Goal: Task Accomplishment & Management: Use online tool/utility

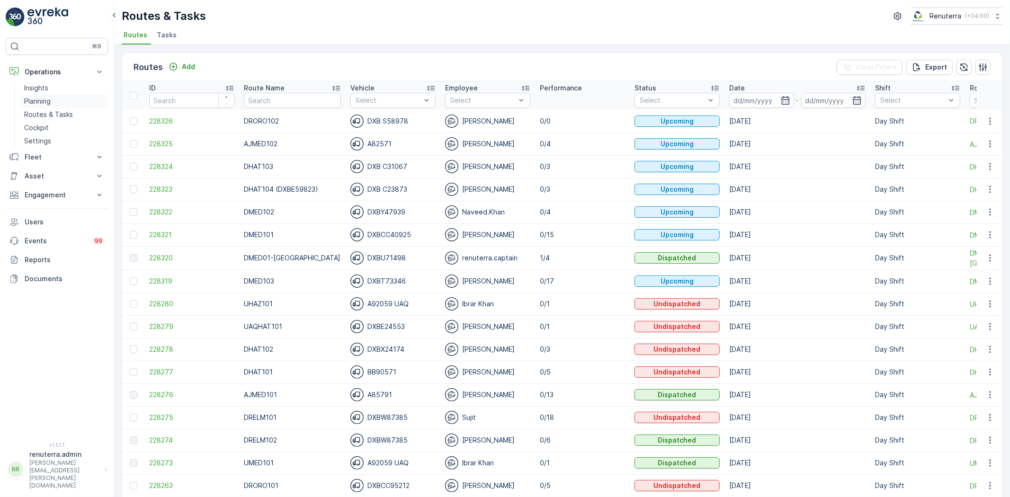
click at [35, 100] on p "Planning" at bounding box center [37, 101] width 27 height 9
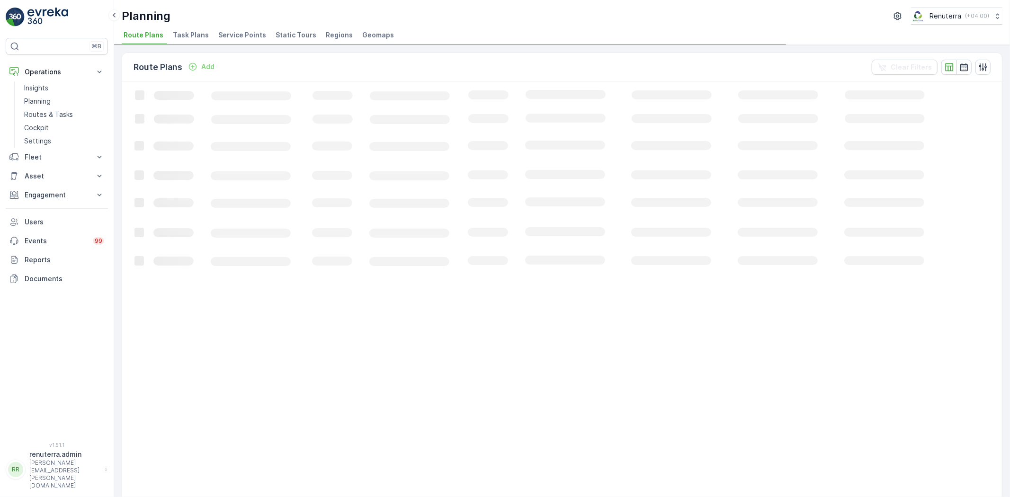
click at [231, 31] on span "Service Points" at bounding box center [242, 34] width 48 height 9
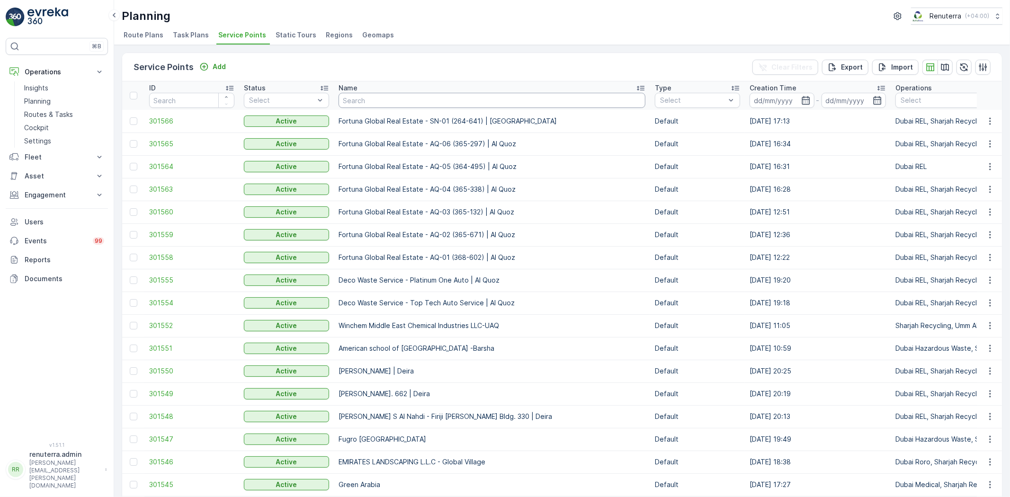
click at [387, 96] on input "text" at bounding box center [492, 100] width 307 height 15
drag, startPoint x: 357, startPoint y: 149, endPoint x: 387, endPoint y: 96, distance: 61.5
click at [387, 96] on input "text" at bounding box center [492, 100] width 307 height 15
type input "al tayer"
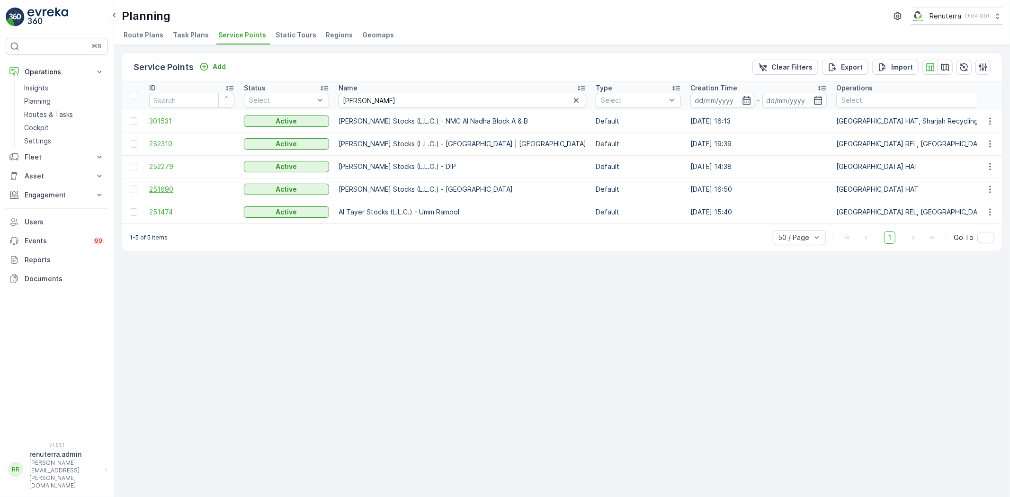
click at [158, 186] on span "251690" at bounding box center [191, 189] width 85 height 9
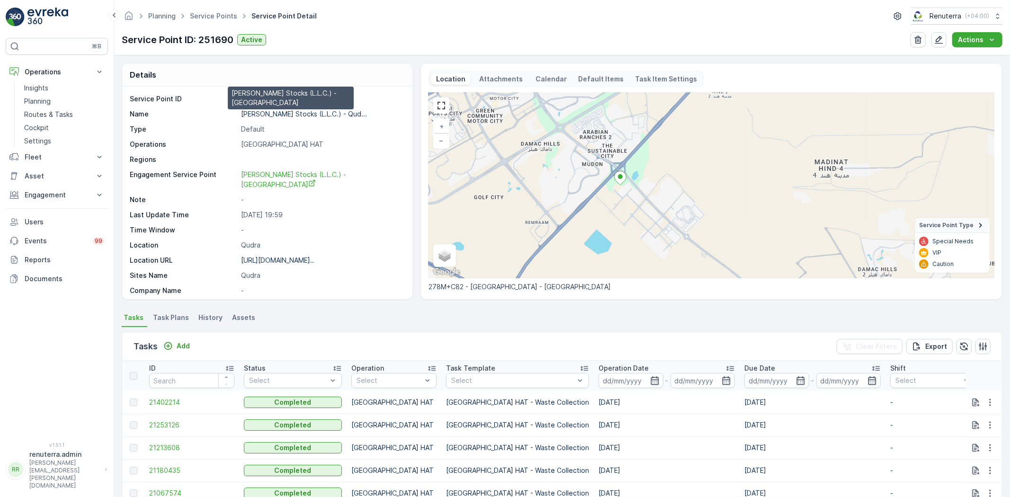
click at [295, 115] on p "Al Tayer Stocks (L.L.C.) - Qud..." at bounding box center [304, 114] width 126 height 8
click at [220, 14] on link "Service Points" at bounding box center [213, 16] width 47 height 8
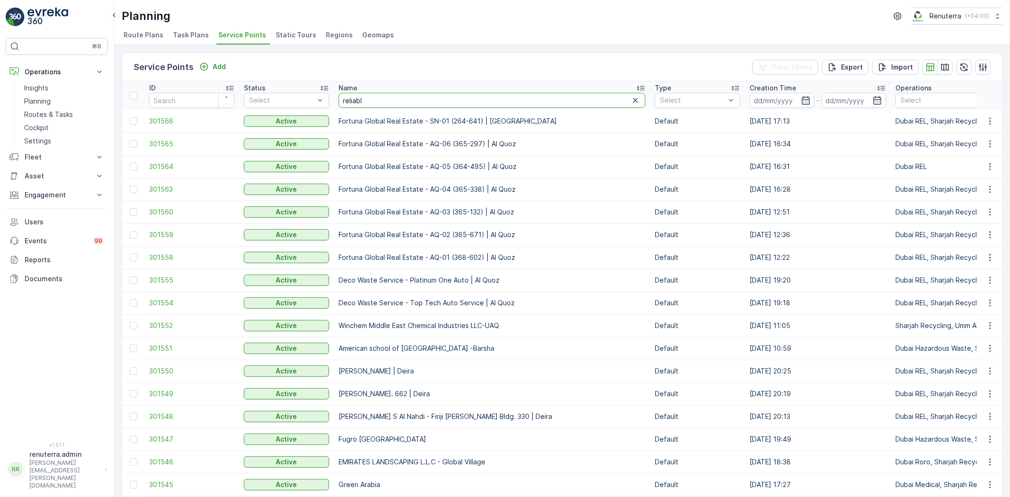
type input "reliable"
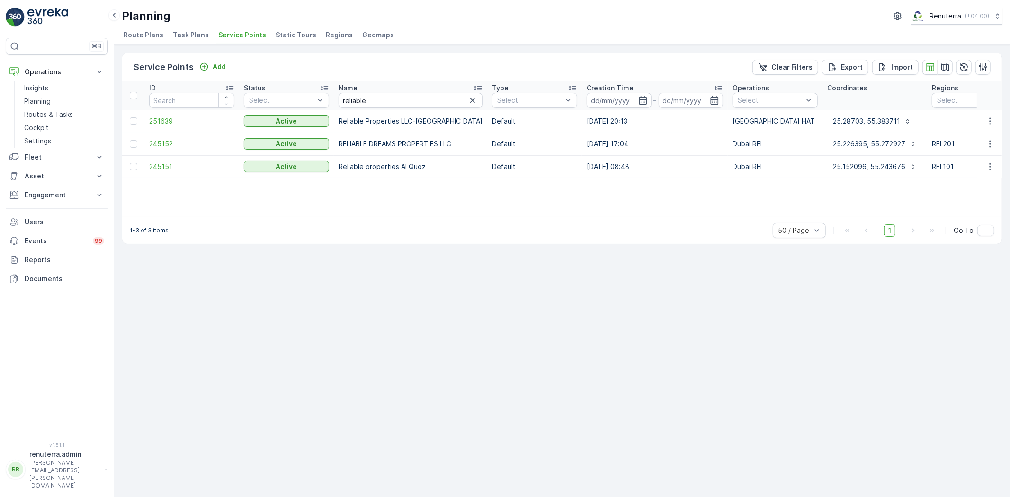
click at [159, 121] on span "251639" at bounding box center [191, 121] width 85 height 9
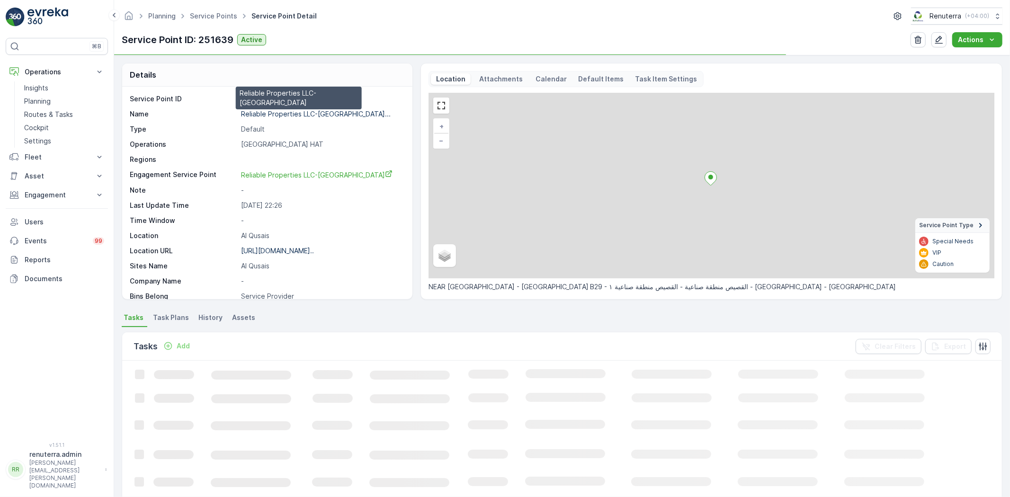
click at [258, 114] on p "Reliable Properties LLC-Al Qus..." at bounding box center [316, 114] width 150 height 8
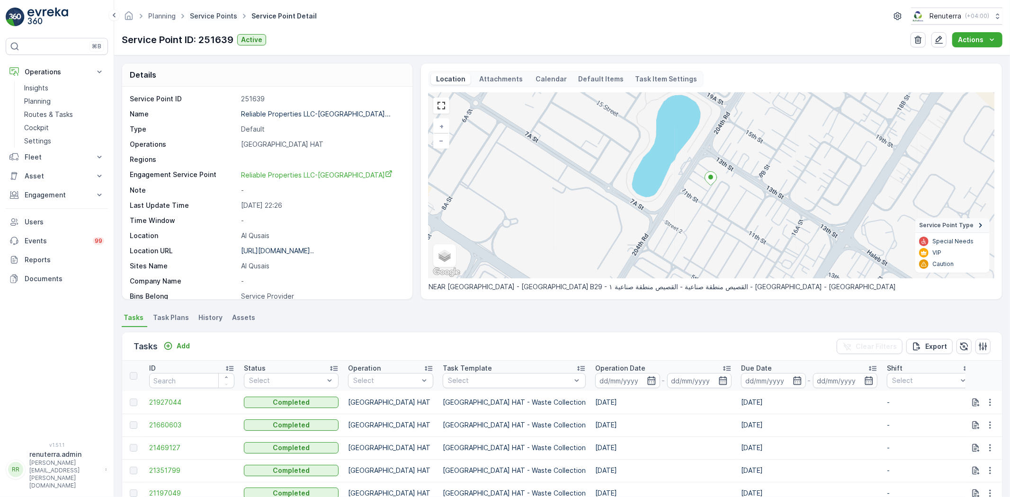
click at [215, 16] on link "Service Points" at bounding box center [213, 16] width 47 height 8
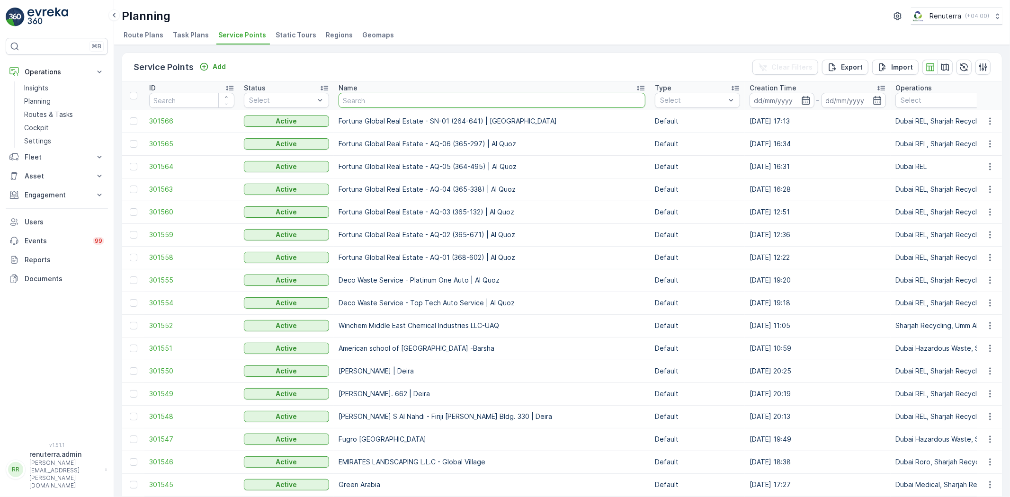
click at [375, 101] on input "text" at bounding box center [492, 100] width 307 height 15
type input "sobha"
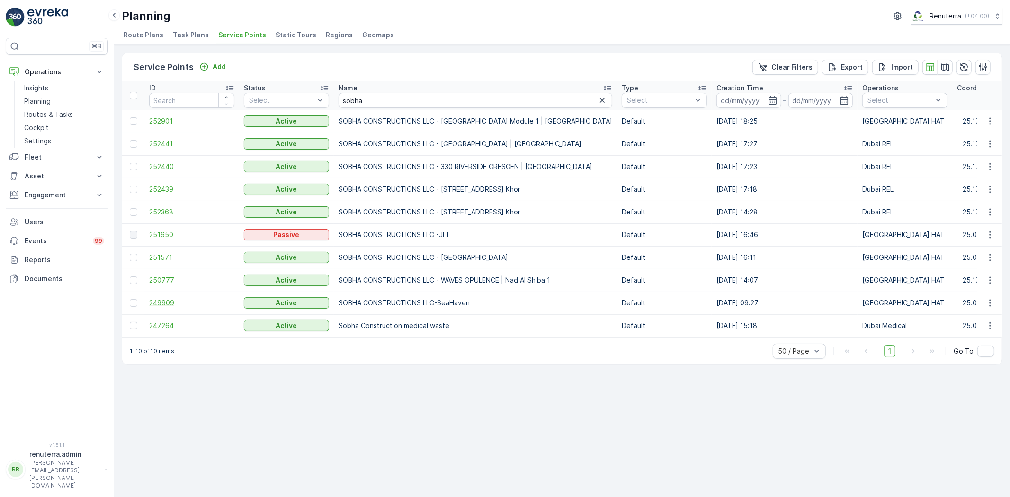
click at [164, 299] on span "249909" at bounding box center [191, 302] width 85 height 9
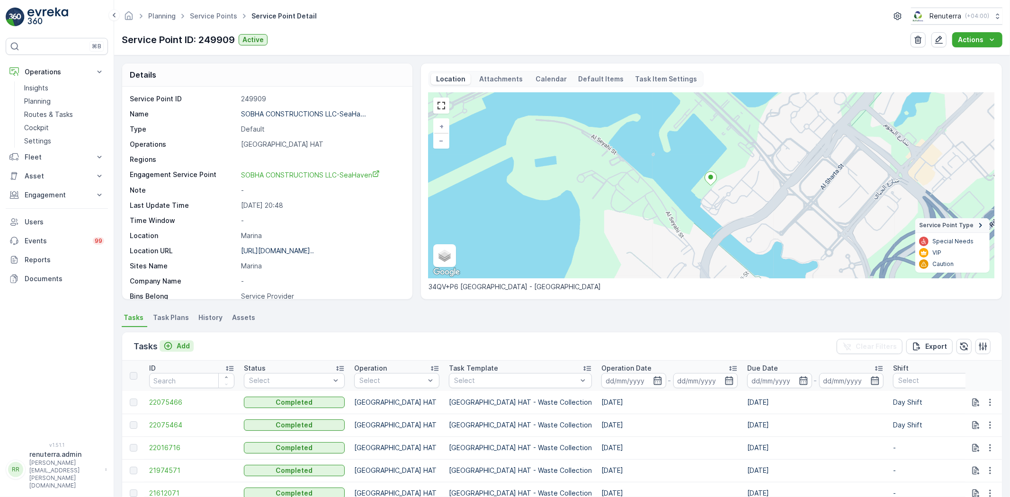
click at [178, 347] on p "Add" at bounding box center [183, 346] width 13 height 9
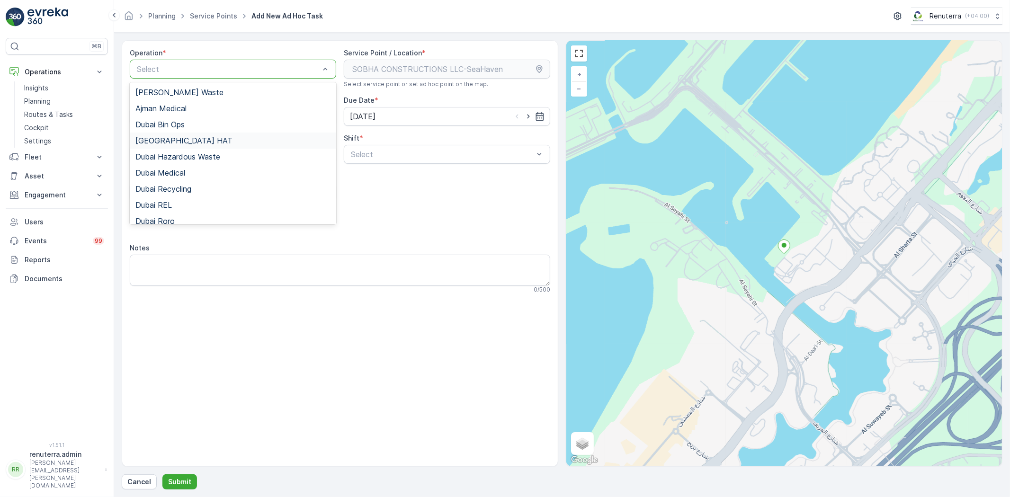
click at [167, 141] on span "Dubai HAT" at bounding box center [183, 140] width 97 height 9
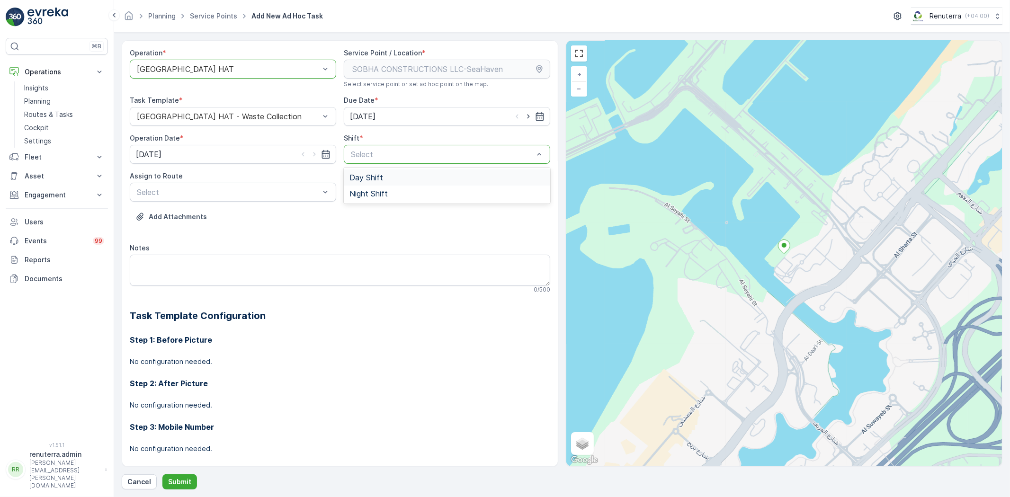
click at [361, 181] on span "Day Shift" at bounding box center [367, 177] width 34 height 9
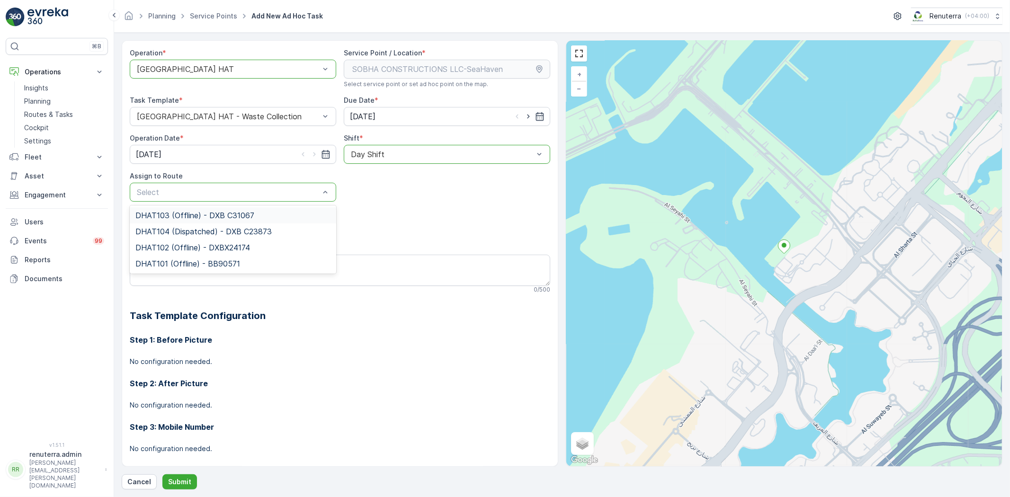
click at [210, 216] on span "DHAT103 (Offline) - DXB C31067" at bounding box center [194, 215] width 119 height 9
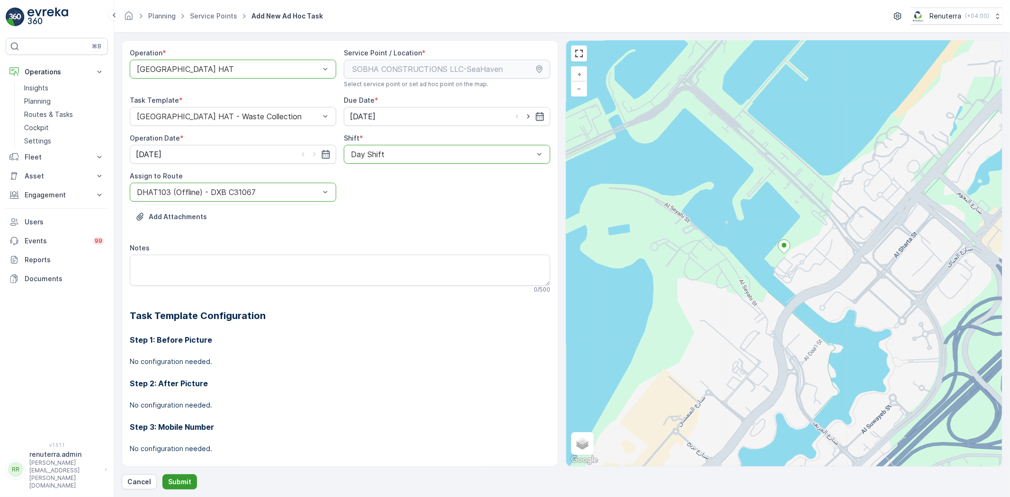
click at [179, 477] on p "Submit" at bounding box center [179, 481] width 23 height 9
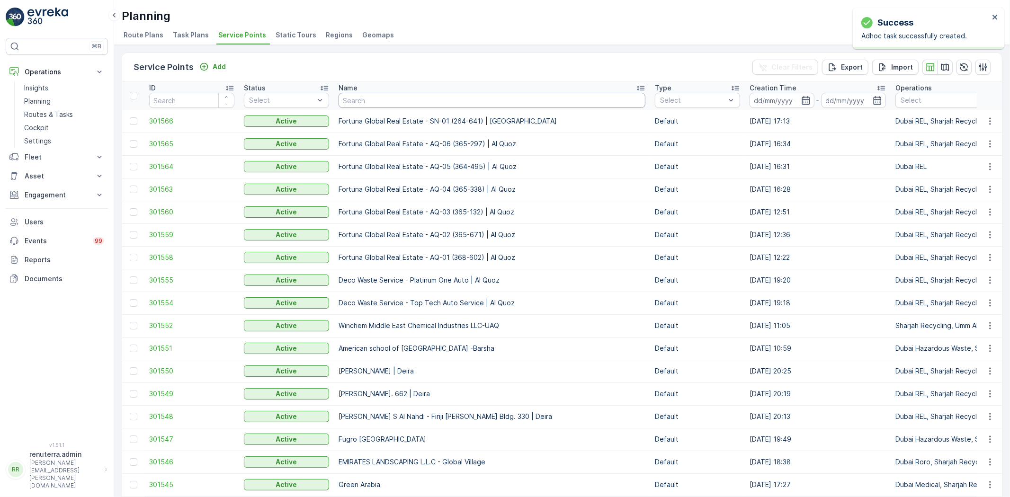
click at [356, 99] on input "text" at bounding box center [492, 100] width 307 height 15
type input "reliable"
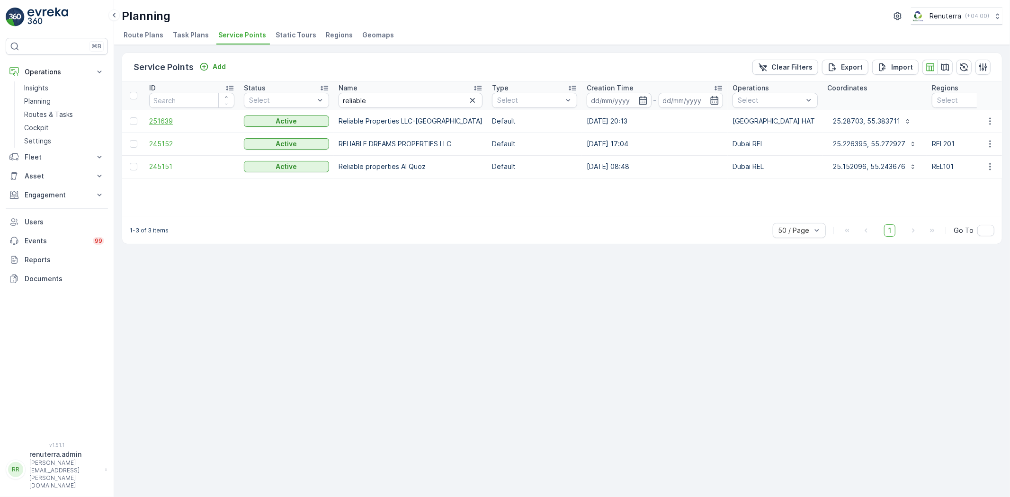
click at [161, 120] on span "251639" at bounding box center [191, 121] width 85 height 9
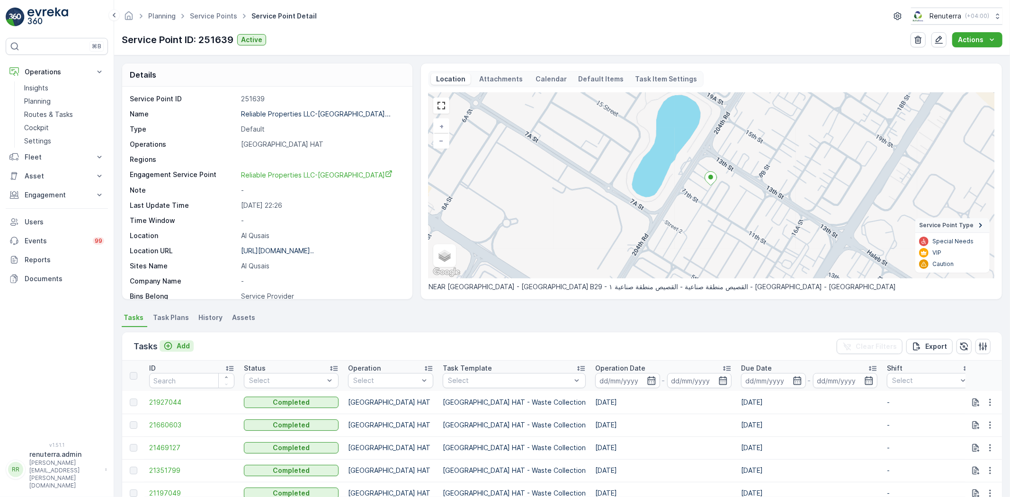
click at [179, 343] on p "Add" at bounding box center [183, 346] width 13 height 9
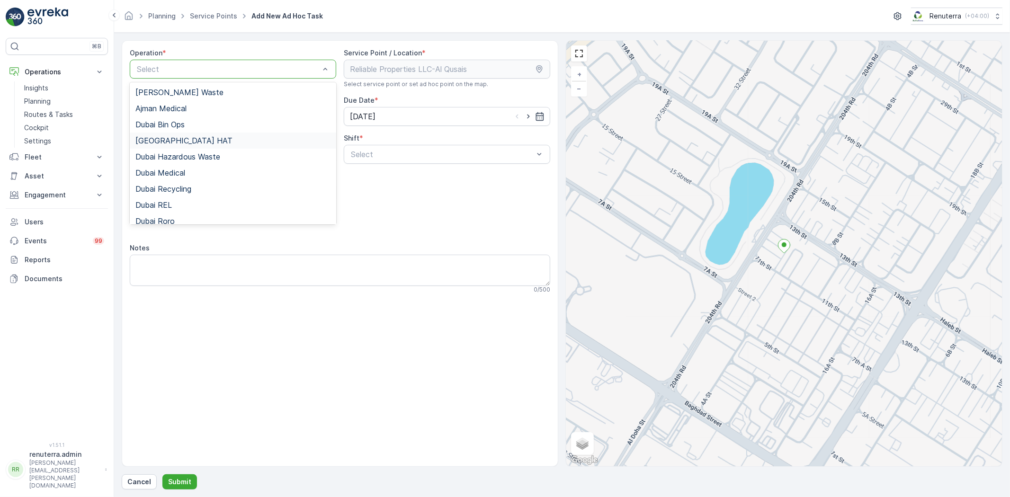
click at [169, 141] on span "[GEOGRAPHIC_DATA] HAT" at bounding box center [183, 140] width 97 height 9
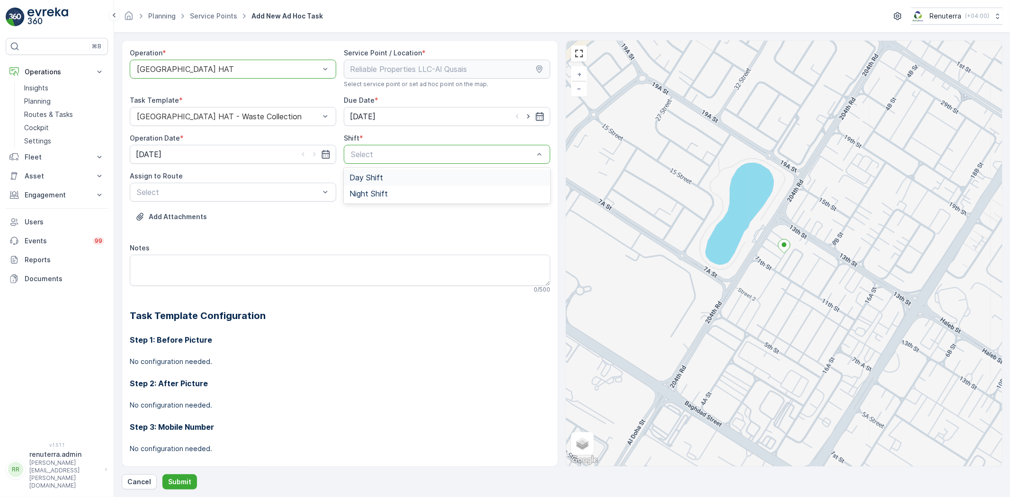
click at [363, 178] on span "Day Shift" at bounding box center [367, 177] width 34 height 9
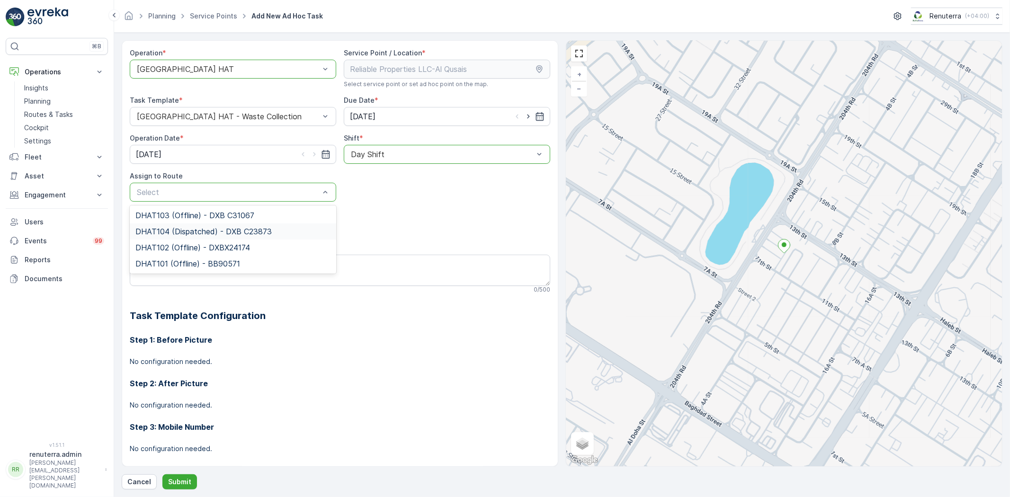
click at [183, 236] on div "DHAT104 (Dispatched) - DXB C23873" at bounding box center [233, 232] width 207 height 16
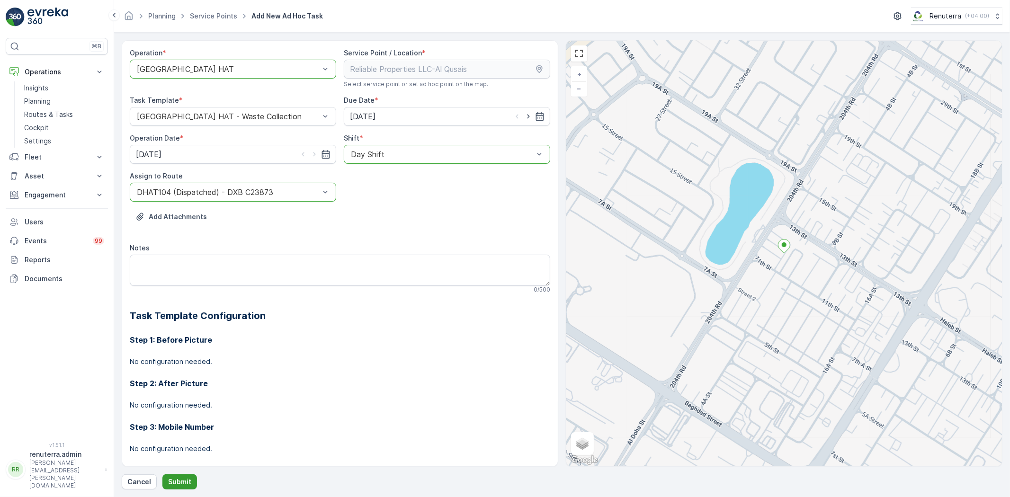
click at [178, 477] on p "Submit" at bounding box center [179, 481] width 23 height 9
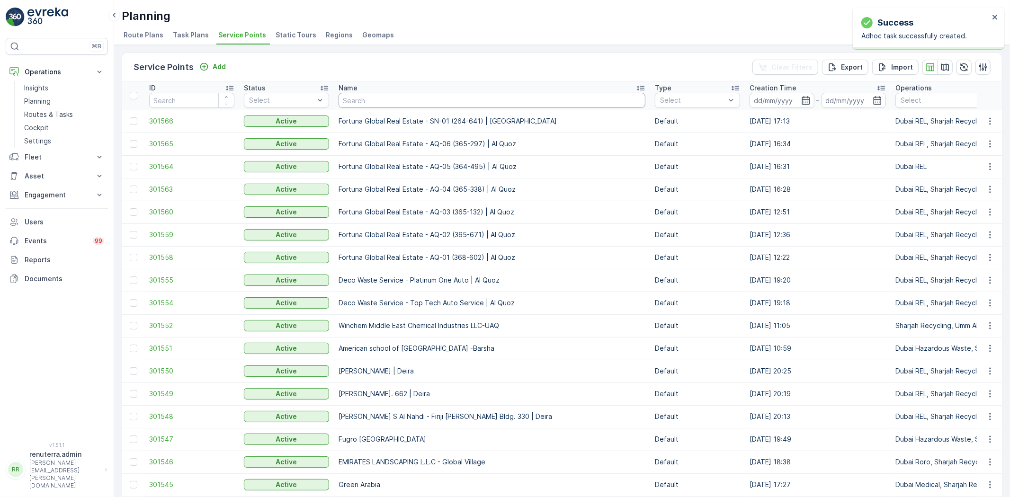
click at [371, 98] on input "text" at bounding box center [492, 100] width 307 height 15
type input "nmc"
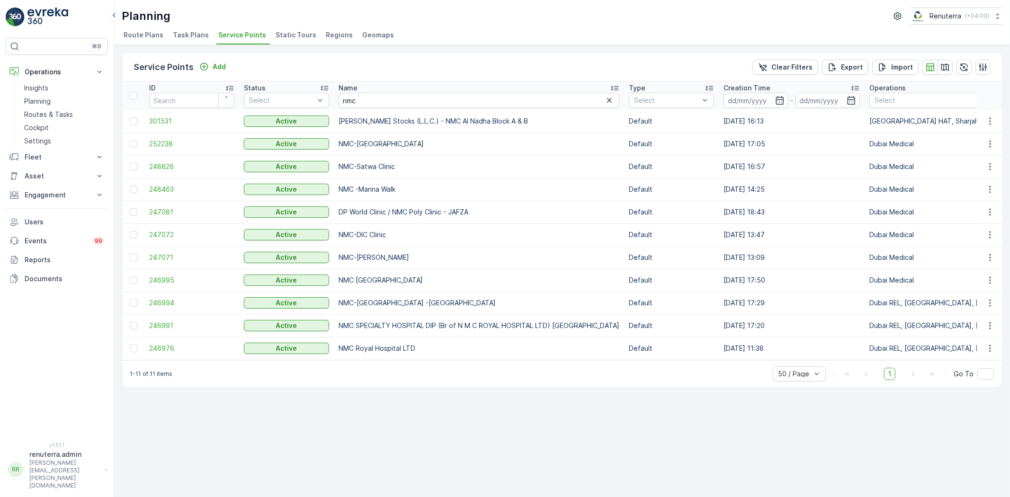
drag, startPoint x: 427, startPoint y: 348, endPoint x: 139, endPoint y: 330, distance: 288.5
click at [296, 423] on div "Service Points Add Clear Filters Export Import ID Status Select Name nmc Type S…" at bounding box center [562, 271] width 896 height 452
drag, startPoint x: 430, startPoint y: 347, endPoint x: 142, endPoint y: 325, distance: 288.3
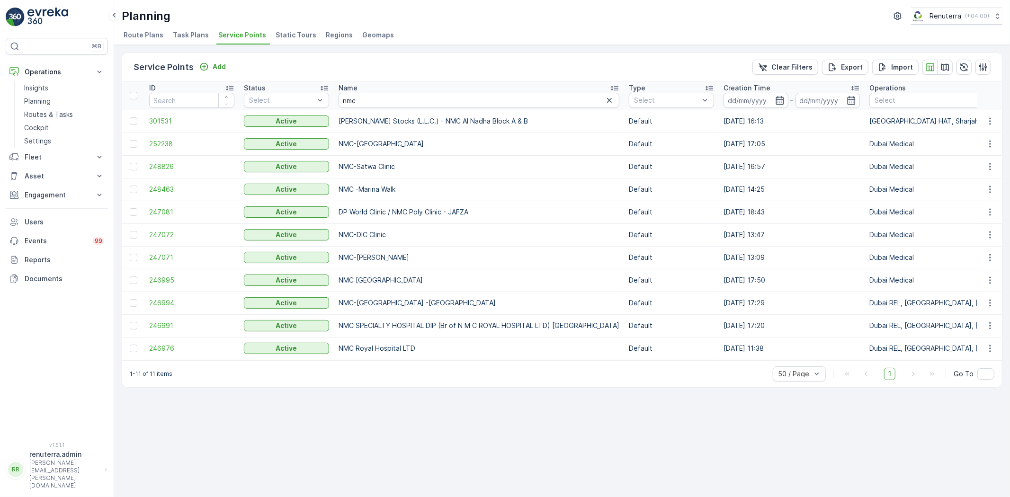
click at [305, 415] on div "Service Points Add Clear Filters Export Import ID Status Select Name nmc Type S…" at bounding box center [562, 271] width 896 height 452
drag, startPoint x: 429, startPoint y: 344, endPoint x: 144, endPoint y: 333, distance: 284.4
click at [306, 429] on div "Service Points Add Clear Filters Export Import ID Status Select Name nmc Type S…" at bounding box center [562, 271] width 896 height 452
drag, startPoint x: 387, startPoint y: 102, endPoint x: 261, endPoint y: 94, distance: 126.2
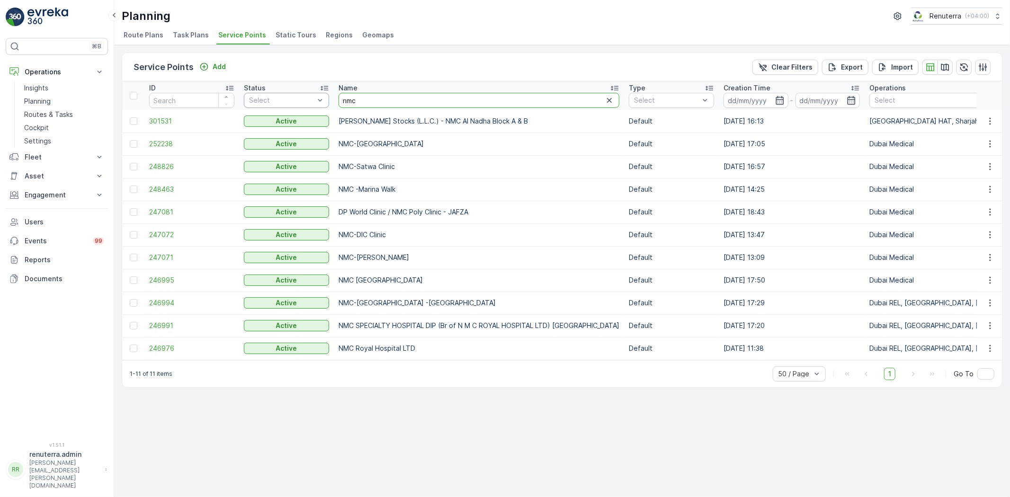
type input "dr. tar"
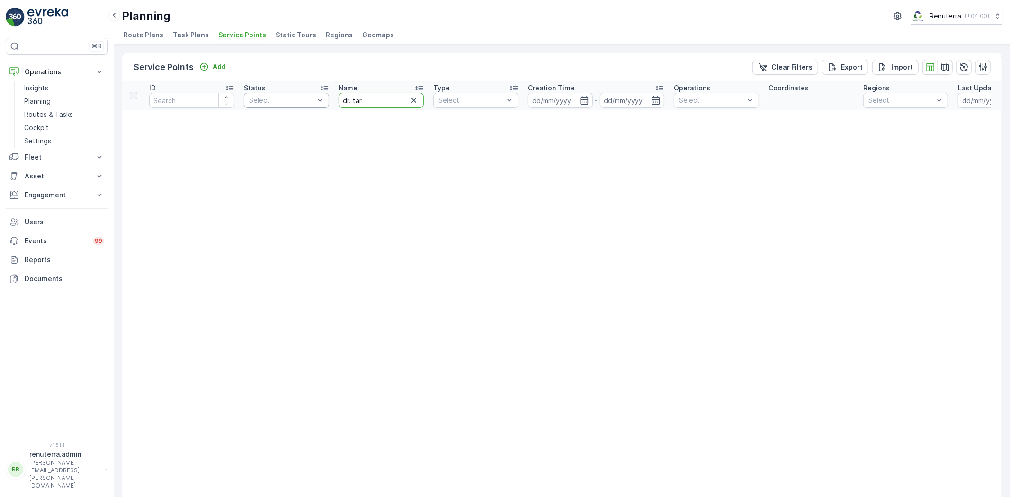
drag, startPoint x: 379, startPoint y: 99, endPoint x: 329, endPoint y: 99, distance: 50.2
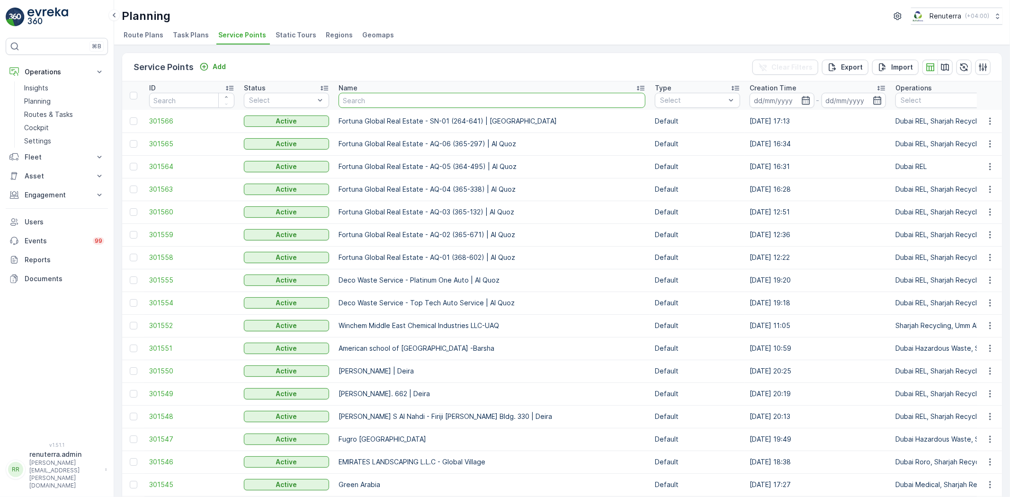
click at [365, 95] on input "text" at bounding box center [492, 100] width 307 height 15
type input "irani"
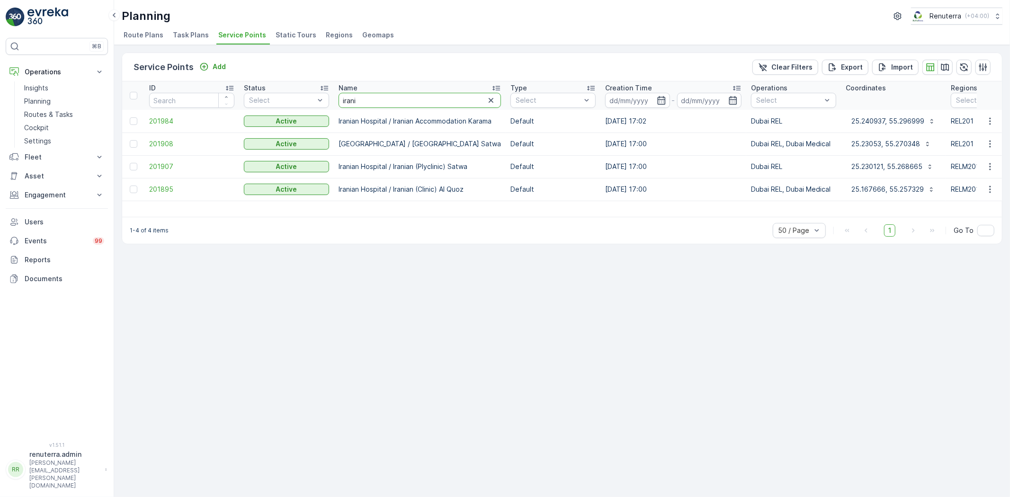
drag, startPoint x: 367, startPoint y: 99, endPoint x: 302, endPoint y: 91, distance: 65.4
type input "madar"
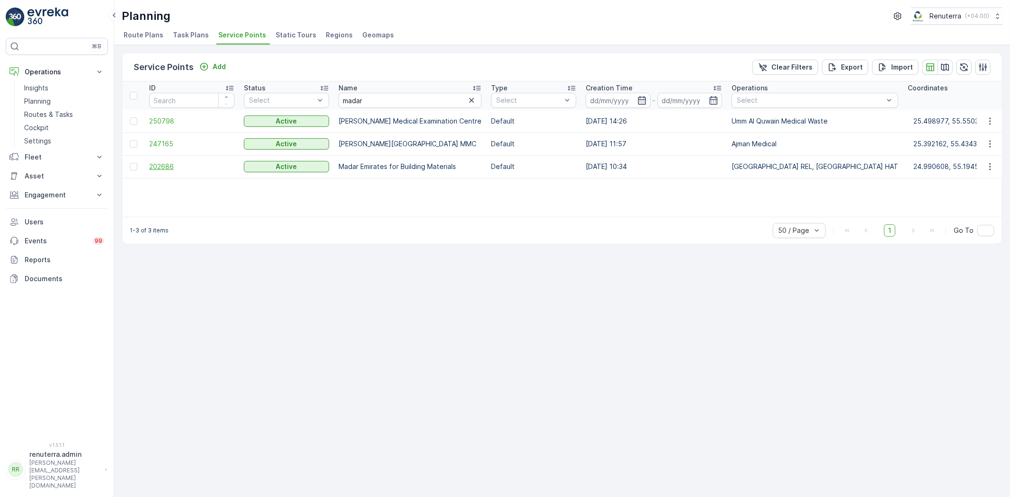
click at [167, 166] on span "202686" at bounding box center [191, 166] width 85 height 9
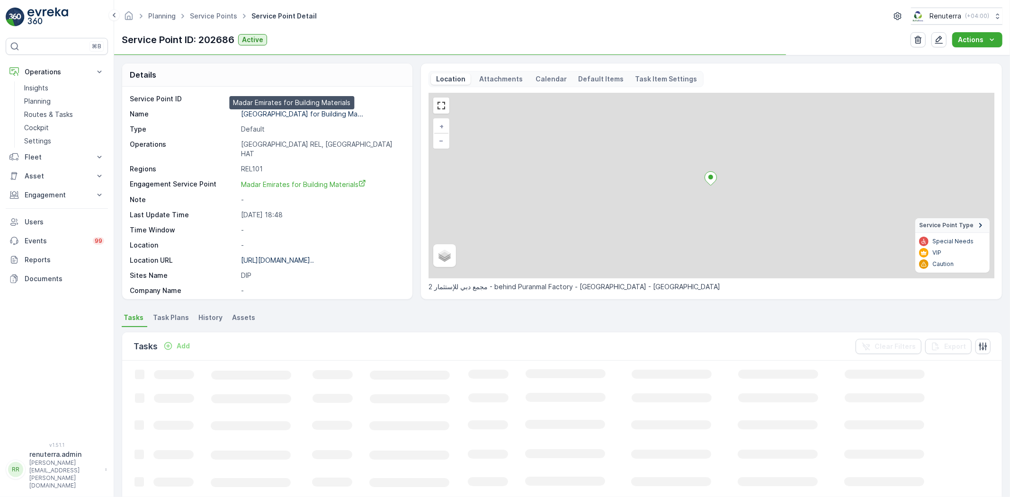
click at [302, 113] on p "Madar Emirates for Building Ma..." at bounding box center [302, 114] width 122 height 8
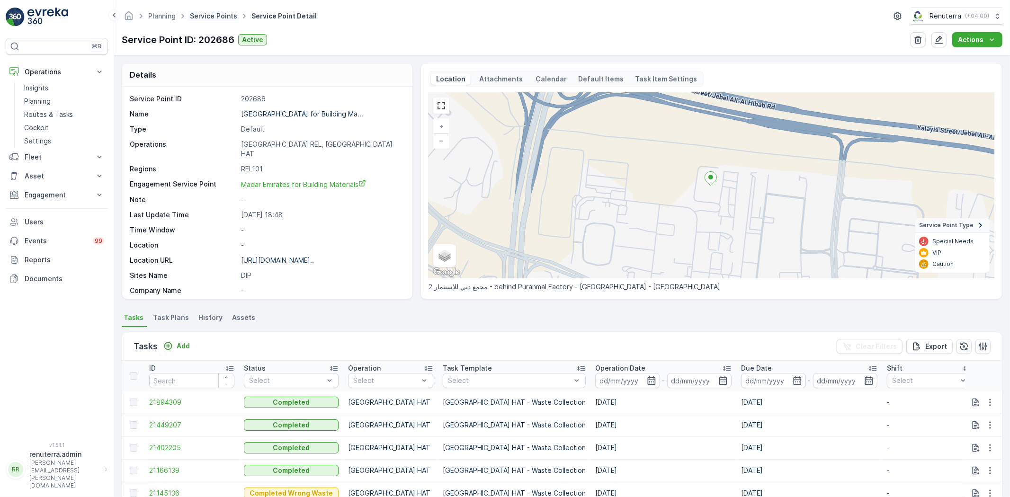
click at [203, 17] on link "Service Points" at bounding box center [213, 16] width 47 height 8
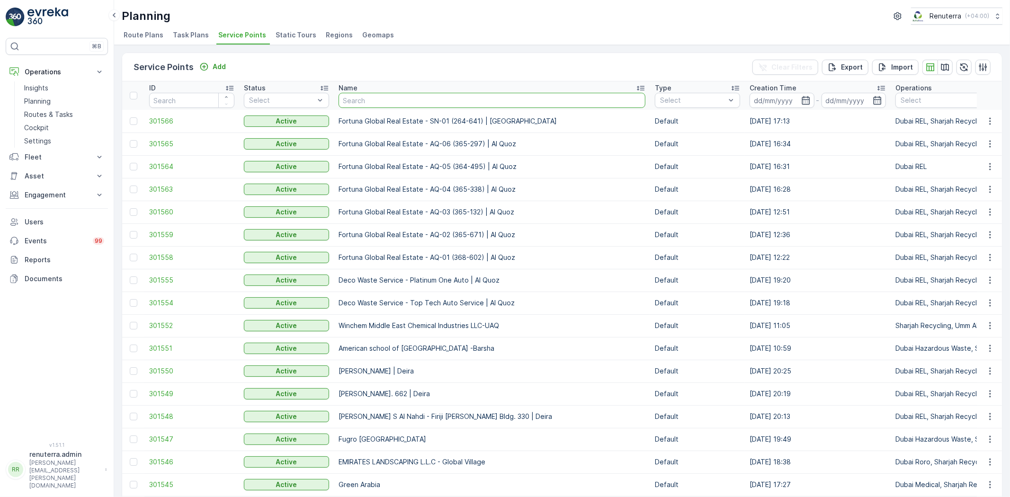
click at [379, 101] on input "text" at bounding box center [492, 100] width 307 height 15
type input "yaseen"
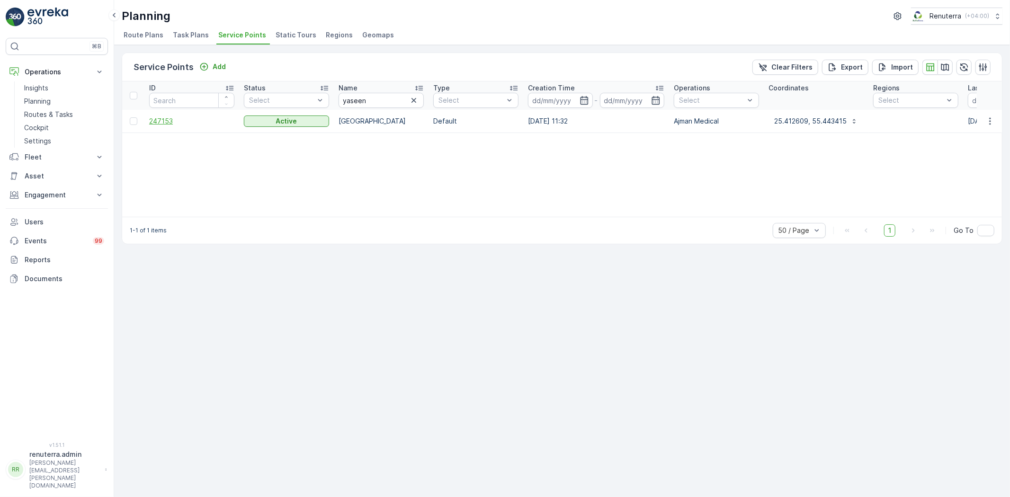
click at [162, 120] on span "247153" at bounding box center [191, 121] width 85 height 9
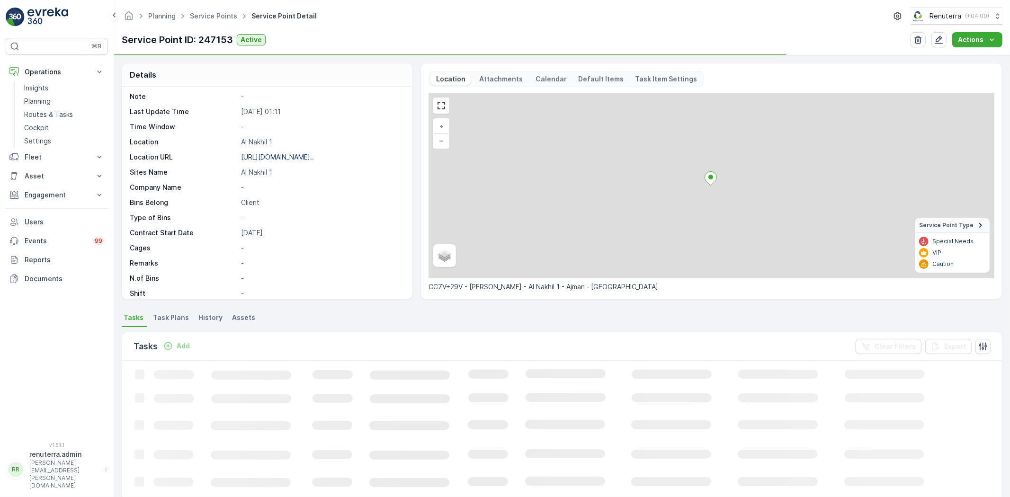
scroll to position [146, 0]
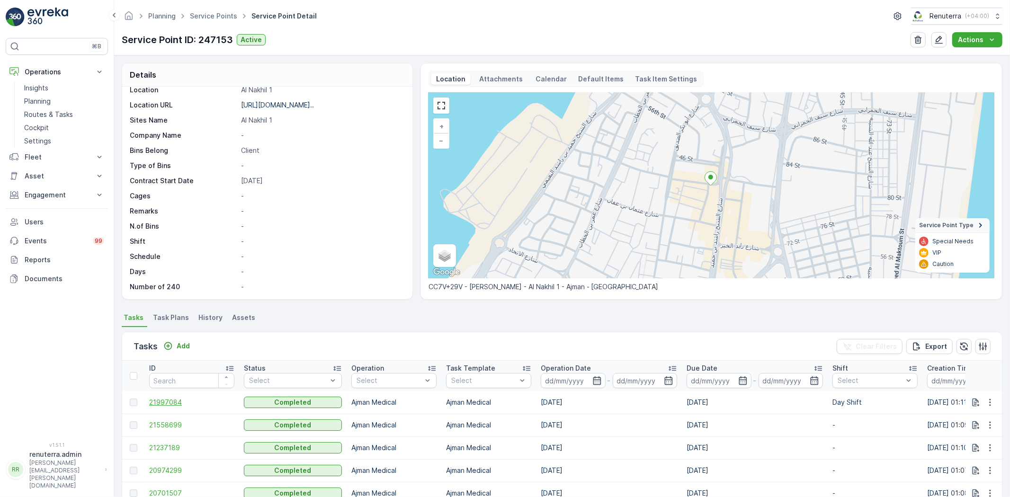
click at [169, 401] on span "21997084" at bounding box center [191, 402] width 85 height 9
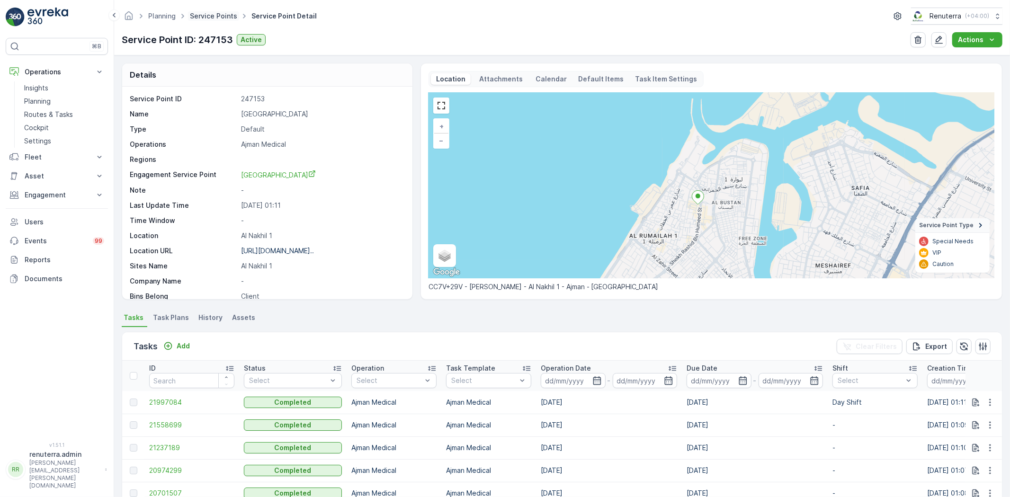
click at [204, 14] on link "Service Points" at bounding box center [213, 16] width 47 height 8
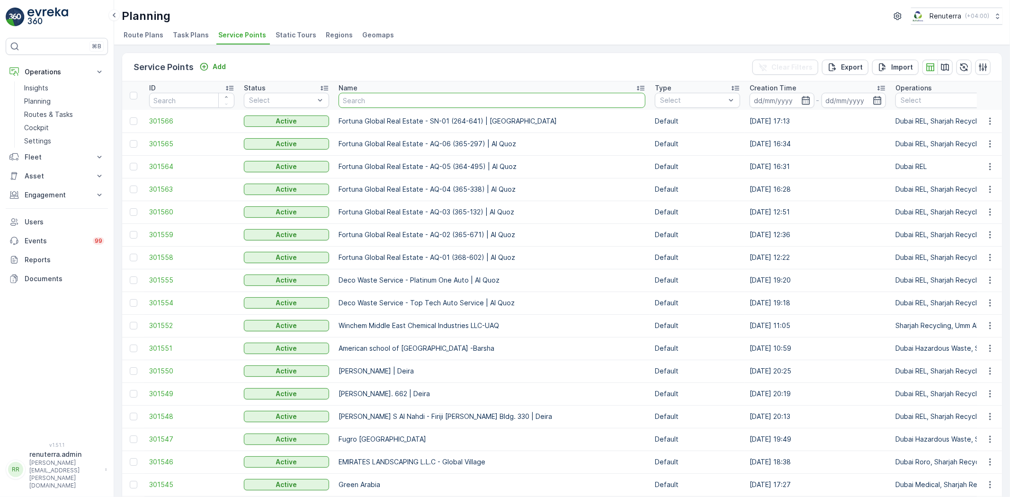
click at [371, 101] on input "text" at bounding box center [492, 100] width 307 height 15
type input "boj"
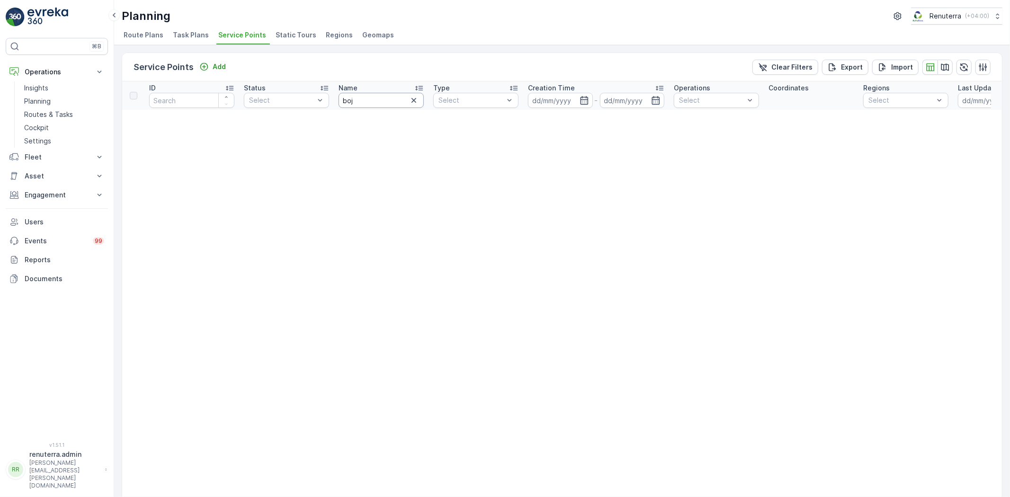
click at [371, 101] on input "boj" at bounding box center [381, 100] width 85 height 15
type input "b"
type input "bhoj"
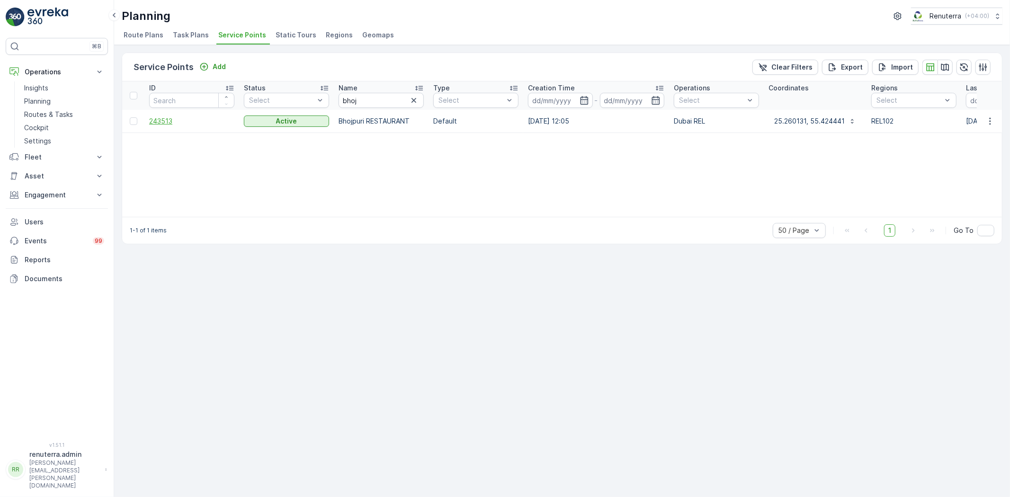
click at [156, 117] on span "243513" at bounding box center [191, 121] width 85 height 9
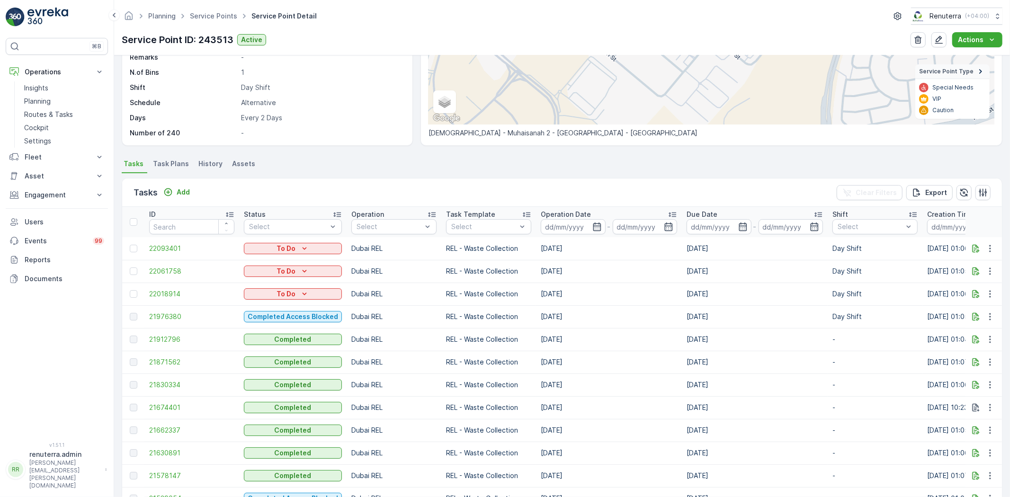
scroll to position [158, 0]
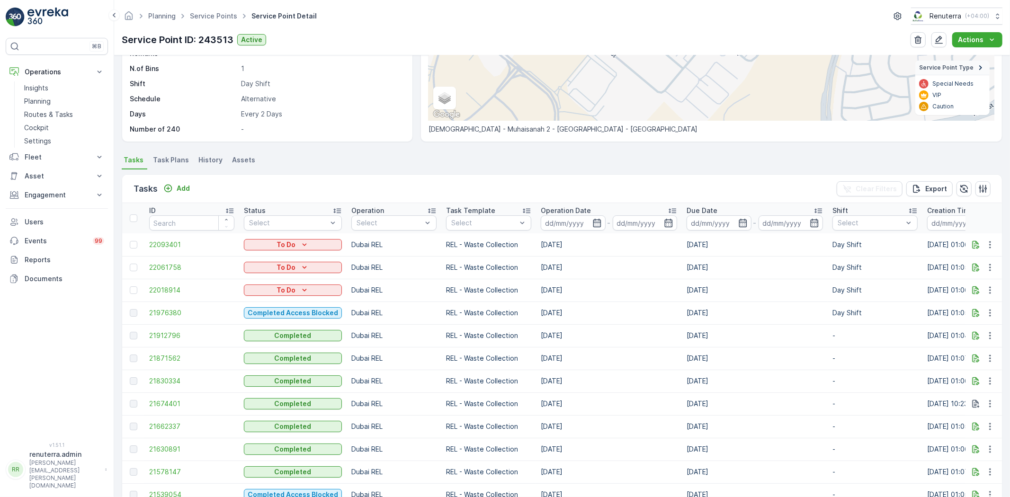
click at [178, 160] on span "Task Plans" at bounding box center [171, 159] width 36 height 9
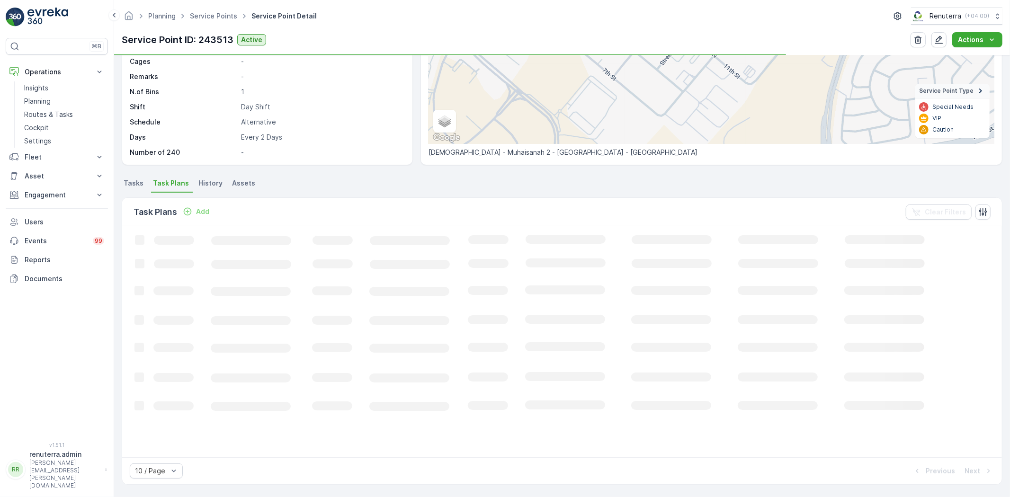
scroll to position [135, 0]
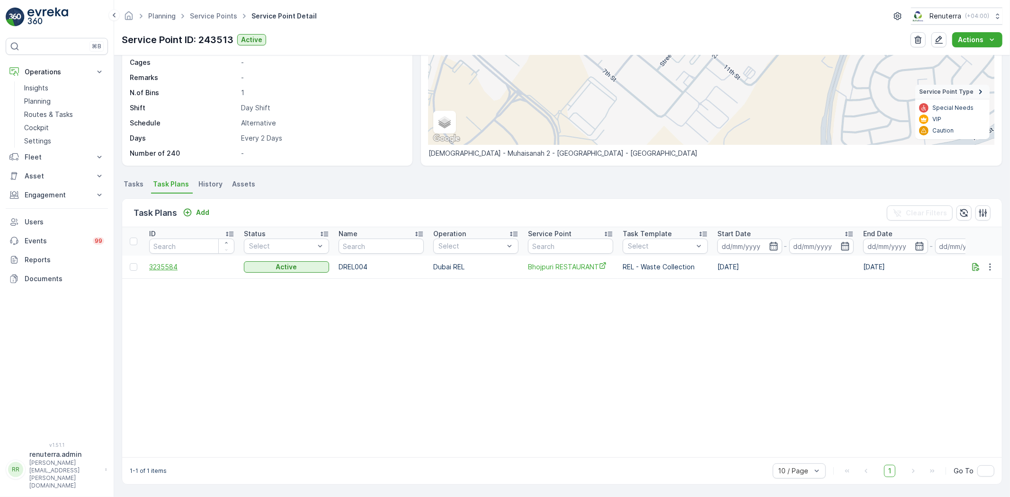
click at [166, 267] on span "3235584" at bounding box center [191, 266] width 85 height 9
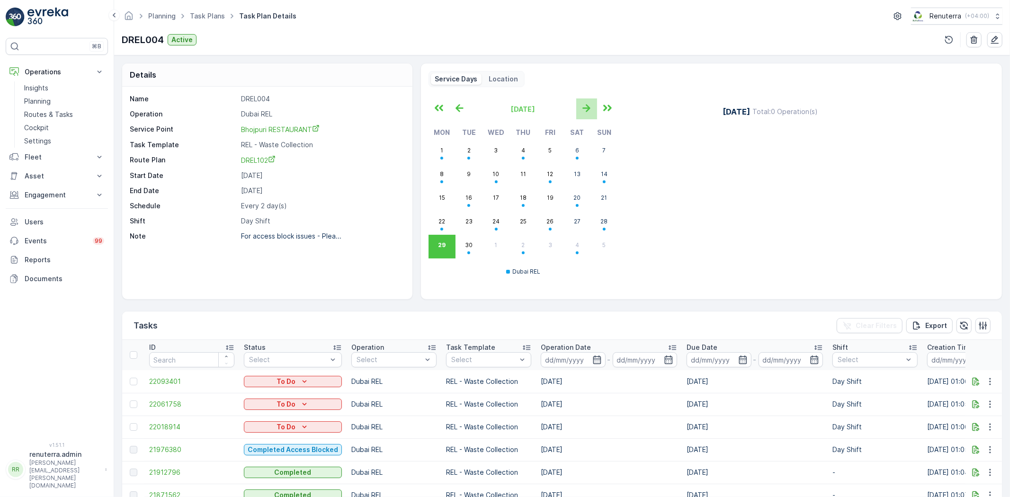
click at [587, 110] on icon "button" at bounding box center [587, 108] width 8 height 8
click at [170, 475] on span "21912796" at bounding box center [191, 472] width 85 height 9
click at [204, 4] on div "Planning Task Plans Task Plan Details Renuterra ( +04:00 ) DREL004 Active" at bounding box center [562, 27] width 896 height 55
click at [210, 15] on link "Task Plans" at bounding box center [207, 16] width 35 height 8
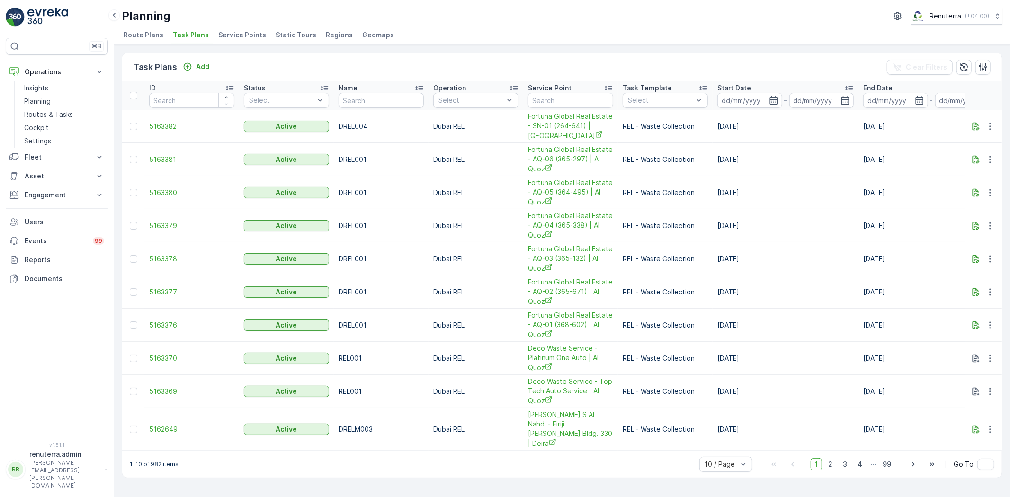
click at [250, 31] on span "Service Points" at bounding box center [242, 34] width 48 height 9
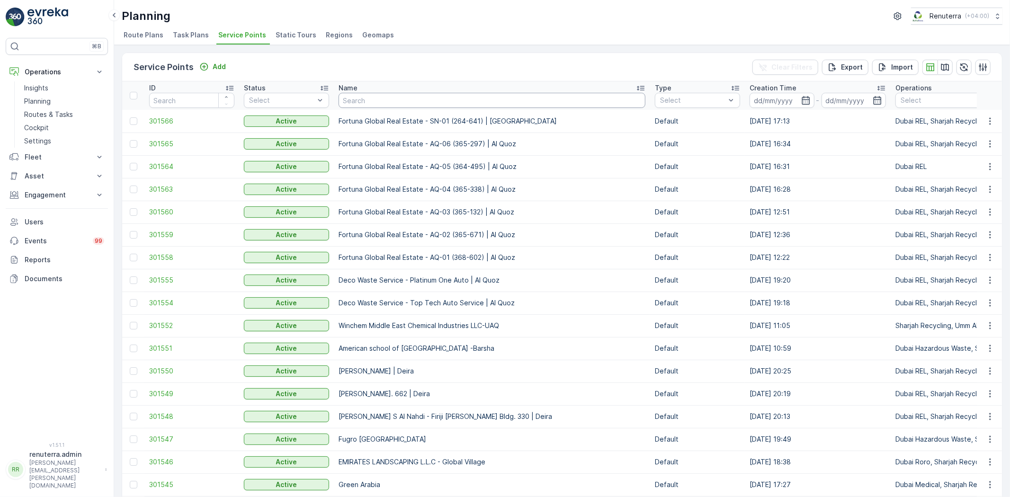
click at [365, 101] on input "text" at bounding box center [492, 100] width 307 height 15
type input "national"
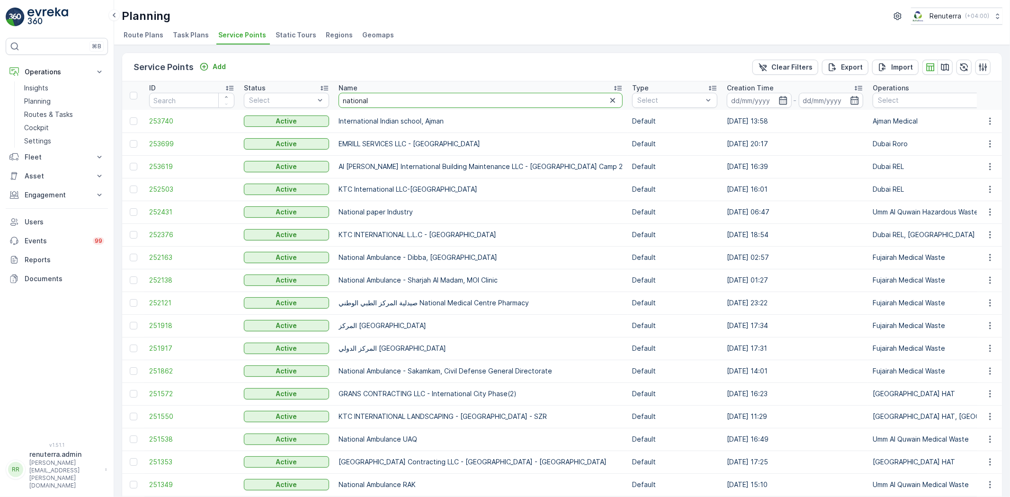
click at [375, 99] on input "national" at bounding box center [481, 100] width 284 height 15
type input "national clinic"
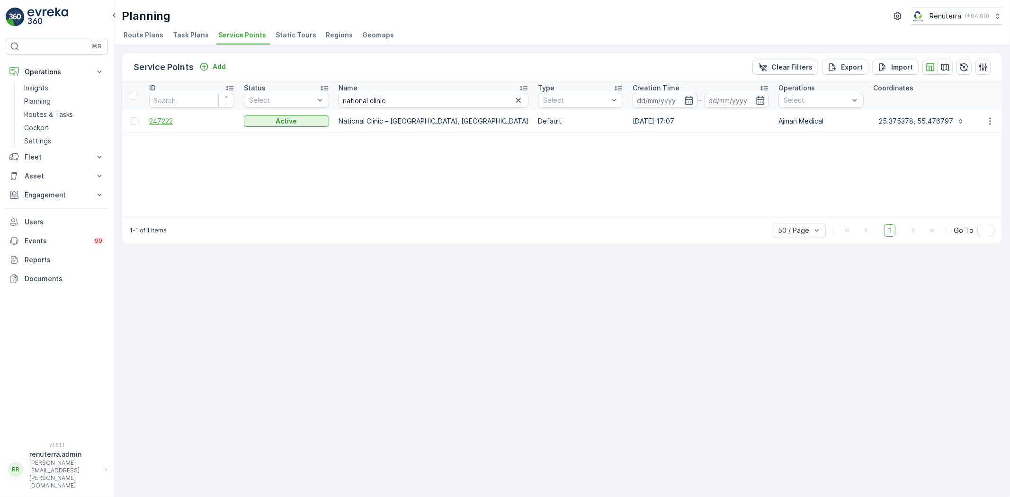
click at [156, 117] on span "247222" at bounding box center [191, 121] width 85 height 9
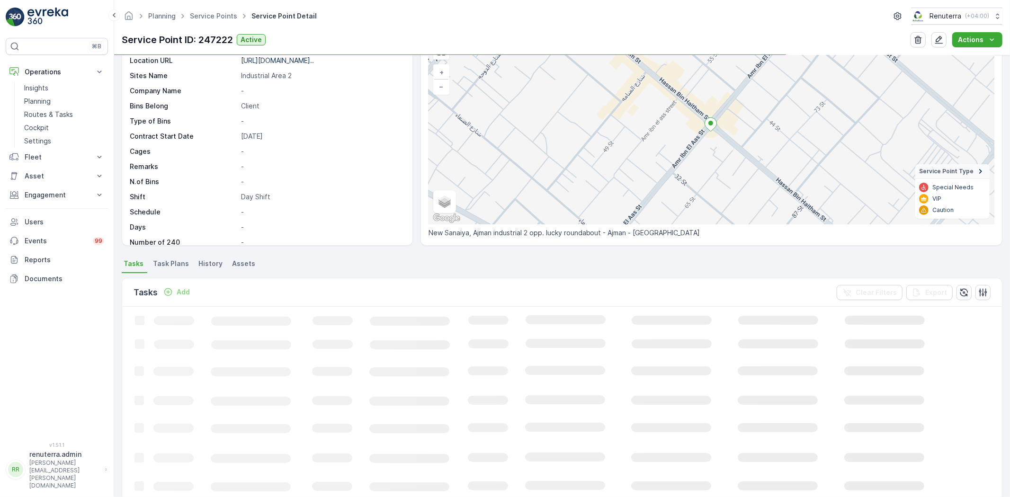
scroll to position [105, 0]
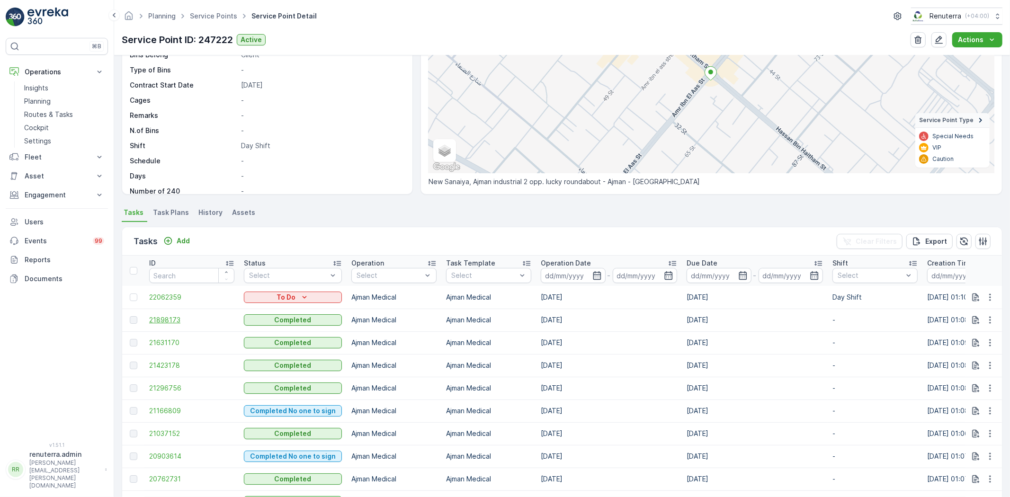
click at [168, 321] on span "21898173" at bounding box center [191, 319] width 85 height 9
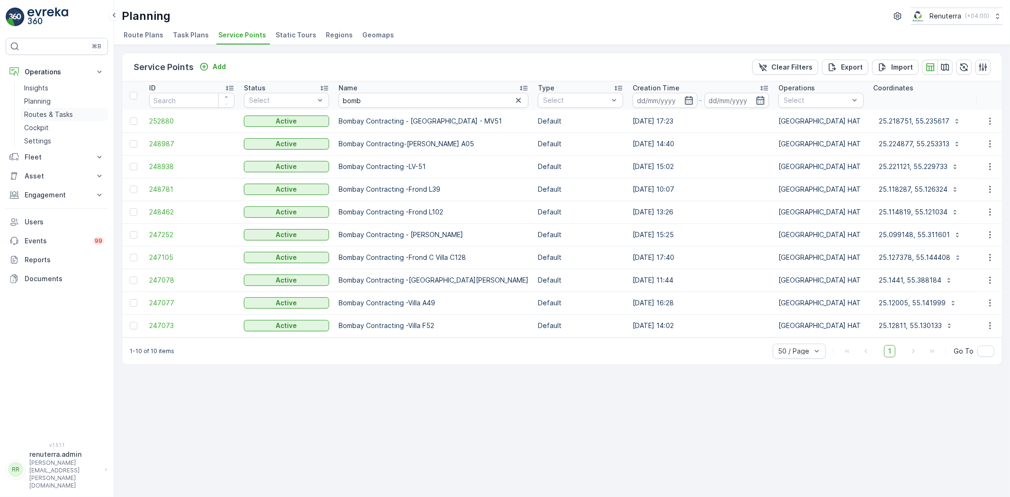
click at [42, 117] on p "Routes & Tasks" at bounding box center [48, 114] width 49 height 9
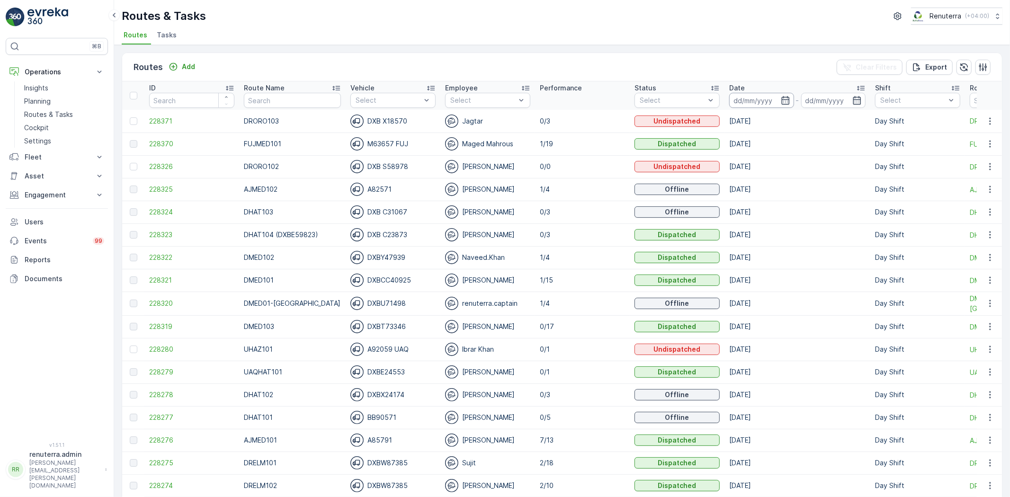
click at [755, 100] on input at bounding box center [761, 100] width 65 height 15
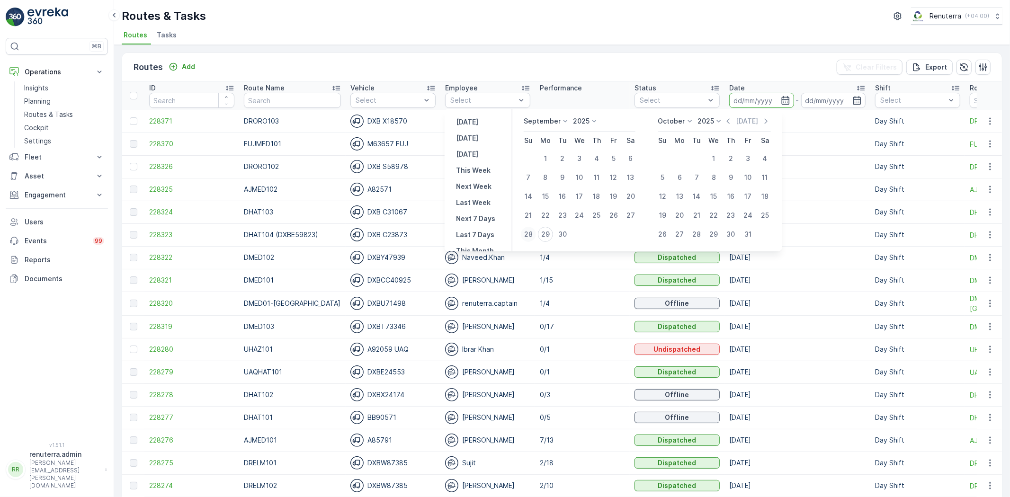
click at [531, 236] on div "28" at bounding box center [528, 234] width 15 height 15
type input "[DATE]"
click at [531, 236] on div "28" at bounding box center [528, 234] width 15 height 15
type input "[DATE]"
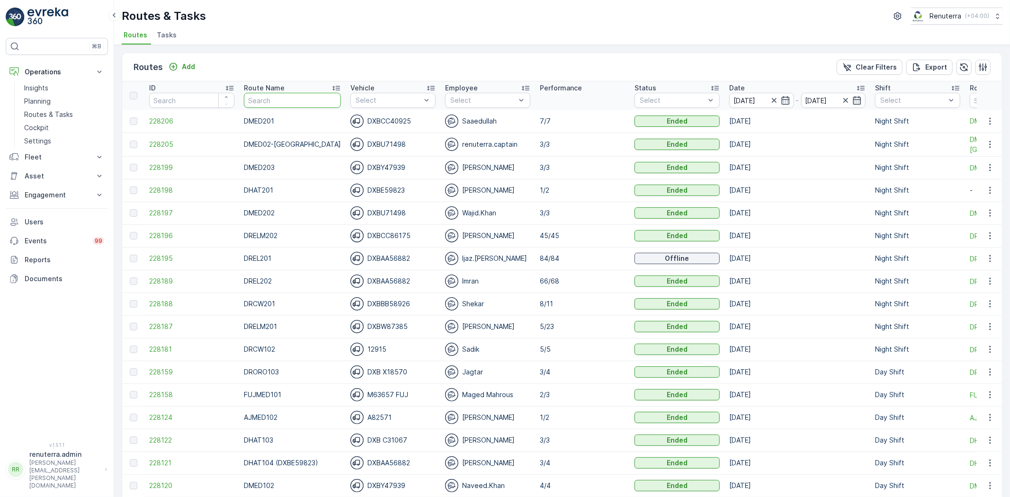
click at [281, 99] on input "text" at bounding box center [292, 100] width 97 height 15
type input "hat"
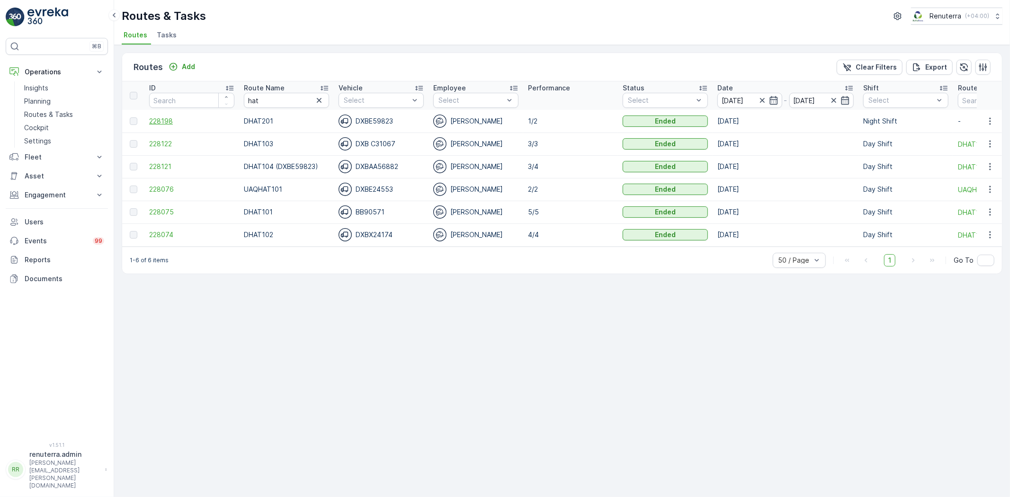
click at [170, 124] on span "228198" at bounding box center [191, 121] width 85 height 9
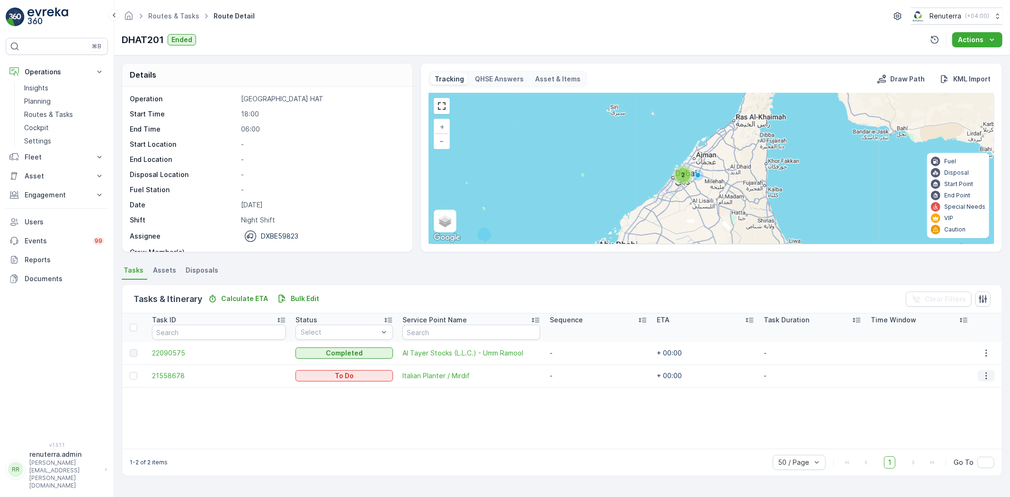
click at [978, 372] on button "button" at bounding box center [986, 375] width 17 height 11
click at [955, 412] on span "Change Route" at bounding box center [966, 416] width 46 height 9
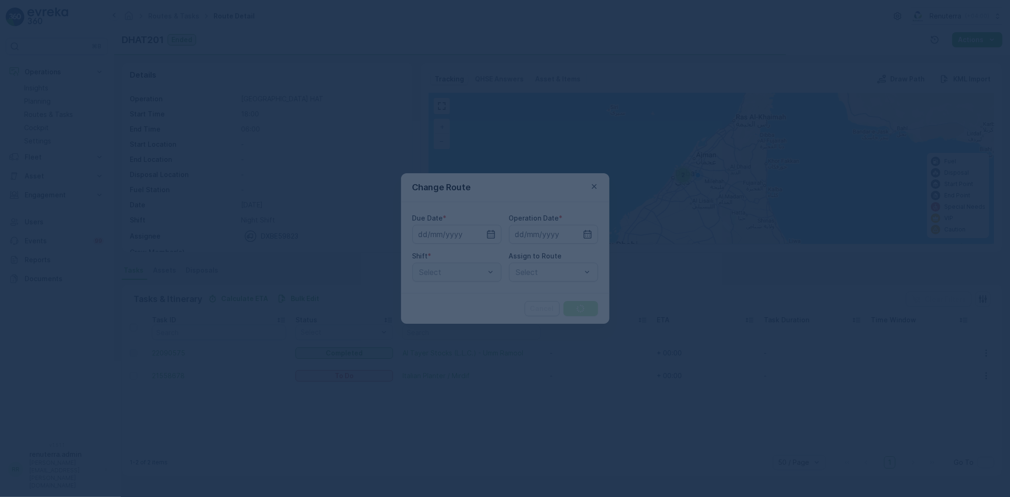
type input "[DATE]"
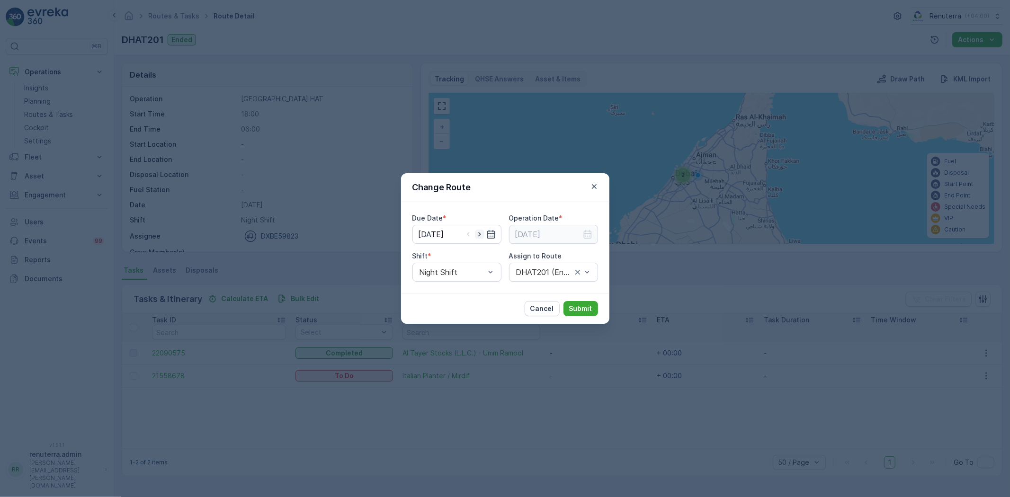
click at [481, 236] on icon "button" at bounding box center [479, 234] width 9 height 9
type input "[DATE]"
click at [584, 236] on icon "button" at bounding box center [587, 234] width 9 height 9
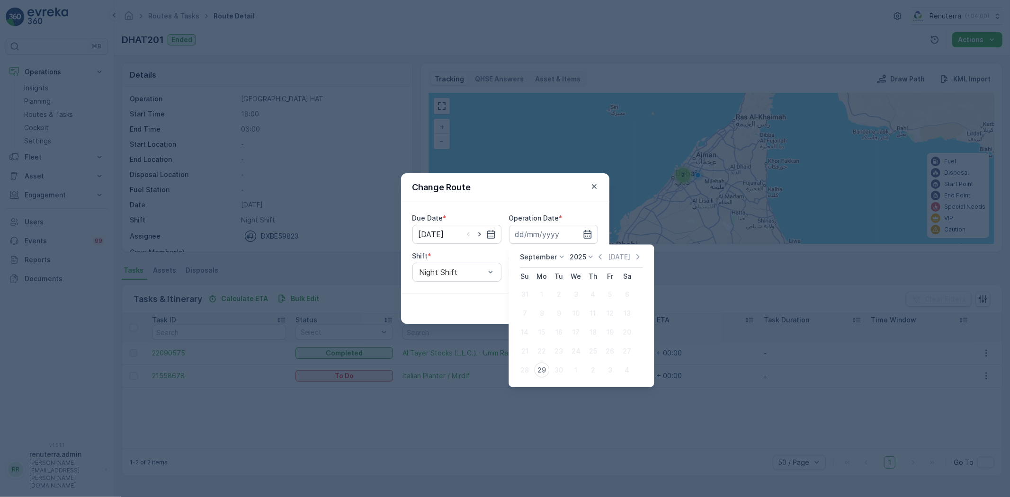
click at [540, 366] on div "29" at bounding box center [541, 370] width 15 height 15
type input "[DATE]"
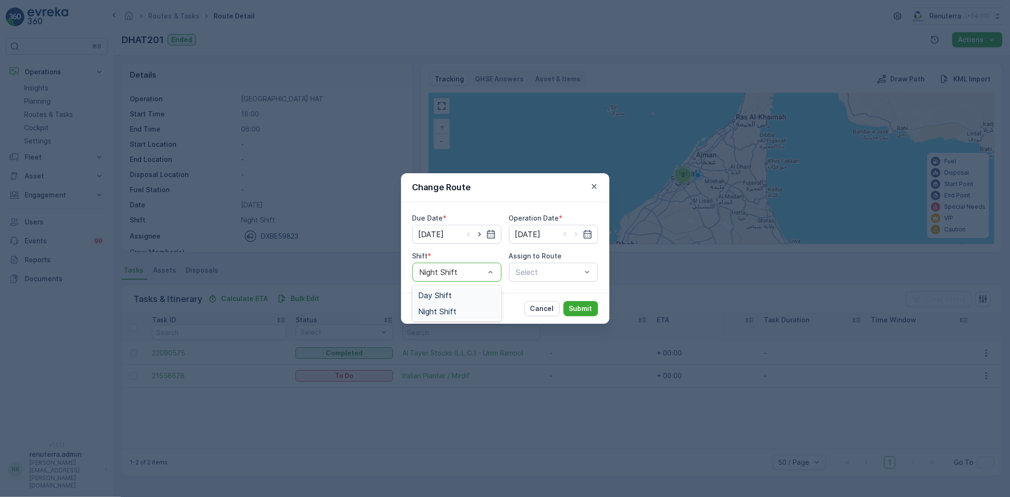
click at [450, 297] on span "Day Shift" at bounding box center [435, 295] width 34 height 9
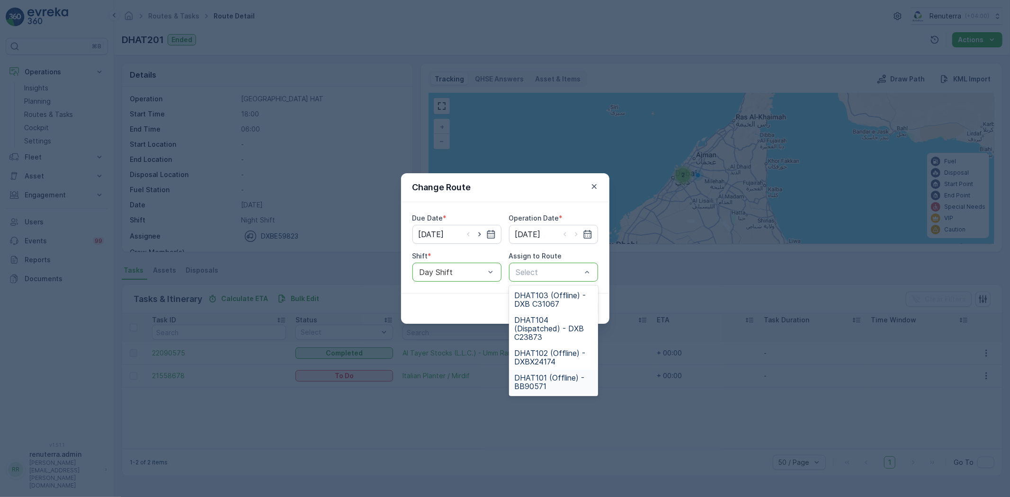
click at [542, 378] on span "DHAT101 (Offline) - BB90571" at bounding box center [554, 382] width 78 height 17
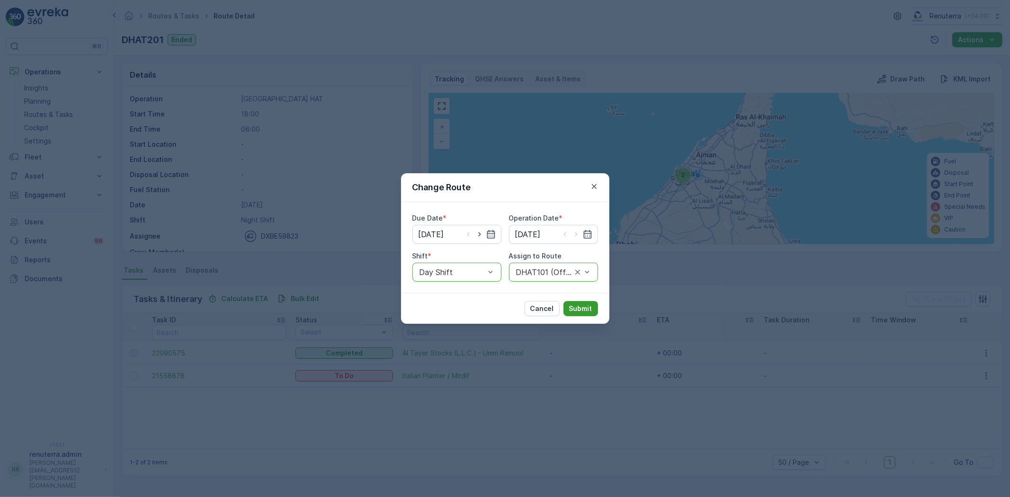
click at [582, 304] on p "Submit" at bounding box center [580, 308] width 23 height 9
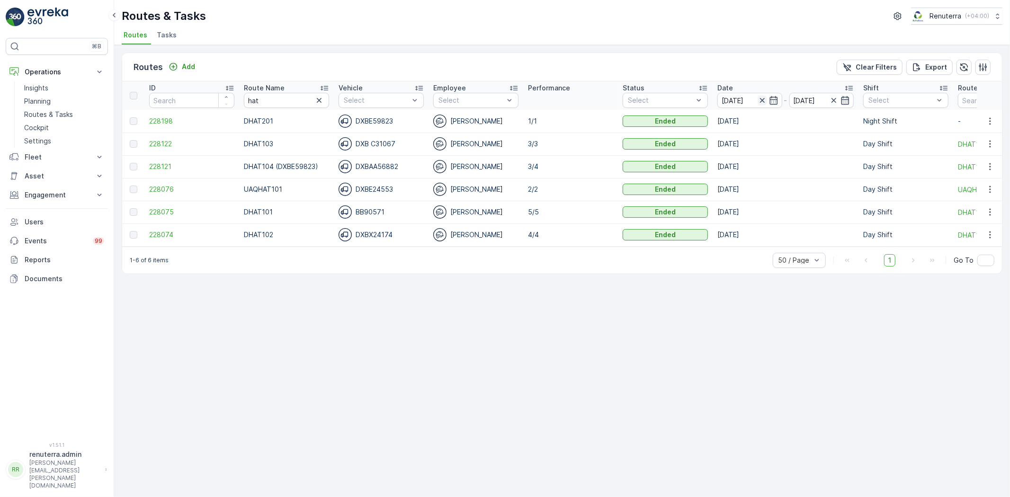
click at [759, 100] on icon "button" at bounding box center [762, 100] width 9 height 9
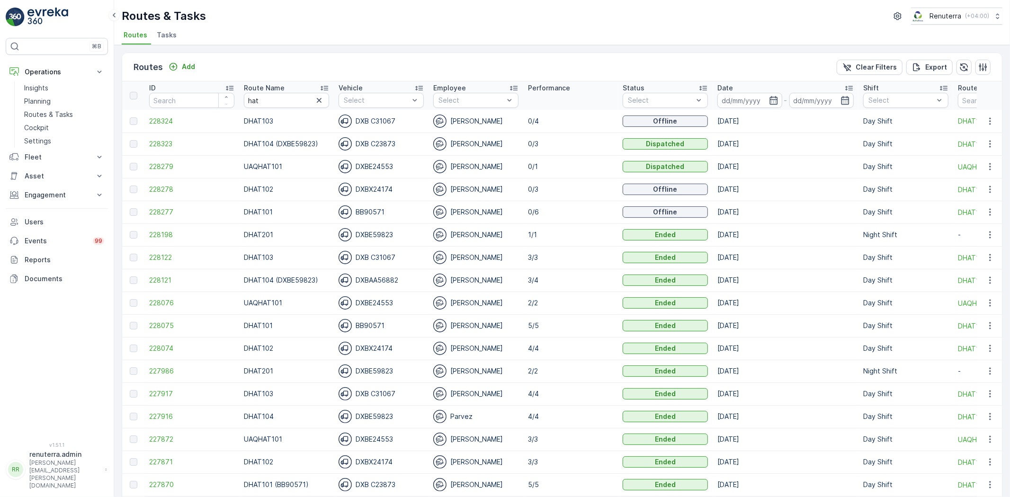
click at [758, 99] on input at bounding box center [750, 100] width 65 height 15
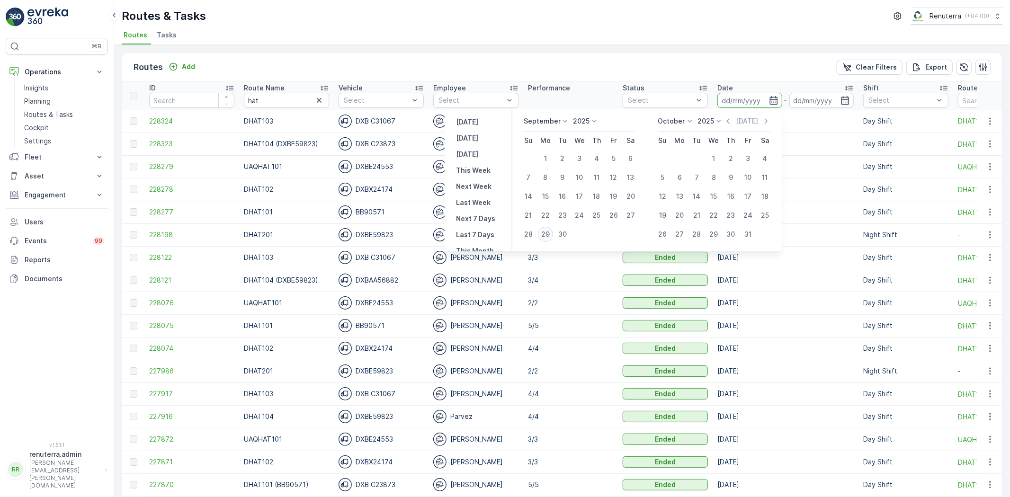
click at [541, 233] on div "29" at bounding box center [545, 234] width 15 height 15
type input "[DATE]"
click at [541, 233] on div "29" at bounding box center [545, 234] width 15 height 15
type input "[DATE]"
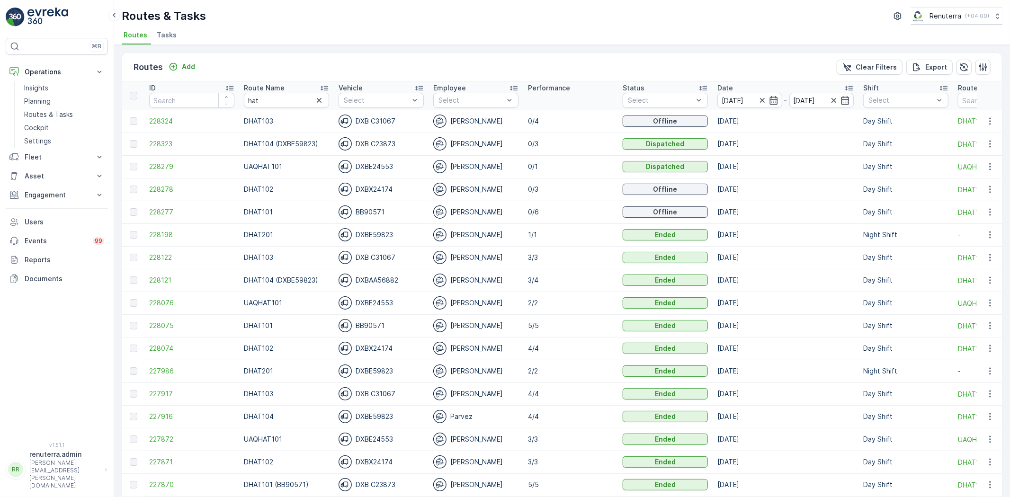
click at [537, 36] on ul "Routes Tasks" at bounding box center [558, 36] width 873 height 16
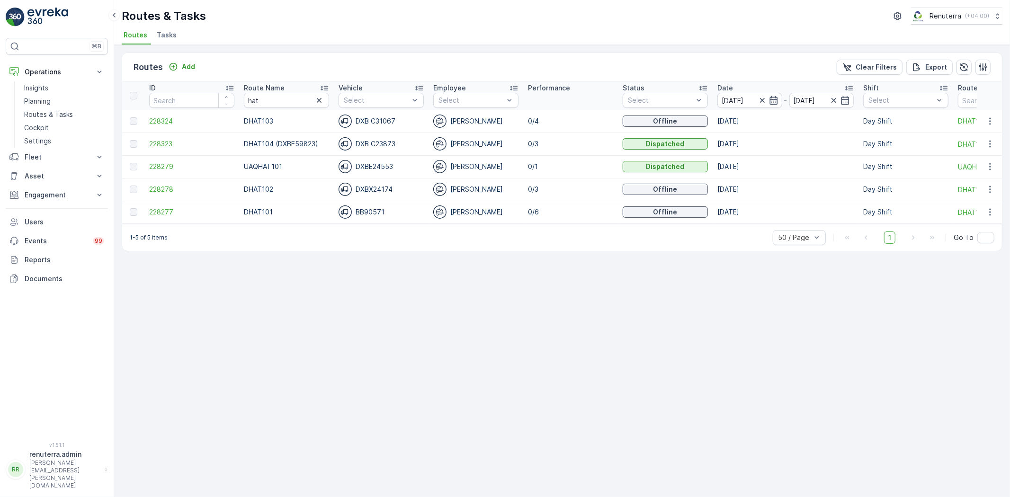
click at [324, 89] on icon at bounding box center [324, 87] width 9 height 9
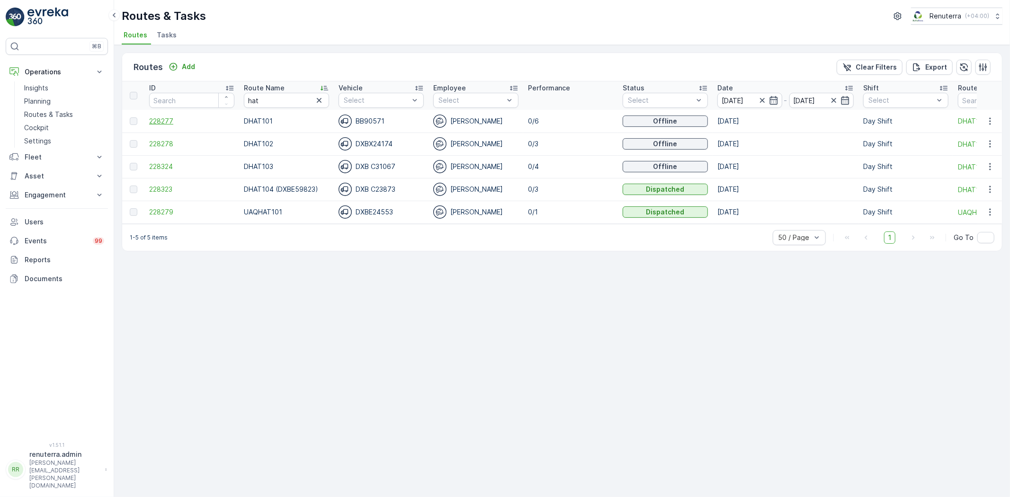
click at [167, 122] on span "228277" at bounding box center [191, 121] width 85 height 9
drag, startPoint x: 266, startPoint y: 99, endPoint x: 187, endPoint y: 108, distance: 79.6
click at [187, 108] on tr "ID Route Name hat Vehicle Select Employee Select Performance Status Select Date…" at bounding box center [598, 95] width 952 height 28
type input "104"
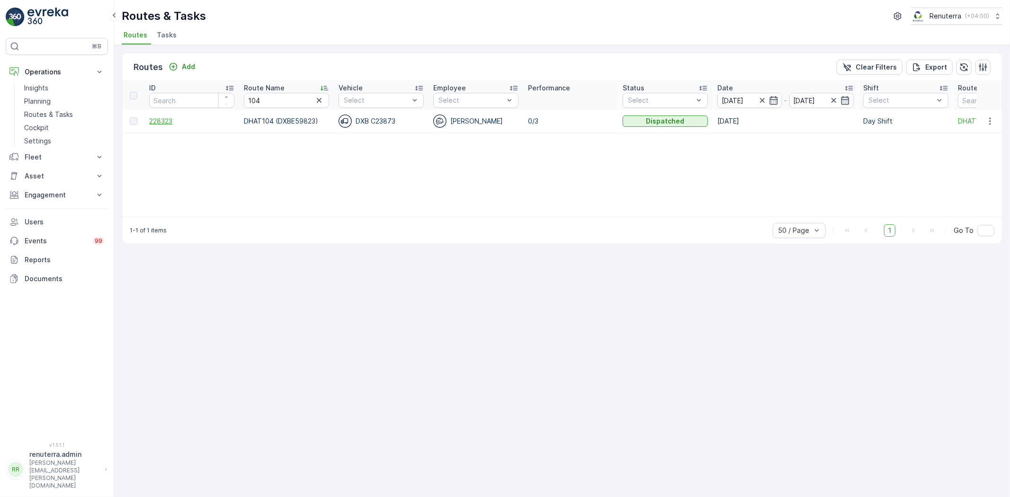
click at [162, 117] on span "228323" at bounding box center [191, 121] width 85 height 9
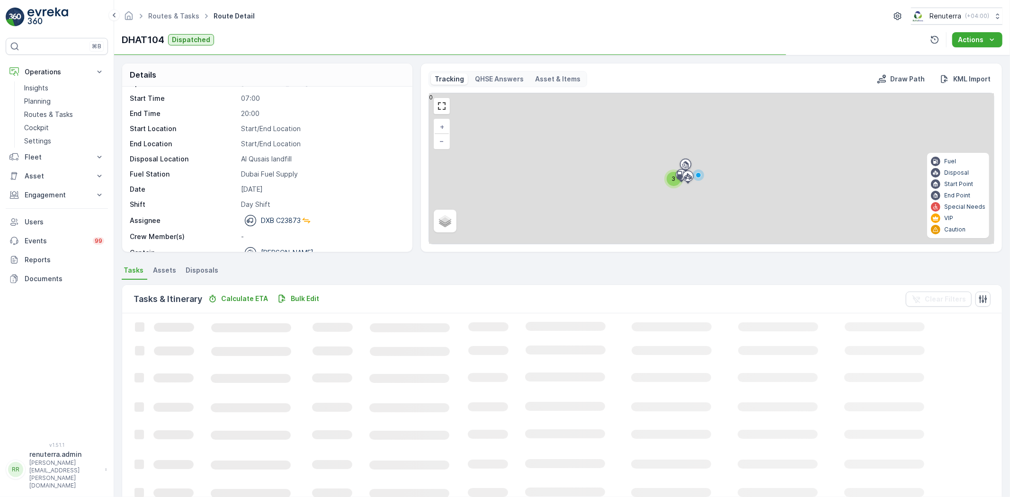
scroll to position [30, 0]
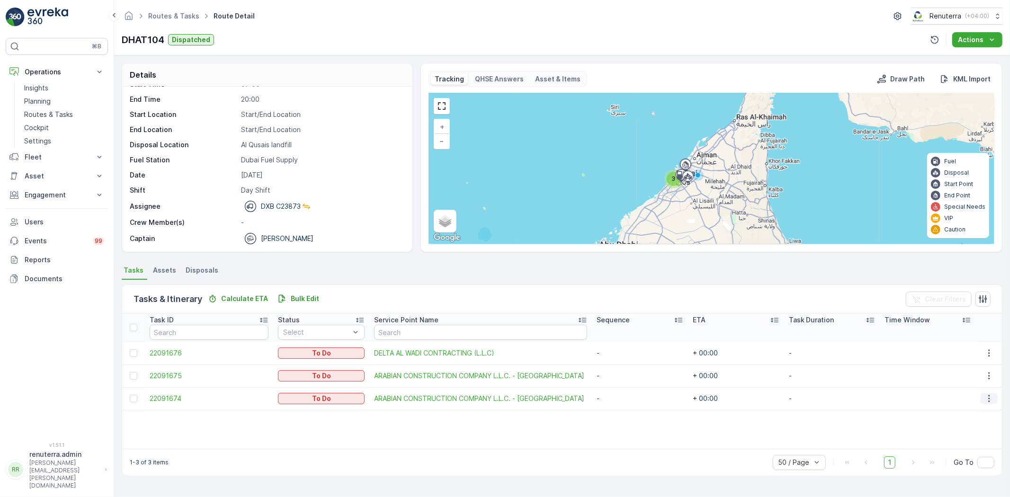
click at [993, 400] on icon "button" at bounding box center [989, 398] width 9 height 9
click at [971, 447] on div "Remove from Route" at bounding box center [975, 453] width 72 height 13
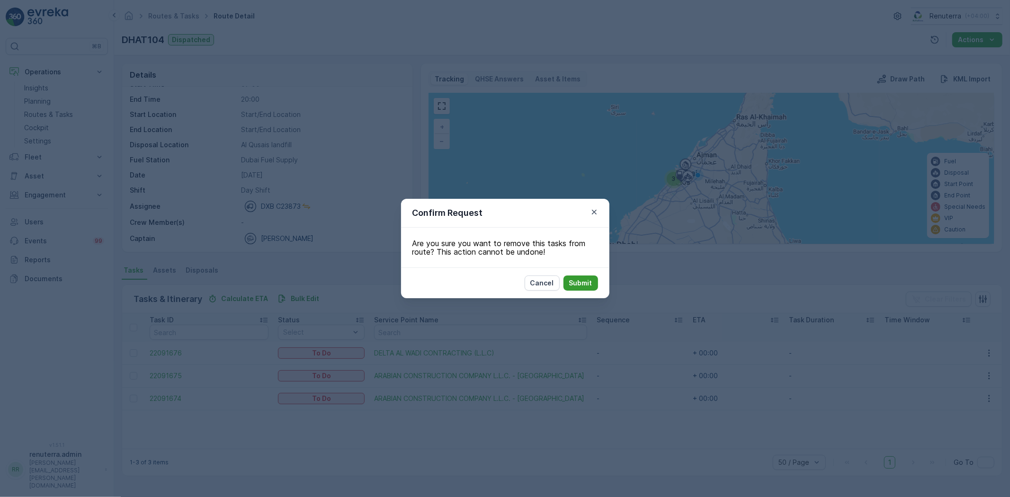
click at [573, 282] on p "Submit" at bounding box center [580, 283] width 23 height 9
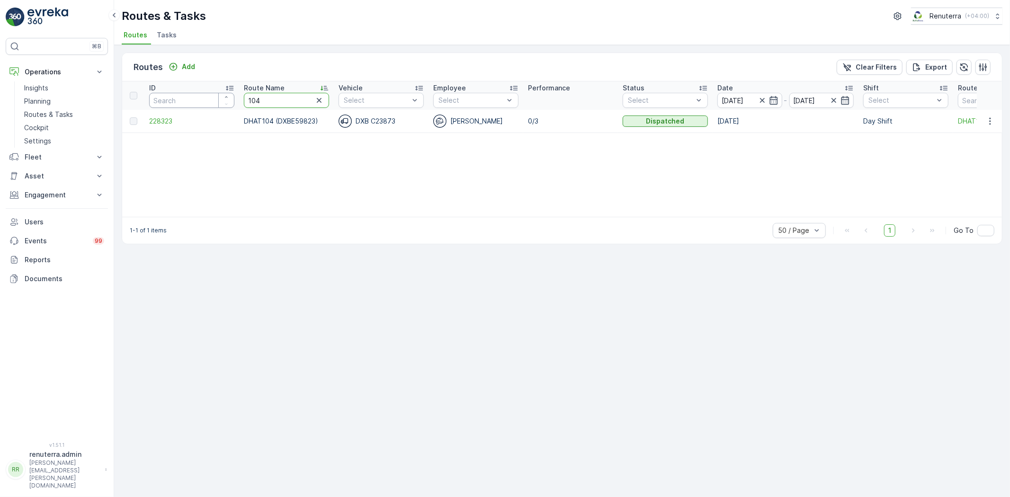
drag, startPoint x: 262, startPoint y: 99, endPoint x: 208, endPoint y: 96, distance: 53.7
click at [208, 96] on tr "ID Route Name 104 Vehicle Select Employee Select Performance Status Select Date…" at bounding box center [598, 95] width 952 height 28
type input "101"
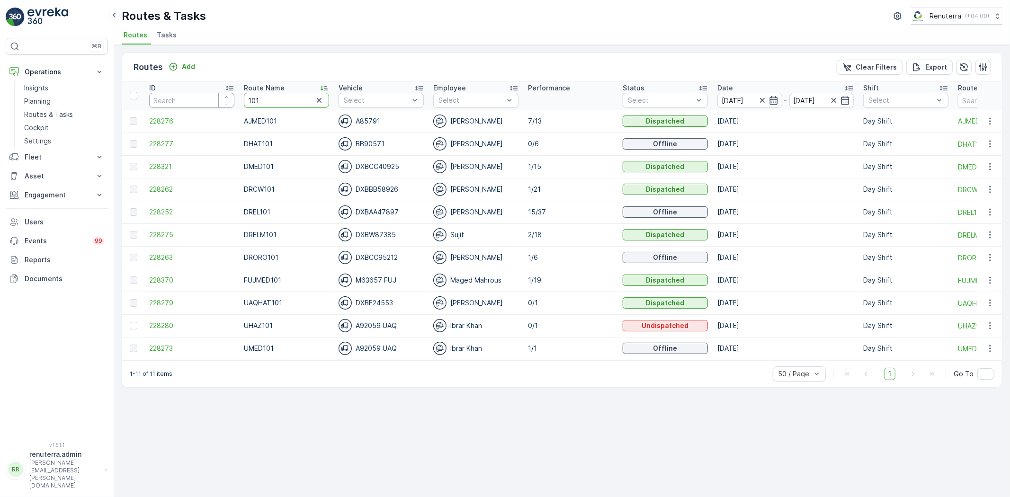
drag, startPoint x: 246, startPoint y: 103, endPoint x: 193, endPoint y: 100, distance: 53.6
click at [193, 100] on tr "ID Route Name 101 Vehicle Select Employee Select Performance Status Select Date…" at bounding box center [598, 95] width 952 height 28
type input "hat"
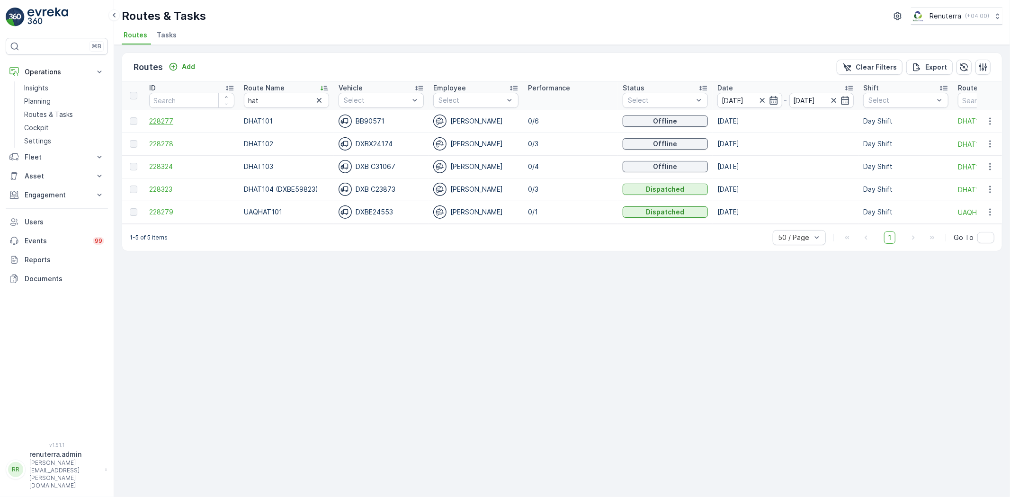
click at [167, 124] on span "228277" at bounding box center [191, 121] width 85 height 9
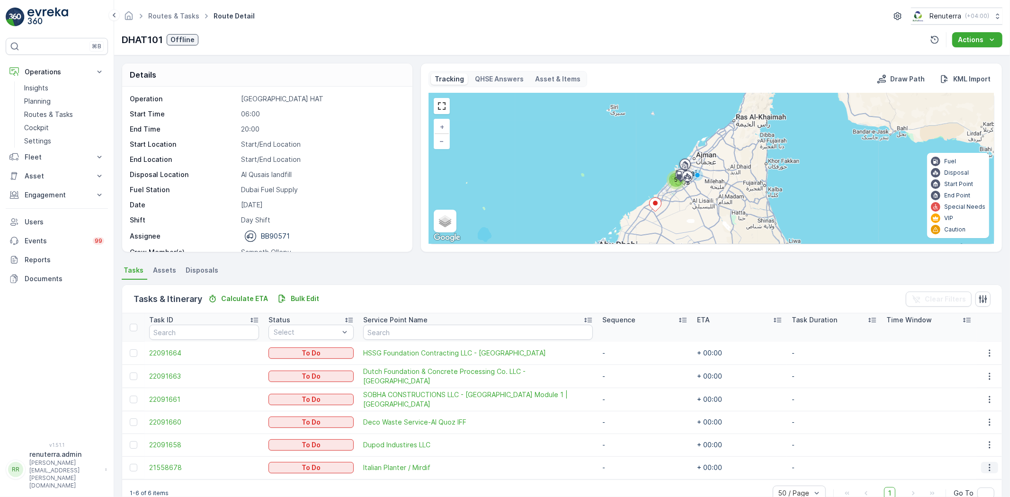
click at [981, 467] on button "button" at bounding box center [989, 467] width 17 height 11
click at [970, 418] on span "Change Route" at bounding box center [966, 422] width 46 height 9
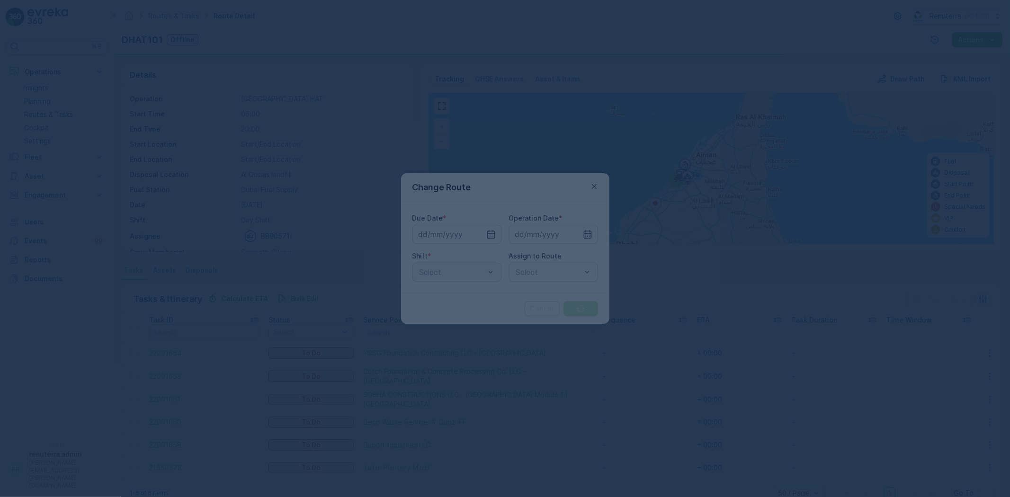
type input "[DATE]"
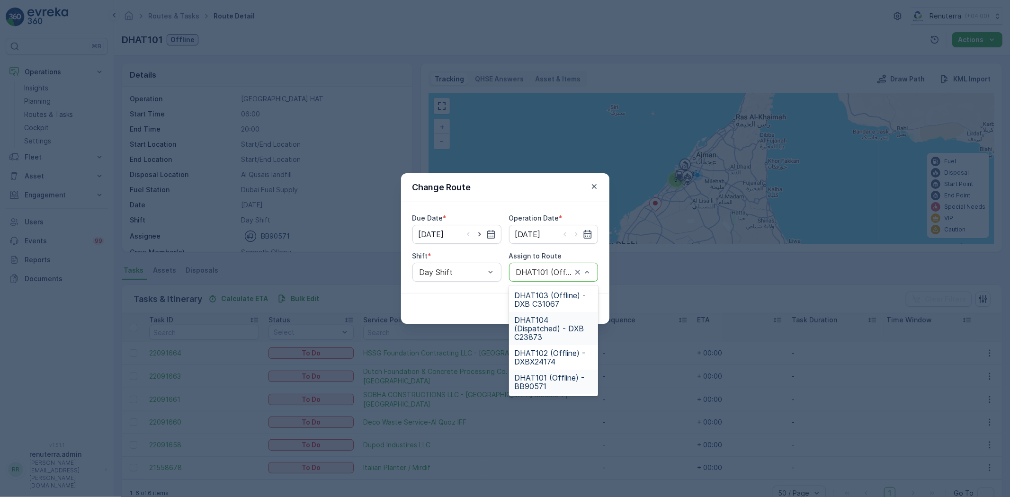
click at [555, 333] on span "DHAT104 (Dispatched) - DXB C23873" at bounding box center [554, 329] width 78 height 26
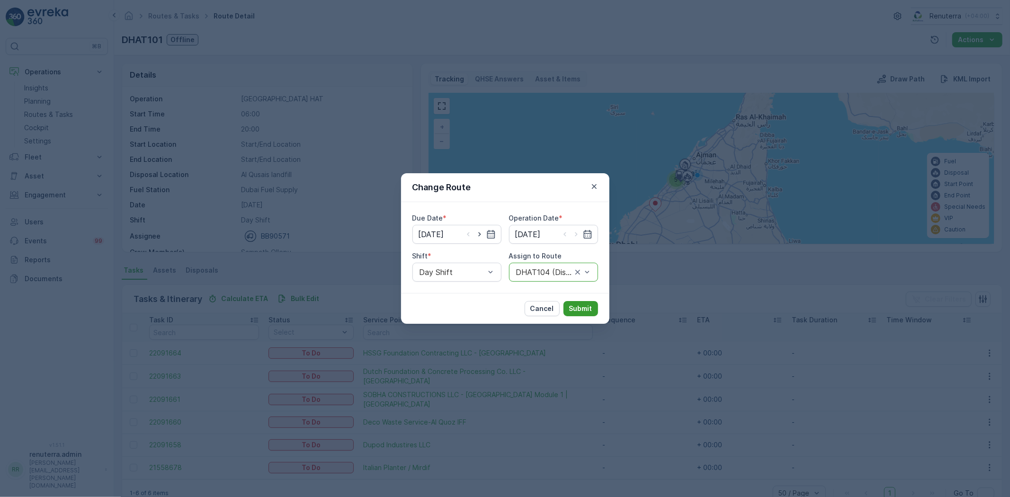
click at [578, 305] on p "Submit" at bounding box center [580, 308] width 23 height 9
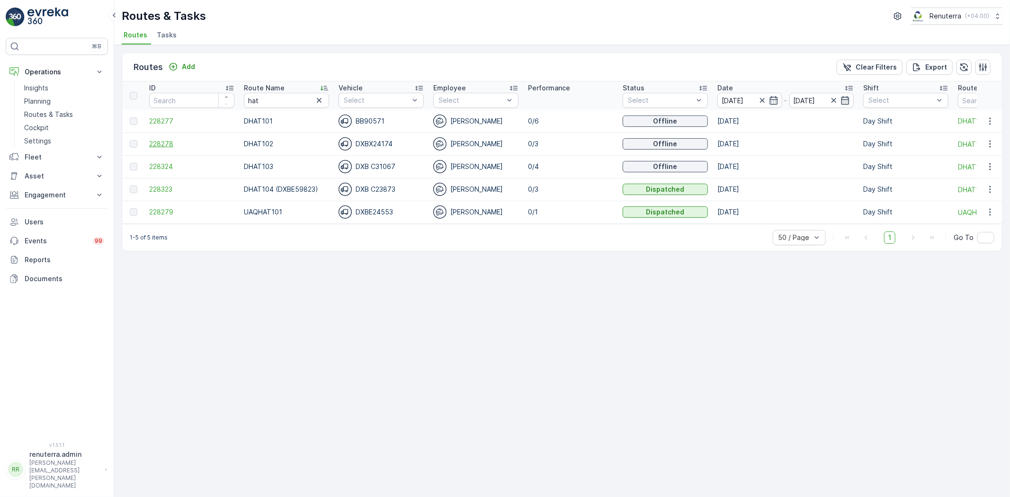
click at [162, 140] on span "228278" at bounding box center [191, 143] width 85 height 9
drag, startPoint x: 273, startPoint y: 96, endPoint x: 217, endPoint y: 93, distance: 56.5
click at [217, 93] on tr "ID Route Name hat Vehicle Select Employee Select Performance Status Select Date…" at bounding box center [598, 95] width 952 height 28
type input "rel"
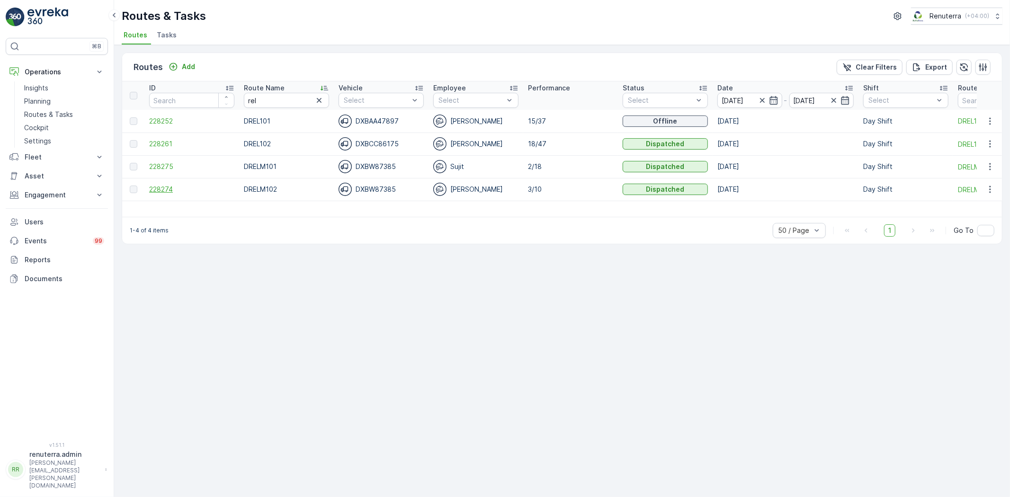
click at [163, 185] on span "228274" at bounding box center [191, 189] width 85 height 9
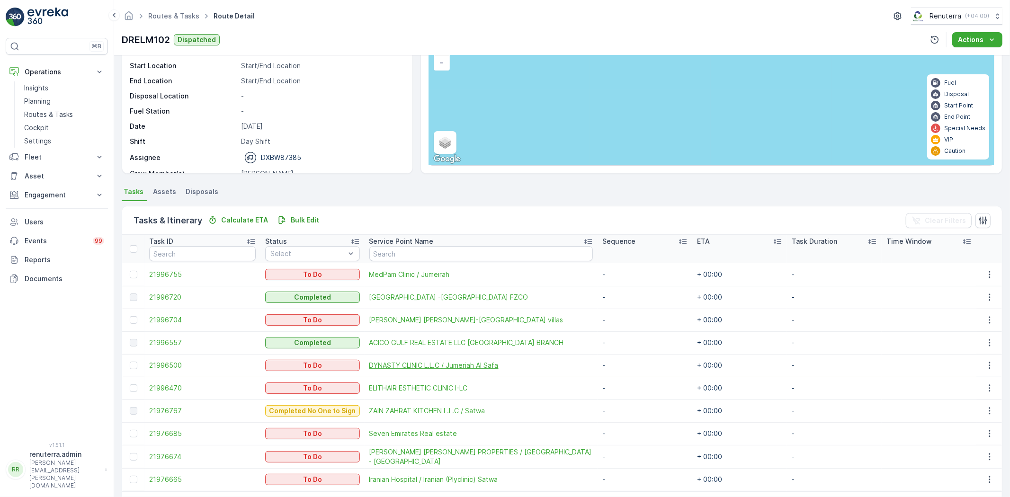
scroll to position [111, 0]
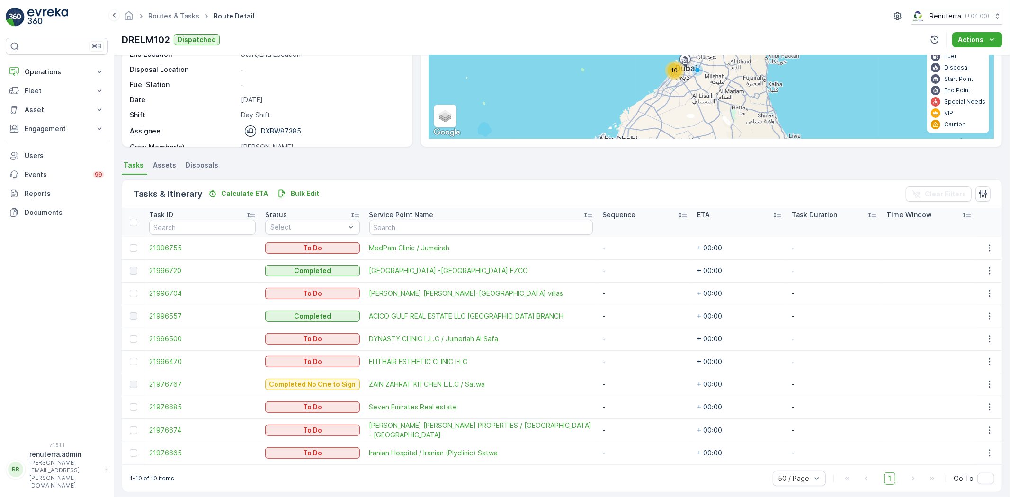
scroll to position [111, 0]
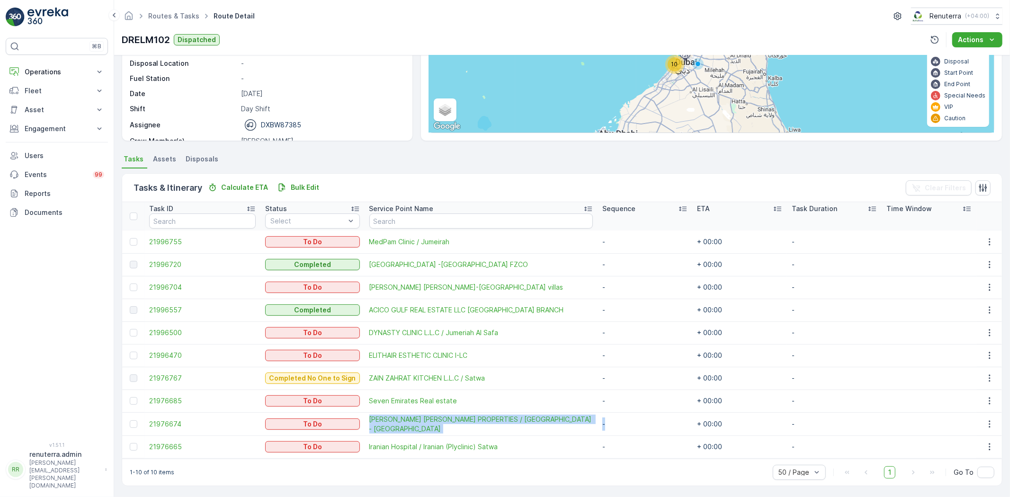
drag, startPoint x: 621, startPoint y: 422, endPoint x: 364, endPoint y: 413, distance: 257.3
click at [364, 413] on tr "21976674 To Do KHALIL IBRAHIM AL SAYEGH PROPERTIES / SATWA BUILDING - SATWA - +…" at bounding box center [562, 424] width 880 height 23
click at [618, 468] on div "1-10 of 10 items 50 / Page 1 Go To" at bounding box center [562, 472] width 880 height 27
drag, startPoint x: 623, startPoint y: 419, endPoint x: 373, endPoint y: 415, distance: 250.1
click at [369, 413] on tr "21976674 To Do KHALIL IBRAHIM AL SAYEGH PROPERTIES / SATWA BUILDING - SATWA - +…" at bounding box center [562, 424] width 880 height 23
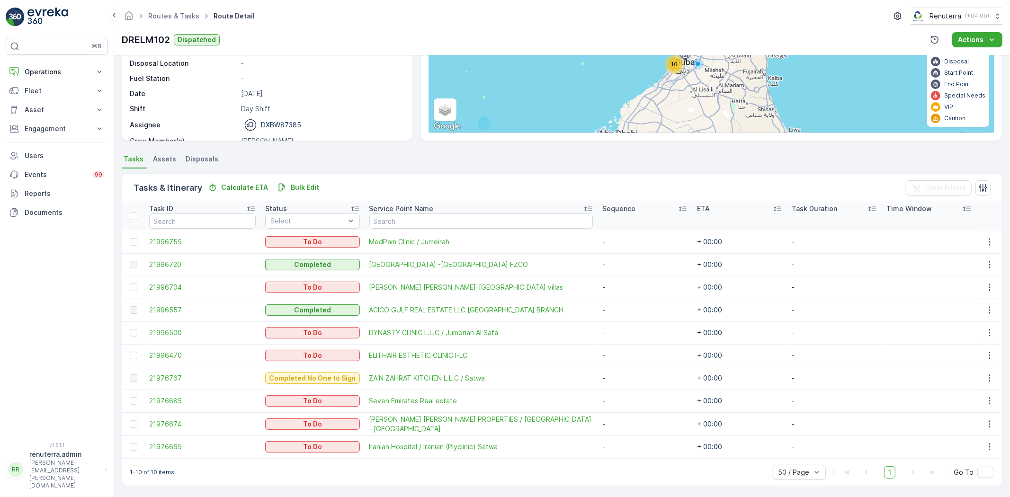
click at [665, 474] on div "1-10 of 10 items 50 / Page 1 Go To" at bounding box center [562, 472] width 880 height 27
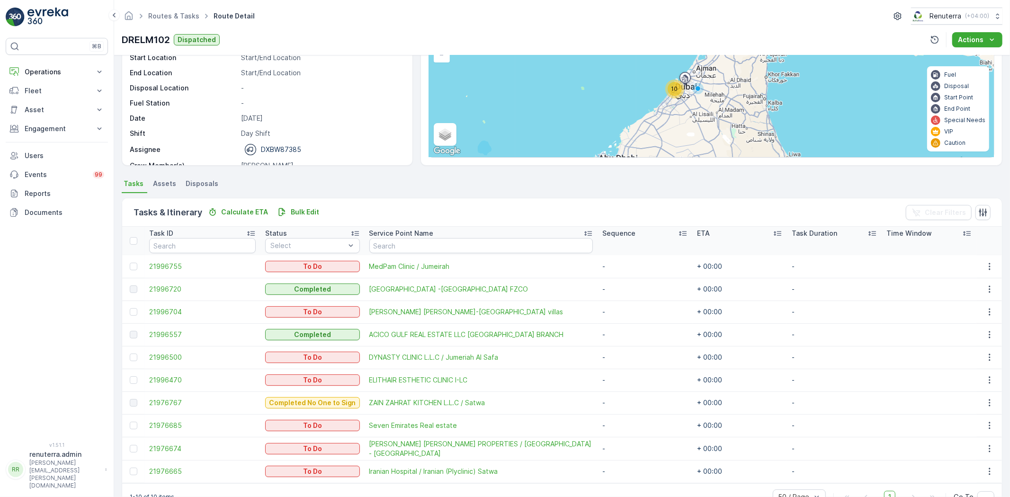
scroll to position [0, 0]
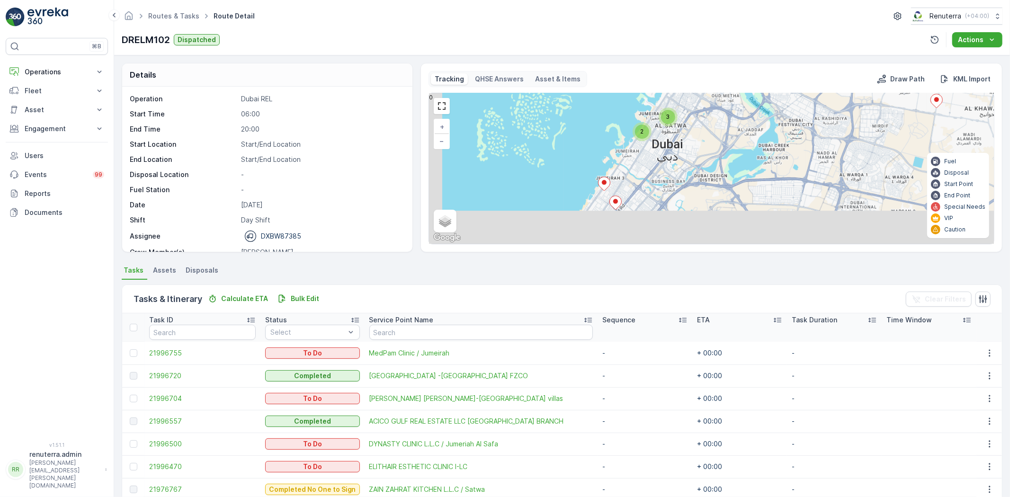
drag, startPoint x: 730, startPoint y: 214, endPoint x: 776, endPoint y: 121, distance: 103.4
click at [776, 121] on div "2 3 + − Satellite Roadmap Terrain Hybrid Leaflet Keyboard shortcuts Map Data Ma…" at bounding box center [711, 168] width 565 height 151
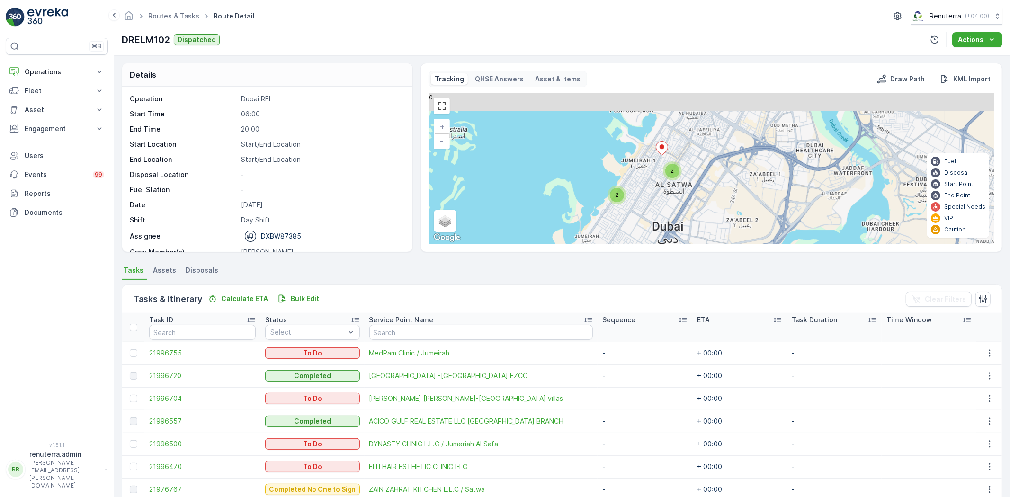
drag, startPoint x: 674, startPoint y: 138, endPoint x: 665, endPoint y: 216, distance: 77.7
click at [665, 216] on div "2 2 + − Satellite Roadmap Terrain Hybrid Leaflet Keyboard shortcuts Map Data Ma…" at bounding box center [711, 168] width 565 height 151
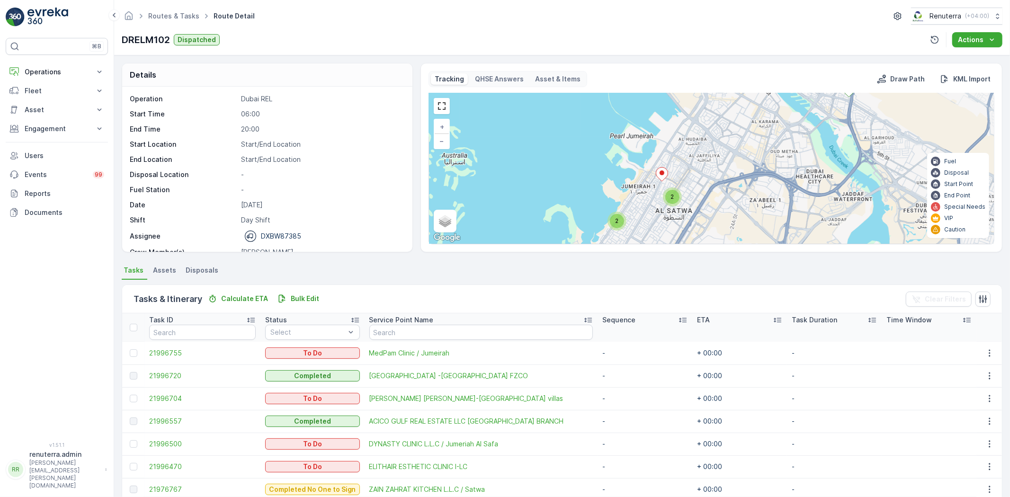
click at [671, 199] on span "2" at bounding box center [672, 196] width 3 height 7
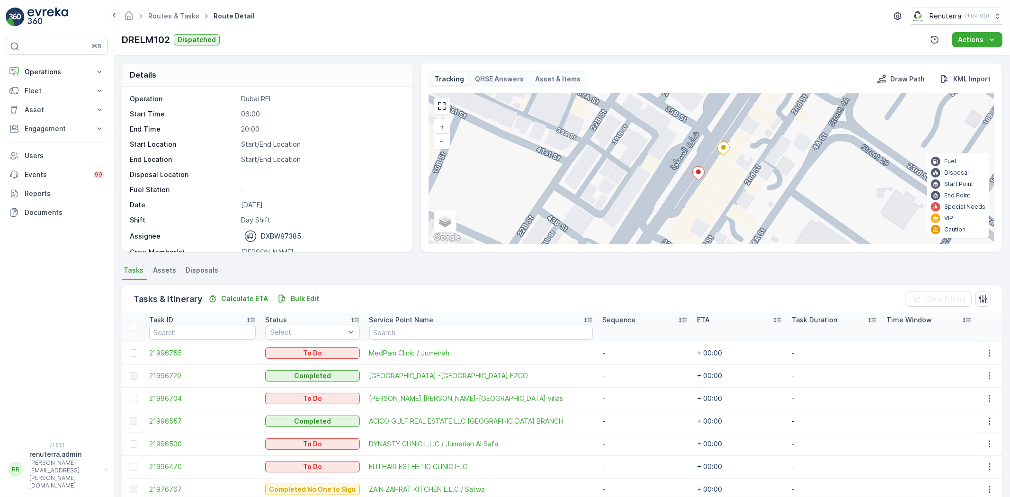
click at [699, 170] on icon at bounding box center [698, 174] width 12 height 14
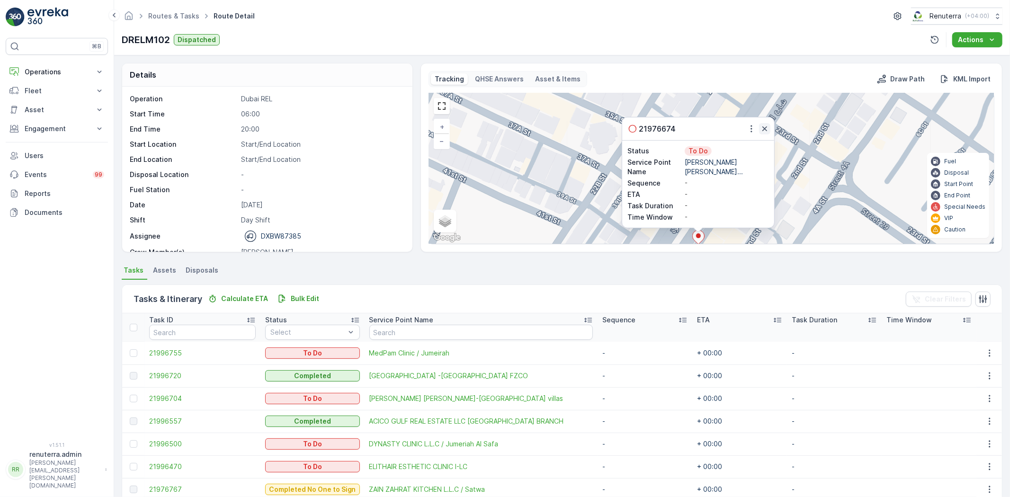
click at [763, 126] on icon "button" at bounding box center [764, 128] width 9 height 9
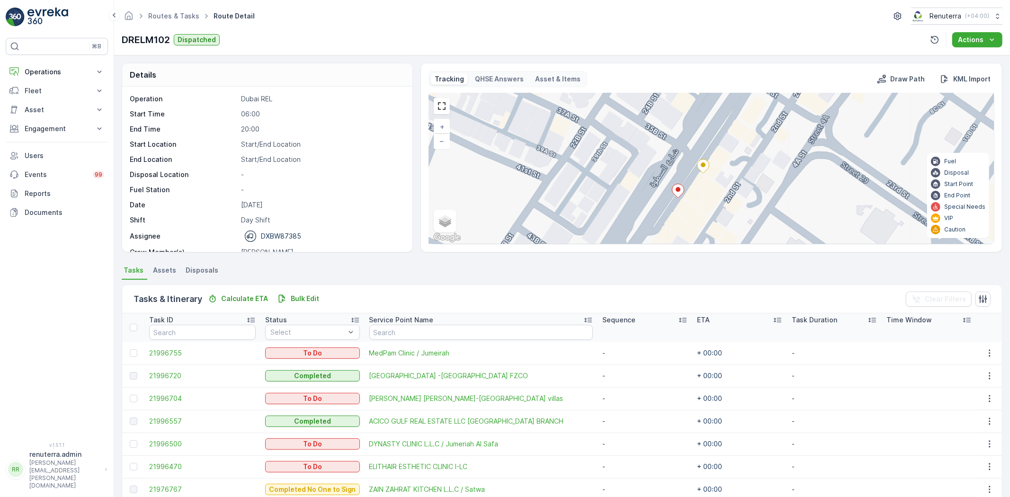
drag, startPoint x: 754, startPoint y: 207, endPoint x: 729, endPoint y: 155, distance: 57.4
click at [729, 155] on div "+ − Satellite Roadmap Terrain Hybrid Leaflet Keyboard shortcuts Map Data Map da…" at bounding box center [711, 168] width 565 height 151
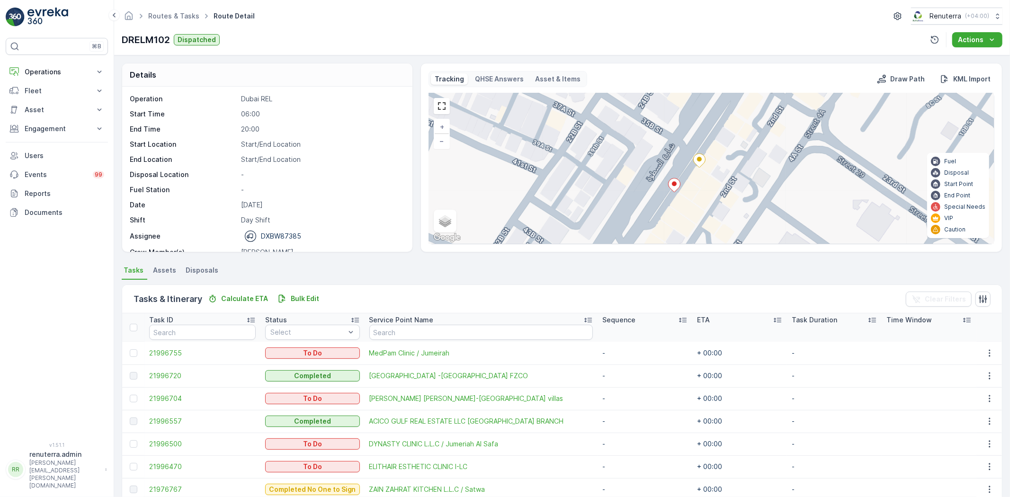
click at [697, 159] on ellipse at bounding box center [699, 159] width 5 height 5
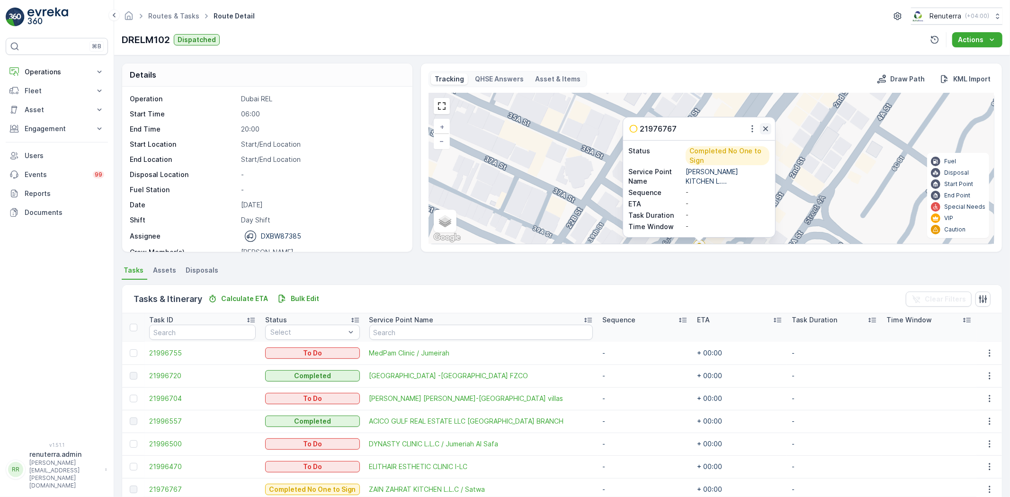
click at [765, 126] on icon "button" at bounding box center [765, 128] width 9 height 9
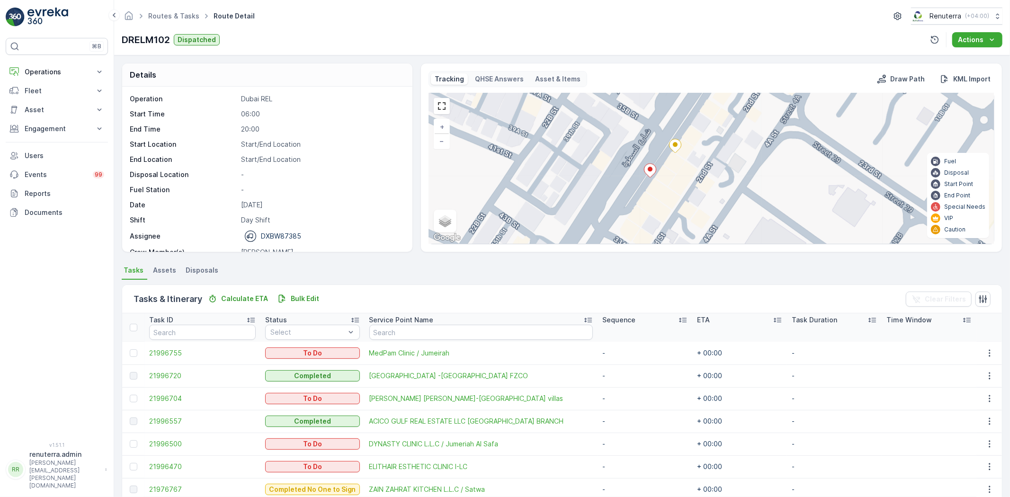
drag, startPoint x: 671, startPoint y: 186, endPoint x: 647, endPoint y: 85, distance: 103.7
click at [647, 85] on div "Tracking QHSE Answers Asset & Items Draw Path KML Import + − Satellite Roadmap …" at bounding box center [712, 157] width 566 height 173
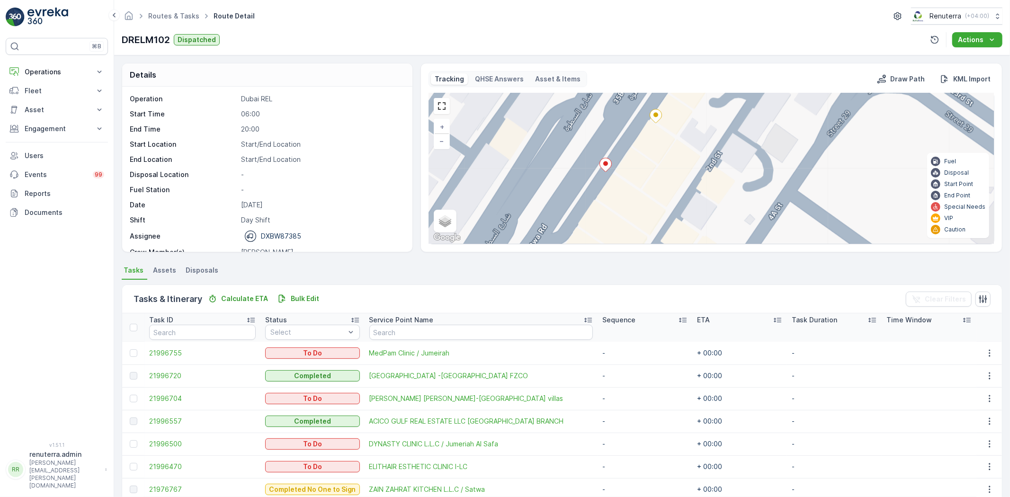
drag, startPoint x: 665, startPoint y: 196, endPoint x: 636, endPoint y: 162, distance: 44.6
click at [636, 162] on div "+ − Satellite Roadmap Terrain Hybrid Leaflet Keyboard shortcuts Map Data Map da…" at bounding box center [711, 168] width 565 height 151
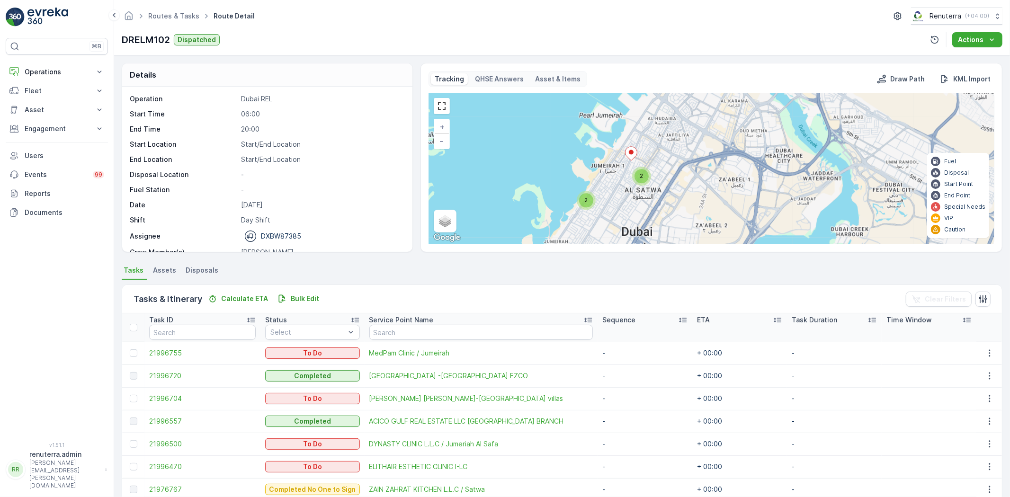
click at [630, 150] on icon at bounding box center [631, 154] width 12 height 14
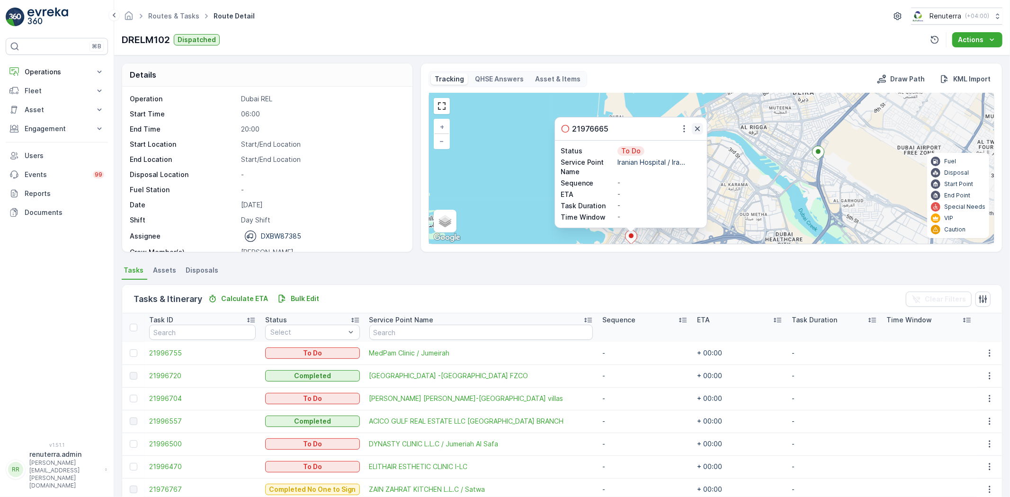
click at [696, 128] on icon "button" at bounding box center [697, 128] width 5 height 5
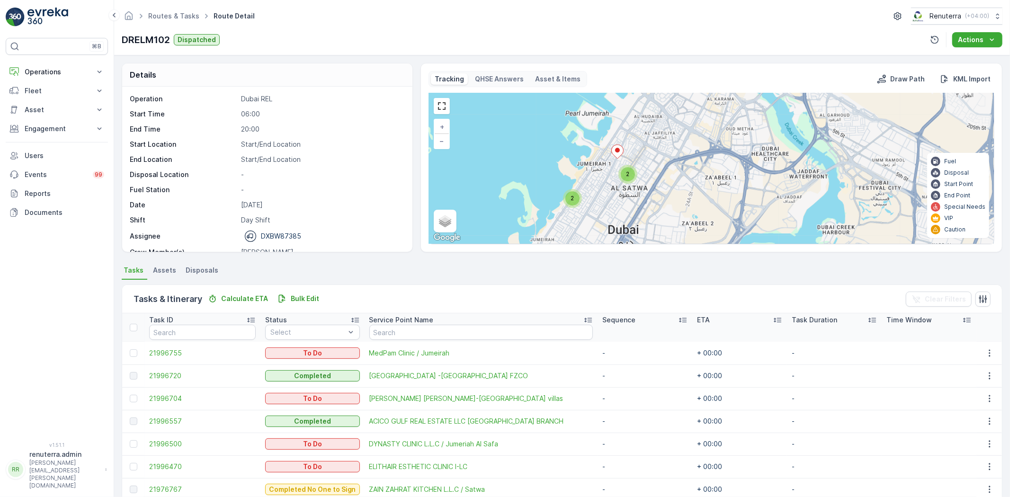
drag, startPoint x: 680, startPoint y: 209, endPoint x: 665, endPoint y: 121, distance: 88.9
click at [665, 121] on div "2 2 + − Satellite Roadmap Terrain Hybrid Leaflet Keyboard shortcuts Map Data Ma…" at bounding box center [711, 168] width 565 height 151
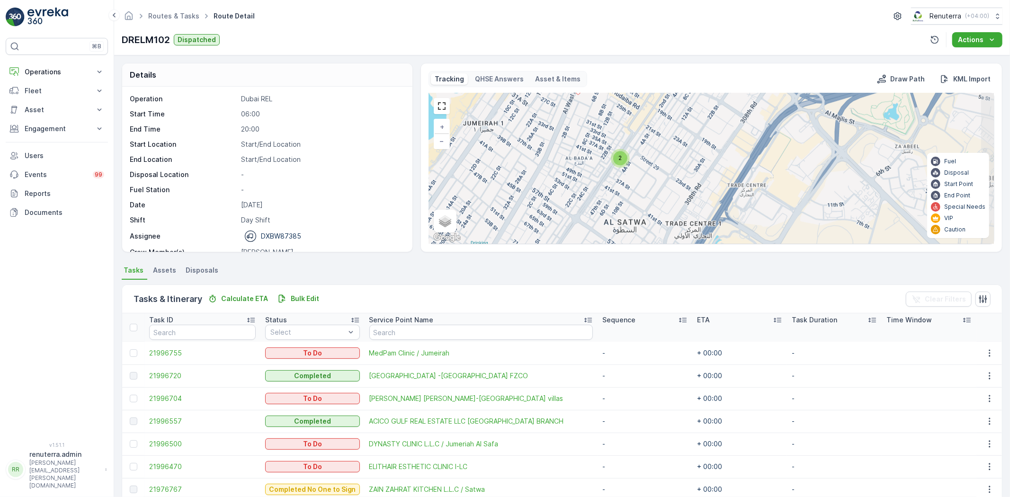
drag, startPoint x: 619, startPoint y: 211, endPoint x: 598, endPoint y: 143, distance: 71.8
click at [598, 143] on div "2 + − Satellite Roadmap Terrain Hybrid Leaflet Keyboard shortcuts Map Data Map …" at bounding box center [711, 168] width 565 height 151
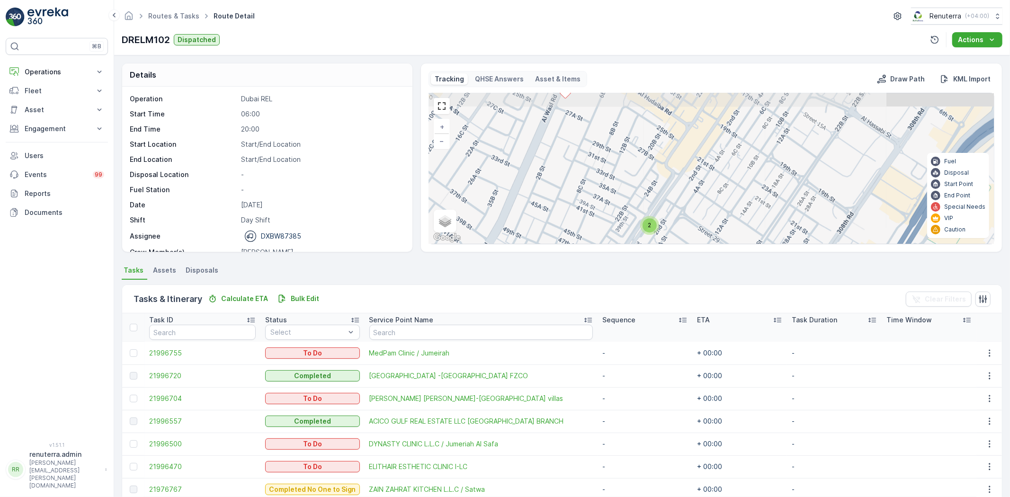
drag, startPoint x: 572, startPoint y: 139, endPoint x: 599, endPoint y: 211, distance: 77.3
click at [599, 211] on div "2 + − Satellite Roadmap Terrain Hybrid Leaflet Keyboard shortcuts Map Data Map …" at bounding box center [711, 168] width 565 height 151
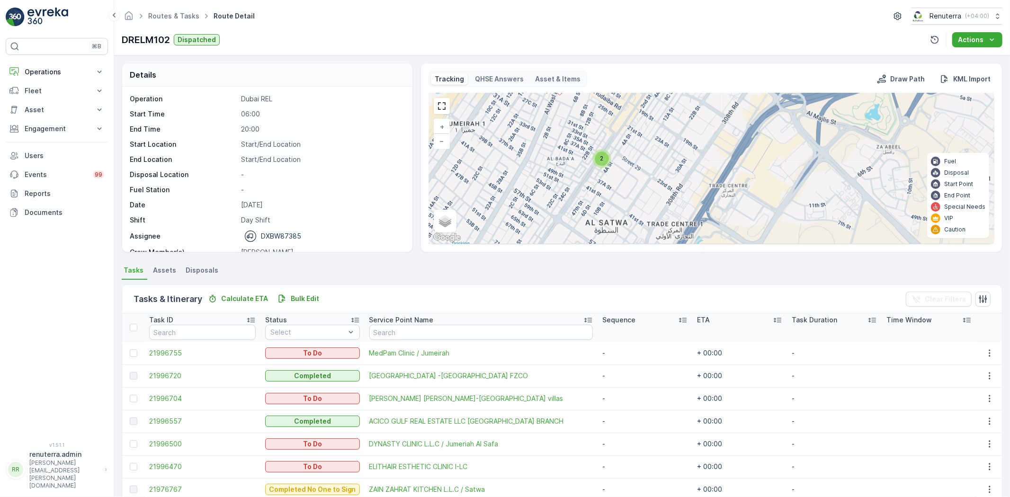
drag, startPoint x: 682, startPoint y: 212, endPoint x: 659, endPoint y: 155, distance: 61.2
click at [659, 155] on div "2 + − Satellite Roadmap Terrain Hybrid Leaflet Keyboard shortcuts Map Data Map …" at bounding box center [711, 168] width 565 height 151
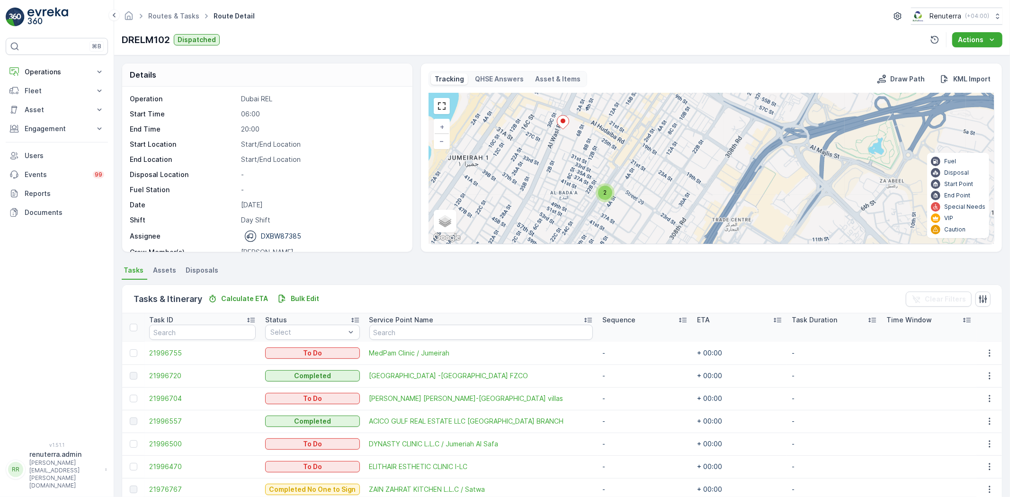
drag, startPoint x: 570, startPoint y: 138, endPoint x: 573, endPoint y: 172, distance: 34.7
click at [573, 172] on div "2 + − Satellite Roadmap Terrain Hybrid Leaflet Keyboard shortcuts Map Data Map …" at bounding box center [711, 168] width 565 height 151
click at [608, 196] on div "2" at bounding box center [605, 193] width 14 height 14
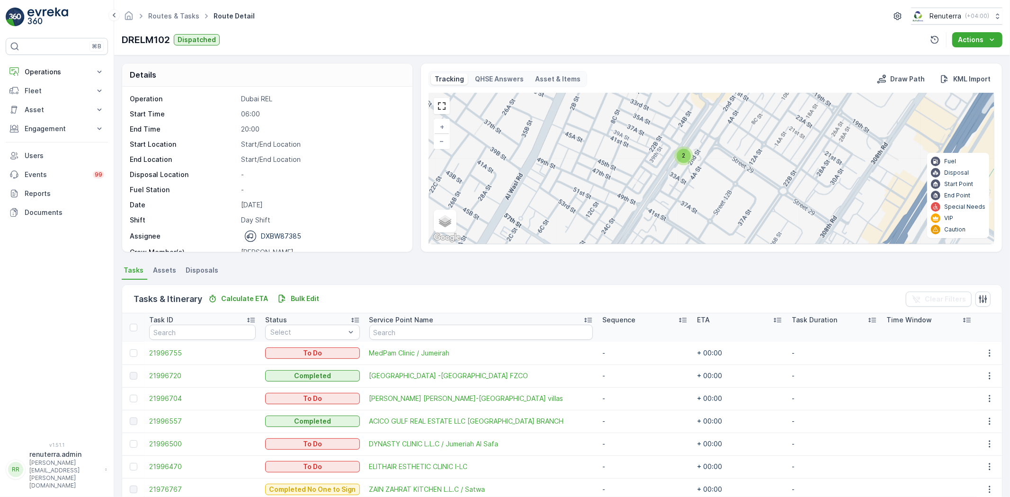
drag, startPoint x: 669, startPoint y: 209, endPoint x: 655, endPoint y: 191, distance: 22.6
click at [655, 191] on div "2 + − Satellite Roadmap Terrain Hybrid Leaflet Keyboard shortcuts Map Data Map …" at bounding box center [711, 168] width 565 height 151
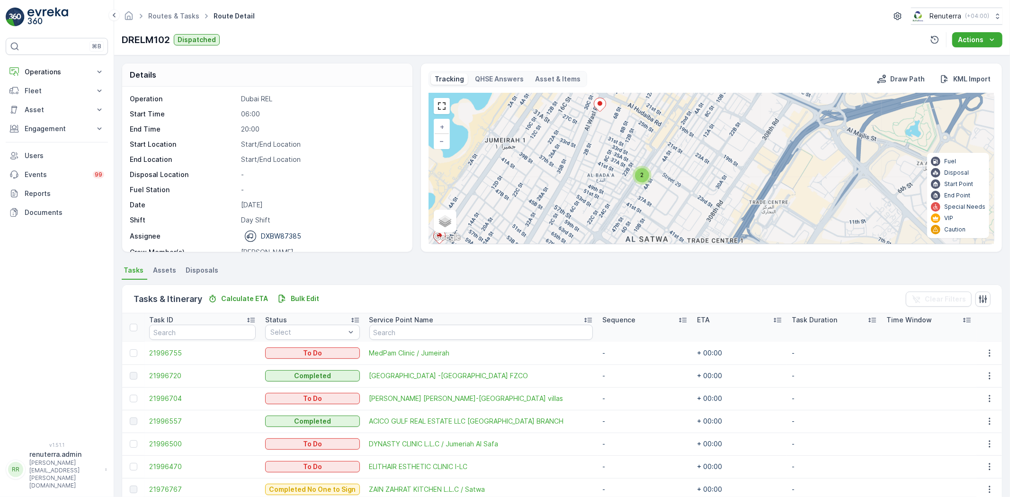
click at [641, 176] on span "2" at bounding box center [641, 174] width 3 height 7
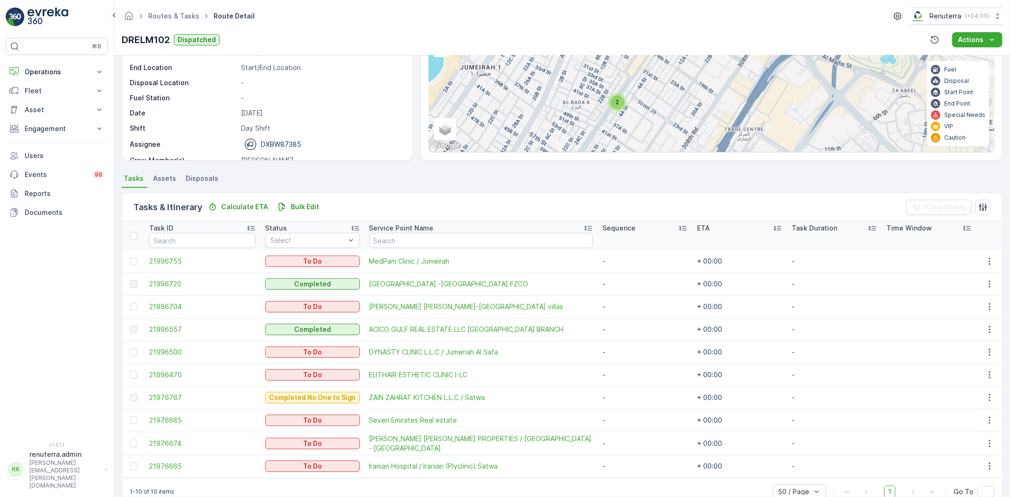
scroll to position [111, 0]
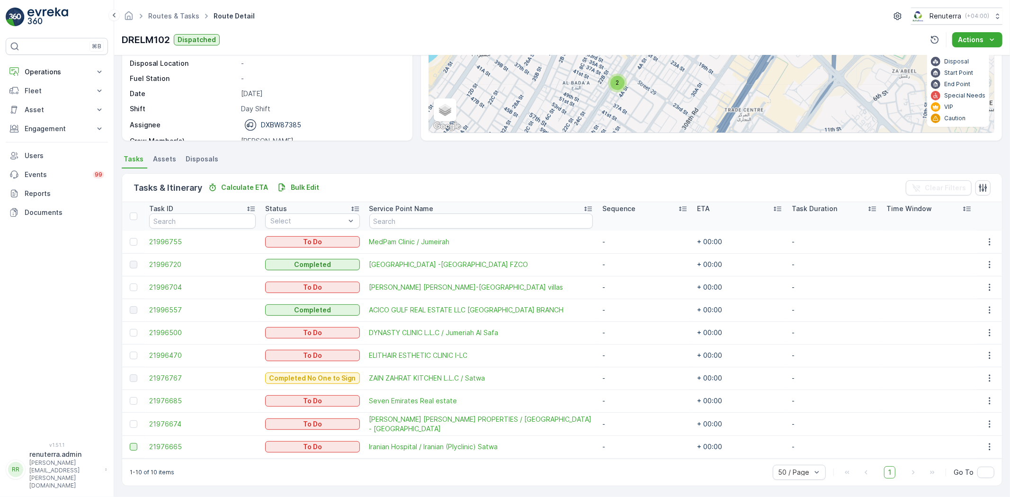
click at [133, 446] on div at bounding box center [134, 447] width 8 height 8
click at [130, 443] on input "checkbox" at bounding box center [130, 443] width 0 height 0
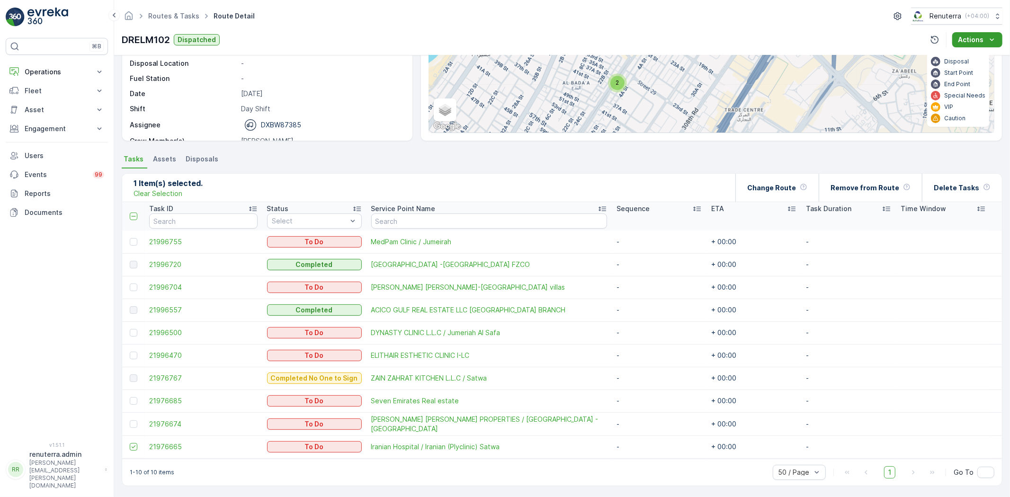
click at [990, 40] on icon "Actions" at bounding box center [992, 39] width 9 height 9
click at [771, 186] on p "Change Route" at bounding box center [771, 187] width 49 height 9
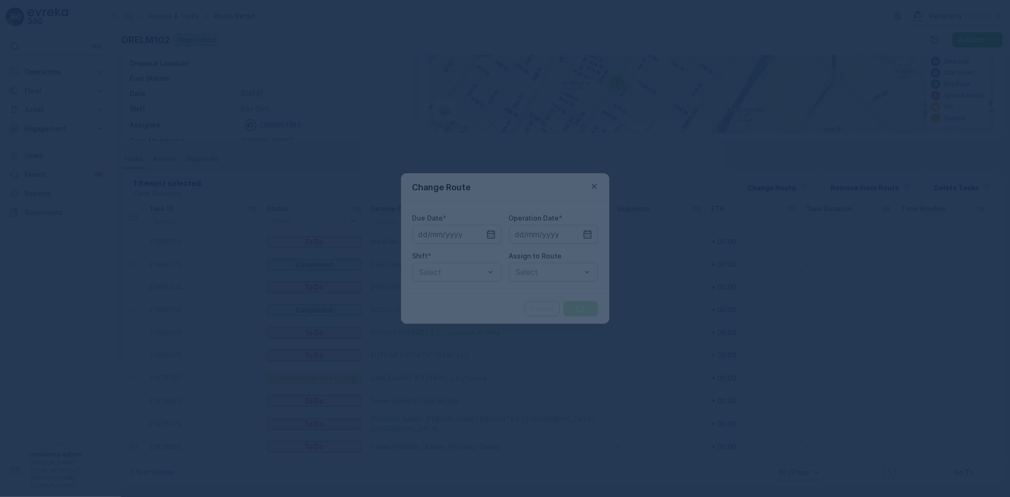
type input "[DATE]"
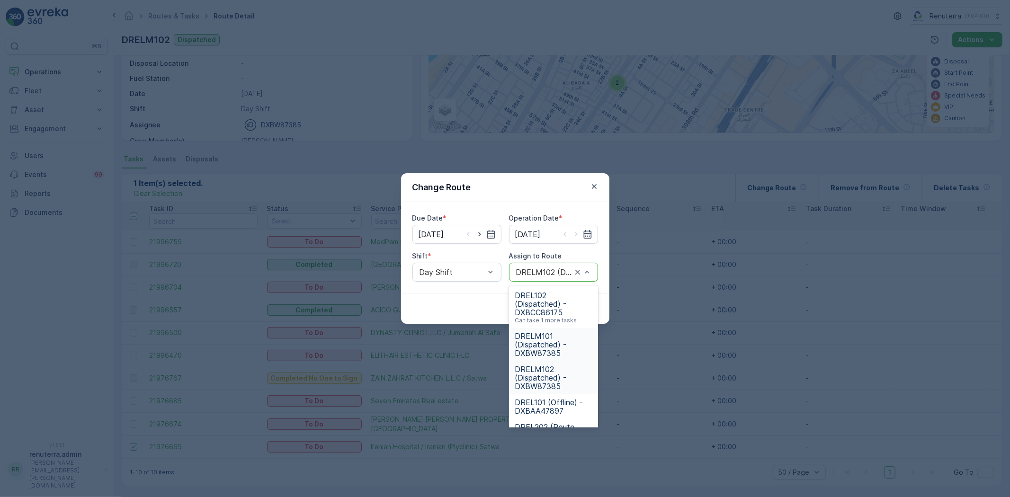
click at [538, 344] on span "DRELM101 (Dispatched) - DXBW87385" at bounding box center [554, 345] width 78 height 26
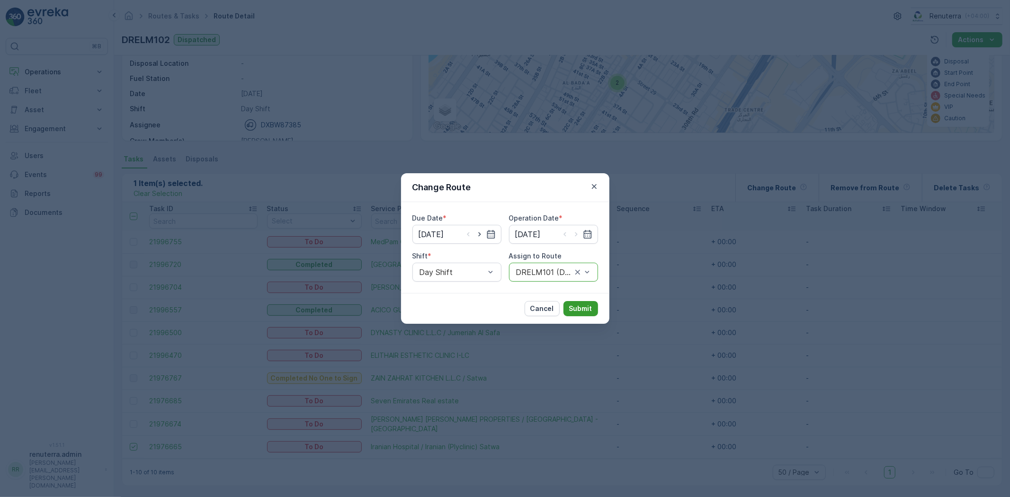
click at [580, 306] on p "Submit" at bounding box center [580, 308] width 23 height 9
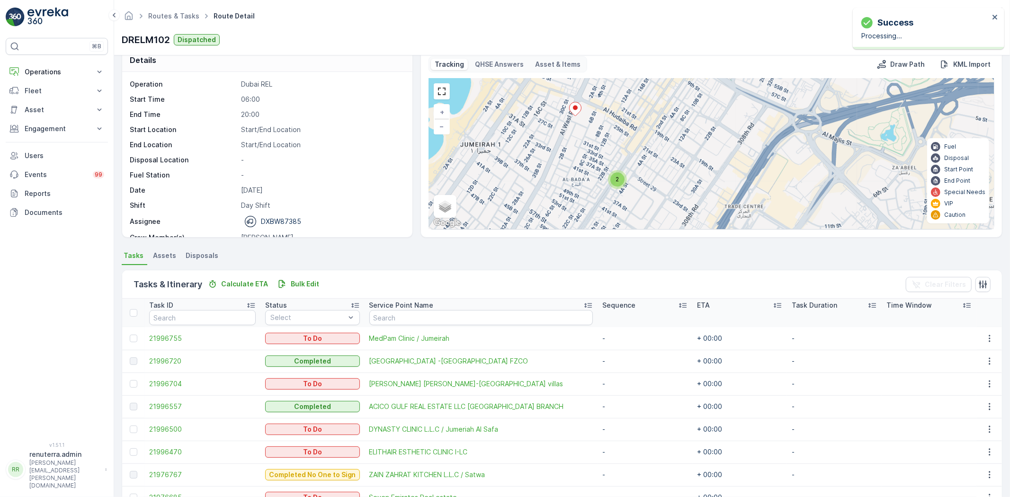
scroll to position [0, 0]
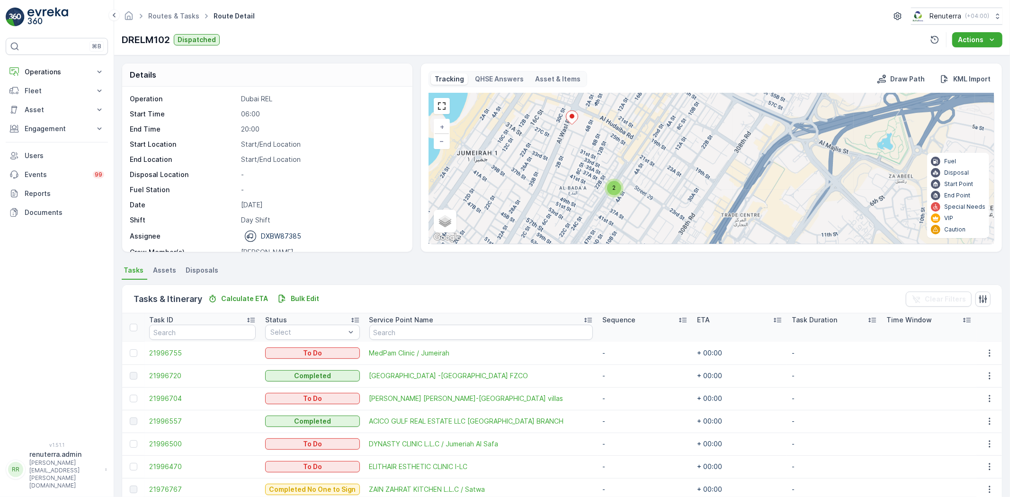
drag, startPoint x: 657, startPoint y: 207, endPoint x: 654, endPoint y: 200, distance: 7.0
click at [654, 200] on div "2 + − Satellite Roadmap Terrain Hybrid Leaflet Keyboard shortcuts Map Data Map …" at bounding box center [711, 168] width 565 height 151
click at [613, 187] on span "2" at bounding box center [613, 187] width 3 height 7
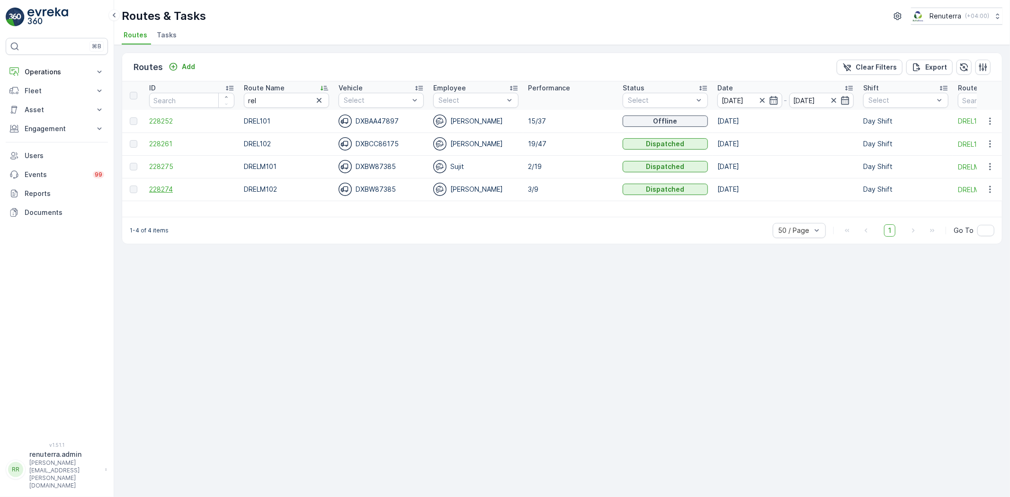
click at [165, 185] on span "228274" at bounding box center [191, 189] width 85 height 9
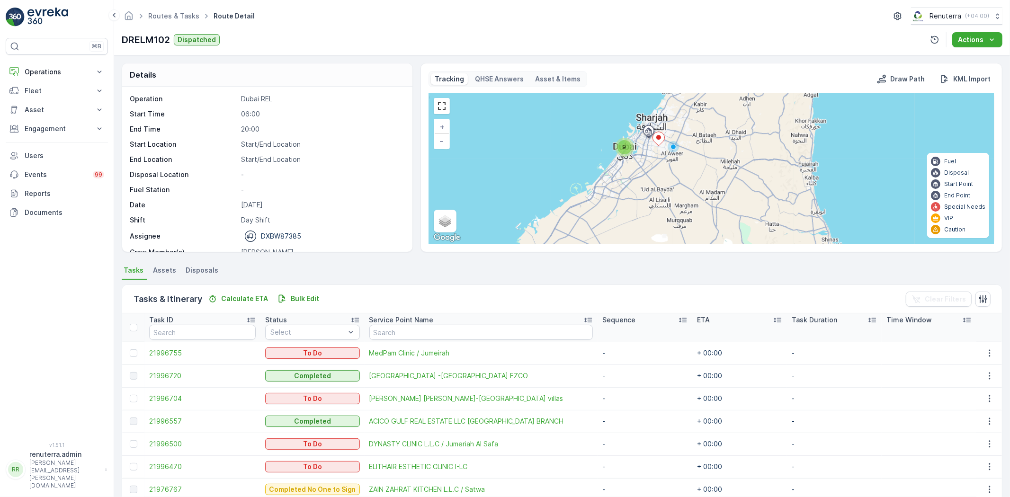
drag, startPoint x: 650, startPoint y: 225, endPoint x: 638, endPoint y: 178, distance: 48.5
click at [638, 178] on div "9 + − Satellite Roadmap Terrain Hybrid Leaflet Keyboard shortcuts Map Data Map …" at bounding box center [711, 168] width 565 height 151
click at [627, 144] on div "9" at bounding box center [625, 147] width 14 height 14
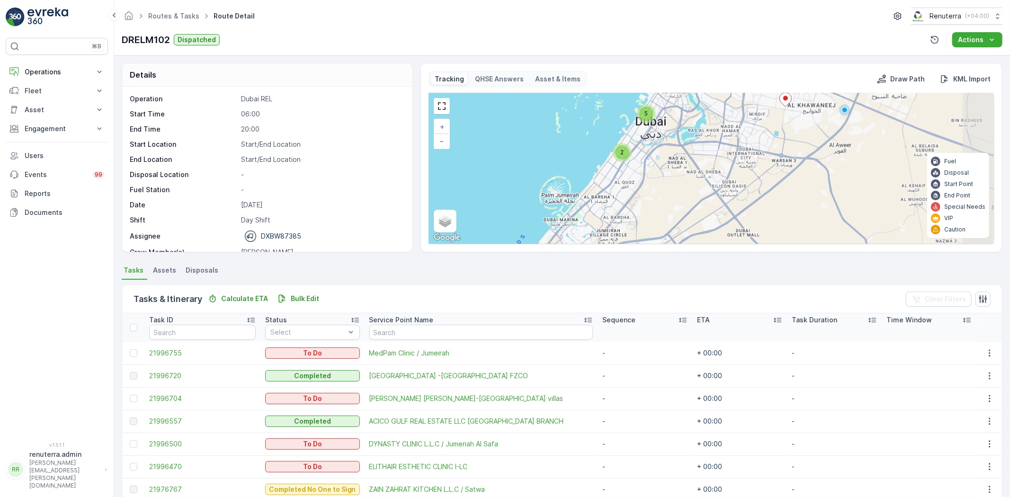
drag, startPoint x: 728, startPoint y: 222, endPoint x: 675, endPoint y: 158, distance: 83.1
click at [675, 158] on div "2 5 + − Satellite Roadmap Terrain Hybrid Leaflet Keyboard shortcuts Map Data Ma…" at bounding box center [711, 168] width 565 height 151
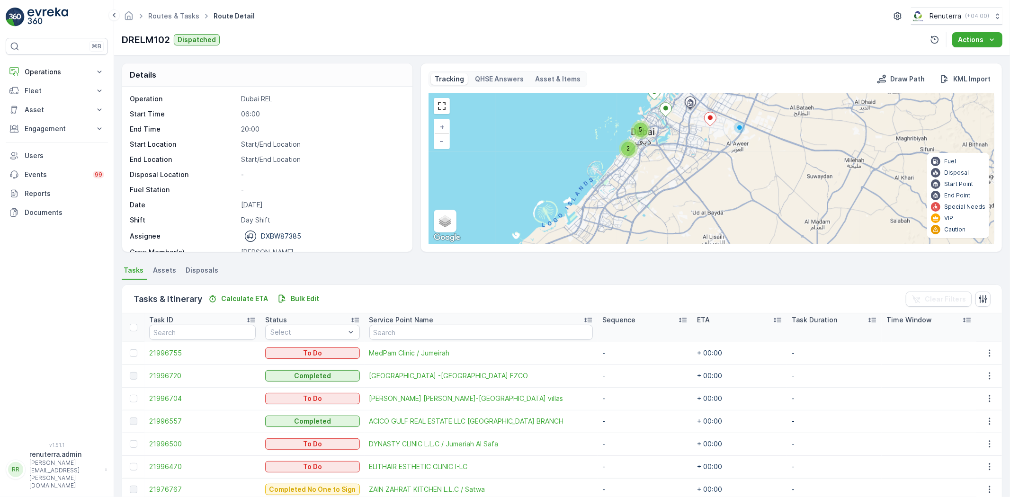
drag, startPoint x: 664, startPoint y: 185, endPoint x: 651, endPoint y: 168, distance: 21.3
click at [651, 168] on div "2 5 + − Satellite Roadmap Terrain Hybrid Leaflet Keyboard shortcuts Map Data Ma…" at bounding box center [711, 168] width 565 height 151
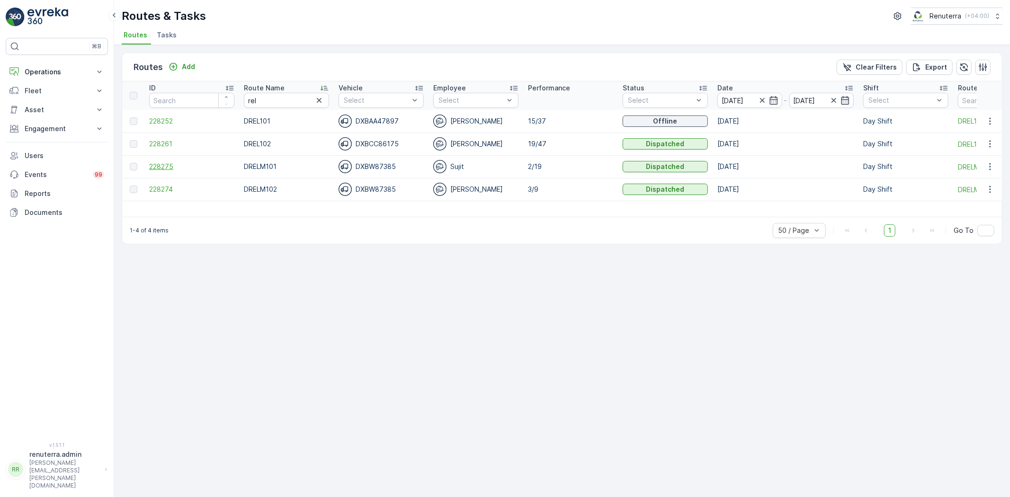
click at [169, 166] on span "228275" at bounding box center [191, 166] width 85 height 9
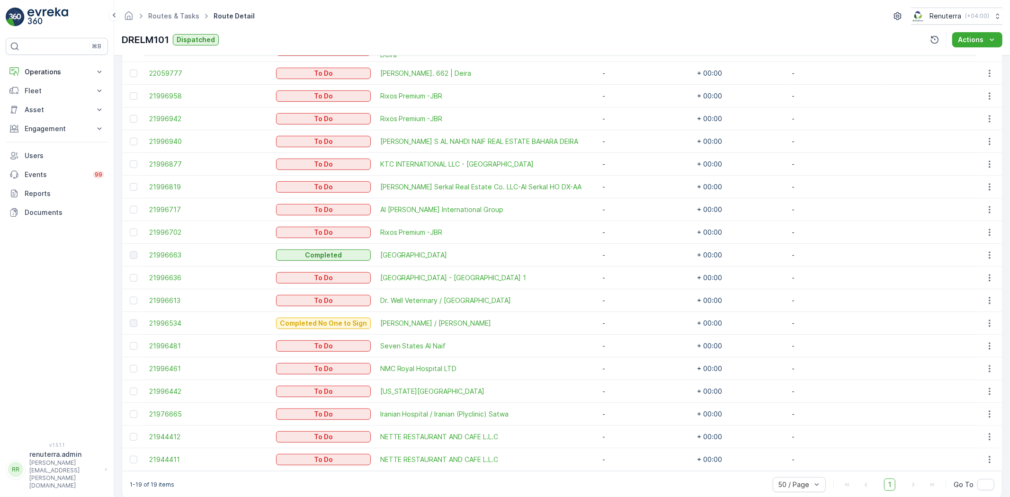
scroll to position [316, 0]
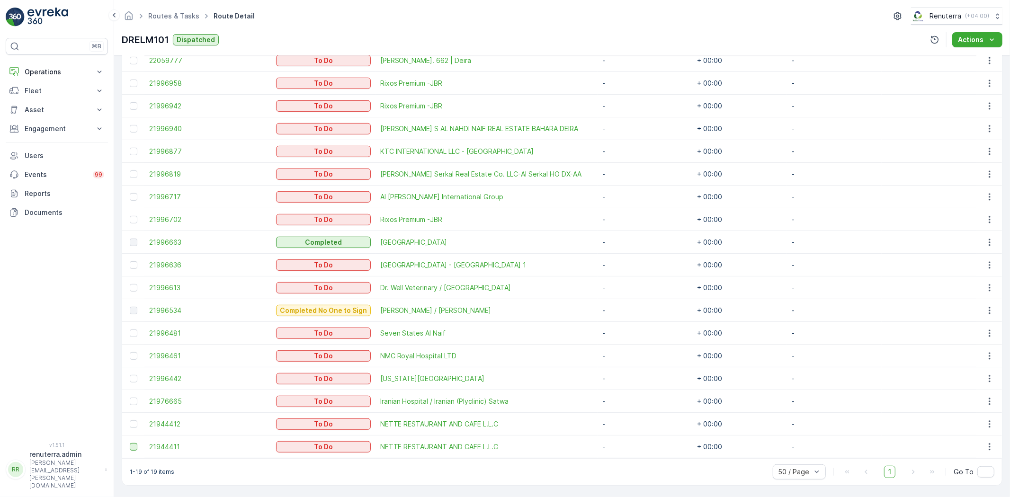
click at [131, 446] on div at bounding box center [134, 447] width 8 height 8
click at [130, 443] on input "checkbox" at bounding box center [130, 443] width 0 height 0
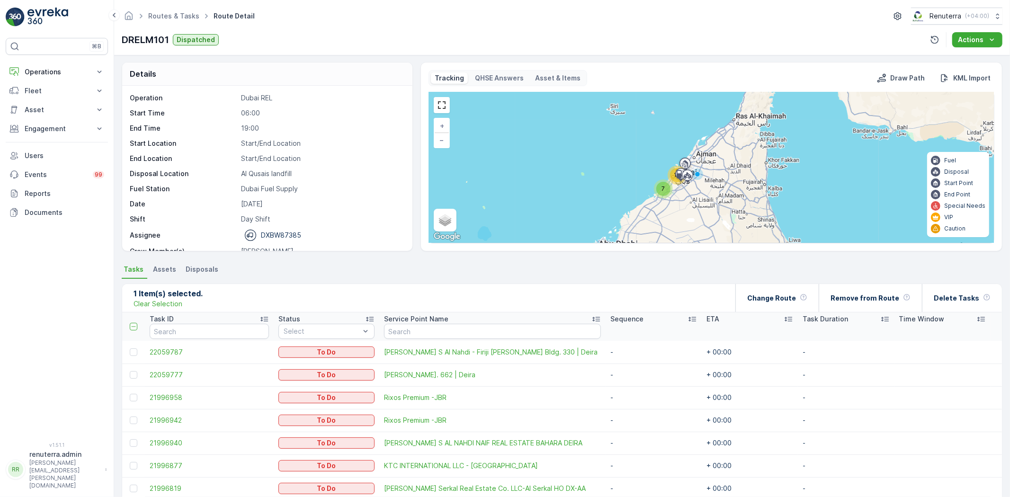
scroll to position [0, 0]
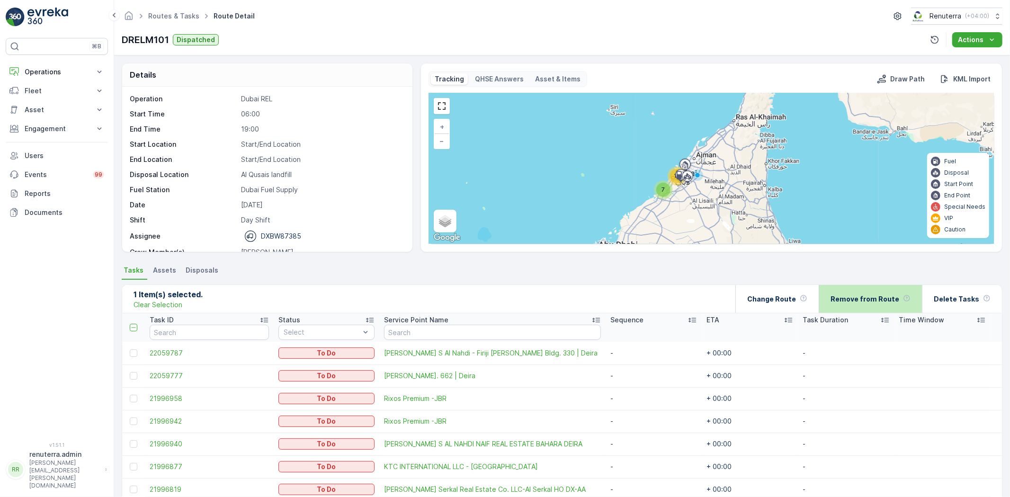
click at [862, 301] on p "Remove from Route" at bounding box center [865, 299] width 69 height 9
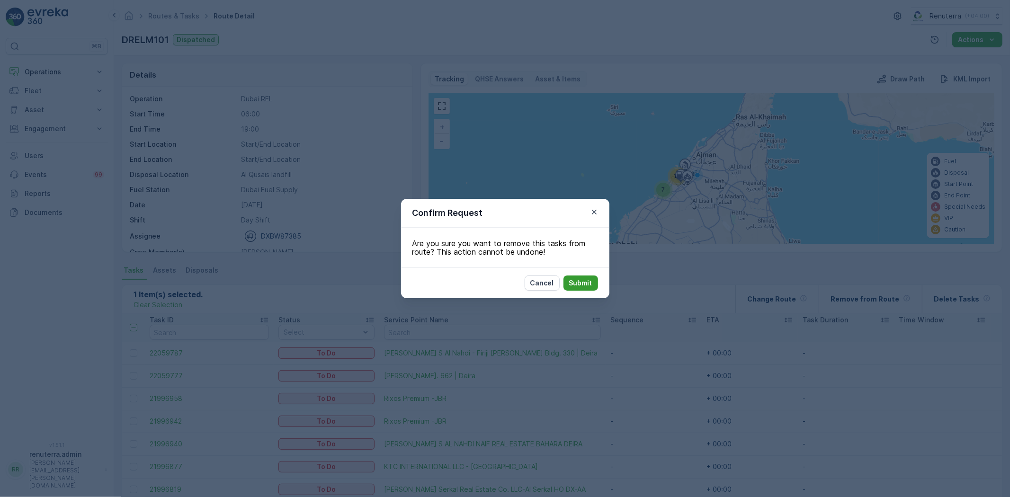
click at [587, 279] on p "Submit" at bounding box center [580, 283] width 23 height 9
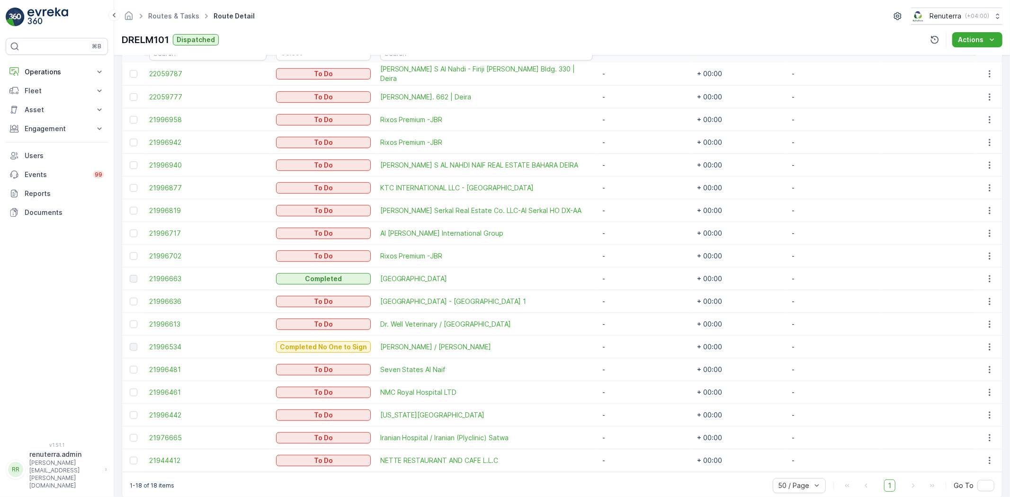
scroll to position [294, 0]
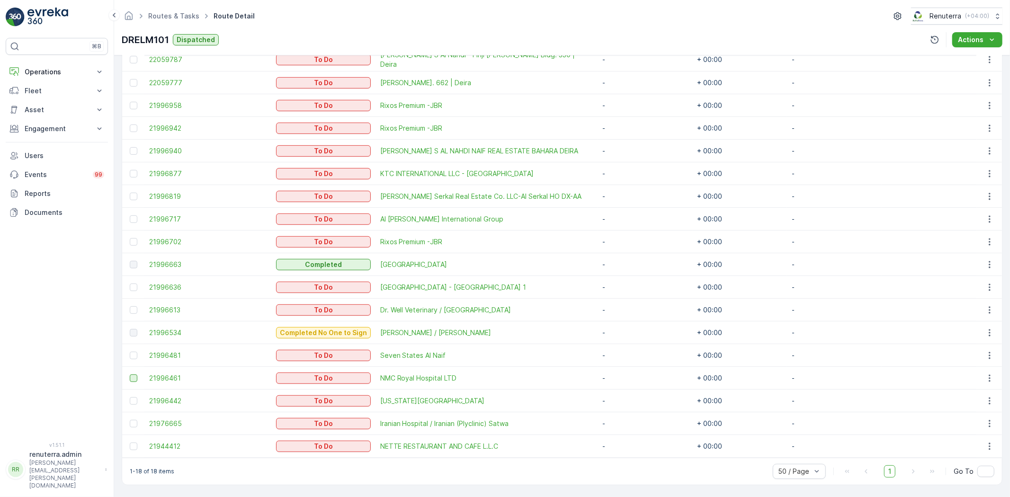
click at [131, 375] on div at bounding box center [134, 379] width 8 height 8
click at [130, 375] on input "checkbox" at bounding box center [130, 375] width 0 height 0
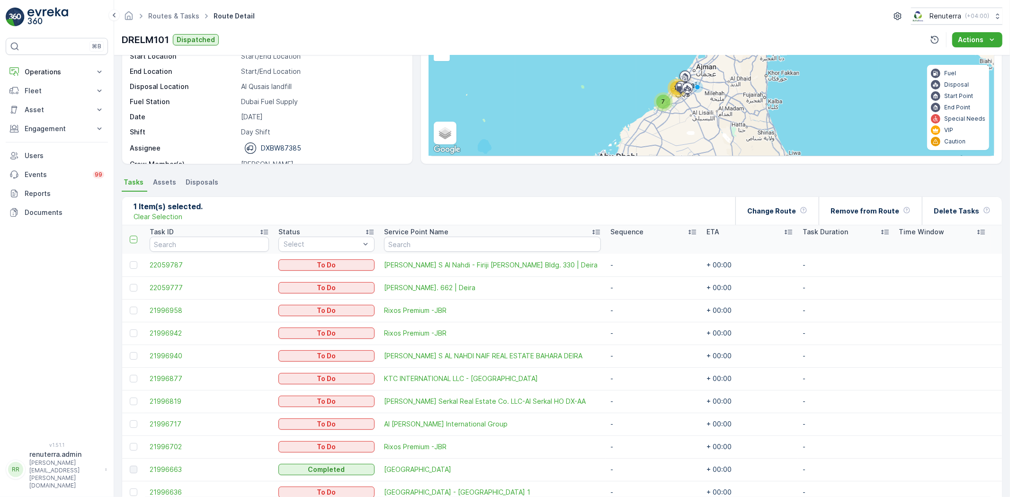
scroll to position [0, 0]
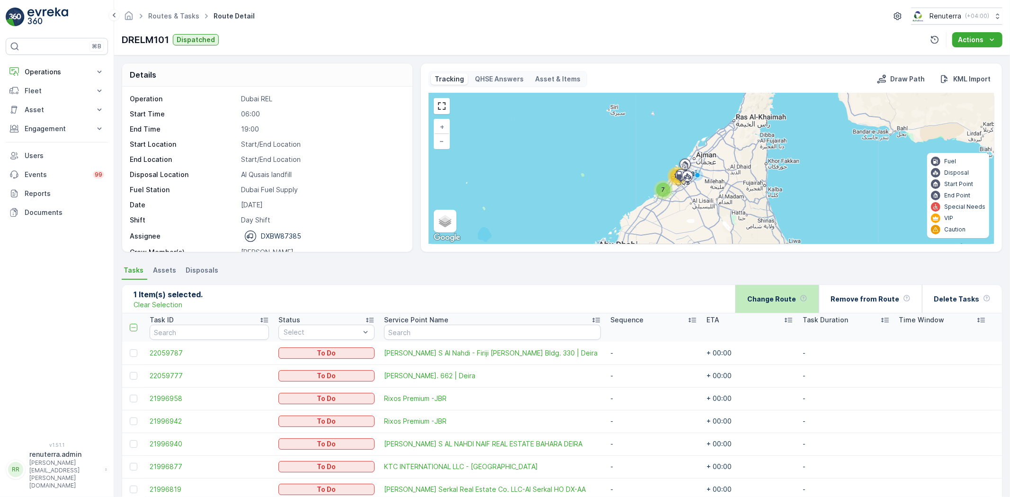
click at [790, 298] on p "Change Route" at bounding box center [771, 299] width 49 height 9
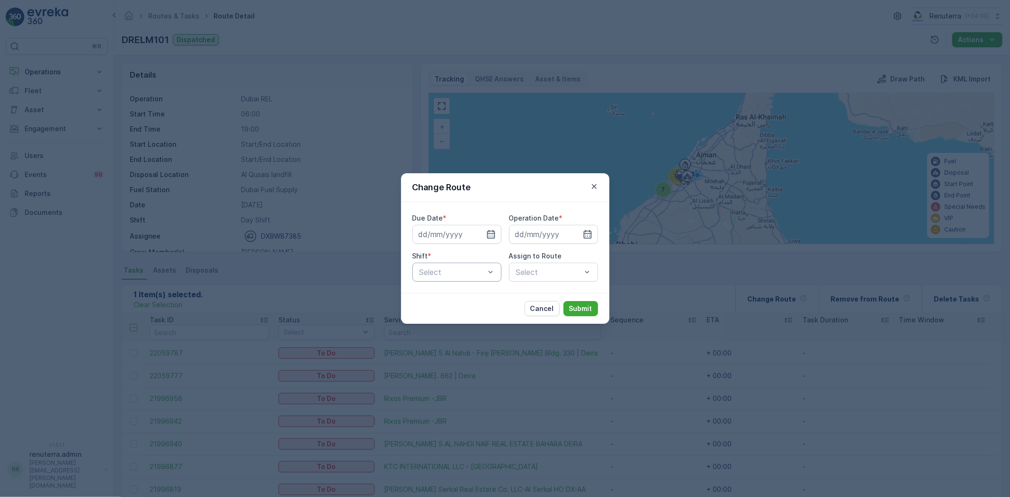
type input "[DATE]"
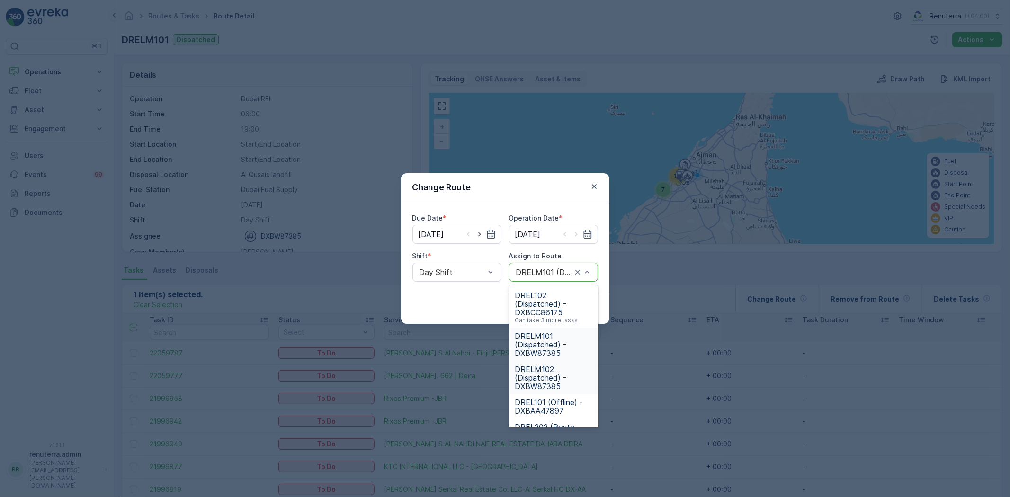
click at [542, 375] on span "DRELM102 (Dispatched) - DXBW87385" at bounding box center [554, 378] width 78 height 26
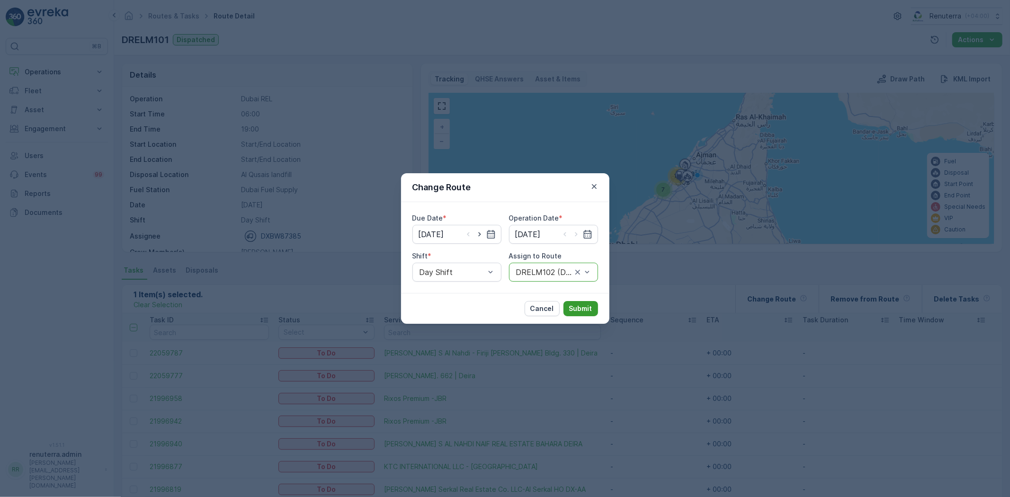
click at [581, 308] on p "Submit" at bounding box center [580, 308] width 23 height 9
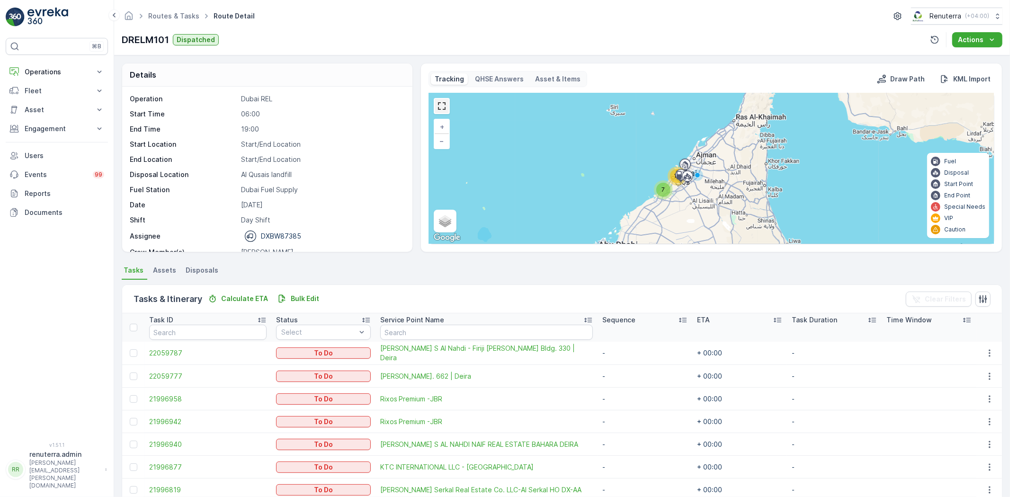
click at [440, 103] on link at bounding box center [442, 106] width 14 height 14
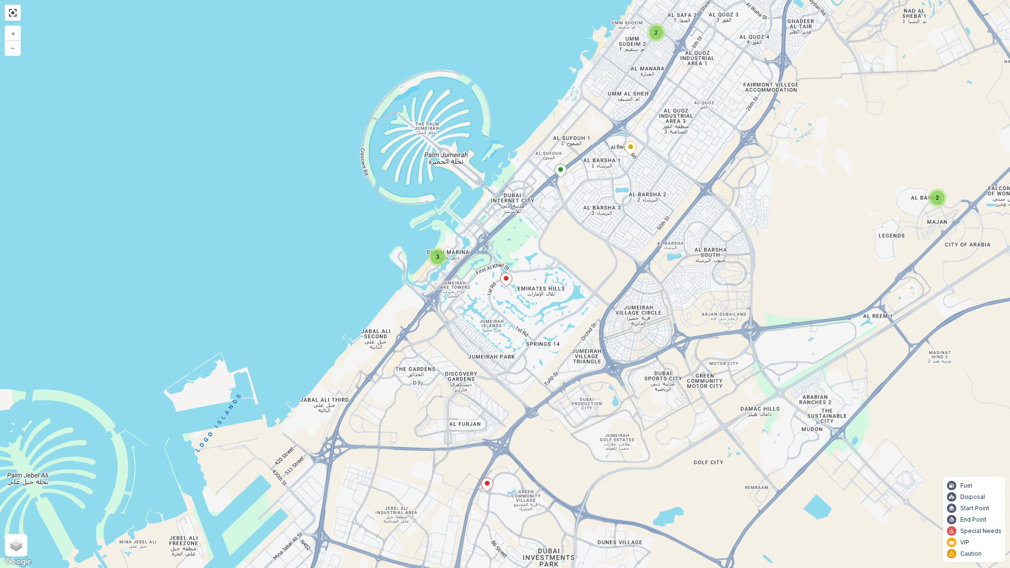
click at [505, 280] on ellipse at bounding box center [506, 278] width 5 height 5
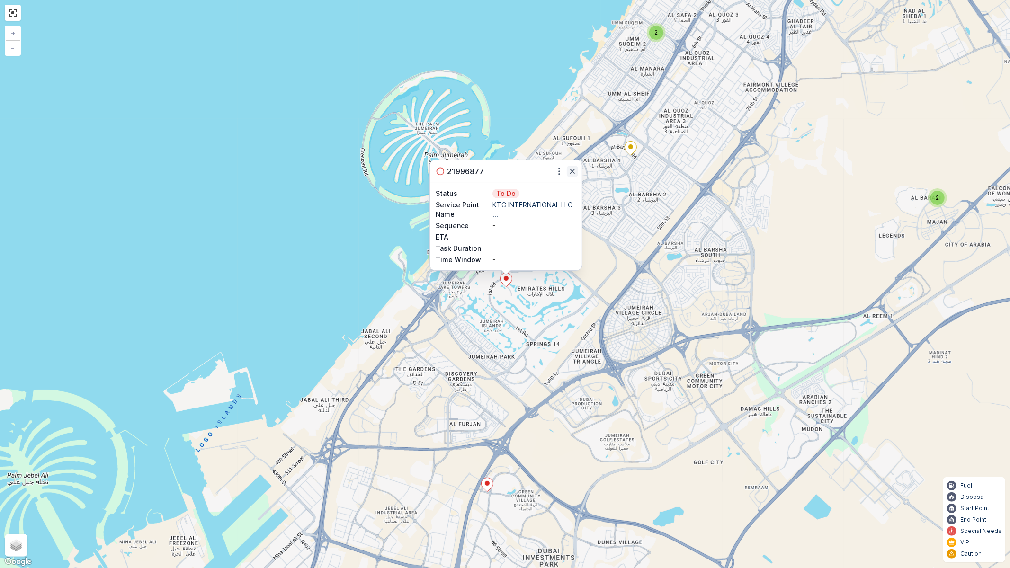
click at [572, 169] on icon "button" at bounding box center [572, 171] width 9 height 9
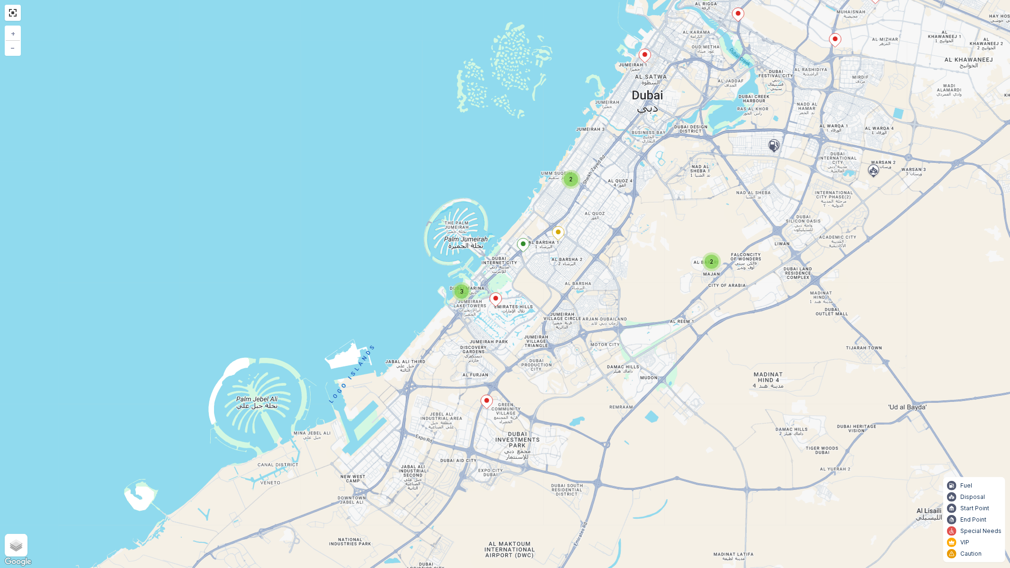
click at [708, 262] on div "2" at bounding box center [712, 262] width 14 height 14
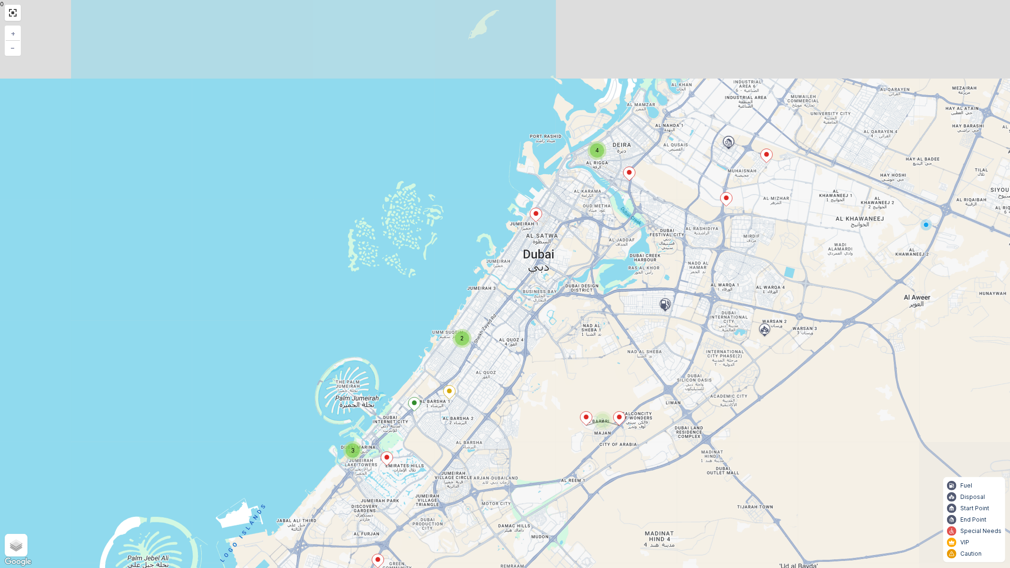
drag, startPoint x: 626, startPoint y: 258, endPoint x: 517, endPoint y: 417, distance: 193.1
click at [517, 417] on div "3 2 4 2 + − Satellite Roadmap Terrain Hybrid Leaflet Keyboard shortcuts Map Dat…" at bounding box center [505, 284] width 1010 height 568
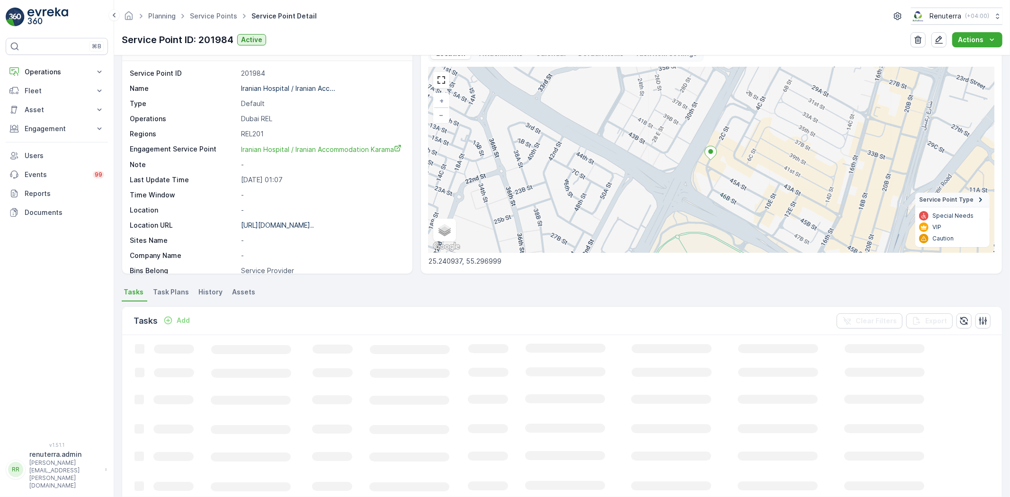
scroll to position [53, 0]
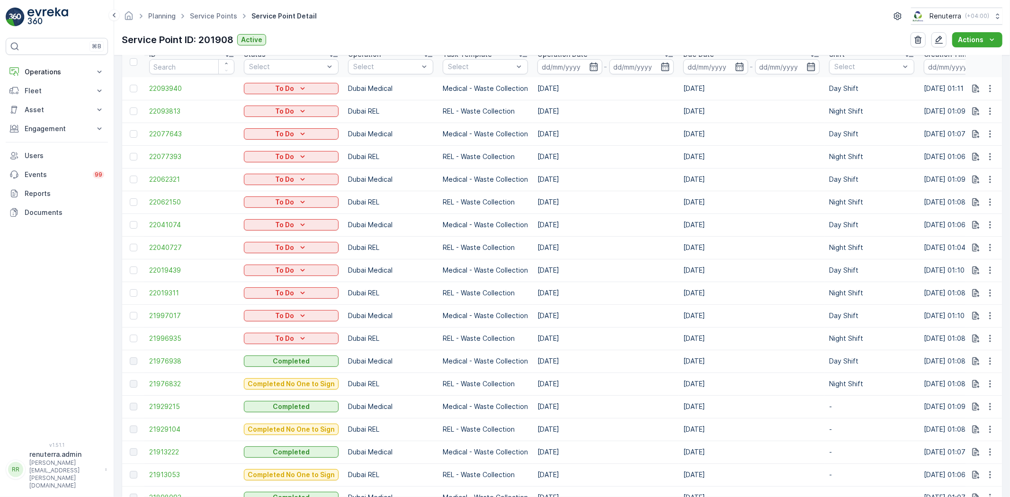
scroll to position [315, 0]
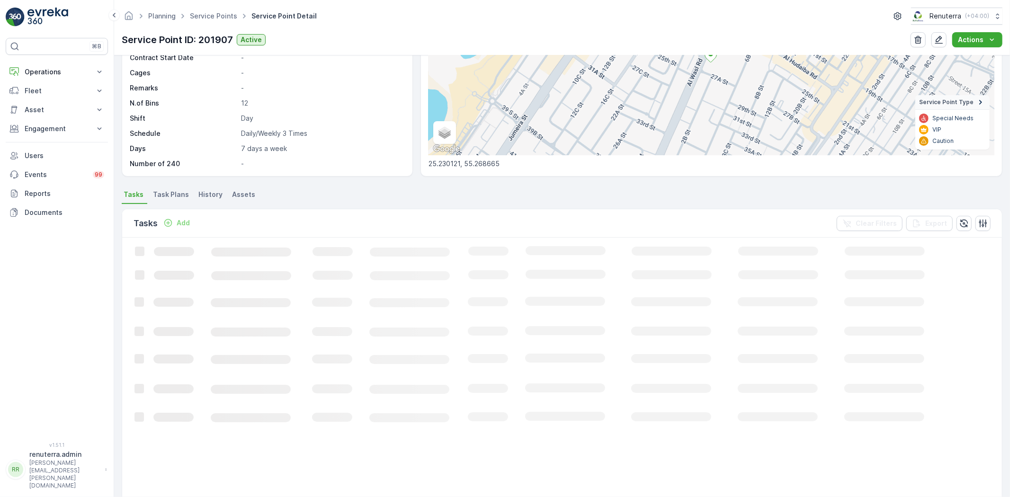
scroll to position [158, 0]
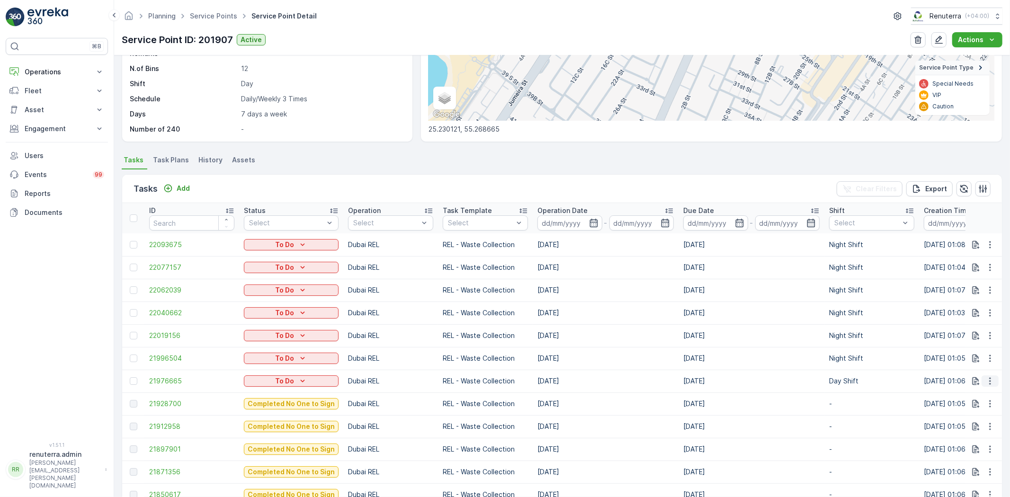
click at [992, 379] on icon "button" at bounding box center [990, 381] width 9 height 9
click at [964, 418] on span "Change Route" at bounding box center [966, 421] width 46 height 9
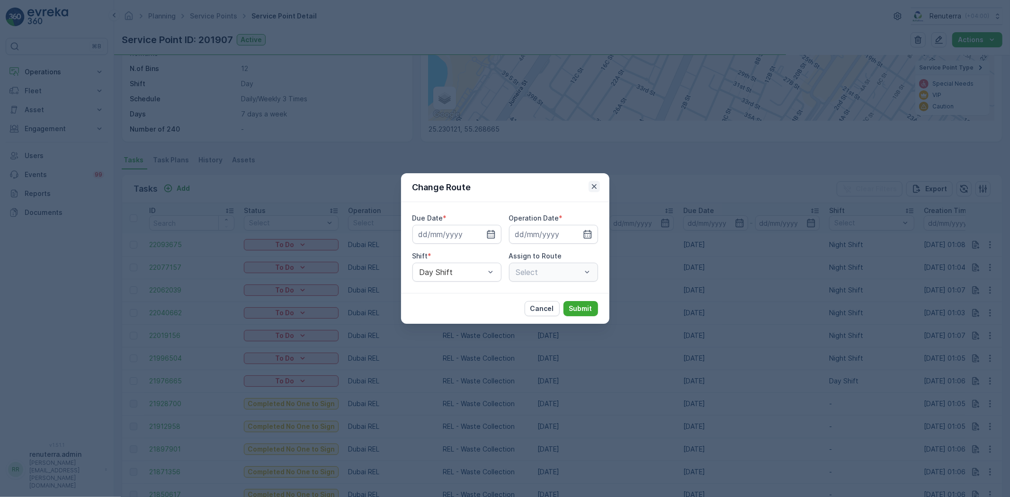
type input "[DATE]"
click at [599, 184] on icon "button" at bounding box center [594, 186] width 9 height 9
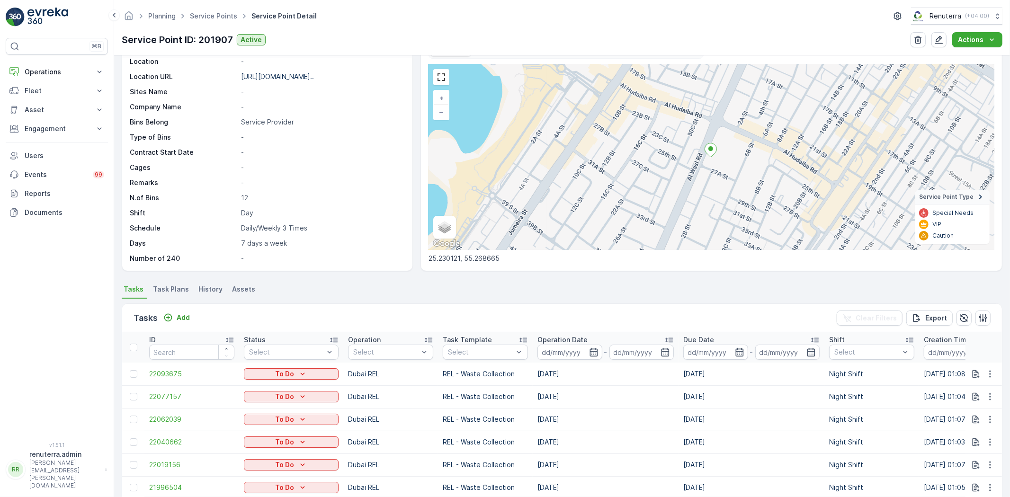
scroll to position [0, 0]
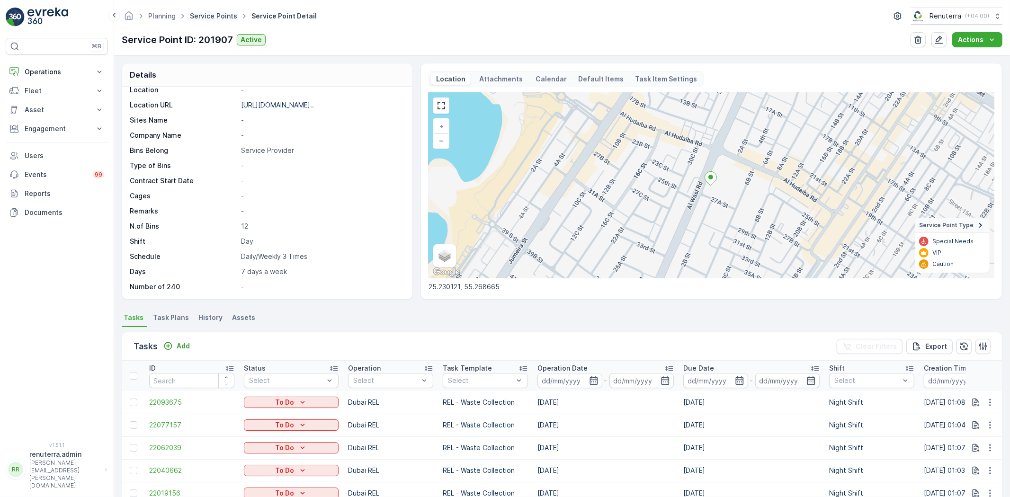
click at [211, 12] on link "Service Points" at bounding box center [213, 16] width 47 height 8
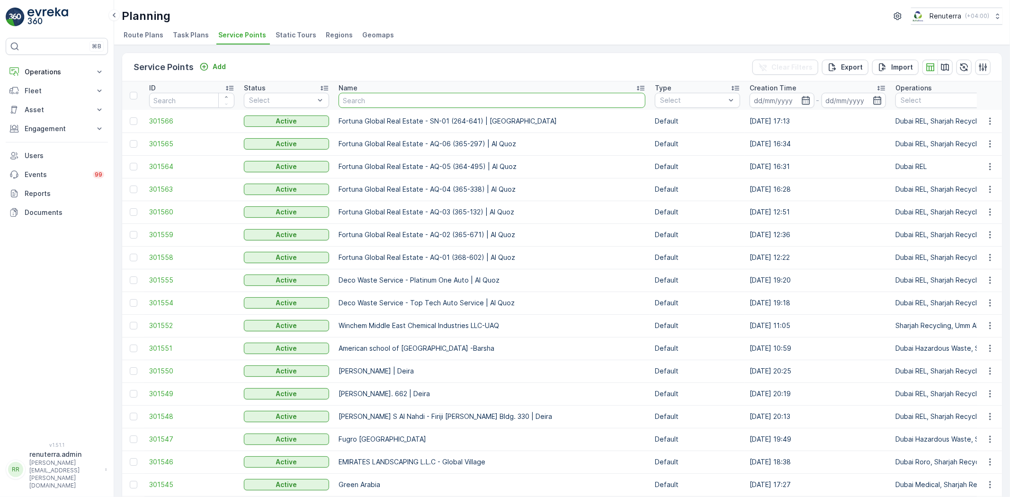
click at [368, 99] on input "text" at bounding box center [492, 100] width 307 height 15
type input "nabc"
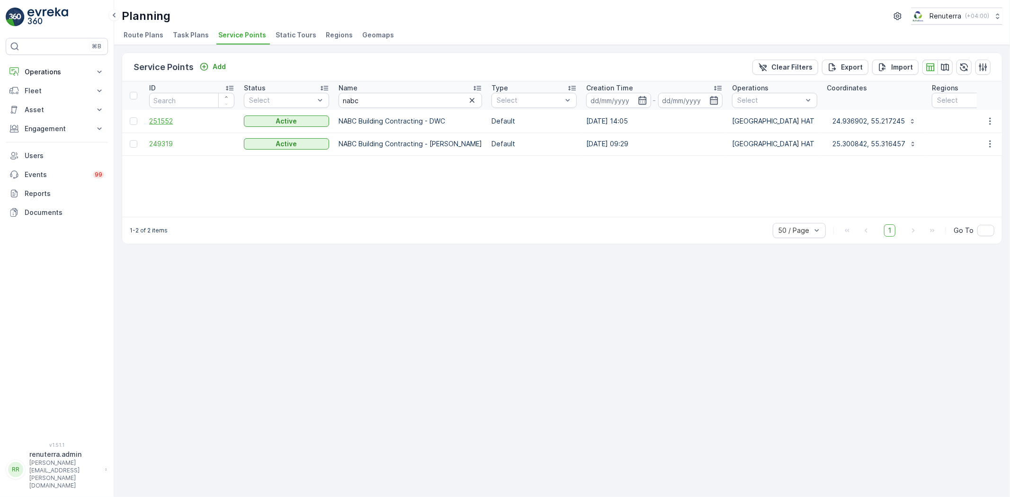
click at [168, 119] on span "251552" at bounding box center [191, 121] width 85 height 9
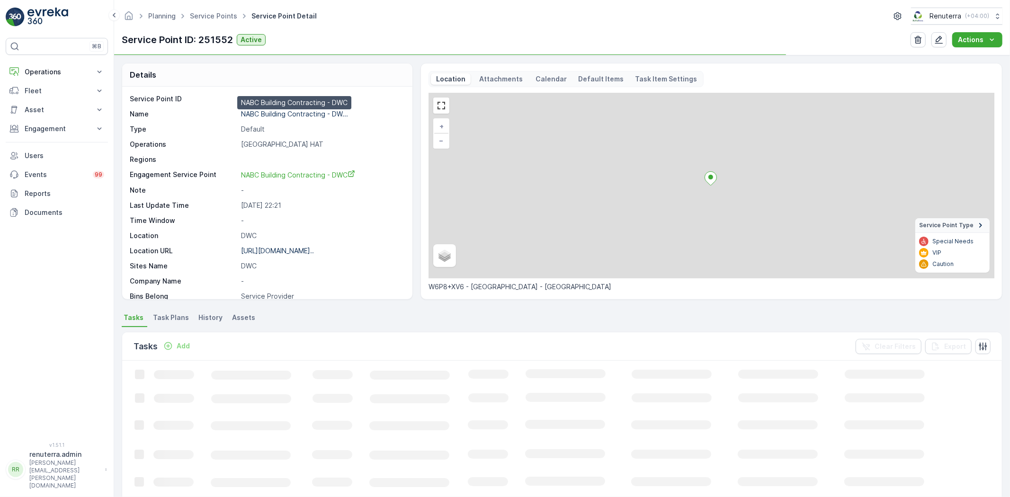
click at [271, 113] on p "NABC Building Contracting - DW..." at bounding box center [294, 114] width 107 height 8
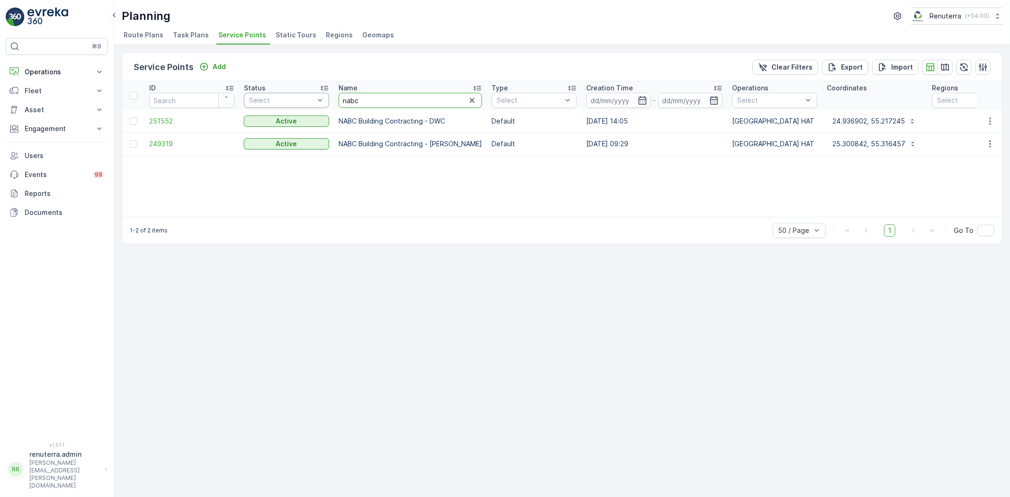
drag, startPoint x: 370, startPoint y: 99, endPoint x: 314, endPoint y: 102, distance: 56.5
type input "[PERSON_NAME]"
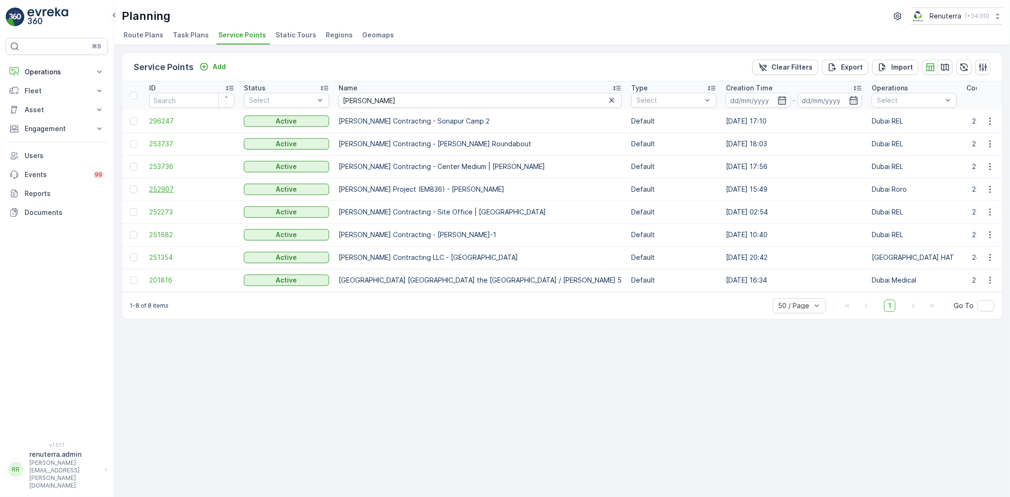
click at [161, 186] on span "252907" at bounding box center [191, 189] width 85 height 9
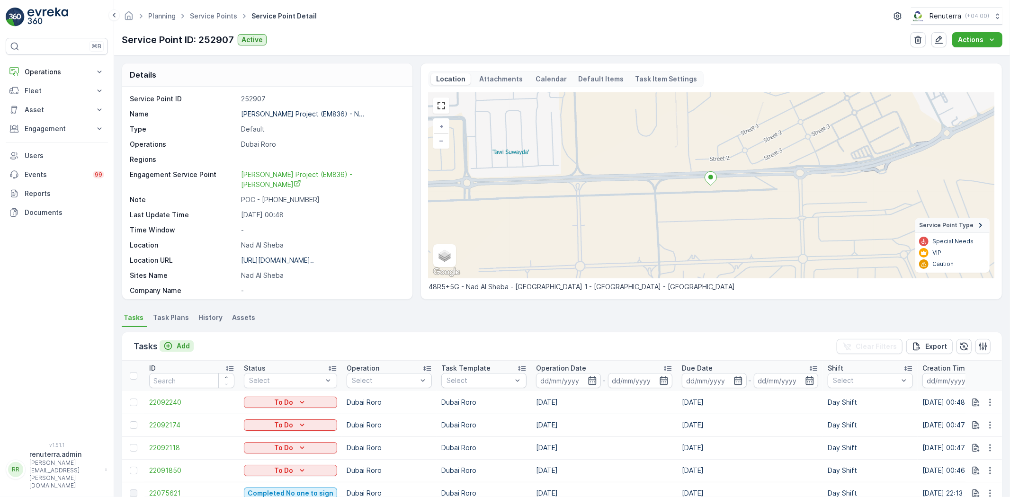
click at [181, 345] on p "Add" at bounding box center [183, 346] width 13 height 9
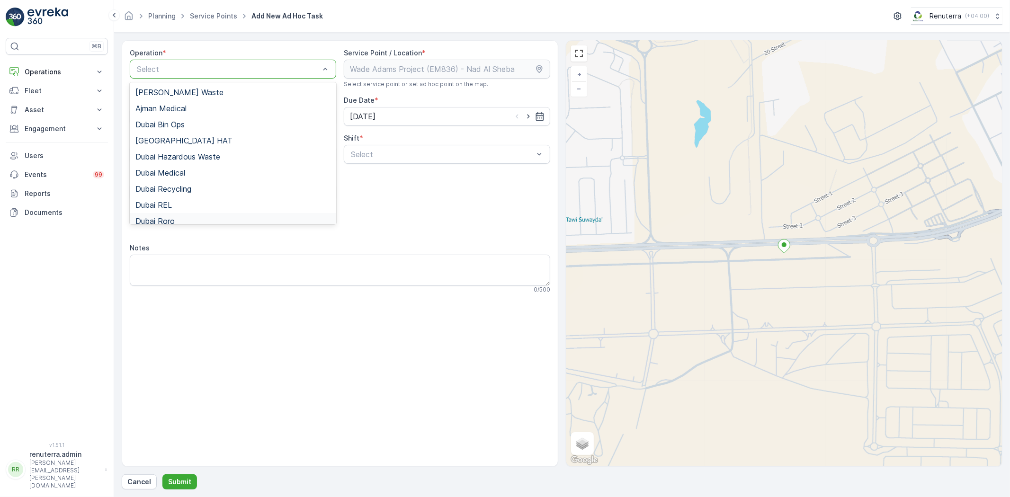
click at [164, 220] on span "Dubai Roro" at bounding box center [154, 221] width 39 height 9
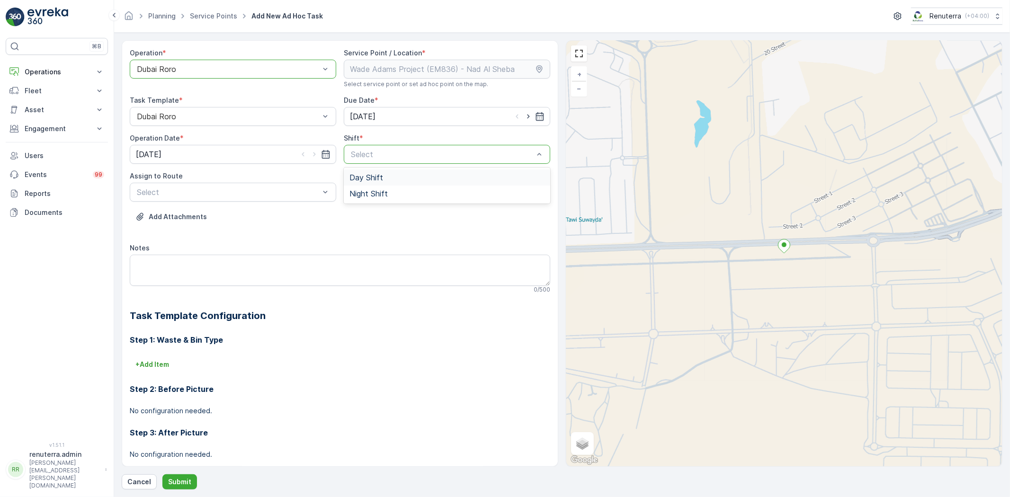
click at [371, 182] on div "Day Shift" at bounding box center [447, 178] width 207 height 16
click at [173, 229] on span "DRORO101 (Dispatched) - DXBCC95212" at bounding box center [206, 231] width 143 height 9
click at [179, 479] on p "Submit" at bounding box center [179, 481] width 23 height 9
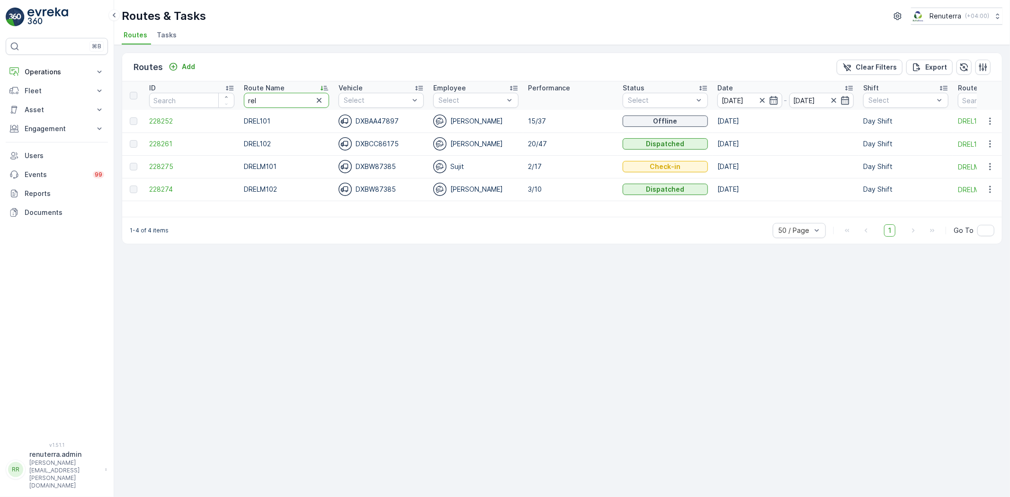
drag, startPoint x: 266, startPoint y: 98, endPoint x: 221, endPoint y: 90, distance: 45.6
click at [221, 90] on tr "ID Route Name rel Vehicle Select Employee Select Performance Status Select Date…" at bounding box center [598, 95] width 952 height 28
type input "re"
click at [163, 122] on span "228252" at bounding box center [191, 121] width 85 height 9
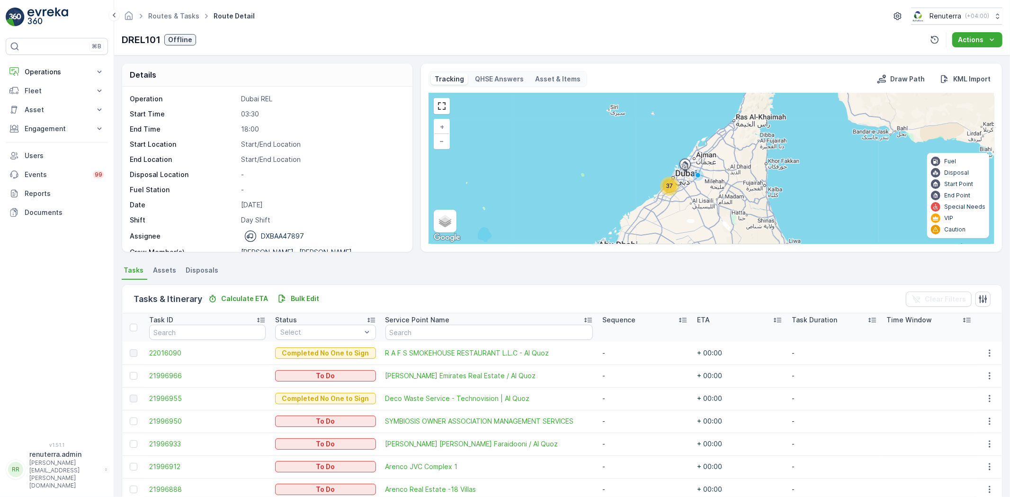
click at [668, 188] on span "37" at bounding box center [669, 185] width 7 height 7
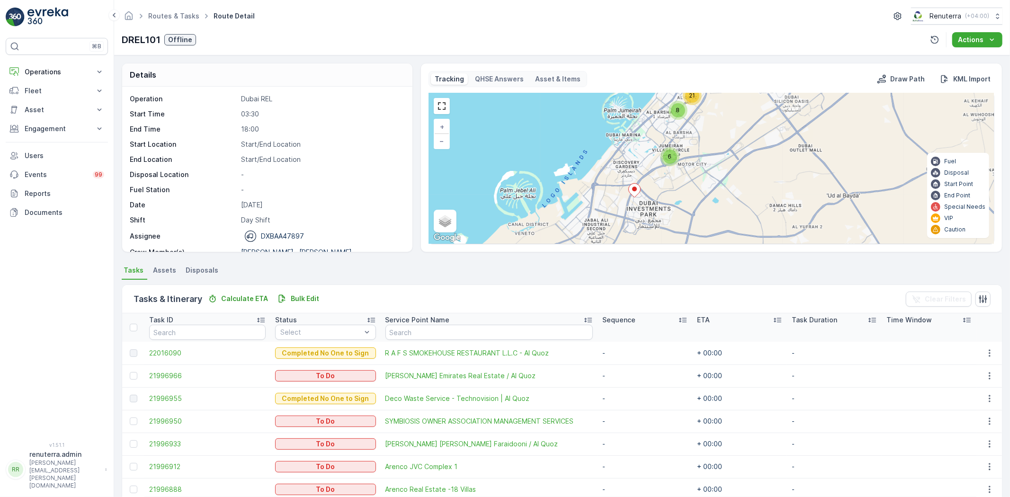
drag, startPoint x: 695, startPoint y: 221, endPoint x: 654, endPoint y: 174, distance: 62.4
click at [654, 174] on div "6 8 21 + − Satellite Roadmap Terrain Hybrid Leaflet Keyboard shortcuts Map Data…" at bounding box center [711, 168] width 565 height 151
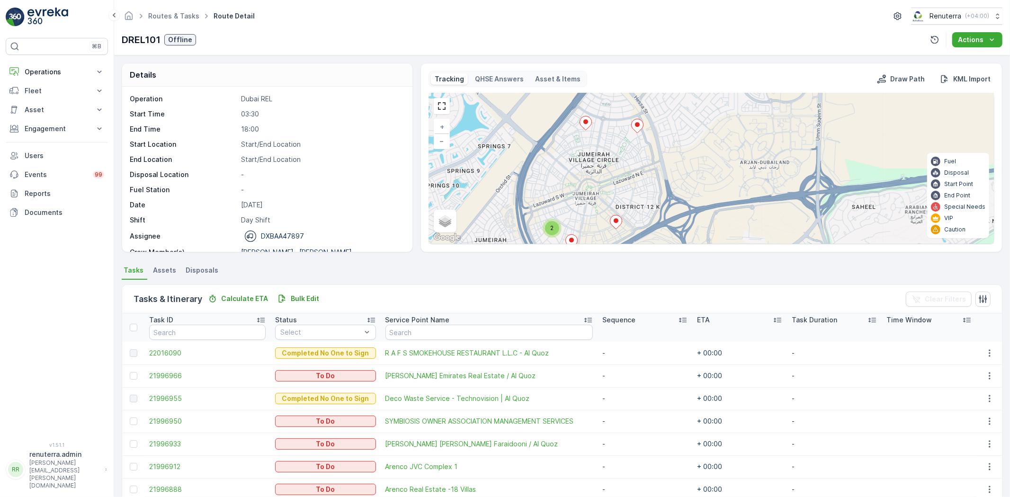
drag, startPoint x: 662, startPoint y: 192, endPoint x: 673, endPoint y: 226, distance: 35.3
click at [673, 226] on div "2 2 2 2 2 2 2 2 + − Satellite Roadmap Terrain Hybrid Leaflet Keyboard shortcuts…" at bounding box center [711, 168] width 565 height 151
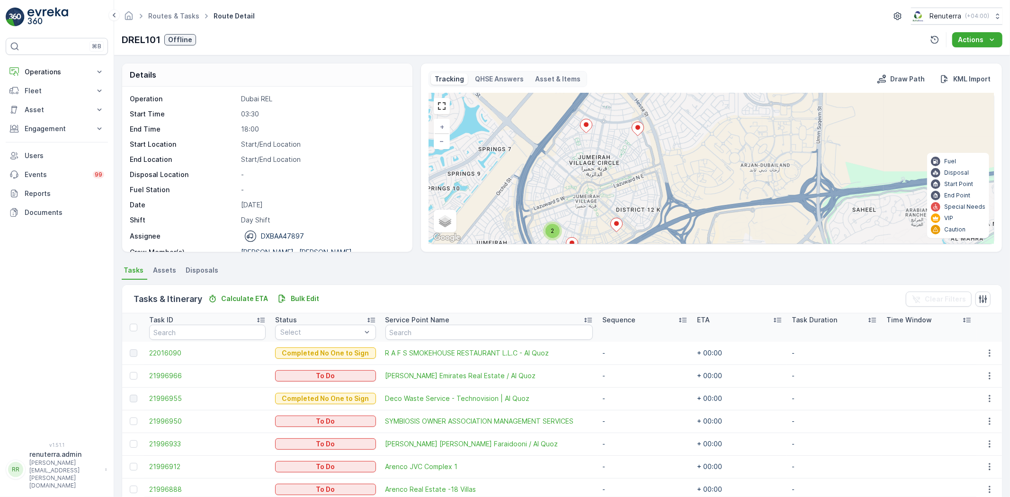
click at [638, 132] on icon at bounding box center [638, 129] width 12 height 14
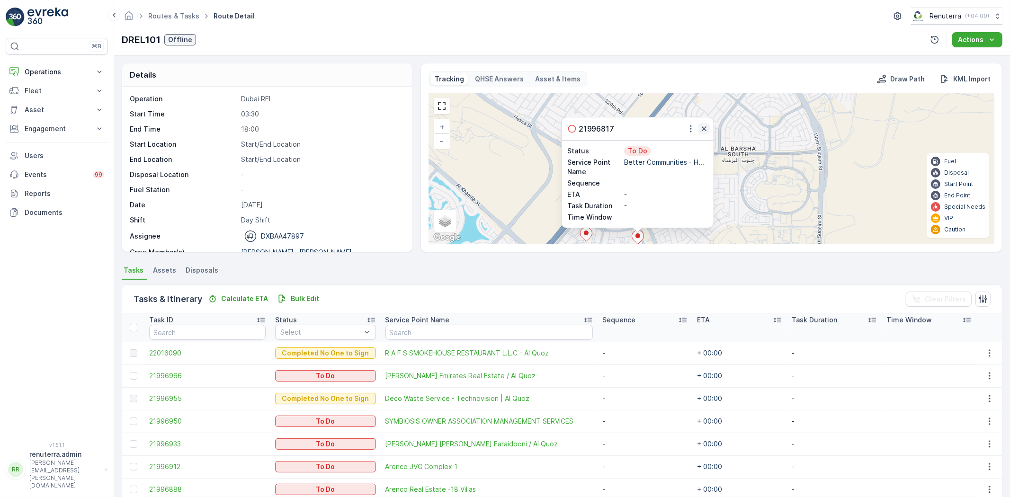
click at [701, 126] on icon "button" at bounding box center [704, 128] width 9 height 9
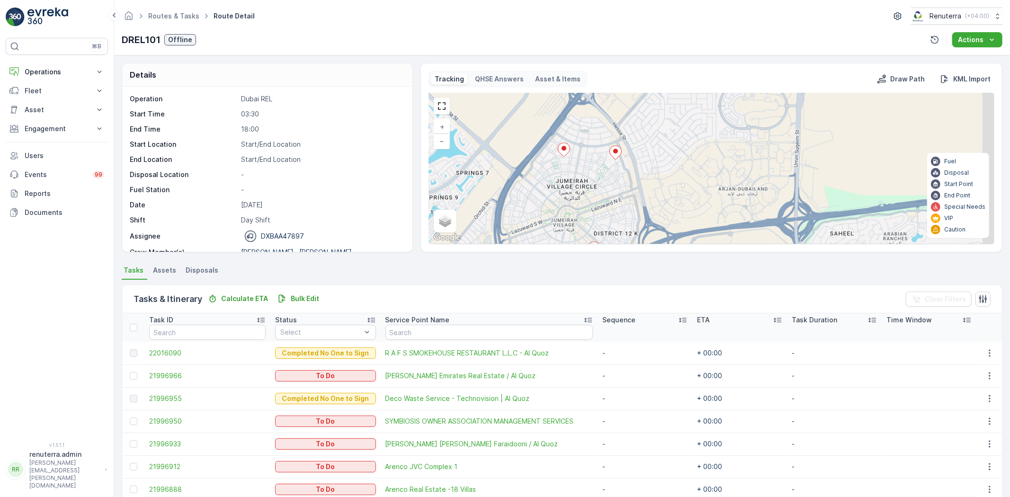
drag, startPoint x: 719, startPoint y: 200, endPoint x: 696, endPoint y: 115, distance: 88.1
click at [696, 115] on div "2 2 2 2 2 2 2 2 + − Satellite Roadmap Terrain Hybrid Leaflet Keyboard shortcuts…" at bounding box center [711, 168] width 565 height 151
click at [561, 147] on icon at bounding box center [564, 150] width 12 height 14
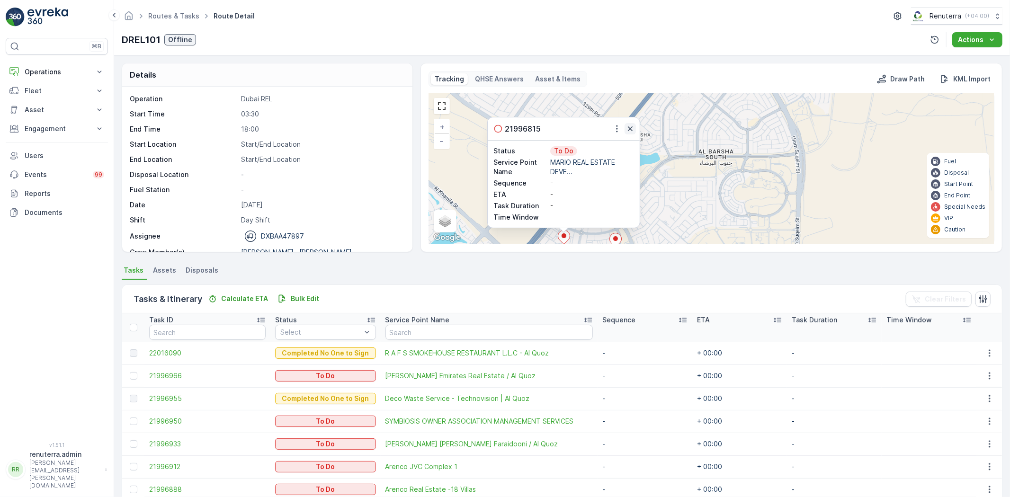
click at [630, 126] on icon "button" at bounding box center [630, 128] width 9 height 9
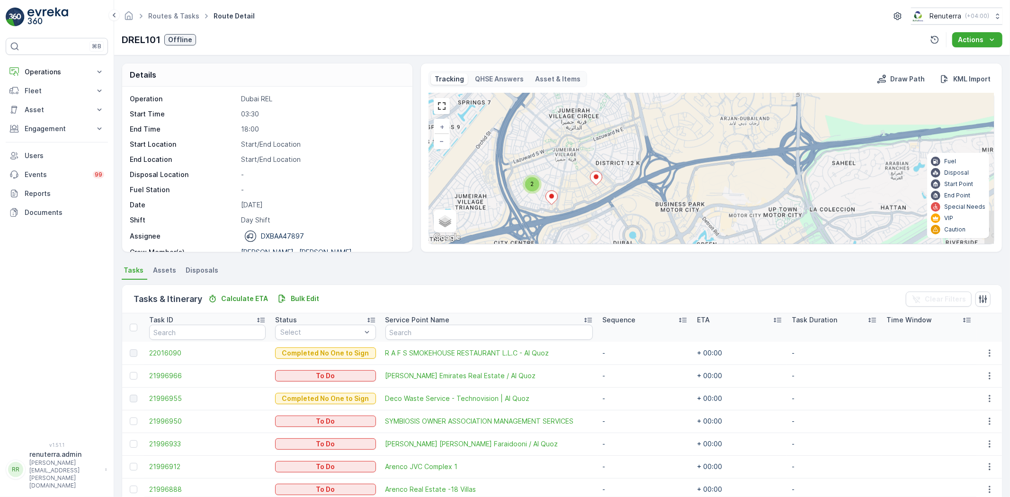
drag, startPoint x: 664, startPoint y: 157, endPoint x: 678, endPoint y: 62, distance: 96.2
click at [678, 62] on div "Details Operation Dubai REL Start Time 03:30 End Time 18:00 Start Location Star…" at bounding box center [562, 276] width 896 height 442
click at [597, 179] on ellipse at bounding box center [596, 177] width 5 height 5
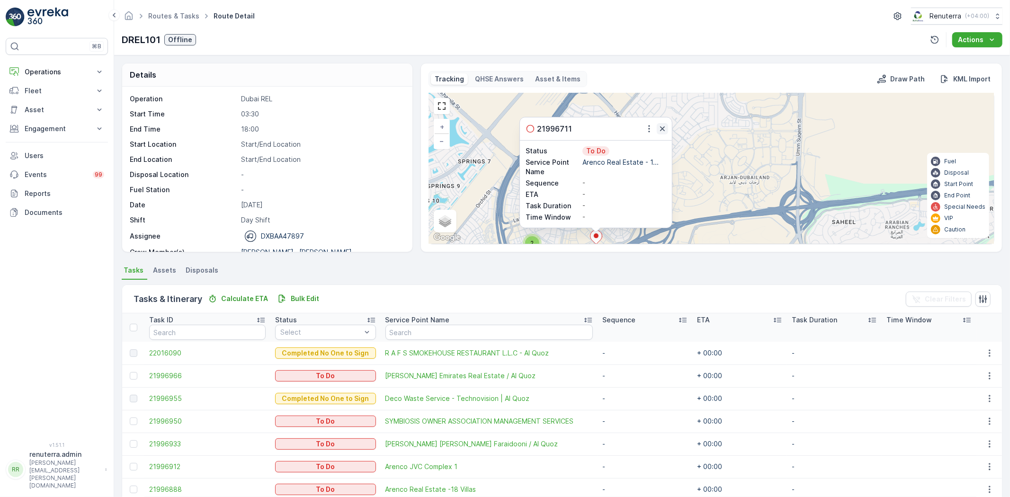
click at [661, 130] on icon "button" at bounding box center [662, 128] width 5 height 5
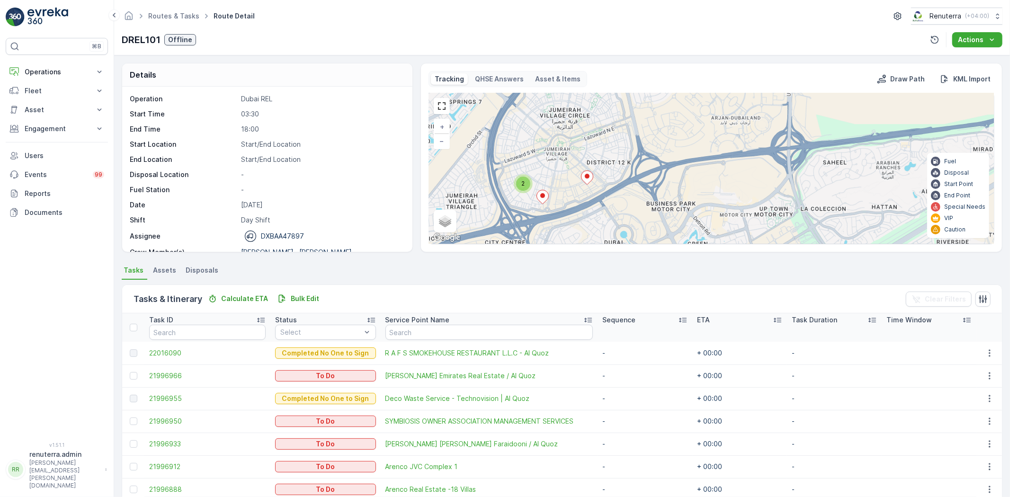
drag, startPoint x: 675, startPoint y: 200, endPoint x: 670, endPoint y: 111, distance: 89.7
click at [670, 111] on div "2 2 2 2 2 2 2 2 + − Satellite Roadmap Terrain Hybrid Leaflet Keyboard shortcuts…" at bounding box center [711, 168] width 565 height 151
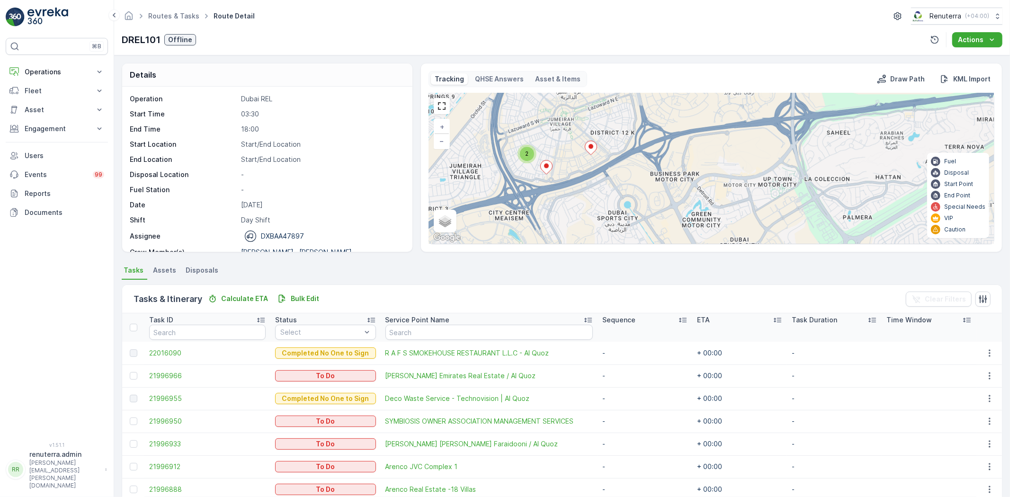
click at [546, 167] on ellipse at bounding box center [546, 165] width 5 height 5
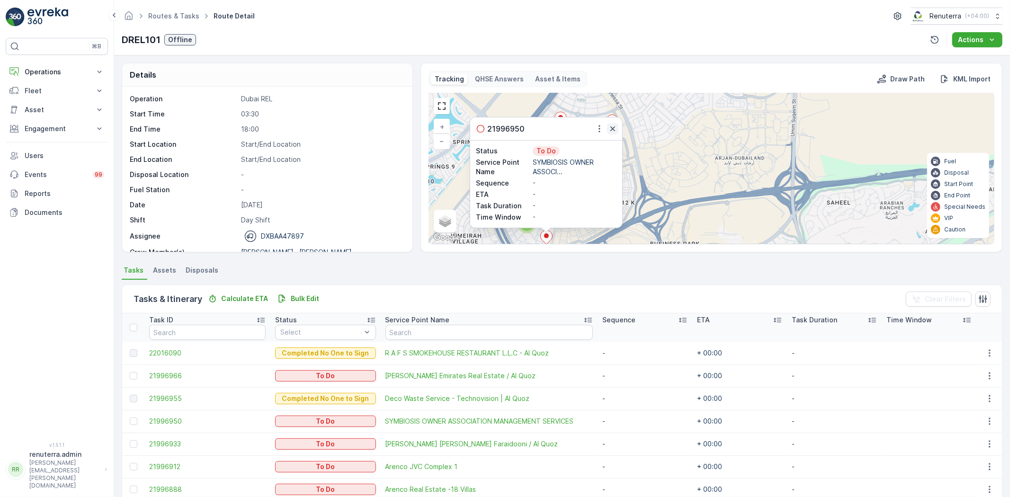
click at [611, 125] on icon "button" at bounding box center [612, 128] width 9 height 9
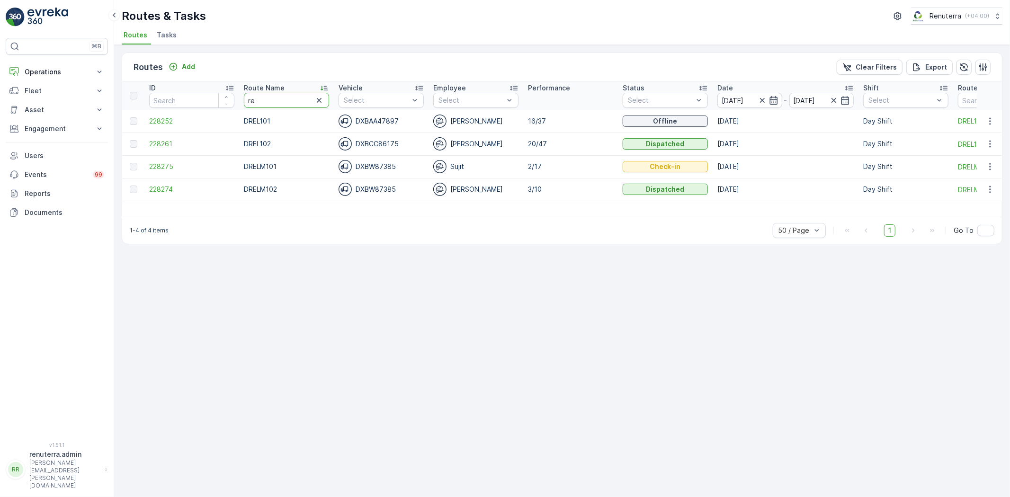
drag, startPoint x: 261, startPoint y: 102, endPoint x: 212, endPoint y: 86, distance: 51.4
click at [212, 86] on tr "ID Route Name re Vehicle Select Employee Select Performance Status Select Date …" at bounding box center [598, 95] width 952 height 28
type input "roro"
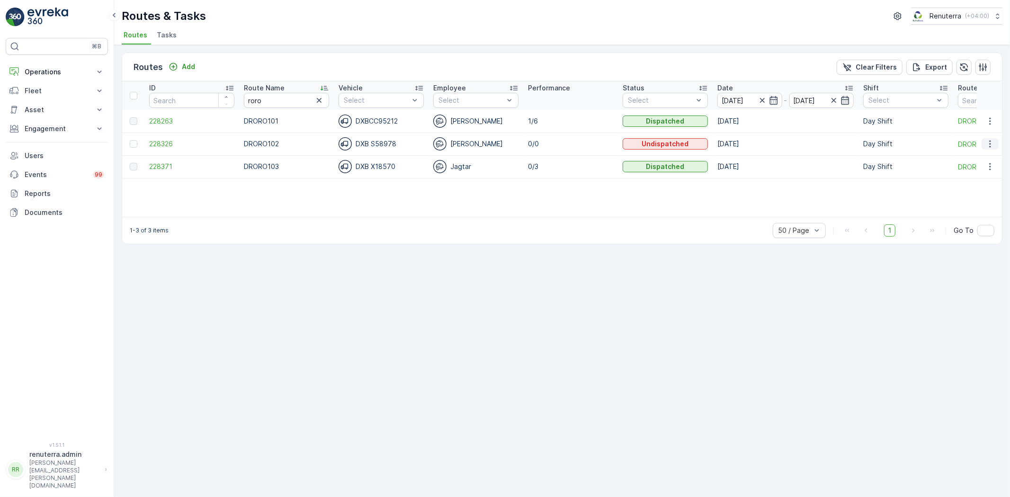
click at [992, 141] on icon "button" at bounding box center [990, 143] width 9 height 9
click at [968, 215] on div "Delete" at bounding box center [973, 214] width 73 height 13
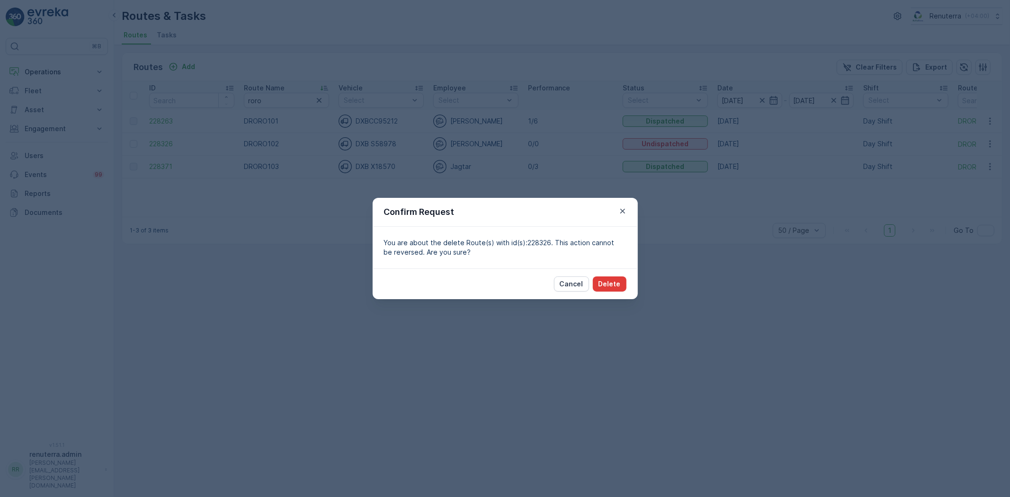
click at [608, 285] on p "Delete" at bounding box center [610, 283] width 22 height 9
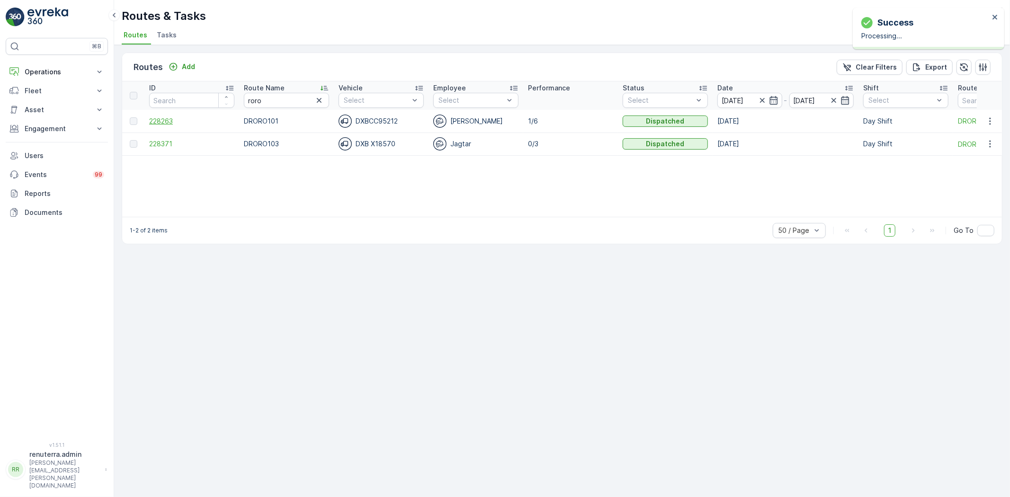
click at [166, 117] on span "228263" at bounding box center [191, 121] width 85 height 9
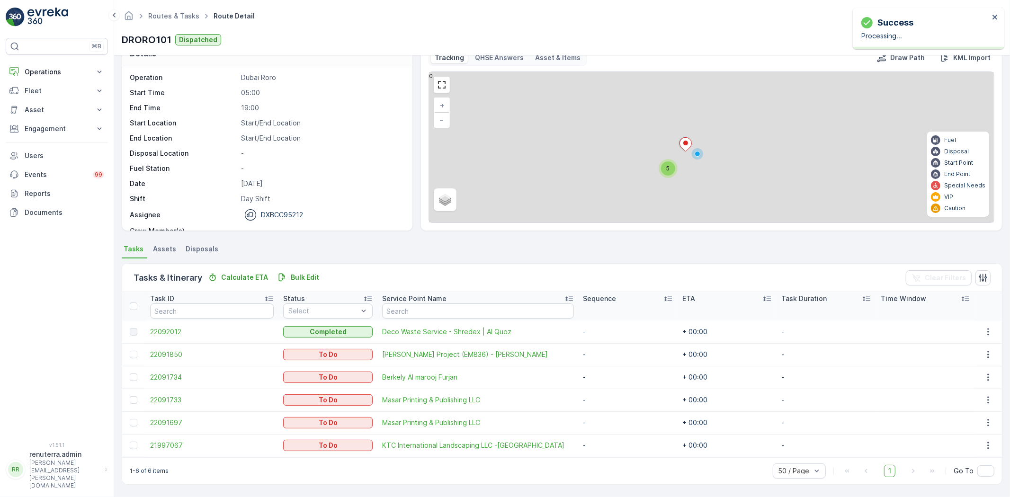
scroll to position [19, 0]
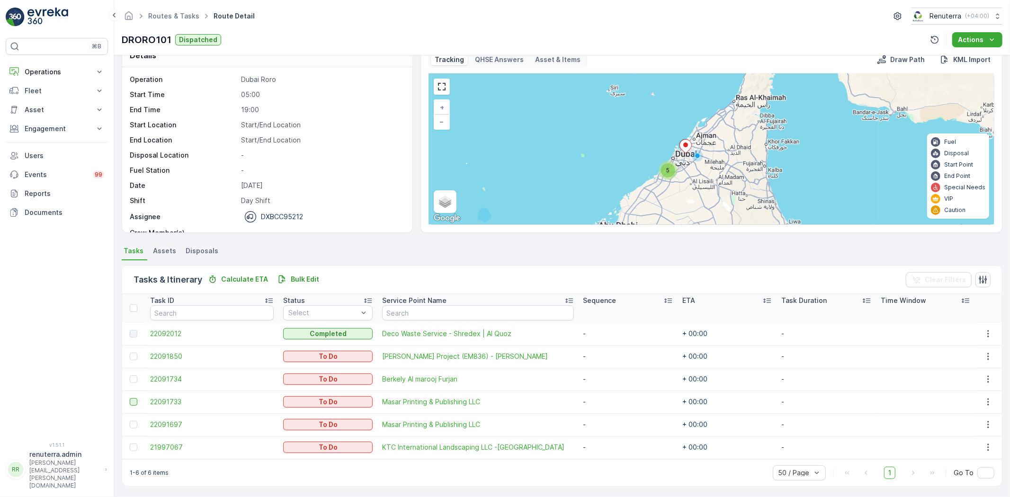
click at [132, 400] on div at bounding box center [134, 402] width 8 height 8
click at [130, 398] on input "checkbox" at bounding box center [130, 398] width 0 height 0
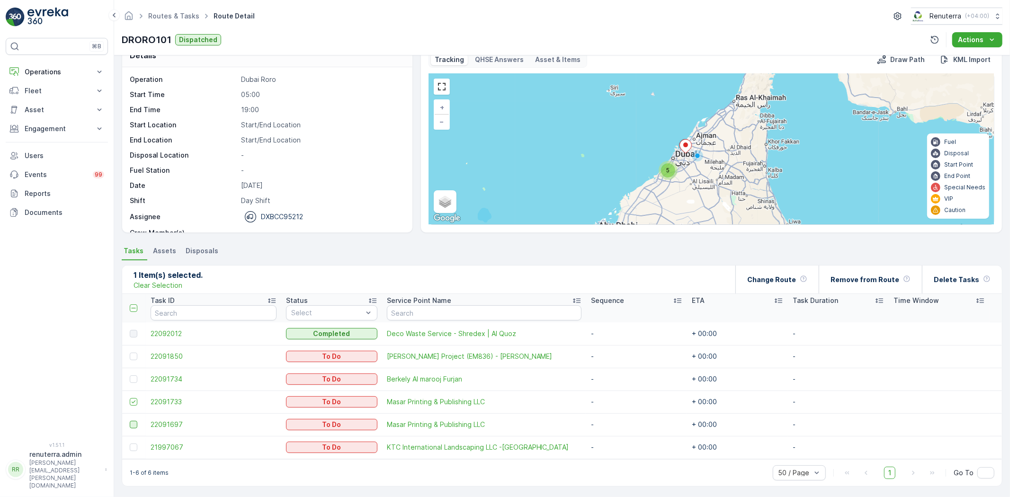
click at [130, 425] on div at bounding box center [134, 425] width 8 height 8
click at [130, 421] on input "checkbox" at bounding box center [130, 421] width 0 height 0
click at [136, 446] on div at bounding box center [135, 448] width 10 height 8
click at [130, 444] on input "checkbox" at bounding box center [130, 444] width 0 height 0
click at [881, 281] on p "Remove from Route" at bounding box center [865, 279] width 69 height 9
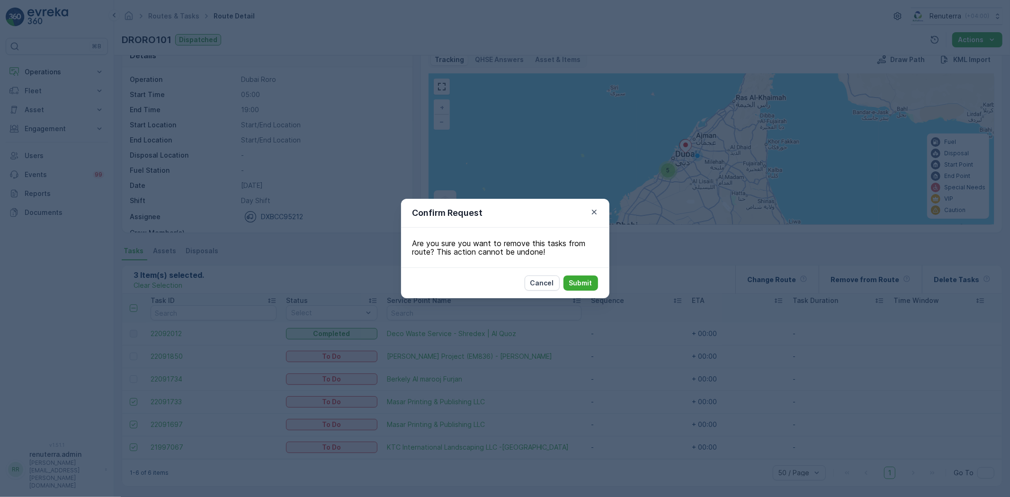
click at [560, 278] on div "Cancel Submit" at bounding box center [561, 283] width 73 height 15
click at [586, 284] on p "Submit" at bounding box center [580, 283] width 23 height 9
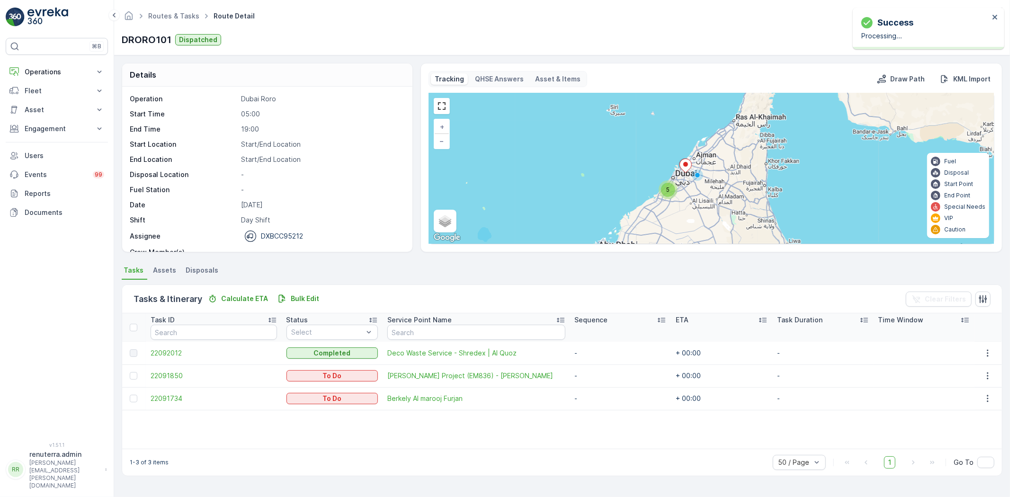
scroll to position [0, 0]
click at [134, 394] on td at bounding box center [134, 398] width 24 height 23
click at [134, 400] on div at bounding box center [134, 399] width 8 height 8
click at [130, 395] on input "checkbox" at bounding box center [130, 395] width 0 height 0
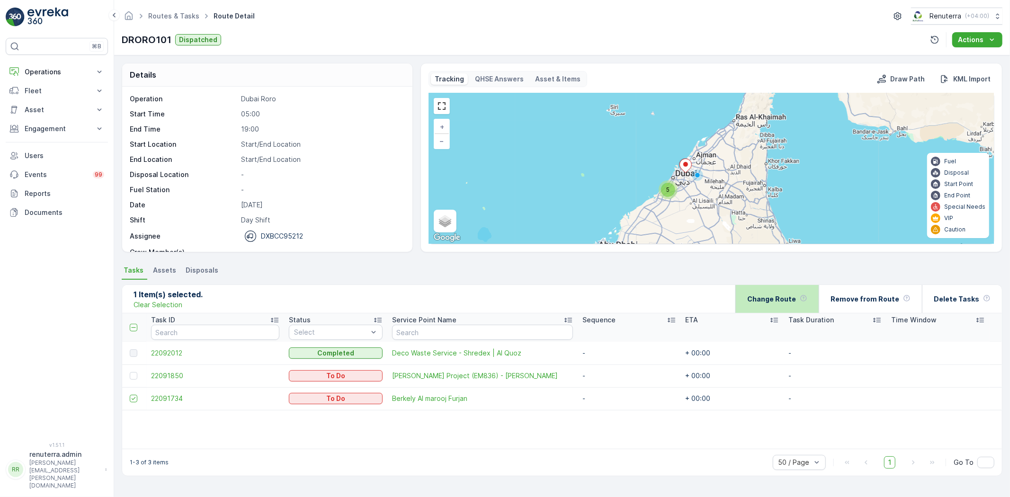
click at [787, 302] on p "Change Route" at bounding box center [771, 299] width 49 height 9
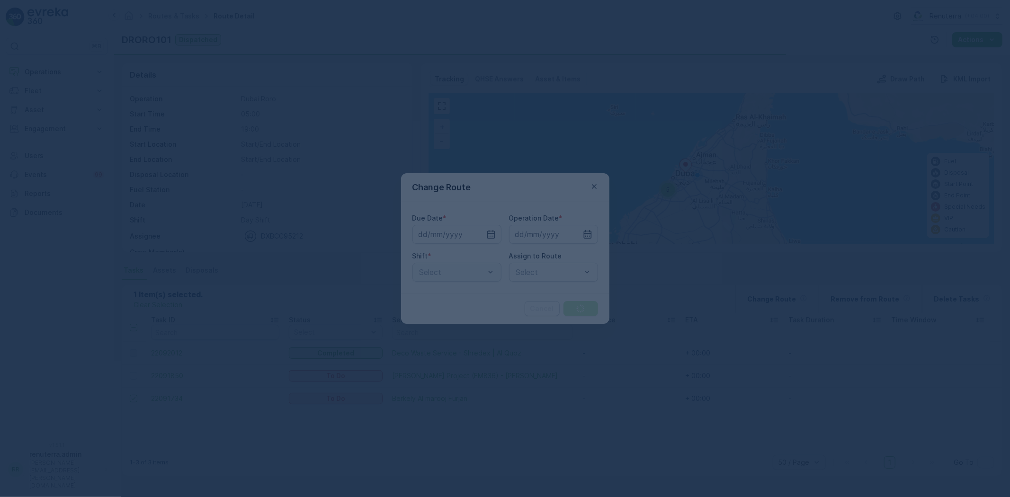
type input "[DATE]"
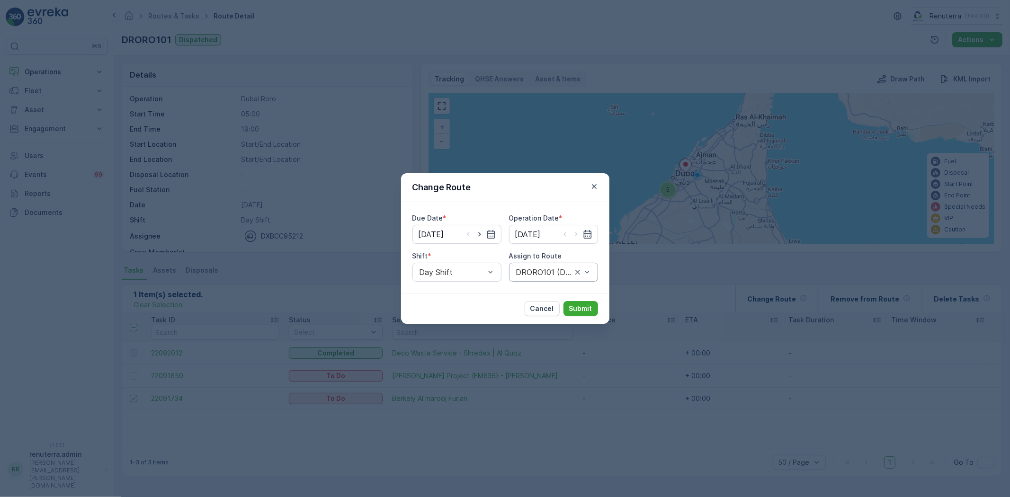
click at [542, 266] on div "DRORO101 (Dispatched) - DXBCC95212" at bounding box center [553, 272] width 89 height 19
click at [553, 303] on span "DRORO103 (Dispatched) - DXB X18570" at bounding box center [554, 304] width 78 height 26
click at [581, 309] on p "Submit" at bounding box center [580, 308] width 23 height 9
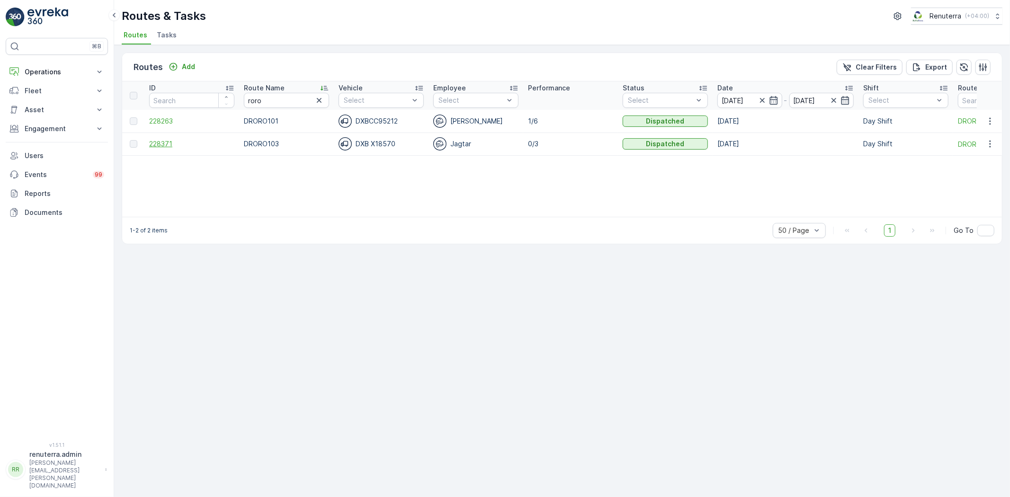
click at [162, 141] on span "228371" at bounding box center [191, 143] width 85 height 9
drag, startPoint x: 266, startPoint y: 99, endPoint x: 199, endPoint y: 88, distance: 68.1
click at [199, 88] on tr "ID Route Name roro Vehicle Select Employee Select Performance Status Select Dat…" at bounding box center [598, 95] width 952 height 28
type input "rel"
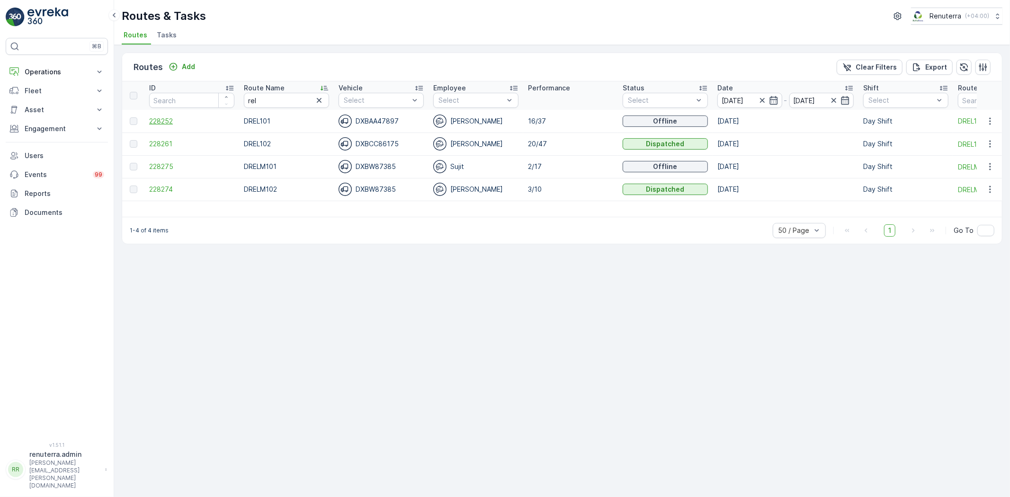
click at [164, 120] on span "228252" at bounding box center [191, 121] width 85 height 9
click at [162, 117] on span "228252" at bounding box center [191, 121] width 85 height 9
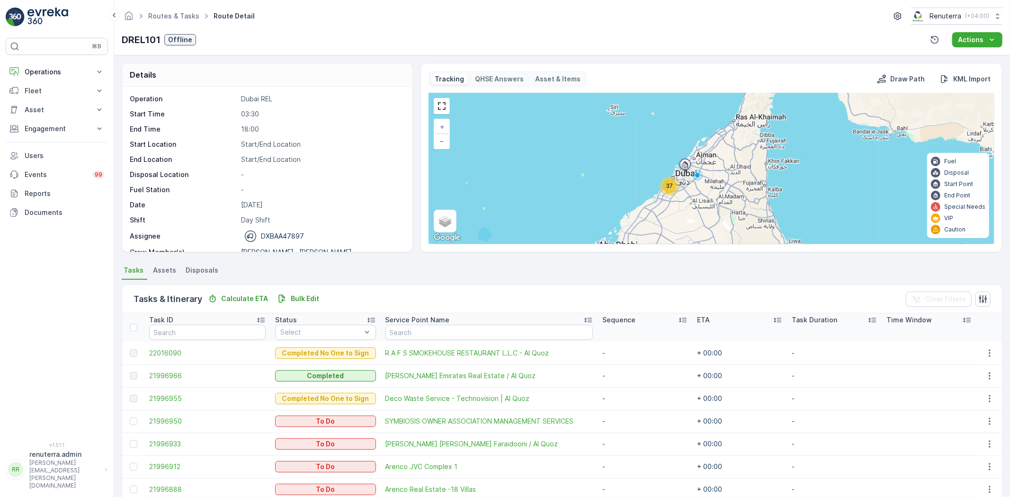
click at [669, 187] on span "37" at bounding box center [669, 185] width 7 height 7
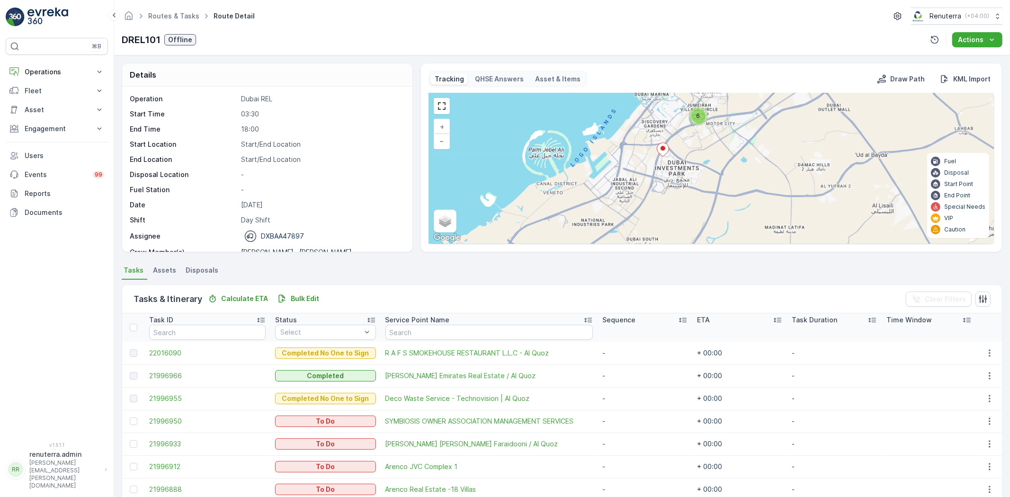
drag, startPoint x: 699, startPoint y: 223, endPoint x: 698, endPoint y: 149, distance: 74.4
click at [699, 149] on div "6 8 21 + − Satellite Roadmap Terrain Hybrid Leaflet Keyboard shortcuts Map Data…" at bounding box center [711, 168] width 565 height 151
click at [662, 149] on icon at bounding box center [662, 148] width 12 height 14
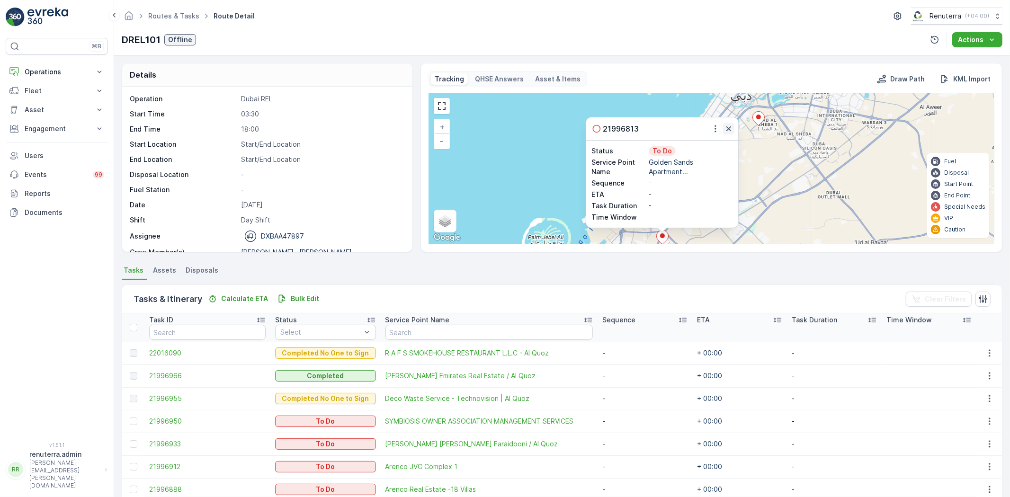
click at [727, 127] on icon "button" at bounding box center [729, 128] width 5 height 5
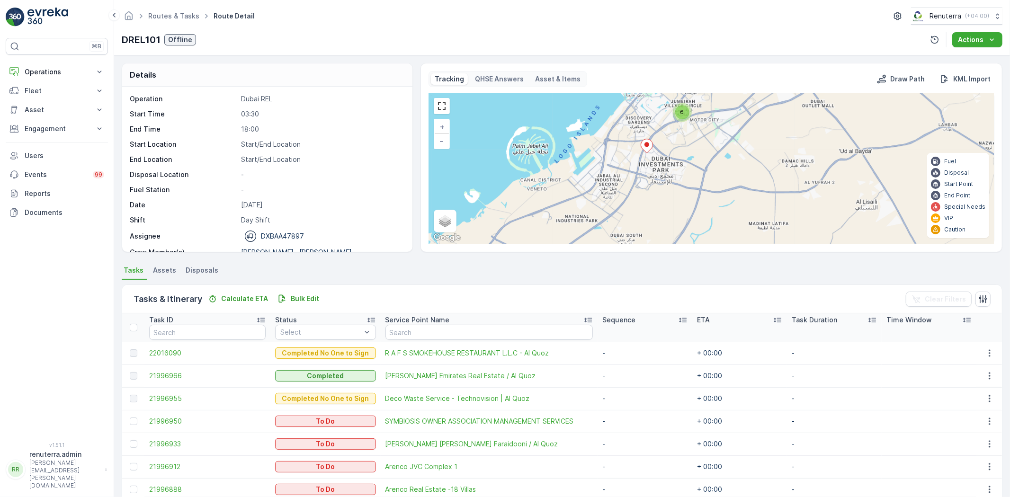
drag, startPoint x: 671, startPoint y: 221, endPoint x: 655, endPoint y: 129, distance: 92.7
click at [655, 129] on div "6 8 21 + − Satellite Roadmap Terrain Hybrid Leaflet Keyboard shortcuts Map Data…" at bounding box center [711, 168] width 565 height 151
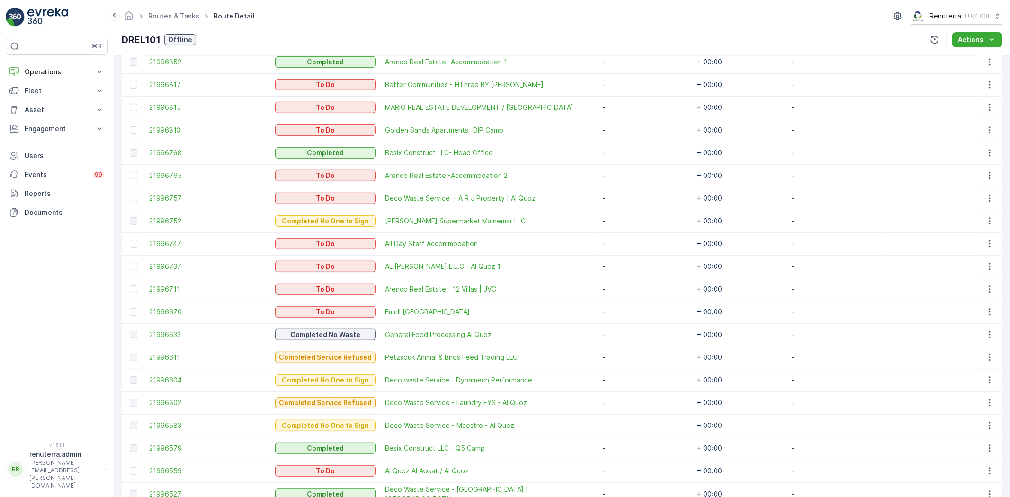
scroll to position [515, 0]
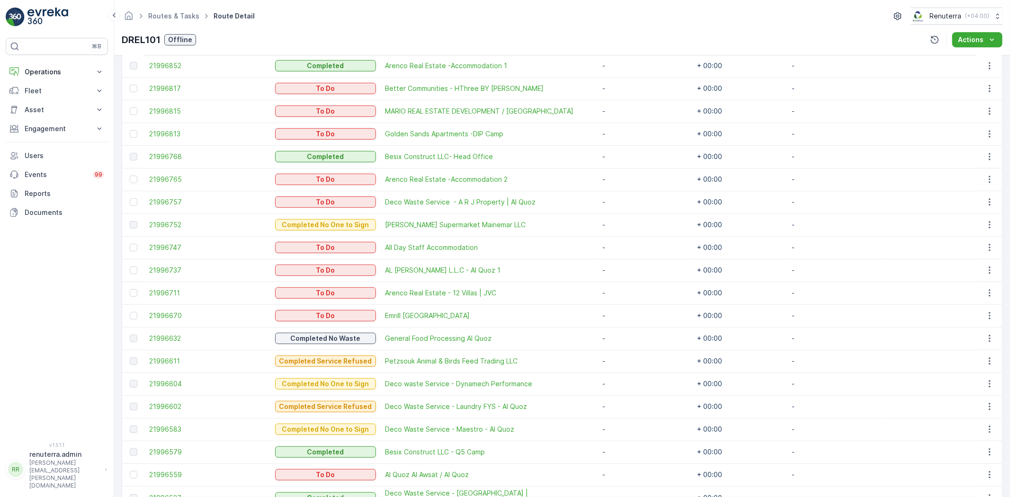
drag, startPoint x: 133, startPoint y: 132, endPoint x: 162, endPoint y: 147, distance: 33.0
click at [133, 131] on div at bounding box center [134, 134] width 8 height 8
click at [130, 130] on input "checkbox" at bounding box center [130, 130] width 0 height 0
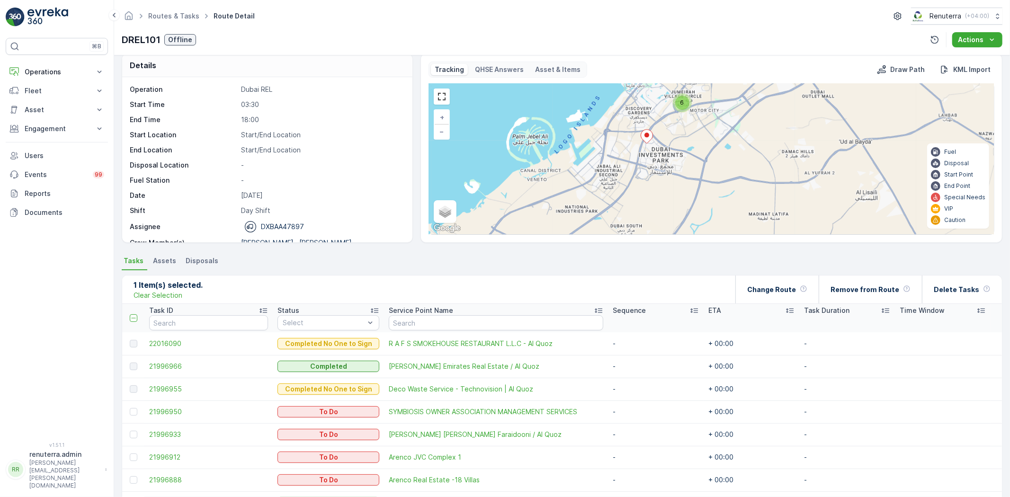
scroll to position [0, 0]
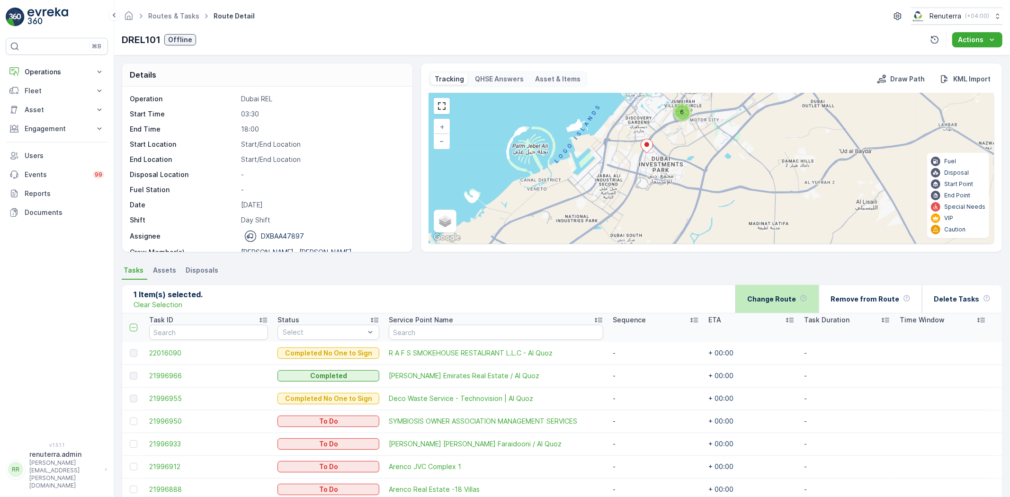
click at [786, 299] on p "Change Route" at bounding box center [771, 299] width 49 height 9
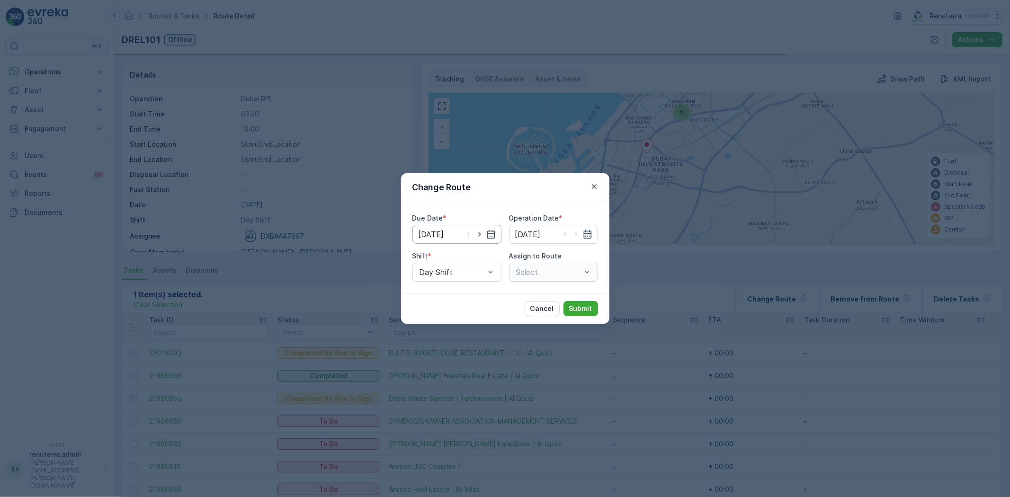
type input "[DATE]"
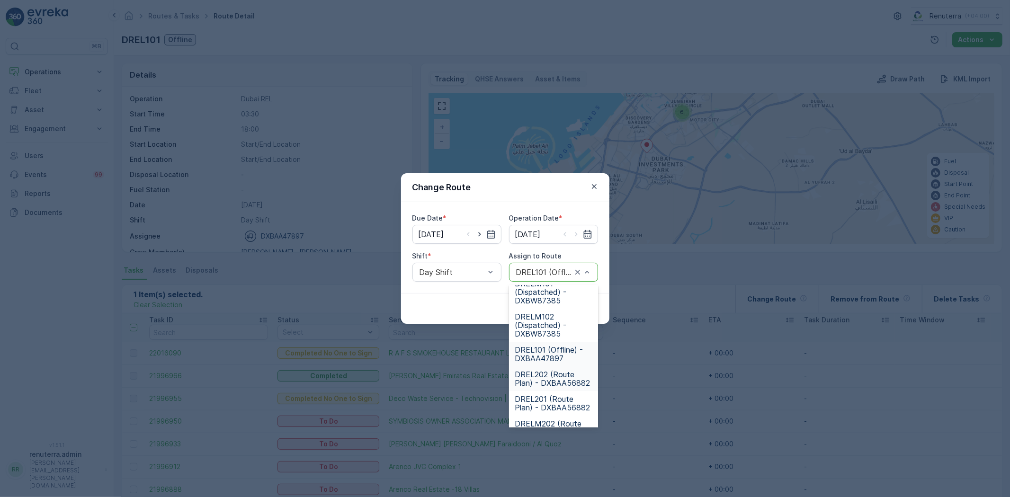
scroll to position [91, 0]
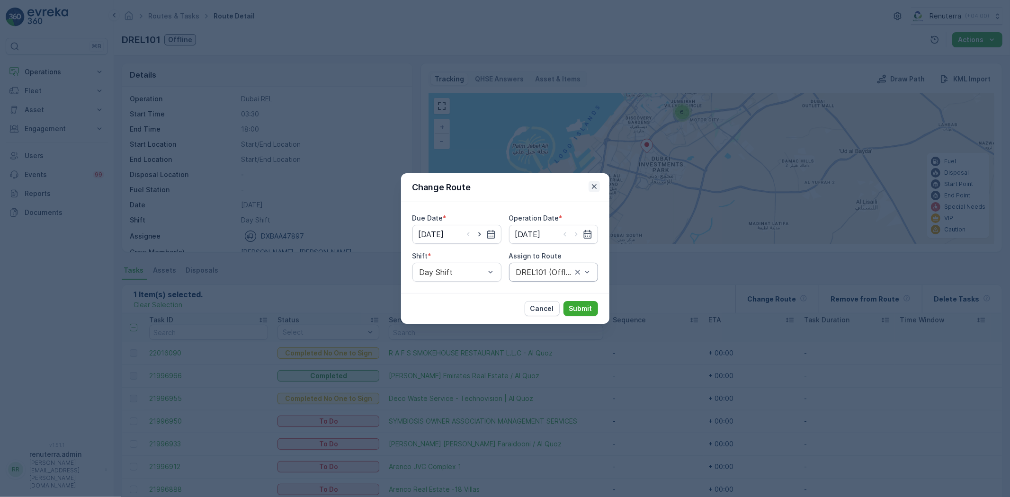
click at [593, 186] on icon "button" at bounding box center [594, 186] width 5 height 5
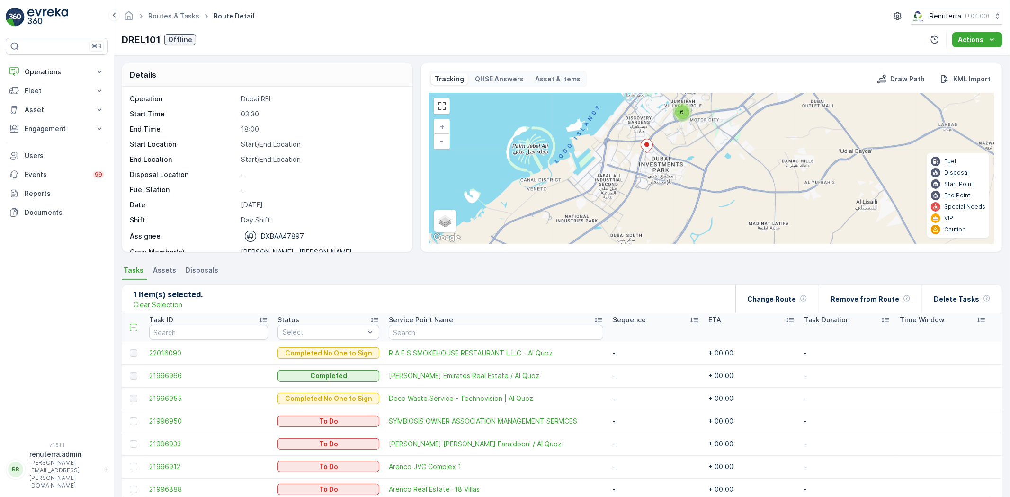
click at [647, 148] on icon at bounding box center [647, 146] width 12 height 14
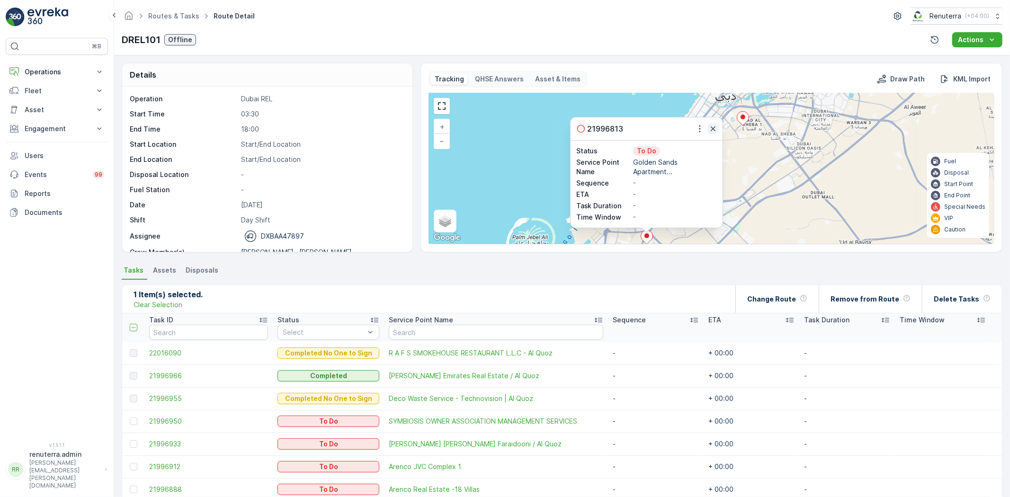
click at [712, 128] on icon "button" at bounding box center [713, 128] width 5 height 5
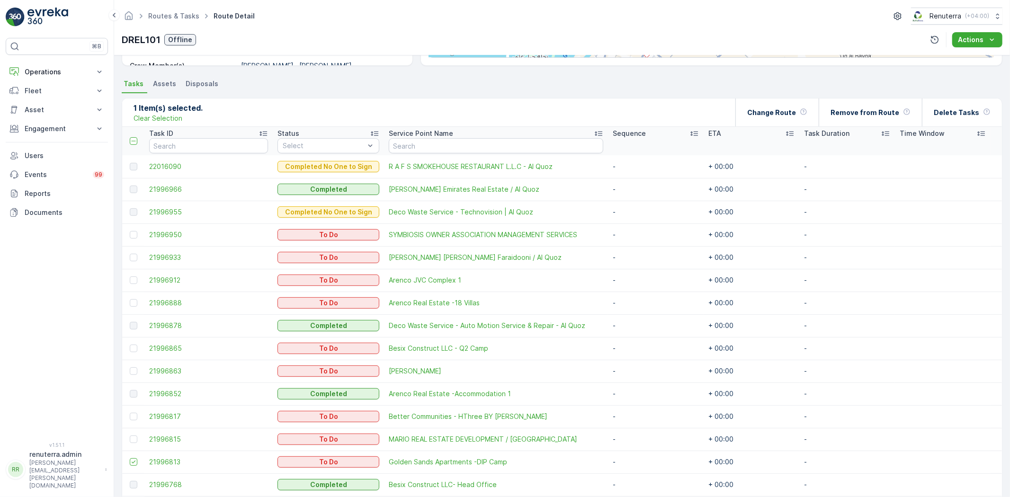
scroll to position [0, 0]
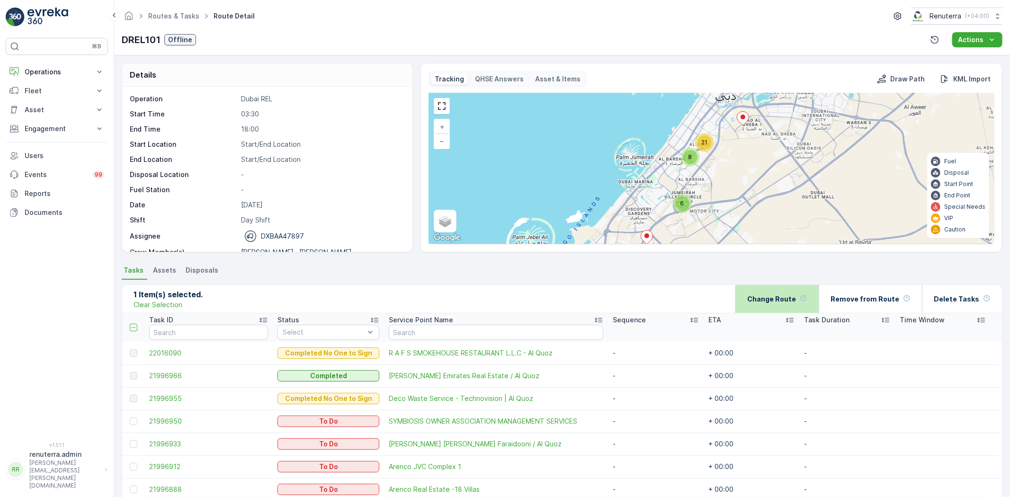
click at [796, 301] on p "Change Route" at bounding box center [771, 299] width 49 height 9
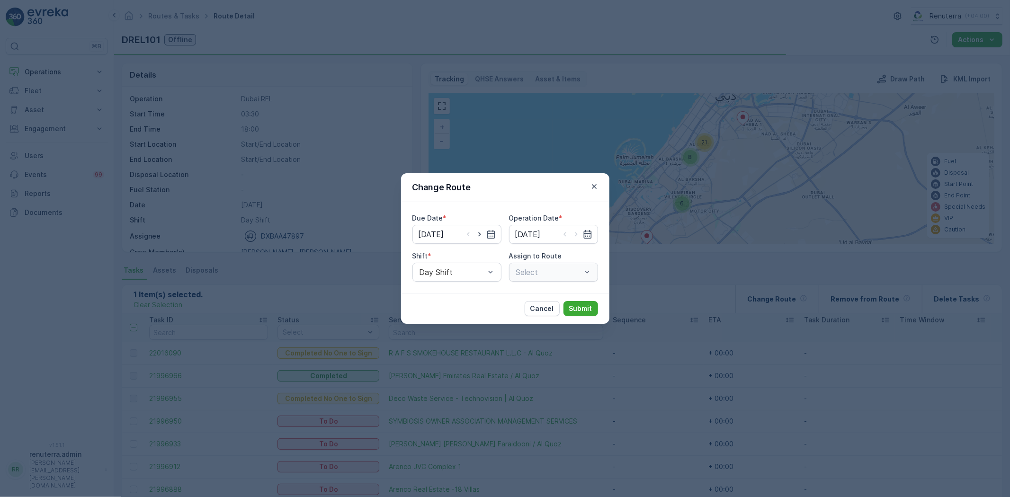
type input "[DATE]"
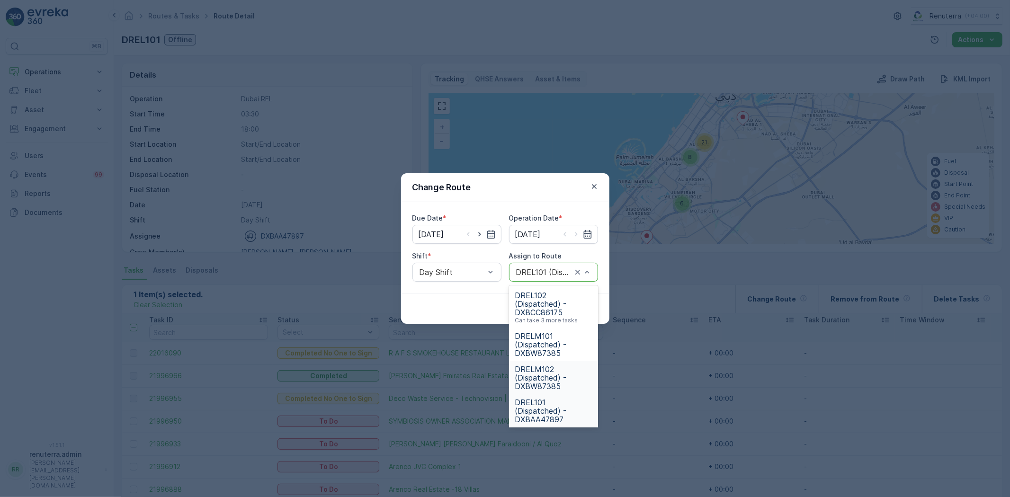
click at [537, 377] on span "DRELM102 (Dispatched) - DXBW87385" at bounding box center [554, 378] width 78 height 26
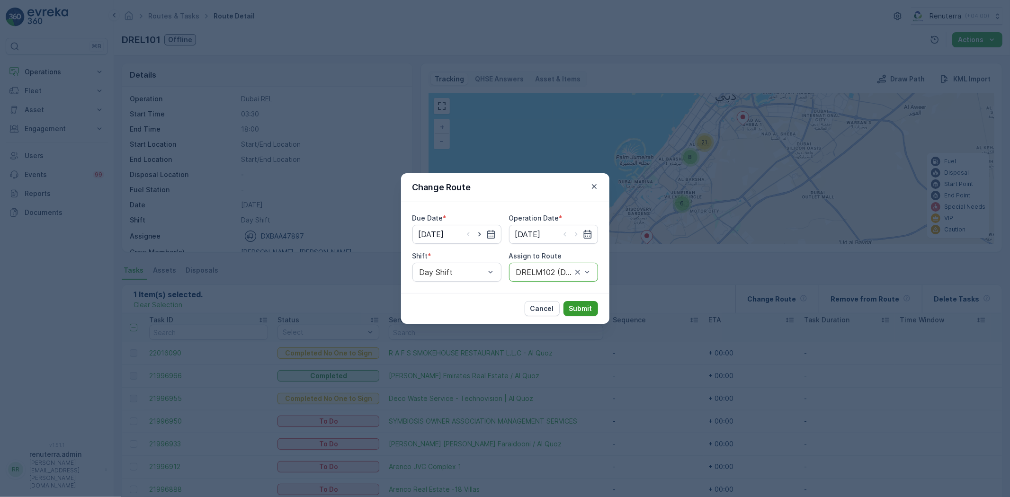
click at [580, 304] on p "Submit" at bounding box center [580, 308] width 23 height 9
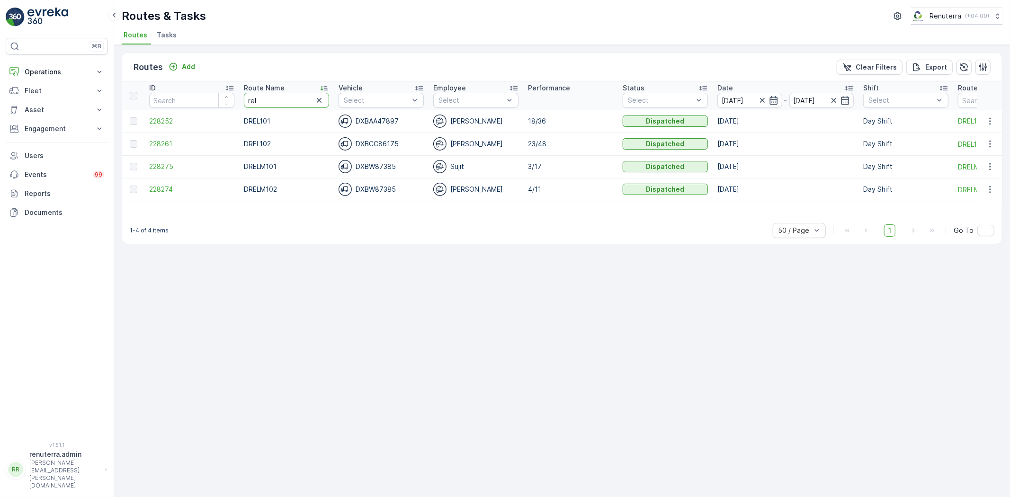
drag, startPoint x: 278, startPoint y: 101, endPoint x: 197, endPoint y: 84, distance: 82.3
click at [198, 84] on tr "ID Route Name rel Vehicle Select Employee Select Performance Status Select Date…" at bounding box center [598, 95] width 952 height 28
type input "hat"
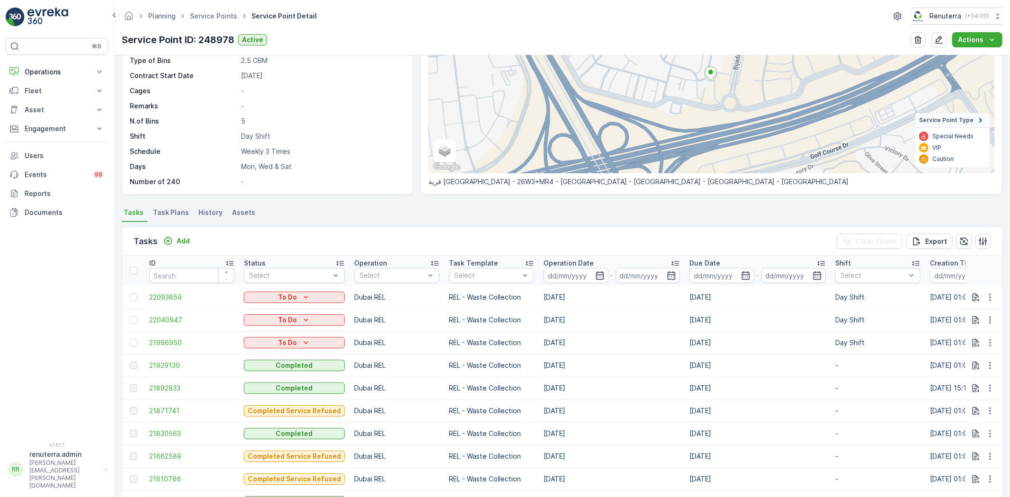
scroll to position [53, 0]
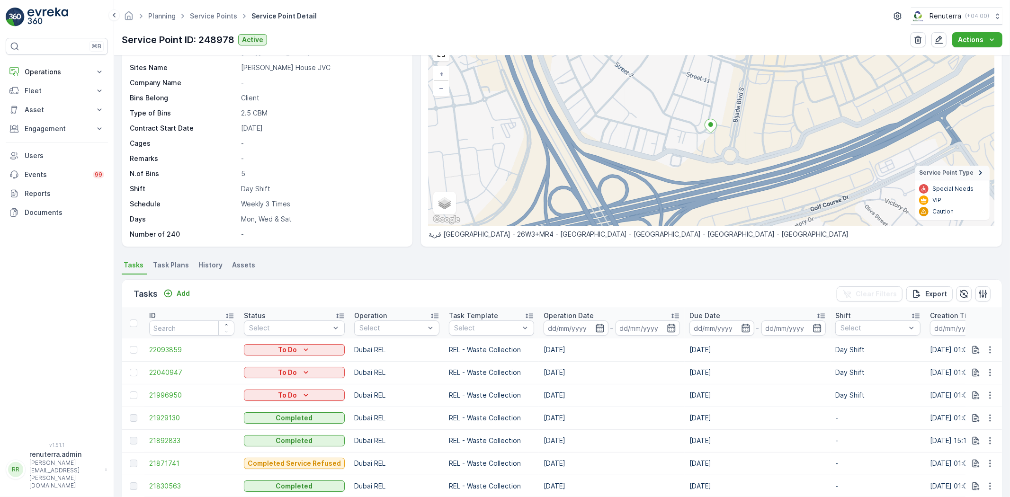
click at [167, 268] on span "Task Plans" at bounding box center [171, 265] width 36 height 9
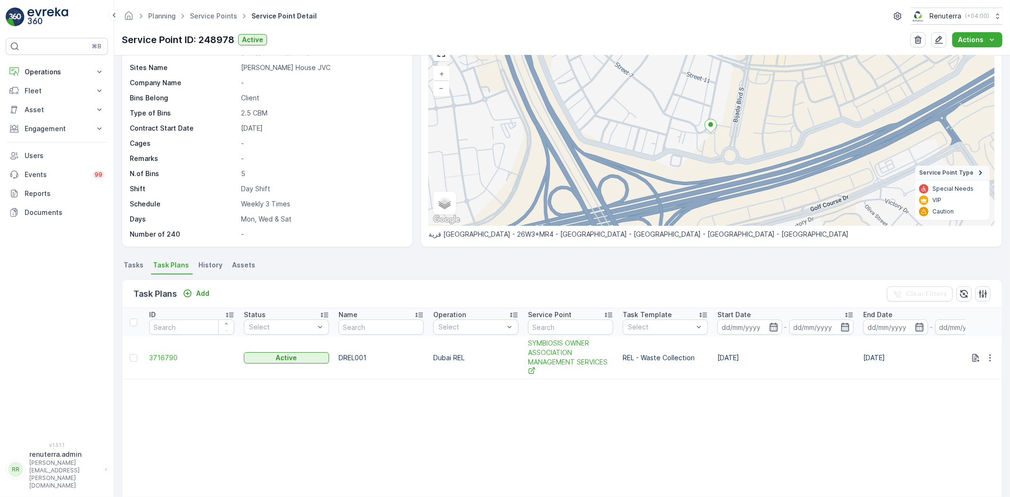
click at [147, 358] on td "3716790" at bounding box center [191, 358] width 95 height 43
click at [164, 358] on span "3716790" at bounding box center [191, 357] width 85 height 9
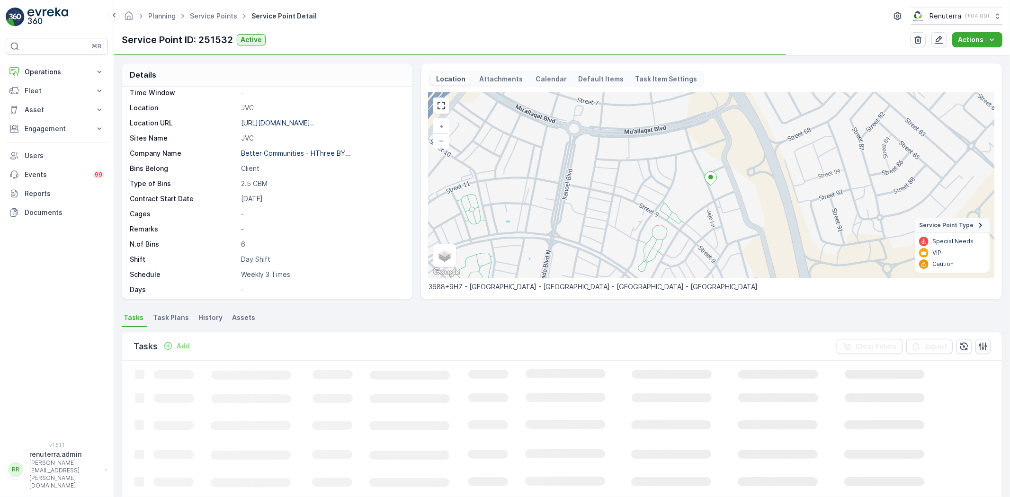
scroll to position [146, 0]
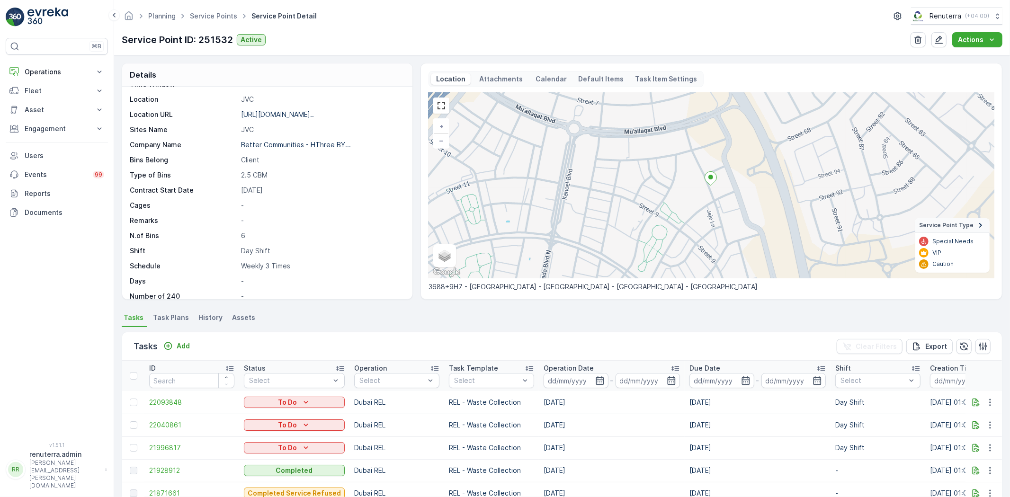
click at [169, 313] on span "Task Plans" at bounding box center [171, 317] width 36 height 9
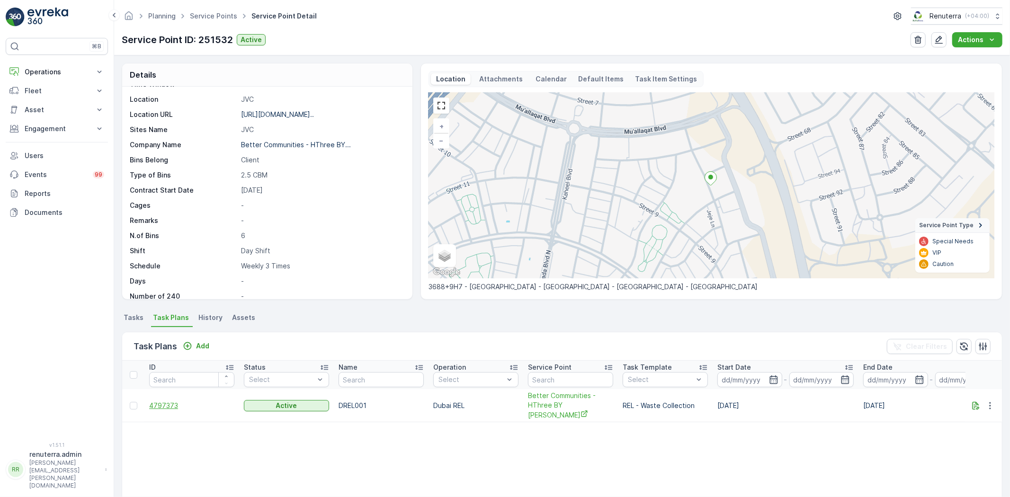
click at [161, 401] on span "4797373" at bounding box center [191, 405] width 85 height 9
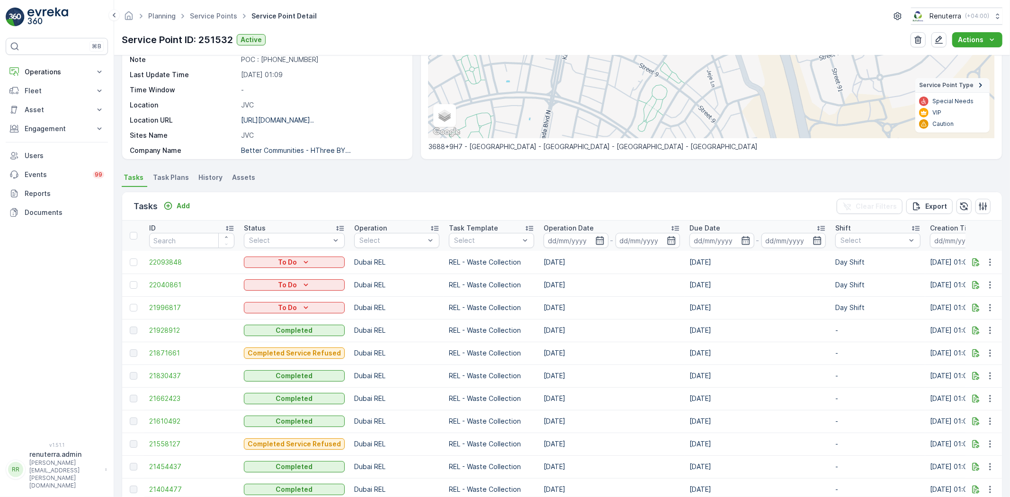
scroll to position [158, 0]
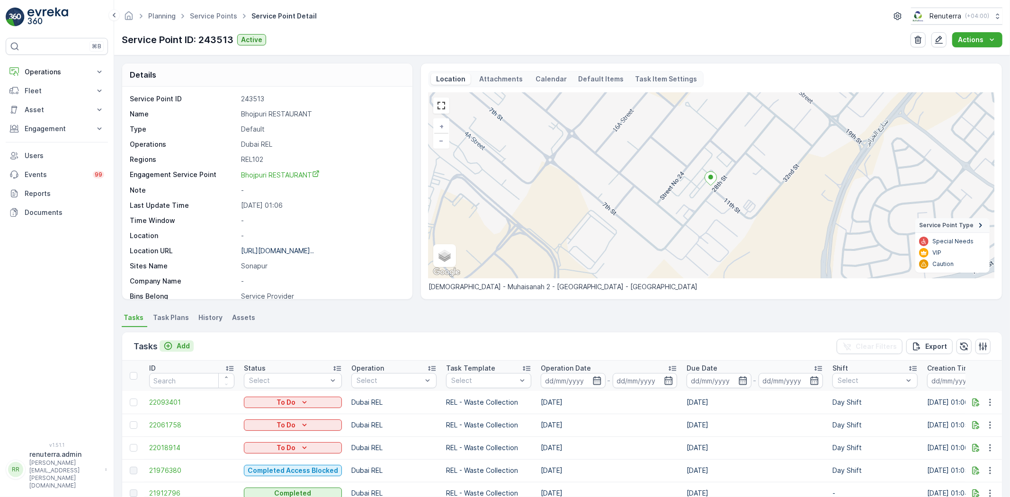
click at [183, 346] on p "Add" at bounding box center [183, 346] width 13 height 9
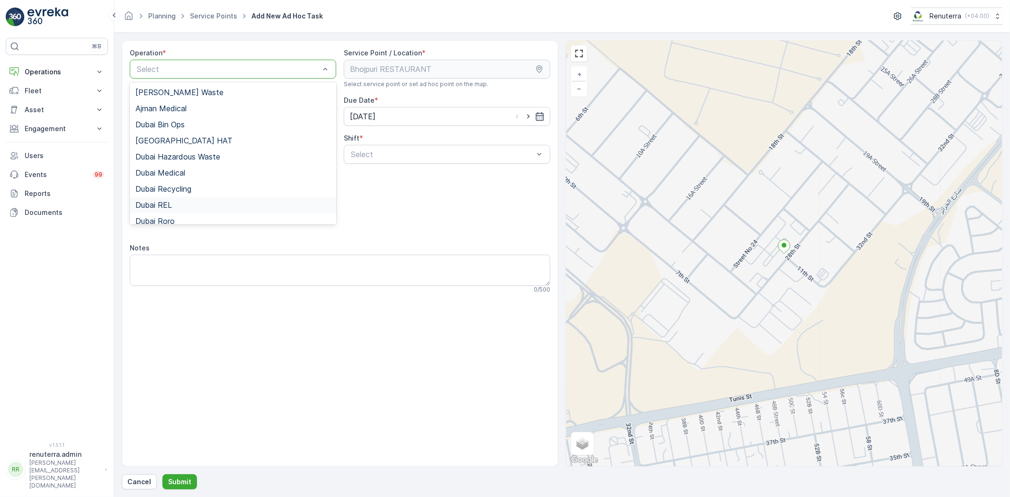
click at [188, 202] on div "Dubai REL" at bounding box center [232, 205] width 195 height 9
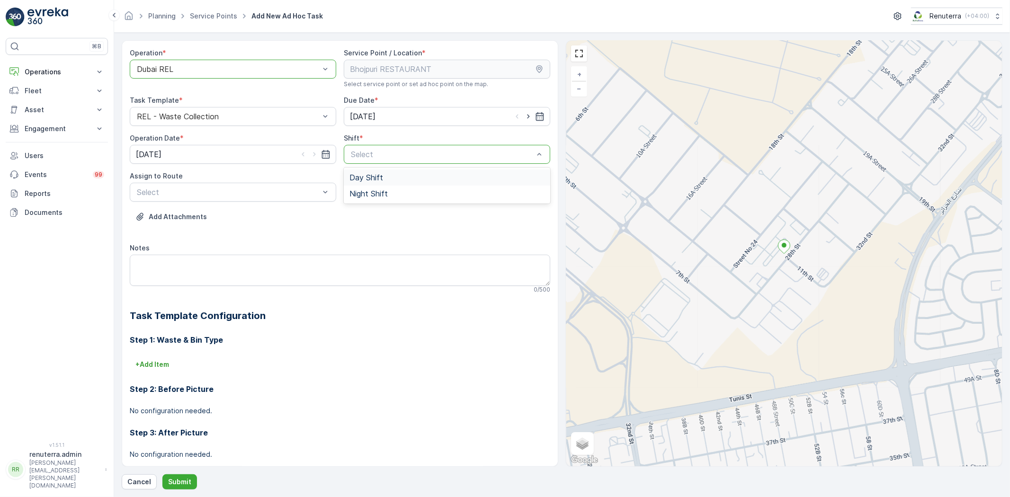
click at [376, 178] on span "Day Shift" at bounding box center [367, 177] width 34 height 9
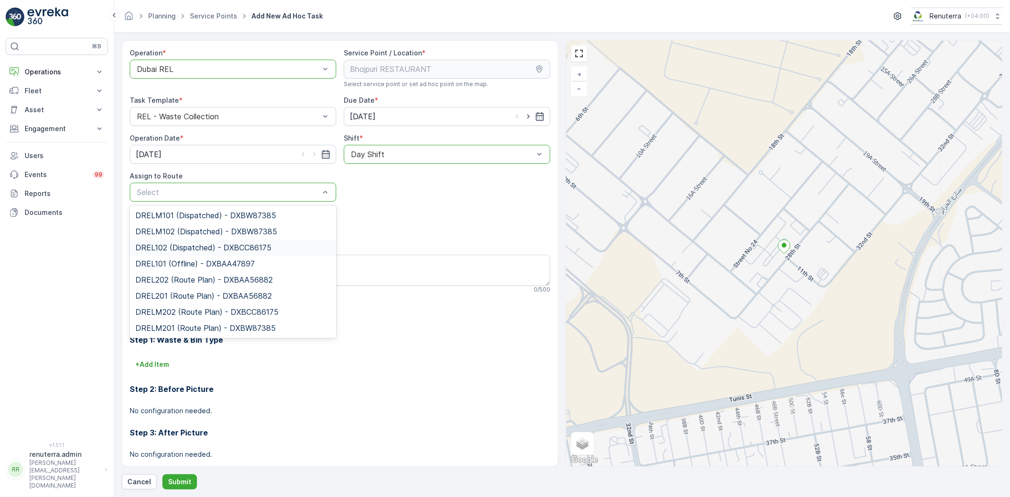
click at [204, 248] on span "DREL102 (Dispatched) - DXBCC86175" at bounding box center [203, 247] width 136 height 9
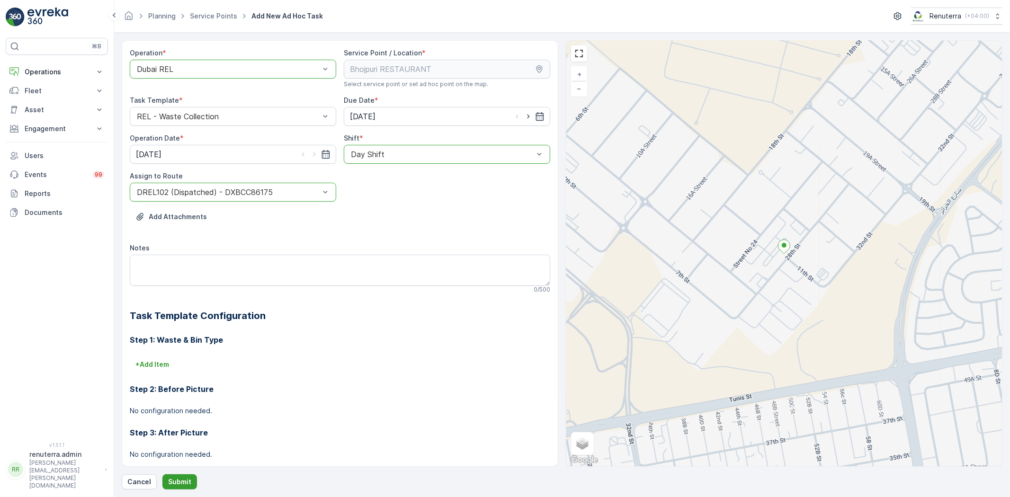
click at [182, 484] on p "Submit" at bounding box center [179, 481] width 23 height 9
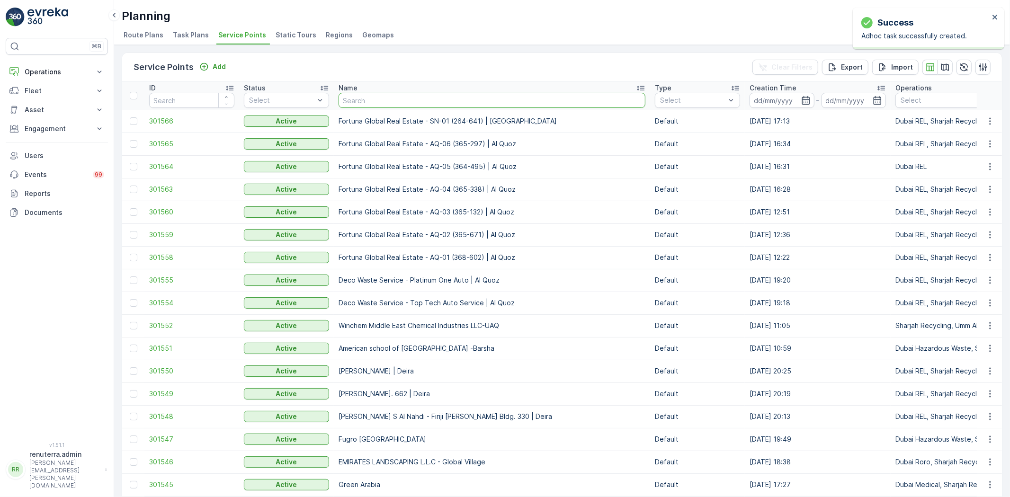
click at [389, 102] on input "text" at bounding box center [492, 100] width 307 height 15
type input "noma"
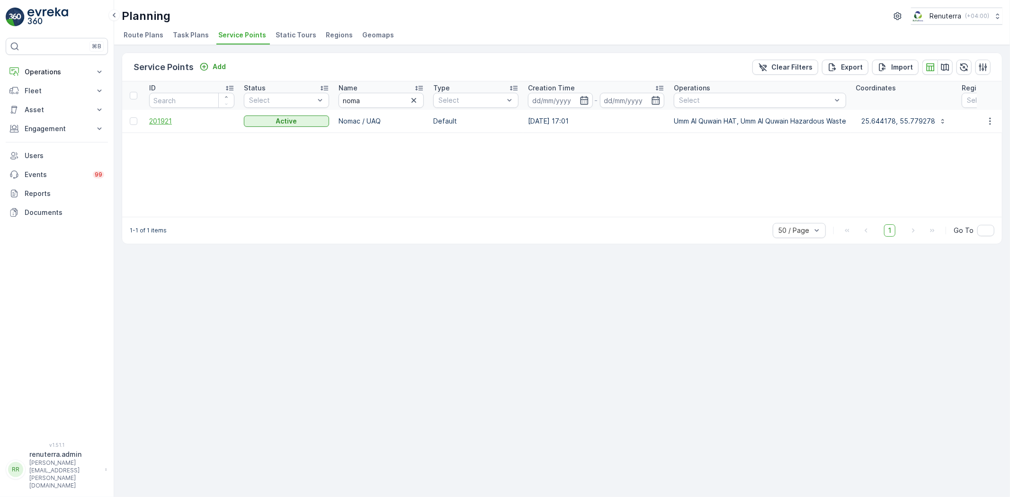
click at [156, 120] on span "201921" at bounding box center [191, 121] width 85 height 9
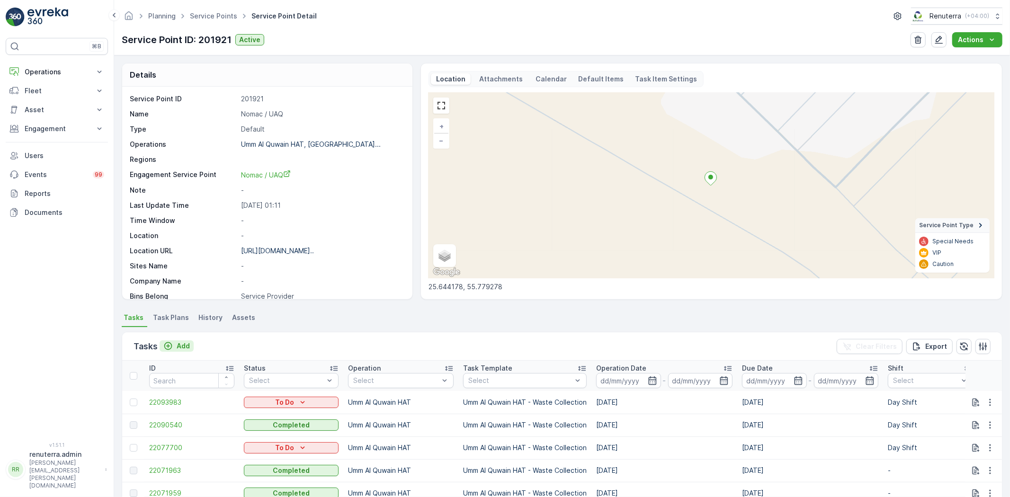
click at [185, 343] on p "Add" at bounding box center [183, 346] width 13 height 9
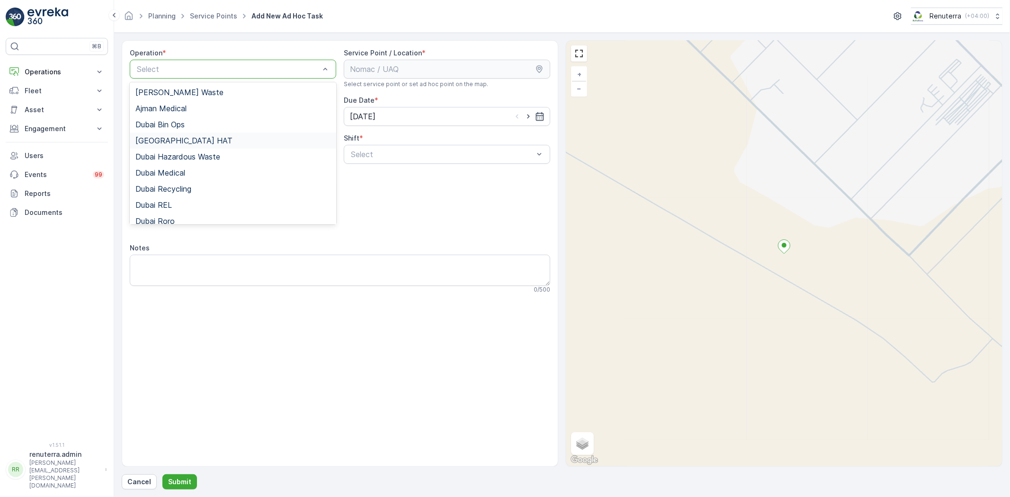
click at [175, 141] on div "[GEOGRAPHIC_DATA] HAT" at bounding box center [232, 140] width 195 height 9
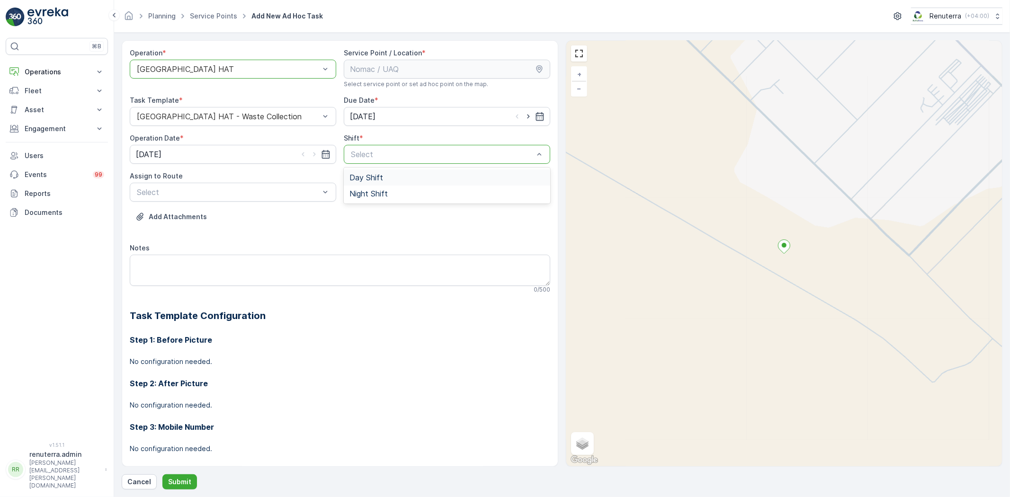
drag, startPoint x: 427, startPoint y: 156, endPoint x: 371, endPoint y: 178, distance: 60.4
click at [371, 179] on span "Day Shift" at bounding box center [367, 177] width 34 height 9
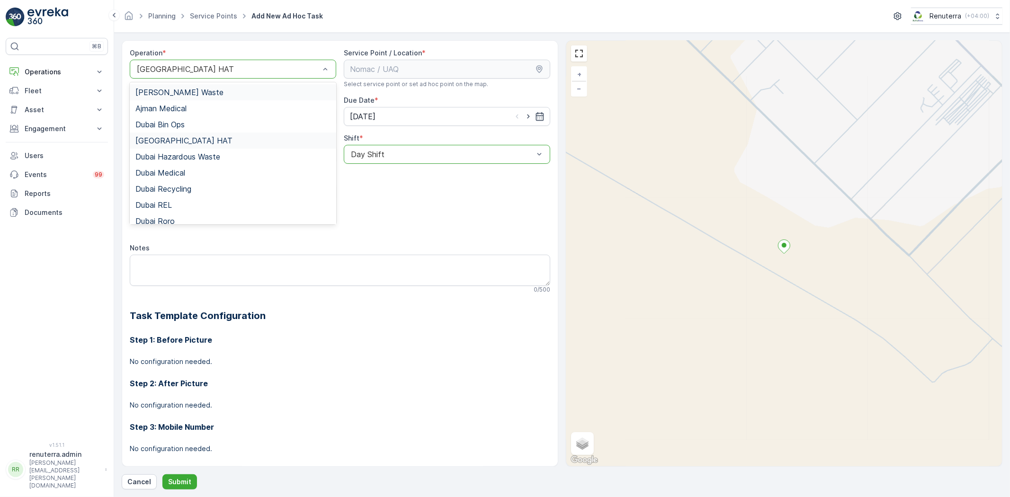
click at [199, 71] on div at bounding box center [228, 69] width 185 height 9
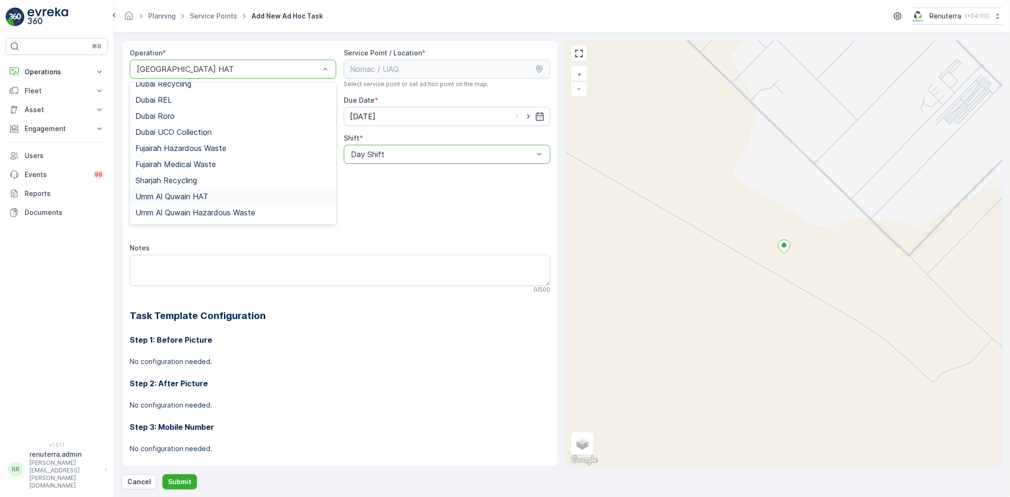
scroll to position [119, 0]
click at [196, 181] on span "Umm Al Quwain HAT" at bounding box center [171, 183] width 73 height 9
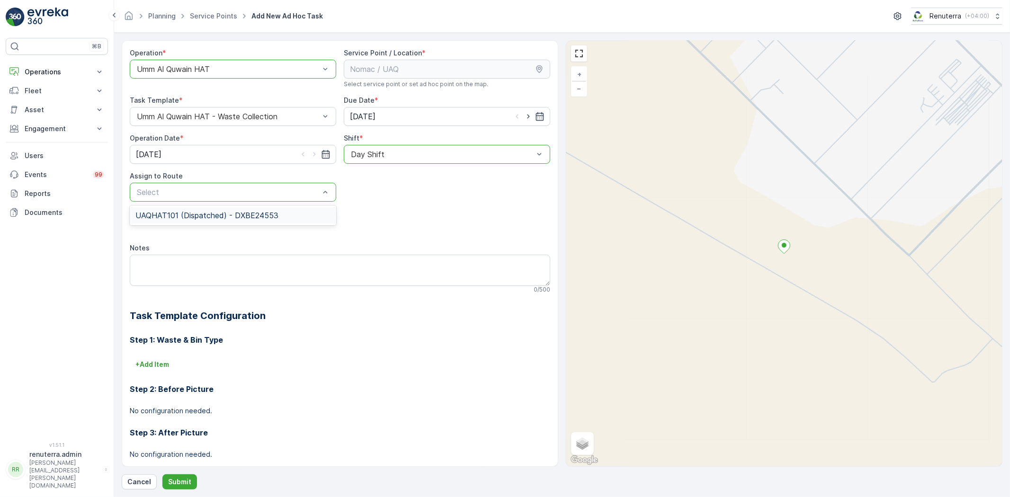
click at [216, 216] on span "UAQHAT101 (Dispatched) - DXBE24553" at bounding box center [206, 215] width 143 height 9
click at [178, 477] on p "Submit" at bounding box center [179, 481] width 23 height 9
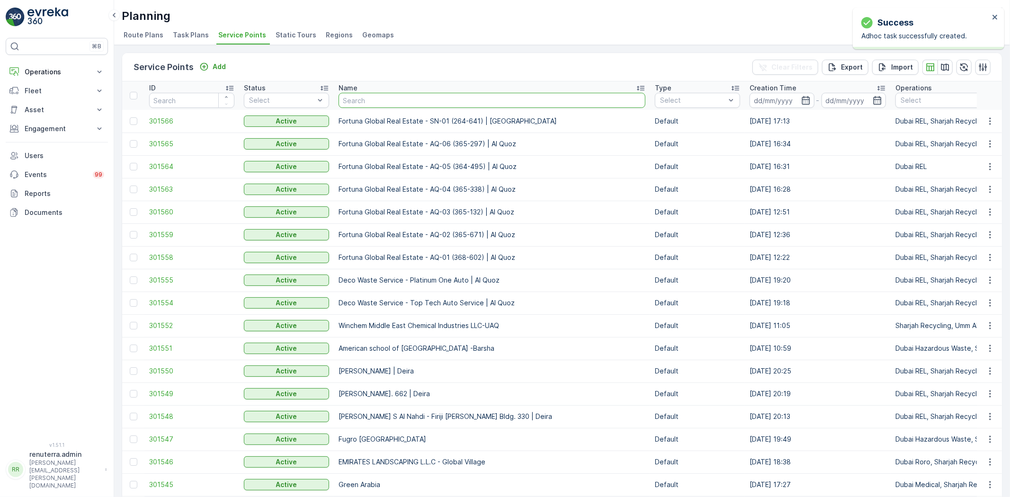
click at [363, 100] on input "text" at bounding box center [492, 100] width 307 height 15
type input "[GEOGRAPHIC_DATA]"
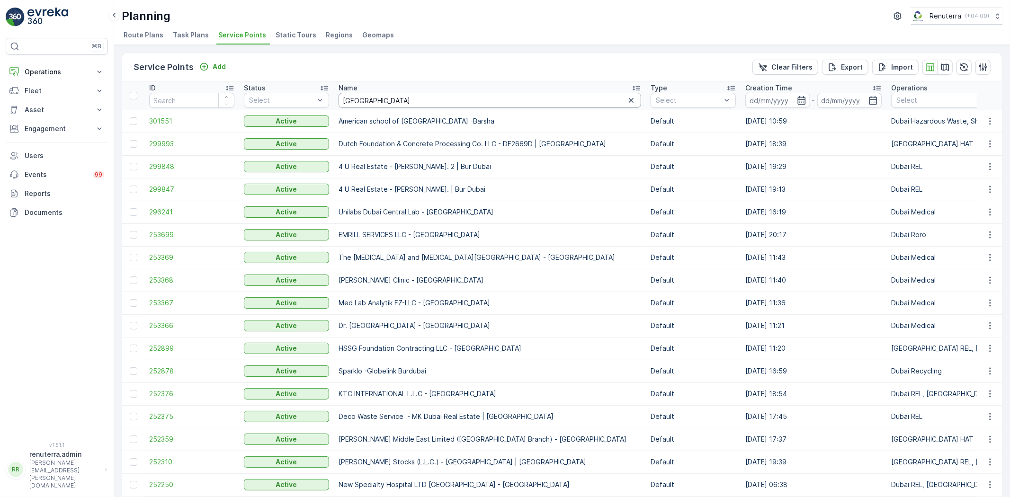
click at [379, 100] on input "[GEOGRAPHIC_DATA]" at bounding box center [490, 100] width 303 height 15
type input "dubai duty"
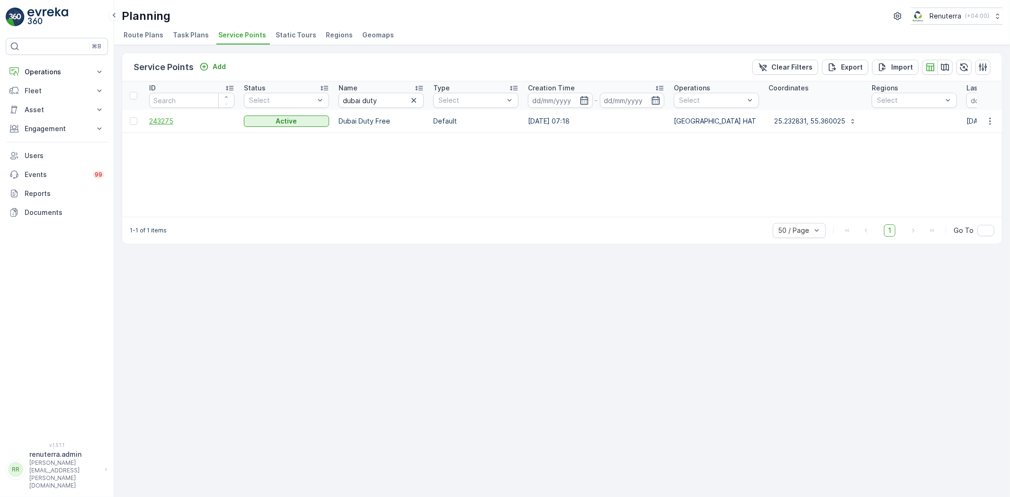
click at [154, 117] on span "243275" at bounding box center [191, 121] width 85 height 9
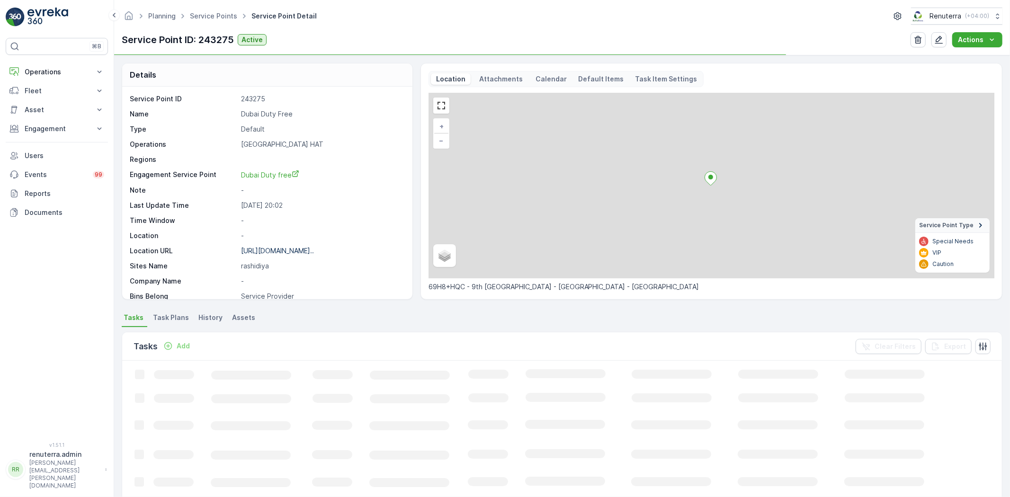
click at [277, 113] on p "Dubai Duty Free" at bounding box center [322, 113] width 162 height 9
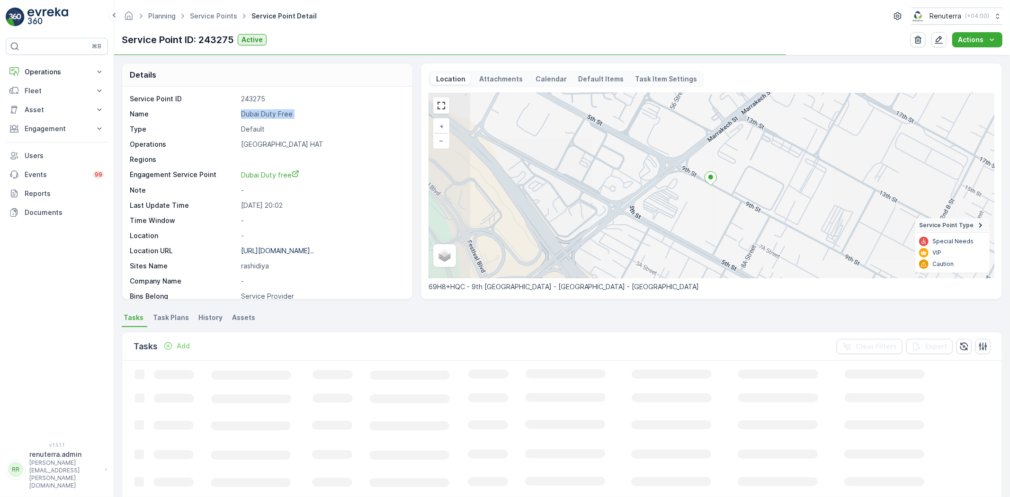
copy p "Dubai Duty Free"
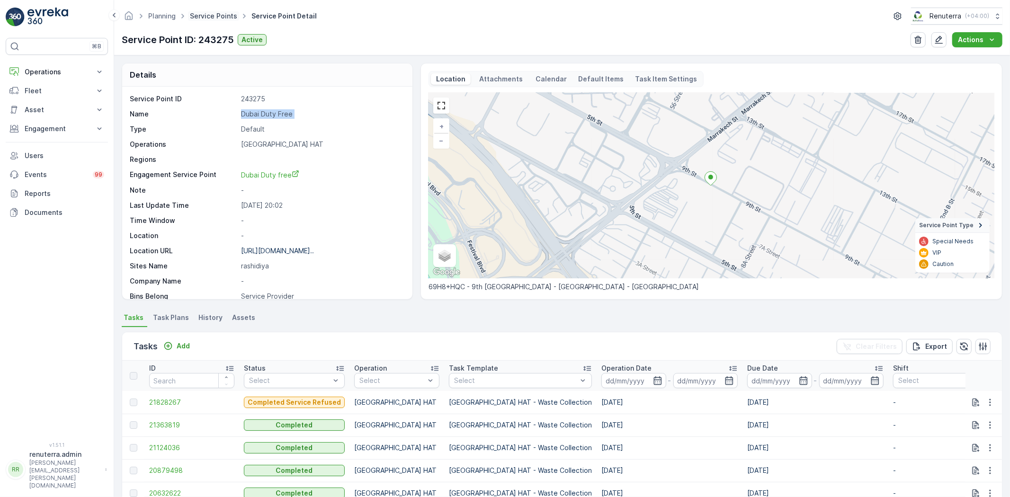
click at [207, 13] on link "Service Points" at bounding box center [213, 16] width 47 height 8
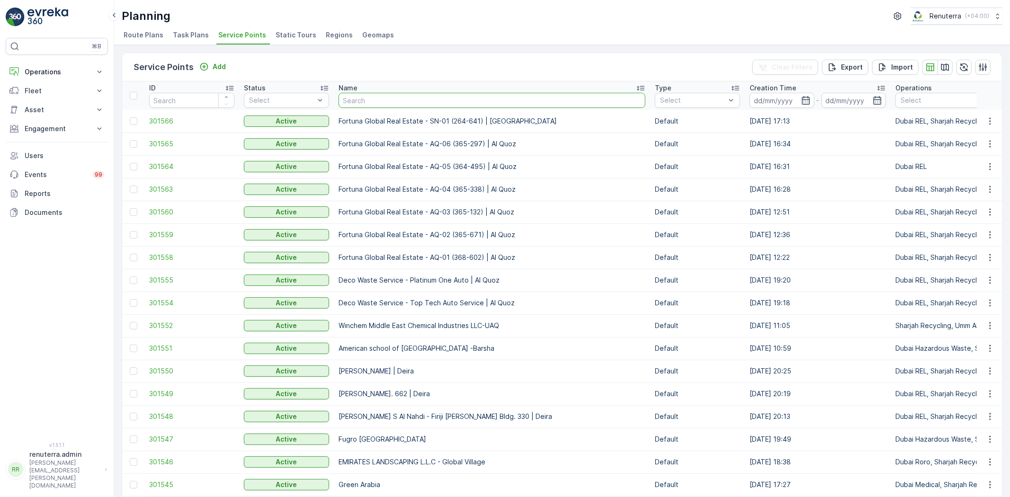
click at [359, 96] on input "text" at bounding box center [492, 100] width 307 height 15
type input "italian"
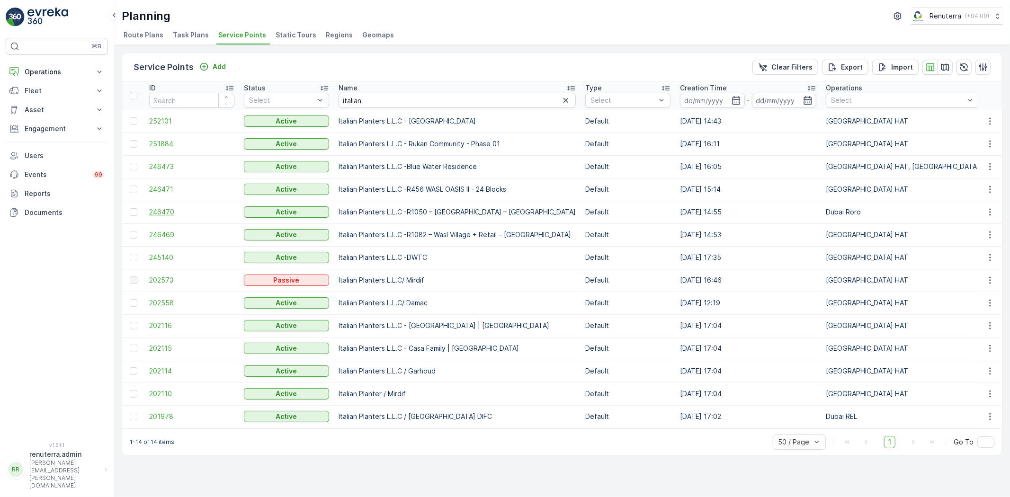
click at [162, 207] on span "246470" at bounding box center [191, 211] width 85 height 9
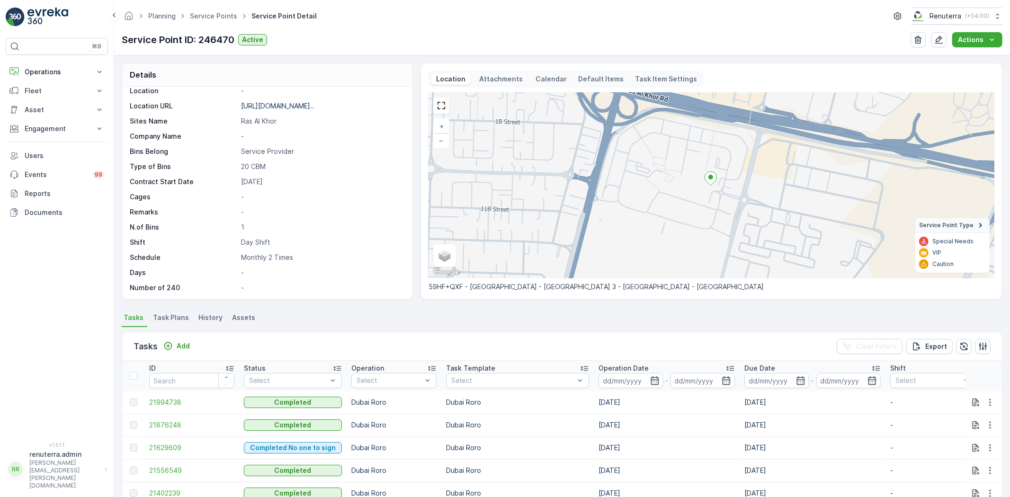
scroll to position [155, 0]
click at [185, 338] on div "Tasks Add Clear Filters Export" at bounding box center [562, 347] width 880 height 28
click at [182, 344] on p "Add" at bounding box center [183, 346] width 13 height 9
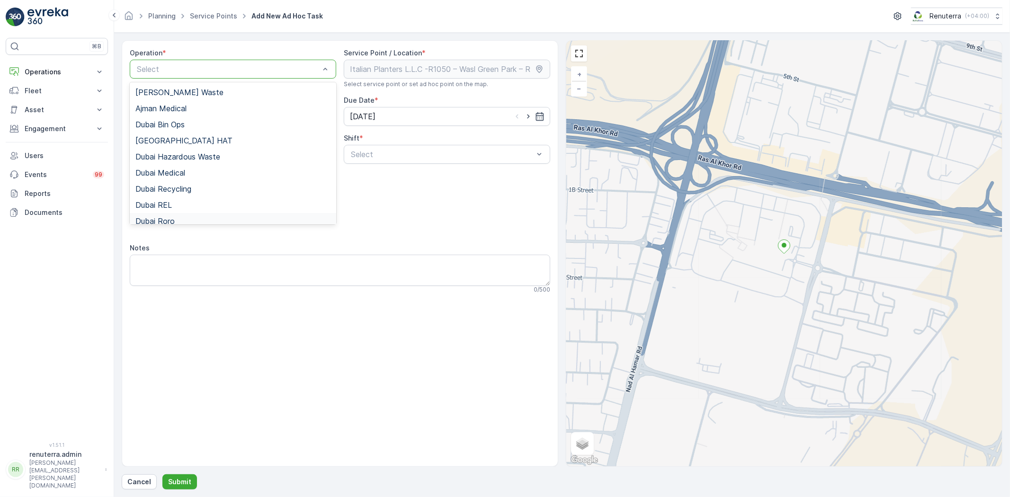
click at [178, 218] on div "Dubai Roro" at bounding box center [232, 221] width 195 height 9
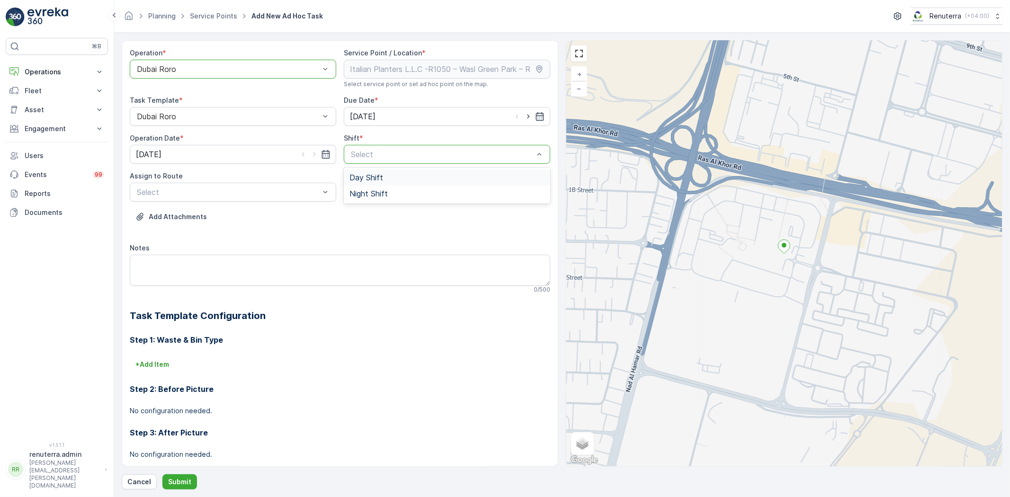
click at [366, 177] on span "Day Shift" at bounding box center [367, 177] width 34 height 9
click at [166, 230] on span "DRORO101 (Dispatched) - DXBCC95212" at bounding box center [206, 231] width 143 height 9
click at [178, 476] on button "Submit" at bounding box center [179, 482] width 35 height 15
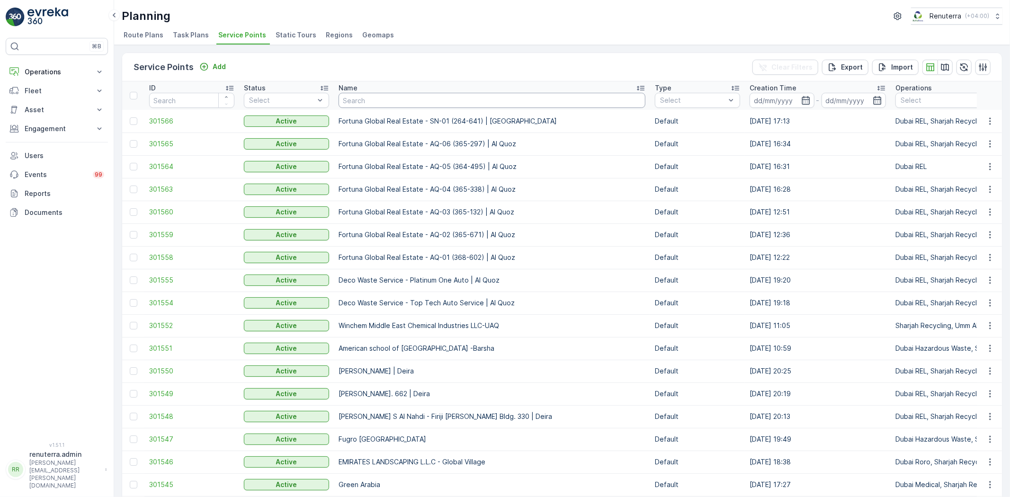
click at [375, 105] on input "text" at bounding box center [492, 100] width 307 height 15
type input "national"
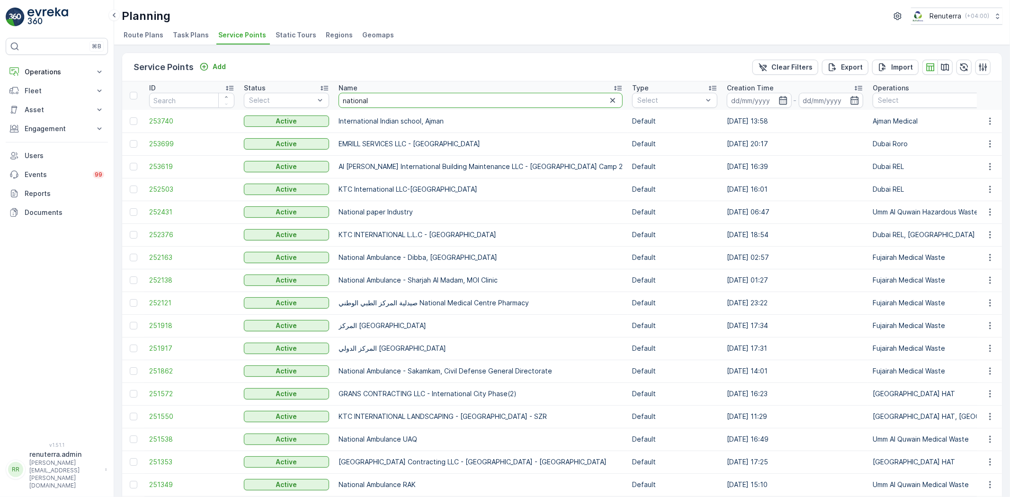
click at [392, 101] on input "national" at bounding box center [481, 100] width 284 height 15
type input "national clinic"
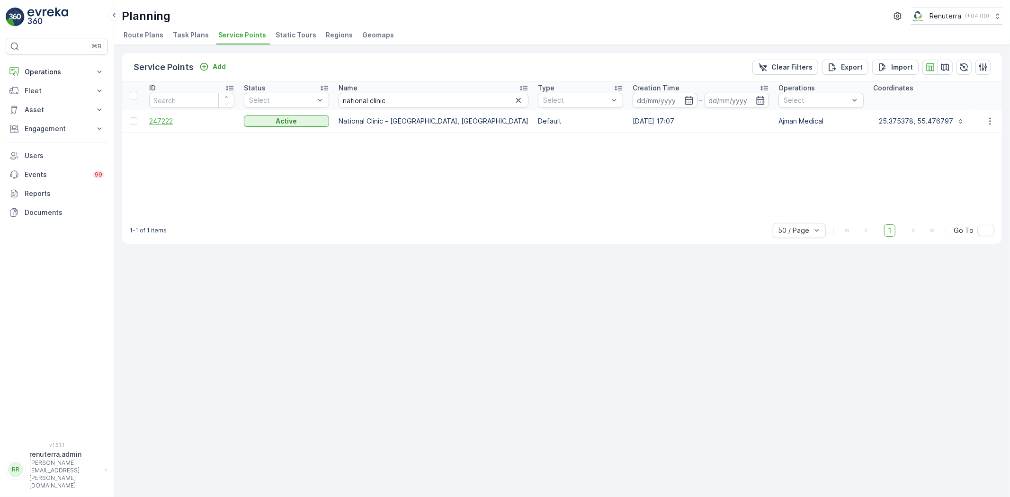
click at [158, 118] on span "247222" at bounding box center [191, 121] width 85 height 9
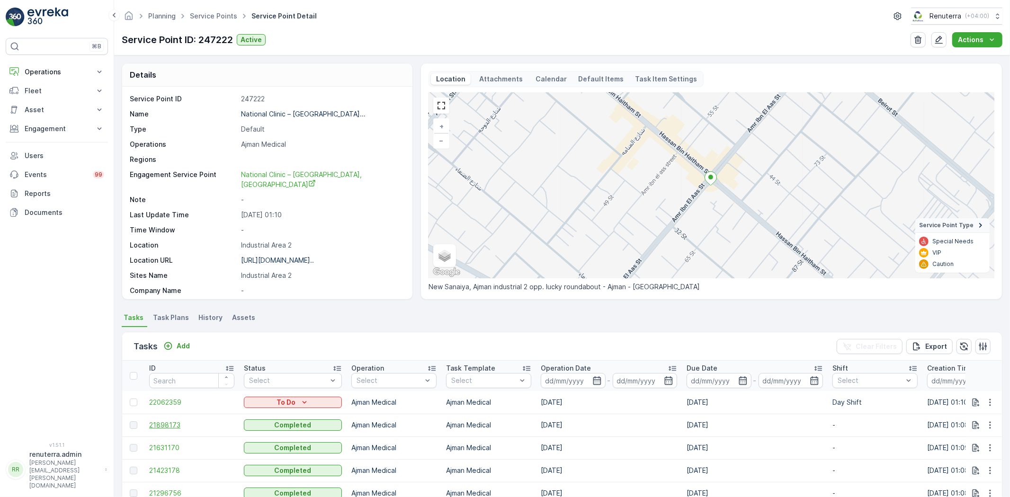
click at [164, 427] on span "21898173" at bounding box center [191, 425] width 85 height 9
click at [187, 351] on button "Add" at bounding box center [177, 346] width 34 height 11
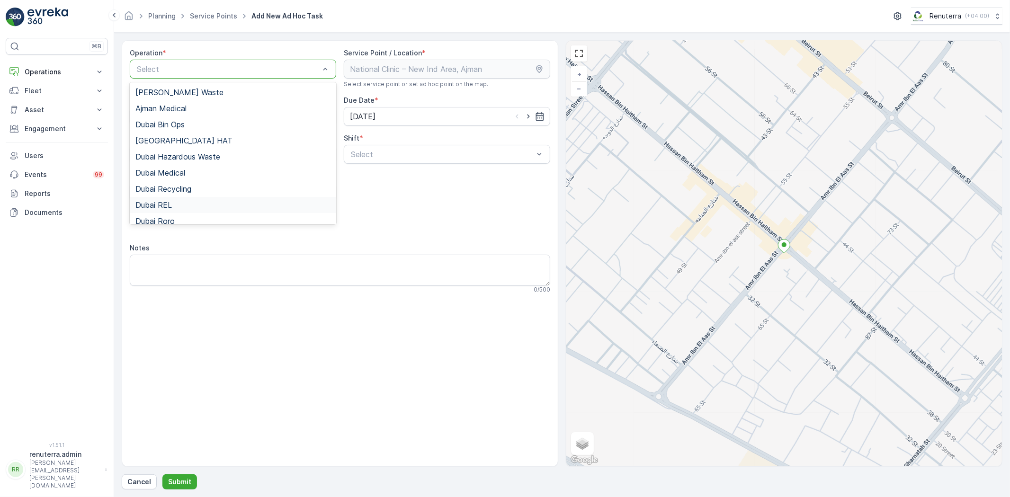
click at [173, 202] on div "Dubai REL" at bounding box center [232, 205] width 195 height 9
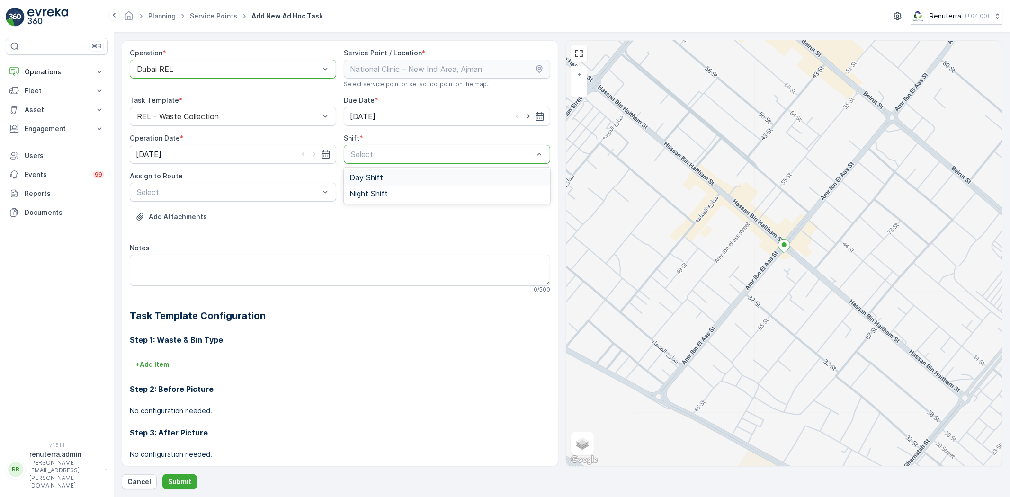
click at [362, 174] on span "Day Shift" at bounding box center [367, 177] width 34 height 9
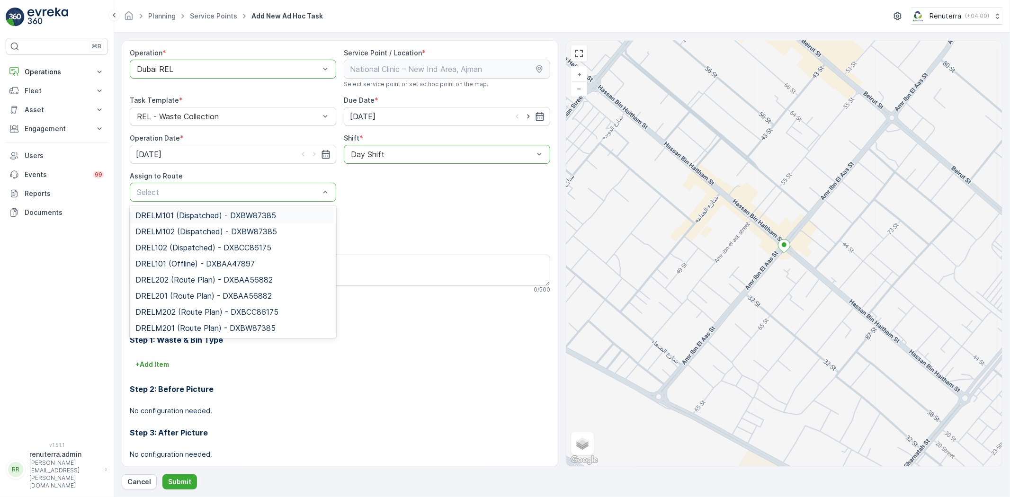
click at [230, 65] on div at bounding box center [228, 69] width 185 height 9
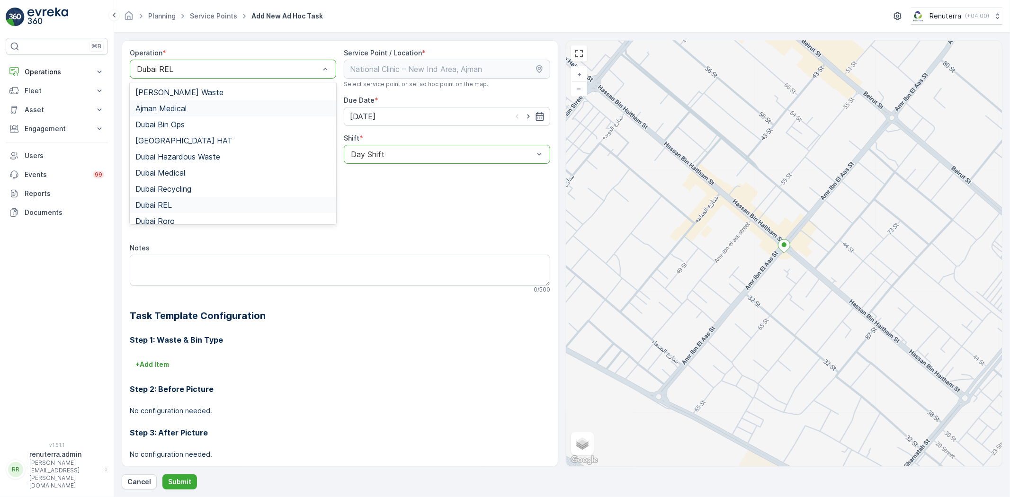
click at [188, 105] on div "Ajman Medical" at bounding box center [232, 108] width 195 height 9
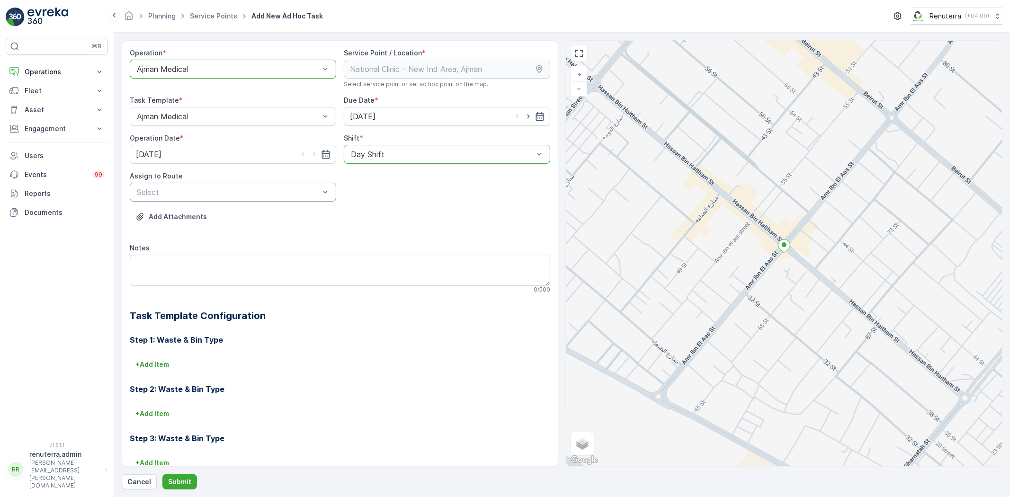
click at [166, 232] on span "AJMED101 (Dispatched) - A85791" at bounding box center [196, 231] width 122 height 9
click at [182, 482] on p "Submit" at bounding box center [179, 481] width 23 height 9
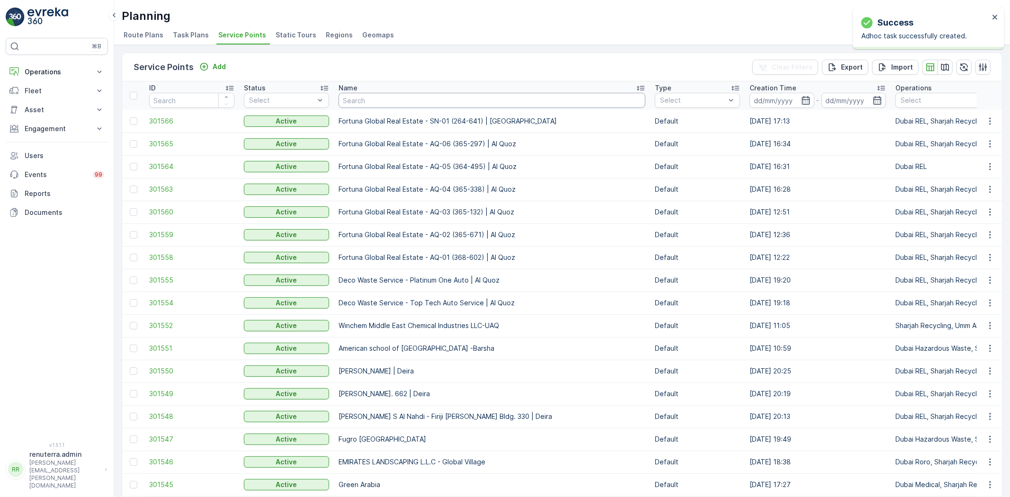
click at [362, 100] on input "text" at bounding box center [492, 100] width 307 height 15
type input "tara"
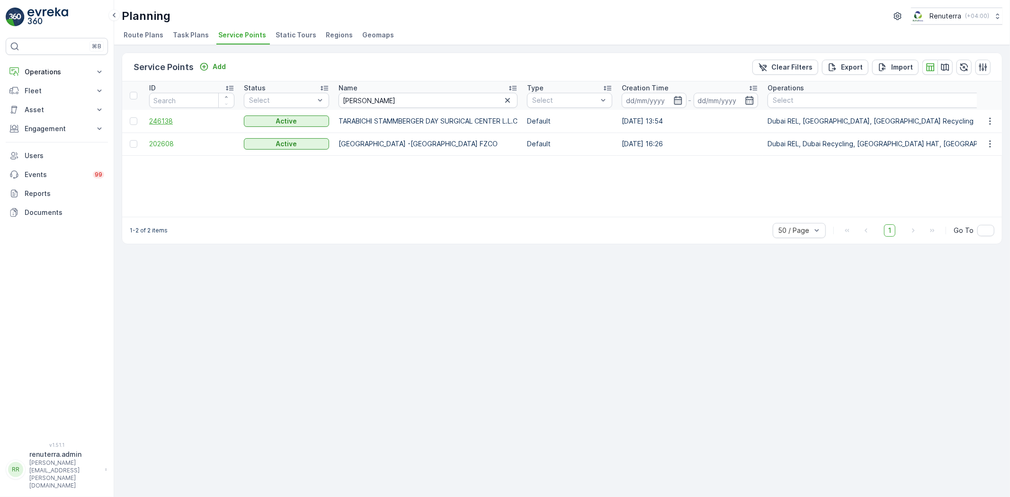
click at [160, 117] on span "246138" at bounding box center [191, 121] width 85 height 9
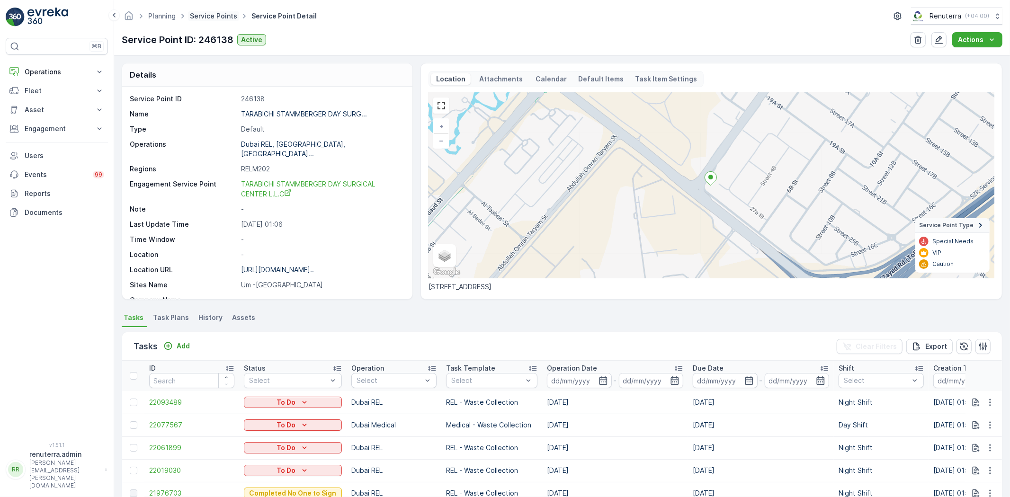
click at [220, 17] on link "Service Points" at bounding box center [213, 16] width 47 height 8
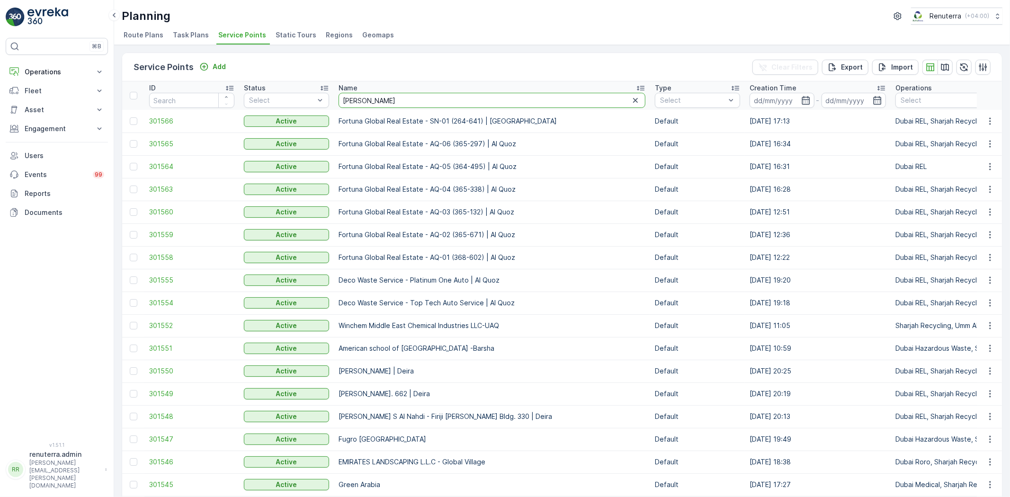
type input "sobha"
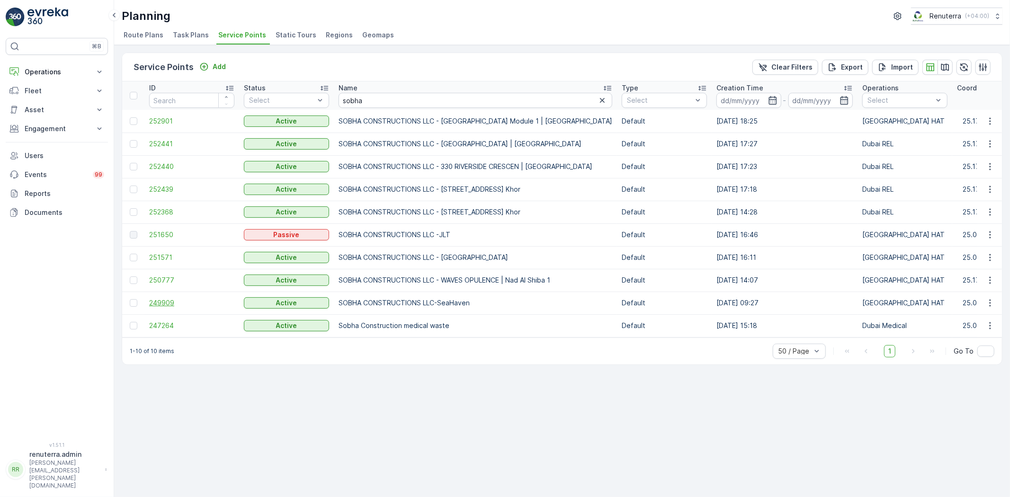
click at [163, 298] on span "249909" at bounding box center [191, 302] width 85 height 9
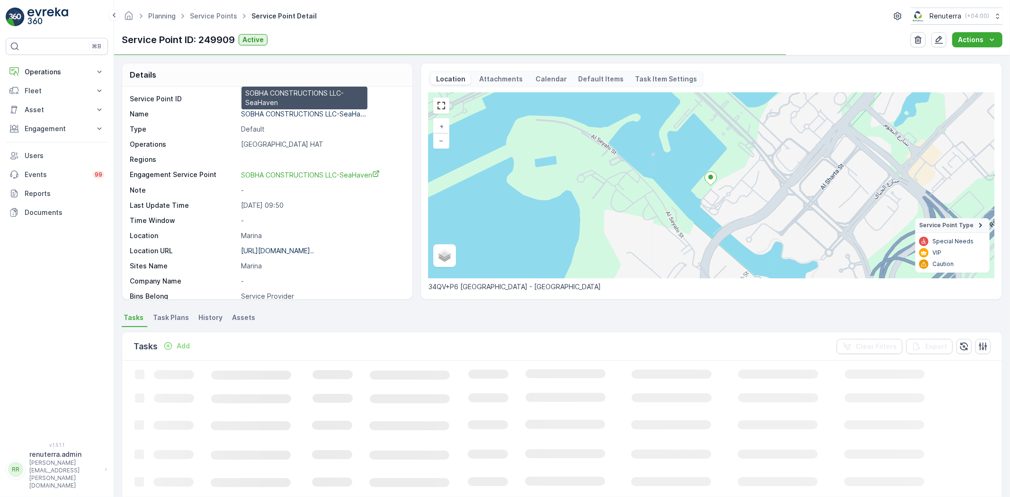
click at [275, 111] on p "SOBHA CONSTRUCTIONS LLC-SeaHa..." at bounding box center [303, 114] width 125 height 8
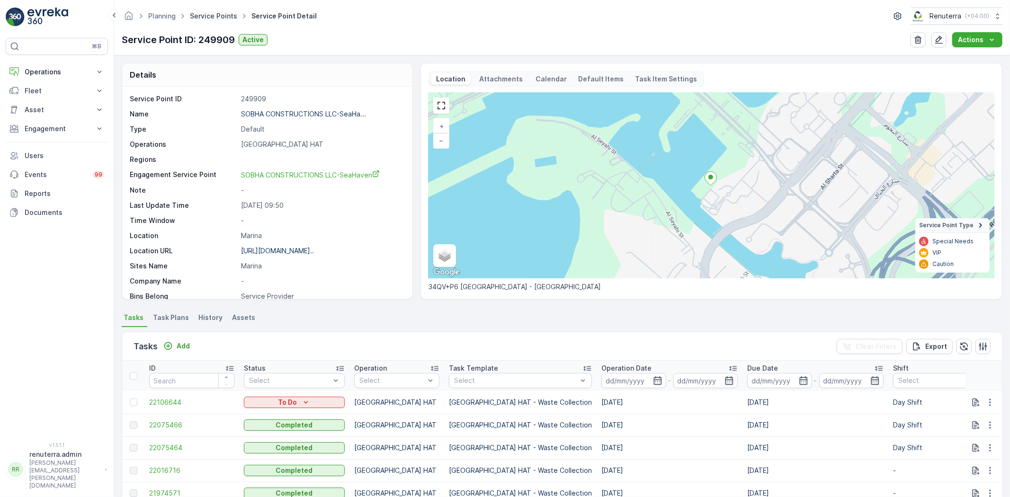
click at [211, 15] on link "Service Points" at bounding box center [213, 16] width 47 height 8
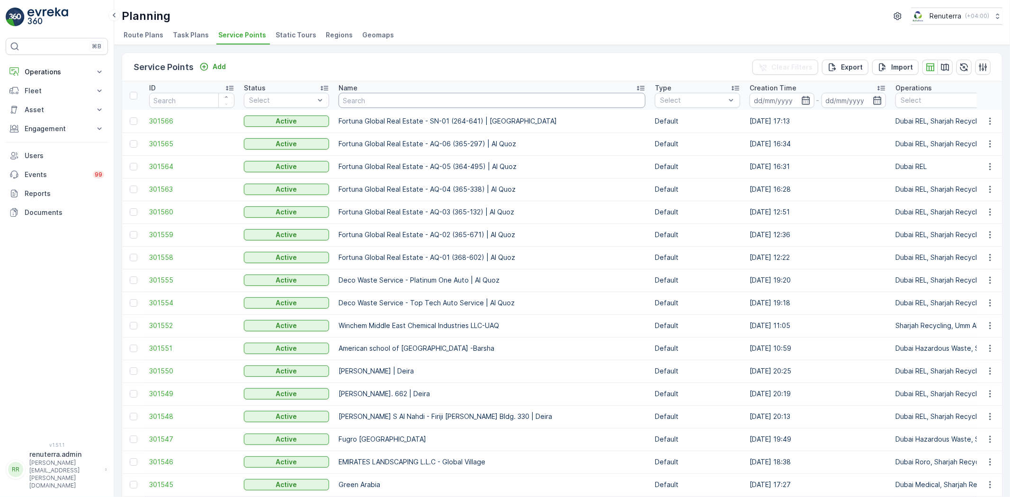
click at [373, 105] on input "text" at bounding box center [492, 100] width 307 height 15
type input "middle"
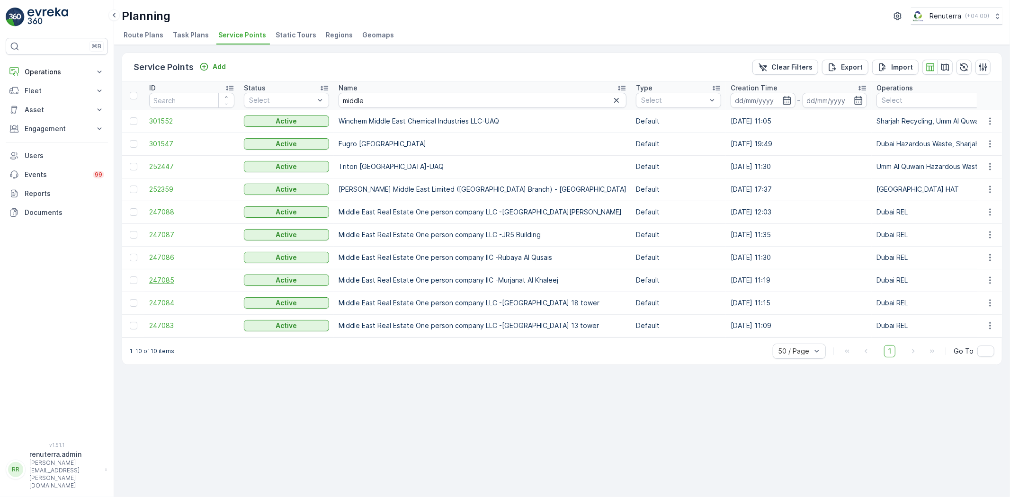
click at [162, 281] on span "247085" at bounding box center [191, 280] width 85 height 9
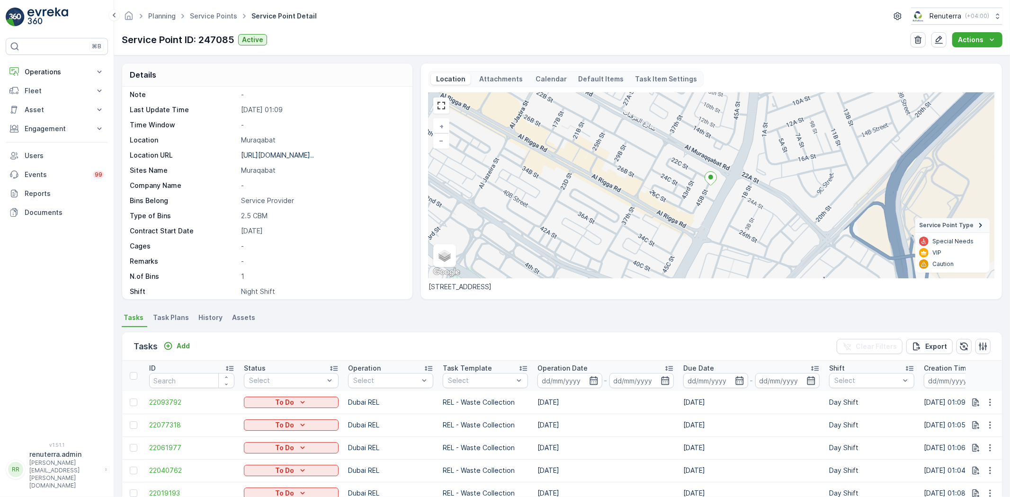
scroll to position [155, 0]
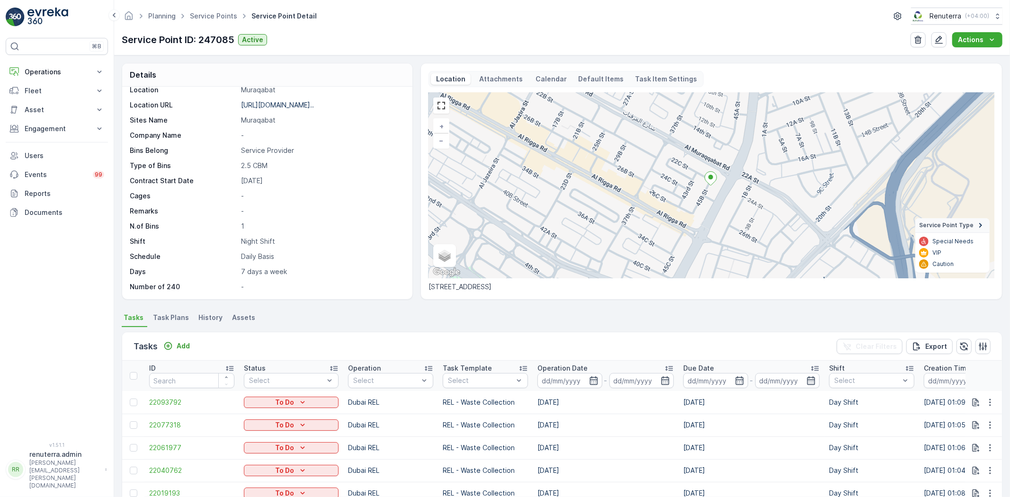
click at [177, 314] on span "Task Plans" at bounding box center [171, 317] width 36 height 9
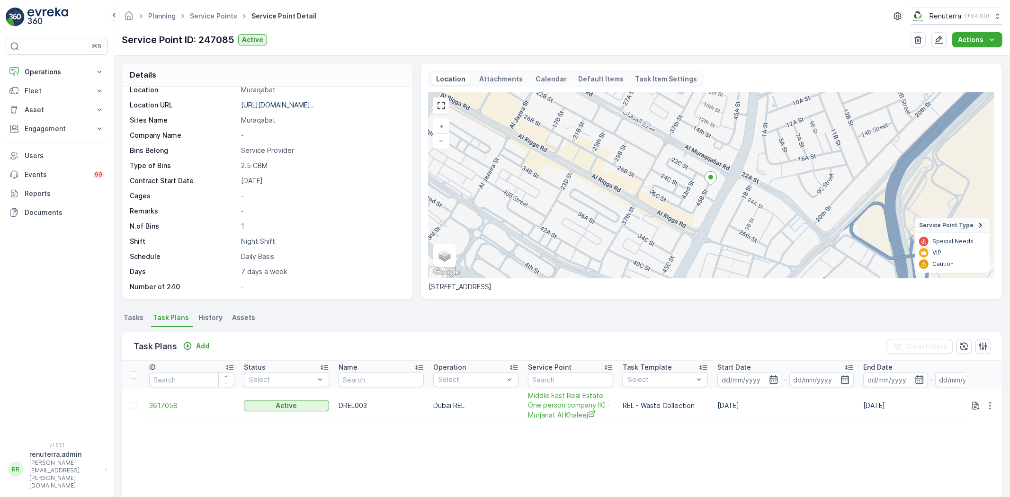
scroll to position [53, 0]
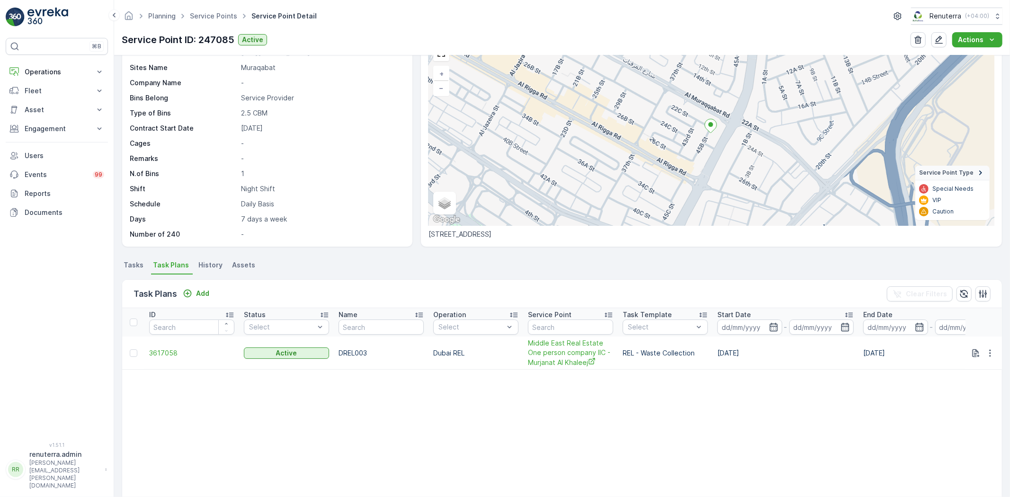
click at [136, 264] on span "Tasks" at bounding box center [134, 265] width 20 height 9
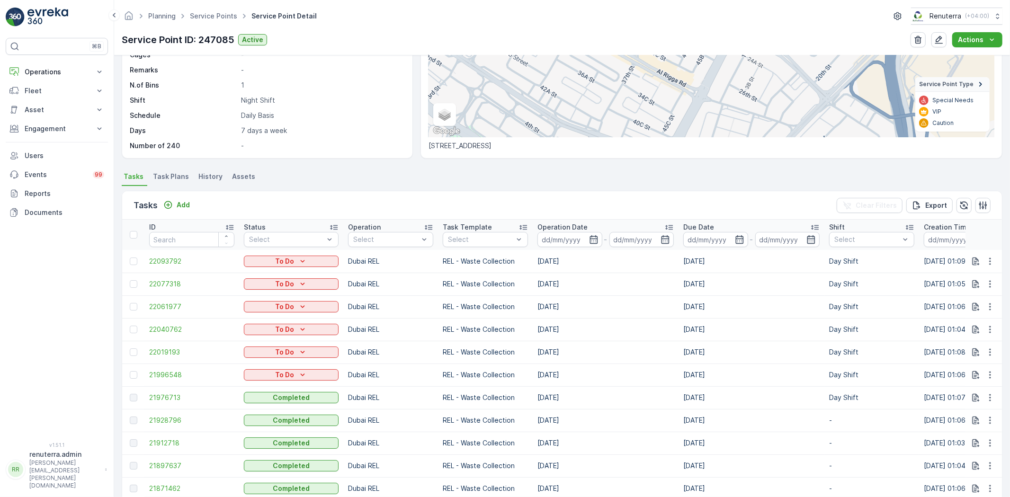
scroll to position [91, 0]
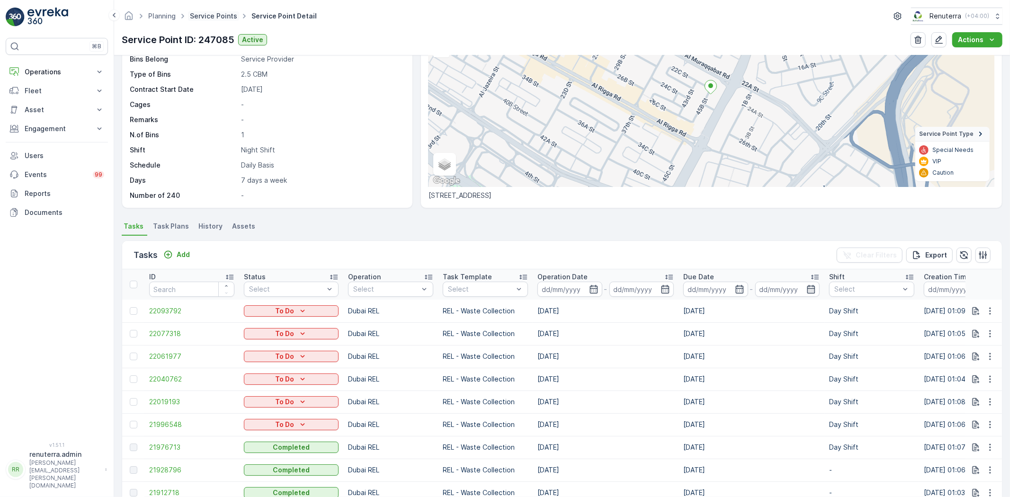
click at [210, 12] on link "Service Points" at bounding box center [213, 16] width 47 height 8
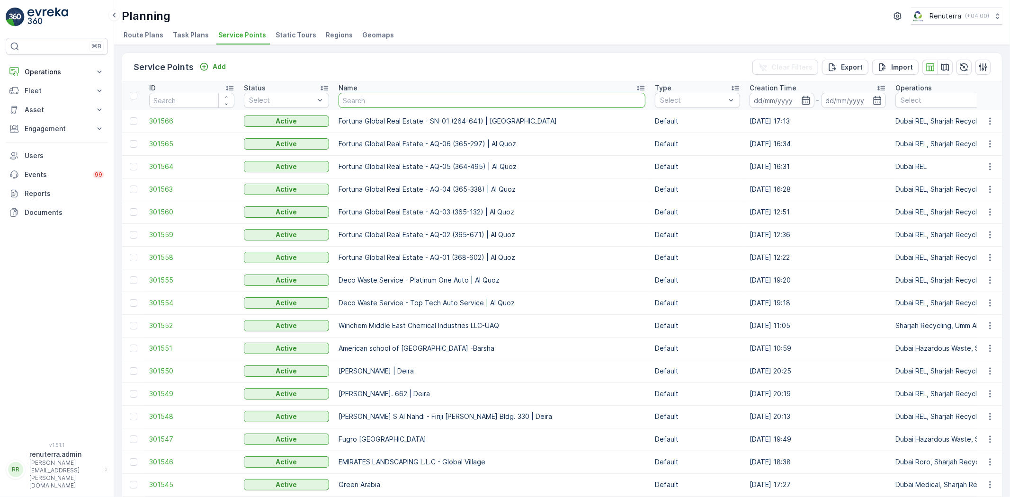
click at [356, 98] on input "text" at bounding box center [492, 100] width 307 height 15
type input "deco waste"
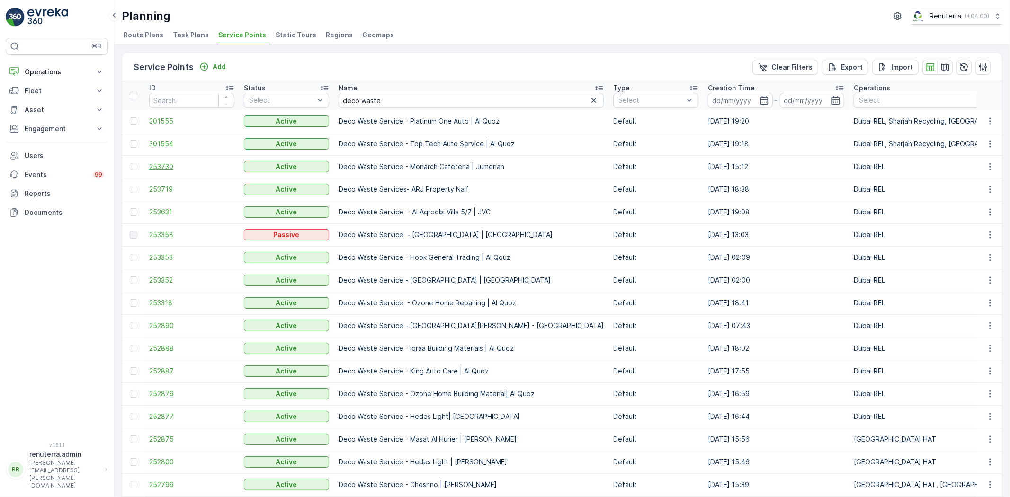
click at [173, 162] on span "253730" at bounding box center [191, 166] width 85 height 9
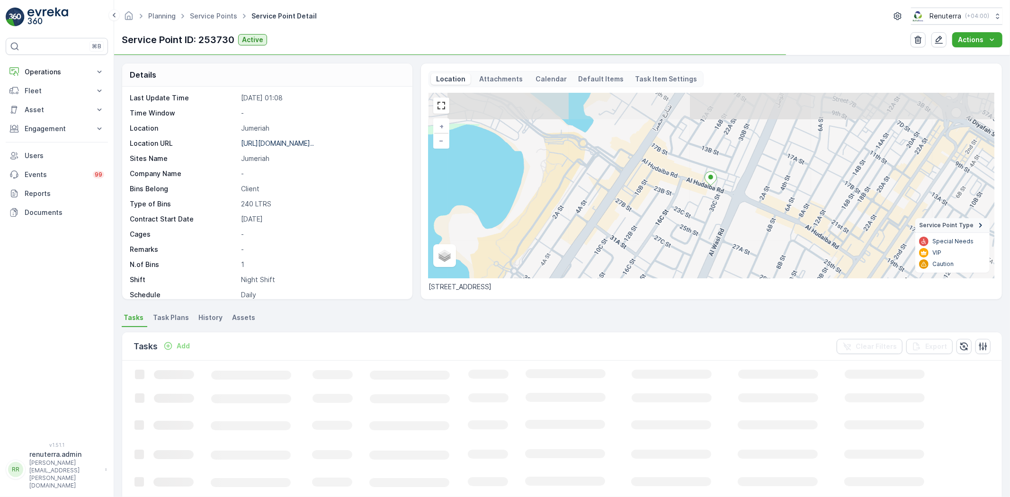
scroll to position [155, 0]
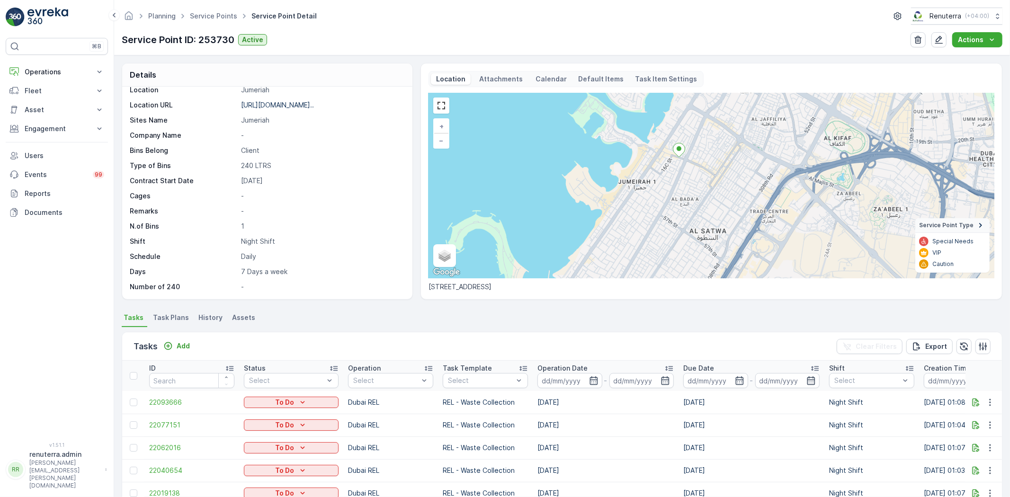
drag, startPoint x: 750, startPoint y: 254, endPoint x: 692, endPoint y: 171, distance: 101.4
click at [692, 171] on div "+ − Satellite Roadmap Terrain Hybrid Leaflet Keyboard shortcuts Map Data Map da…" at bounding box center [712, 186] width 566 height 186
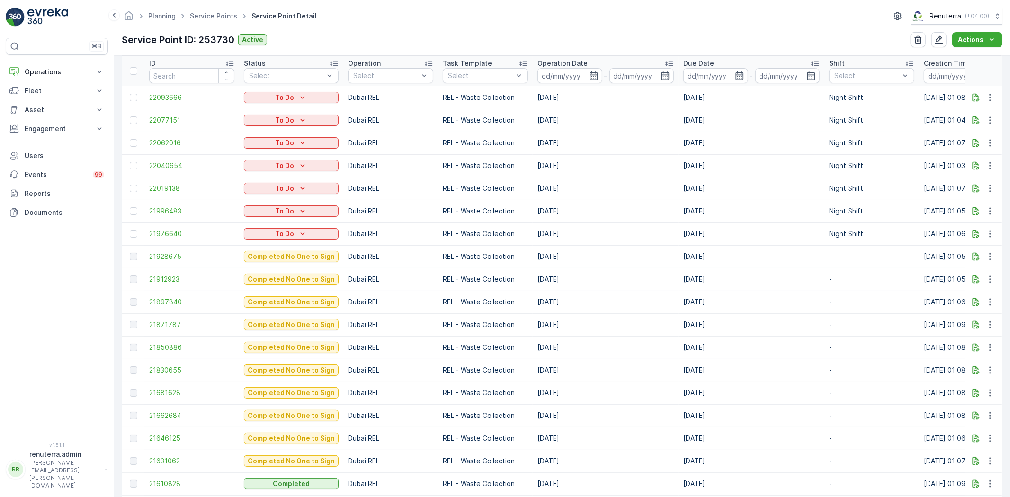
scroll to position [315, 0]
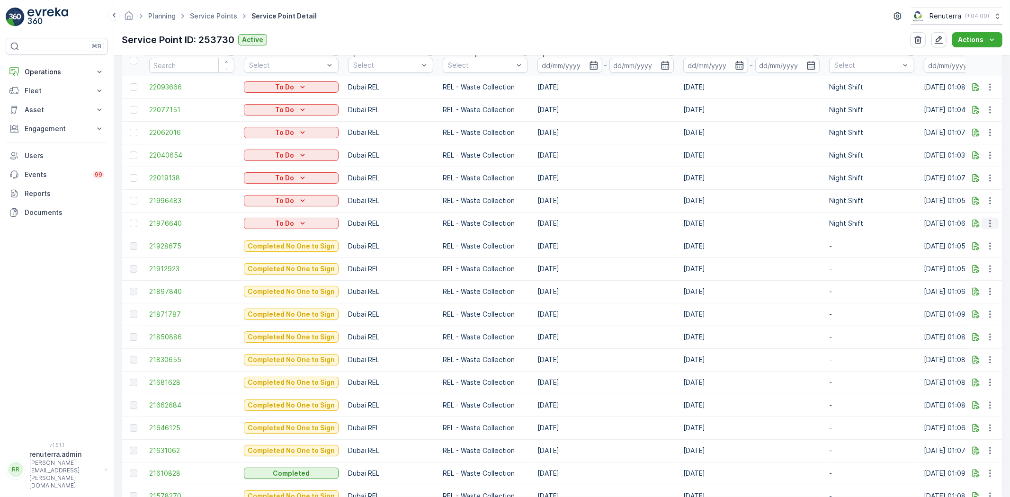
click at [988, 222] on icon "button" at bounding box center [990, 223] width 9 height 9
click at [962, 262] on span "Change Route" at bounding box center [966, 263] width 46 height 9
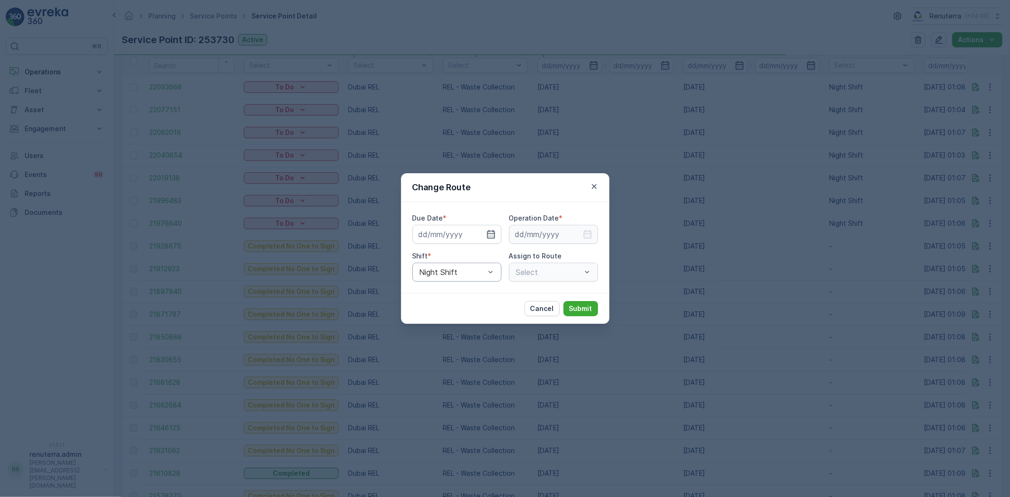
type input "28.09.2025"
click at [477, 233] on icon "button" at bounding box center [479, 234] width 9 height 9
type input "[DATE]"
click at [566, 235] on input at bounding box center [553, 234] width 89 height 19
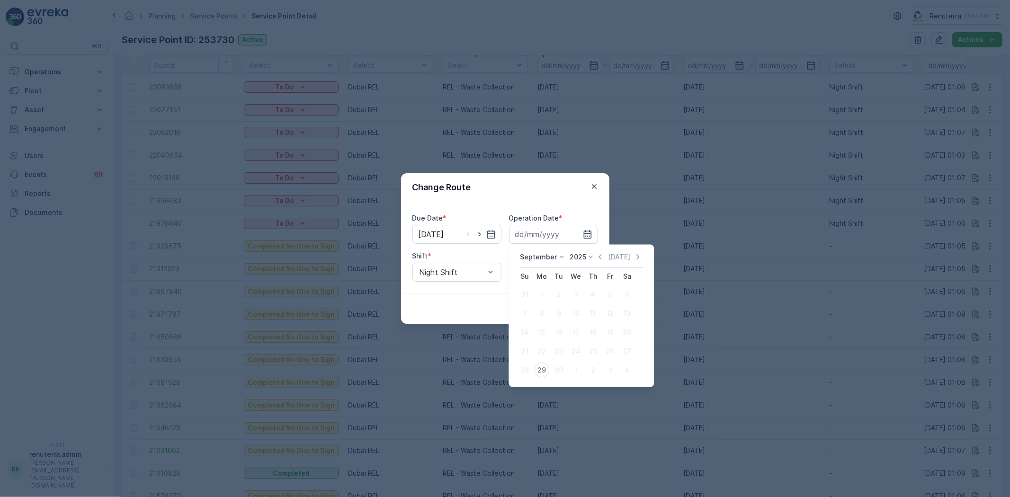
click at [542, 368] on div "29" at bounding box center [541, 370] width 15 height 15
type input "[DATE]"
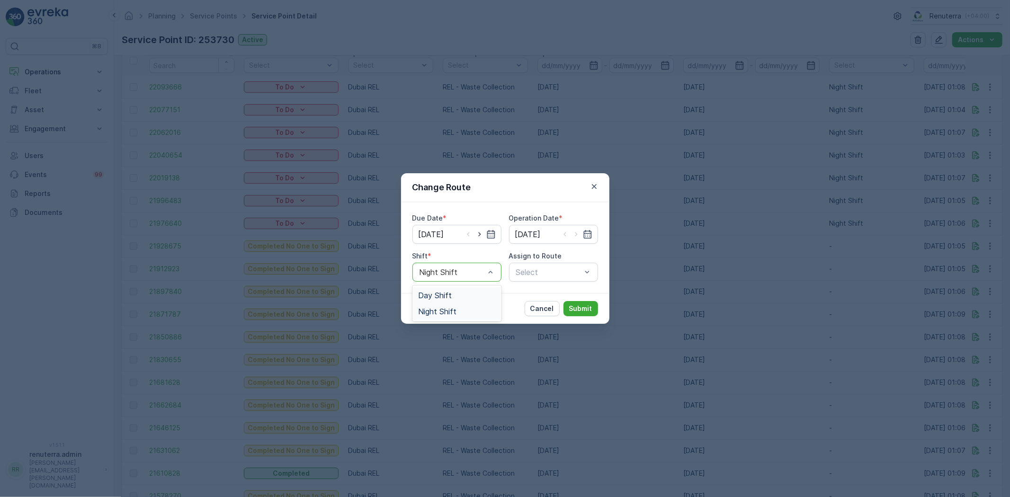
click at [431, 294] on span "Day Shift" at bounding box center [435, 295] width 34 height 9
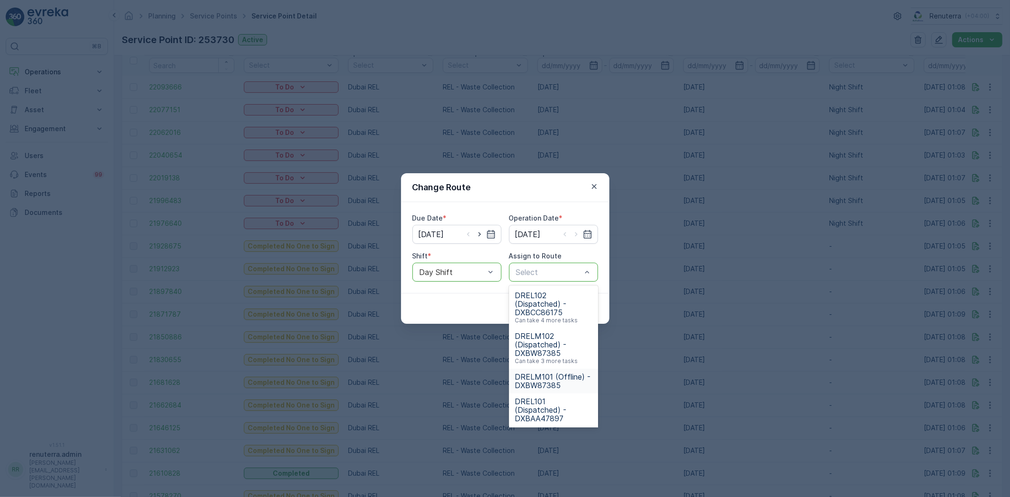
click at [556, 380] on span "DRELM101 (Offline) - DXBW87385" at bounding box center [554, 381] width 78 height 17
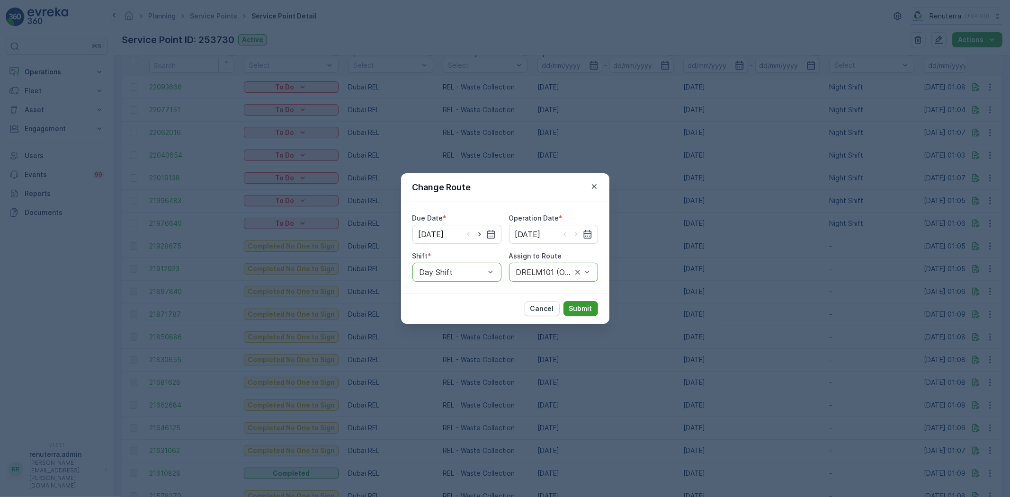
click at [575, 309] on p "Submit" at bounding box center [580, 308] width 23 height 9
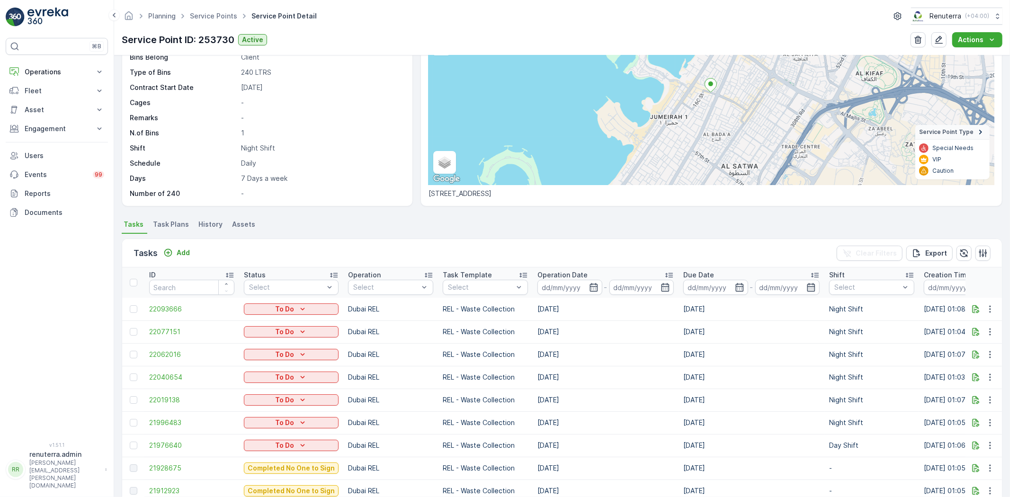
scroll to position [53, 0]
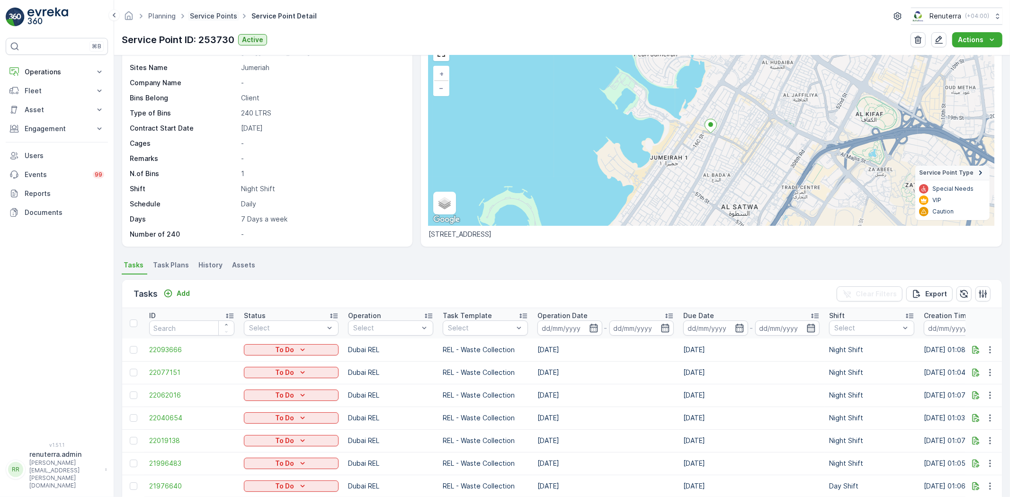
click at [209, 16] on link "Service Points" at bounding box center [213, 16] width 47 height 8
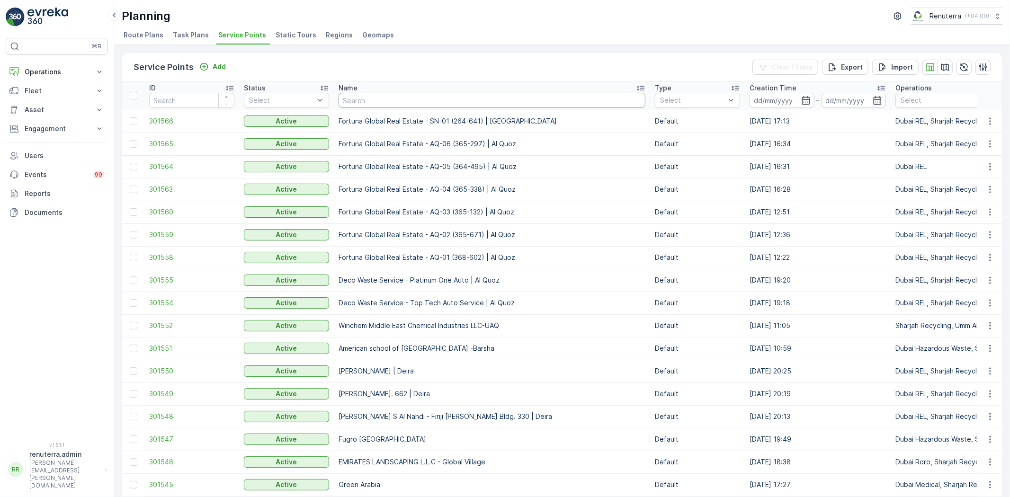
drag, startPoint x: 327, startPoint y: 88, endPoint x: 365, endPoint y: 101, distance: 40.0
click at [365, 101] on input "text" at bounding box center [492, 100] width 307 height 15
type input "pkp"
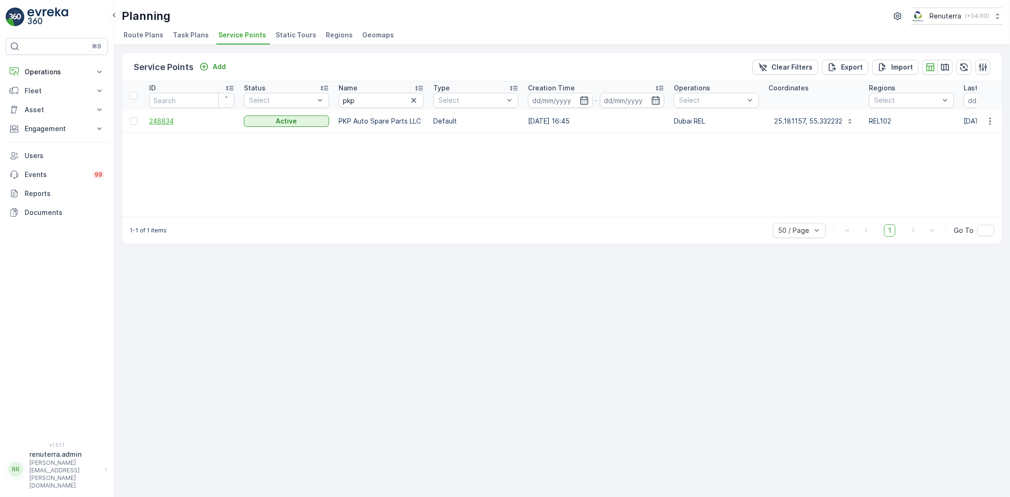
click at [169, 119] on span "248834" at bounding box center [191, 121] width 85 height 9
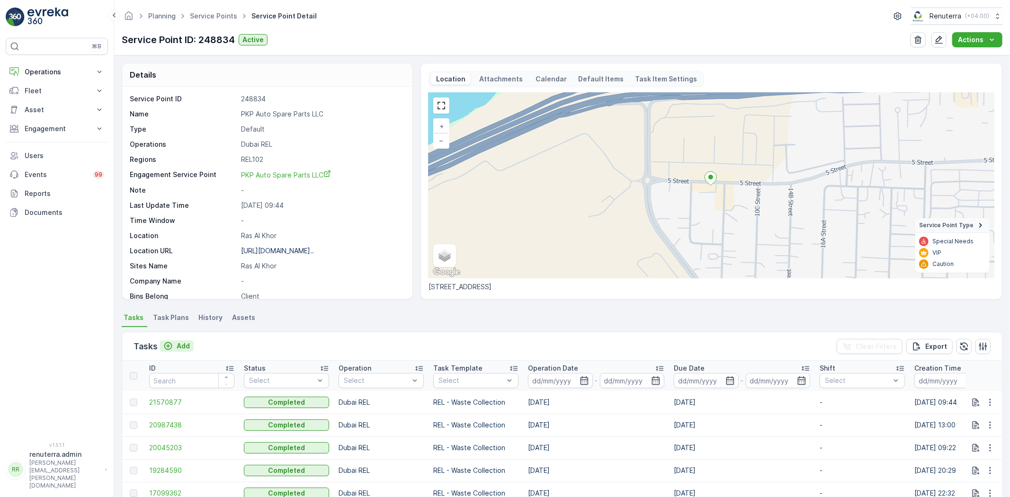
click at [182, 344] on p "Add" at bounding box center [183, 346] width 13 height 9
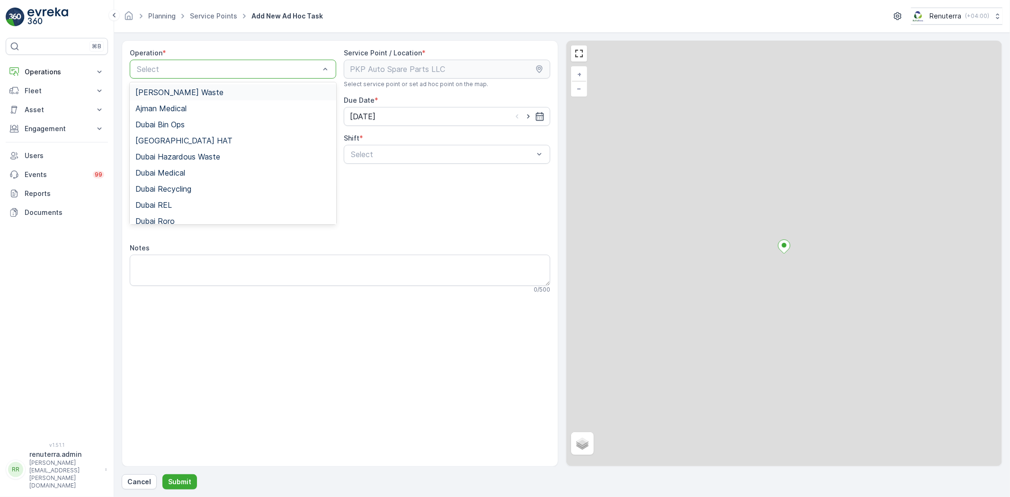
click at [206, 75] on div "Select" at bounding box center [233, 69] width 207 height 19
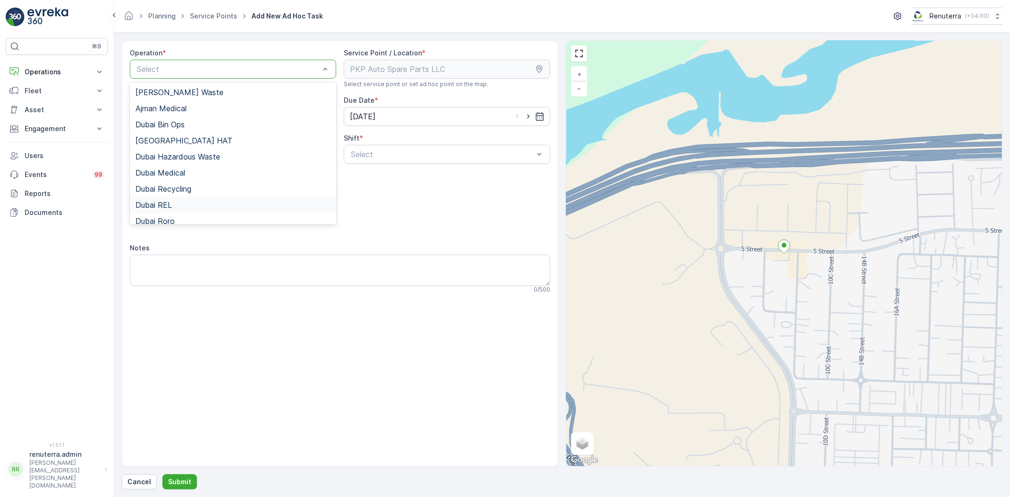
click at [170, 204] on span "Dubai REL" at bounding box center [153, 205] width 36 height 9
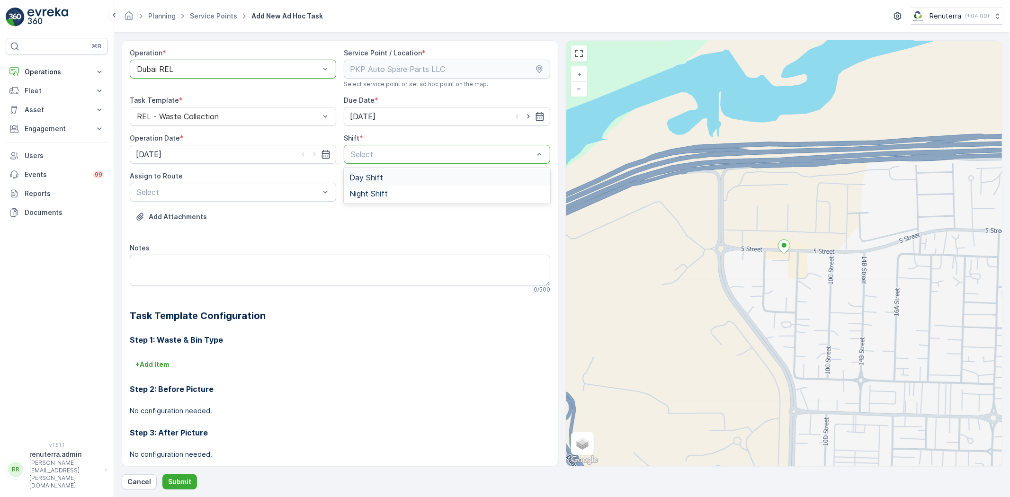
click at [363, 179] on span "Day Shift" at bounding box center [367, 177] width 34 height 9
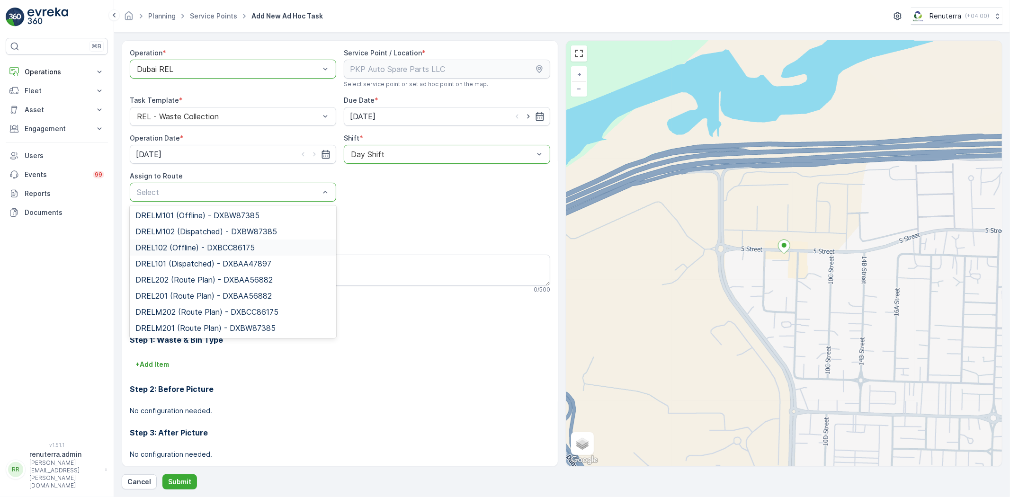
click at [178, 249] on span "DREL102 (Offline) - DXBCC86175" at bounding box center [194, 247] width 119 height 9
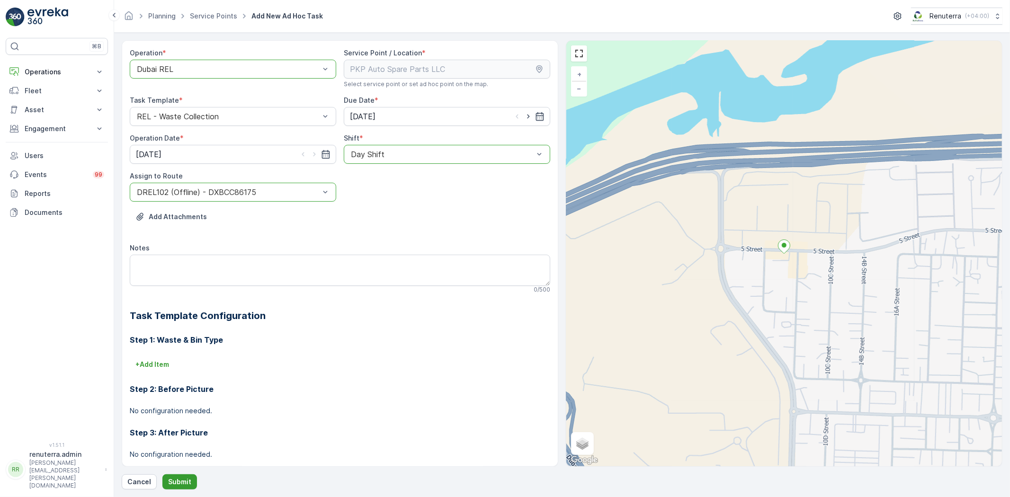
click at [182, 476] on button "Submit" at bounding box center [179, 482] width 35 height 15
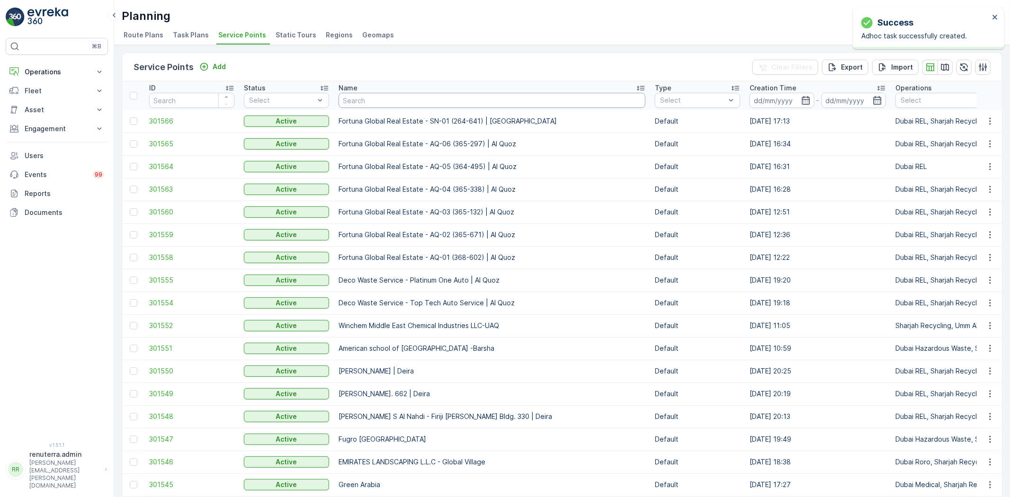
click at [372, 99] on input "text" at bounding box center [492, 100] width 307 height 15
type input "al barsh"
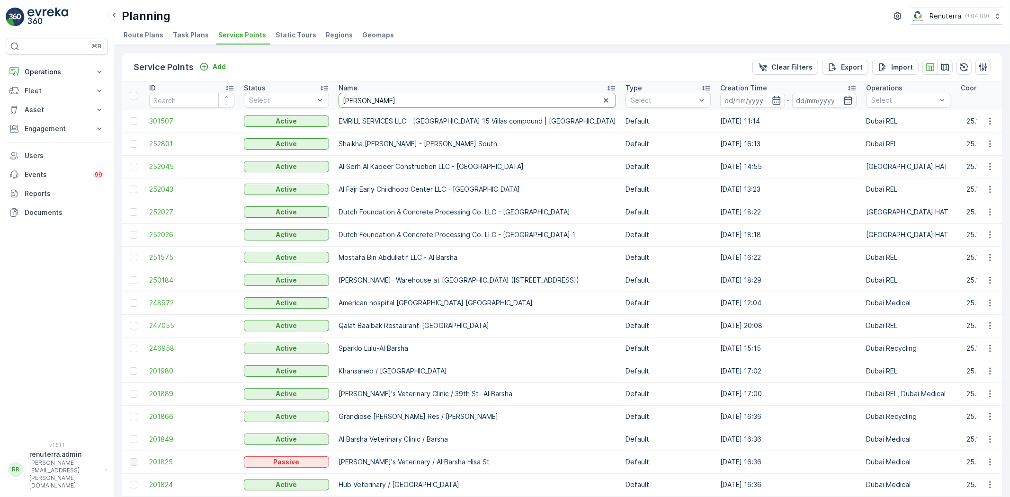
click at [385, 101] on input "al barsh" at bounding box center [478, 100] width 278 height 15
type input "al barsha vet"
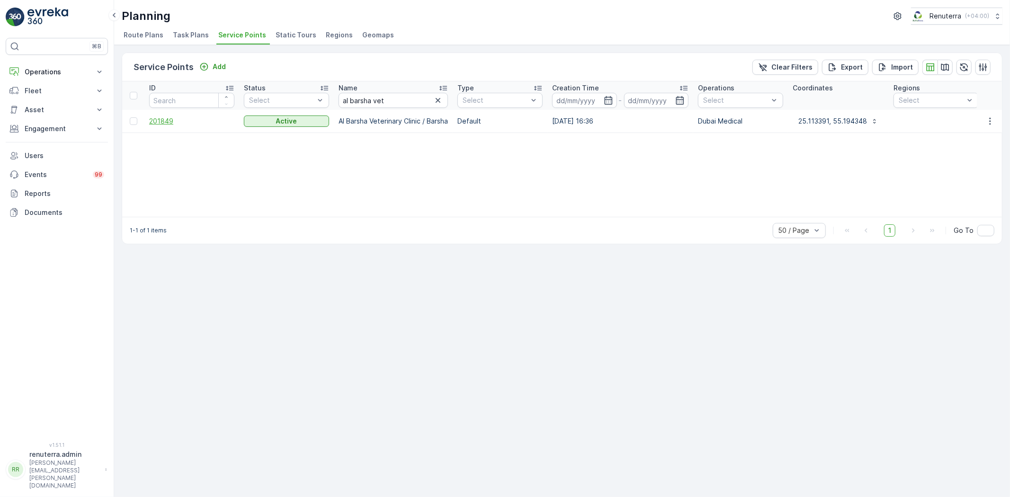
click at [162, 124] on span "201849" at bounding box center [191, 121] width 85 height 9
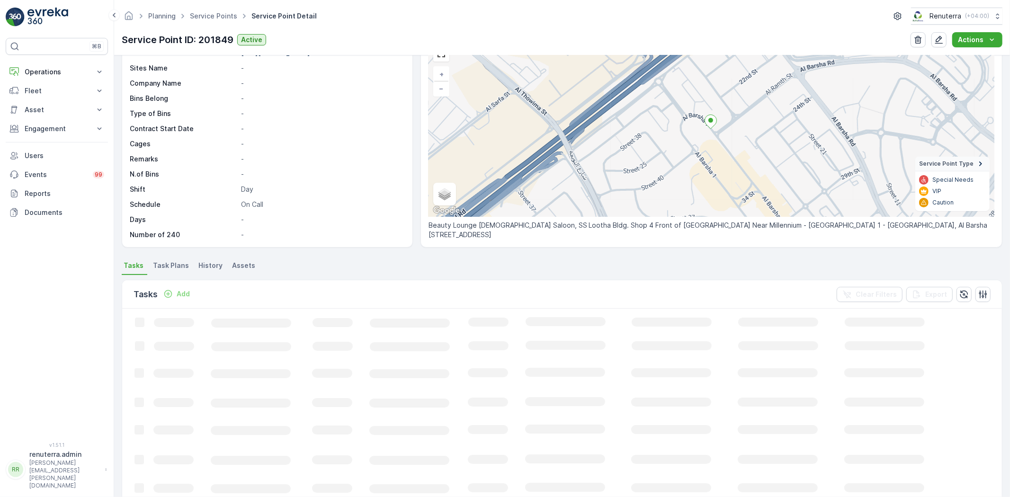
scroll to position [53, 0]
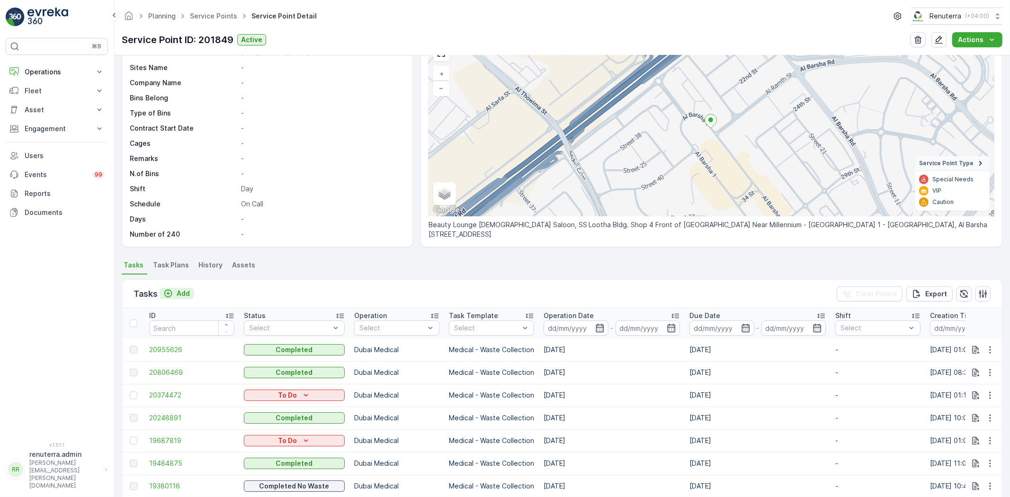
click at [181, 291] on p "Add" at bounding box center [183, 293] width 13 height 9
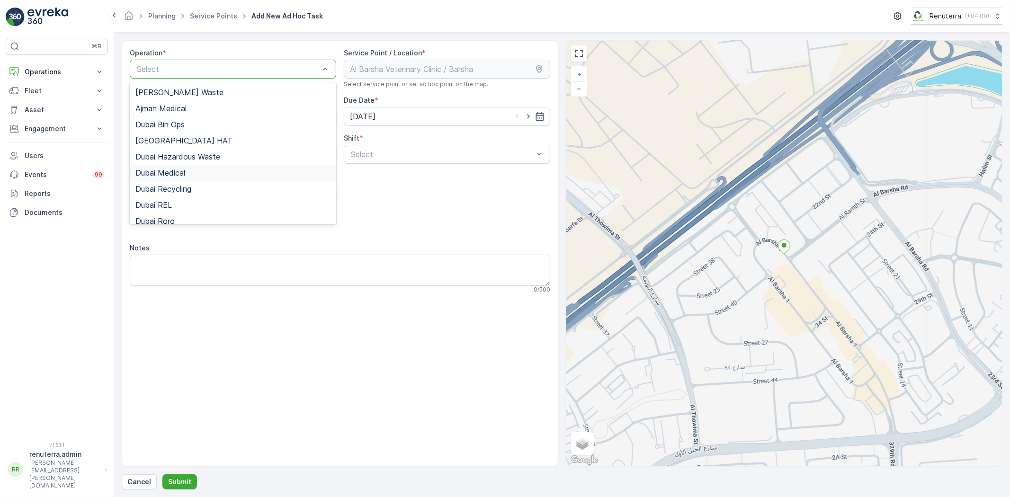
click at [171, 174] on span "Dubai Medical" at bounding box center [160, 173] width 50 height 9
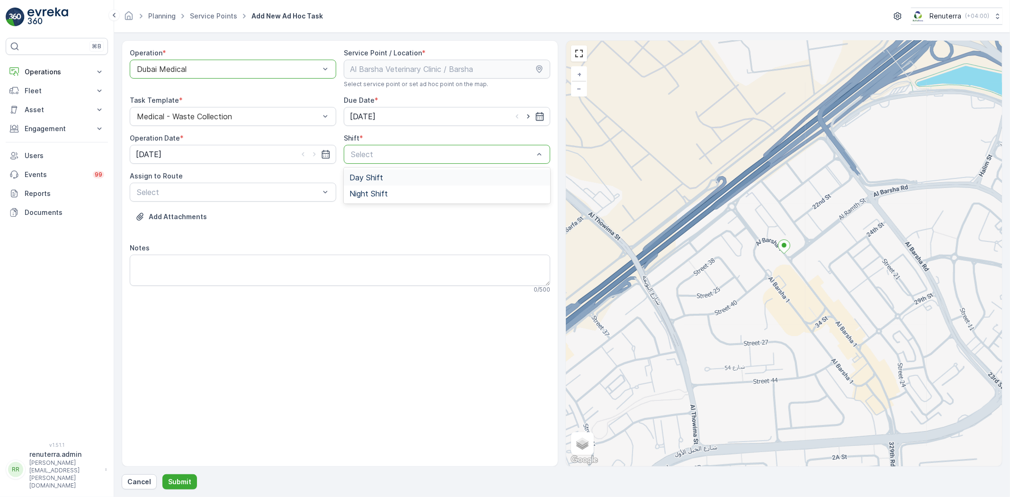
click at [365, 178] on span "Day Shift" at bounding box center [367, 177] width 34 height 9
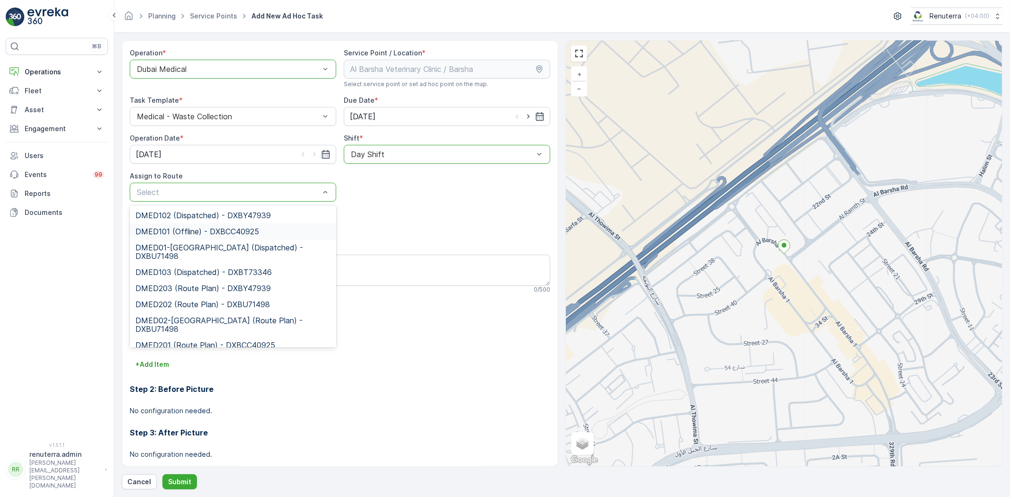
click at [185, 230] on span "DMED101 (Offline) - DXBCC40925" at bounding box center [197, 231] width 124 height 9
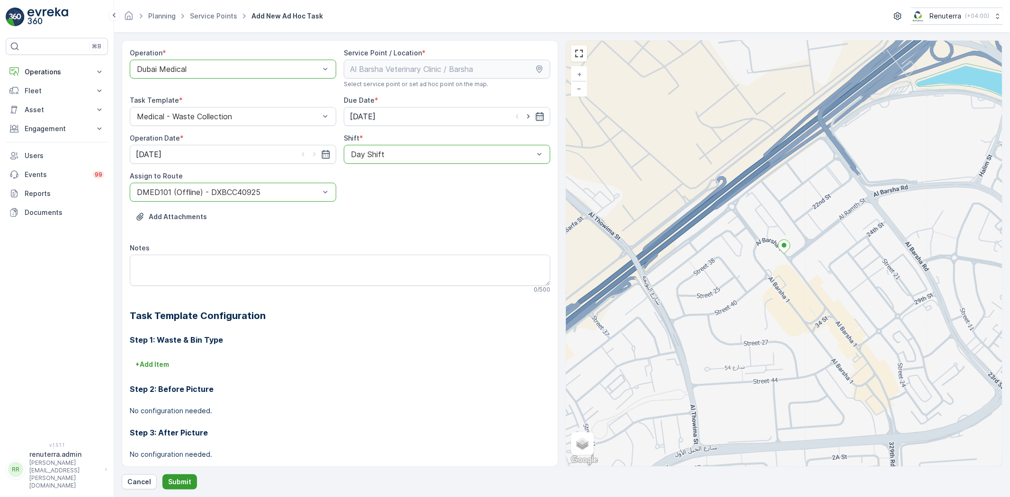
click at [180, 476] on button "Submit" at bounding box center [179, 482] width 35 height 15
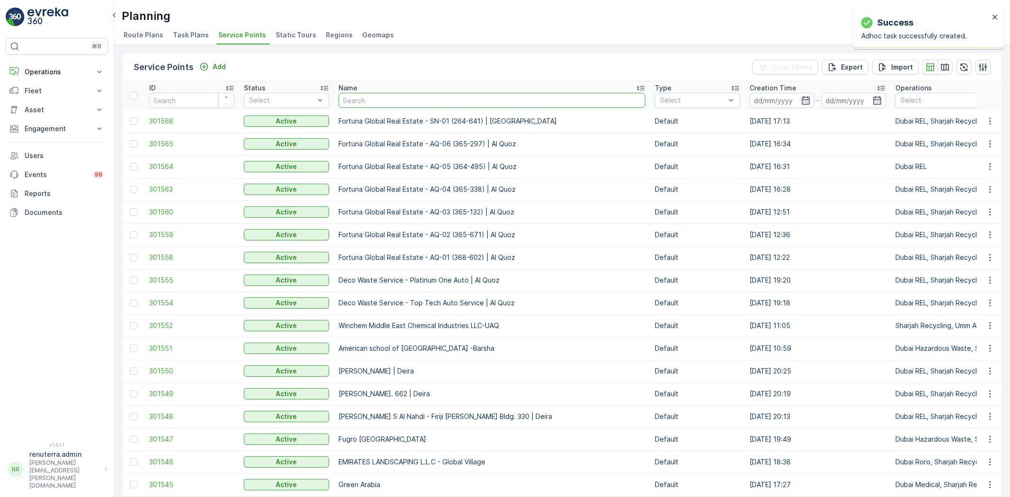
click at [376, 97] on input "text" at bounding box center [492, 100] width 307 height 15
type input "nmc"
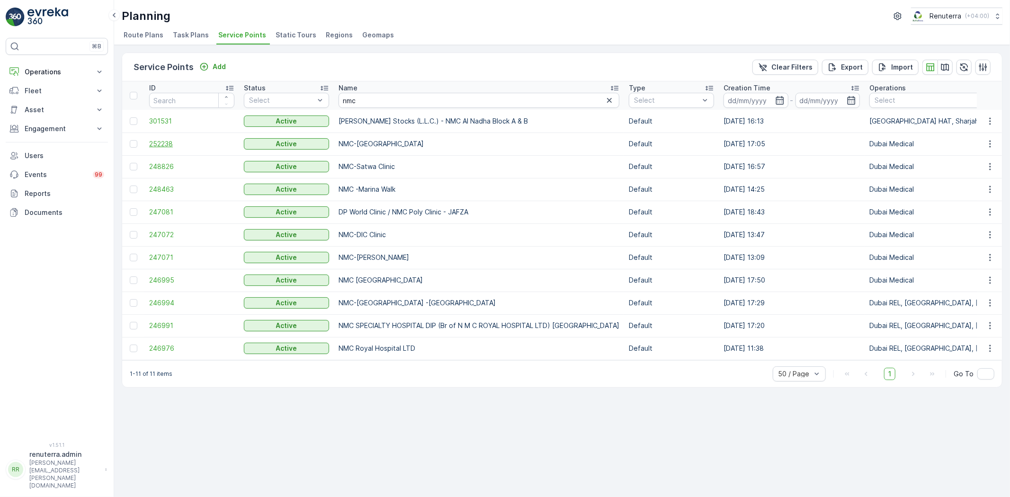
click at [162, 141] on span "252238" at bounding box center [191, 143] width 85 height 9
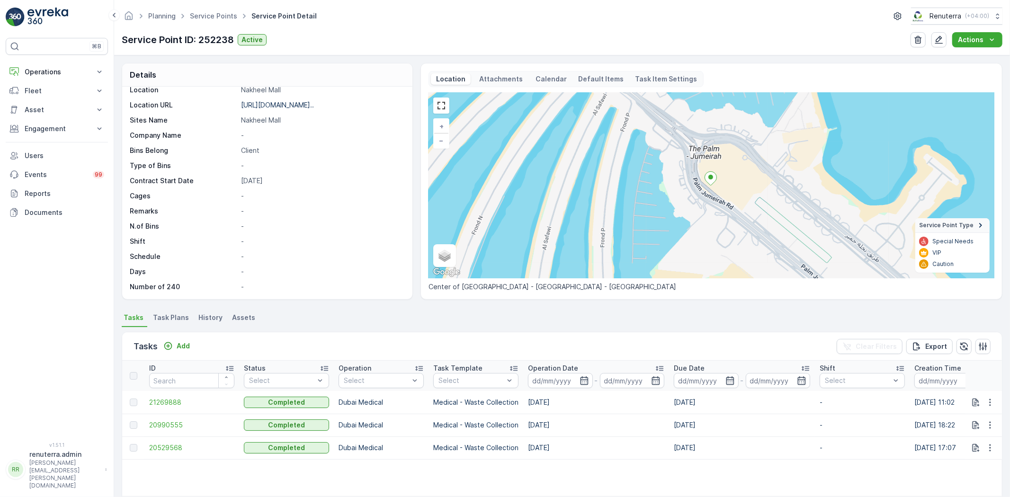
click at [151, 319] on li "Task Plans" at bounding box center [172, 319] width 42 height 16
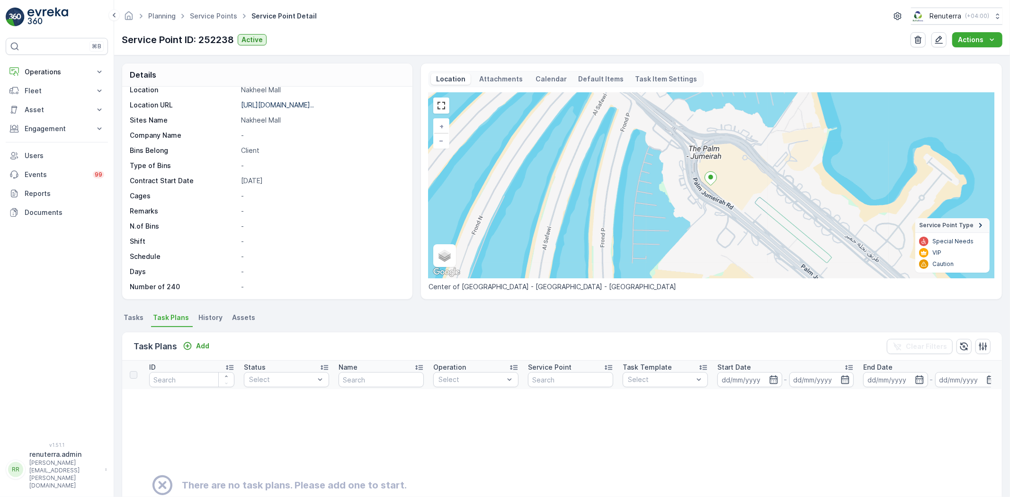
click at [136, 315] on span "Tasks" at bounding box center [134, 317] width 20 height 9
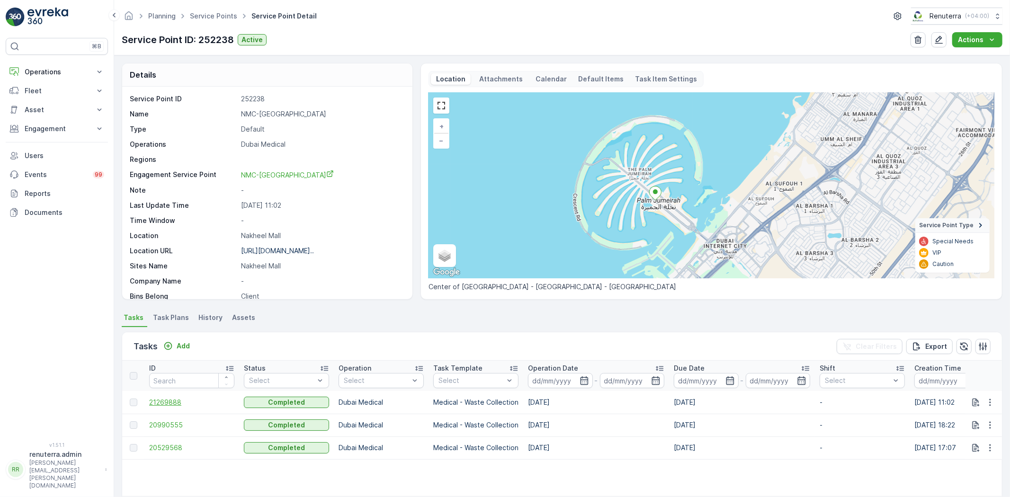
click at [159, 398] on span "21269888" at bounding box center [191, 402] width 85 height 9
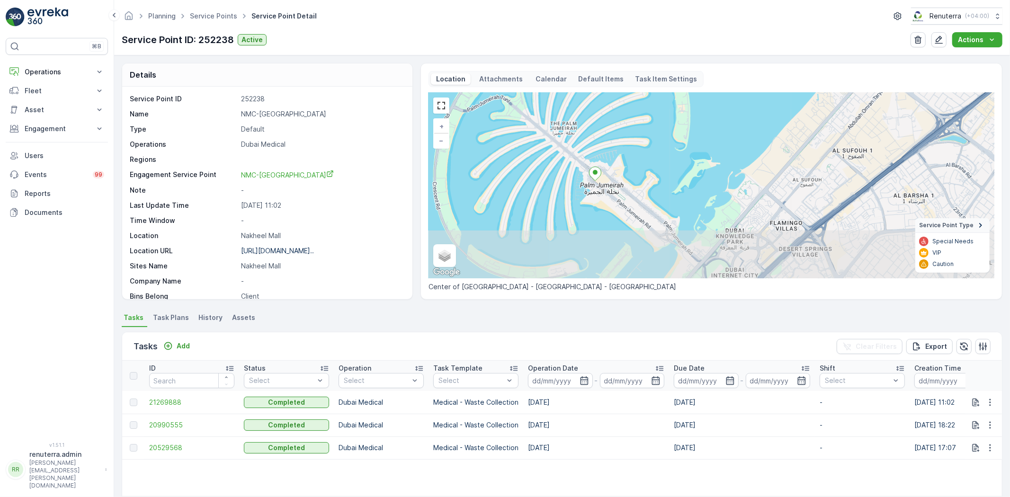
drag, startPoint x: 603, startPoint y: 236, endPoint x: 593, endPoint y: 185, distance: 52.2
click at [593, 185] on div "+ − Satellite Roadmap Terrain Hybrid Leaflet Keyboard shortcuts Map Data Map da…" at bounding box center [712, 186] width 566 height 186
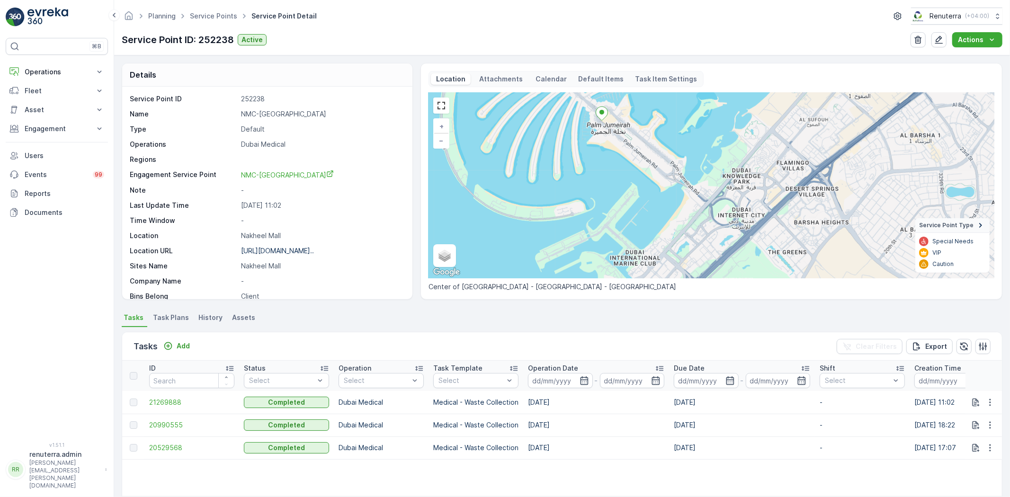
drag, startPoint x: 567, startPoint y: 221, endPoint x: 577, endPoint y: 174, distance: 47.8
click at [577, 174] on div "+ − Satellite Roadmap Terrain Hybrid Leaflet Keyboard shortcuts Map Data Map da…" at bounding box center [712, 186] width 566 height 186
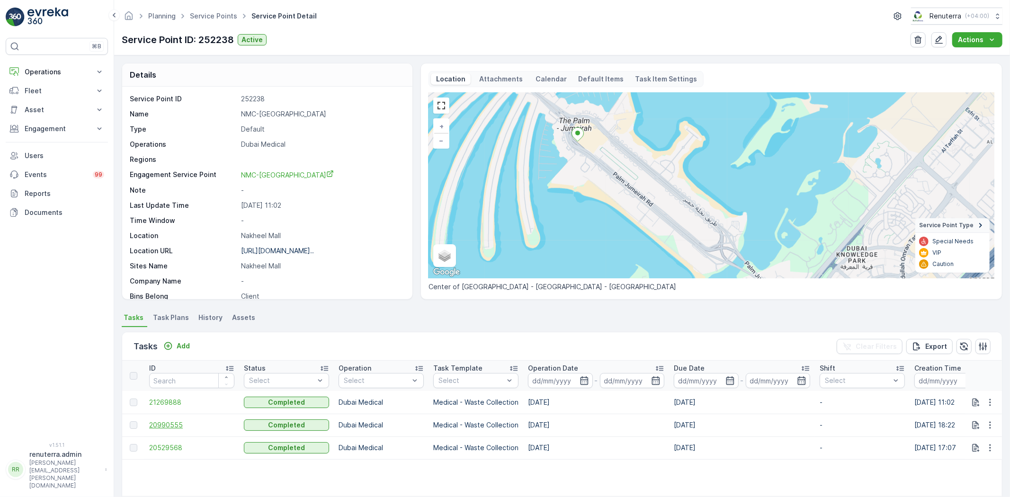
click at [174, 421] on span "20990555" at bounding box center [191, 425] width 85 height 9
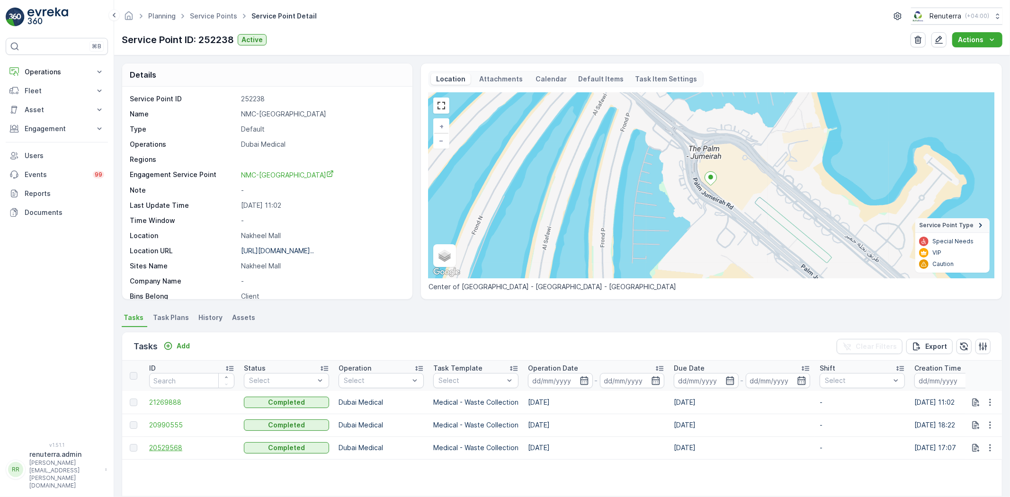
click at [168, 450] on span "20529568" at bounding box center [191, 447] width 85 height 9
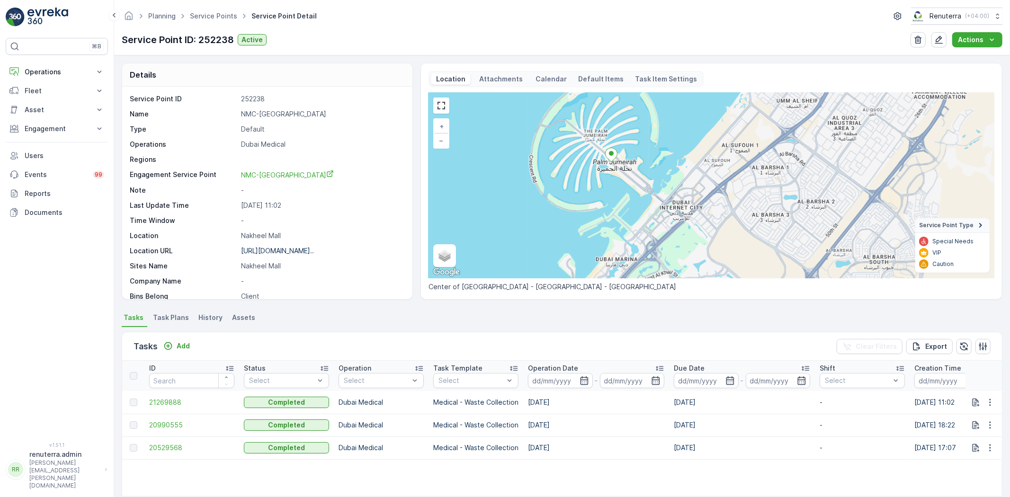
drag, startPoint x: 683, startPoint y: 253, endPoint x: 633, endPoint y: 225, distance: 57.9
click at [633, 225] on div "+ − Satellite Roadmap Terrain Hybrid Leaflet Keyboard shortcuts Map Data Map da…" at bounding box center [712, 186] width 566 height 186
click at [185, 347] on p "Add" at bounding box center [183, 346] width 13 height 9
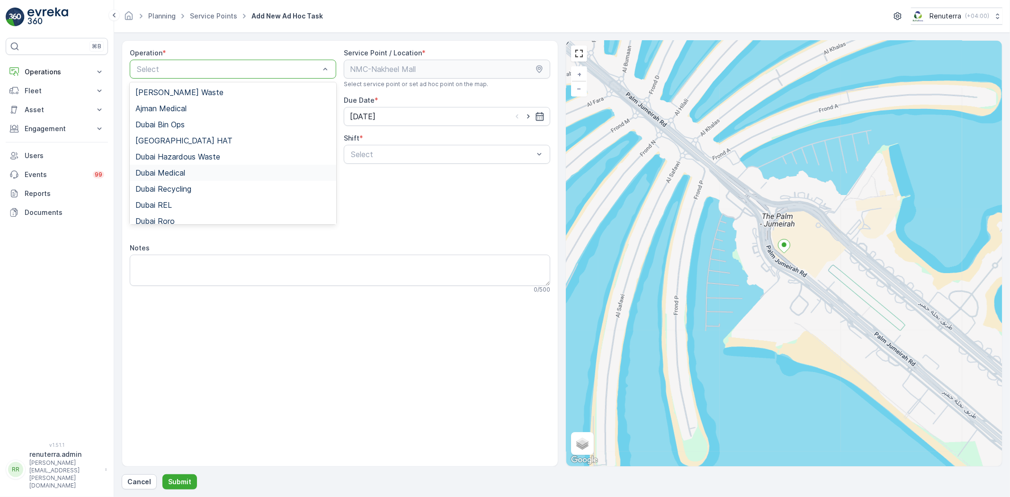
click at [165, 173] on span "Dubai Medical" at bounding box center [160, 173] width 50 height 9
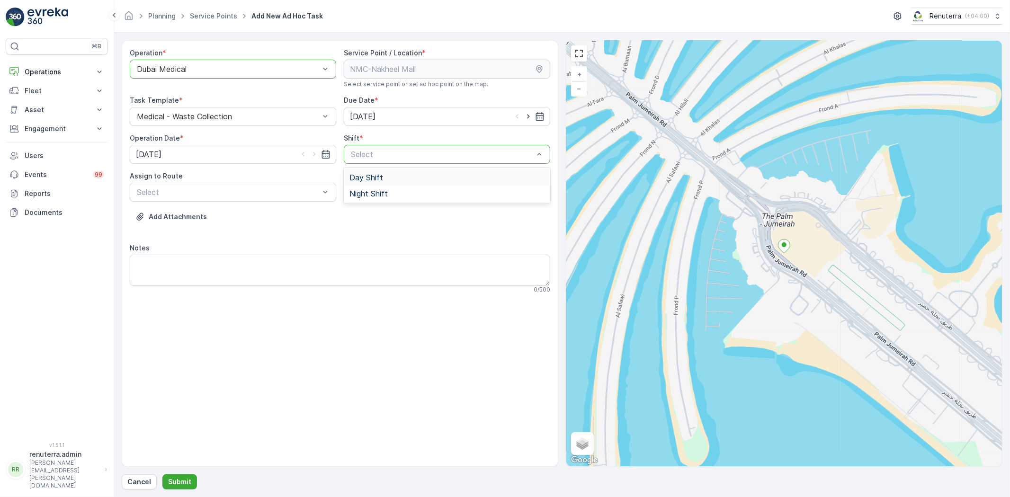
click at [365, 179] on span "Day Shift" at bounding box center [367, 177] width 34 height 9
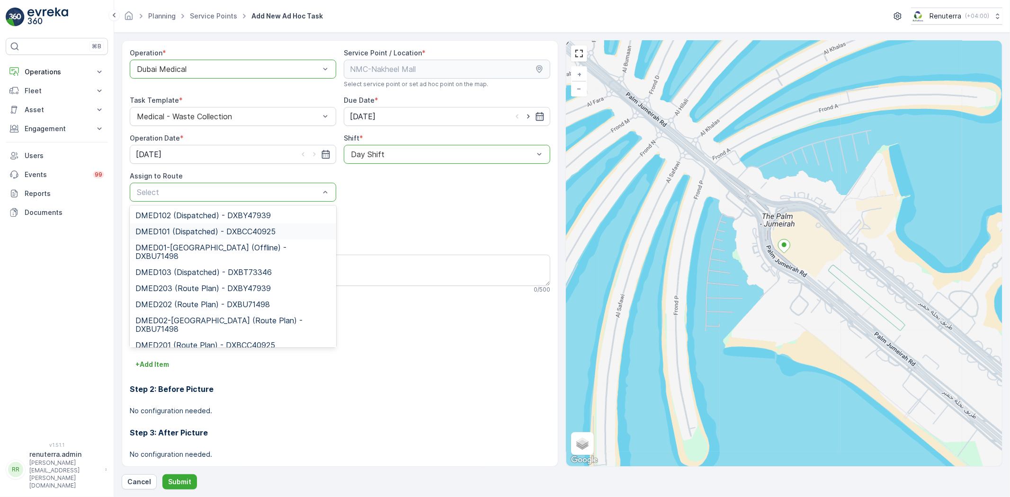
click at [166, 233] on span "DMED101 (Dispatched) - DXBCC40925" at bounding box center [205, 231] width 140 height 9
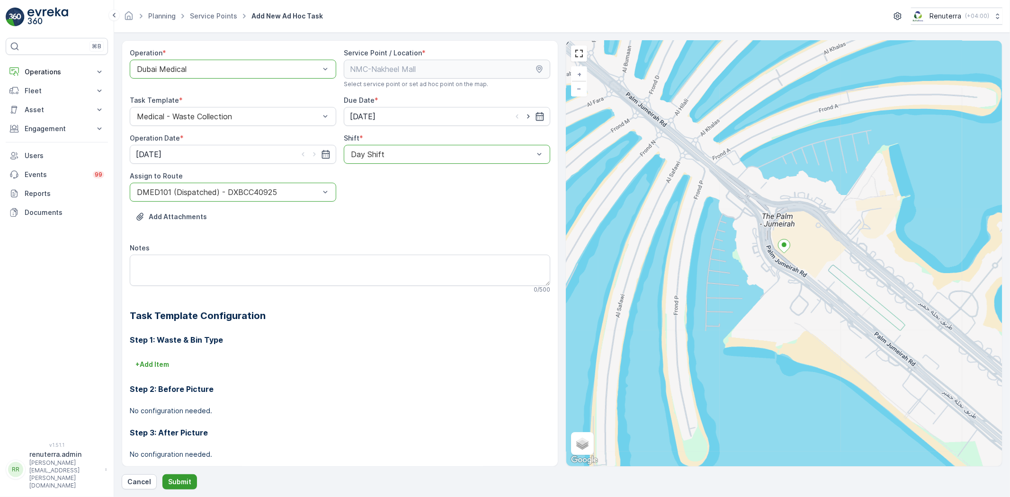
click at [185, 475] on button "Submit" at bounding box center [179, 482] width 35 height 15
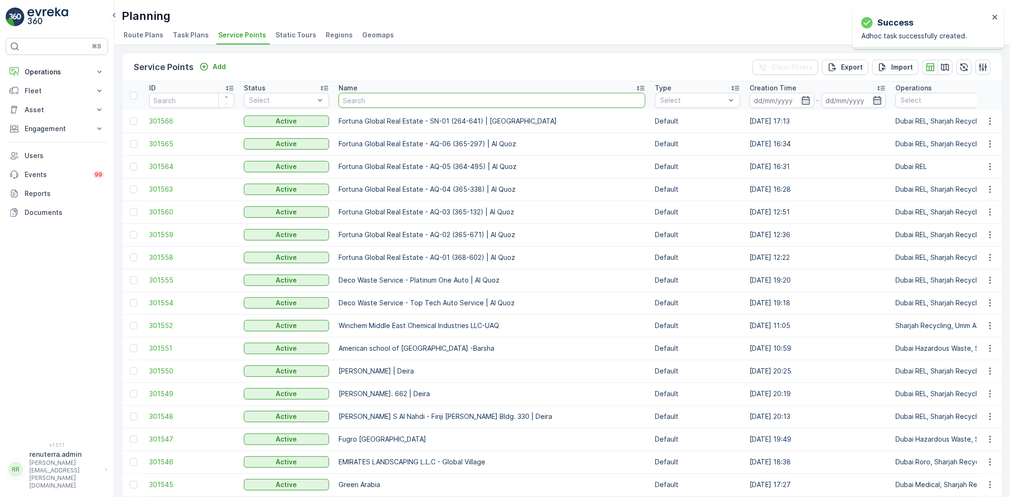
click at [412, 103] on input "text" at bounding box center [492, 100] width 307 height 15
type input "nakheel"
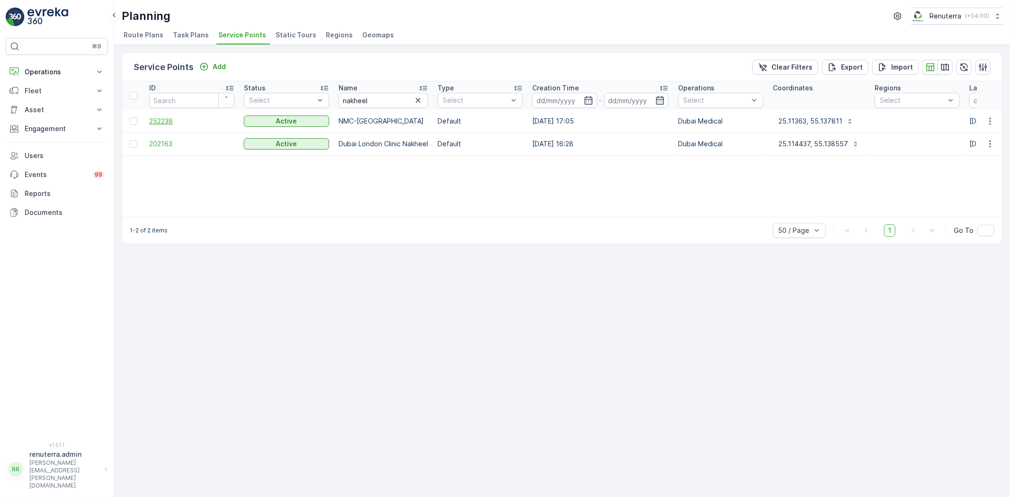
click at [166, 120] on span "252238" at bounding box center [191, 121] width 85 height 9
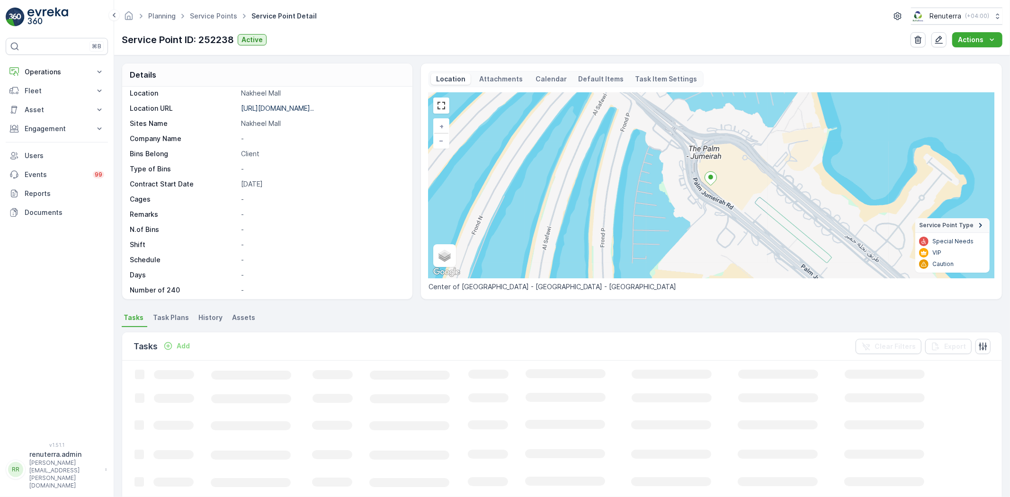
scroll to position [146, 0]
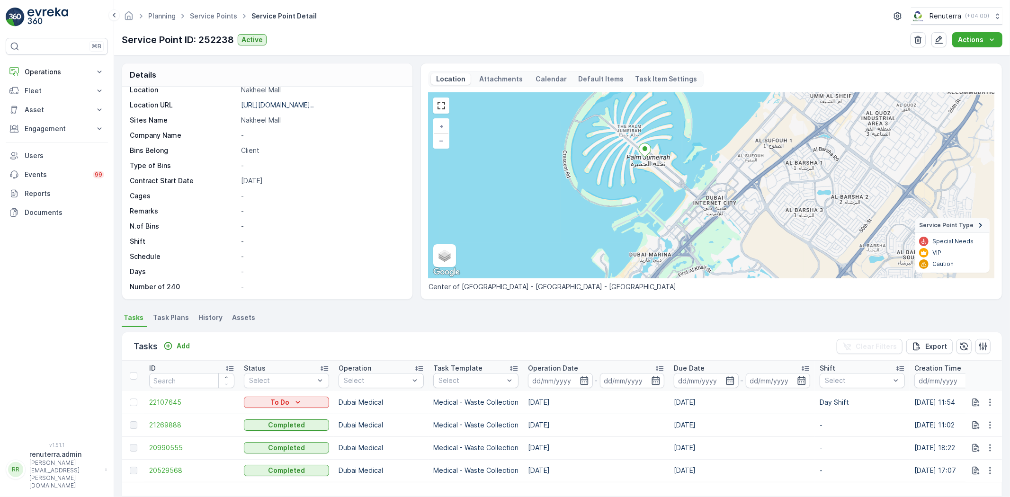
click at [171, 315] on span "Task Plans" at bounding box center [171, 317] width 36 height 9
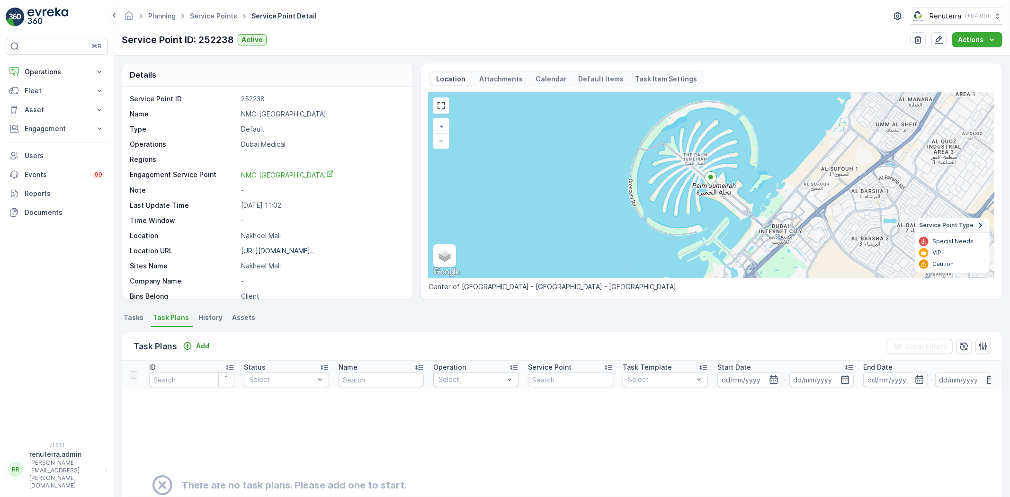
click at [135, 315] on span "Tasks" at bounding box center [134, 317] width 20 height 9
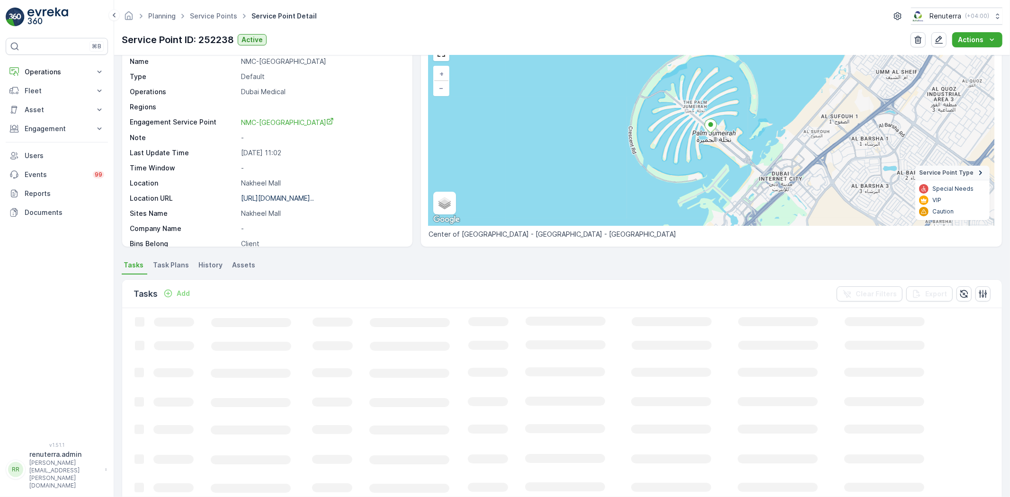
scroll to position [39, 0]
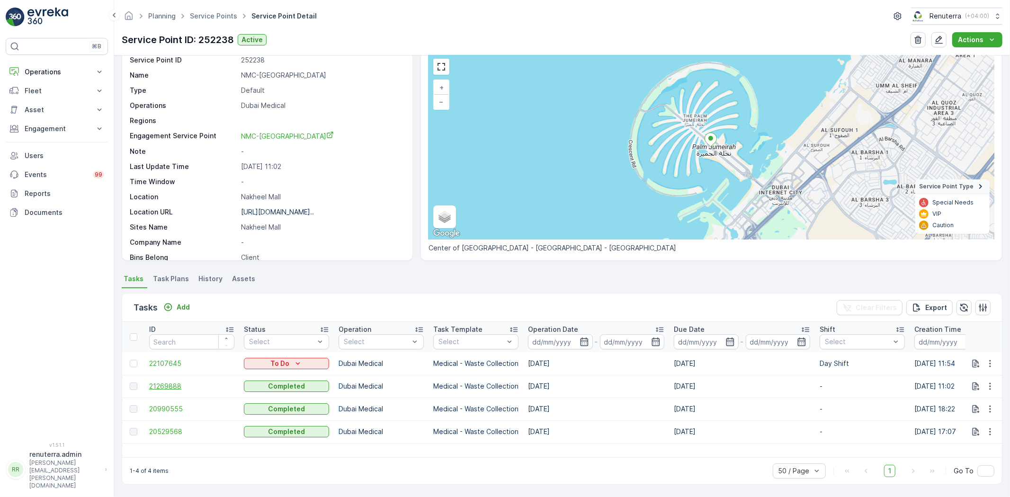
click at [167, 386] on span "21269888" at bounding box center [191, 386] width 85 height 9
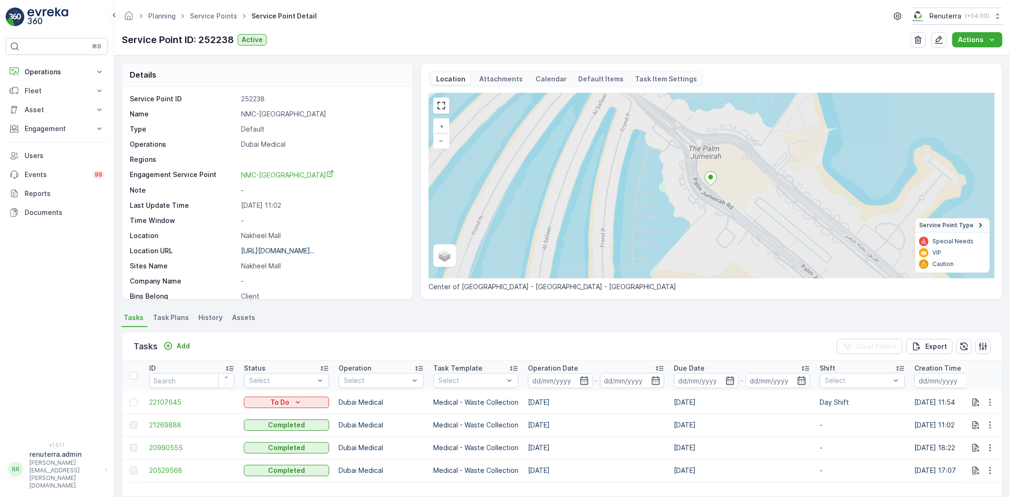
click at [167, 320] on span "Task Plans" at bounding box center [171, 317] width 36 height 9
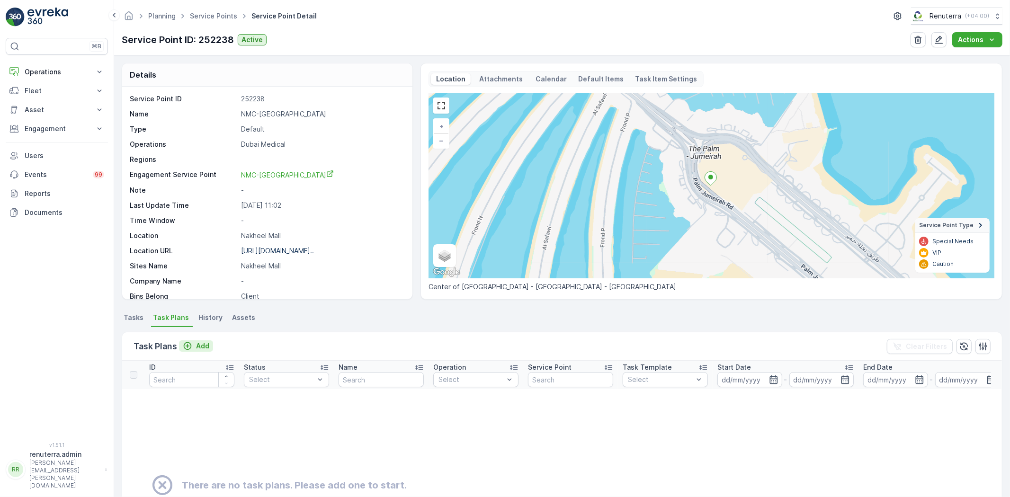
click at [195, 344] on div "Add" at bounding box center [196, 346] width 27 height 9
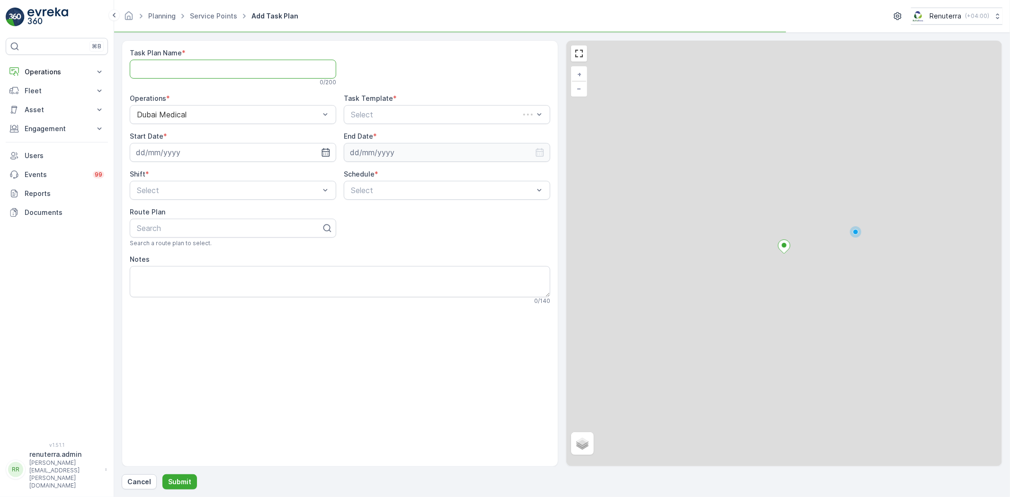
click at [186, 66] on Name "Task Plan Name" at bounding box center [233, 69] width 207 height 19
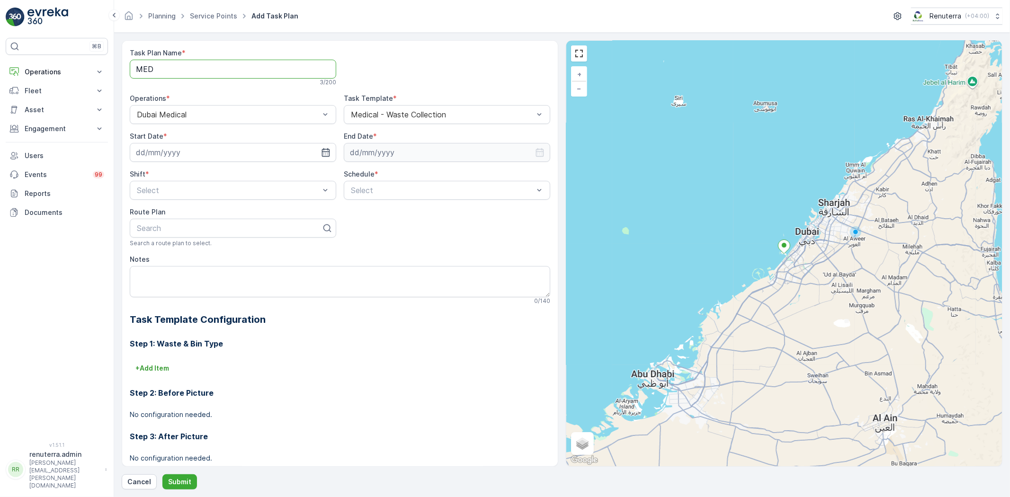
type Name "MED001"
click at [225, 153] on input at bounding box center [233, 152] width 207 height 19
click at [212, 288] on div "2" at bounding box center [214, 288] width 15 height 15
type input "[DATE]"
click at [367, 155] on input at bounding box center [447, 152] width 207 height 19
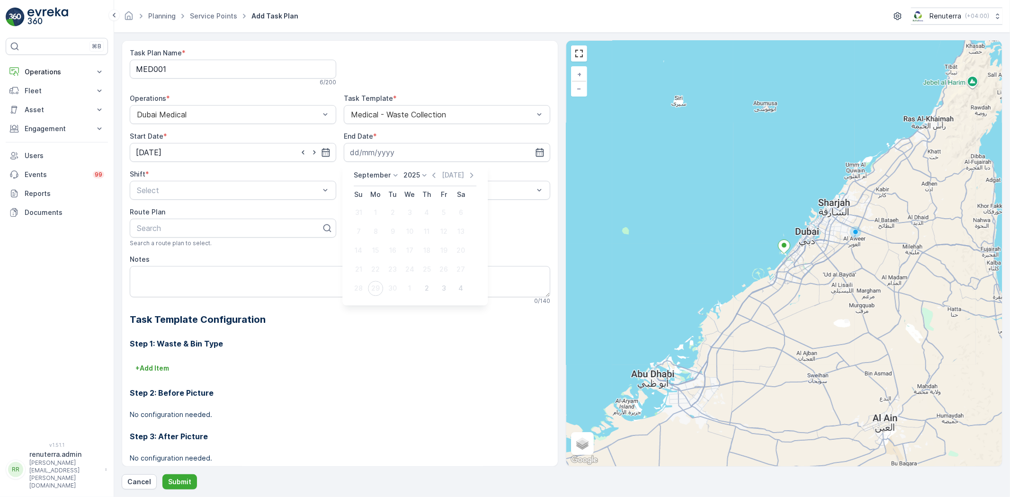
click at [366, 177] on p "September" at bounding box center [372, 175] width 37 height 9
click at [378, 261] on span "December" at bounding box center [376, 262] width 33 height 9
click at [408, 176] on p "2025" at bounding box center [409, 175] width 17 height 9
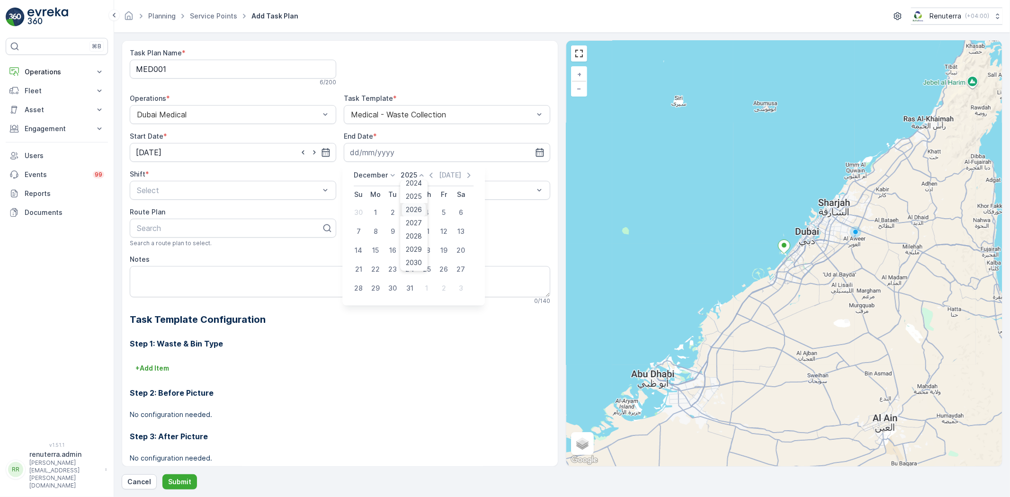
click at [411, 209] on span "2026" at bounding box center [414, 209] width 16 height 9
click at [424, 285] on div "31" at bounding box center [426, 288] width 15 height 15
type input "31.12.2026"
click at [154, 216] on span "Day Shift" at bounding box center [152, 213] width 34 height 9
click at [381, 196] on div "Select" at bounding box center [447, 190] width 207 height 19
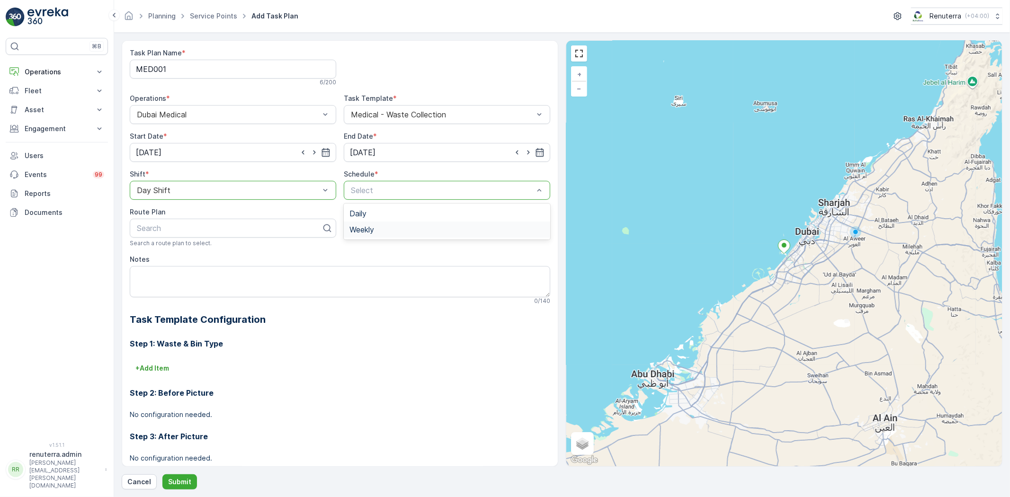
click at [359, 231] on span "Weekly" at bounding box center [362, 229] width 25 height 9
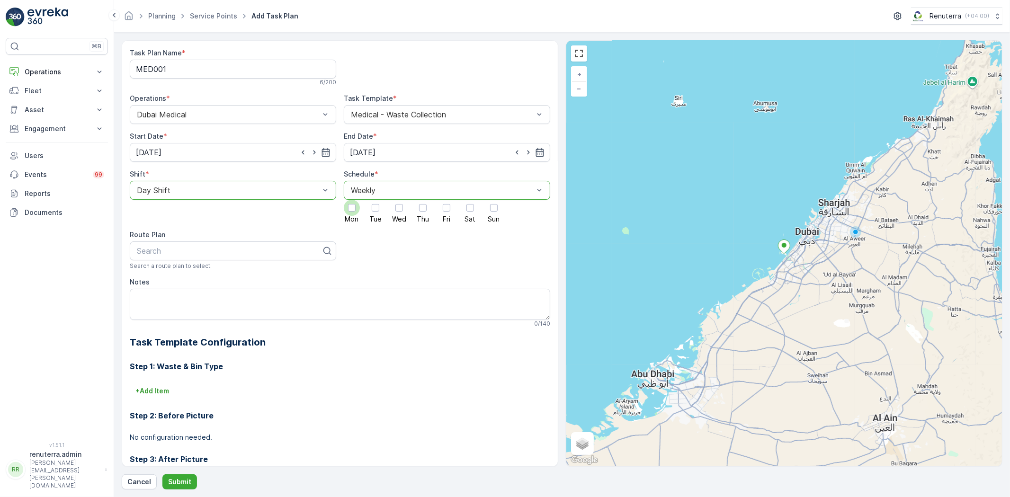
click at [352, 210] on div at bounding box center [352, 208] width 8 height 8
click at [352, 200] on input "Mon" at bounding box center [352, 200] width 0 height 0
click at [419, 207] on div at bounding box center [423, 208] width 8 height 8
click at [423, 200] on input "Thu" at bounding box center [423, 200] width 0 height 0
click at [252, 253] on div at bounding box center [229, 251] width 187 height 9
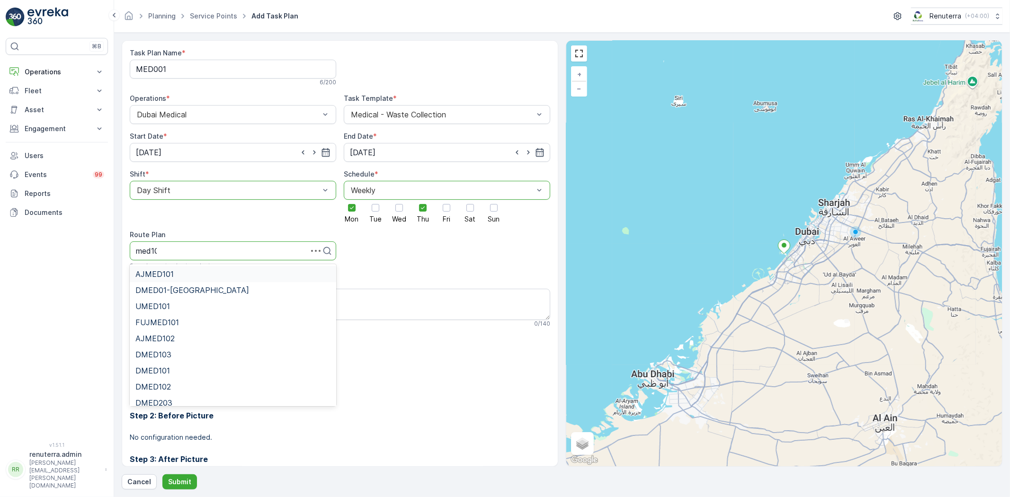
type input "med101"
click at [163, 320] on span "DMED101" at bounding box center [152, 322] width 35 height 9
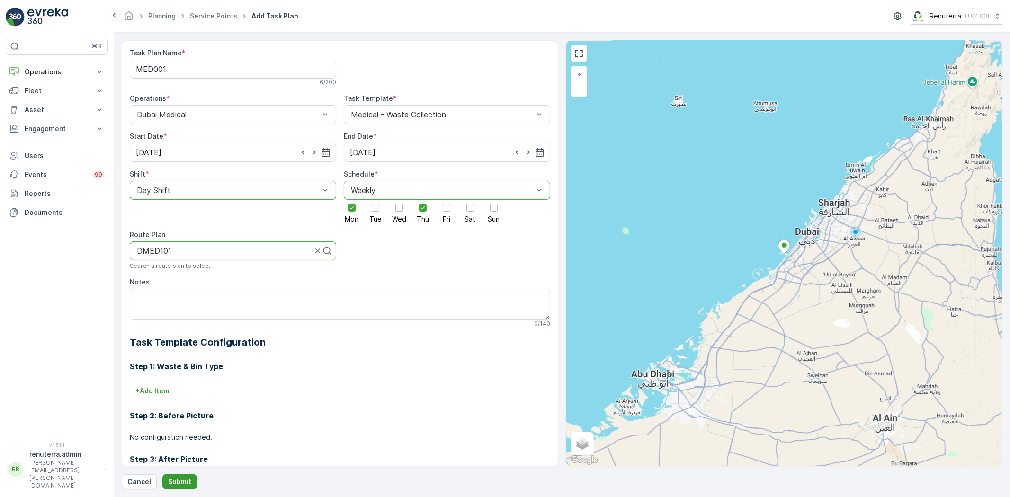
click at [179, 480] on p "Submit" at bounding box center [179, 481] width 23 height 9
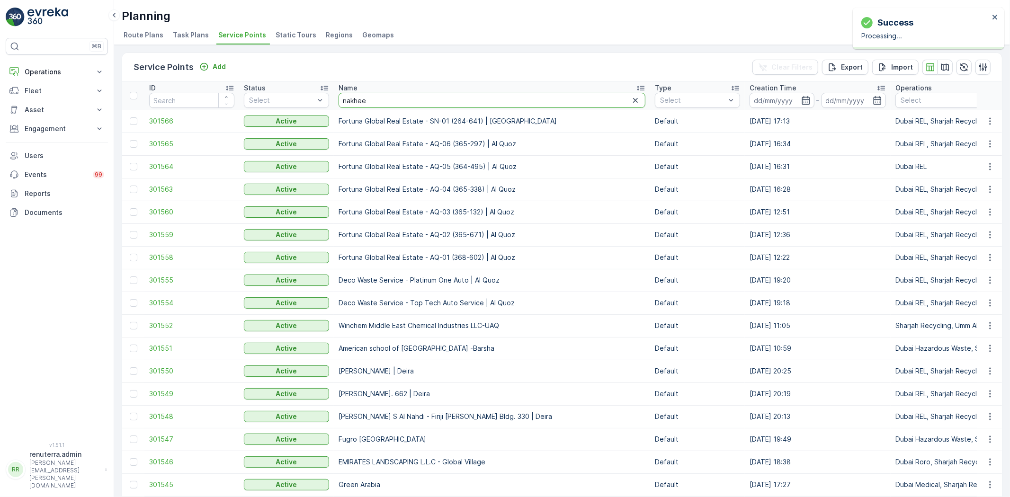
type input "nakheel"
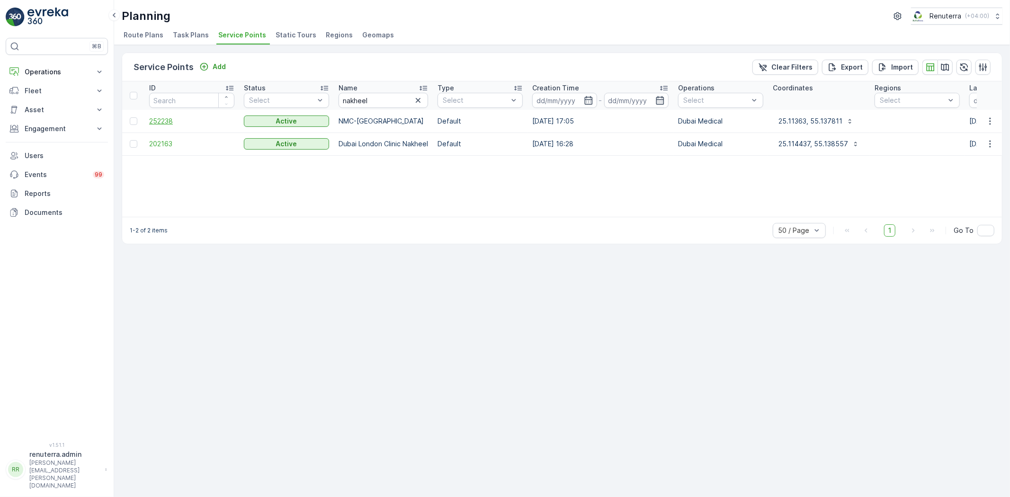
click at [166, 117] on span "252238" at bounding box center [191, 121] width 85 height 9
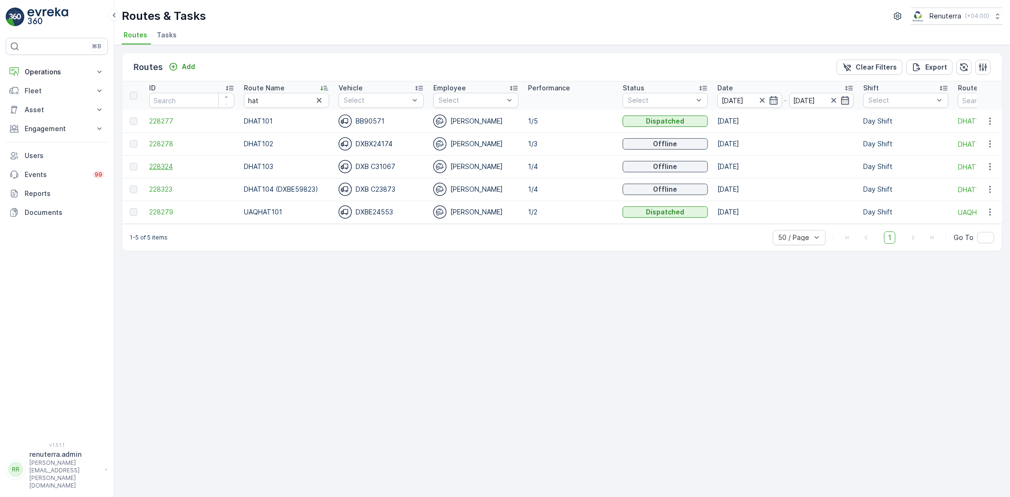
click at [160, 169] on span "228324" at bounding box center [191, 166] width 85 height 9
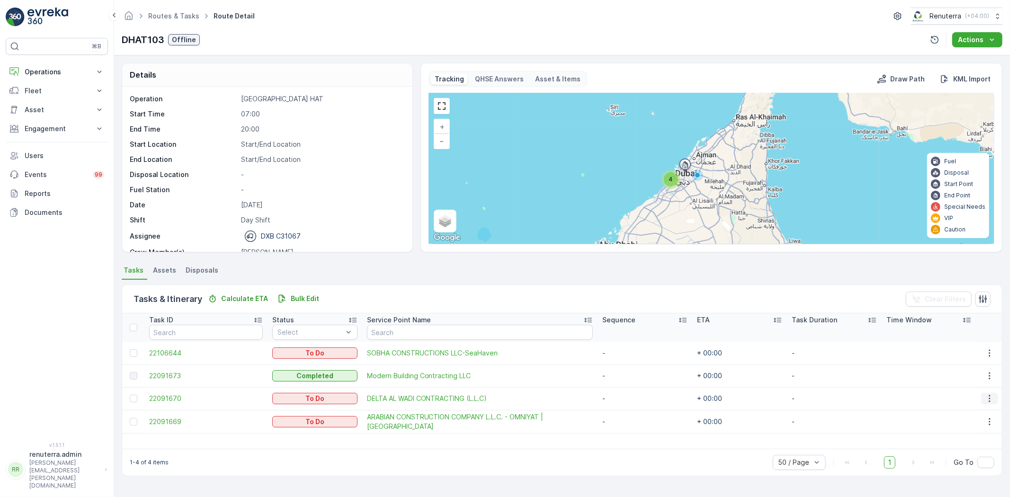
click at [987, 401] on icon "button" at bounding box center [989, 398] width 9 height 9
click at [963, 453] on span "Remove from Route" at bounding box center [975, 452] width 64 height 9
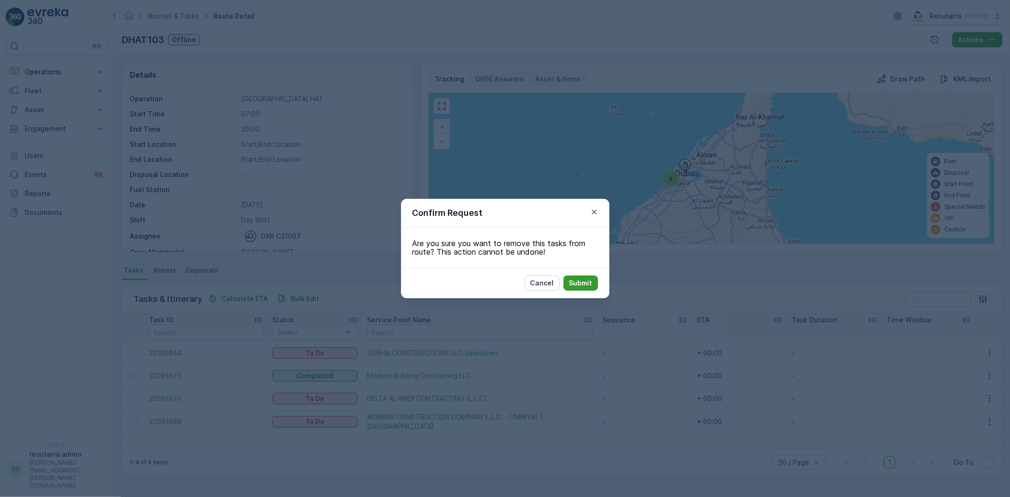
click at [581, 285] on p "Submit" at bounding box center [580, 283] width 23 height 9
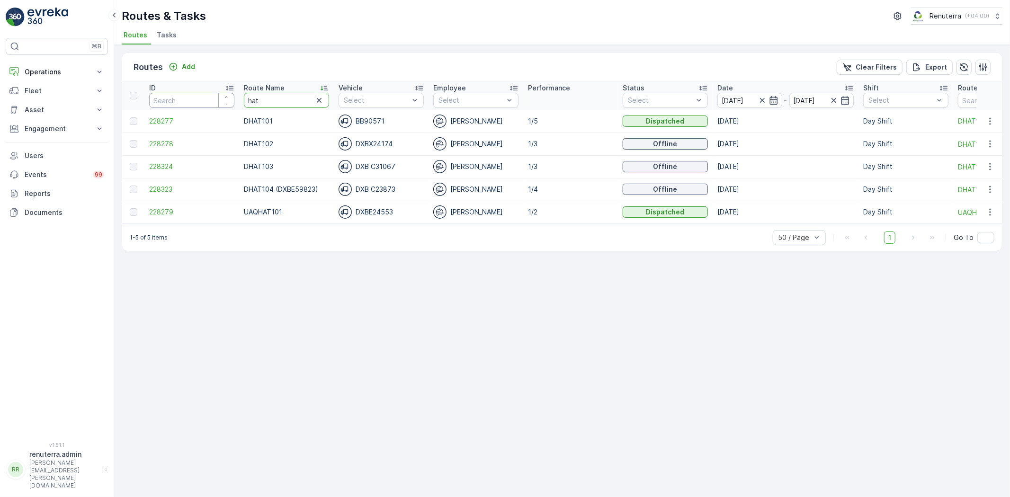
drag, startPoint x: 276, startPoint y: 100, endPoint x: 191, endPoint y: 102, distance: 84.3
click at [191, 102] on tr "ID Route Name hat Vehicle Select Employee Select Performance Status Select Date…" at bounding box center [598, 95] width 952 height 28
type input "roro"
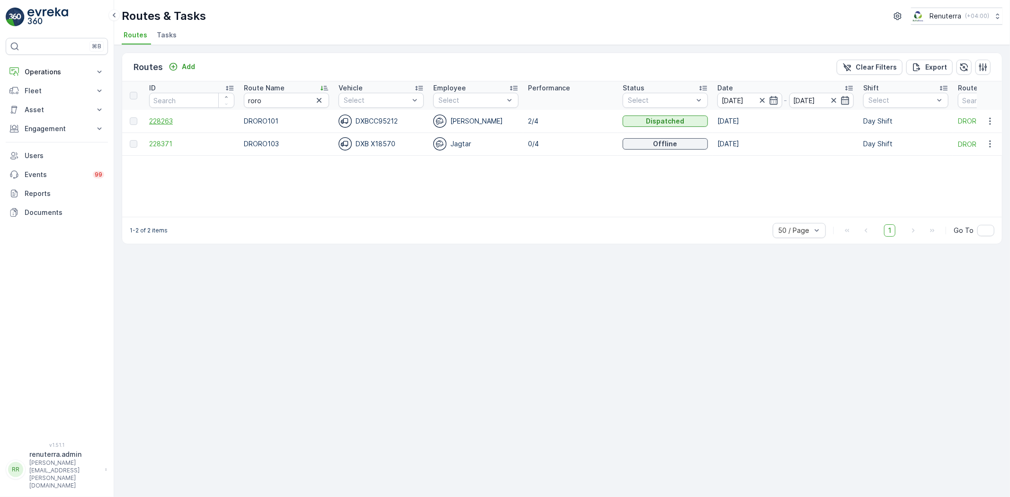
click at [160, 122] on span "228263" at bounding box center [191, 121] width 85 height 9
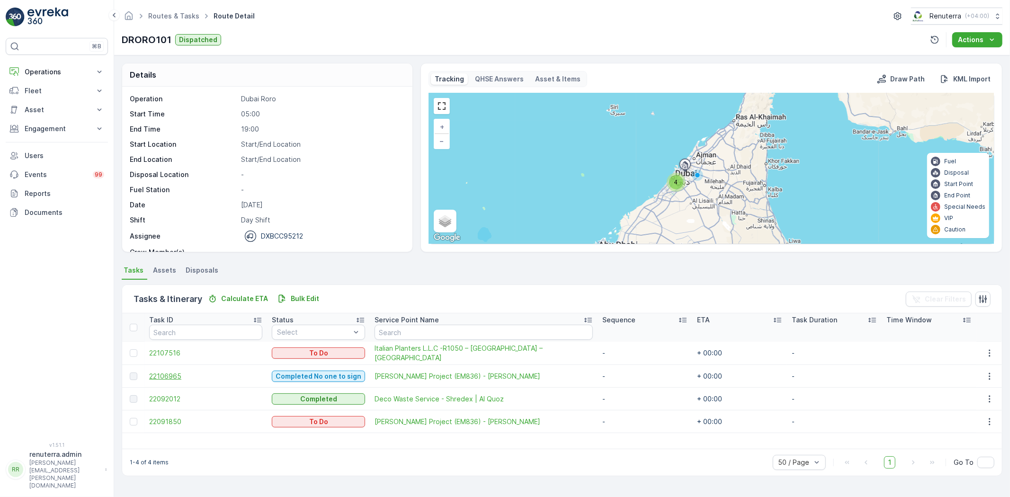
click at [168, 373] on span "22106965" at bounding box center [205, 376] width 113 height 9
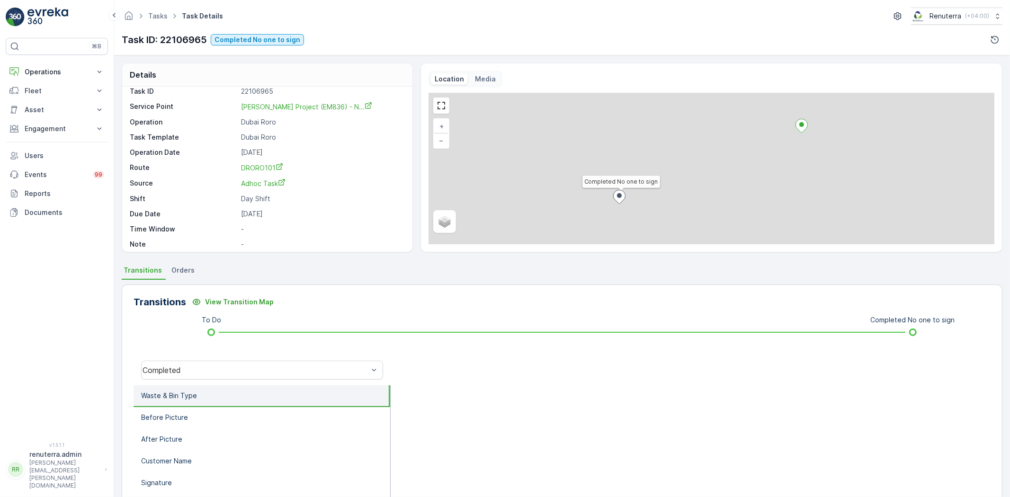
scroll to position [13, 0]
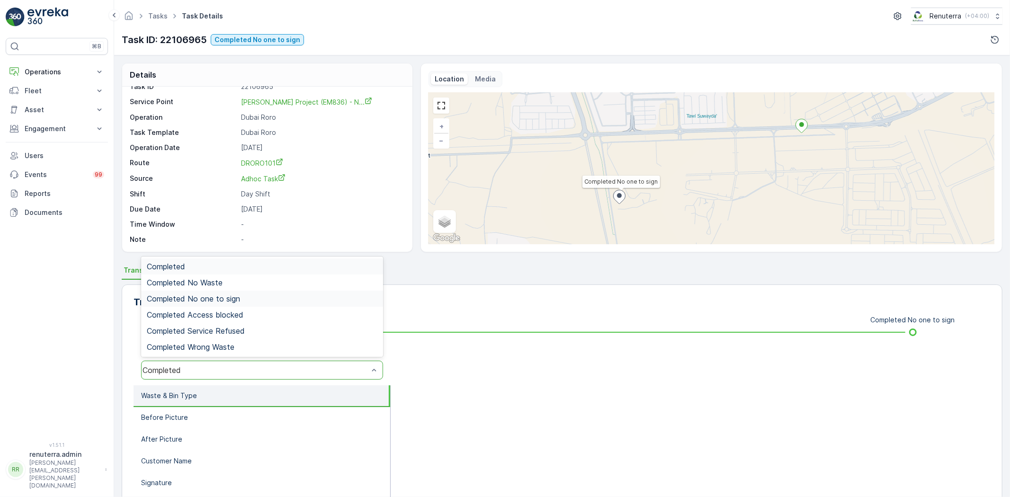
click at [219, 297] on span "Completed No one to sign" at bounding box center [193, 299] width 93 height 9
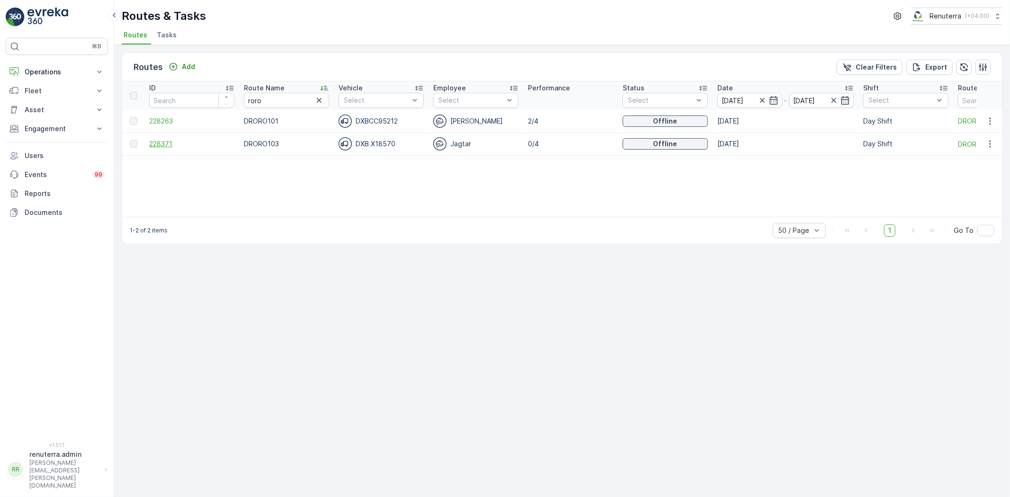
click at [166, 143] on span "228371" at bounding box center [191, 143] width 85 height 9
click at [163, 124] on span "228263" at bounding box center [191, 121] width 85 height 9
drag, startPoint x: 270, startPoint y: 100, endPoint x: 195, endPoint y: 108, distance: 75.3
click at [195, 108] on tr "ID Route Name roro Vehicle Select Employee Select Performance Status Select Dat…" at bounding box center [598, 95] width 952 height 28
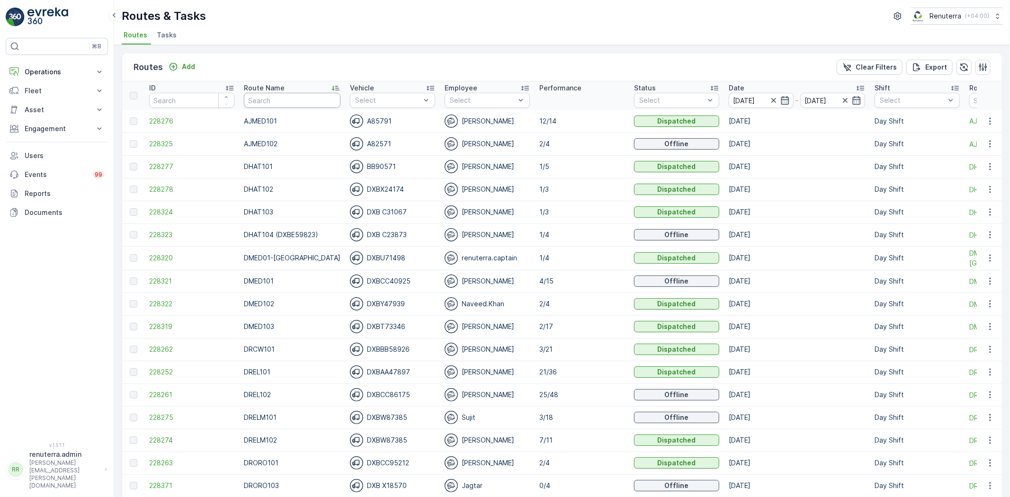
click at [288, 97] on input "text" at bounding box center [292, 100] width 97 height 15
type input "med"
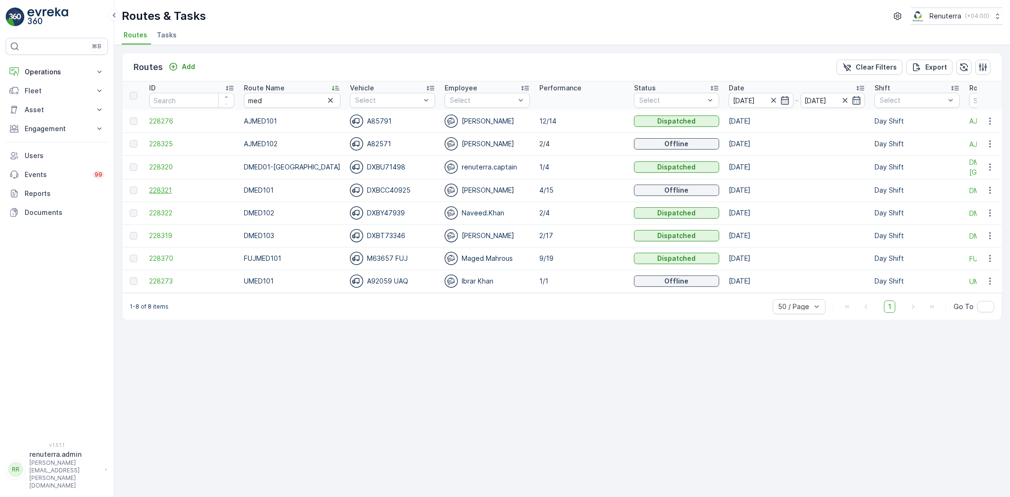
click at [156, 187] on span "228321" at bounding box center [191, 190] width 85 height 9
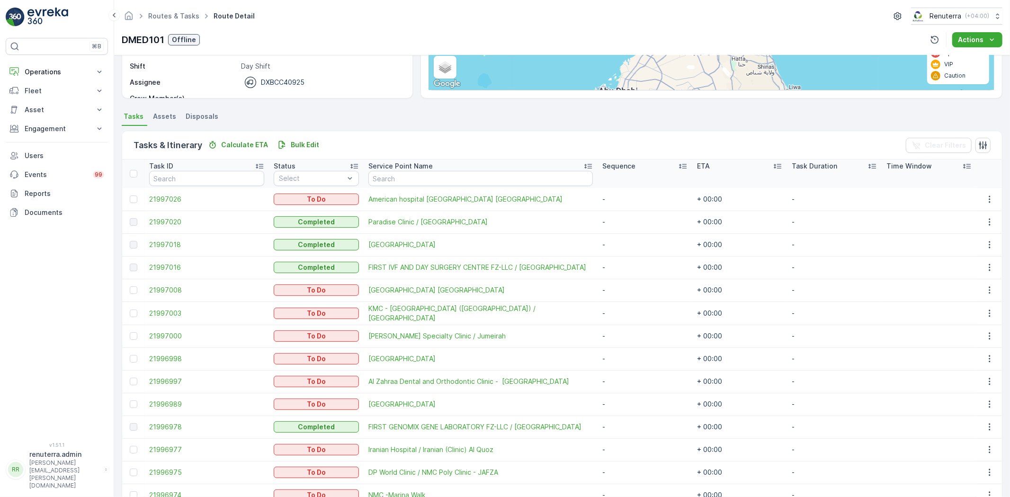
scroll to position [158, 0]
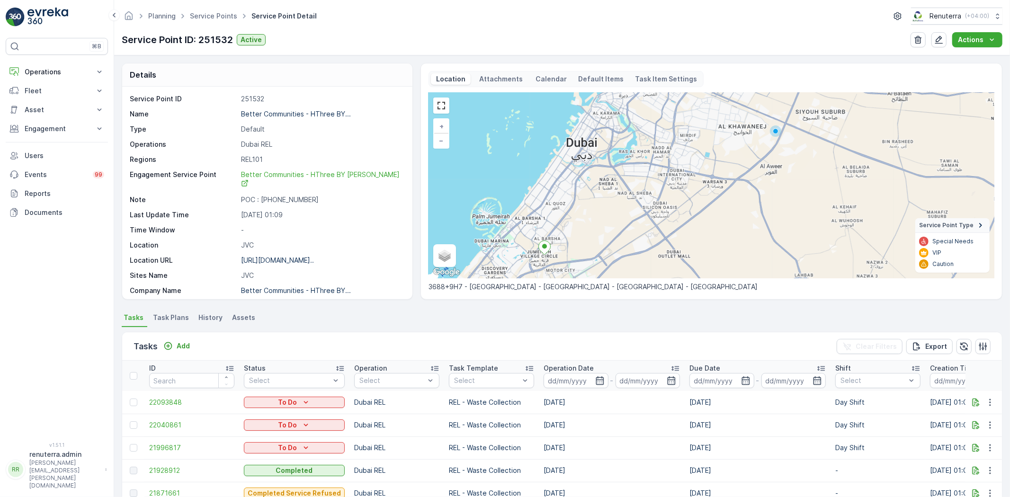
drag, startPoint x: 696, startPoint y: 166, endPoint x: 653, endPoint y: 220, distance: 69.4
click at [653, 220] on div "+ − Satellite Roadmap Terrain Hybrid Leaflet Keyboard shortcuts Map Data Map da…" at bounding box center [712, 186] width 566 height 186
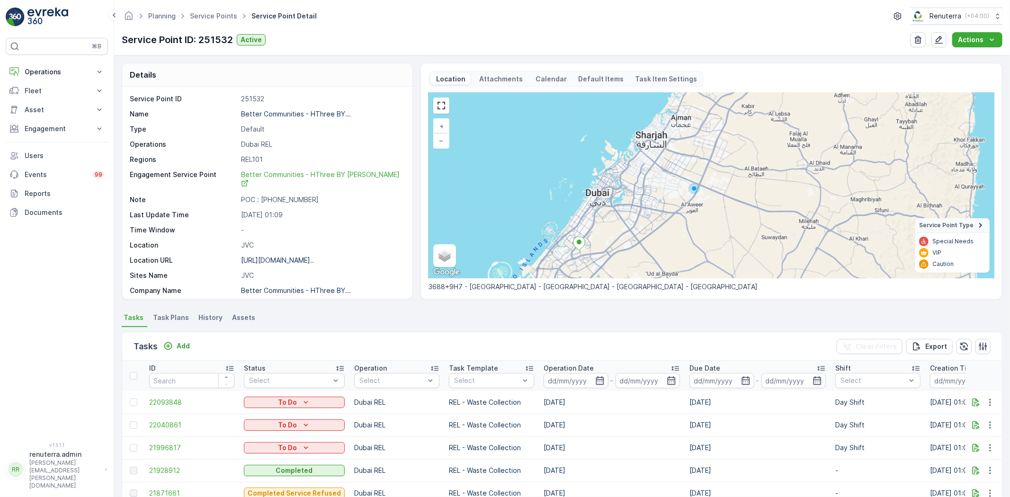
drag, startPoint x: 686, startPoint y: 195, endPoint x: 671, endPoint y: 211, distance: 22.5
click at [671, 211] on div "+ − Satellite Roadmap Terrain Hybrid Leaflet Keyboard shortcuts Map Data Map da…" at bounding box center [712, 186] width 566 height 186
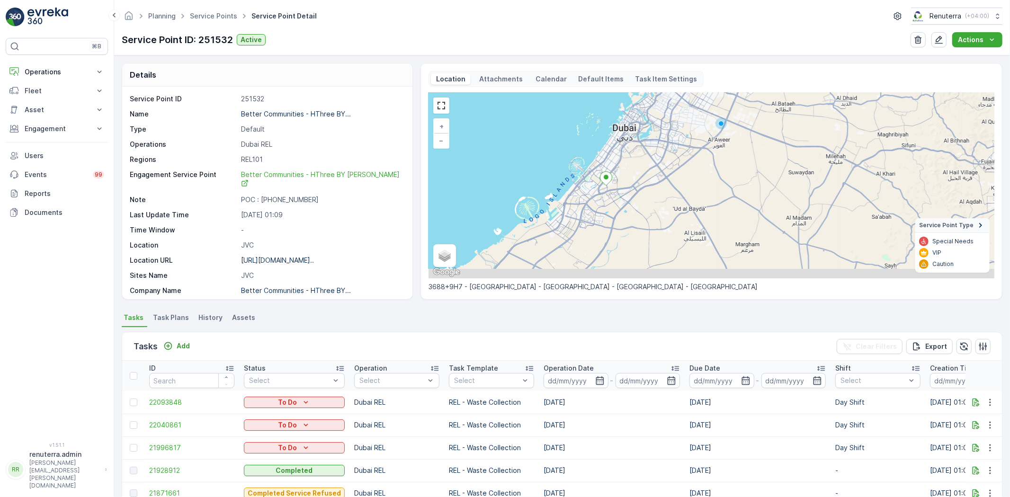
drag, startPoint x: 620, startPoint y: 236, endPoint x: 647, endPoint y: 171, distance: 70.3
click at [647, 171] on div "+ − Satellite Roadmap Terrain Hybrid Leaflet Keyboard shortcuts Map Data Map da…" at bounding box center [712, 186] width 566 height 186
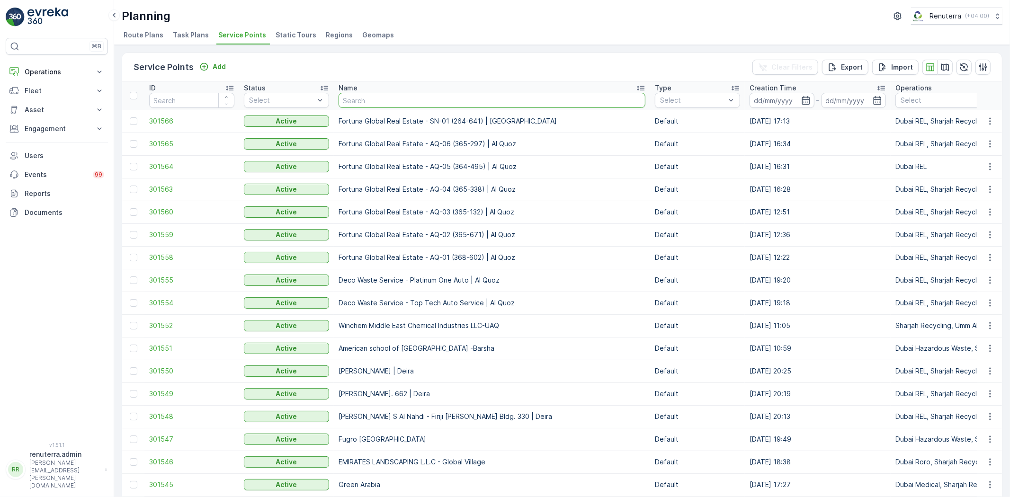
click at [381, 100] on input "text" at bounding box center [492, 100] width 307 height 15
type input "[PERSON_NAME]"
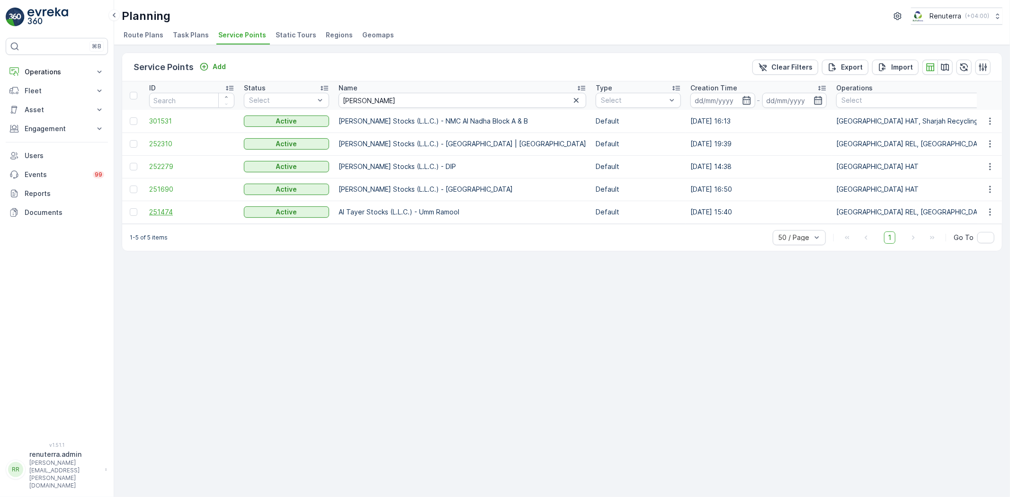
click at [156, 207] on span "251474" at bounding box center [191, 211] width 85 height 9
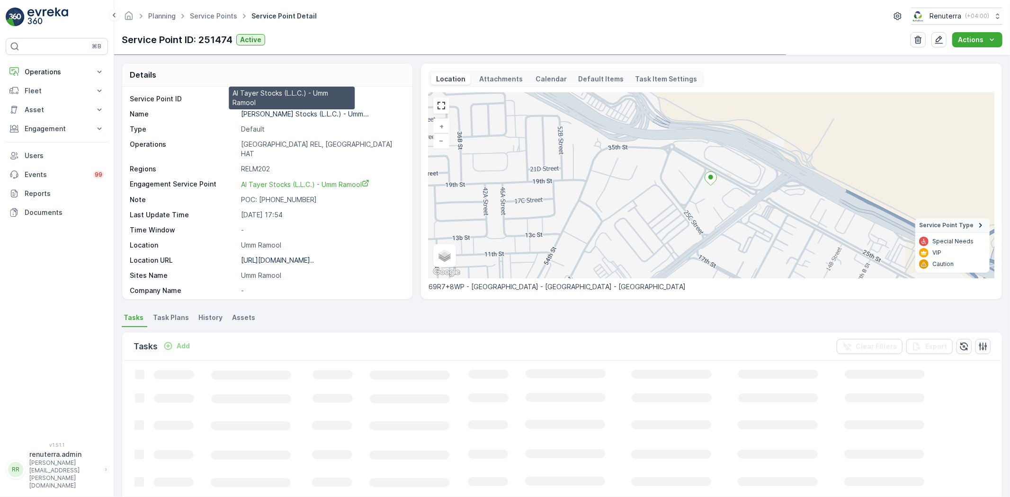
click at [302, 111] on p "[PERSON_NAME] Stocks (L.L.C.) - Umm..." at bounding box center [305, 114] width 128 height 8
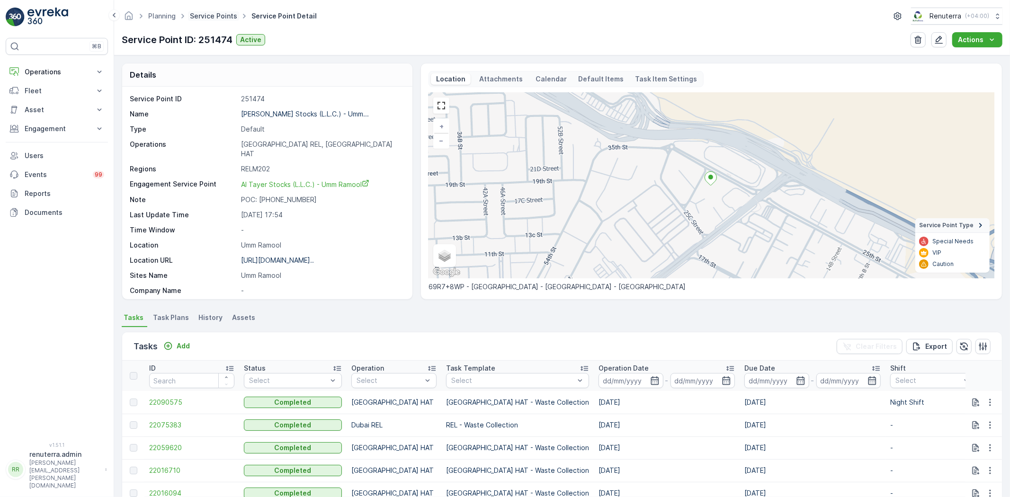
click at [210, 15] on link "Service Points" at bounding box center [213, 16] width 47 height 8
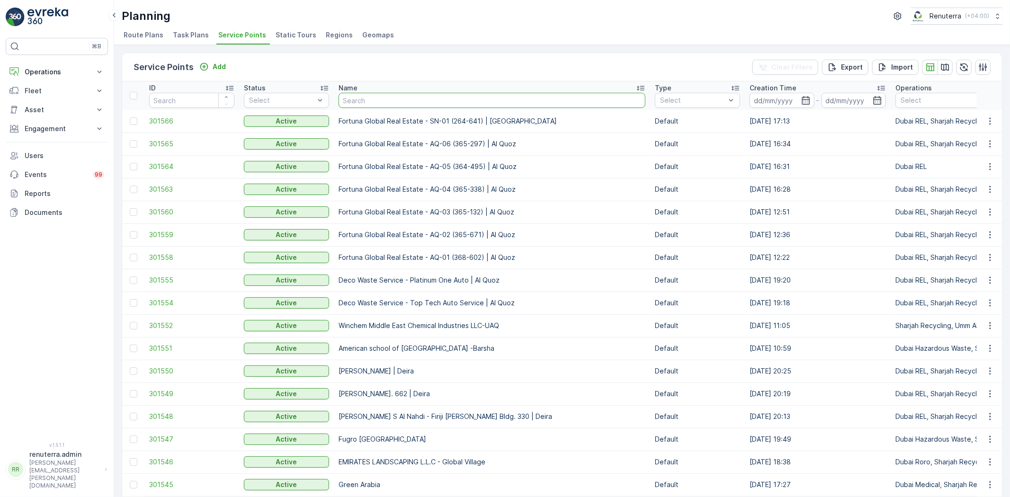
type input "Mega Hotel Management - FZE | [GEOGRAPHIC_DATA]"
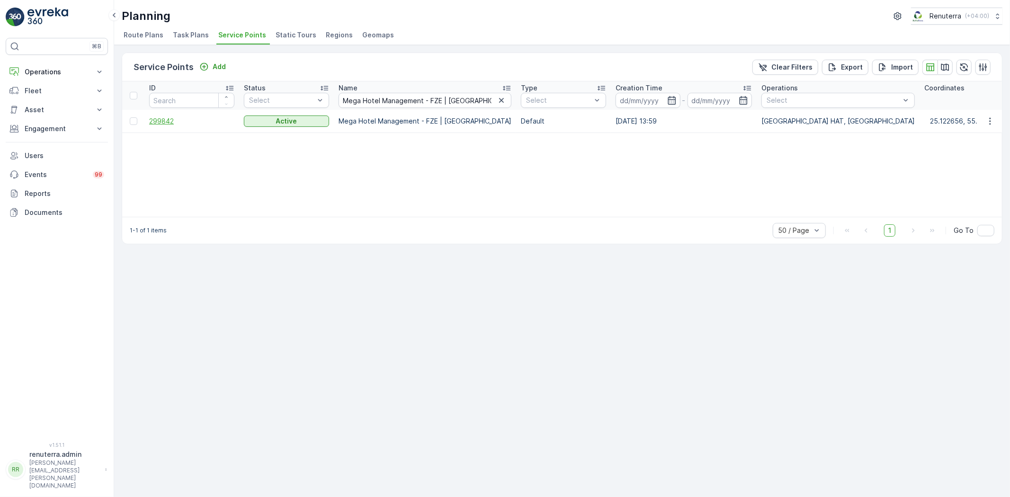
click at [169, 120] on span "299842" at bounding box center [191, 121] width 85 height 9
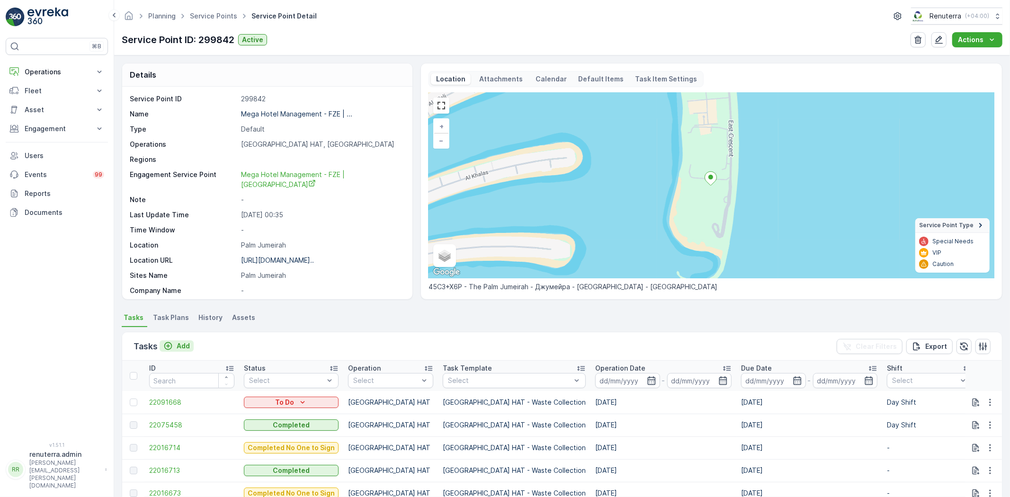
click at [173, 345] on div "Add" at bounding box center [176, 346] width 27 height 9
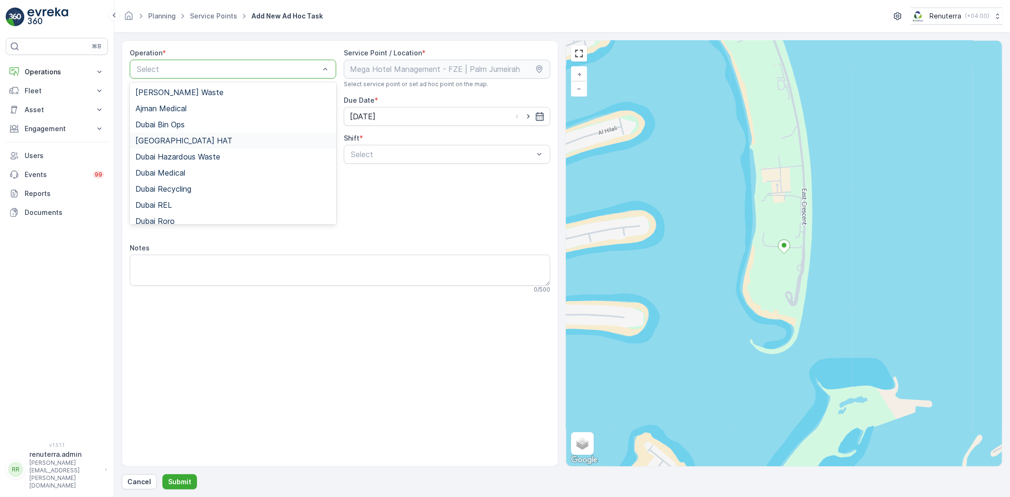
click at [173, 141] on div "[GEOGRAPHIC_DATA] HAT" at bounding box center [232, 140] width 195 height 9
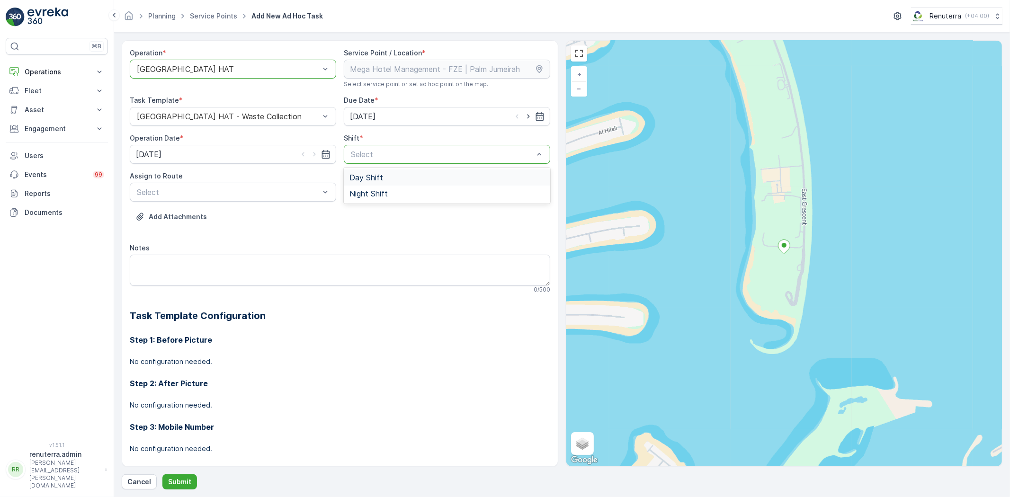
click at [370, 181] on span "Day Shift" at bounding box center [367, 177] width 34 height 9
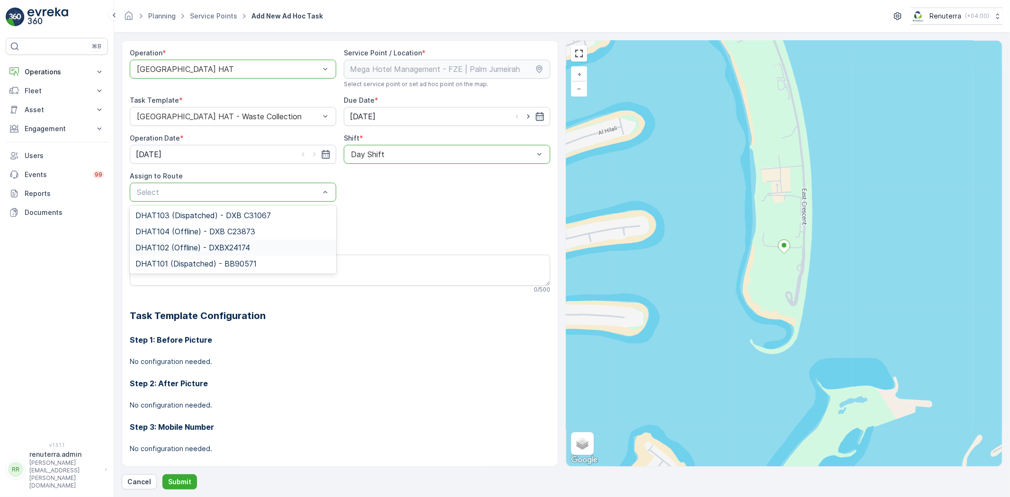
click at [167, 245] on span "DHAT102 (Offline) - DXBX24174" at bounding box center [192, 247] width 115 height 9
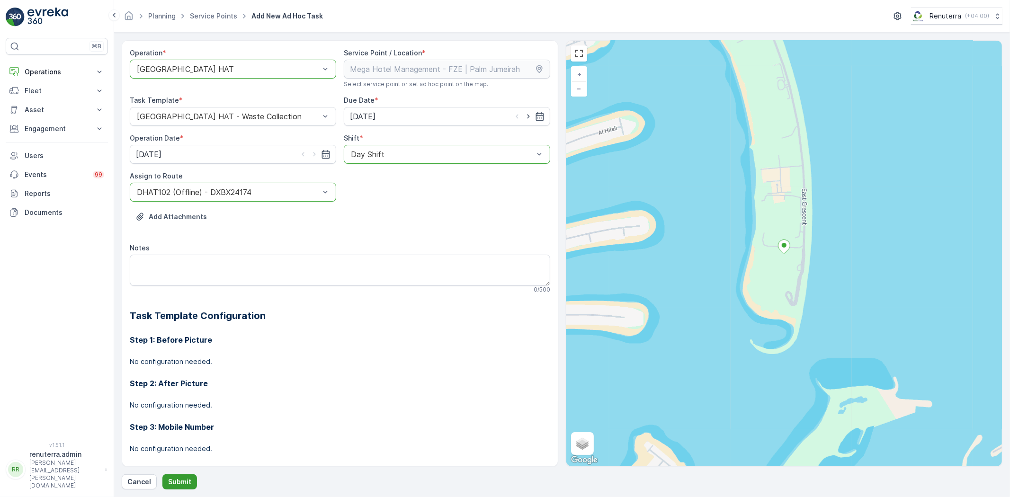
click at [176, 485] on p "Submit" at bounding box center [179, 481] width 23 height 9
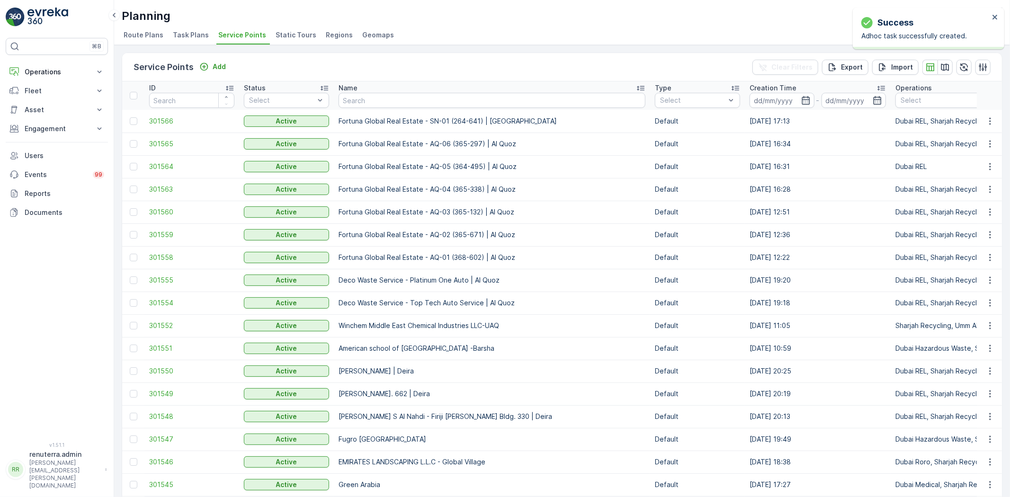
click at [369, 91] on div "Name" at bounding box center [492, 87] width 307 height 9
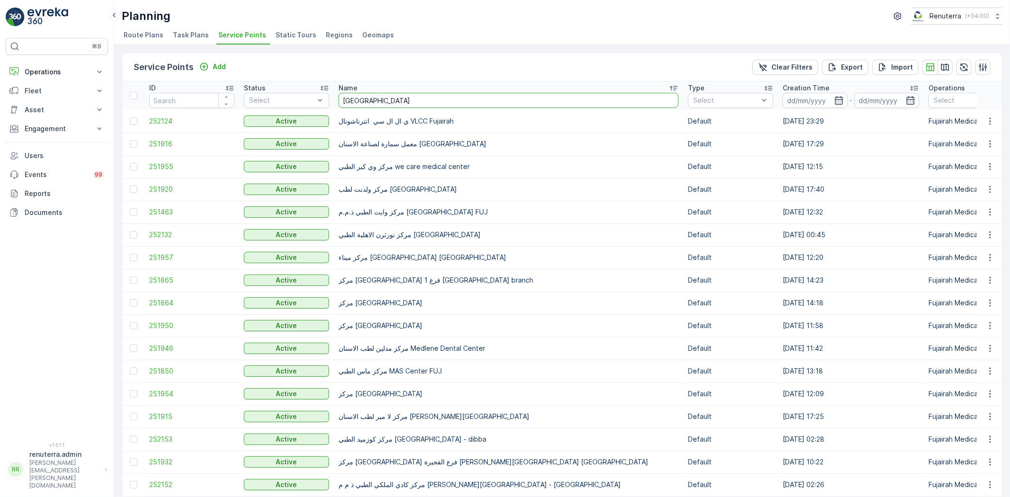
type input "italian"
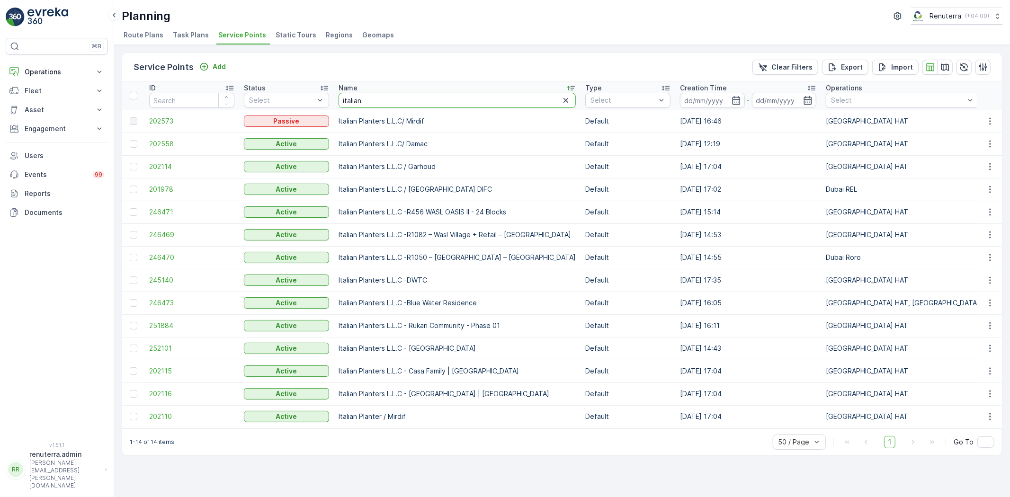
drag, startPoint x: 370, startPoint y: 97, endPoint x: 312, endPoint y: 111, distance: 59.9
type input "tor"
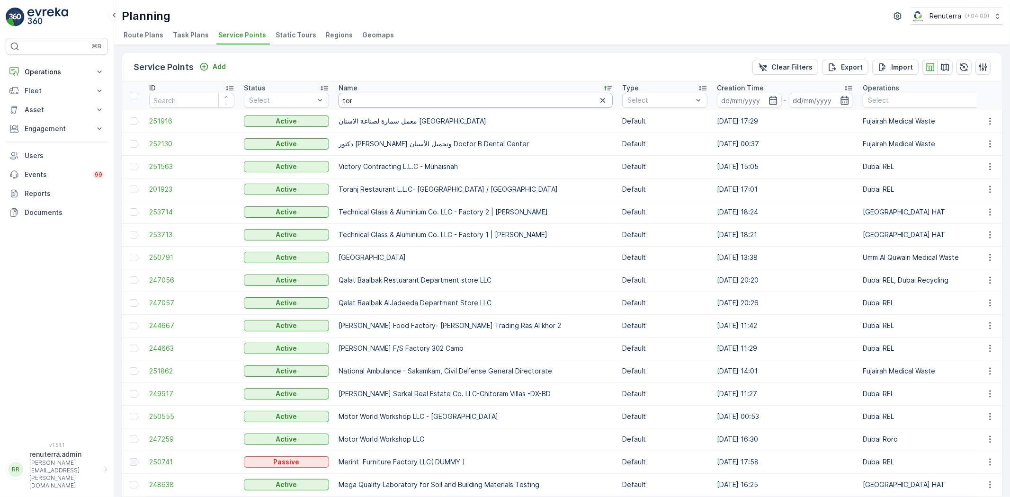
click at [376, 101] on input "tor" at bounding box center [476, 100] width 274 height 15
type input "toranj"
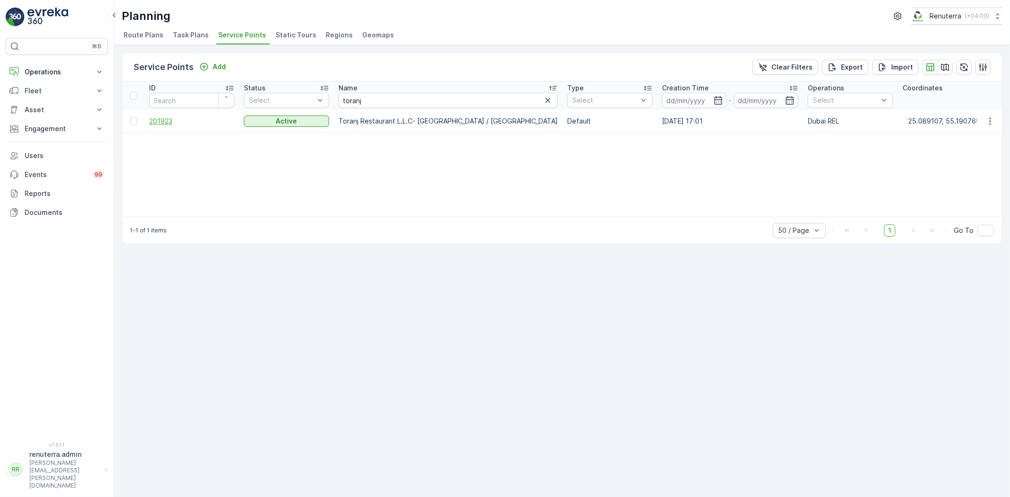
click at [169, 123] on span "201923" at bounding box center [191, 121] width 85 height 9
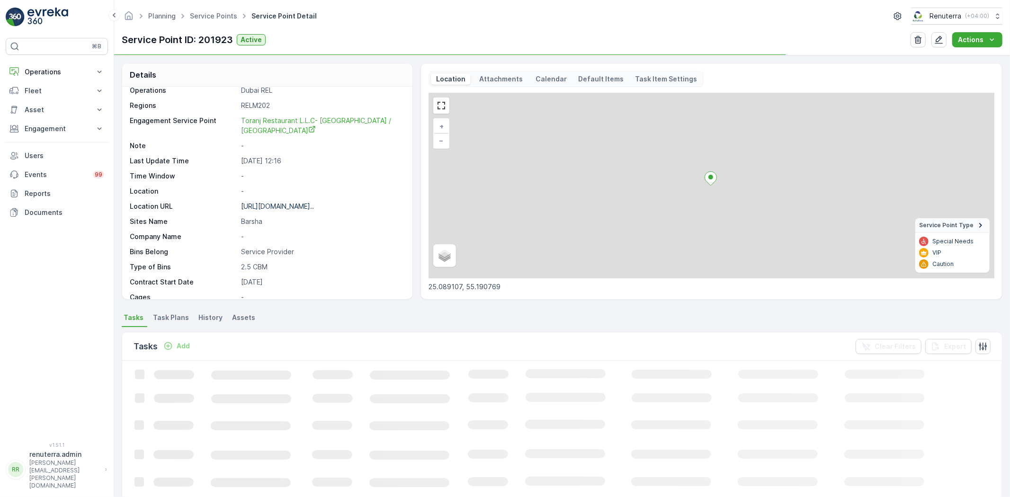
scroll to position [146, 0]
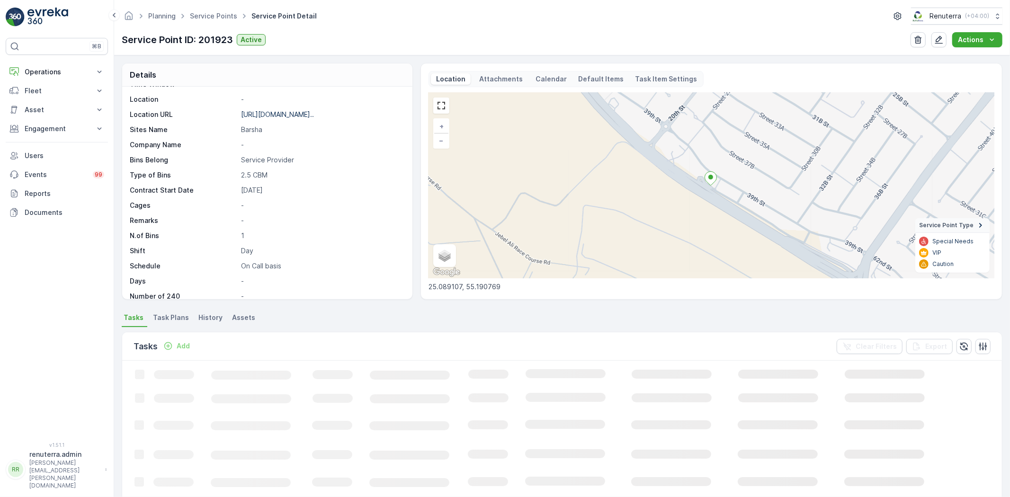
click at [180, 343] on p "Add" at bounding box center [183, 346] width 13 height 9
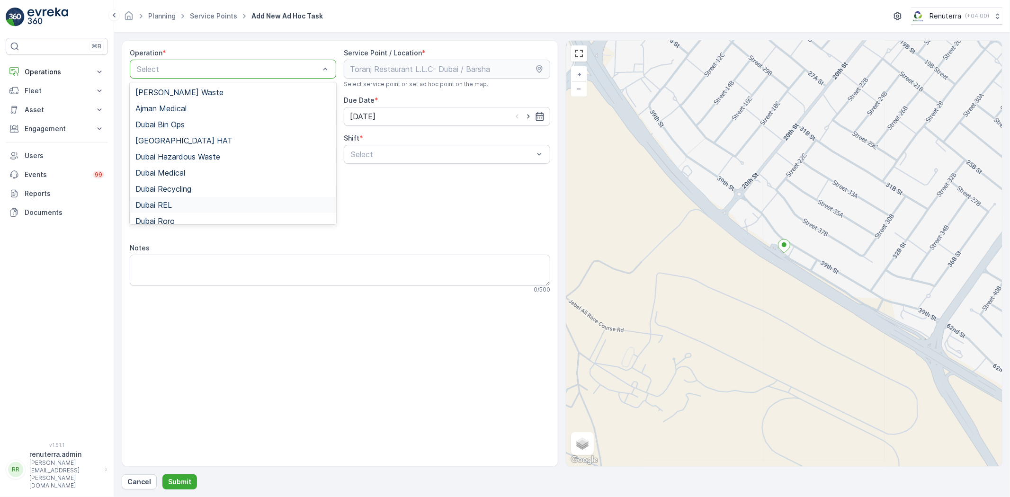
click at [166, 204] on span "Dubai REL" at bounding box center [153, 205] width 36 height 9
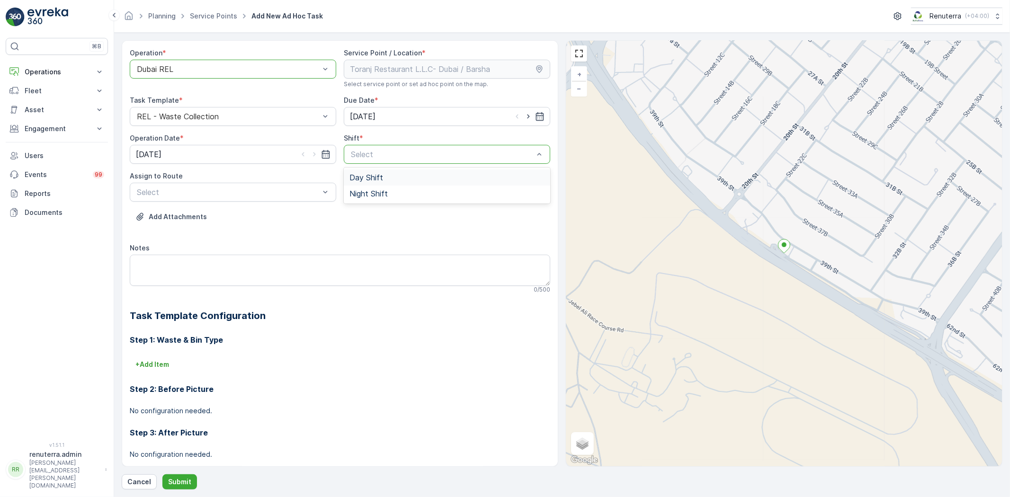
click at [351, 174] on span "Day Shift" at bounding box center [367, 177] width 34 height 9
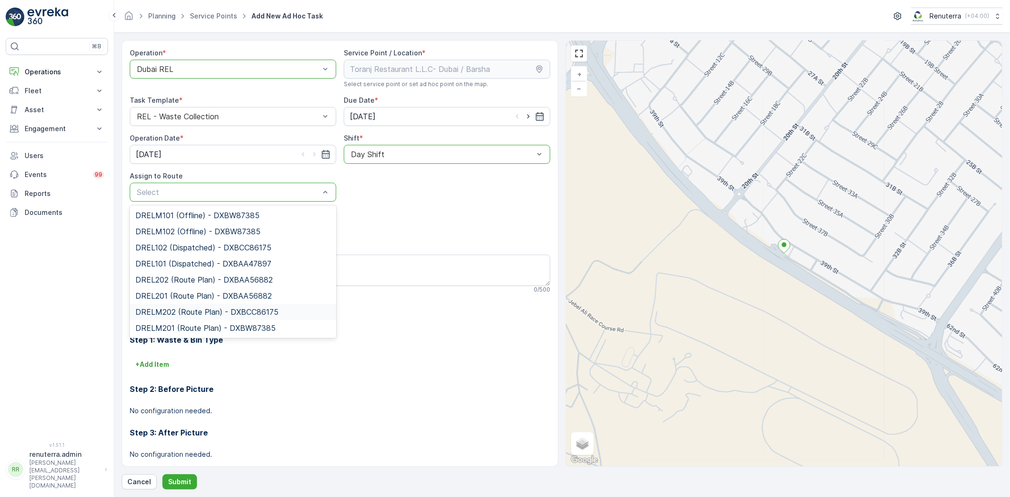
click at [181, 310] on span "DRELM202 (Route Plan) - DXBCC86175" at bounding box center [206, 312] width 143 height 9
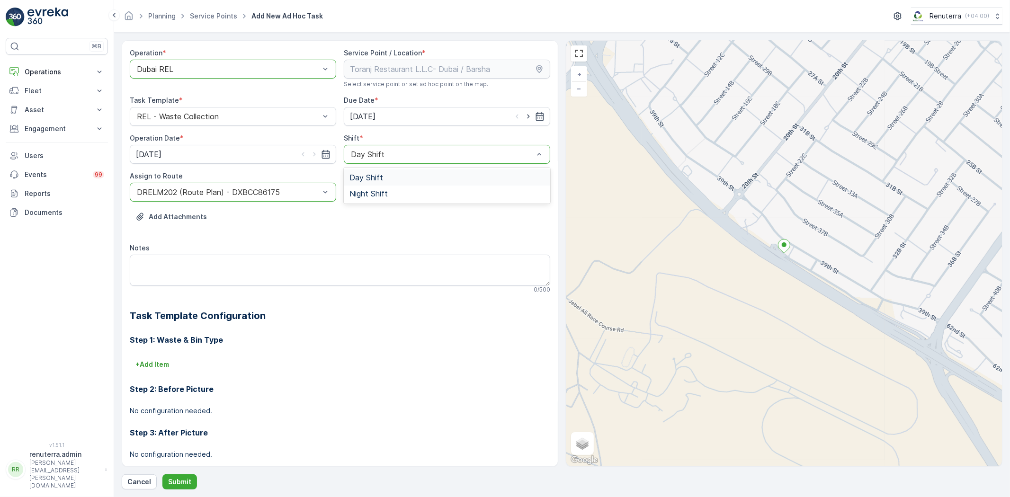
click at [418, 158] on div at bounding box center [442, 154] width 185 height 9
click at [369, 191] on span "Night Shift" at bounding box center [369, 193] width 38 height 9
click at [187, 476] on button "Submit" at bounding box center [179, 482] width 35 height 15
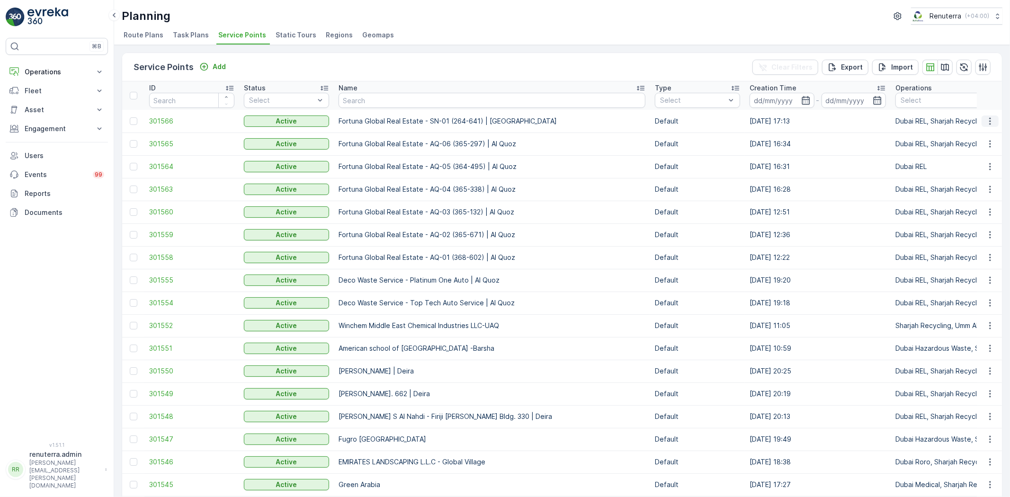
click at [990, 119] on icon "button" at bounding box center [990, 121] width 9 height 9
click at [958, 148] on span "Edit Service Point" at bounding box center [963, 148] width 57 height 9
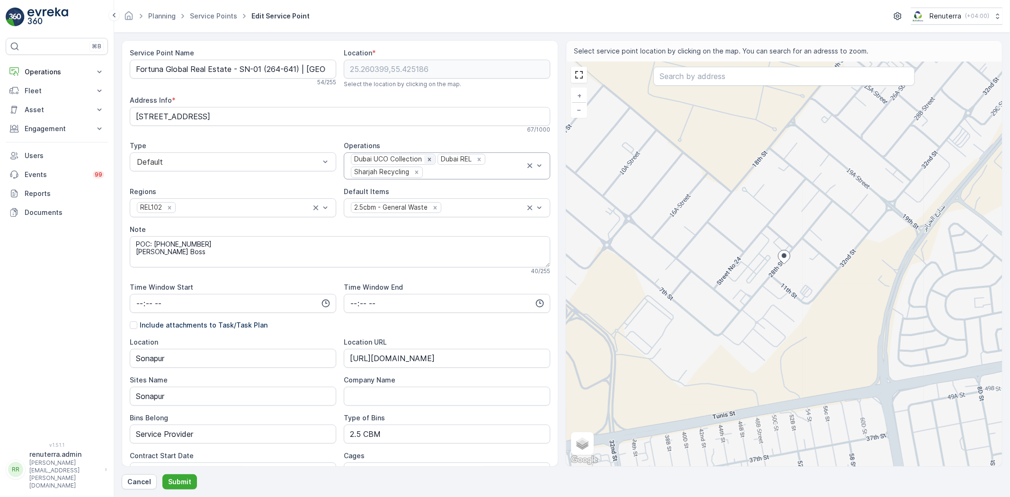
click at [426, 157] on icon "Remove Dubai UCO Collection" at bounding box center [429, 159] width 7 height 7
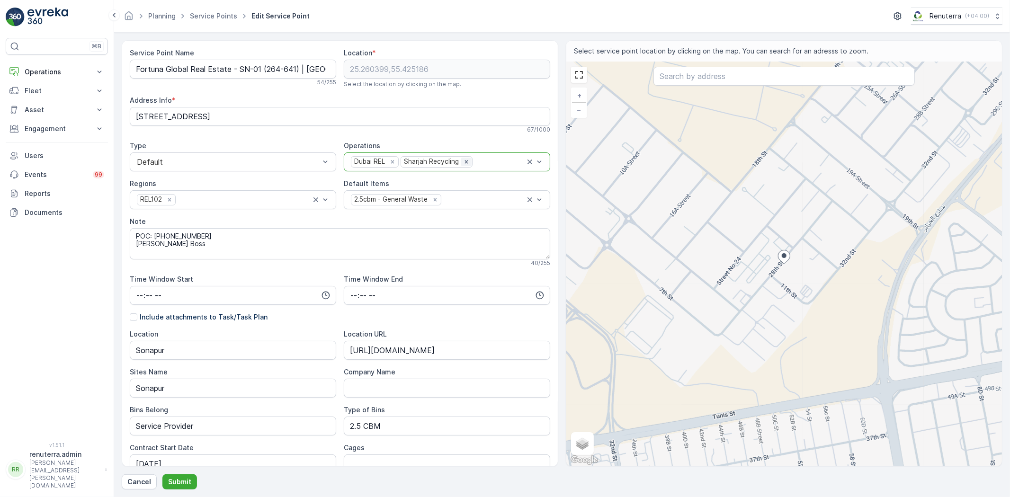
click at [463, 160] on icon "Remove Sharjah Recycling" at bounding box center [466, 162] width 7 height 7
click at [181, 484] on p "Submit" at bounding box center [179, 481] width 23 height 9
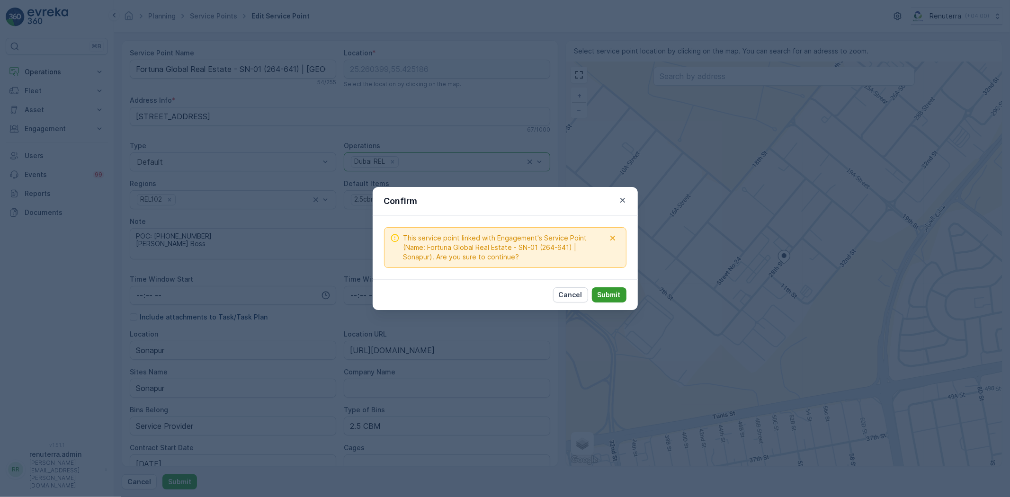
click at [611, 291] on p "Submit" at bounding box center [609, 294] width 23 height 9
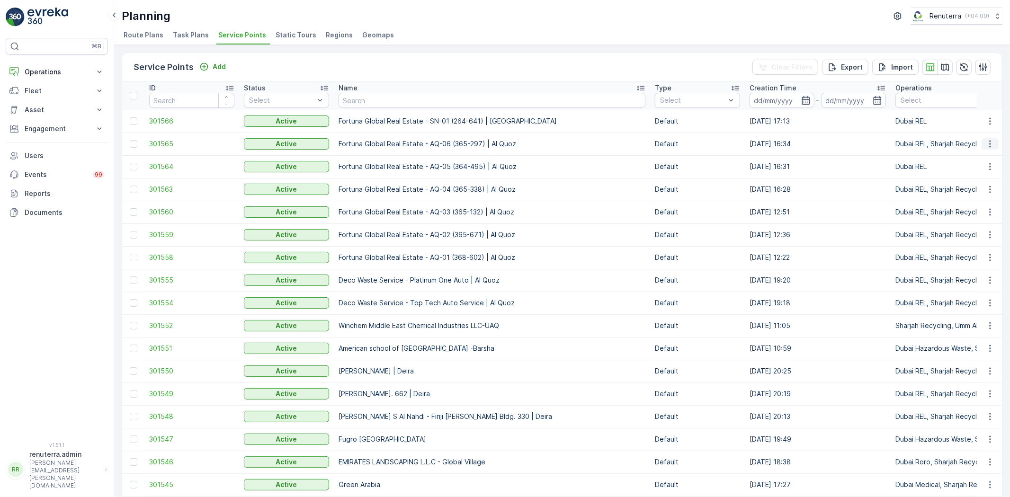
click at [989, 142] on icon "button" at bounding box center [990, 143] width 9 height 9
click at [162, 145] on span "301565" at bounding box center [191, 143] width 85 height 9
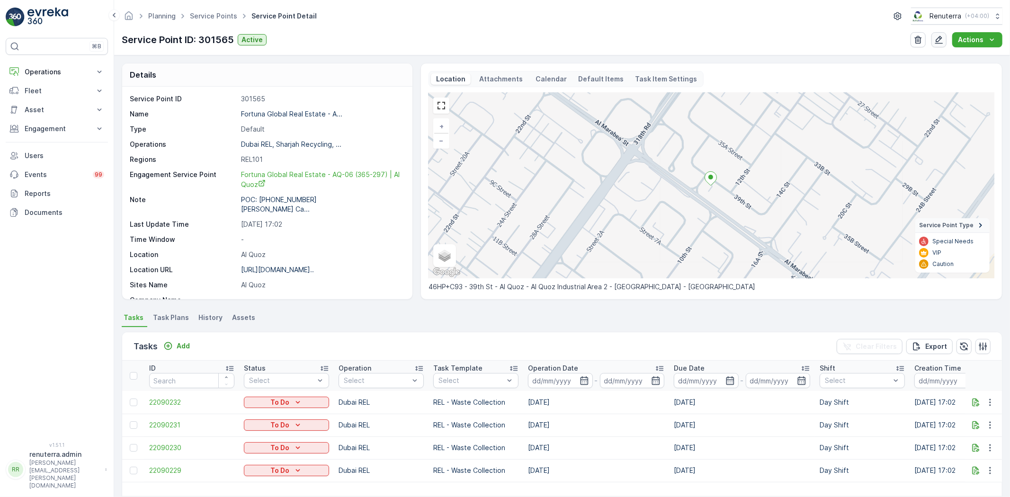
click at [939, 36] on icon "button" at bounding box center [939, 39] width 9 height 9
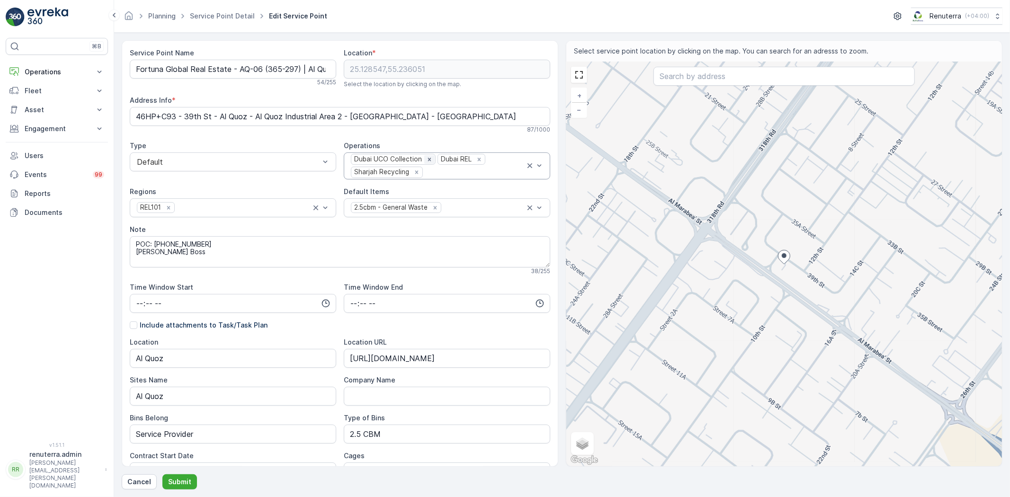
click at [424, 159] on div "Remove Dubai UCO Collection" at bounding box center [429, 159] width 10 height 9
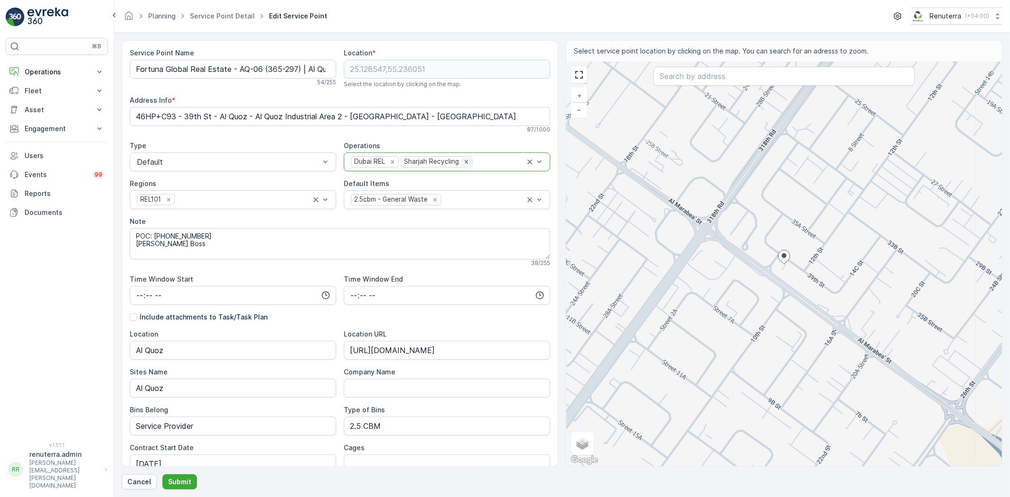
click at [465, 162] on icon "Remove Sharjah Recycling" at bounding box center [466, 161] width 3 height 3
click at [185, 480] on p "Submit" at bounding box center [179, 481] width 23 height 9
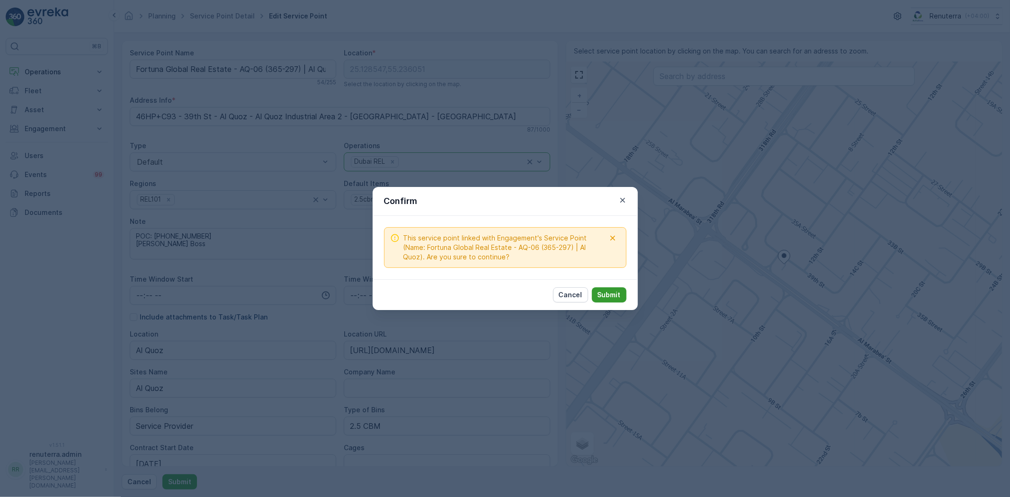
click at [600, 291] on p "Submit" at bounding box center [609, 294] width 23 height 9
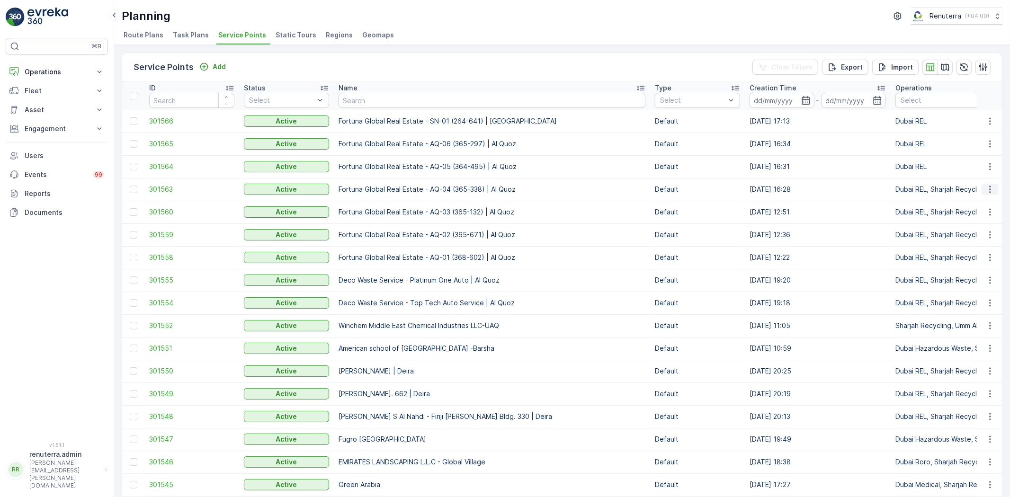
click at [989, 185] on icon "button" at bounding box center [990, 189] width 9 height 9
click at [167, 190] on span "301563" at bounding box center [191, 189] width 85 height 9
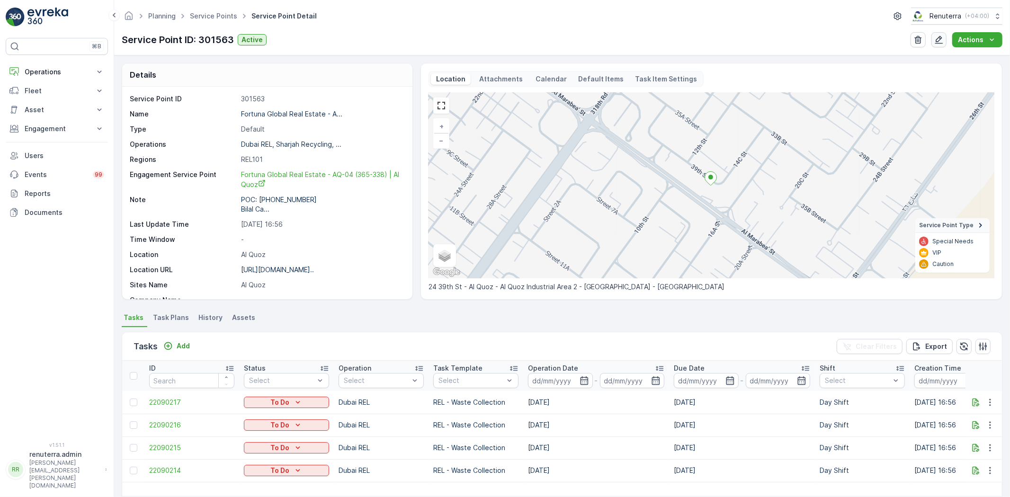
click at [944, 43] on icon "button" at bounding box center [939, 39] width 9 height 9
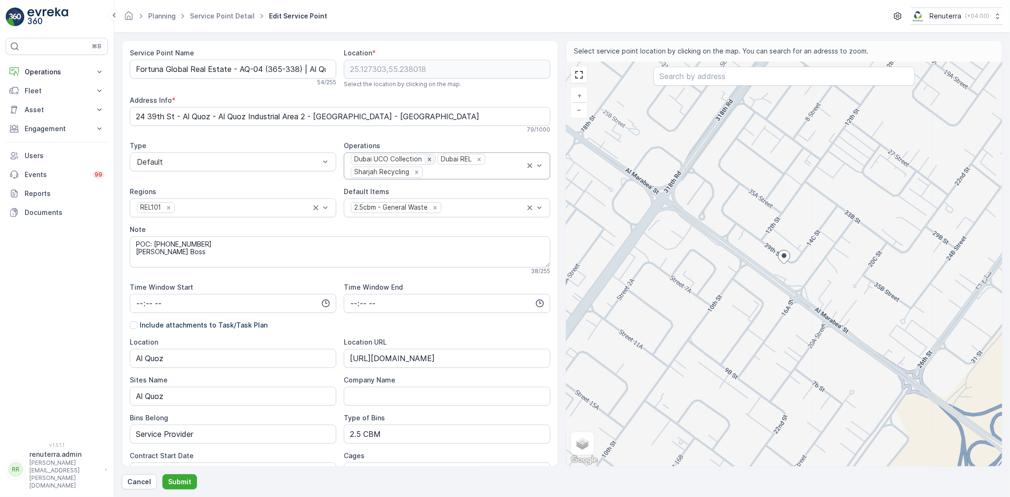
click at [426, 157] on icon "Remove Dubai UCO Collection" at bounding box center [429, 159] width 7 height 7
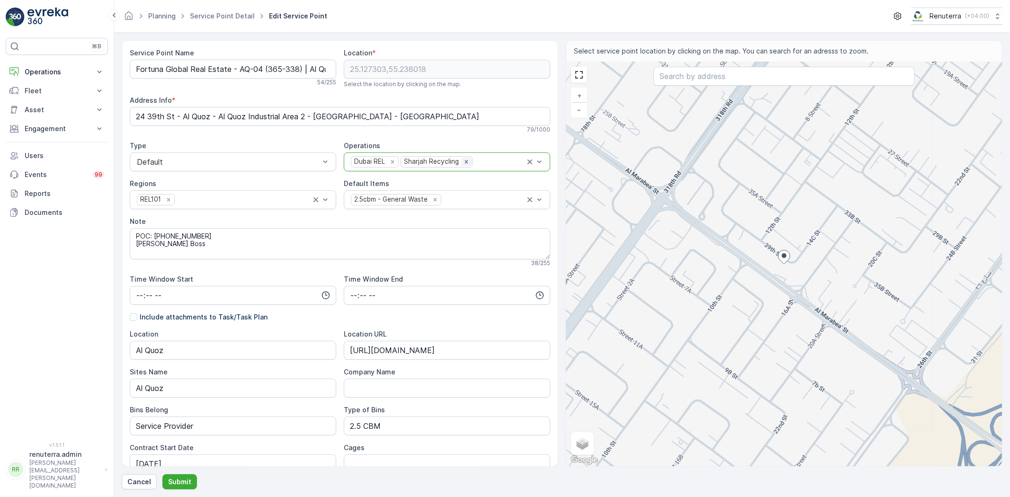
click at [465, 161] on icon "Remove Sharjah Recycling" at bounding box center [466, 161] width 3 height 3
click at [179, 479] on p "Submit" at bounding box center [179, 481] width 23 height 9
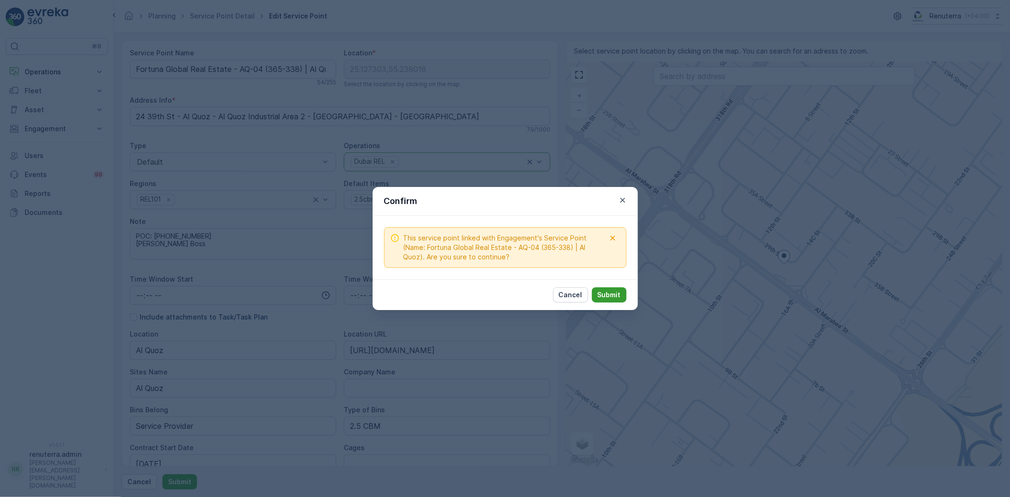
click at [615, 290] on p "Submit" at bounding box center [609, 294] width 23 height 9
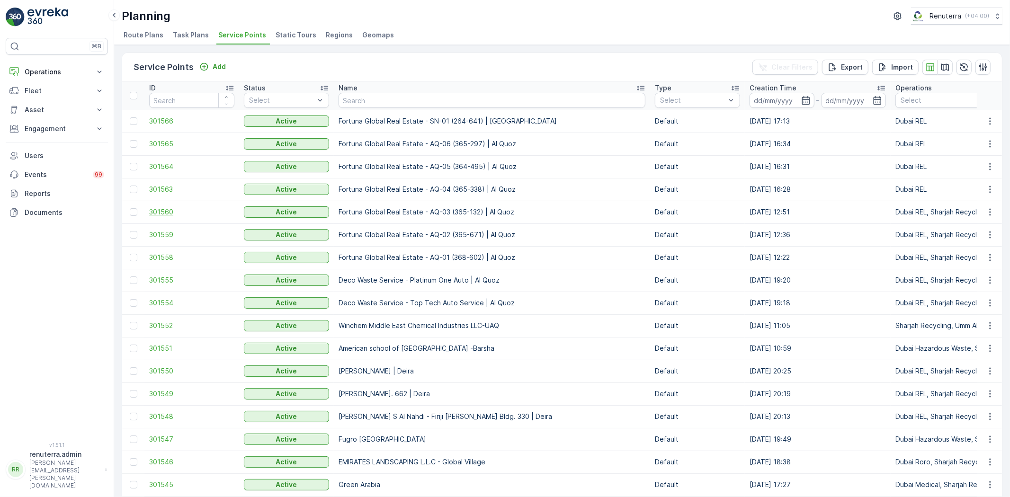
click at [160, 207] on span "301560" at bounding box center [191, 211] width 85 height 9
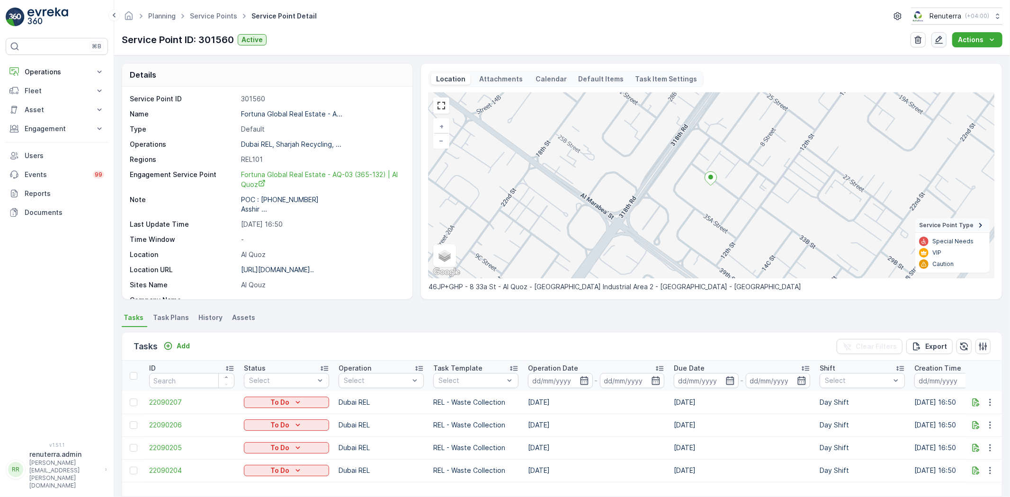
click at [940, 37] on icon "button" at bounding box center [939, 39] width 9 height 9
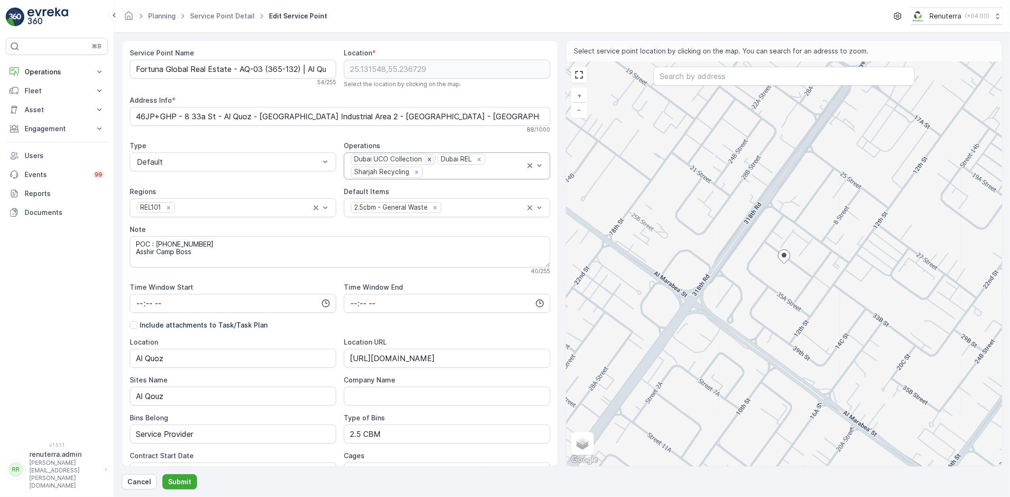
click at [426, 158] on icon "Remove Dubai UCO Collection" at bounding box center [429, 159] width 7 height 7
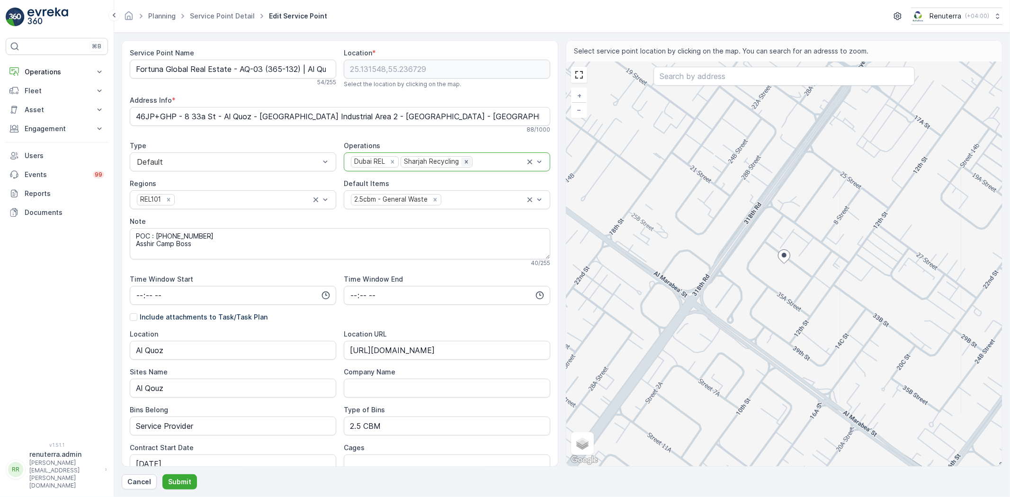
click at [463, 162] on icon "Remove Sharjah Recycling" at bounding box center [466, 162] width 7 height 7
click at [174, 479] on p "Submit" at bounding box center [179, 481] width 23 height 9
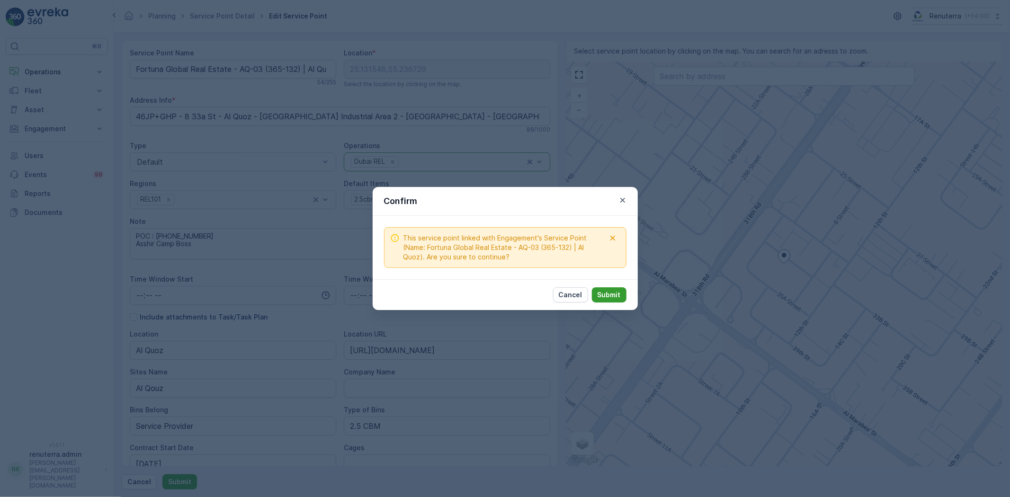
click at [612, 296] on p "Submit" at bounding box center [609, 294] width 23 height 9
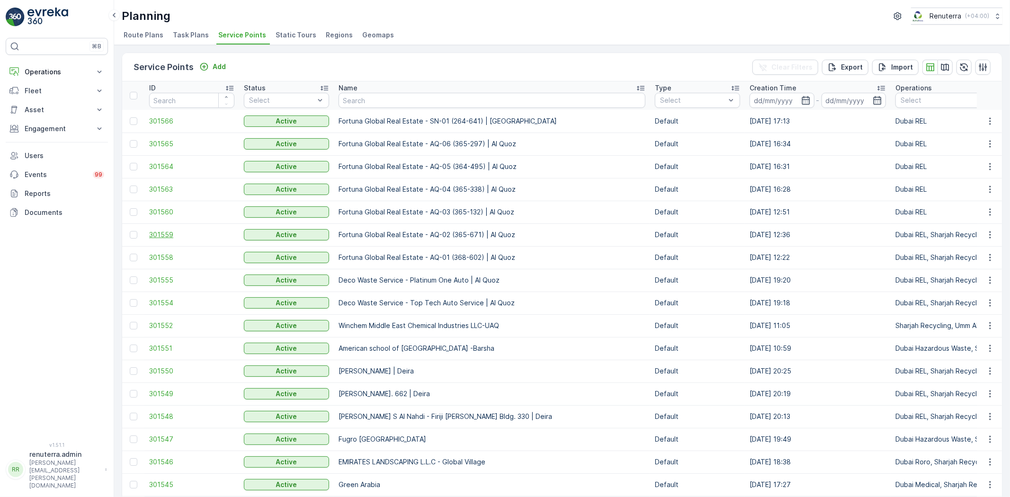
click at [164, 233] on span "301559" at bounding box center [191, 234] width 85 height 9
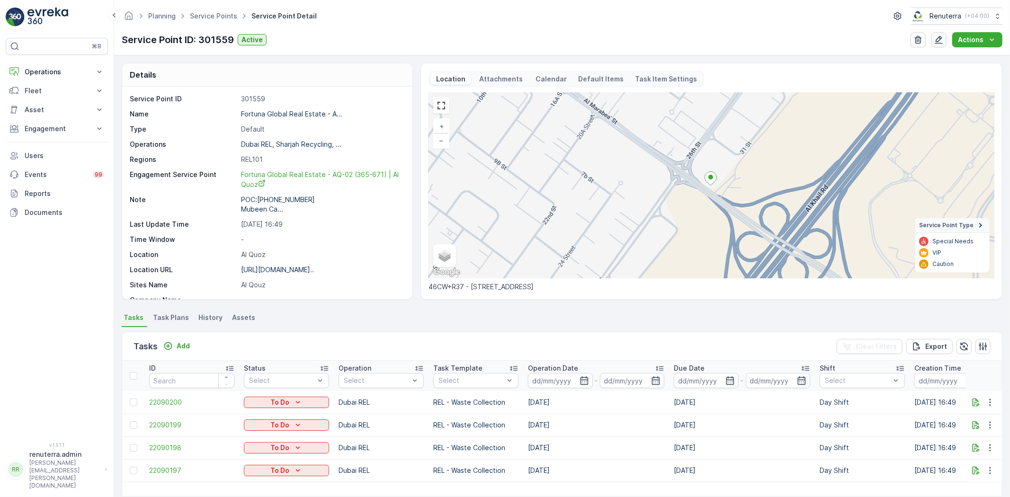
click at [943, 39] on icon "button" at bounding box center [939, 40] width 8 height 8
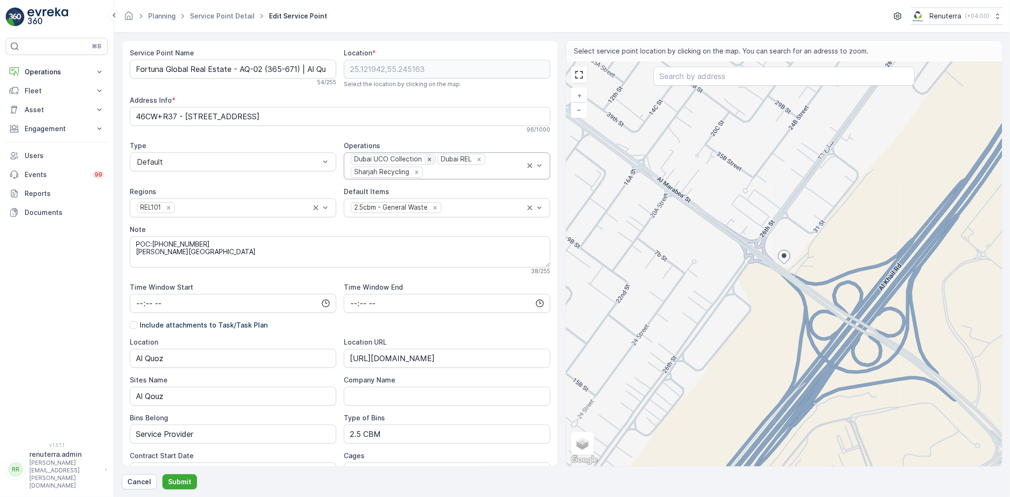
click at [426, 159] on icon "Remove Dubai UCO Collection" at bounding box center [429, 159] width 7 height 7
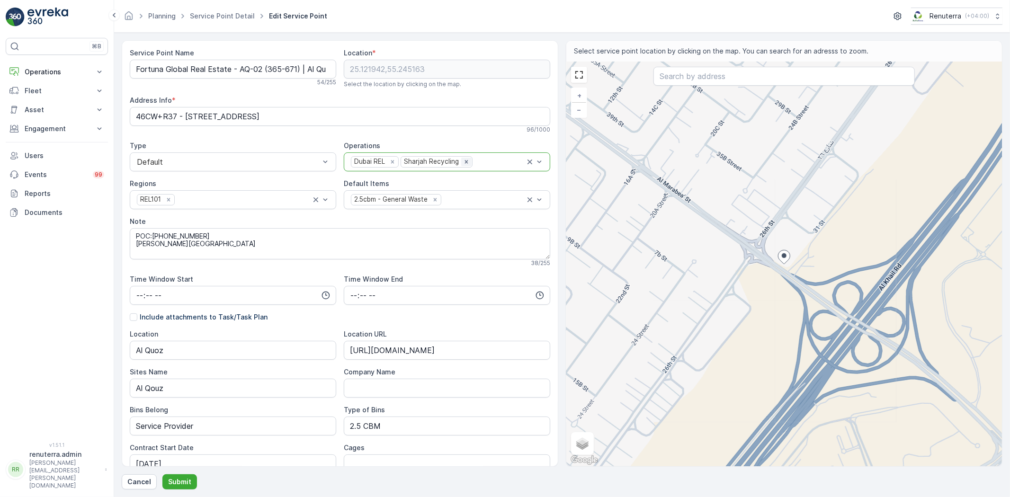
click at [466, 162] on icon "Remove Sharjah Recycling" at bounding box center [466, 162] width 7 height 7
click at [178, 476] on button "Submit" at bounding box center [179, 482] width 35 height 15
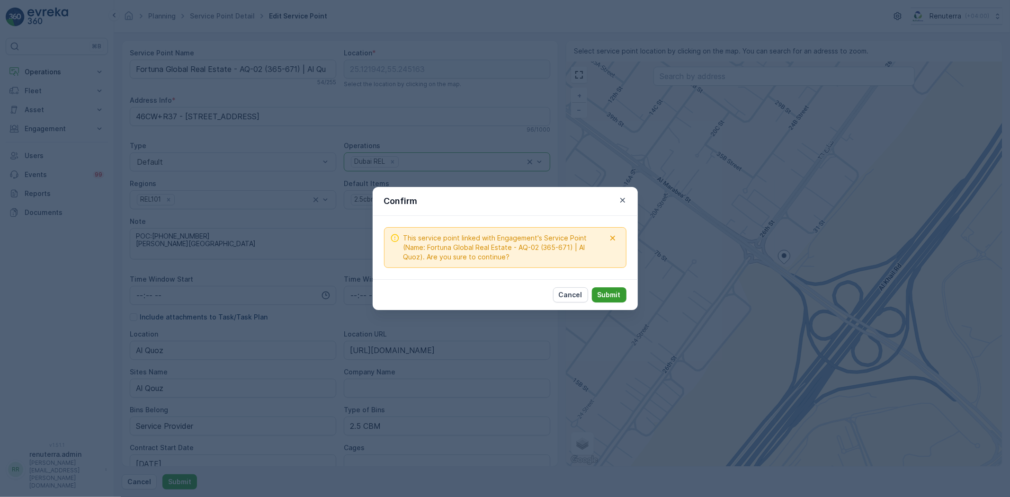
click at [609, 299] on p "Submit" at bounding box center [609, 294] width 23 height 9
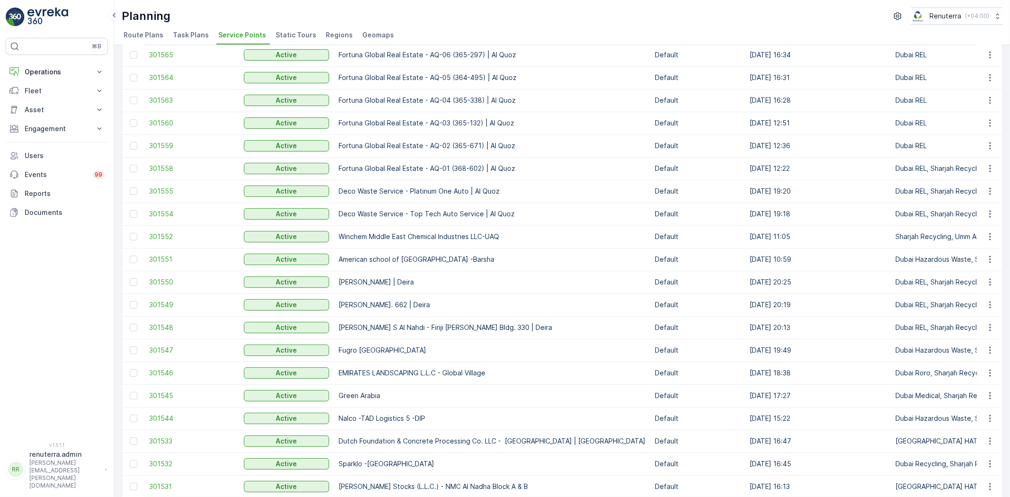
scroll to position [53, 0]
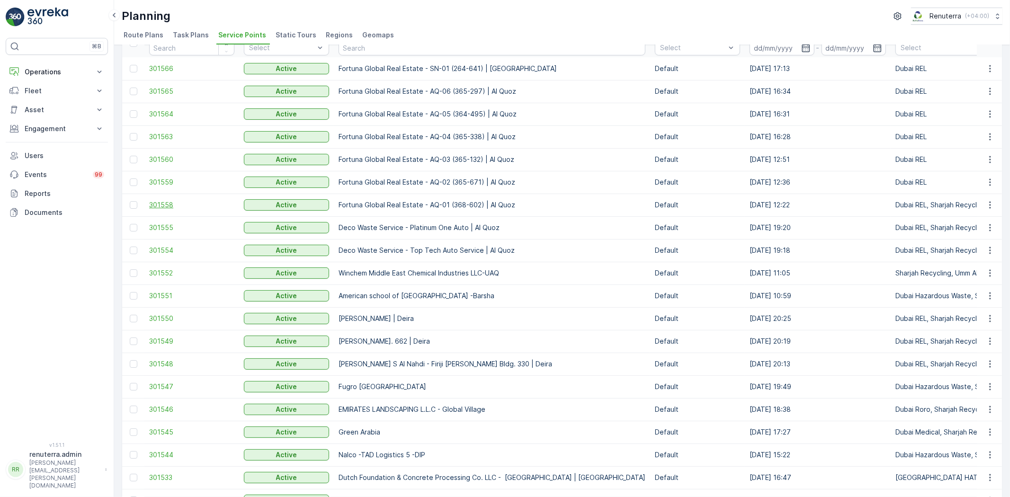
click at [160, 203] on span "301558" at bounding box center [191, 204] width 85 height 9
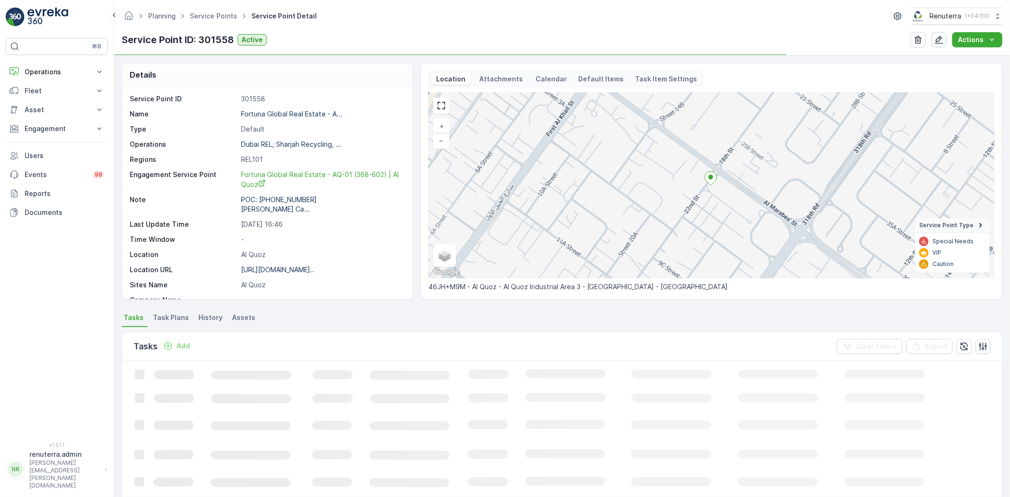
click at [938, 36] on icon "button" at bounding box center [939, 39] width 9 height 9
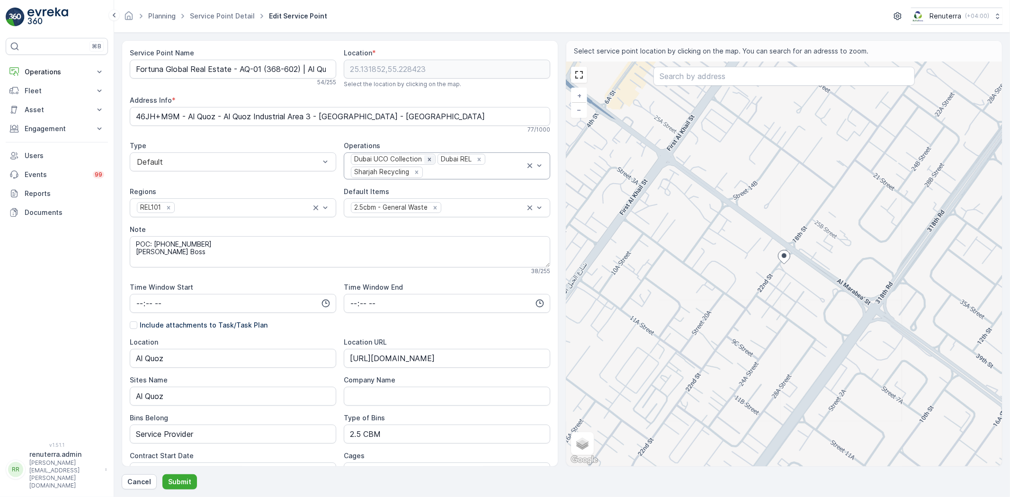
click at [426, 157] on icon "Remove Dubai UCO Collection" at bounding box center [429, 159] width 7 height 7
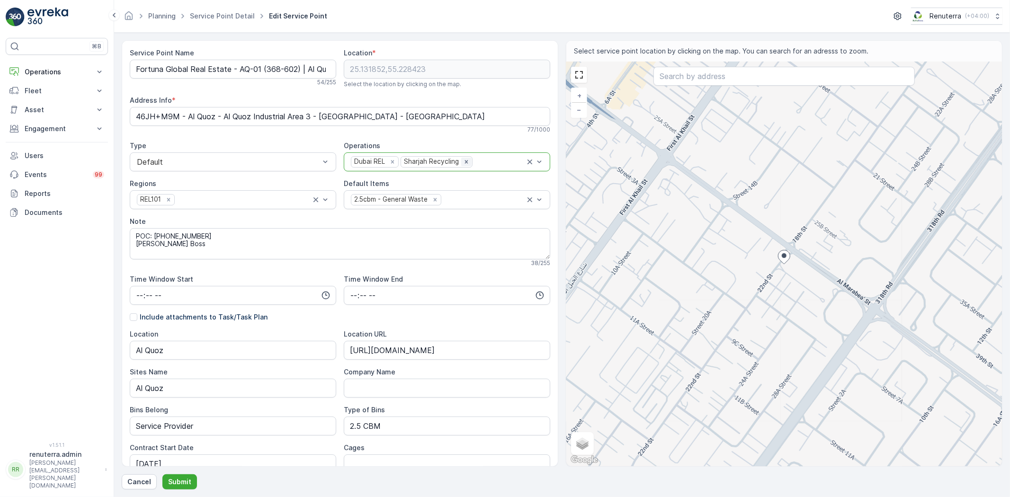
click at [461, 161] on div "Remove Sharjah Recycling" at bounding box center [466, 162] width 10 height 9
click at [180, 479] on p "Submit" at bounding box center [179, 481] width 23 height 9
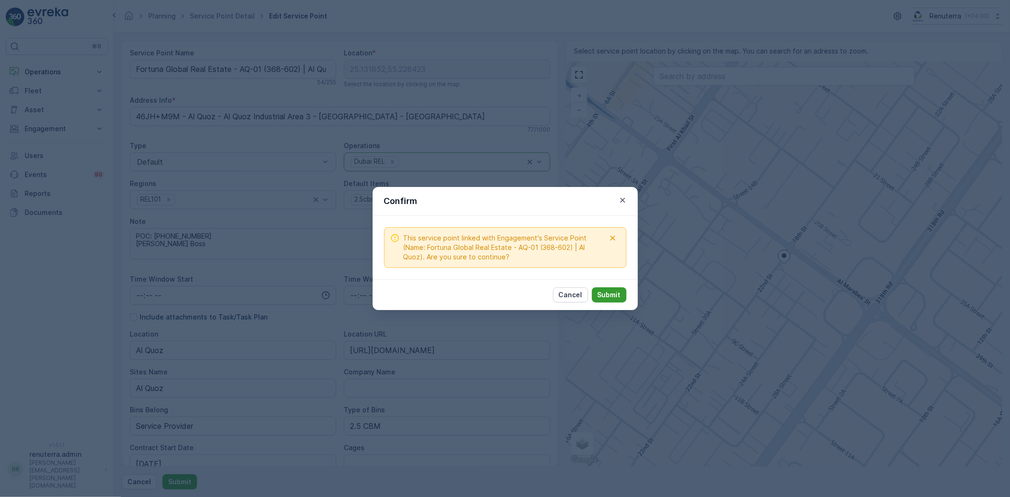
click at [603, 295] on p "Submit" at bounding box center [609, 294] width 23 height 9
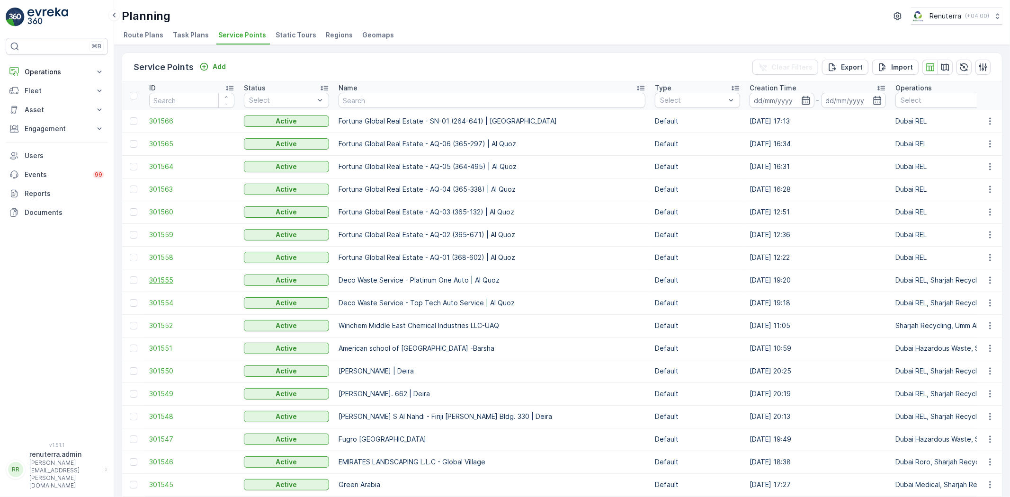
click at [162, 278] on span "301555" at bounding box center [191, 280] width 85 height 9
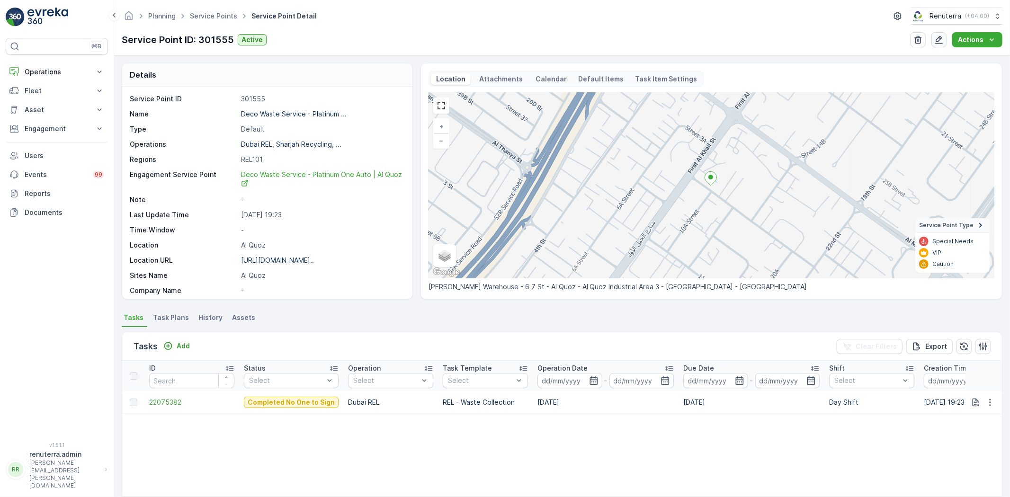
click at [938, 39] on icon "button" at bounding box center [939, 39] width 9 height 9
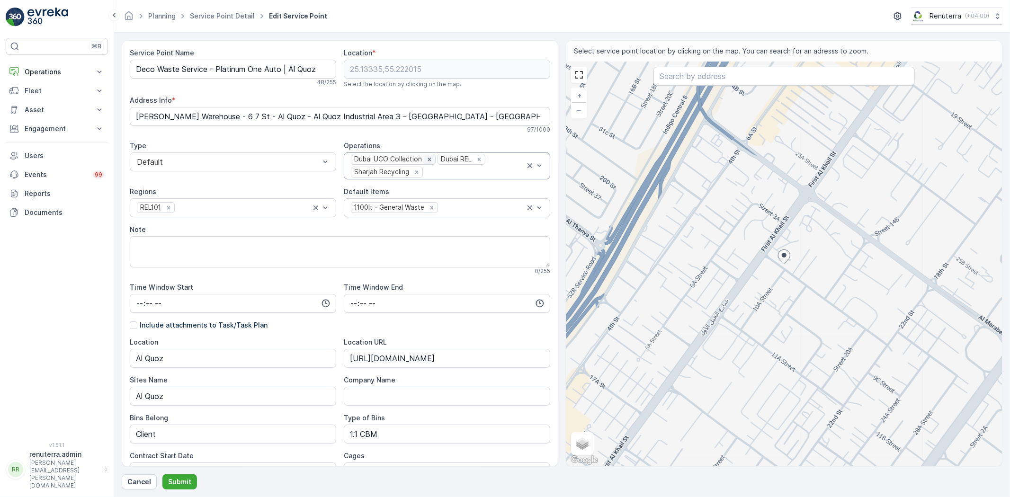
click at [427, 158] on icon "Remove Dubai UCO Collection" at bounding box center [429, 159] width 7 height 7
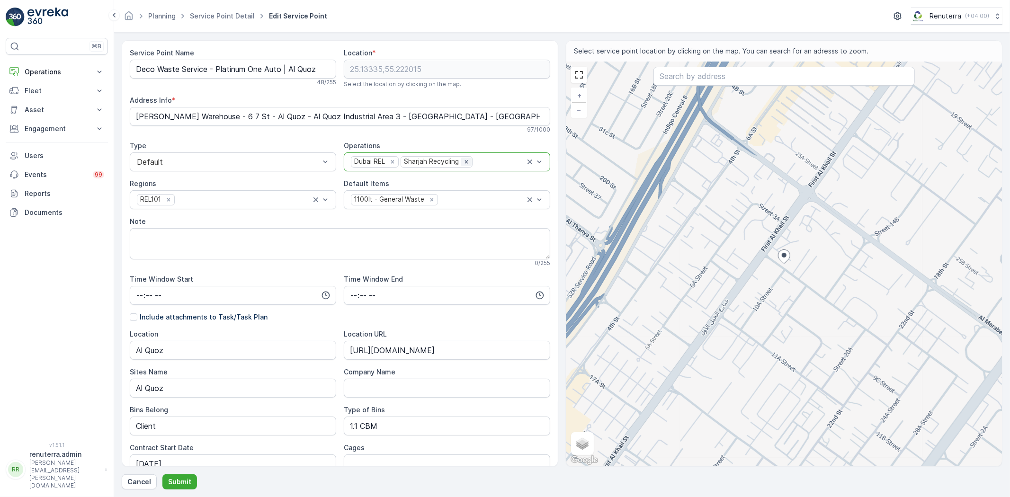
click at [464, 160] on icon "Remove Sharjah Recycling" at bounding box center [466, 162] width 7 height 7
click at [177, 481] on p "Submit" at bounding box center [179, 481] width 23 height 9
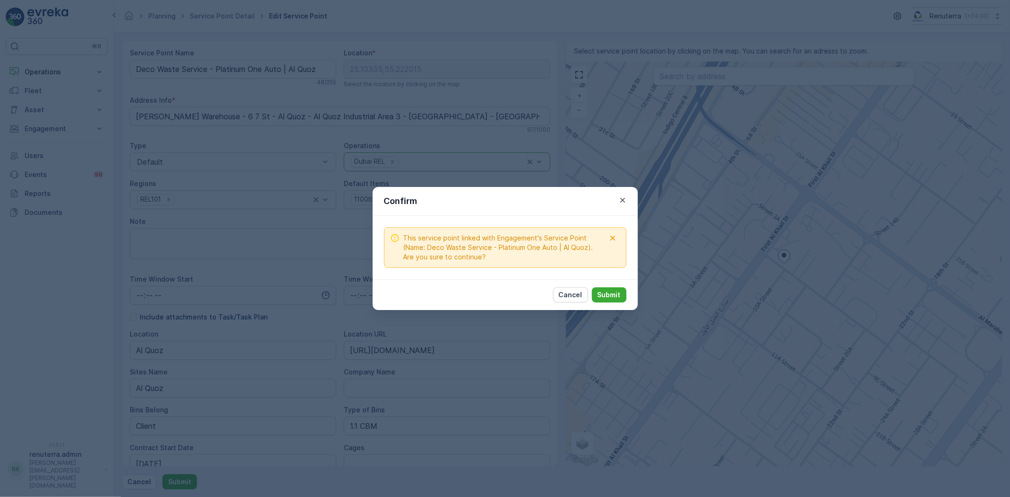
click at [613, 286] on div "Cancel Submit" at bounding box center [505, 294] width 265 height 31
click at [612, 291] on p "Submit" at bounding box center [609, 294] width 23 height 9
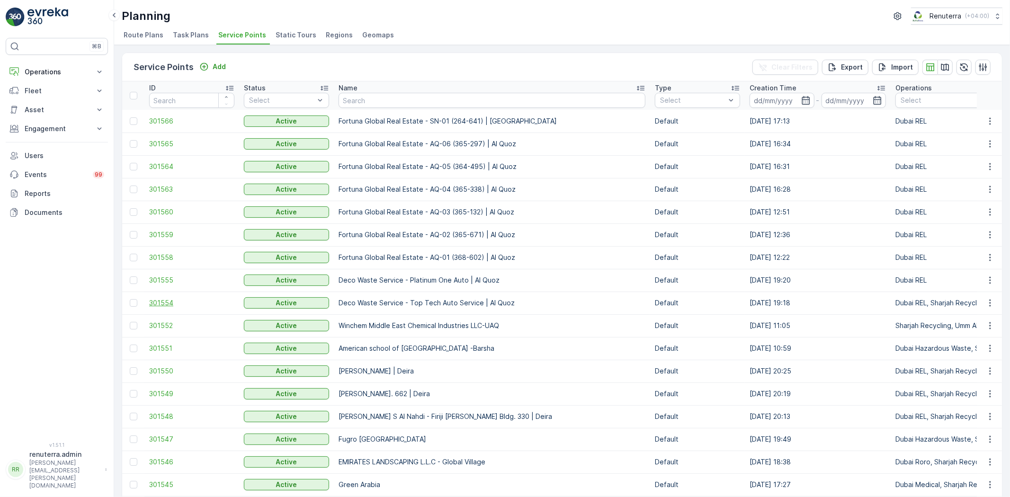
click at [167, 302] on span "301554" at bounding box center [191, 302] width 85 height 9
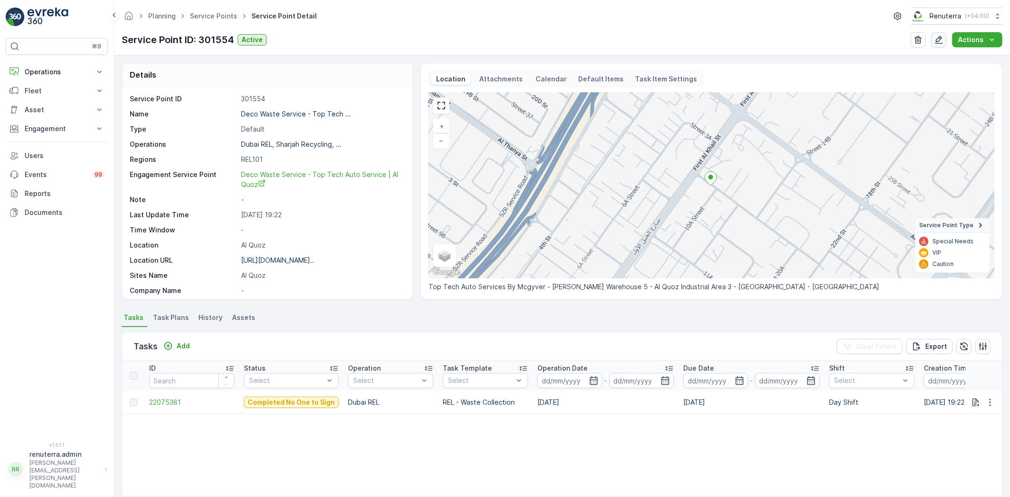
click at [939, 40] on icon "button" at bounding box center [939, 39] width 9 height 9
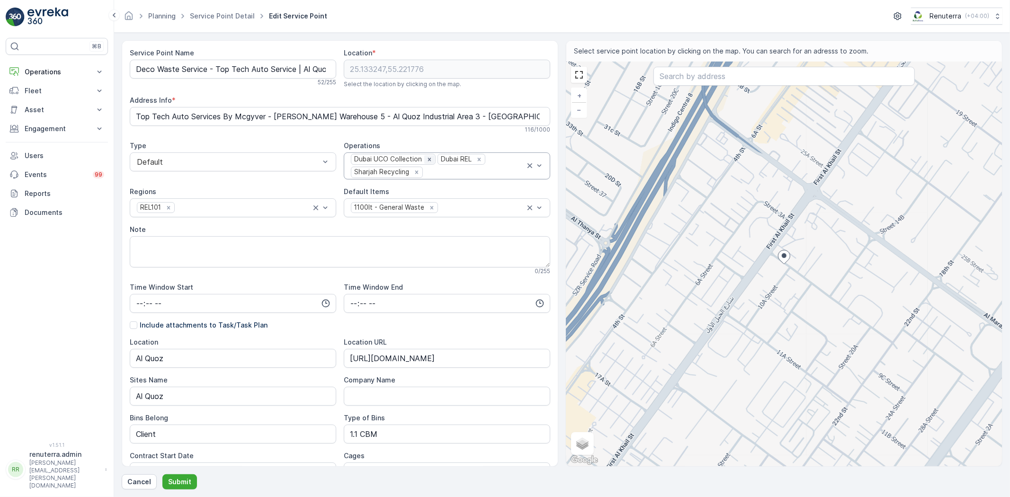
click at [426, 158] on icon "Remove Dubai UCO Collection" at bounding box center [429, 159] width 7 height 7
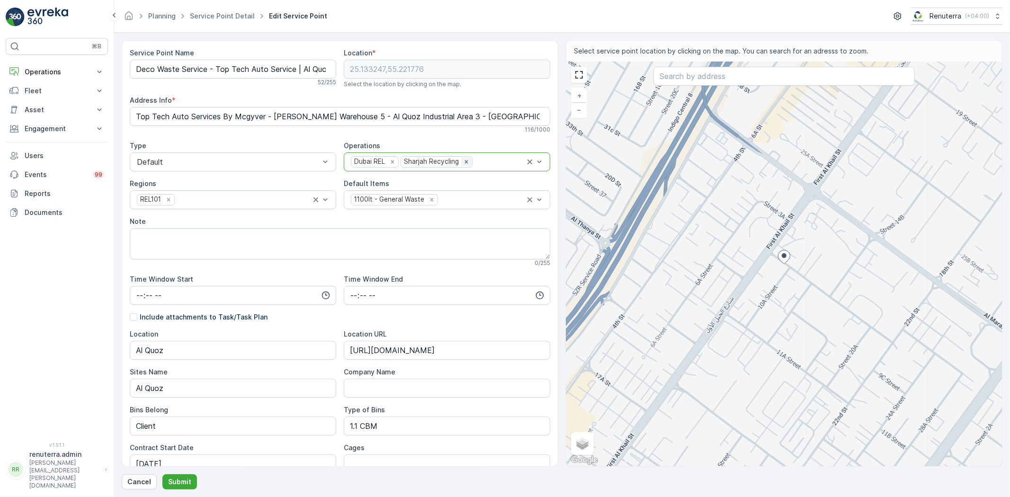
click at [465, 161] on icon "Remove Sharjah Recycling" at bounding box center [466, 162] width 7 height 7
click at [174, 484] on p "Submit" at bounding box center [179, 481] width 23 height 9
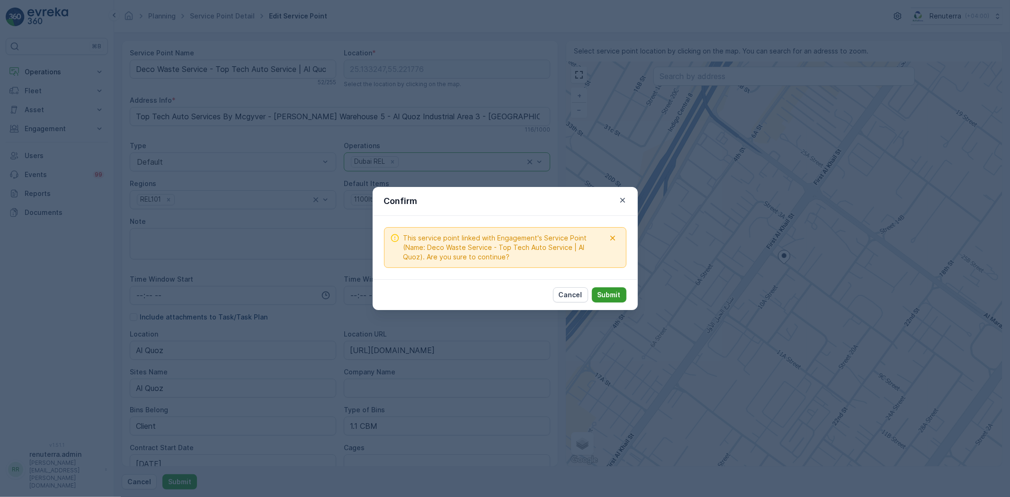
click at [618, 291] on p "Submit" at bounding box center [609, 294] width 23 height 9
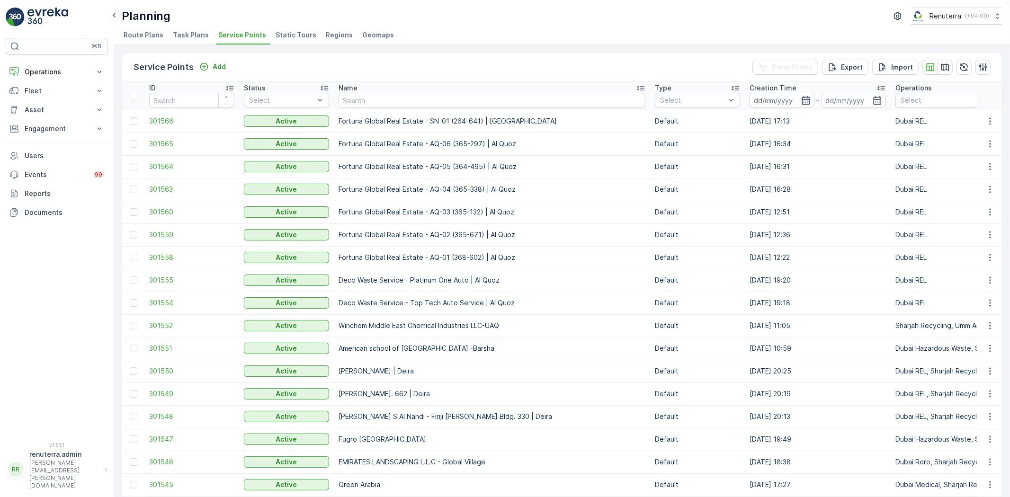
click at [801, 97] on icon "button" at bounding box center [805, 100] width 9 height 9
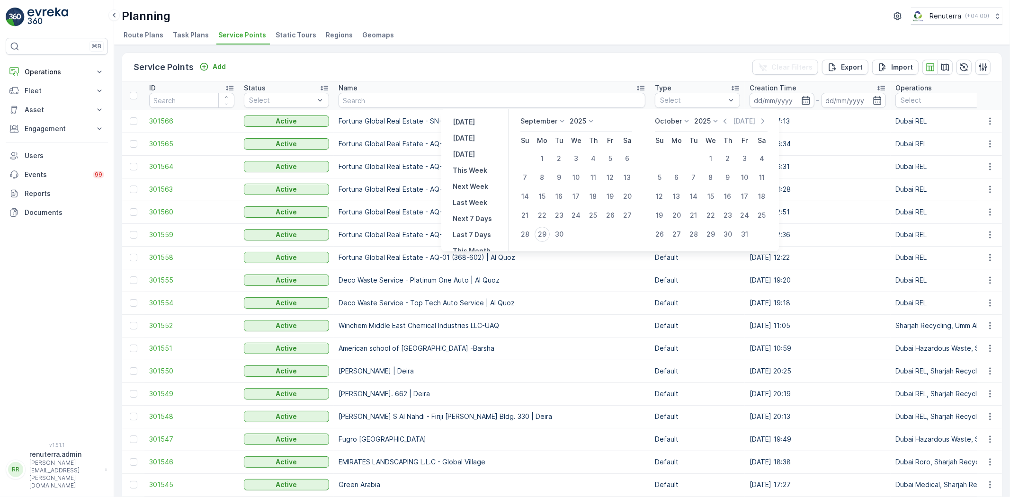
click at [535, 23] on div "Planning Renuterra ( +04:00 )" at bounding box center [562, 16] width 881 height 17
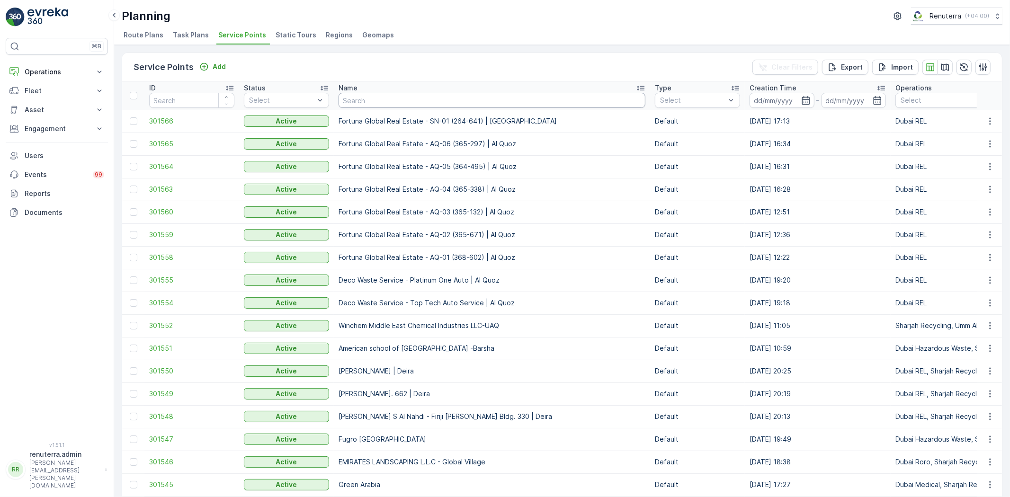
click at [358, 93] on input "text" at bounding box center [492, 100] width 307 height 15
type input "torn"
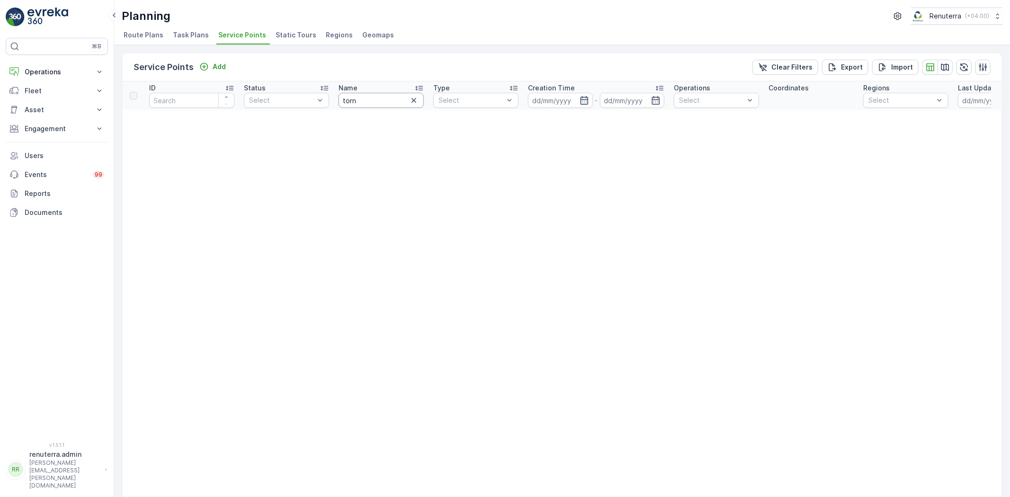
click at [359, 98] on input "torn" at bounding box center [381, 100] width 85 height 15
type input "tor"
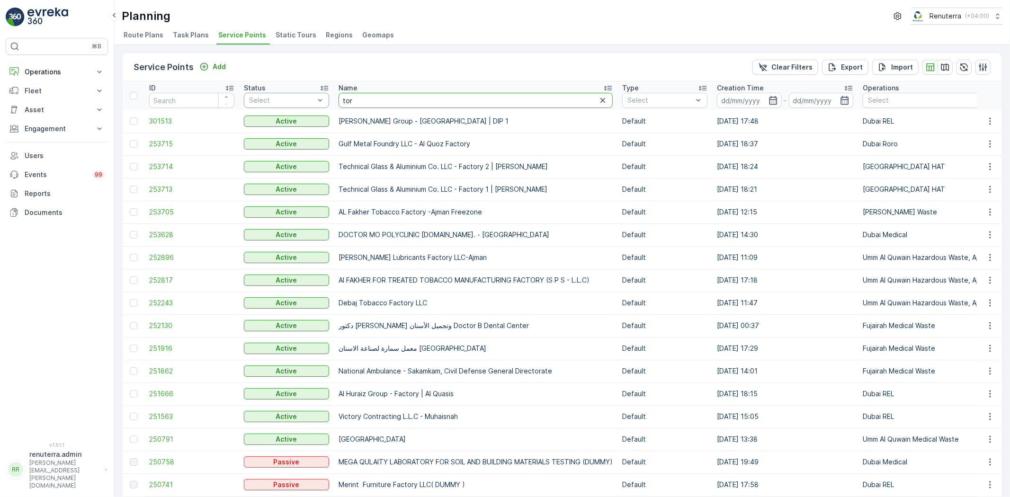
drag, startPoint x: 359, startPoint y: 101, endPoint x: 298, endPoint y: 96, distance: 60.4
type input "urb"
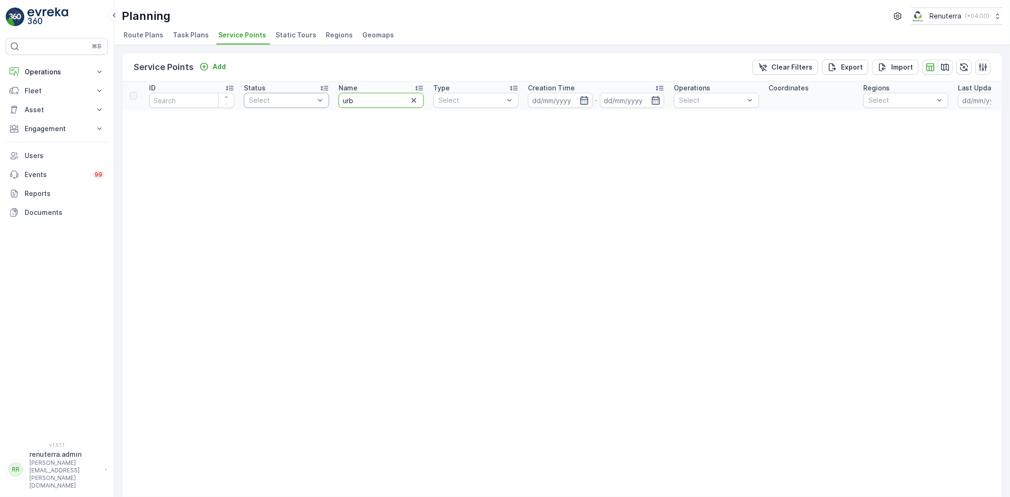
drag, startPoint x: 373, startPoint y: 101, endPoint x: 316, endPoint y: 95, distance: 57.2
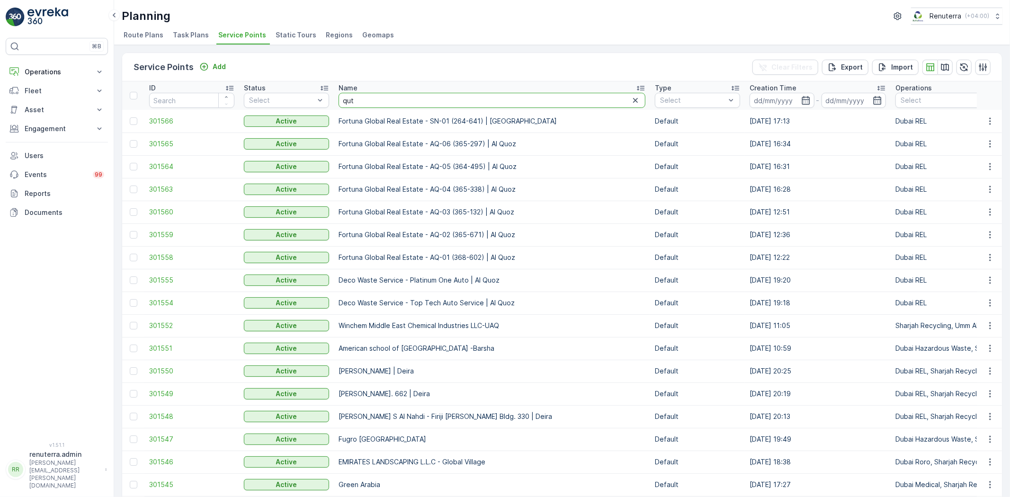
type input "qutt"
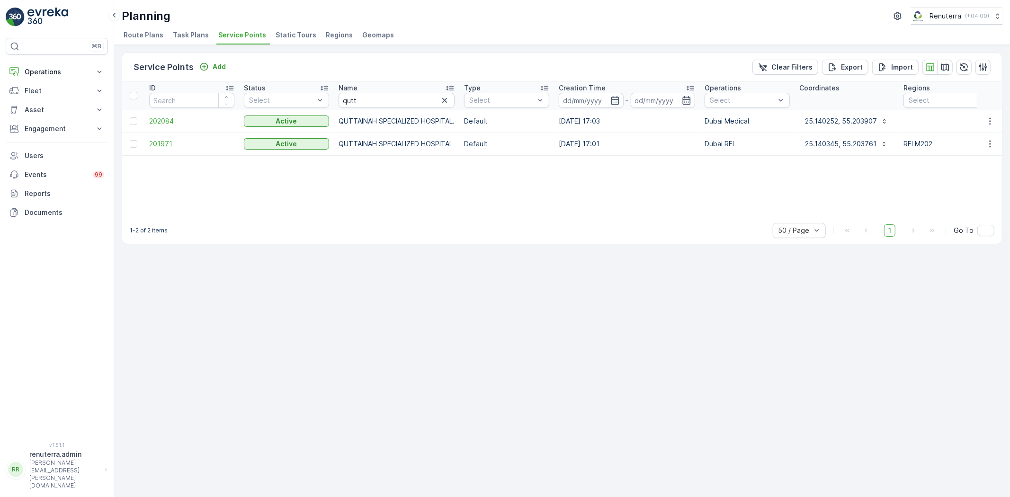
click at [168, 144] on span "201971" at bounding box center [191, 143] width 85 height 9
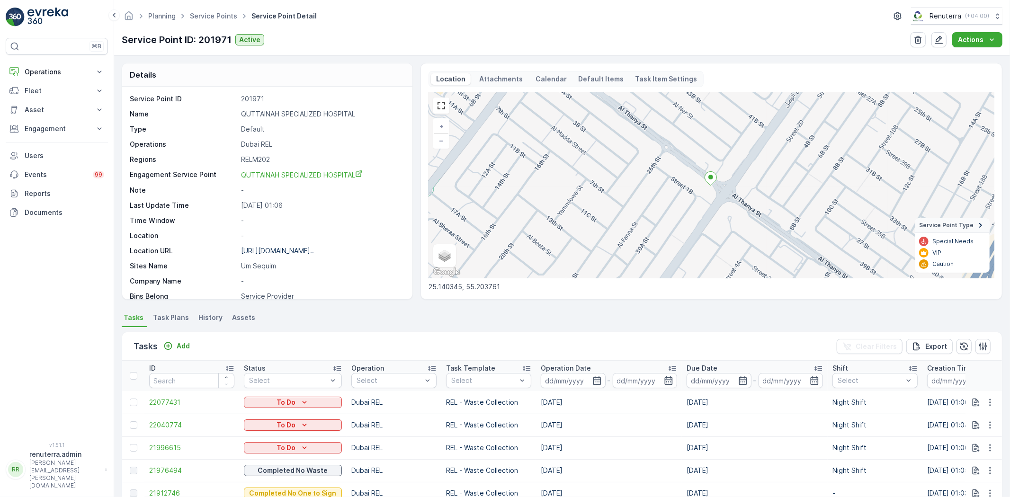
scroll to position [53, 0]
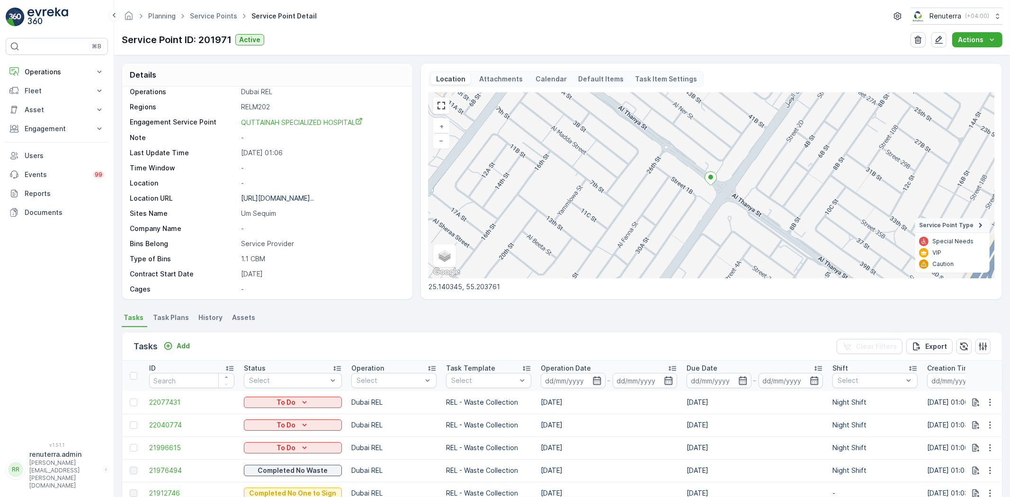
click at [194, 11] on span "Service Points" at bounding box center [213, 15] width 51 height 9
click at [205, 12] on link "Service Points" at bounding box center [213, 16] width 47 height 8
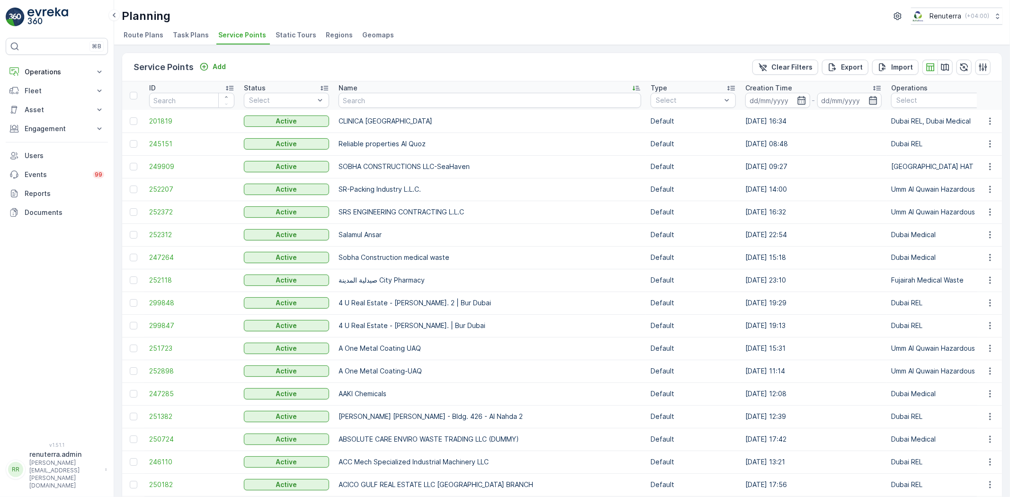
click at [367, 100] on input "text" at bounding box center [490, 100] width 303 height 15
type input "omni care"
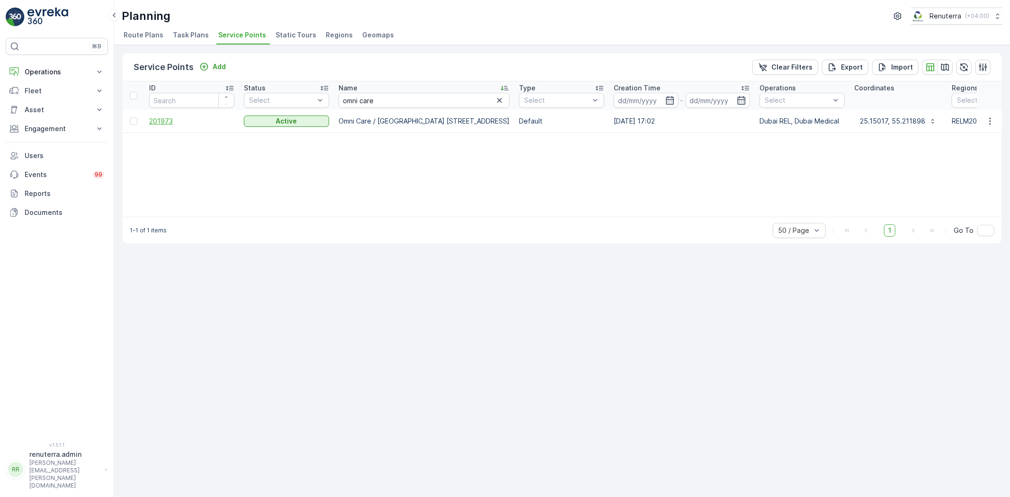
click at [173, 124] on span "201973" at bounding box center [191, 121] width 85 height 9
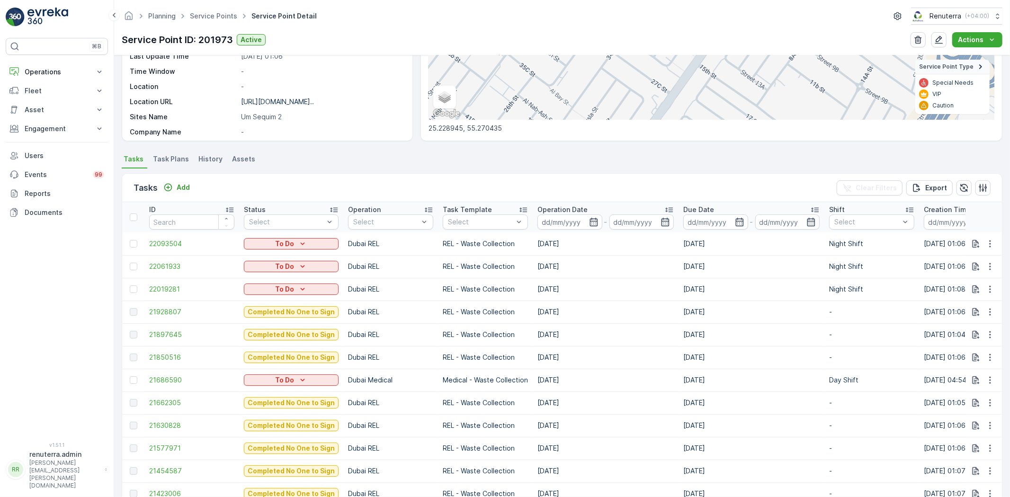
scroll to position [105, 0]
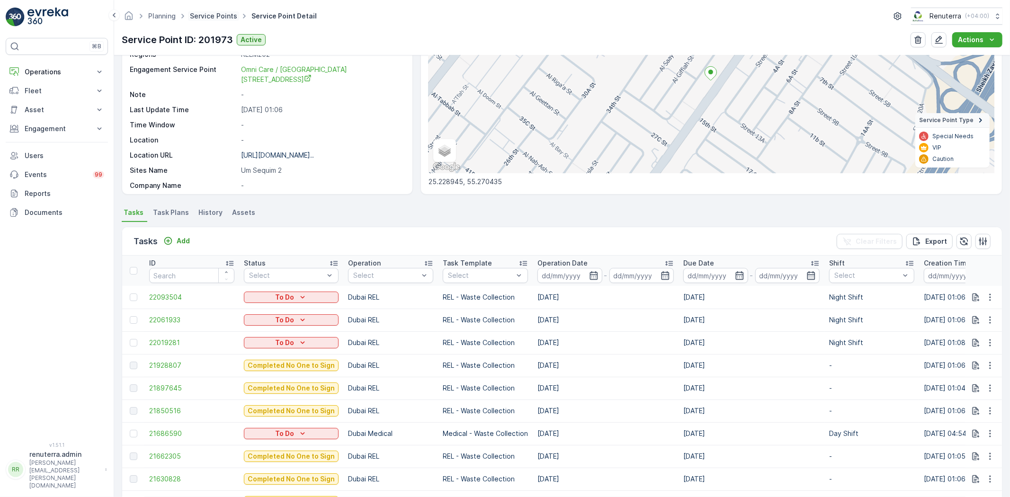
click at [208, 13] on link "Service Points" at bounding box center [213, 16] width 47 height 8
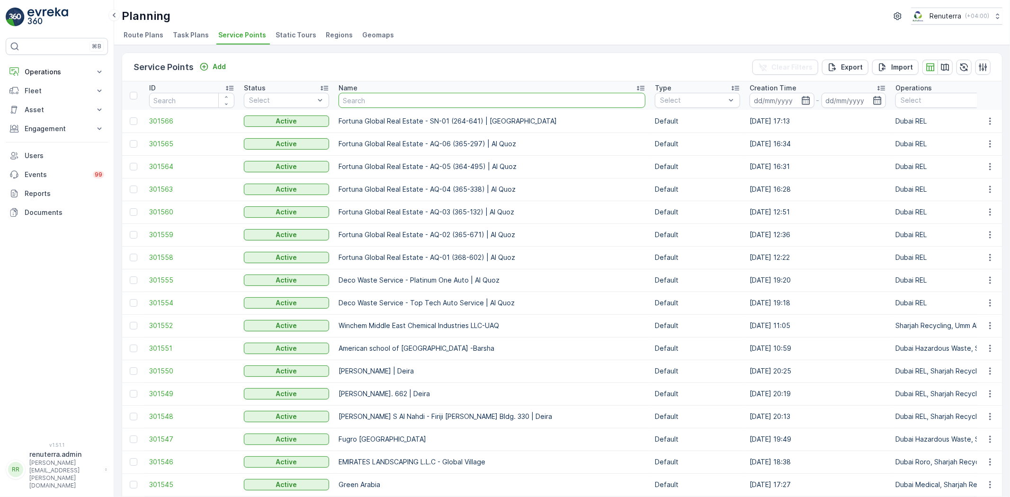
click at [376, 99] on input "text" at bounding box center [492, 100] width 307 height 15
type input "Ajman academey"
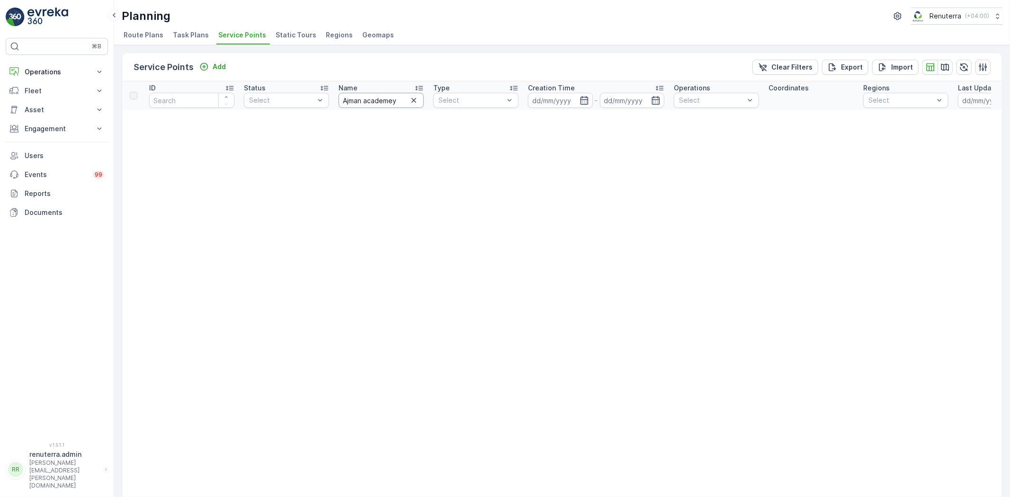
click at [381, 98] on input "Ajman academey" at bounding box center [381, 100] width 85 height 15
type input "Ajman acadmey"
click at [399, 98] on input "Ajman acadmey" at bounding box center [381, 100] width 85 height 15
type input "Ajman acad"
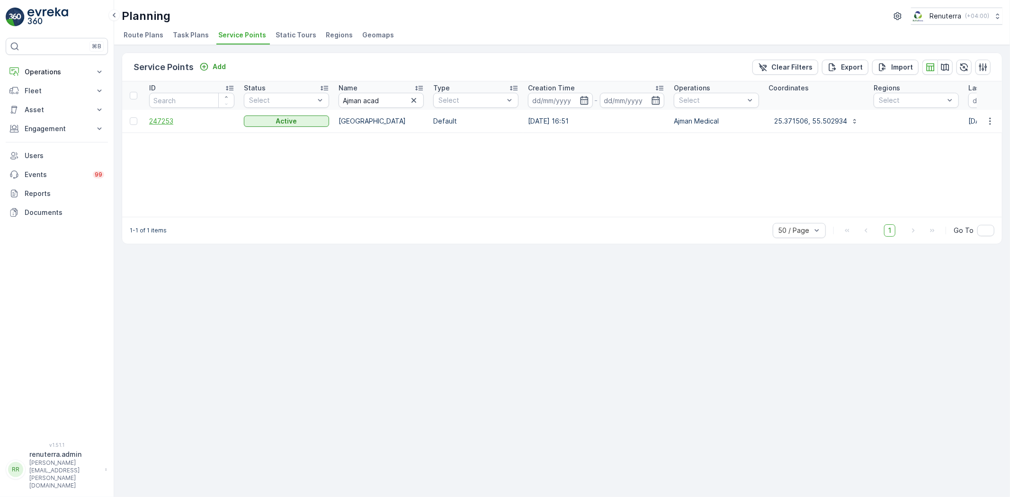
drag, startPoint x: 126, startPoint y: 115, endPoint x: 159, endPoint y: 119, distance: 33.0
click at [128, 115] on td at bounding box center [133, 121] width 22 height 23
click at [162, 120] on span "247253" at bounding box center [191, 121] width 85 height 9
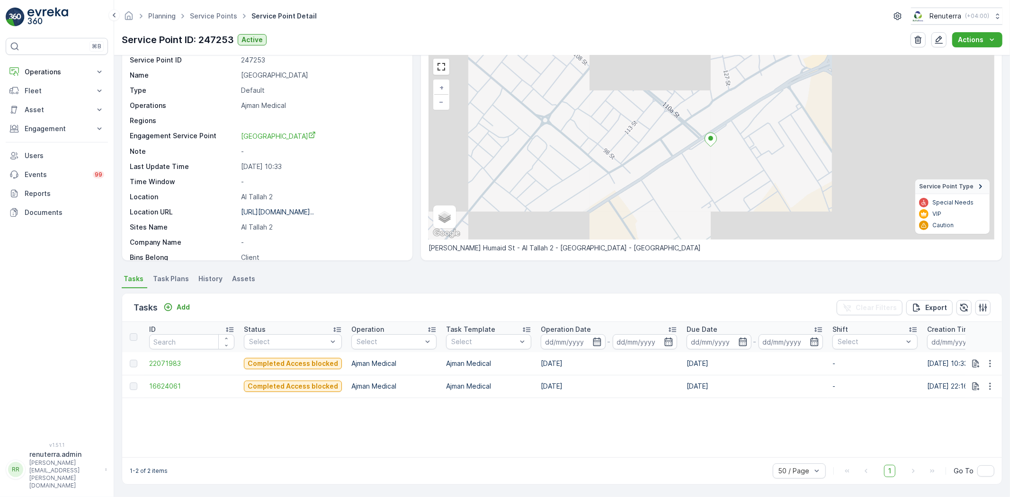
scroll to position [39, 0]
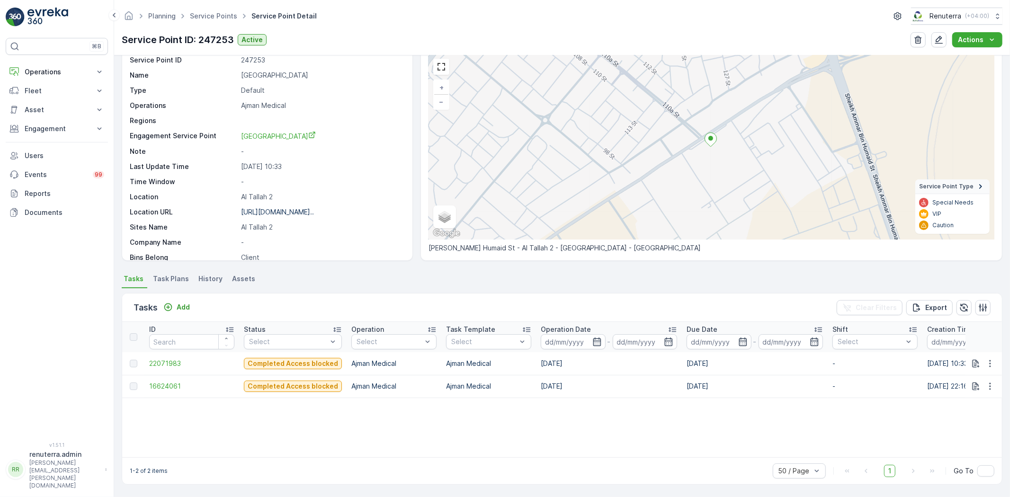
click at [174, 355] on td "22071983" at bounding box center [191, 363] width 95 height 23
click at [177, 363] on span "22071983" at bounding box center [191, 363] width 85 height 9
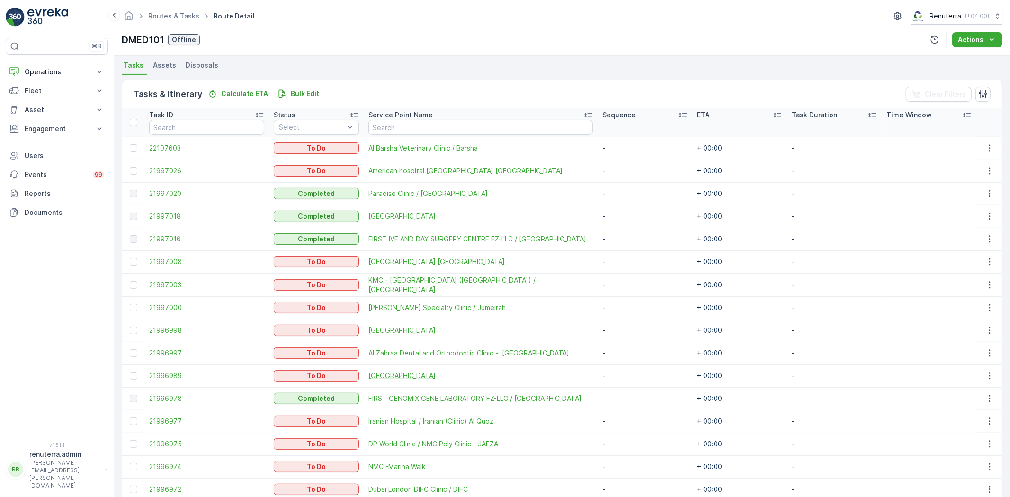
scroll to position [210, 0]
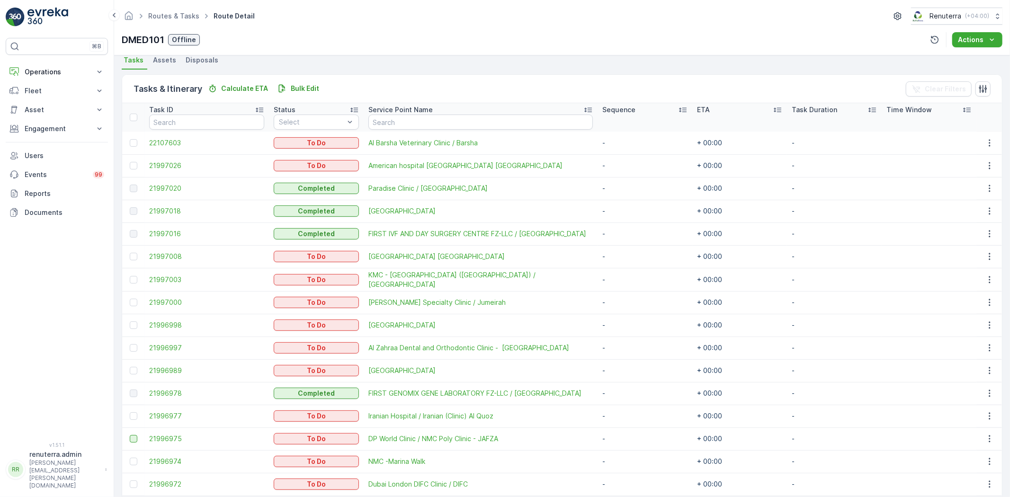
click at [134, 439] on div at bounding box center [134, 439] width 8 height 8
click at [130, 435] on input "checkbox" at bounding box center [130, 435] width 0 height 0
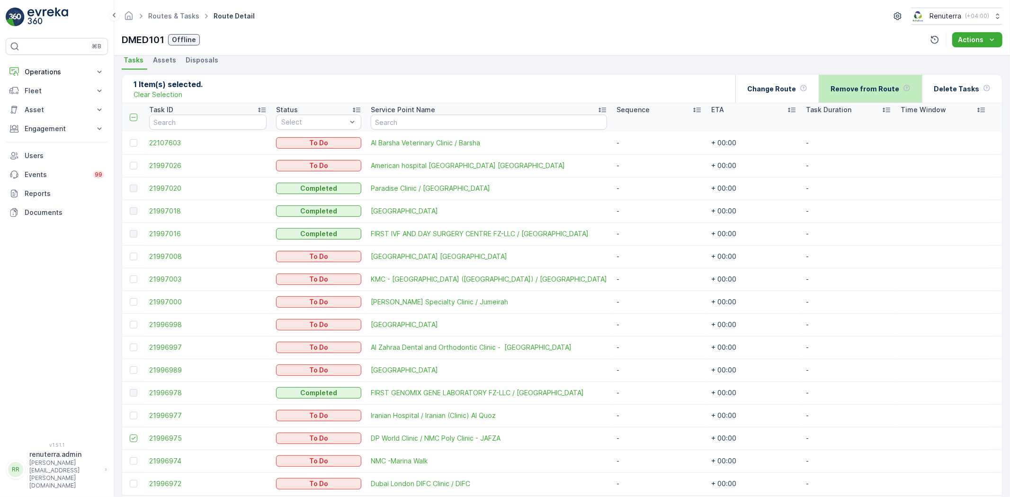
click at [863, 88] on p "Remove from Route" at bounding box center [865, 88] width 69 height 9
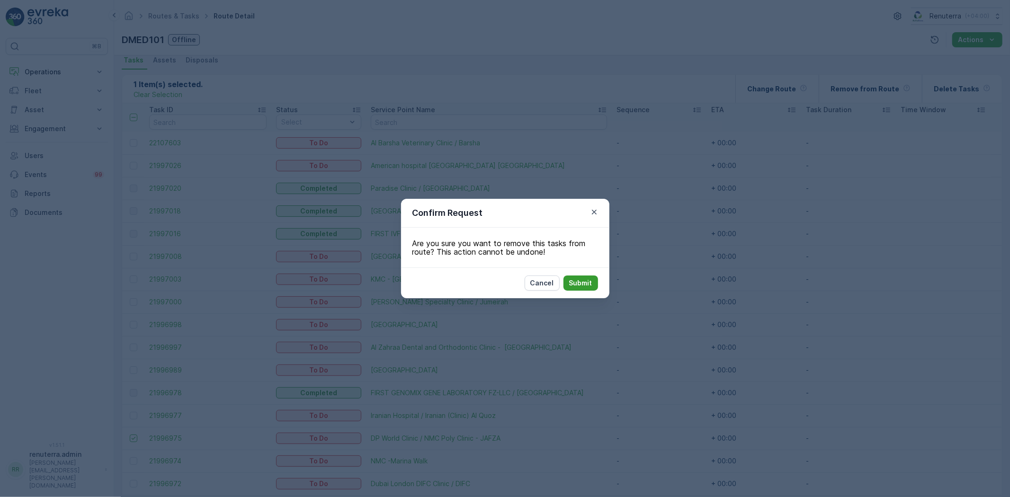
click at [580, 281] on p "Submit" at bounding box center [580, 283] width 23 height 9
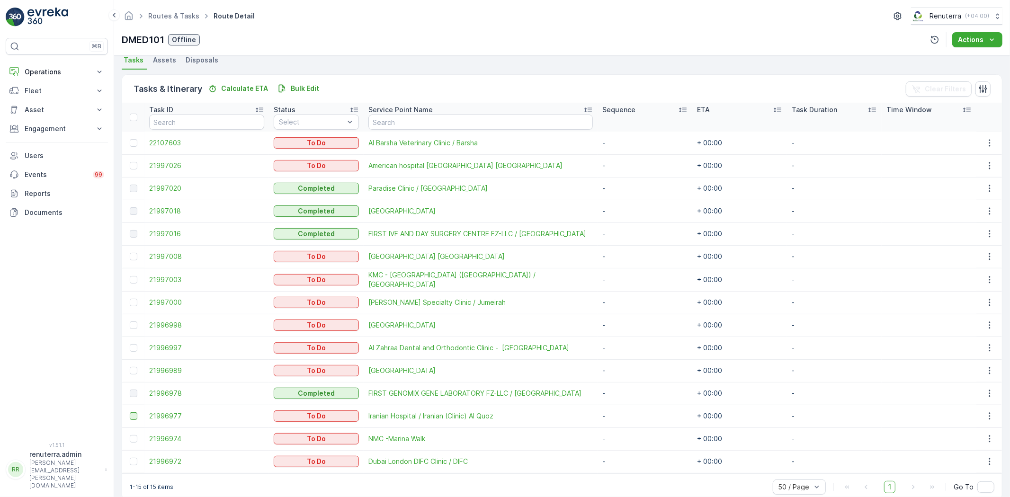
click at [136, 414] on div at bounding box center [134, 417] width 8 height 8
click at [130, 413] on input "checkbox" at bounding box center [130, 413] width 0 height 0
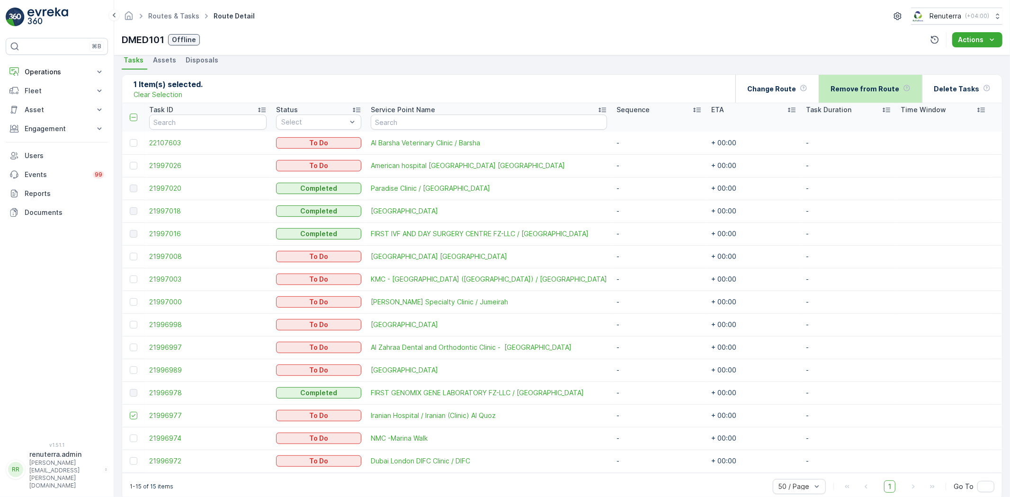
click at [867, 89] on p "Remove from Route" at bounding box center [865, 88] width 69 height 9
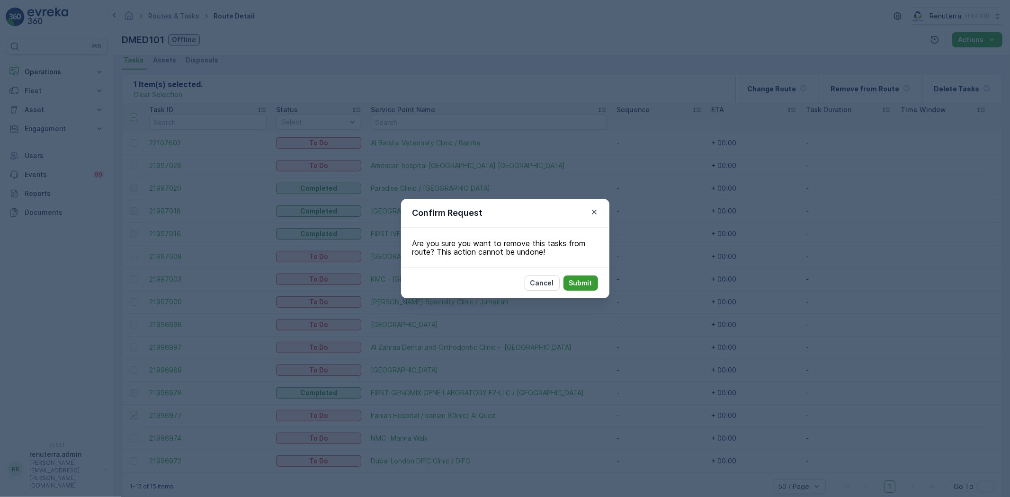
click at [575, 281] on p "Submit" at bounding box center [580, 283] width 23 height 9
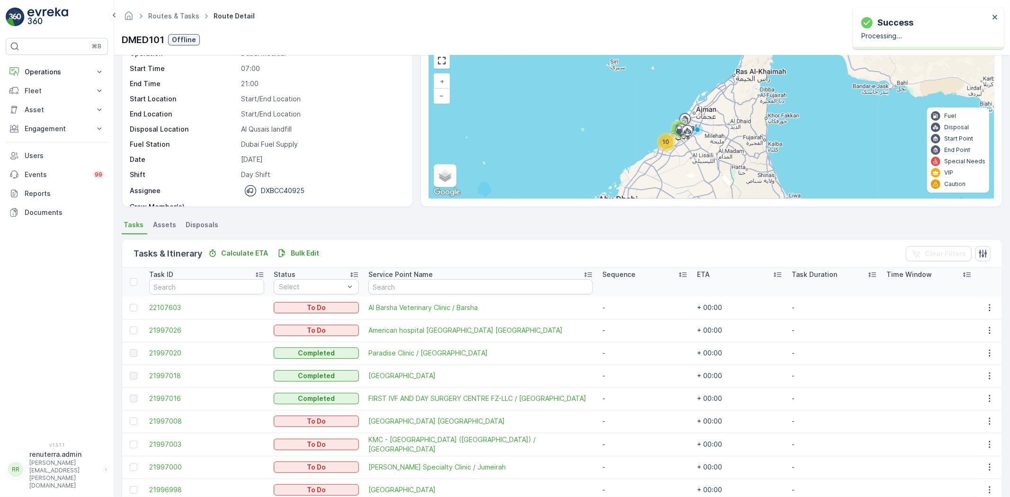
scroll to position [45, 0]
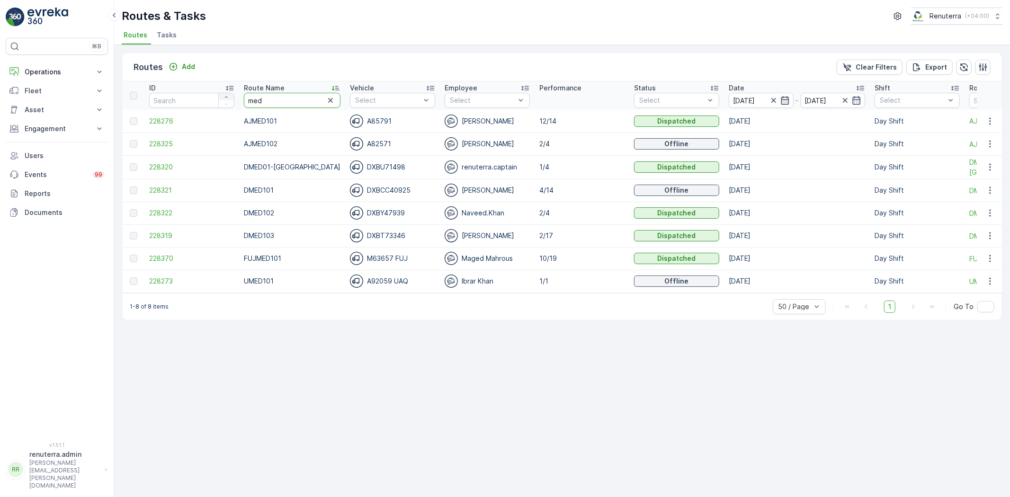
drag, startPoint x: 290, startPoint y: 101, endPoint x: 224, endPoint y: 98, distance: 66.4
click at [224, 98] on tr "ID Route Name med Vehicle Select Employee Select Performance Status Select Date…" at bounding box center [603, 95] width 963 height 28
type input "roro"
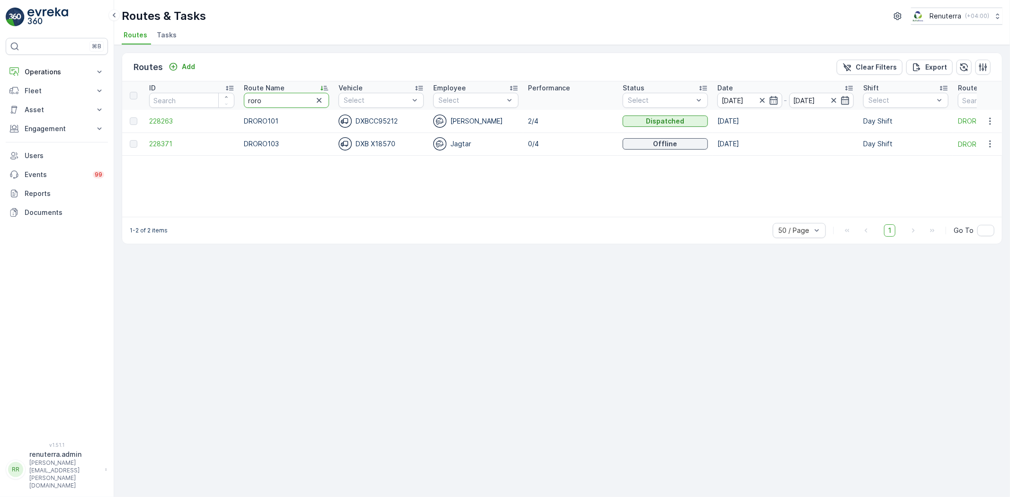
drag, startPoint x: 296, startPoint y: 103, endPoint x: 187, endPoint y: 89, distance: 110.3
click at [188, 91] on tr "ID Route Name roro Vehicle Select Employee Select Performance Status Select Dat…" at bounding box center [598, 95] width 952 height 28
type input "hat"
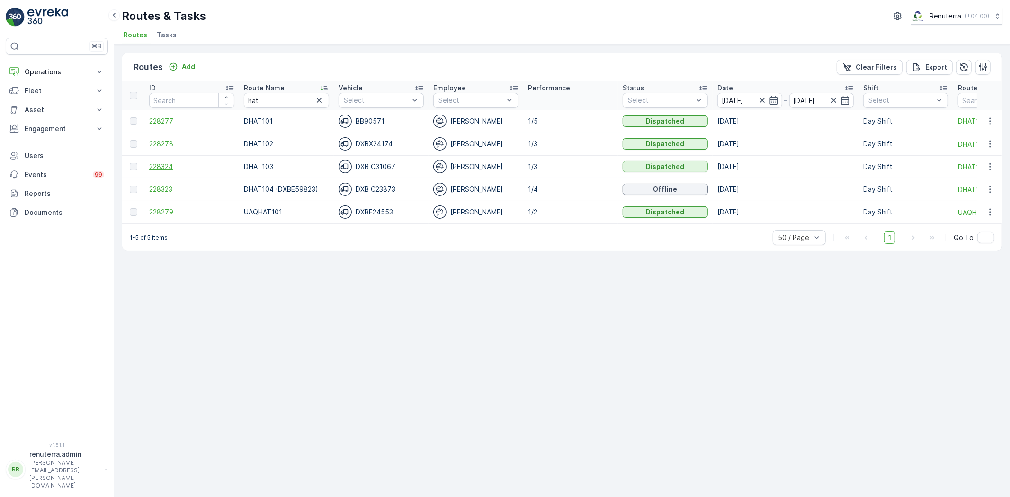
click at [167, 164] on span "228324" at bounding box center [191, 166] width 85 height 9
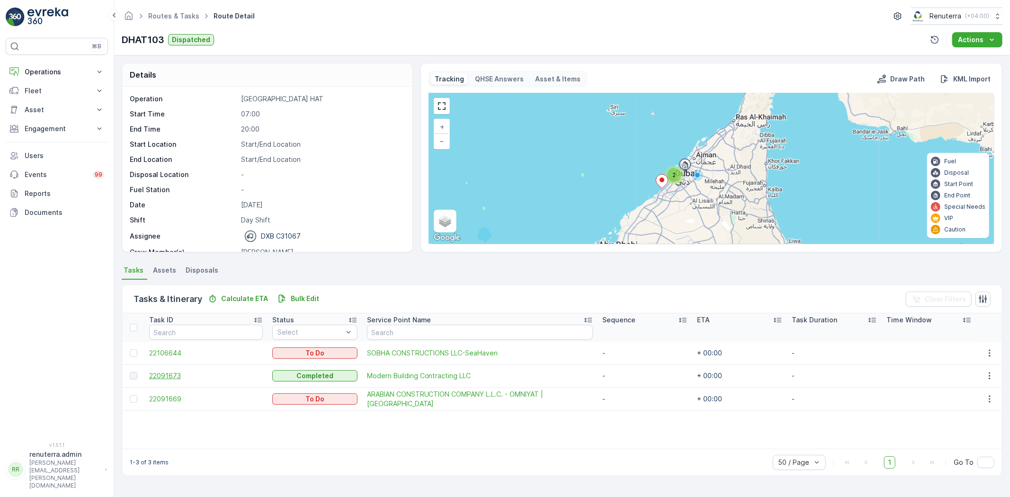
click at [169, 374] on span "22091673" at bounding box center [206, 375] width 114 height 9
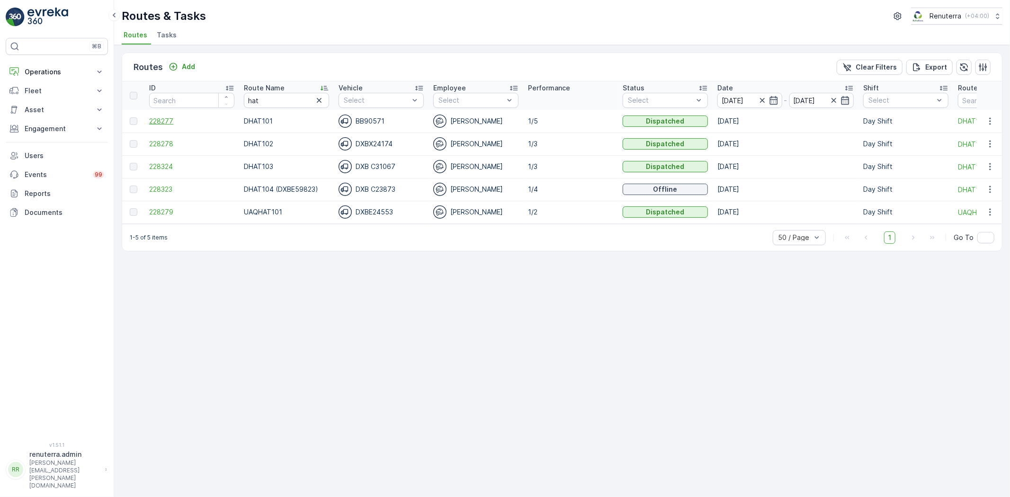
click at [158, 117] on span "228277" at bounding box center [191, 121] width 85 height 9
click at [165, 144] on span "228278" at bounding box center [191, 143] width 85 height 9
click at [168, 185] on span "228323" at bounding box center [191, 189] width 85 height 9
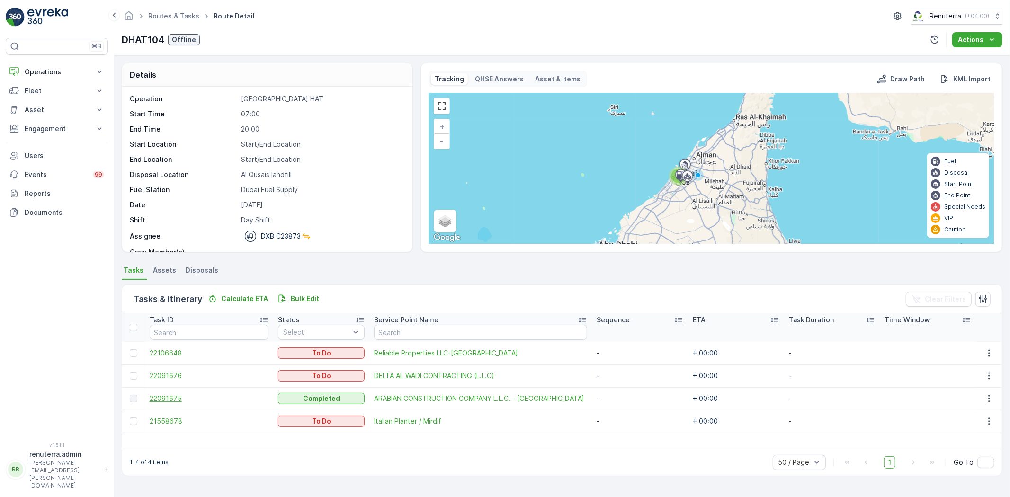
click at [176, 399] on span "22091675" at bounding box center [209, 398] width 119 height 9
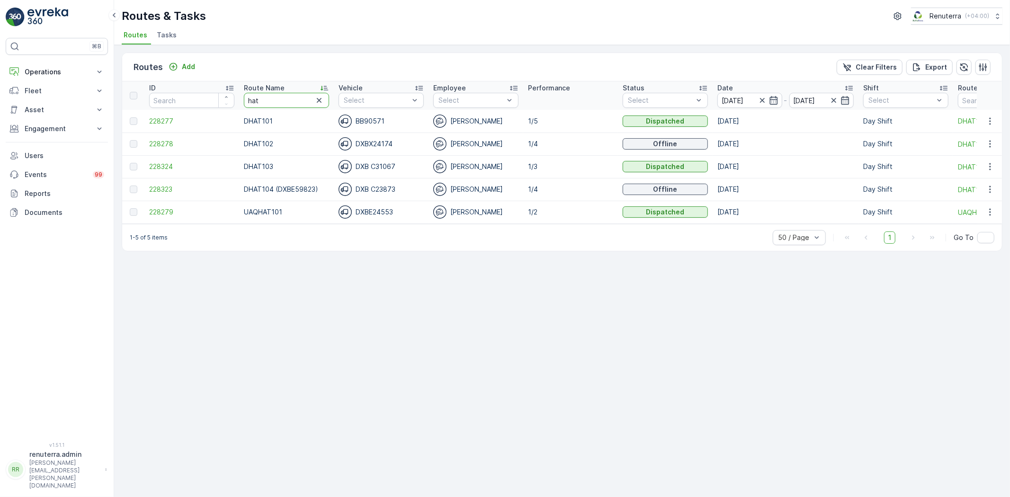
click at [226, 107] on tr "ID Route Name hat Vehicle Select Employee Select Performance Status Select Date…" at bounding box center [598, 95] width 952 height 28
type input "rel"
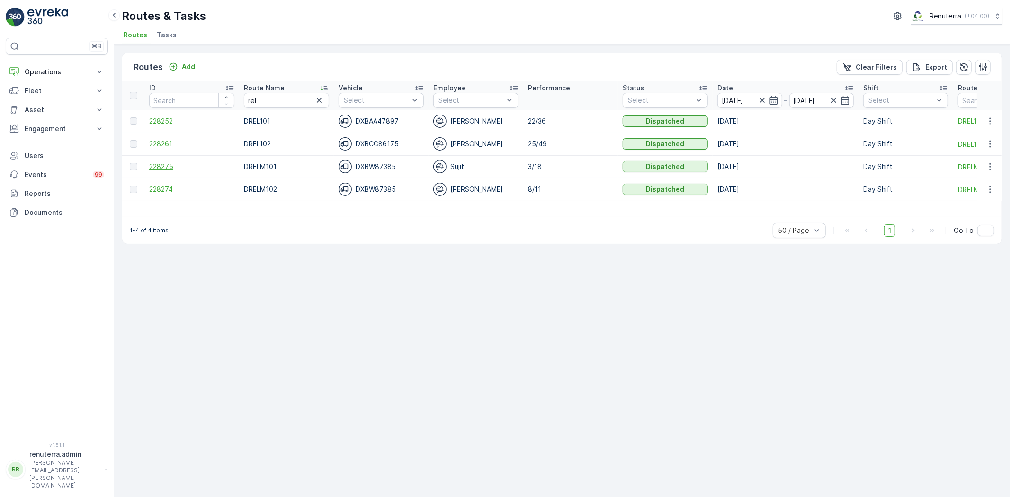
click at [168, 167] on span "228275" at bounding box center [191, 166] width 85 height 9
click at [162, 187] on span "228274" at bounding box center [191, 189] width 85 height 9
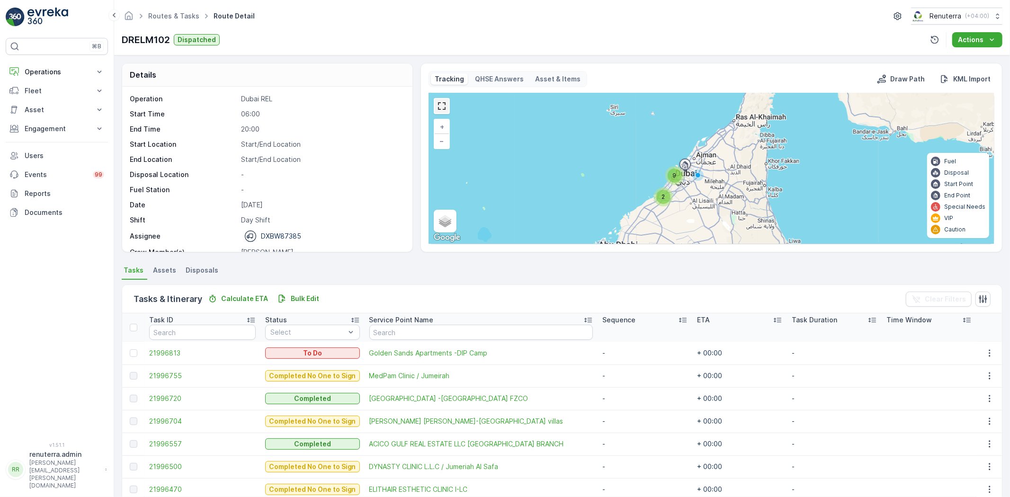
click at [441, 108] on link at bounding box center [442, 106] width 14 height 14
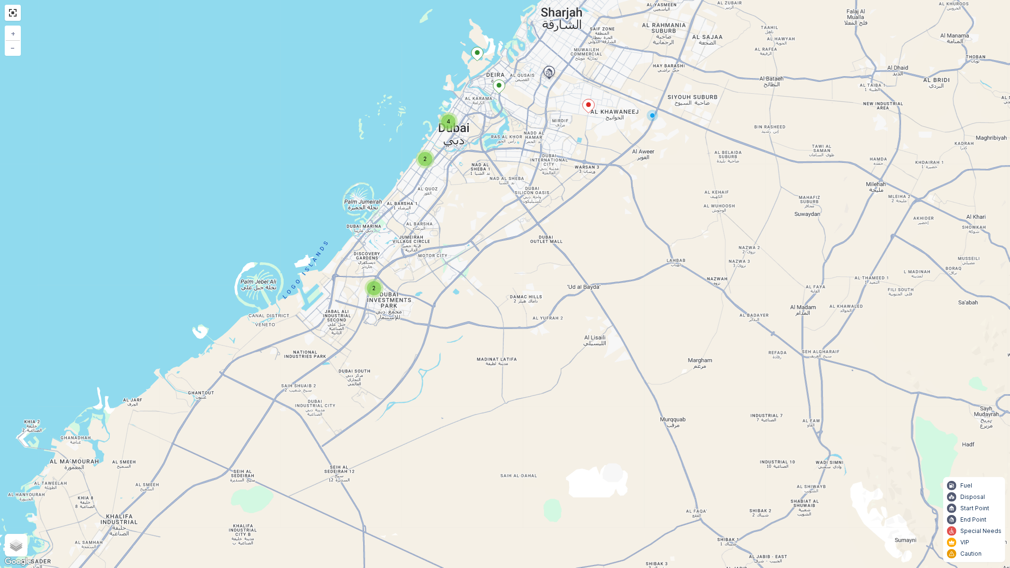
click at [379, 285] on div "2" at bounding box center [374, 288] width 14 height 14
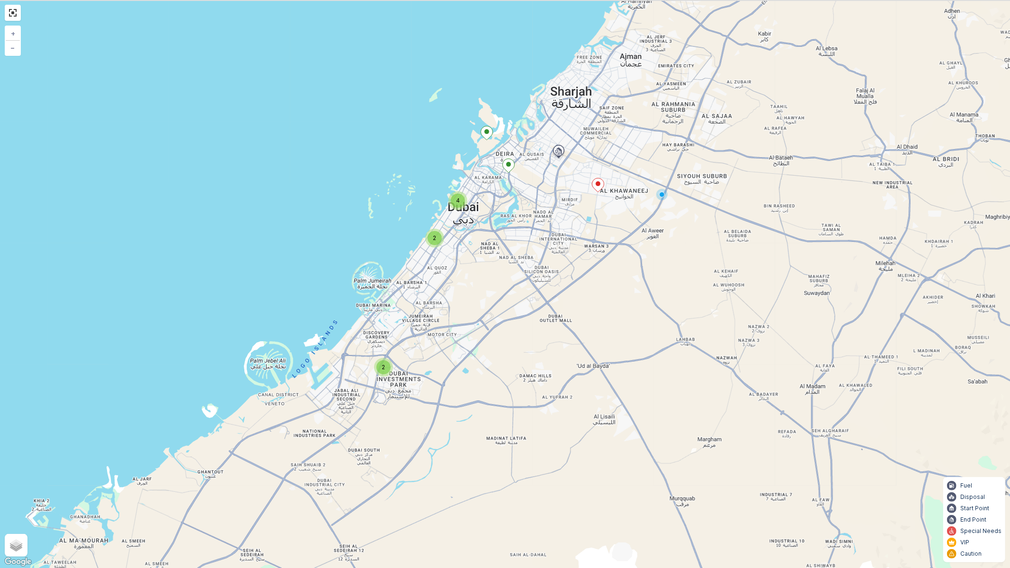
drag, startPoint x: 545, startPoint y: 269, endPoint x: 438, endPoint y: 373, distance: 149.1
click at [450, 372] on div "2 2 2 2 4 + − Satellite Roadmap Terrain Hybrid Leaflet Keyboard shortcuts Map D…" at bounding box center [505, 284] width 1010 height 568
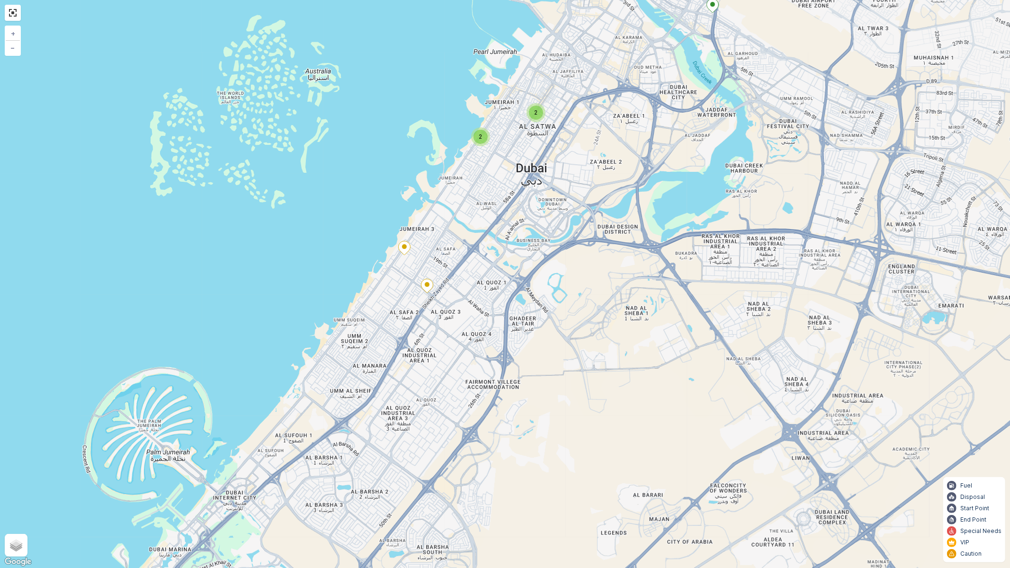
click at [428, 285] on ellipse at bounding box center [427, 284] width 5 height 5
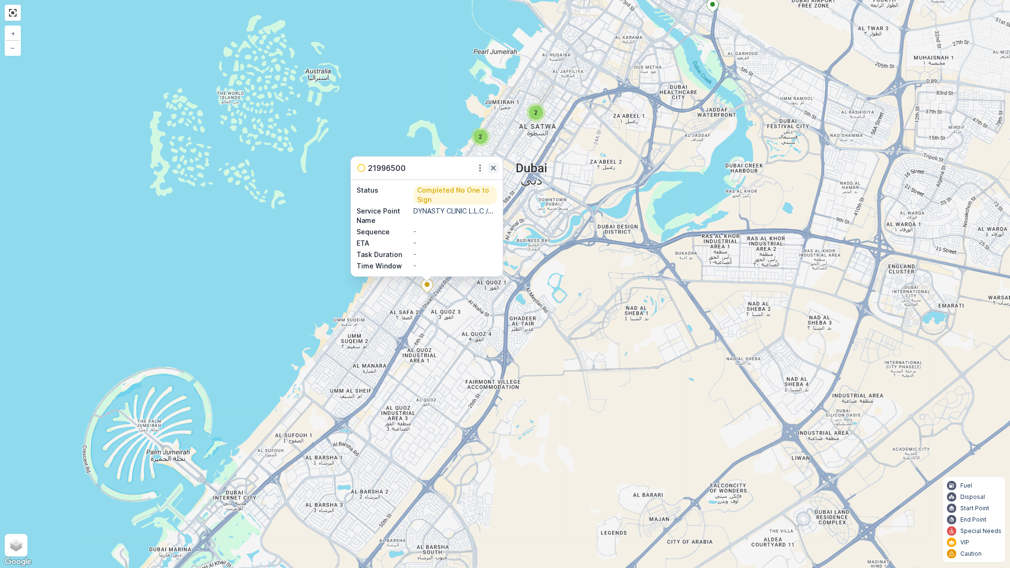
click at [493, 165] on icon "button" at bounding box center [493, 167] width 9 height 9
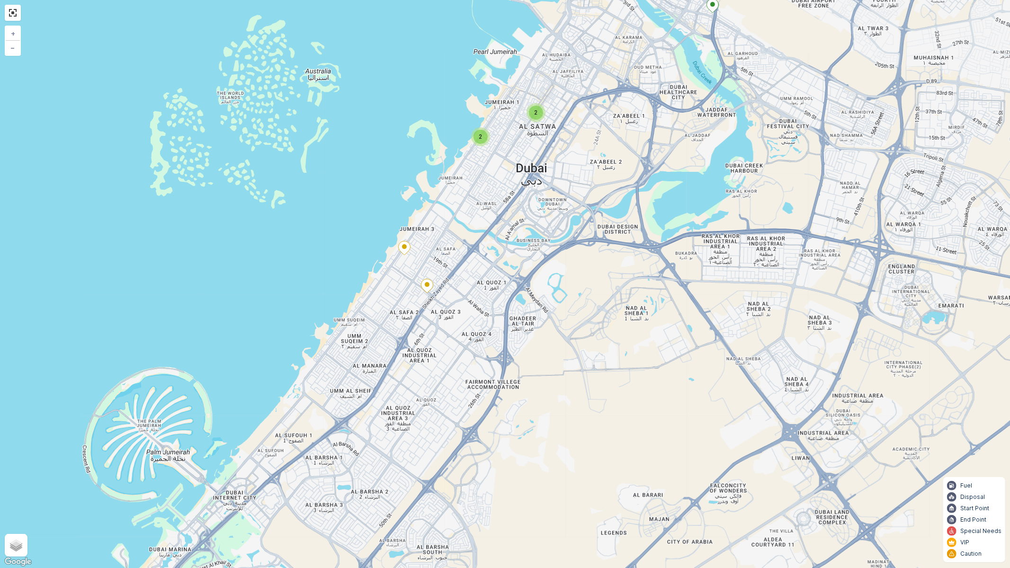
click at [406, 248] on icon at bounding box center [405, 249] width 12 height 14
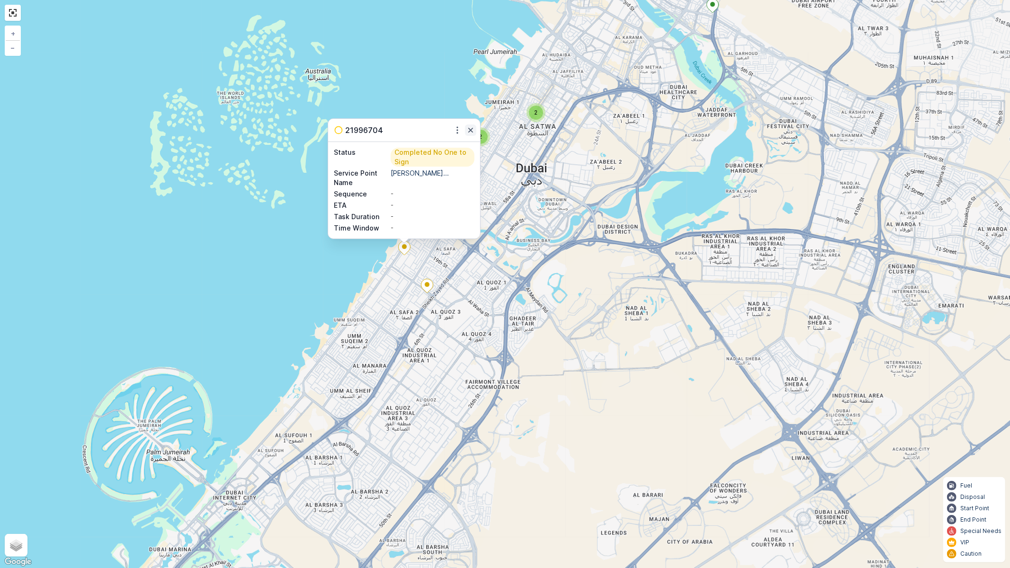
click at [471, 128] on icon "button" at bounding box center [470, 130] width 9 height 9
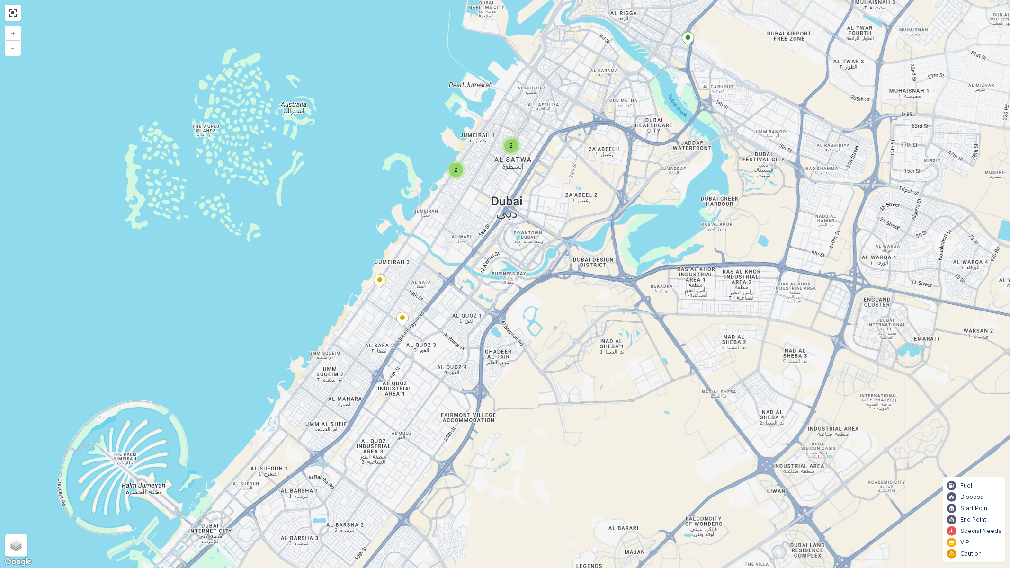
drag, startPoint x: 515, startPoint y: 174, endPoint x: 482, endPoint y: 219, distance: 56.2
click at [482, 219] on div "2 2 2 + − Satellite Roadmap Terrain Hybrid Leaflet Keyboard shortcuts Map Data …" at bounding box center [505, 284] width 1010 height 568
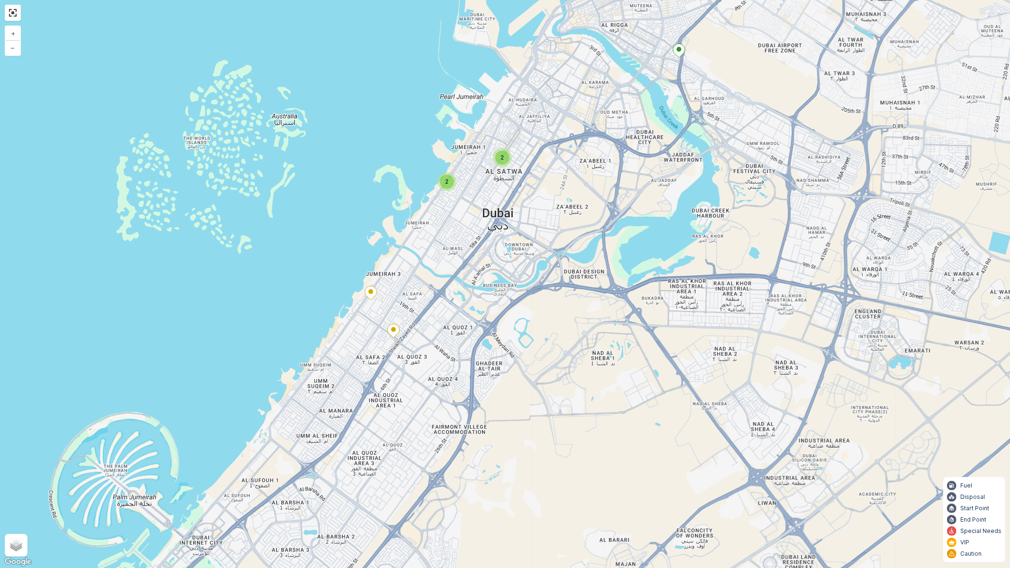
click at [450, 184] on div "2" at bounding box center [447, 182] width 14 height 14
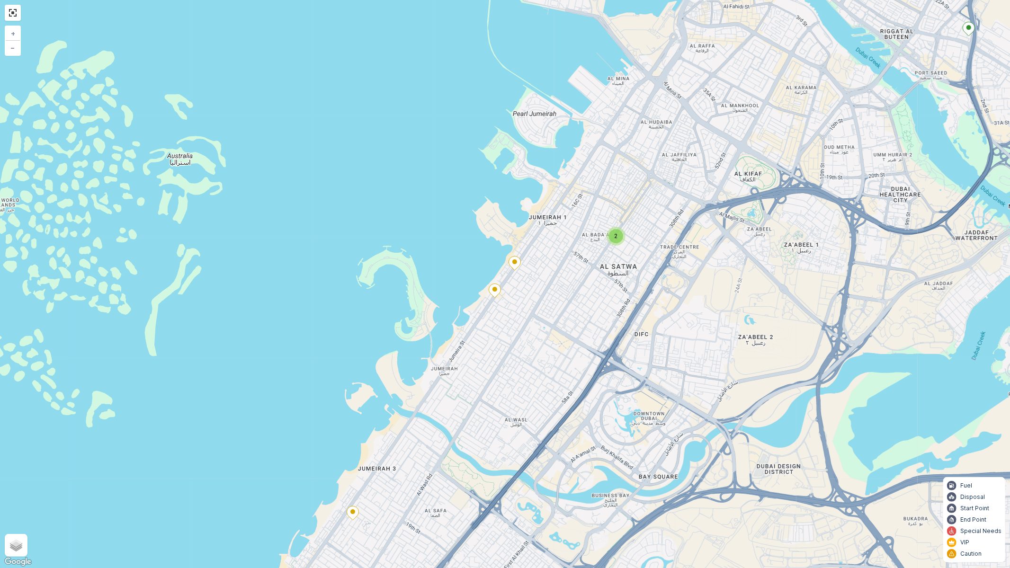
click at [514, 261] on ellipse at bounding box center [514, 262] width 5 height 5
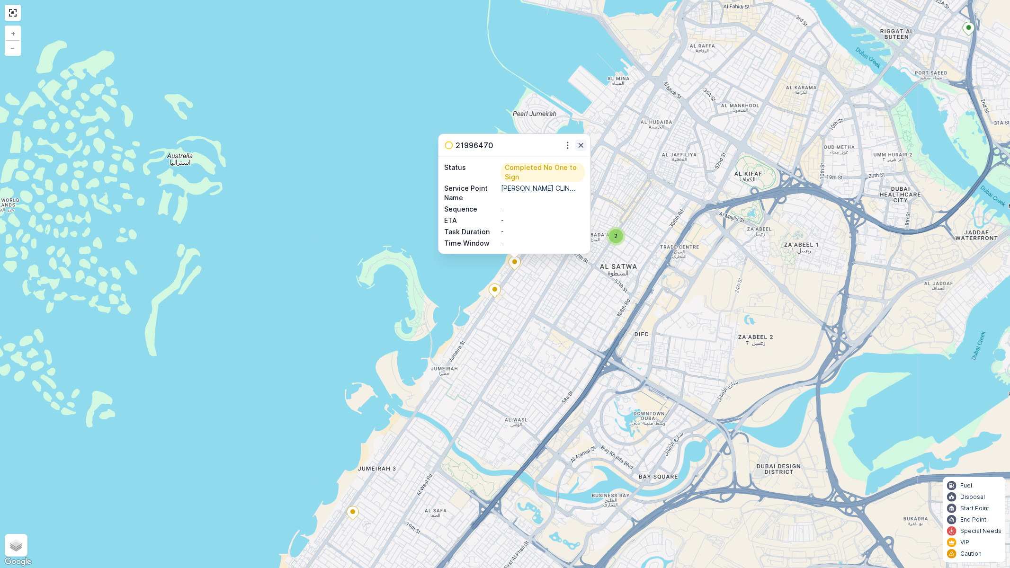
click at [580, 144] on icon "button" at bounding box center [581, 145] width 5 height 5
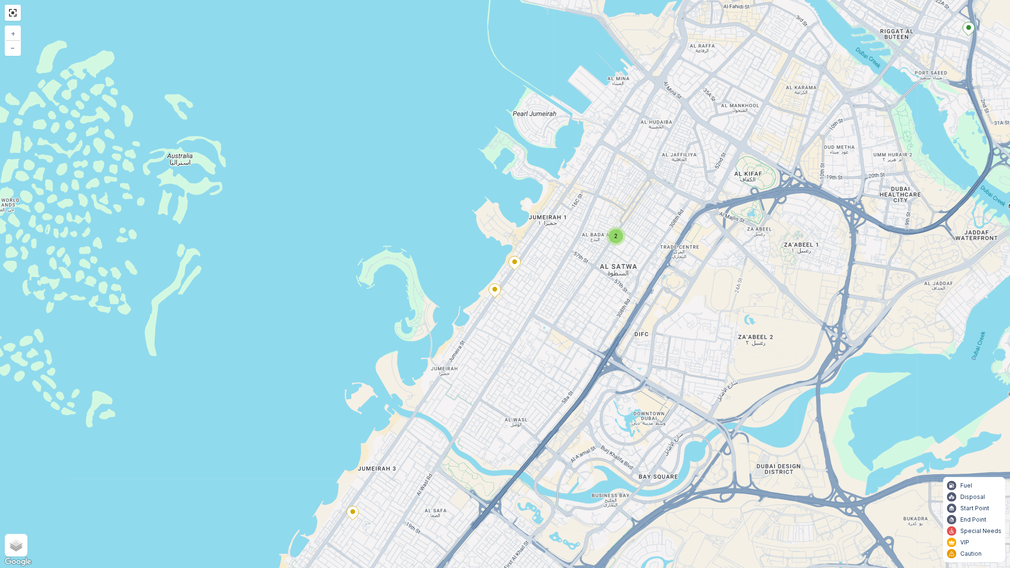
click at [497, 289] on ellipse at bounding box center [495, 289] width 5 height 5
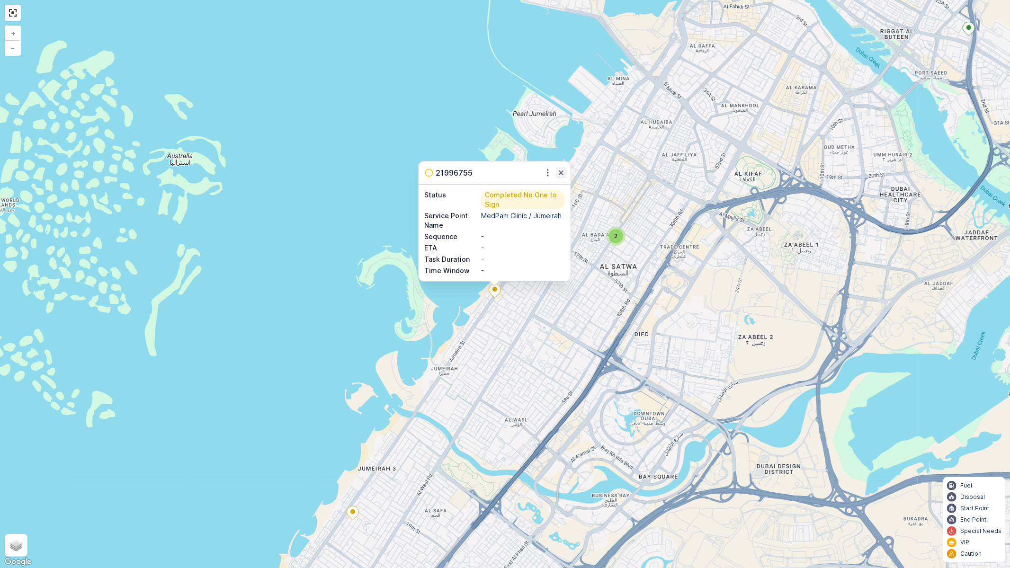
click at [560, 174] on icon "button" at bounding box center [561, 173] width 5 height 5
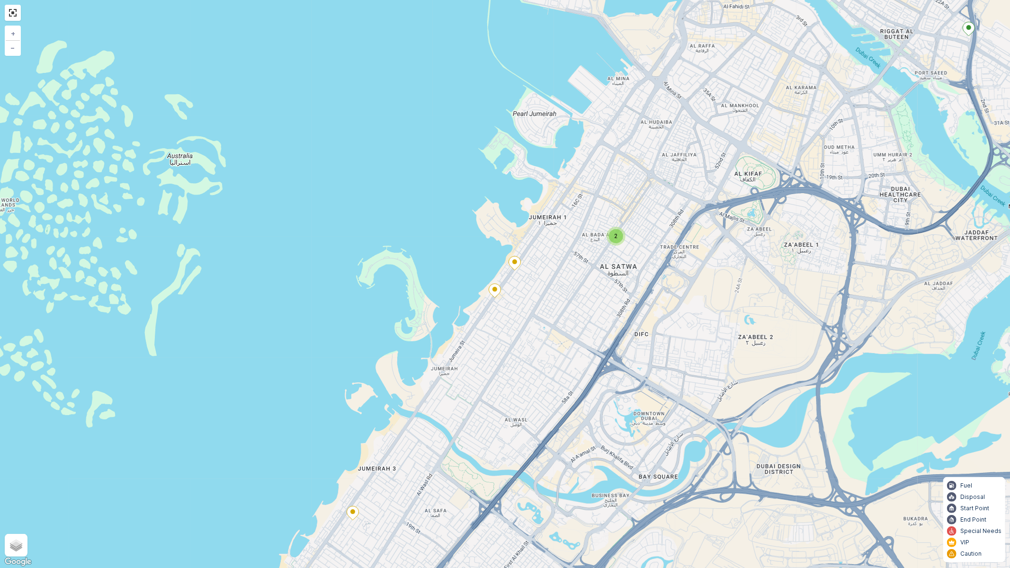
click at [616, 233] on span "2" at bounding box center [616, 236] width 3 height 7
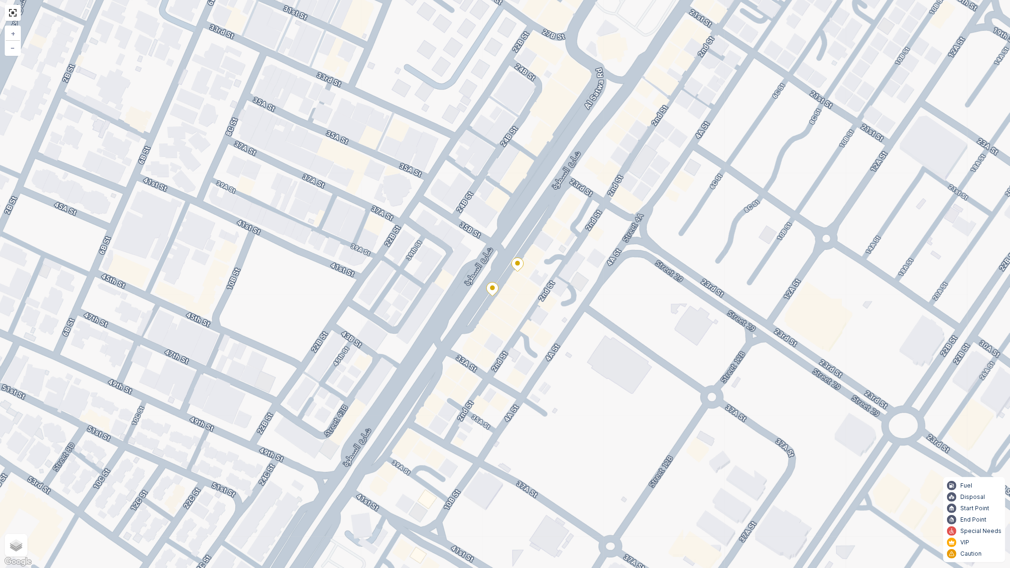
click at [517, 266] on icon at bounding box center [518, 265] width 12 height 14
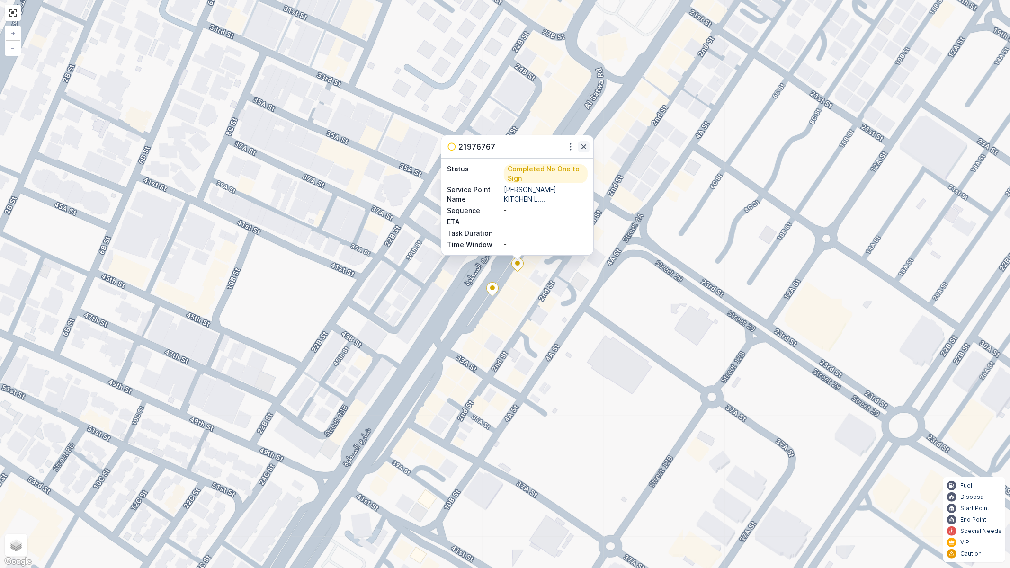
click at [584, 143] on icon "button" at bounding box center [583, 146] width 9 height 9
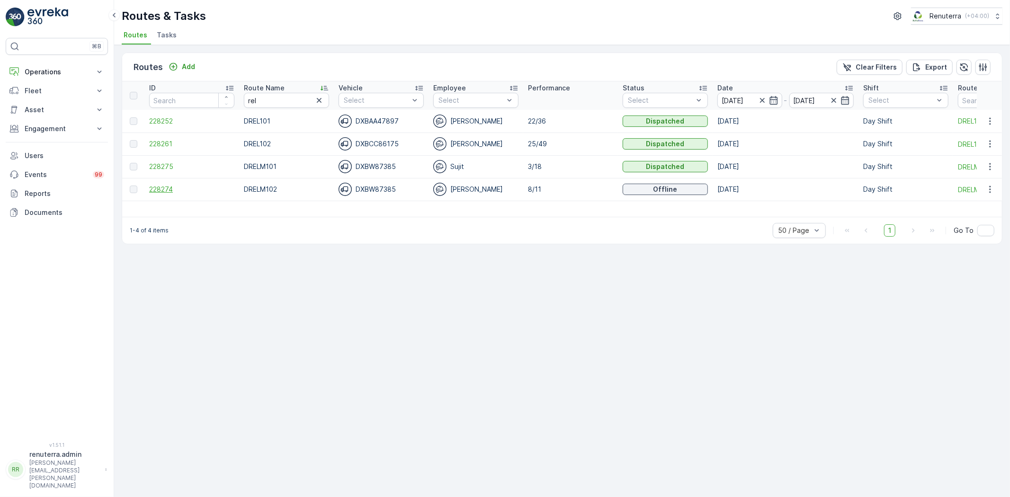
click at [169, 185] on span "228274" at bounding box center [191, 189] width 85 height 9
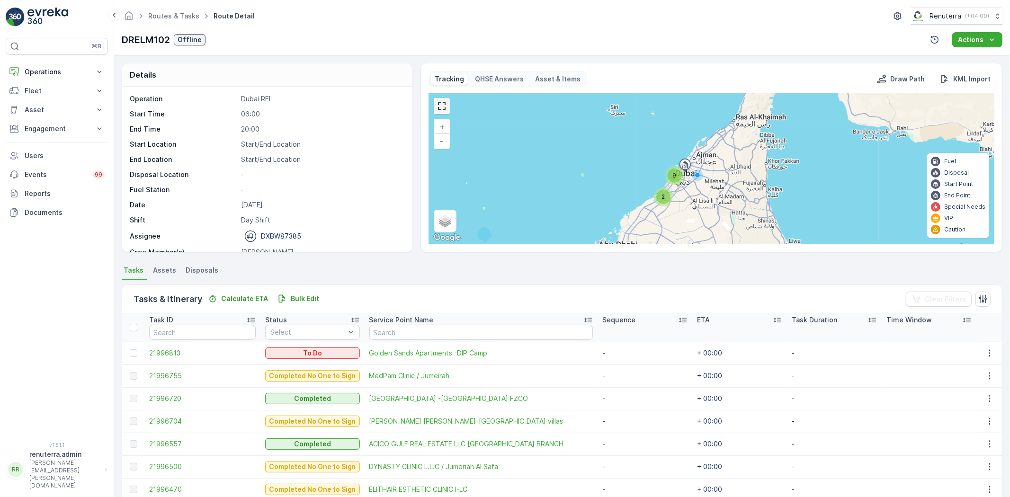
click at [441, 106] on link at bounding box center [442, 106] width 14 height 14
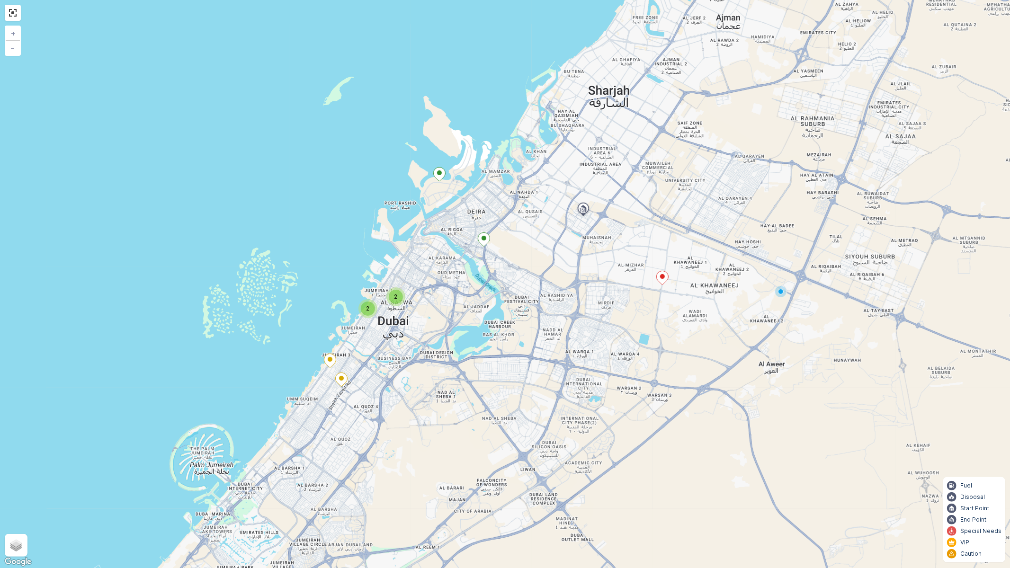
click at [660, 276] on icon at bounding box center [663, 278] width 12 height 14
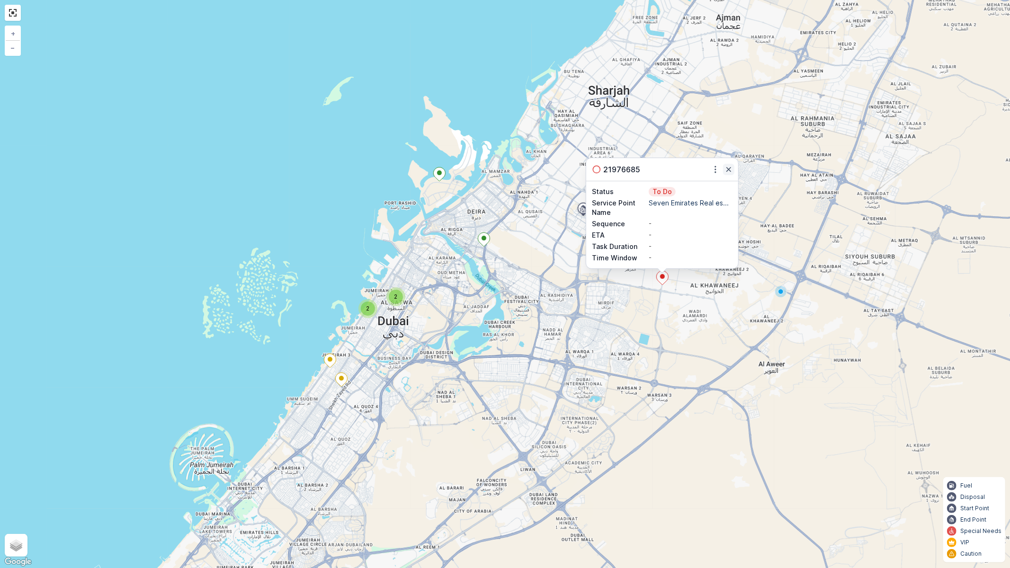
click at [730, 167] on icon "button" at bounding box center [728, 169] width 9 height 9
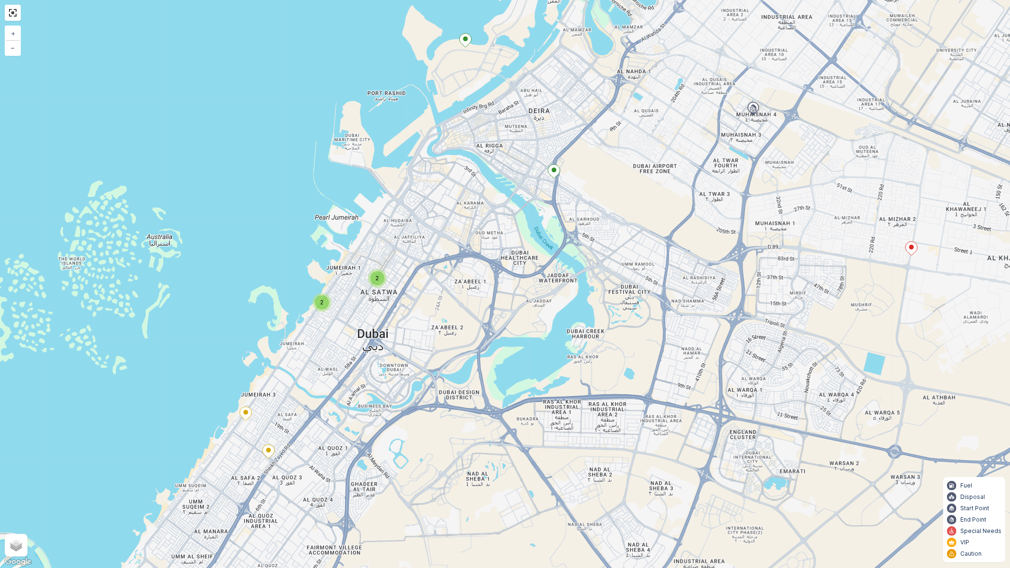
click at [378, 280] on span "2" at bounding box center [377, 278] width 3 height 7
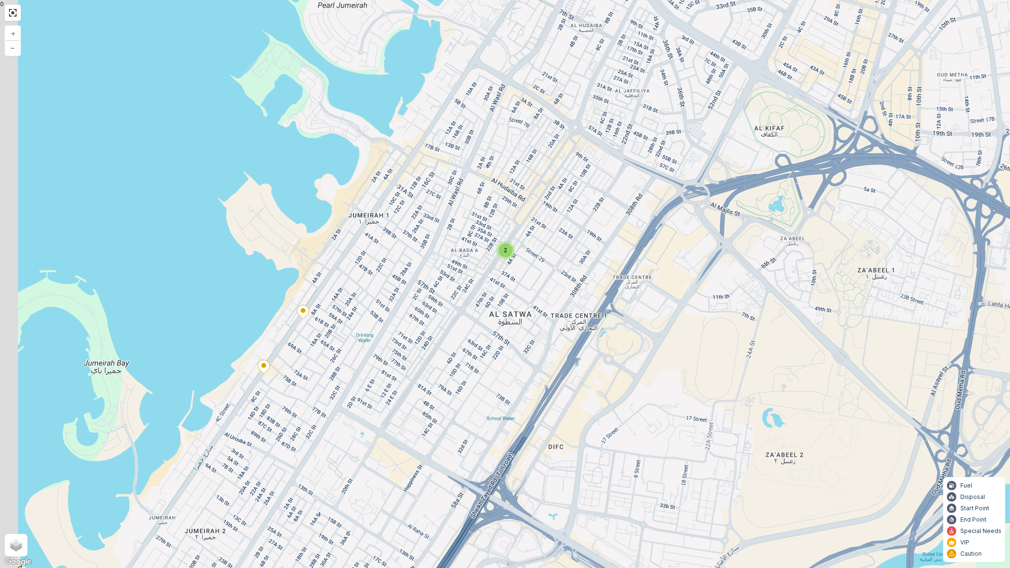
drag, startPoint x: 329, startPoint y: 364, endPoint x: 387, endPoint y: 284, distance: 98.6
click at [387, 284] on div "2 + − Satellite Roadmap Terrain Hybrid Leaflet Keyboard shortcuts Map Data Map …" at bounding box center [505, 284] width 1010 height 568
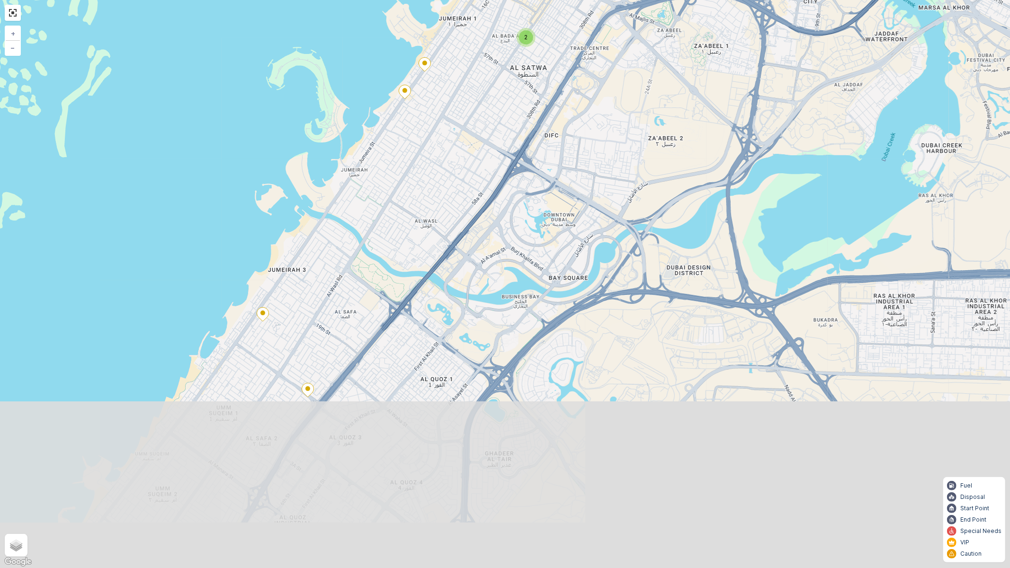
drag, startPoint x: 404, startPoint y: 380, endPoint x: 457, endPoint y: 210, distance: 178.3
click at [458, 205] on div "2 2 + − Satellite Roadmap Terrain Hybrid Leaflet Keyboard shortcuts Map Data Ma…" at bounding box center [505, 284] width 1010 height 568
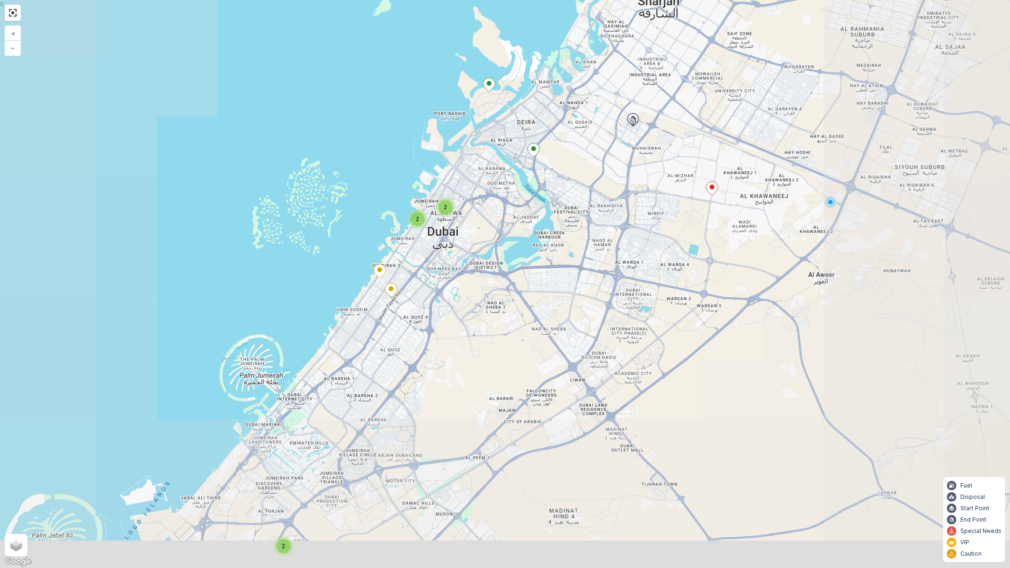
drag, startPoint x: 422, startPoint y: 396, endPoint x: 456, endPoint y: 253, distance: 146.4
click at [456, 253] on div "2 2 2 + − Satellite Roadmap Terrain Hybrid Leaflet Keyboard shortcuts Map Data …" at bounding box center [505, 284] width 1010 height 568
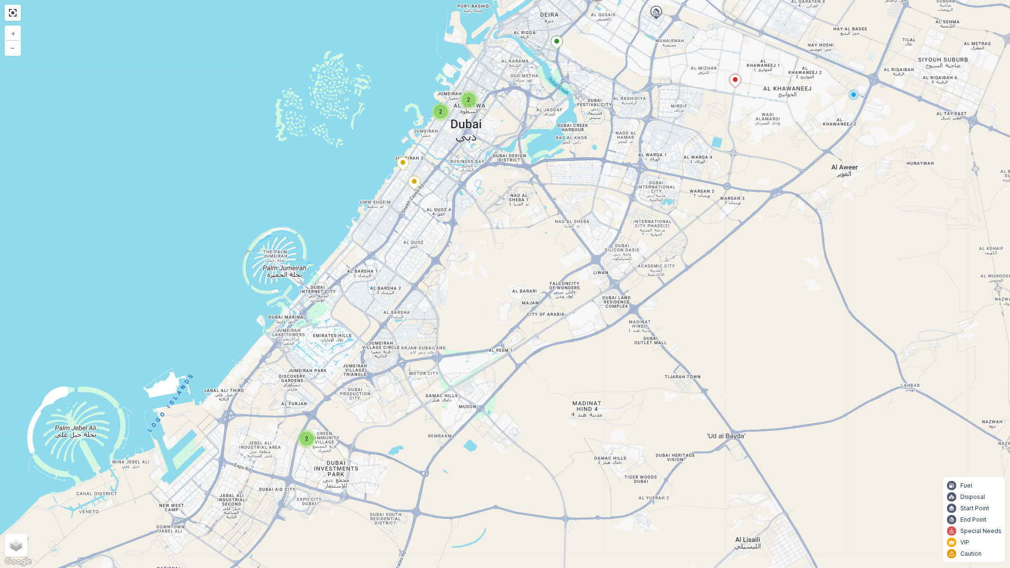
click at [309, 441] on div "2" at bounding box center [307, 439] width 14 height 14
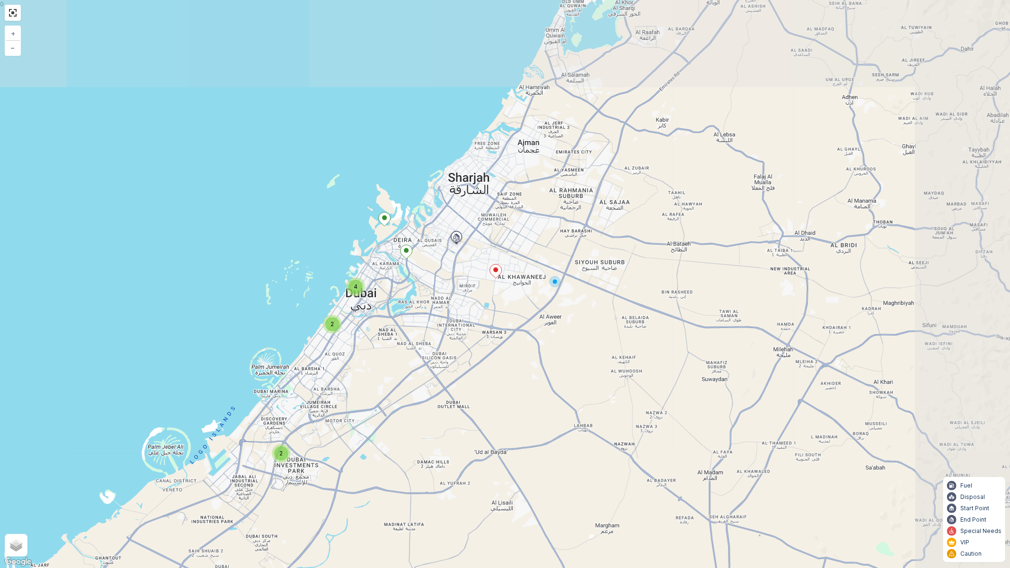
drag, startPoint x: 612, startPoint y: 285, endPoint x: 440, endPoint y: 409, distance: 211.7
click at [440, 409] on div "2 2 4 + − Satellite Roadmap Terrain Hybrid Leaflet Keyboard shortcuts Map Data …" at bounding box center [505, 284] width 1010 height 568
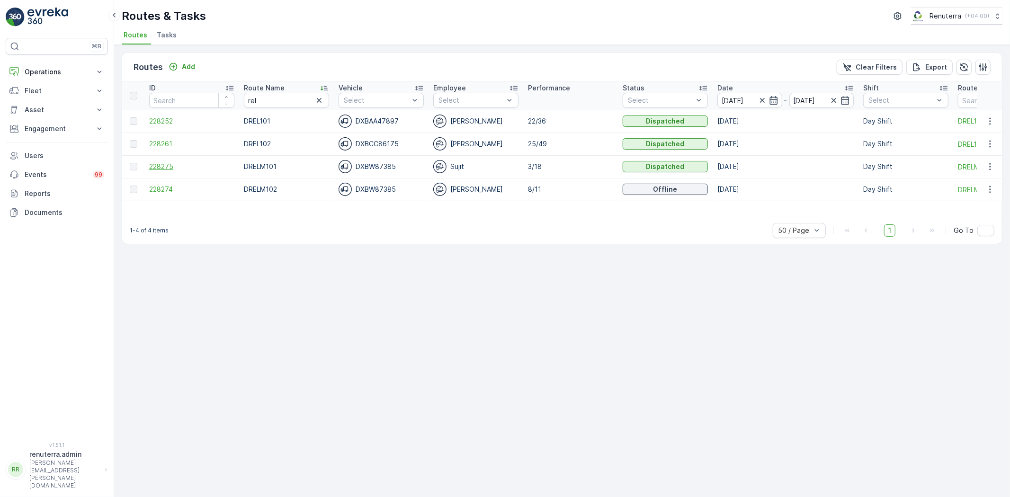
click at [162, 166] on span "228275" at bounding box center [191, 166] width 85 height 9
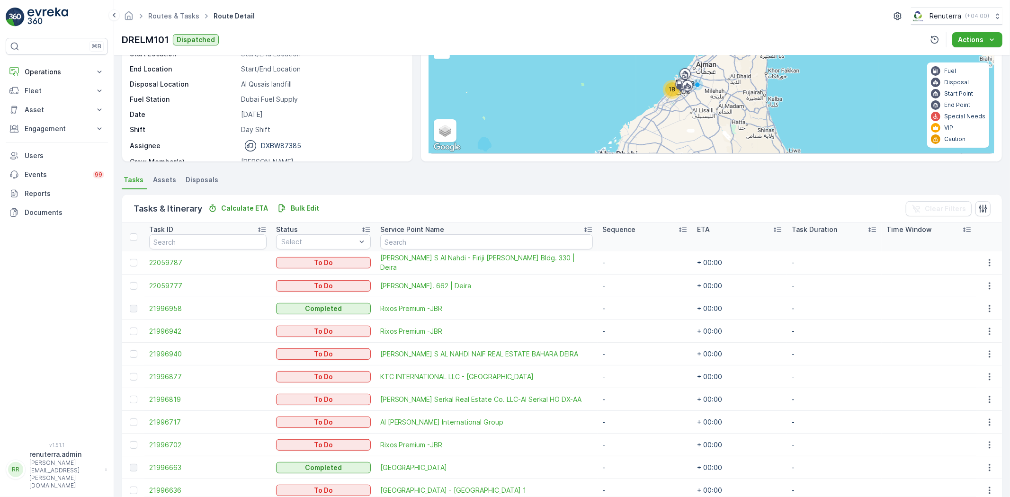
scroll to position [53, 0]
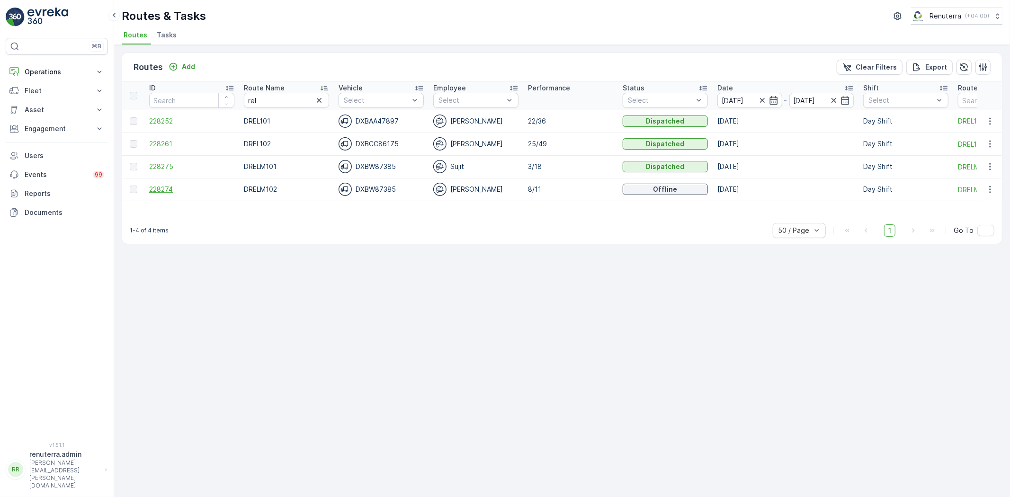
click at [170, 193] on span "228274" at bounding box center [191, 189] width 85 height 9
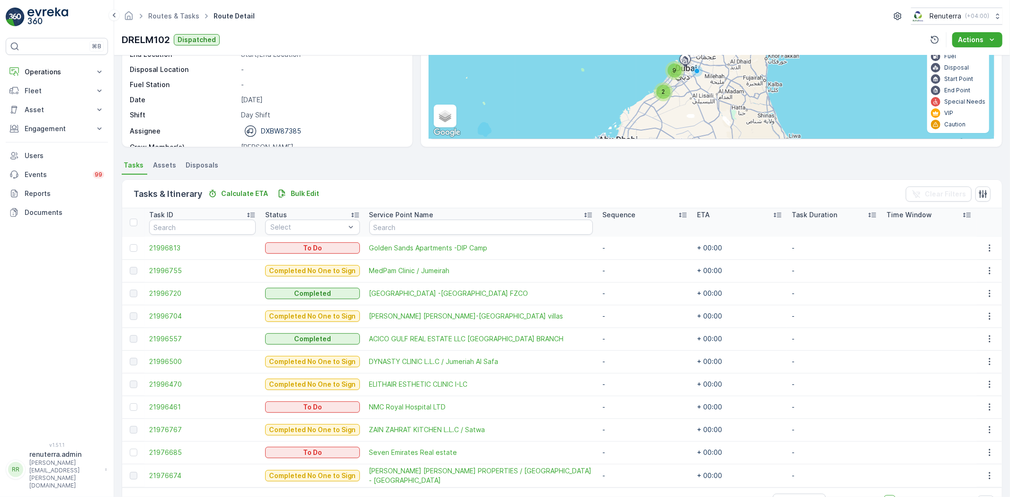
scroll to position [135, 0]
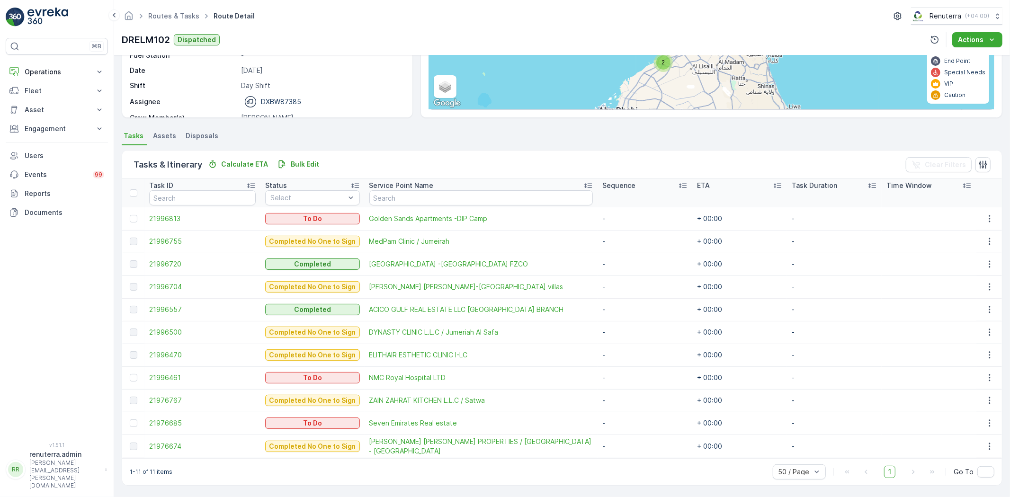
click at [458, 475] on div "1-11 of 11 items 50 / Page 1 Go To" at bounding box center [562, 471] width 880 height 27
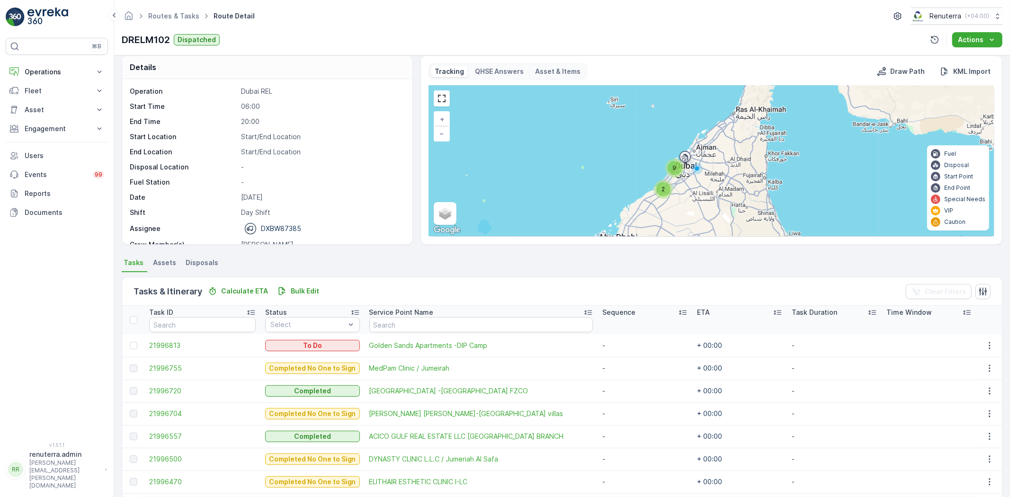
scroll to position [0, 0]
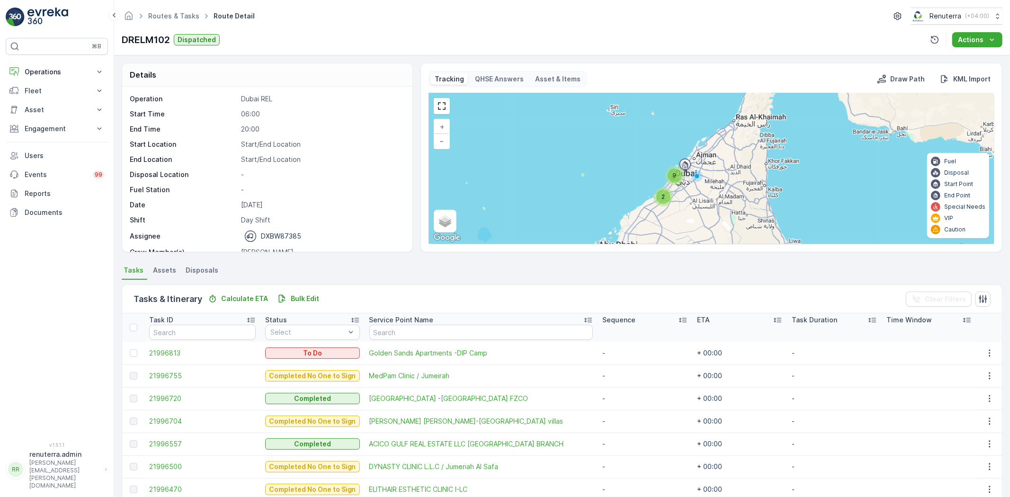
click at [662, 195] on span "2" at bounding box center [663, 196] width 3 height 7
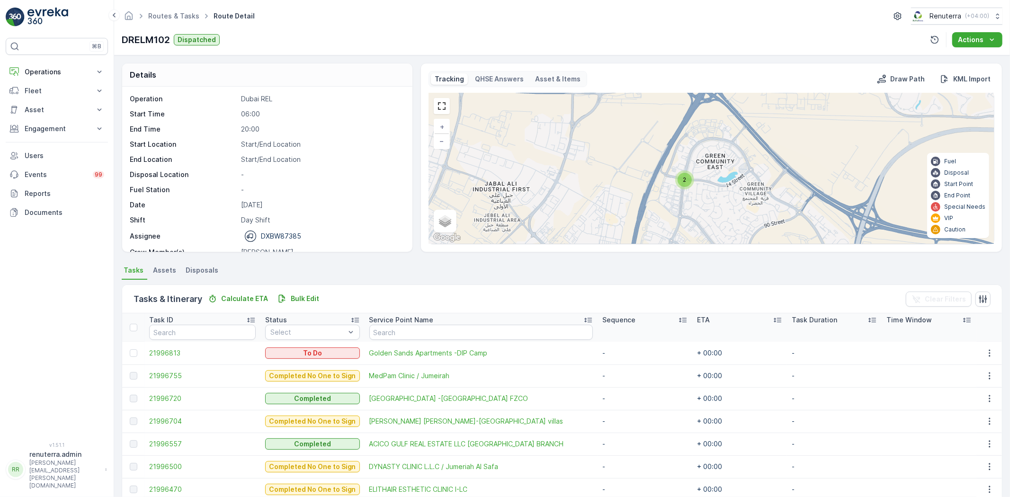
click at [684, 183] on span "2" at bounding box center [684, 179] width 3 height 7
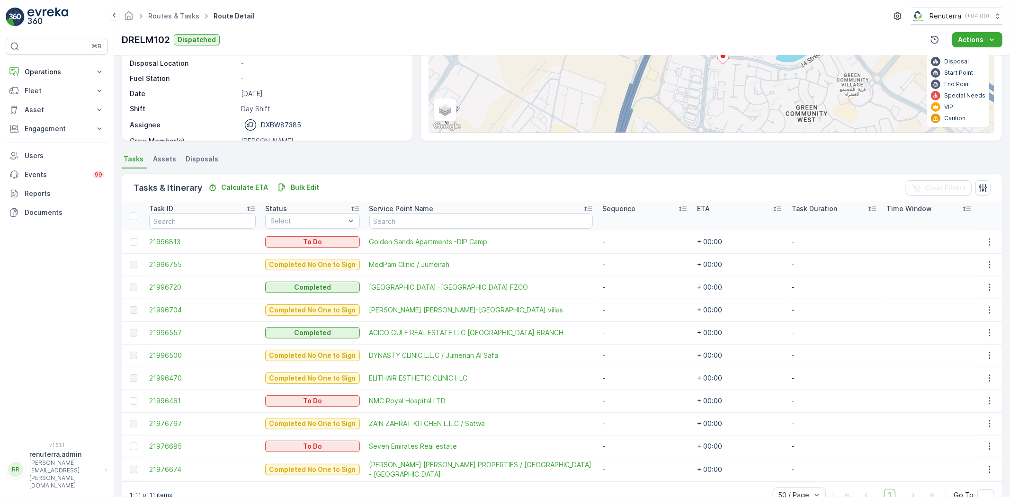
scroll to position [135, 0]
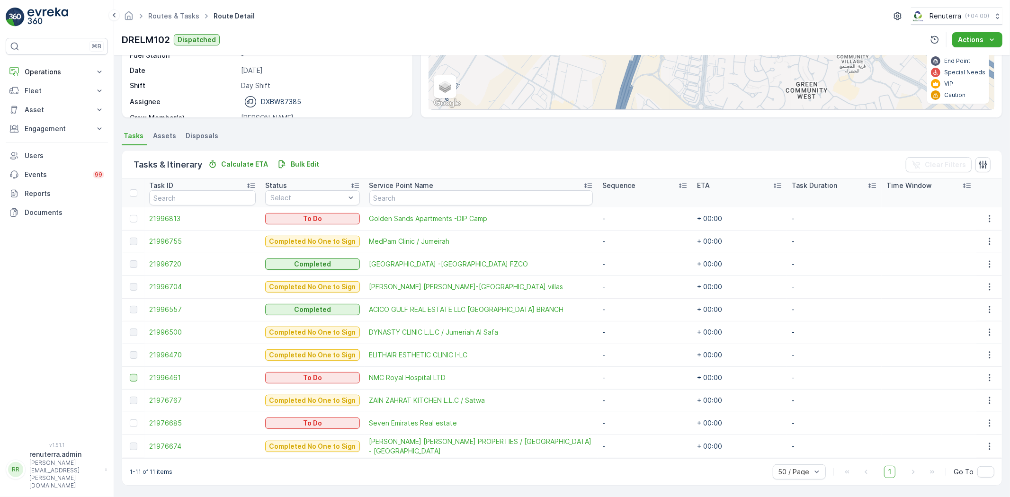
click at [132, 378] on div at bounding box center [134, 378] width 8 height 8
click at [130, 374] on input "checkbox" at bounding box center [130, 374] width 0 height 0
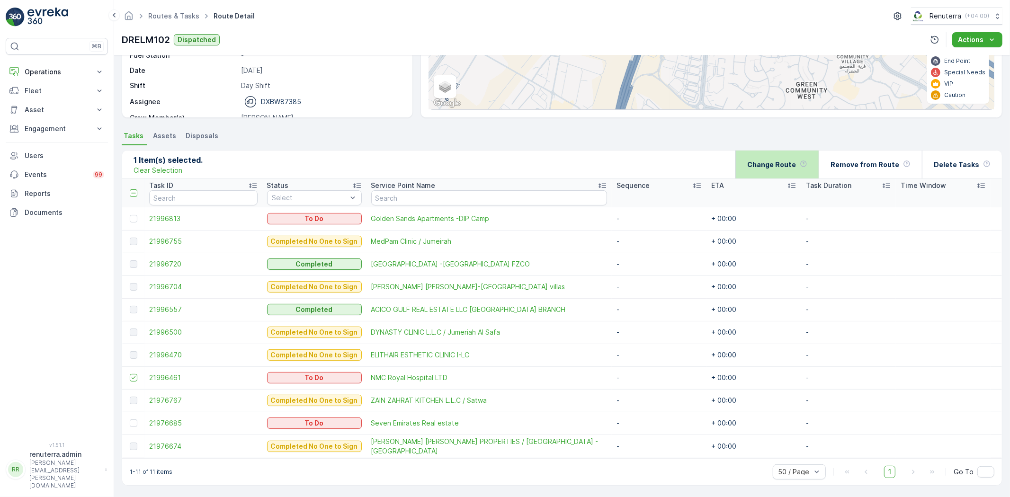
click at [782, 162] on p "Change Route" at bounding box center [771, 164] width 49 height 9
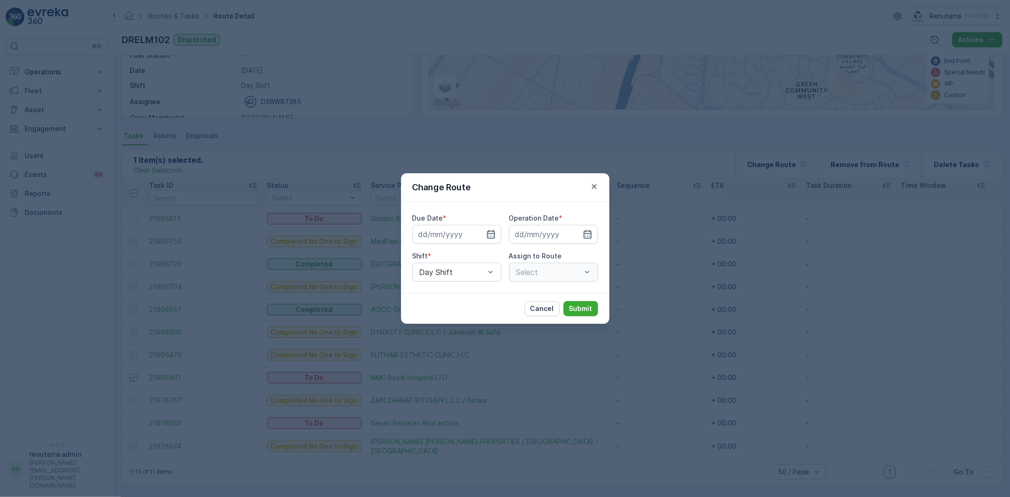
type input "[DATE]"
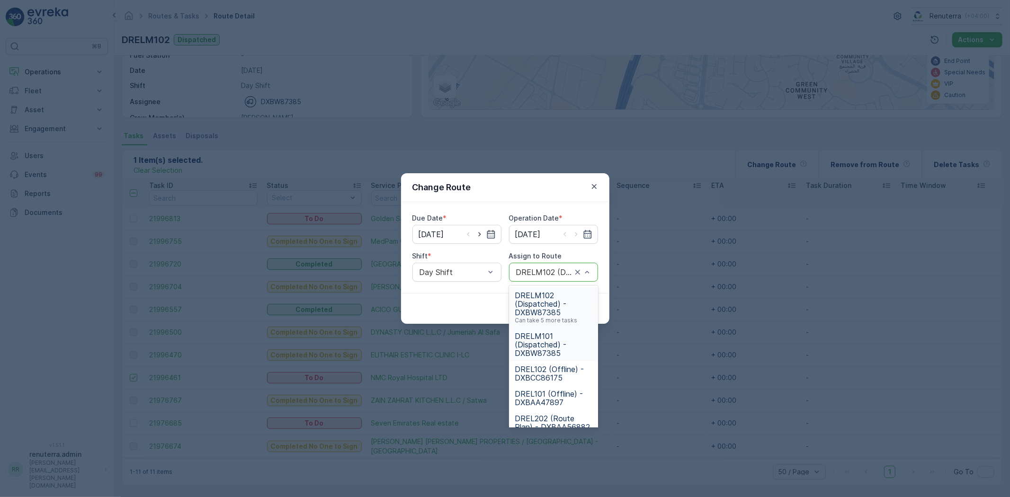
click at [546, 334] on span "DRELM101 (Dispatched) - DXBW87385" at bounding box center [554, 345] width 78 height 26
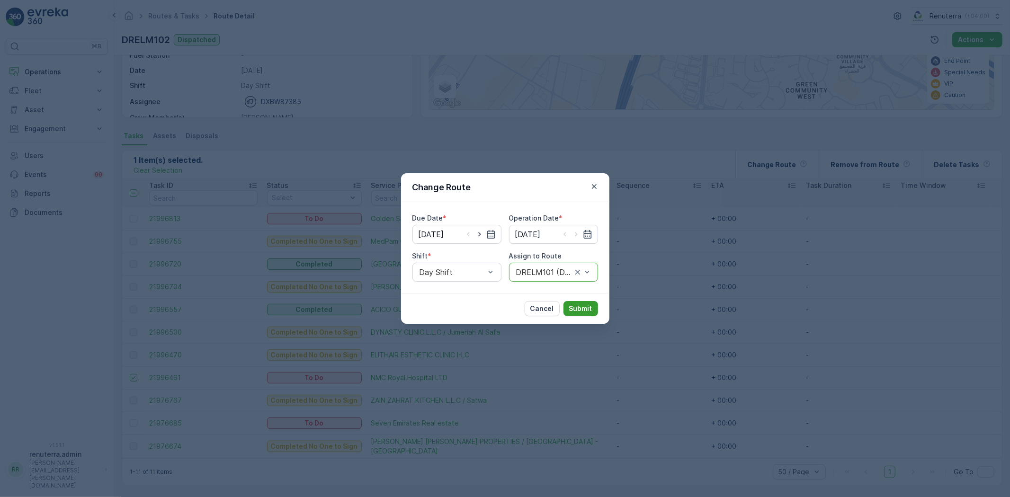
click at [575, 306] on p "Submit" at bounding box center [580, 308] width 23 height 9
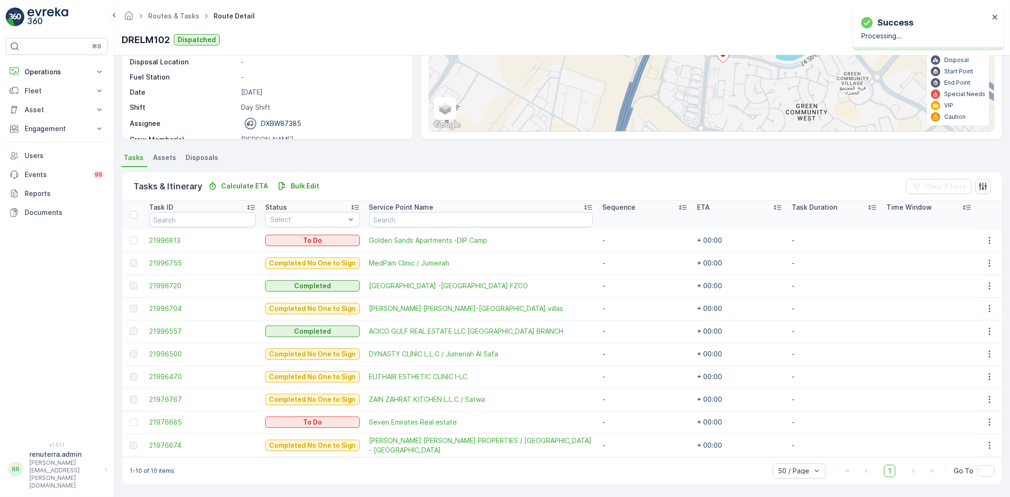
scroll to position [112, 0]
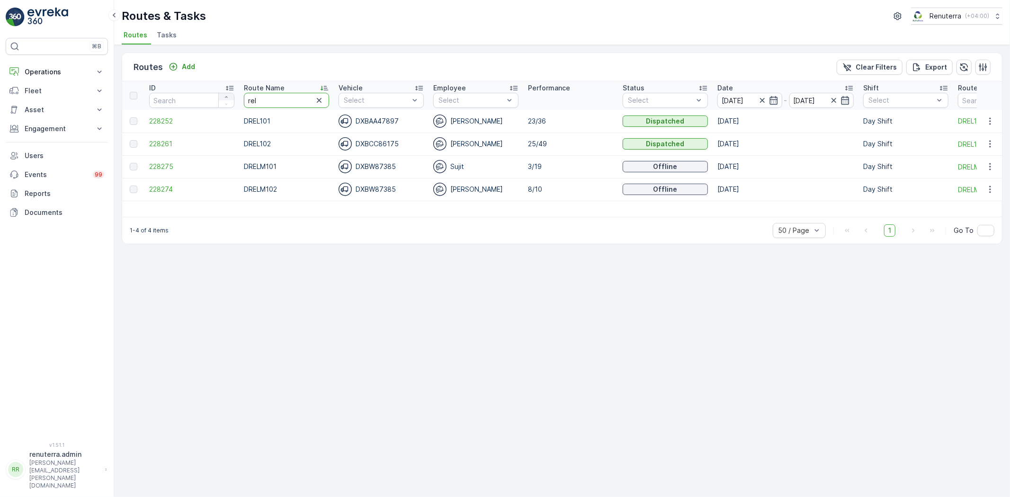
drag, startPoint x: 277, startPoint y: 99, endPoint x: 228, endPoint y: 97, distance: 48.9
click at [228, 97] on tr "ID Route Name rel Vehicle Select Employee Select Performance Status Select Date…" at bounding box center [598, 95] width 952 height 28
type input "hat"
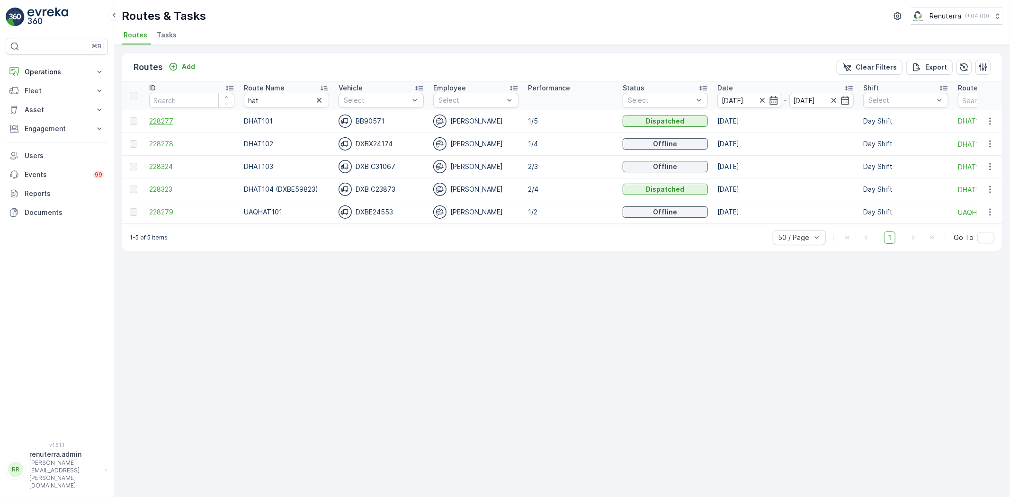
click at [167, 120] on span "228277" at bounding box center [191, 121] width 85 height 9
drag, startPoint x: 273, startPoint y: 93, endPoint x: 215, endPoint y: 99, distance: 58.6
click at [215, 99] on tr "ID Route Name hat Vehicle Select Employee Select Performance Status Select Date…" at bounding box center [598, 95] width 952 height 28
type input "roro"
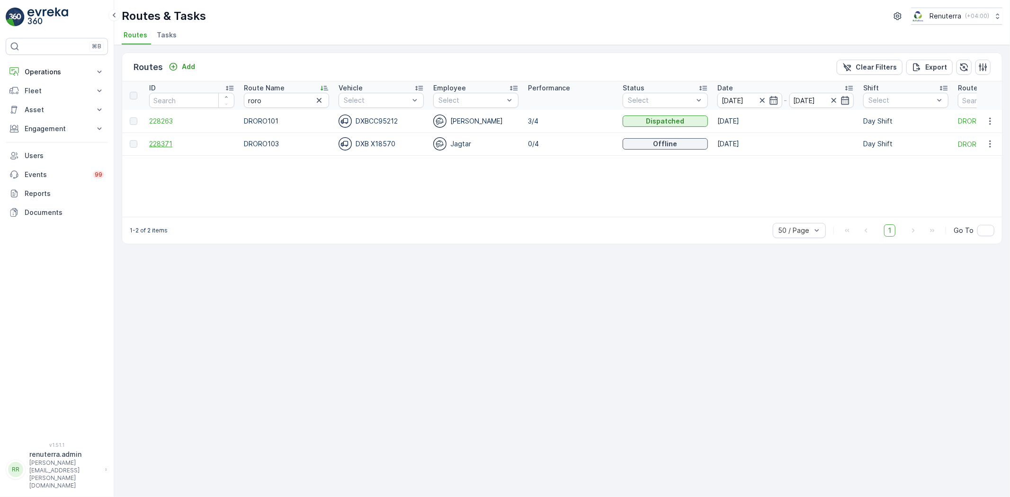
click at [161, 144] on span "228371" at bounding box center [191, 143] width 85 height 9
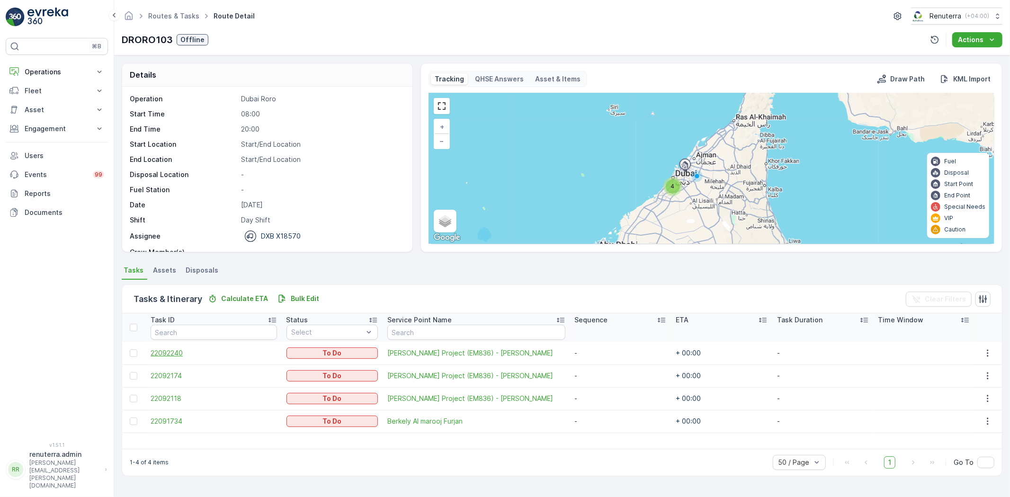
click at [171, 352] on span "22092240" at bounding box center [214, 353] width 126 height 9
click at [132, 422] on div at bounding box center [134, 422] width 8 height 8
click at [130, 418] on input "checkbox" at bounding box center [130, 418] width 0 height 0
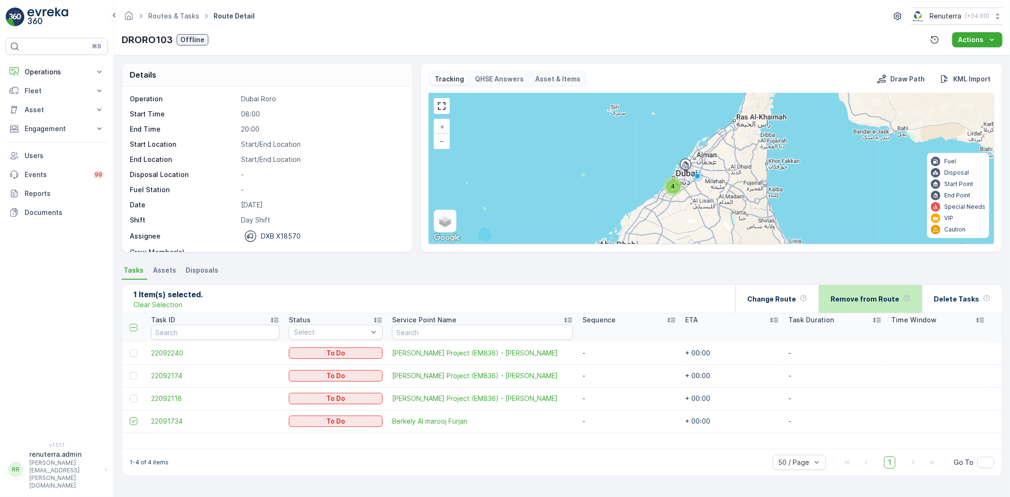
click at [872, 296] on p "Remove from Route" at bounding box center [865, 299] width 69 height 9
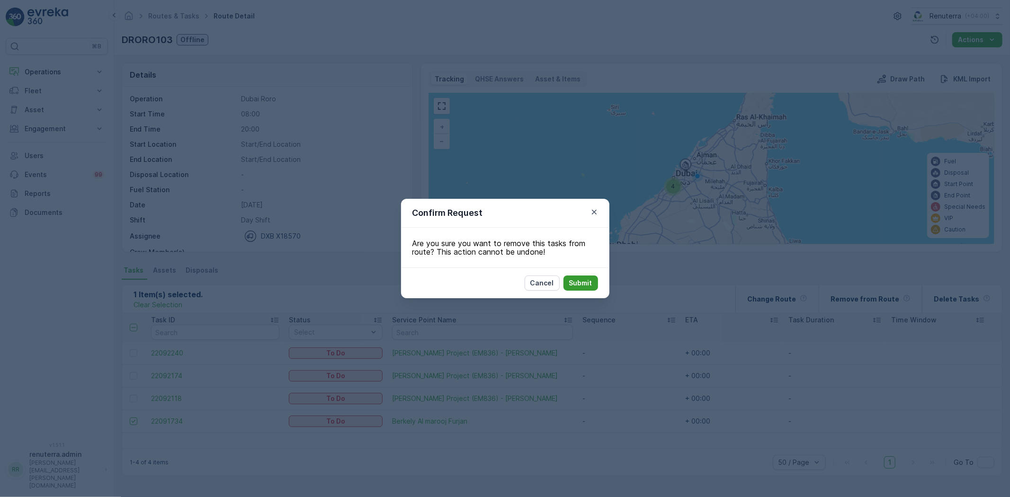
click at [572, 276] on button "Submit" at bounding box center [581, 283] width 35 height 15
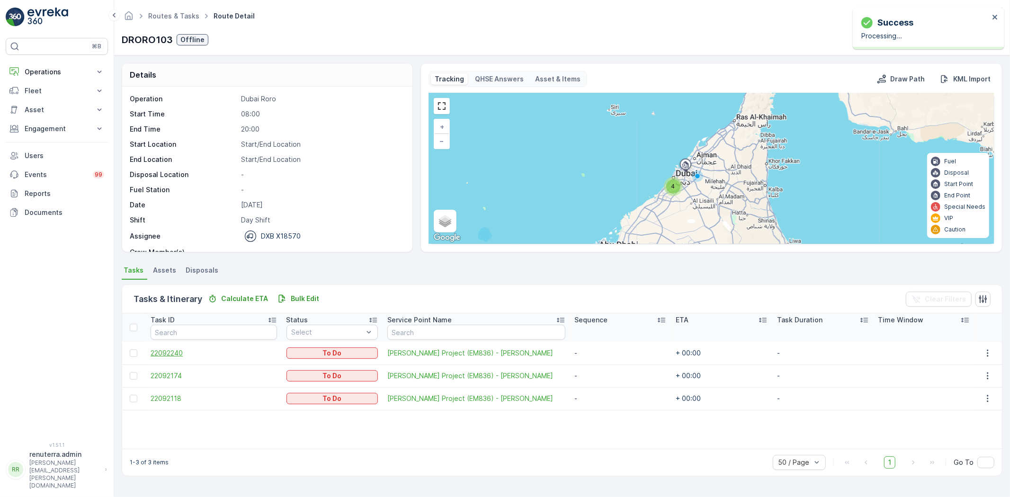
click at [173, 353] on span "22092240" at bounding box center [214, 353] width 126 height 9
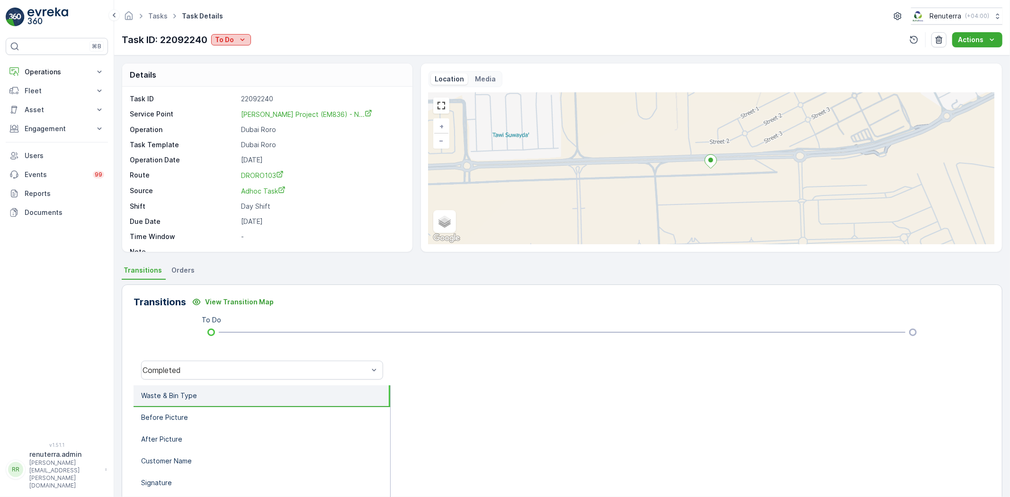
click at [239, 35] on icon "To Do" at bounding box center [242, 39] width 9 height 9
click at [351, 230] on div "Task ID 22092240 Service Point Wade Adams Project (EM836) - N... Operation Duba…" at bounding box center [266, 175] width 273 height 162
click at [233, 40] on p "To Do" at bounding box center [224, 39] width 19 height 9
click at [277, 79] on span "Completed No one to sign" at bounding box center [260, 80] width 84 height 9
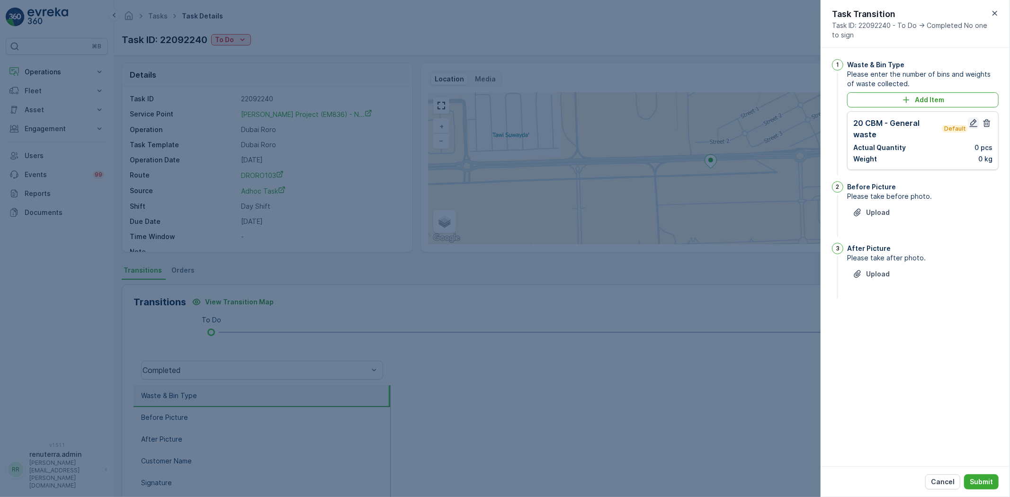
click at [971, 122] on icon "button" at bounding box center [973, 122] width 9 height 9
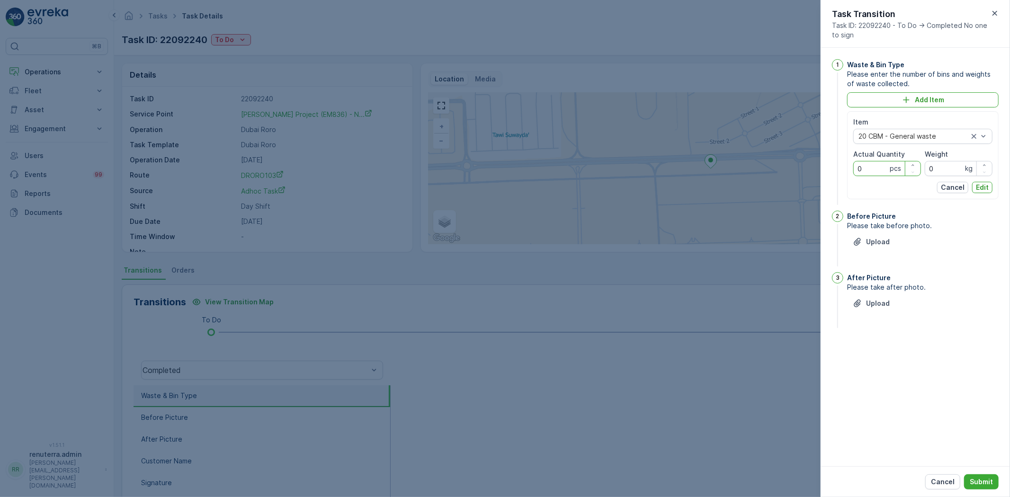
drag, startPoint x: 872, startPoint y: 168, endPoint x: 846, endPoint y: 167, distance: 26.1
click at [846, 167] on div "1 Waste & Bin Type Please enter the number of bins and weights of waste collect…" at bounding box center [915, 133] width 167 height 148
type Quantity "1"
click at [982, 189] on p "Edit" at bounding box center [982, 187] width 13 height 9
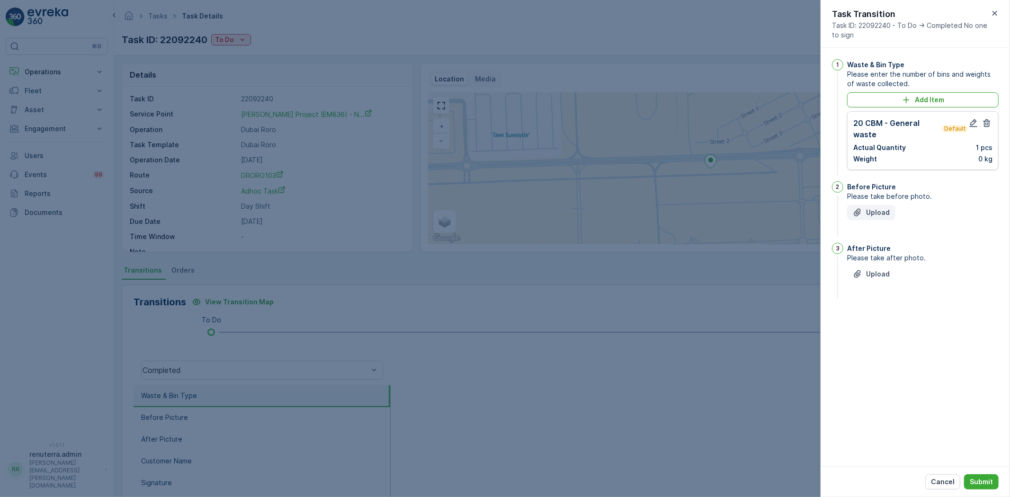
click at [874, 212] on p "Upload" at bounding box center [878, 212] width 24 height 9
click at [869, 326] on p "Upload" at bounding box center [878, 321] width 24 height 9
click at [979, 484] on p "Submit" at bounding box center [981, 481] width 23 height 9
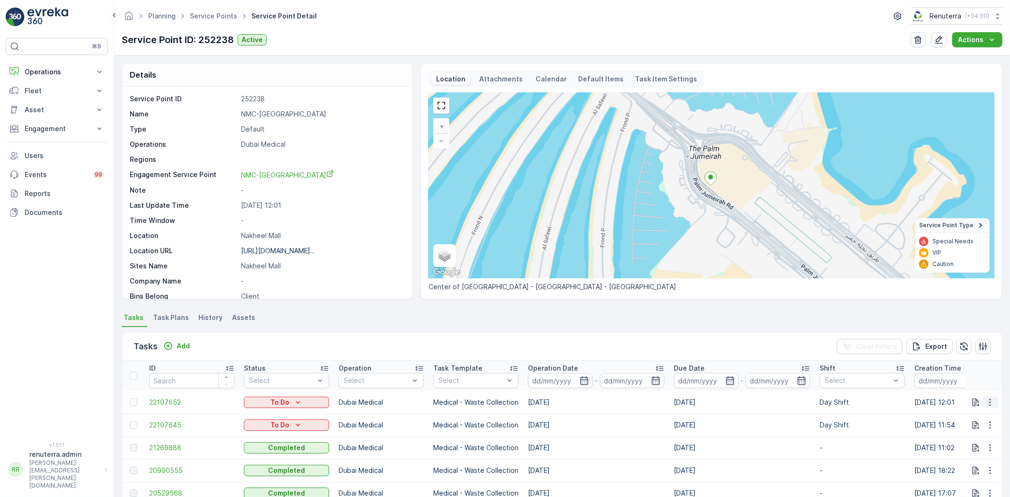
click at [986, 404] on icon "button" at bounding box center [990, 402] width 9 height 9
click at [957, 443] on span "Change Route" at bounding box center [966, 442] width 46 height 9
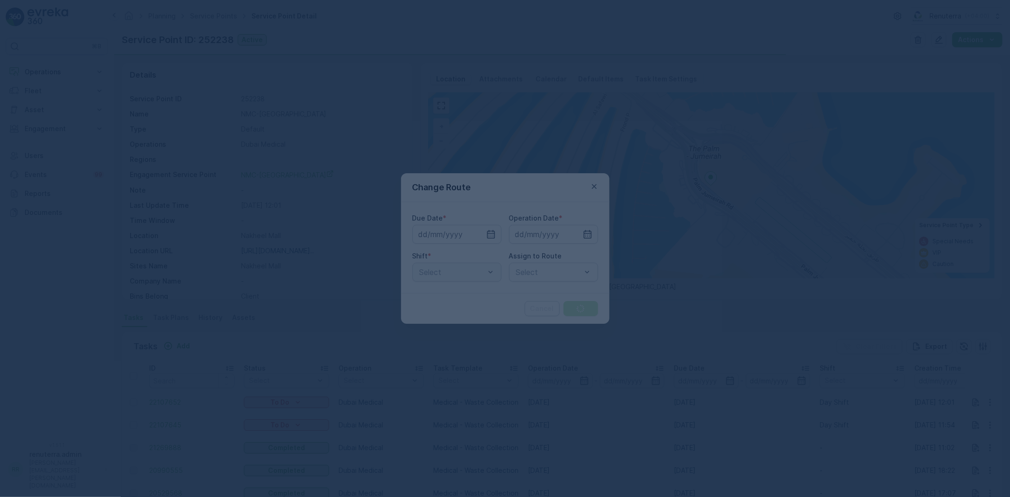
type input "[DATE]"
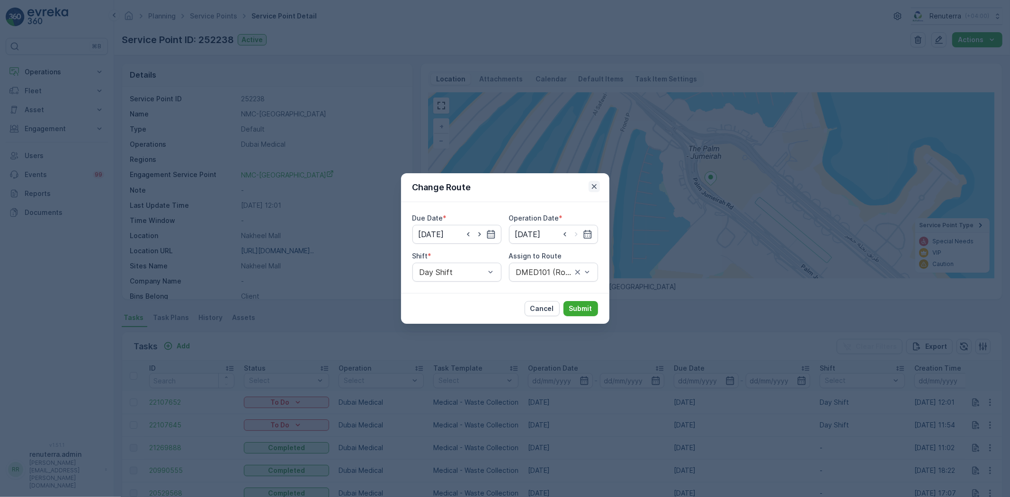
click at [594, 184] on icon "button" at bounding box center [594, 186] width 9 height 9
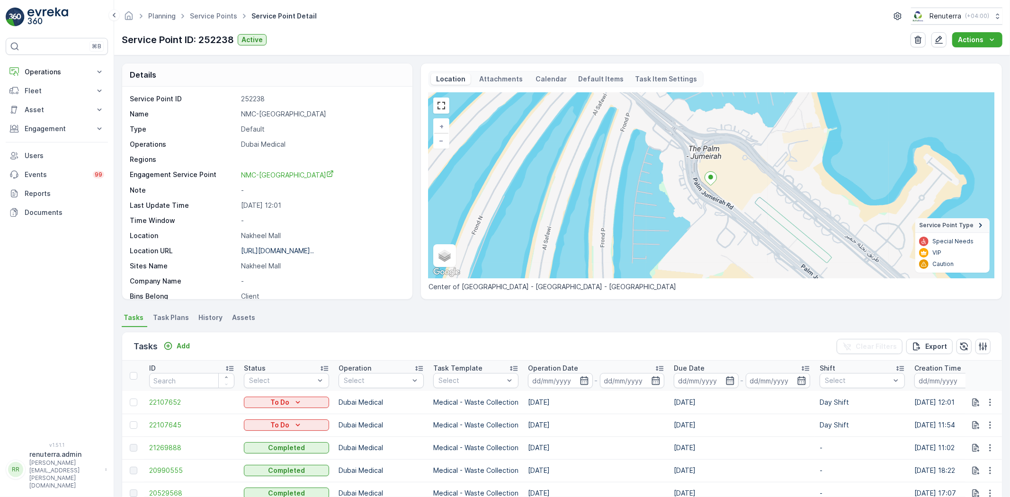
click at [270, 114] on p "NMC-[GEOGRAPHIC_DATA]" at bounding box center [322, 113] width 162 height 9
copy p "NMC-[GEOGRAPHIC_DATA]"
click at [216, 19] on link "Service Points" at bounding box center [213, 16] width 47 height 8
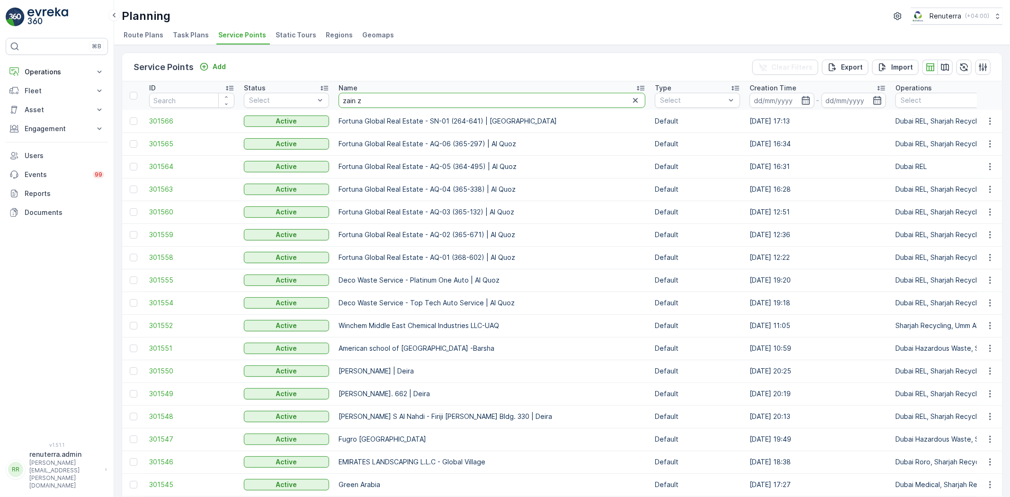
type input "zain za"
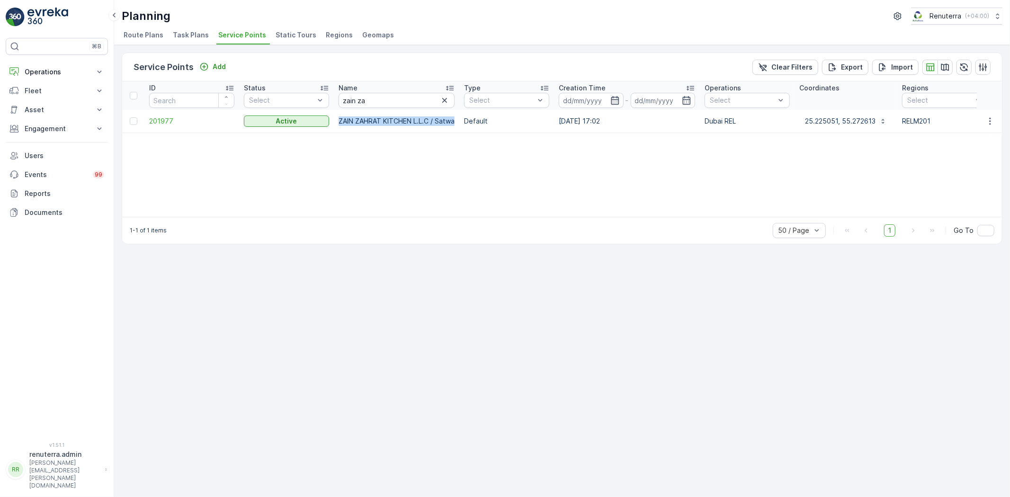
drag, startPoint x: 336, startPoint y: 120, endPoint x: 459, endPoint y: 113, distance: 123.4
click at [459, 113] on td "ZAIN ZAHRAT KITCHEN L.L.C / Satwa" at bounding box center [397, 121] width 126 height 23
copy p "ZAIN ZAHRAT KITCHEN L.L.C / Satwa"
click at [160, 117] on span "201977" at bounding box center [191, 121] width 85 height 9
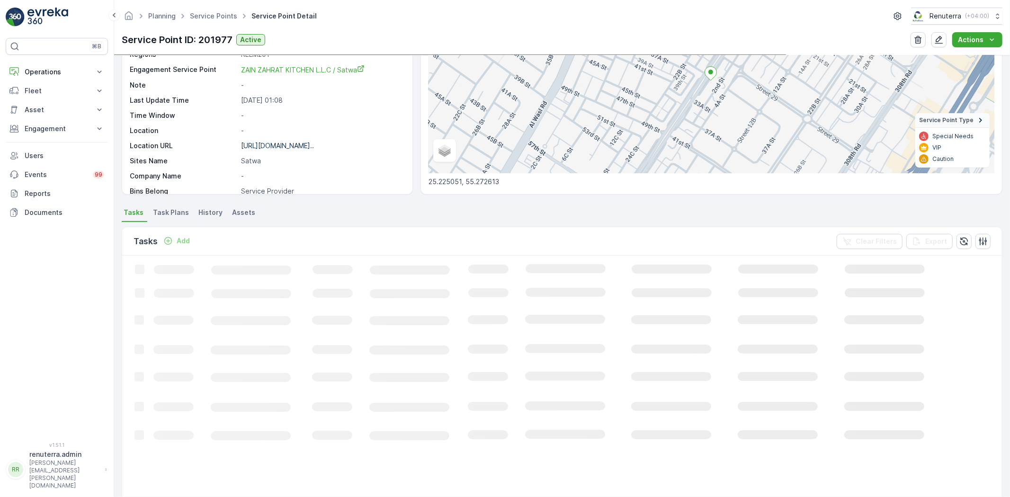
scroll to position [105, 0]
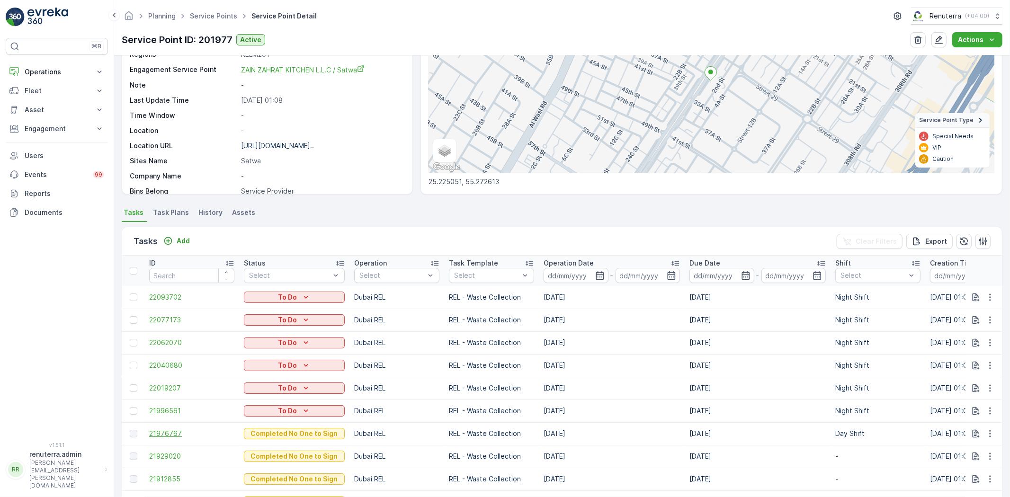
click at [170, 431] on span "21976767" at bounding box center [191, 433] width 85 height 9
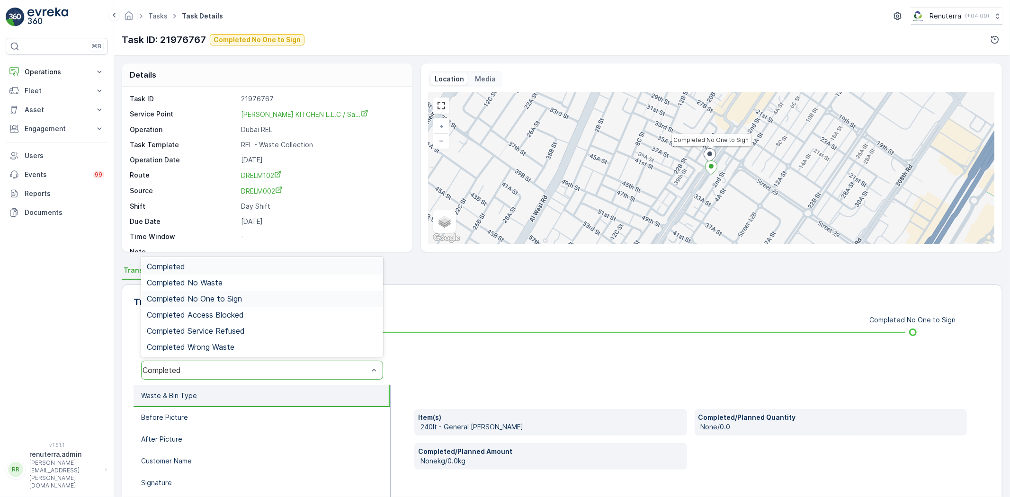
click at [220, 297] on span "Completed No One to Sign" at bounding box center [194, 299] width 95 height 9
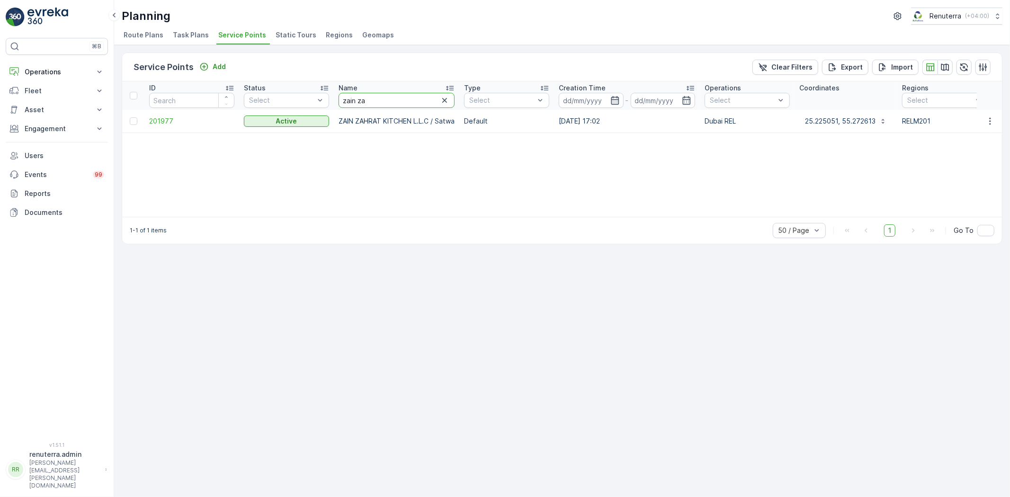
drag, startPoint x: 381, startPoint y: 103, endPoint x: 289, endPoint y: 84, distance: 93.8
type input "italian"
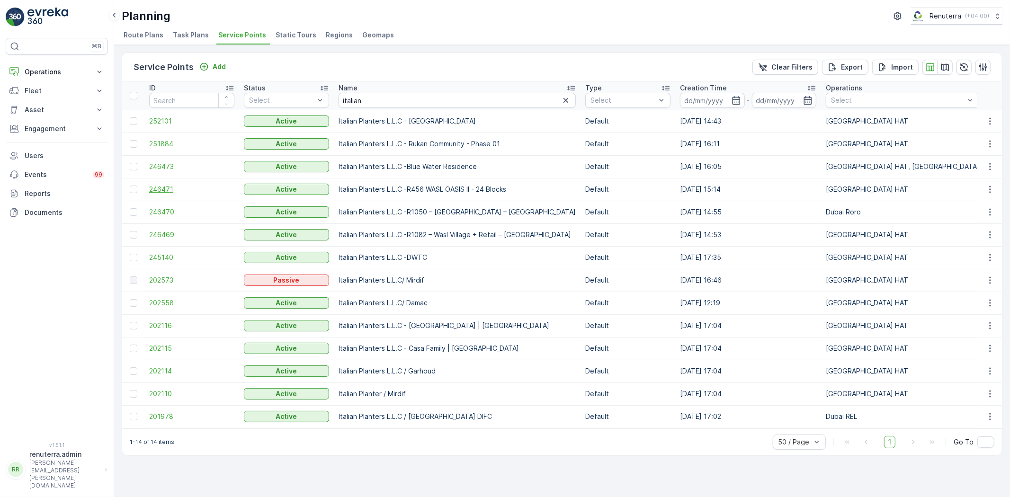
click at [157, 185] on span "246471" at bounding box center [191, 189] width 85 height 9
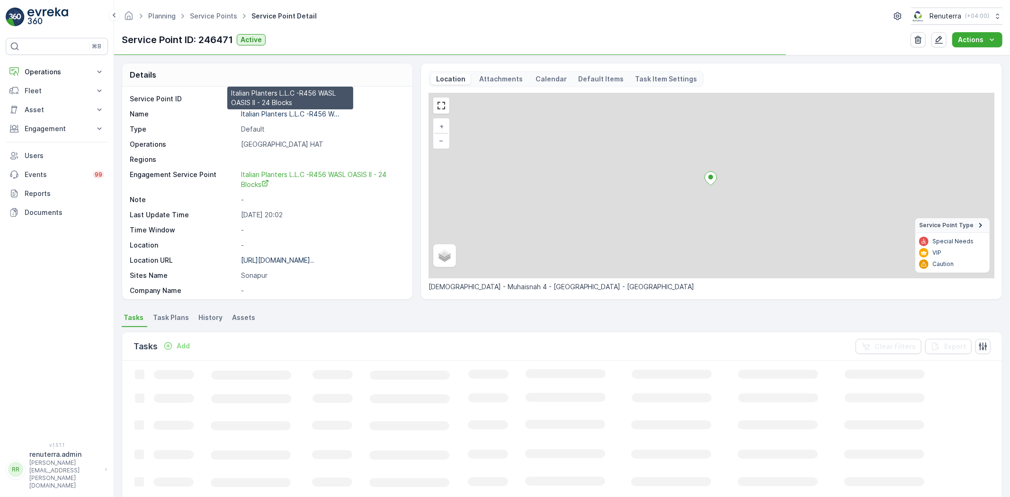
click at [277, 116] on p "Italian Planters L.L.C -R456 W..." at bounding box center [290, 114] width 99 height 8
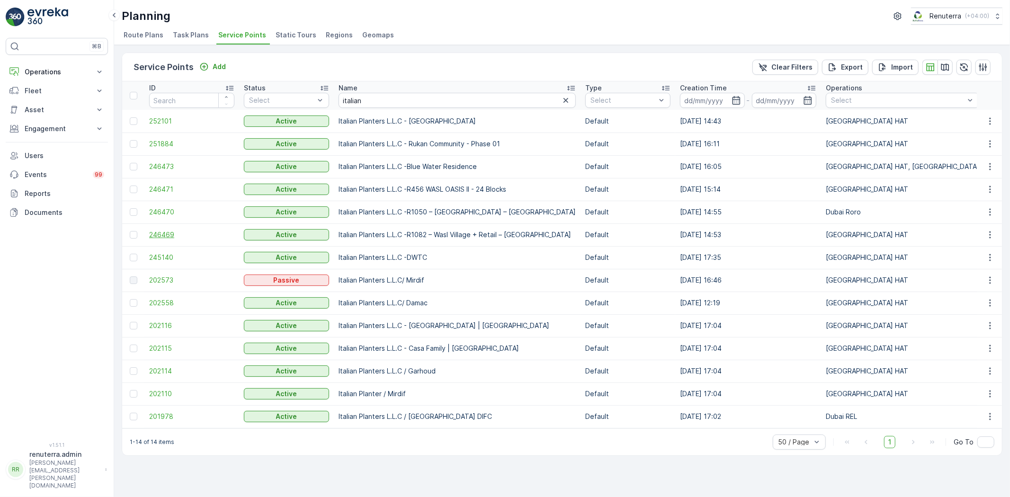
click at [162, 231] on span "246469" at bounding box center [191, 234] width 85 height 9
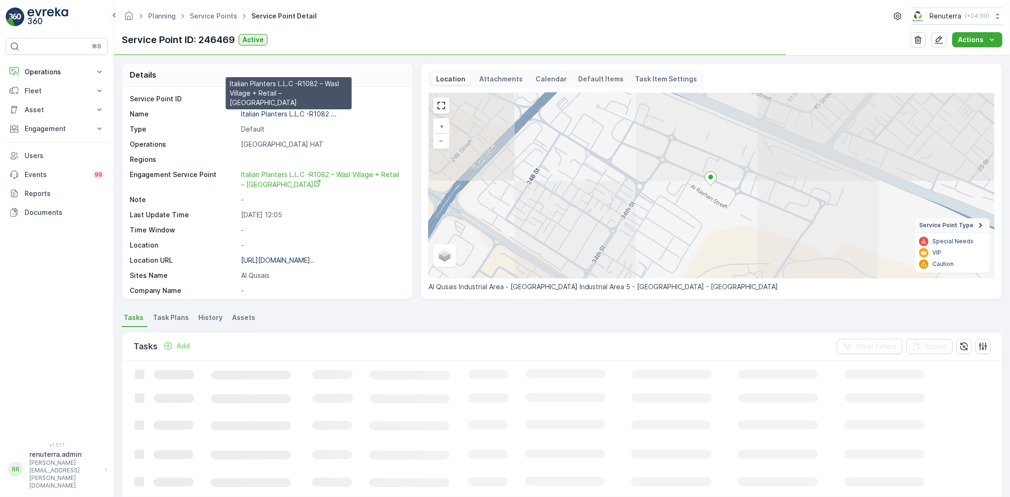
click at [270, 112] on p "Italian Planters L.L.C -R1082 ..." at bounding box center [289, 114] width 96 height 8
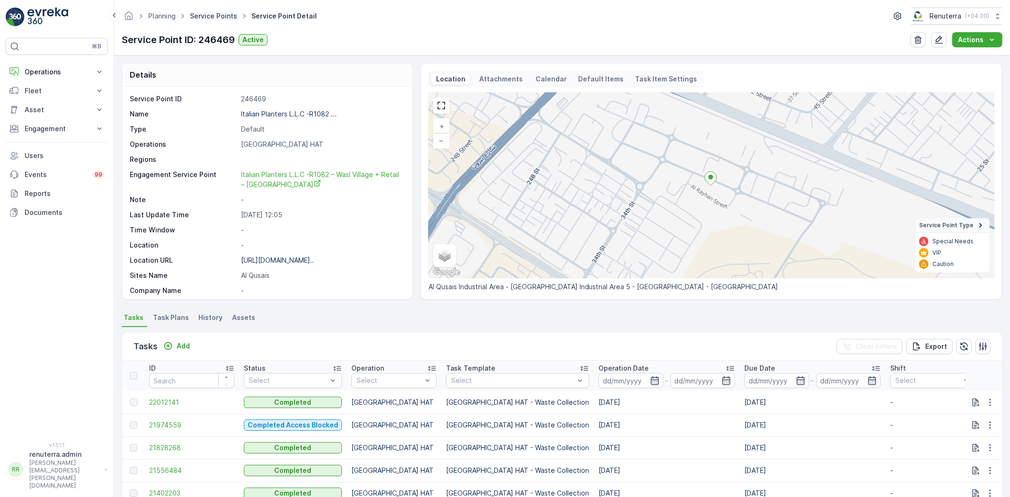
click at [211, 16] on link "Service Points" at bounding box center [213, 16] width 47 height 8
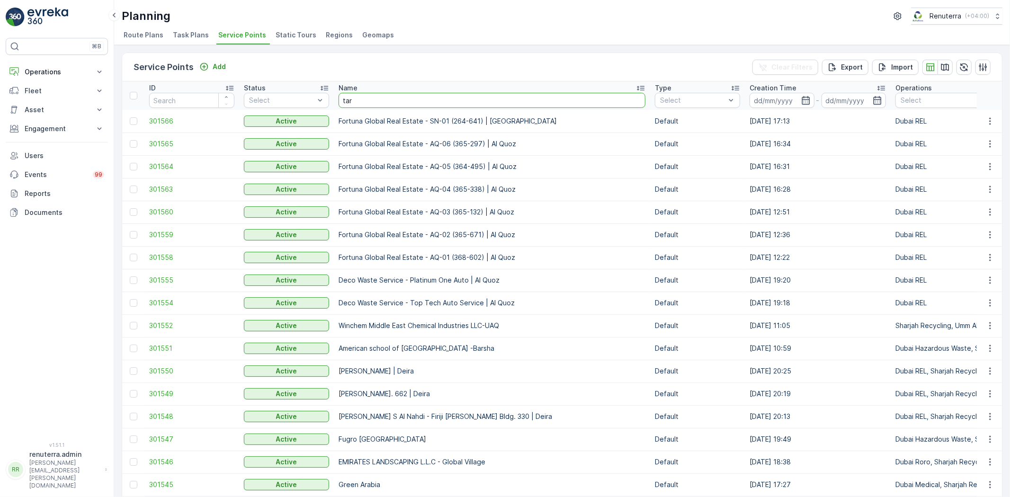
type input "[PERSON_NAME]"
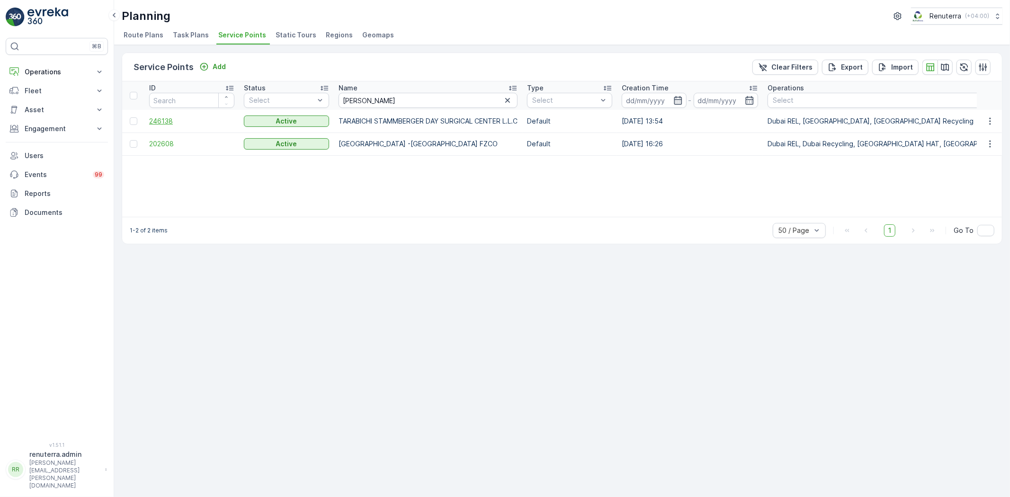
click at [158, 119] on span "246138" at bounding box center [191, 121] width 85 height 9
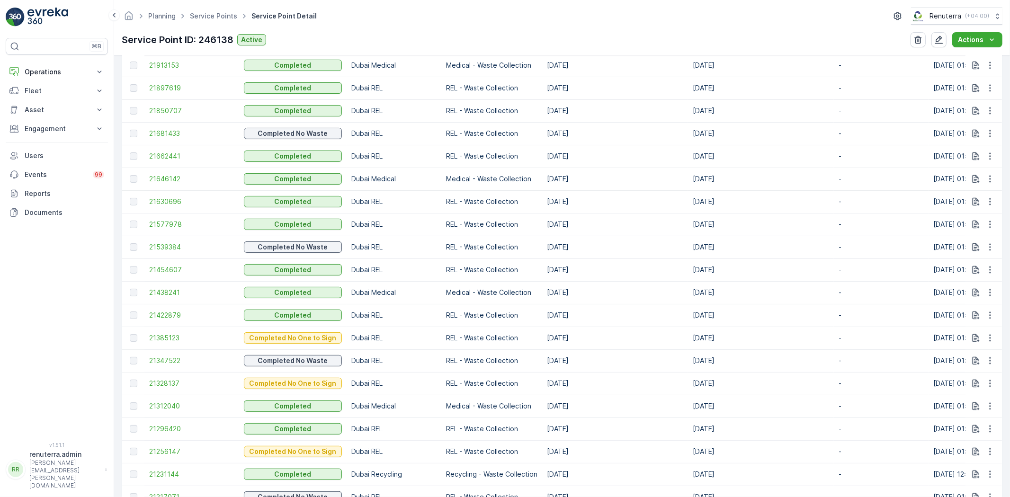
scroll to position [526, 0]
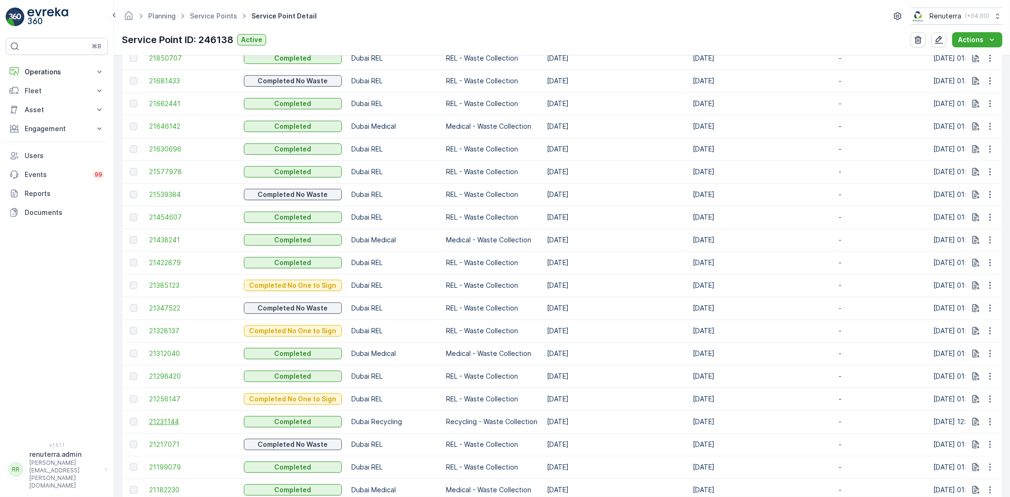
click at [162, 419] on span "21231144" at bounding box center [191, 421] width 85 height 9
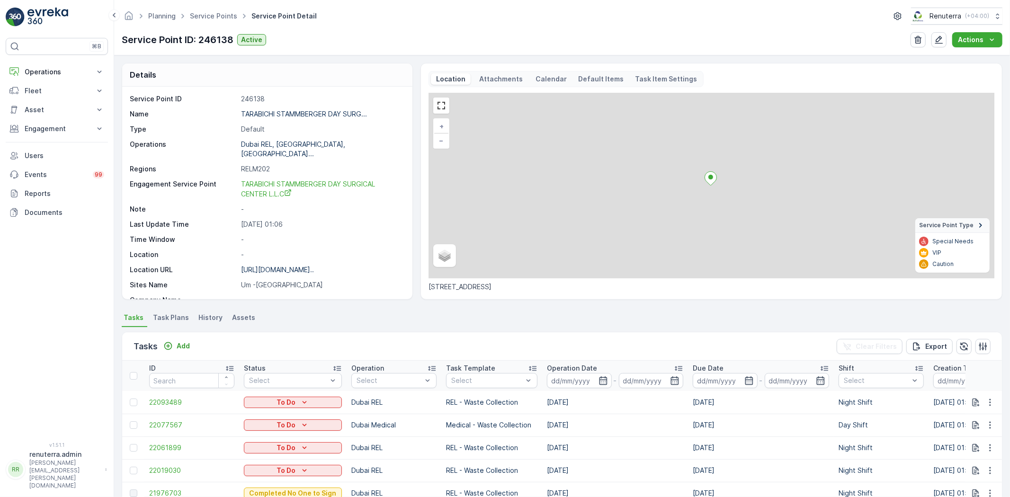
scroll to position [105, 0]
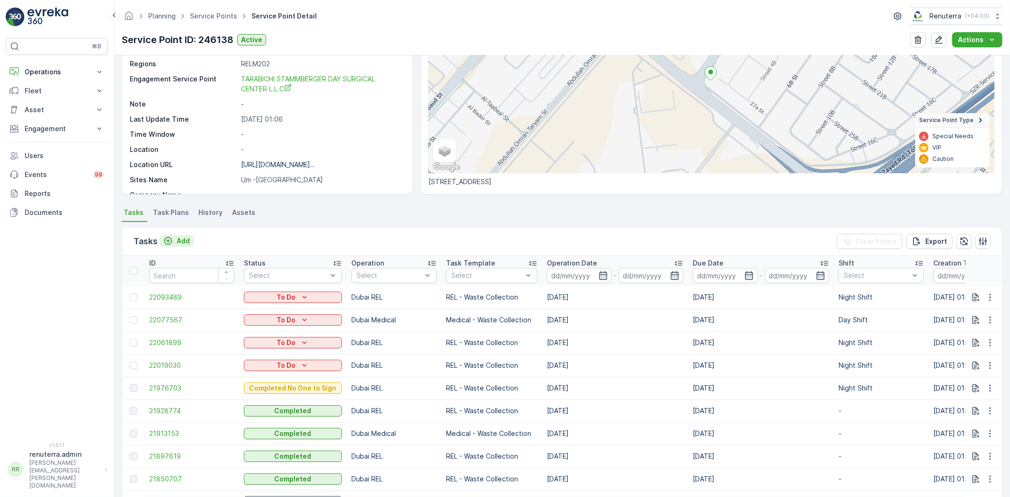
click at [174, 238] on div "Add" at bounding box center [176, 240] width 27 height 9
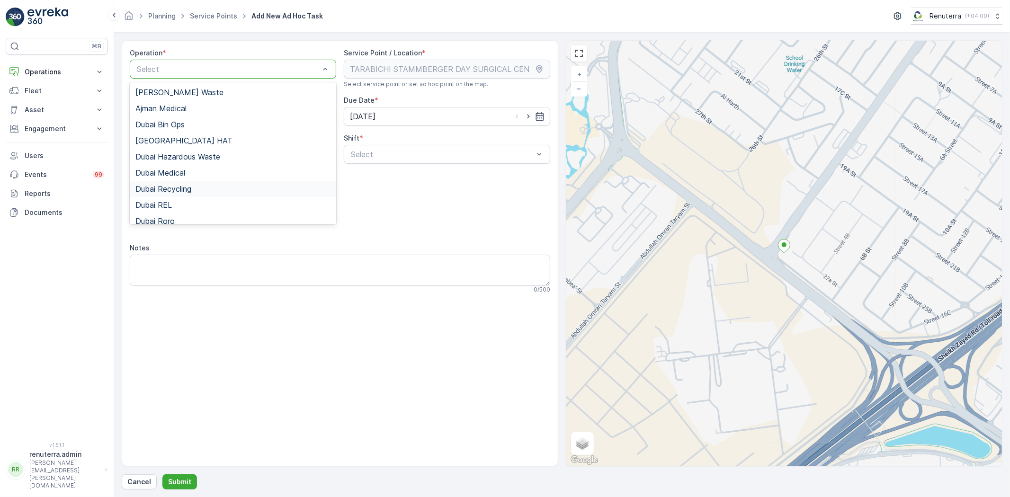
click at [178, 188] on span "Dubai Recycling" at bounding box center [163, 189] width 56 height 9
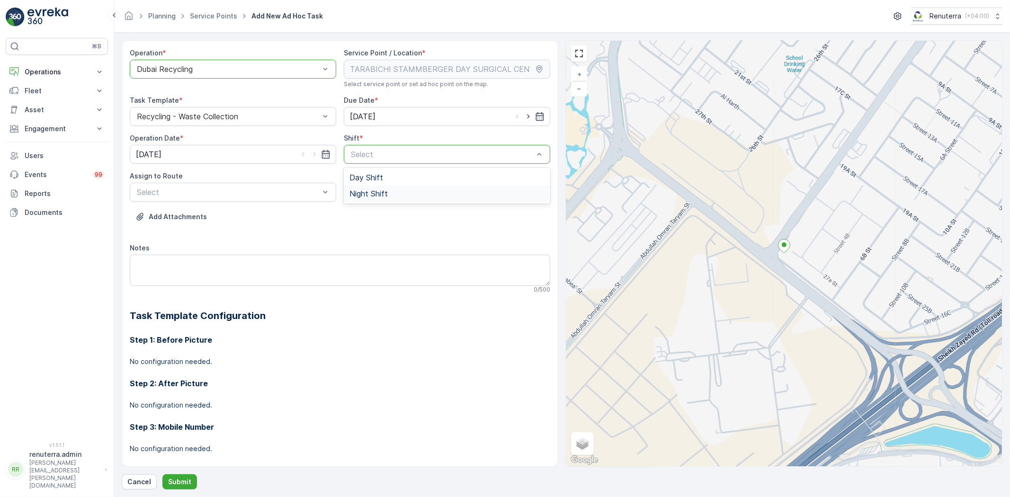
click at [363, 195] on span "Night Shift" at bounding box center [369, 193] width 38 height 9
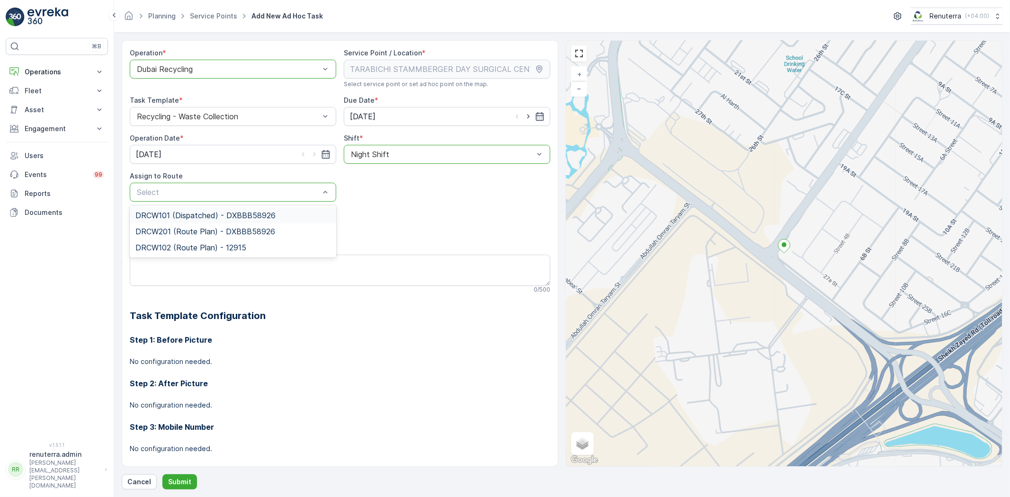
click at [278, 200] on div "Select" at bounding box center [233, 192] width 207 height 19
click at [181, 228] on span "DRCW201 (Route Plan) - DXBBB58926" at bounding box center [205, 231] width 140 height 9
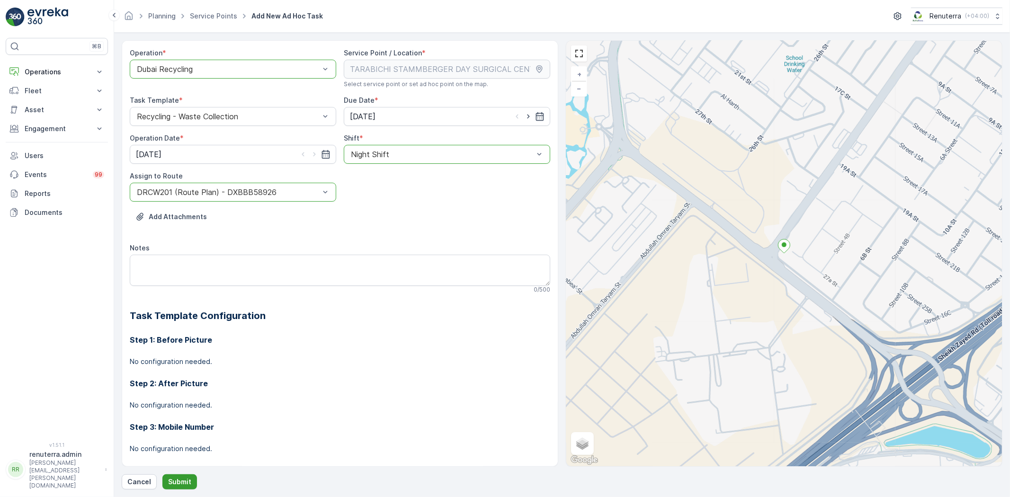
click at [186, 477] on p "Submit" at bounding box center [179, 481] width 23 height 9
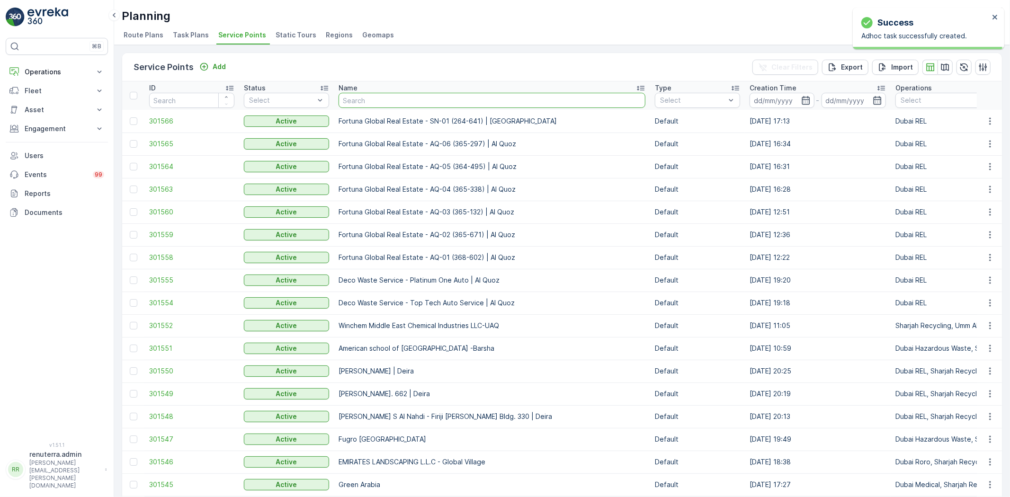
click at [346, 99] on input "text" at bounding box center [492, 100] width 307 height 15
type input "paradi"
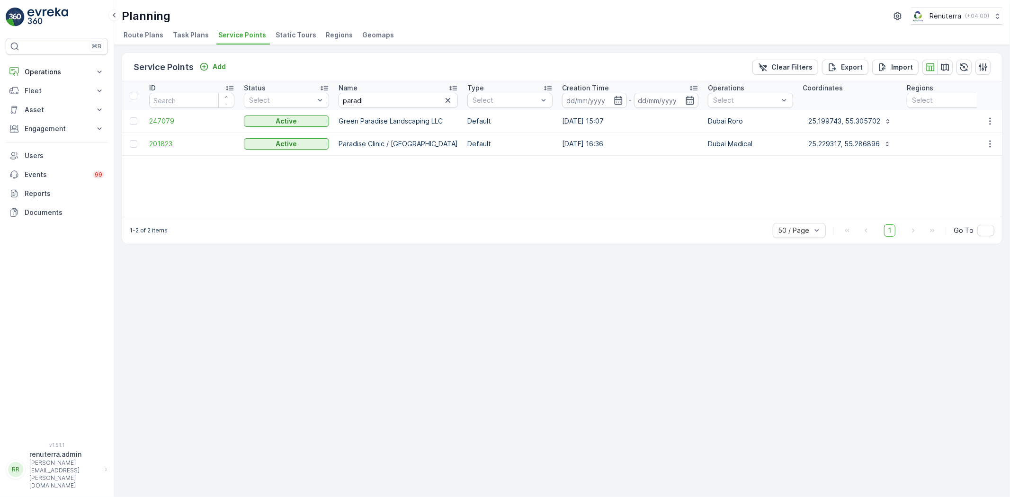
click at [154, 143] on span "201823" at bounding box center [191, 143] width 85 height 9
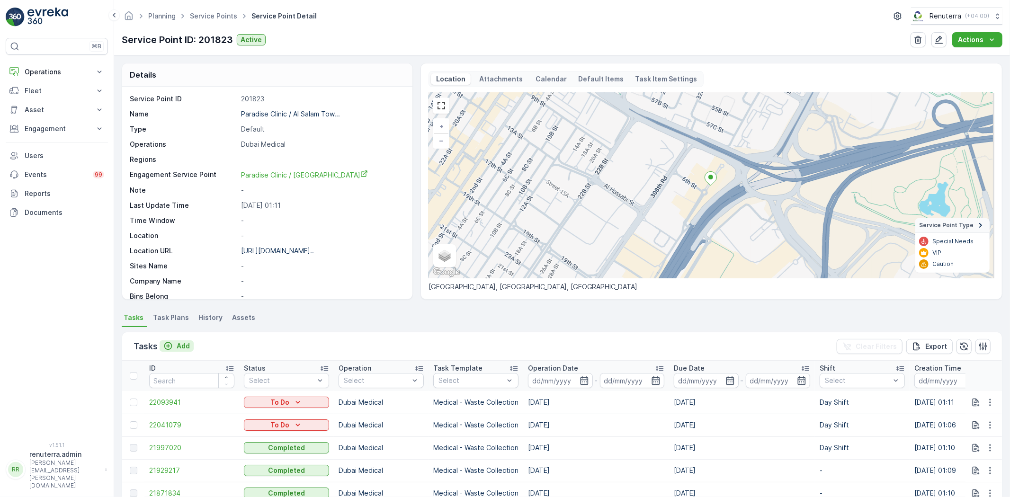
click at [183, 343] on p "Add" at bounding box center [183, 346] width 13 height 9
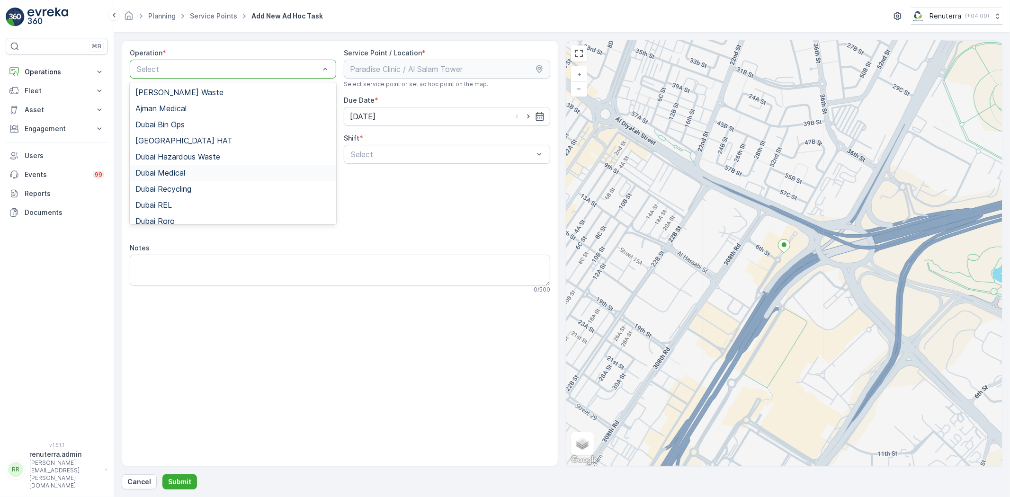
click at [176, 172] on span "Dubai Medical" at bounding box center [160, 173] width 50 height 9
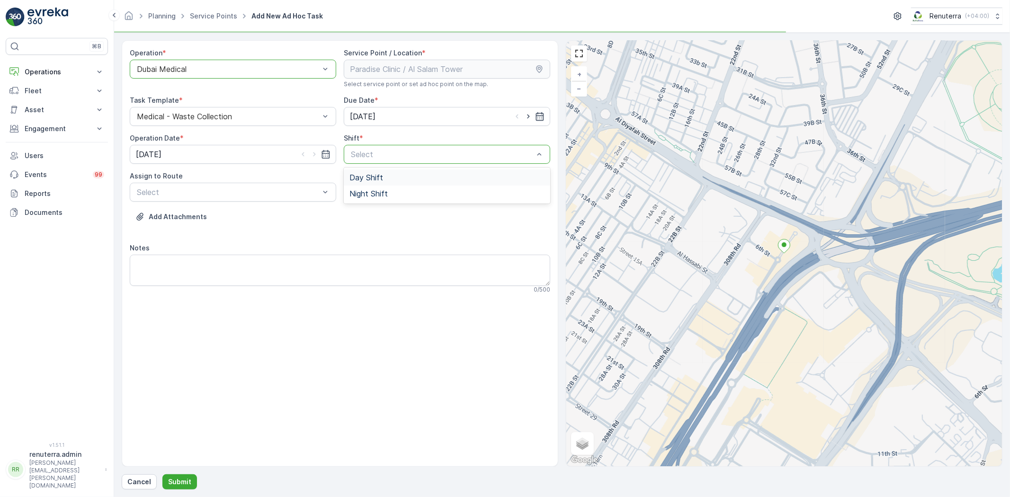
click at [367, 178] on span "Day Shift" at bounding box center [367, 177] width 34 height 9
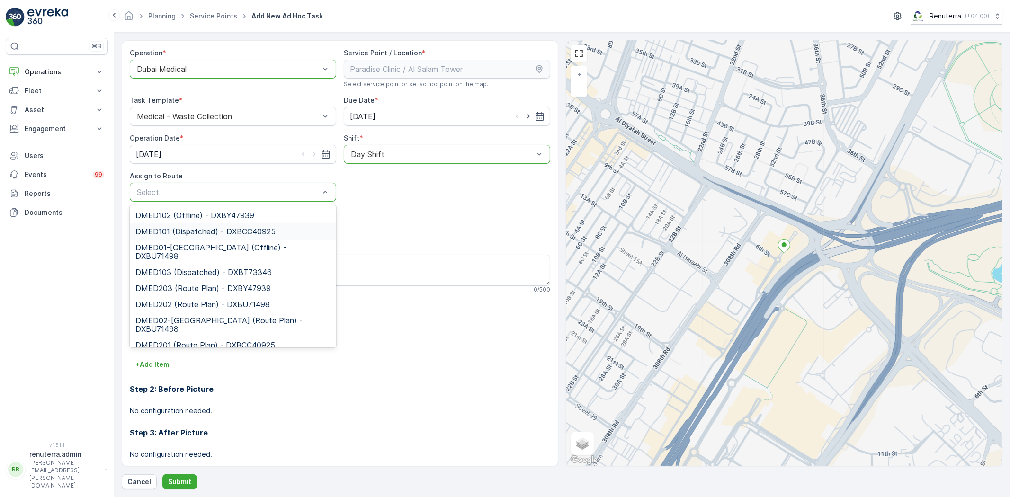
click at [168, 234] on span "DMED101 (Dispatched) - DXBCC40925" at bounding box center [205, 231] width 140 height 9
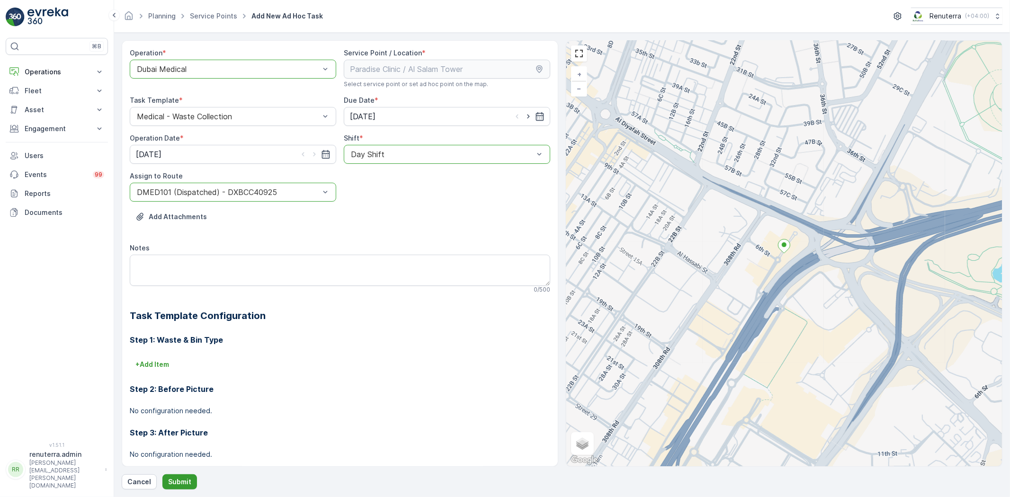
click at [183, 476] on button "Submit" at bounding box center [179, 482] width 35 height 15
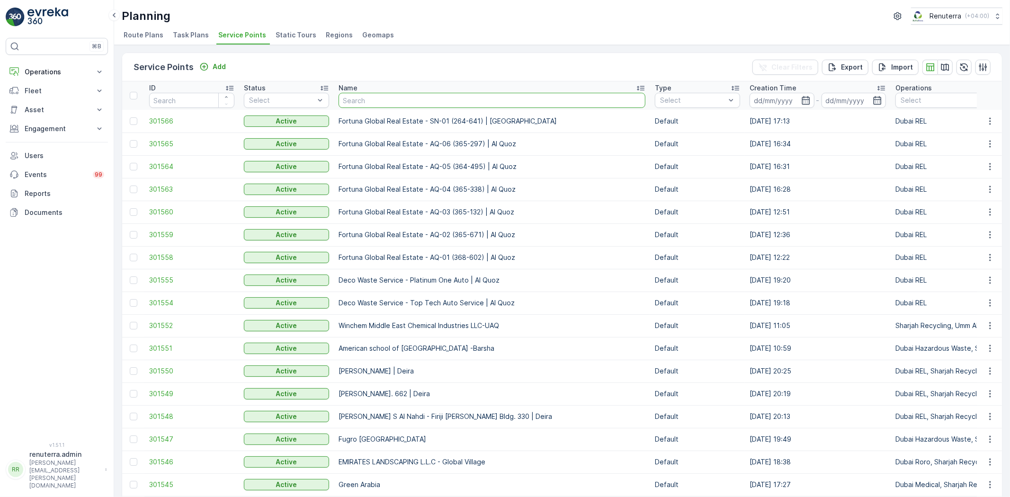
click at [367, 103] on input "text" at bounding box center [492, 100] width 307 height 15
type input "qutt"
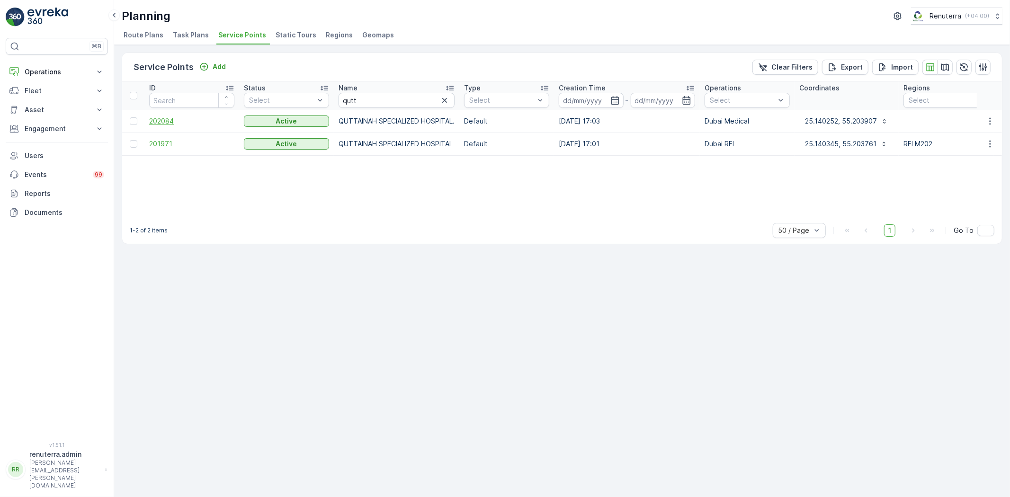
click at [159, 117] on span "202084" at bounding box center [191, 121] width 85 height 9
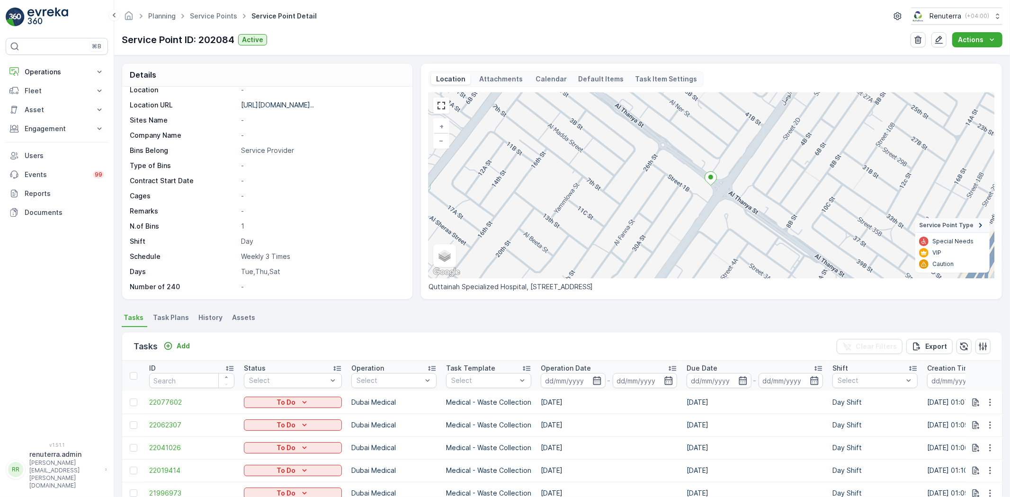
scroll to position [105, 0]
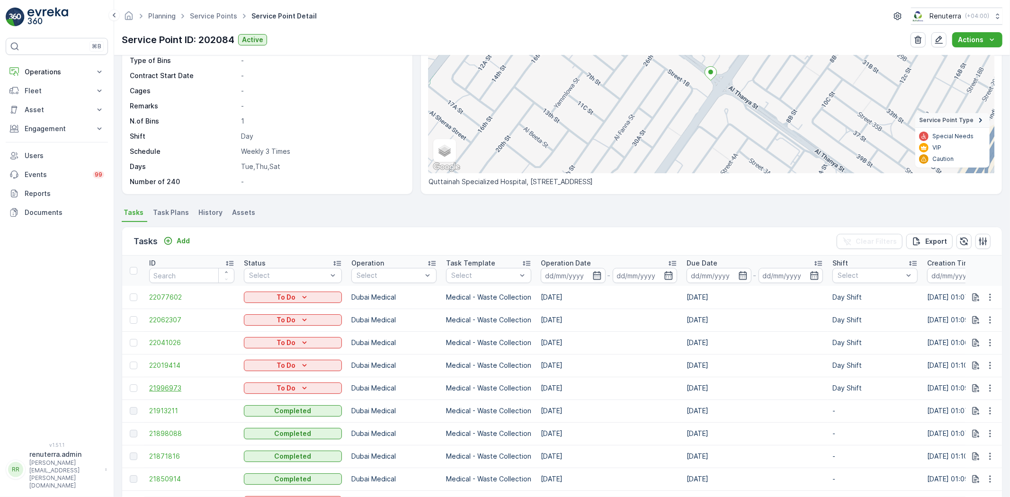
click at [161, 389] on span "21996973" at bounding box center [191, 388] width 85 height 9
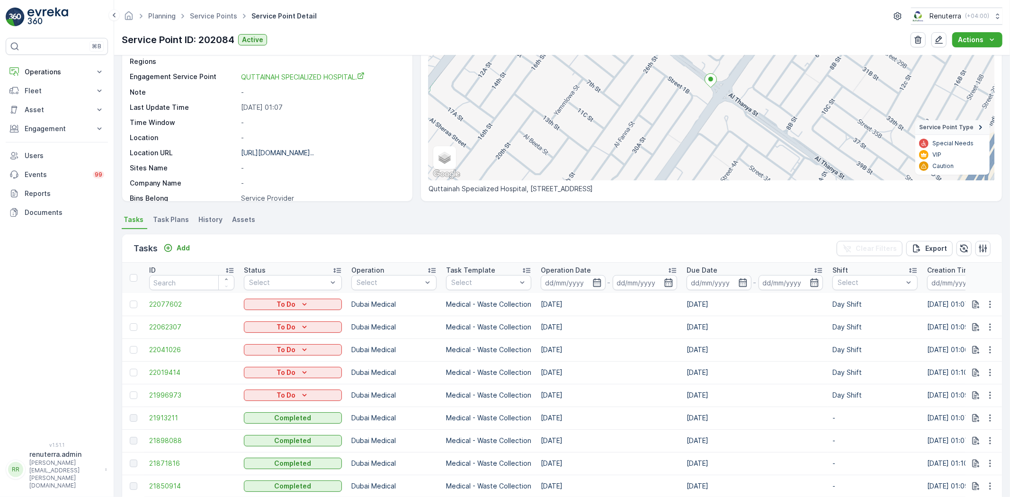
scroll to position [105, 0]
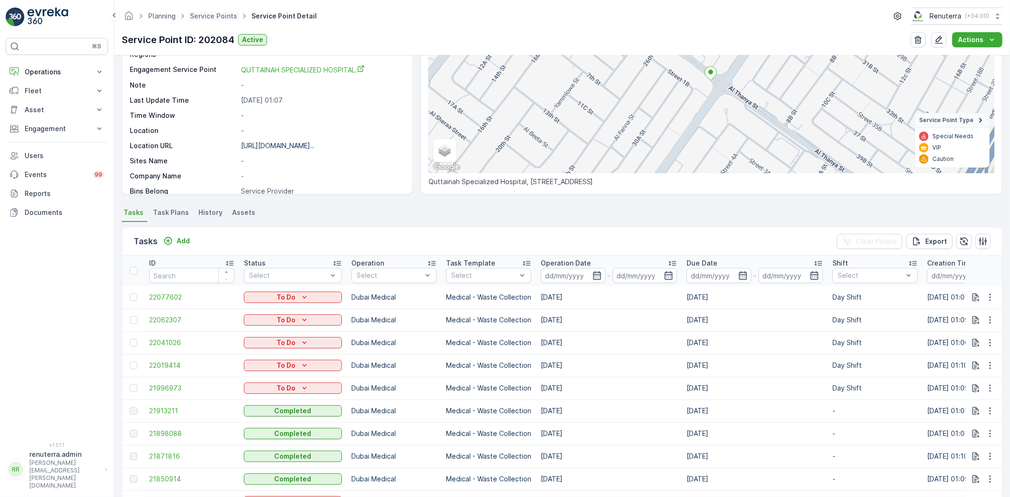
click at [210, 20] on span "Service Points" at bounding box center [213, 15] width 51 height 9
click at [211, 19] on link "Service Points" at bounding box center [213, 16] width 47 height 8
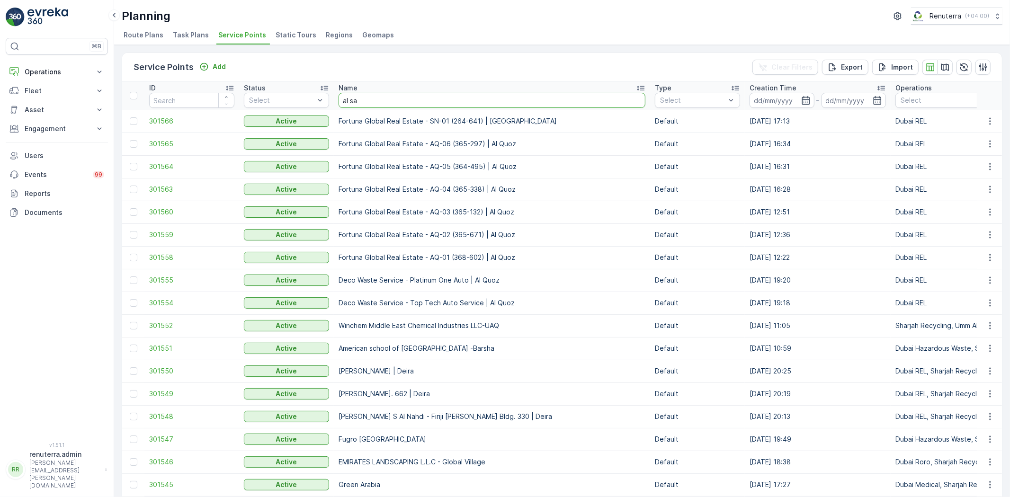
type input "al sah"
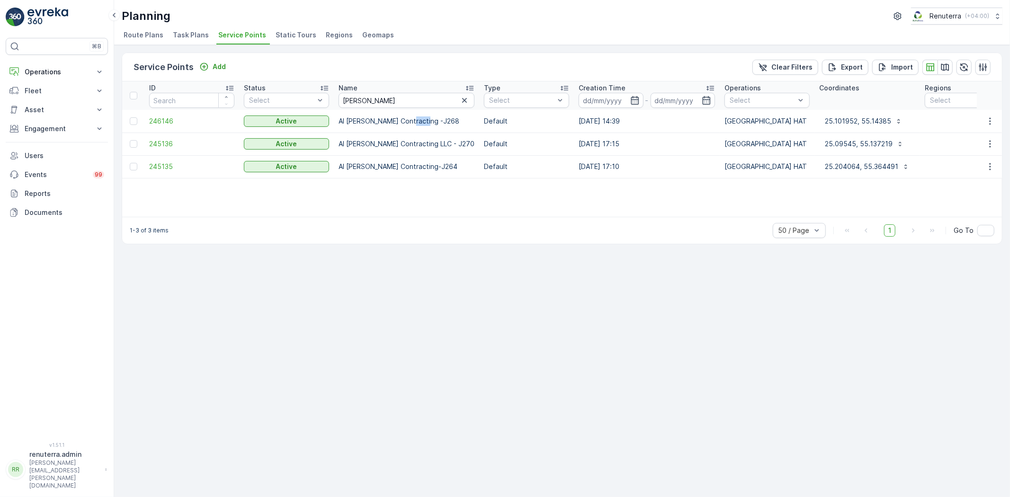
drag, startPoint x: 403, startPoint y: 119, endPoint x: 422, endPoint y: 116, distance: 18.8
click at [421, 117] on p "Al Sahil Contracting -J268" at bounding box center [407, 121] width 136 height 9
drag, startPoint x: 396, startPoint y: 166, endPoint x: 431, endPoint y: 175, distance: 35.7
click at [423, 163] on p "Al Sahil Contracting-J264" at bounding box center [407, 166] width 136 height 9
click at [474, 256] on div "Service Points Add Clear Filters Export Import ID Status Select Name al sah Typ…" at bounding box center [562, 271] width 896 height 452
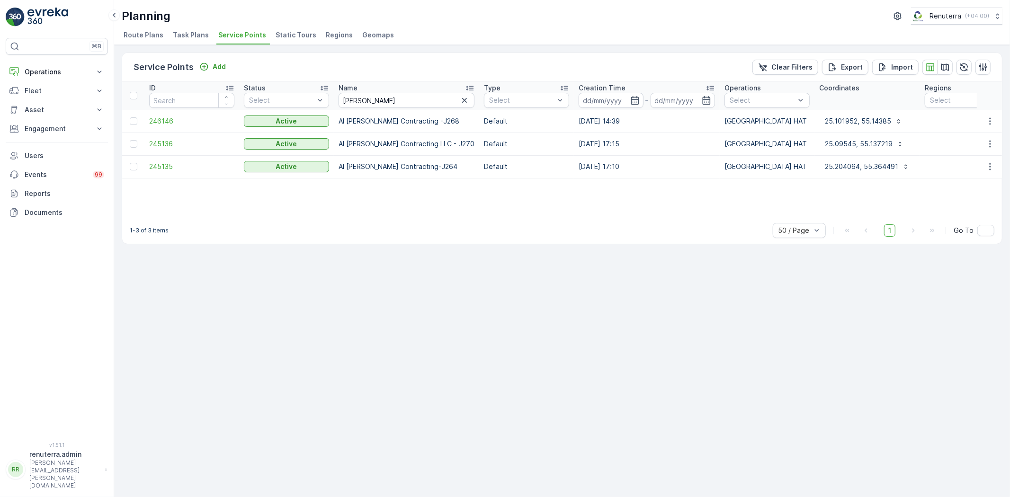
drag, startPoint x: 372, startPoint y: 211, endPoint x: 513, endPoint y: 215, distance: 140.7
click at [513, 215] on div "ID Status Select Name al sah Type Select Creation Time - Operations Select Coor…" at bounding box center [562, 148] width 880 height 135
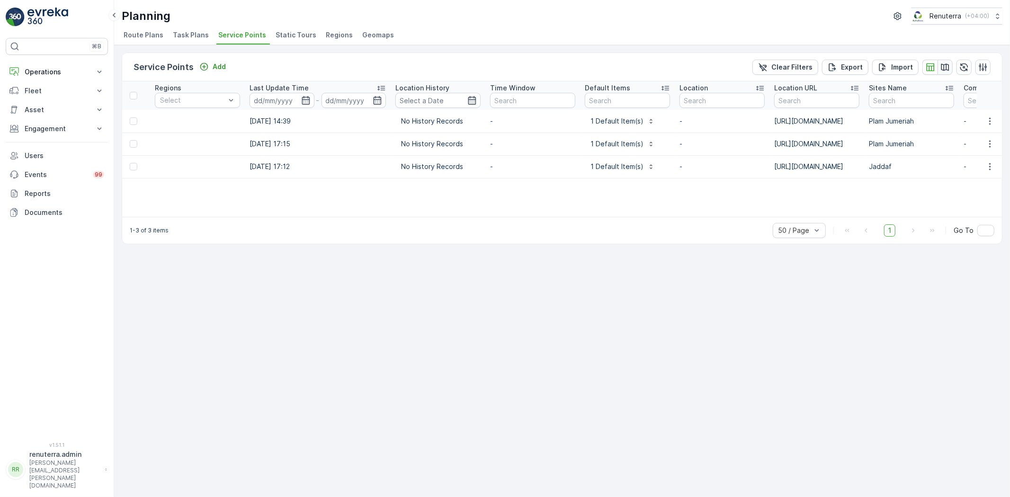
click at [944, 63] on icon "button" at bounding box center [945, 67] width 9 height 9
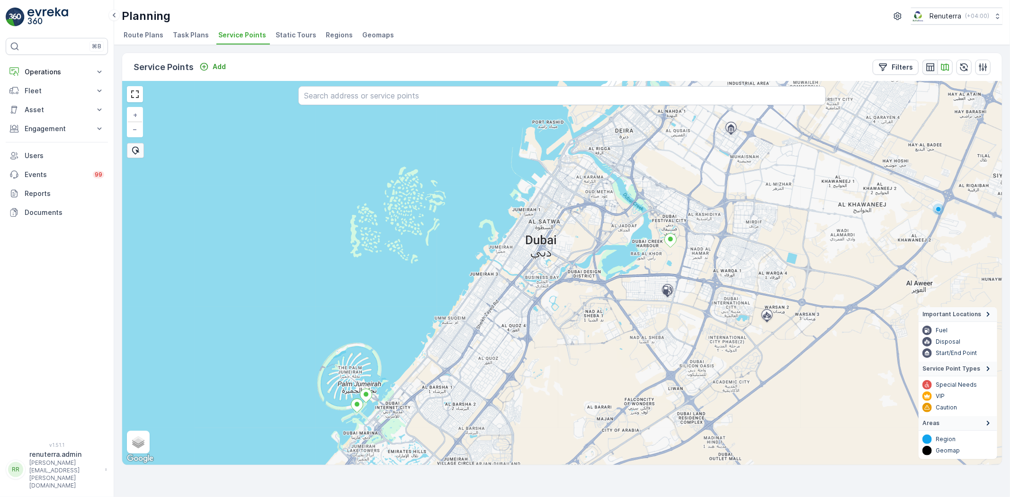
click at [933, 63] on icon "button" at bounding box center [930, 67] width 9 height 9
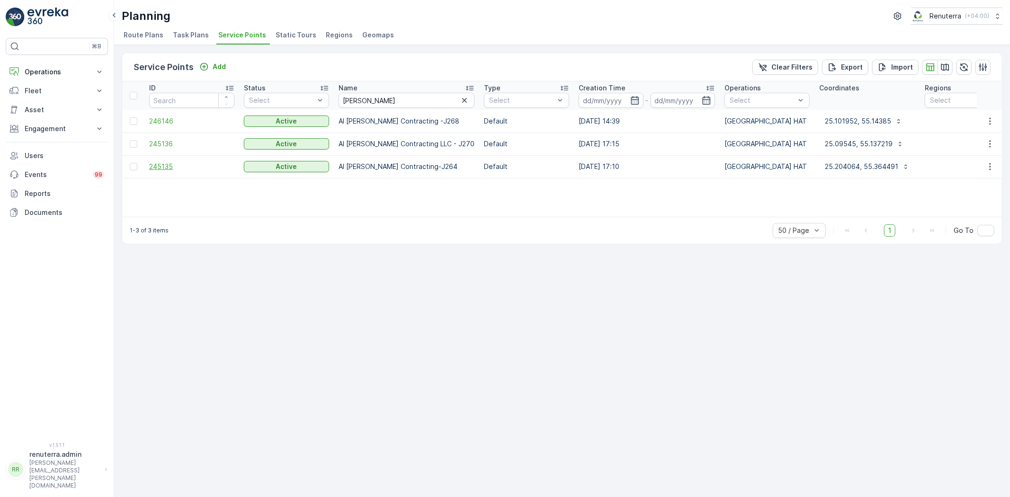
click at [162, 169] on span "245135" at bounding box center [191, 166] width 85 height 9
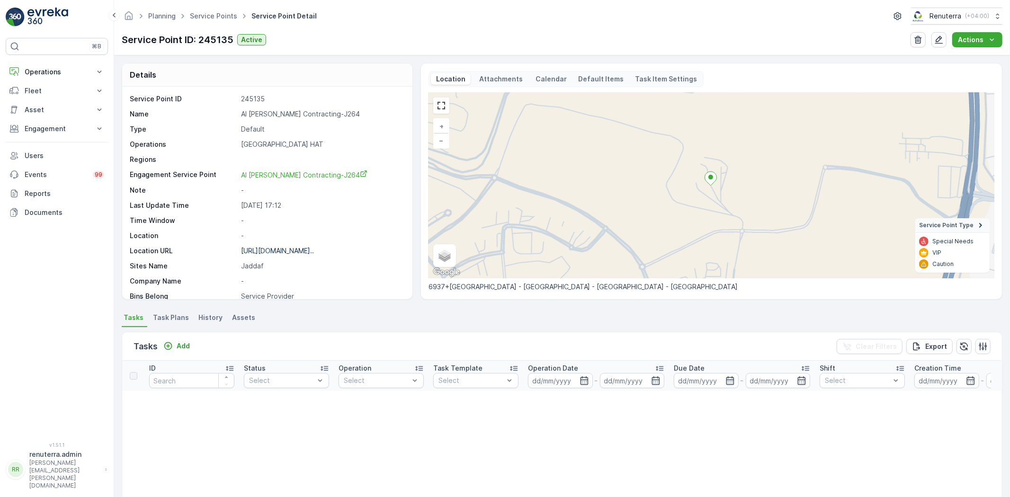
click at [201, 10] on ul "Service Points" at bounding box center [219, 16] width 62 height 14
click at [210, 16] on link "Service Points" at bounding box center [213, 16] width 47 height 8
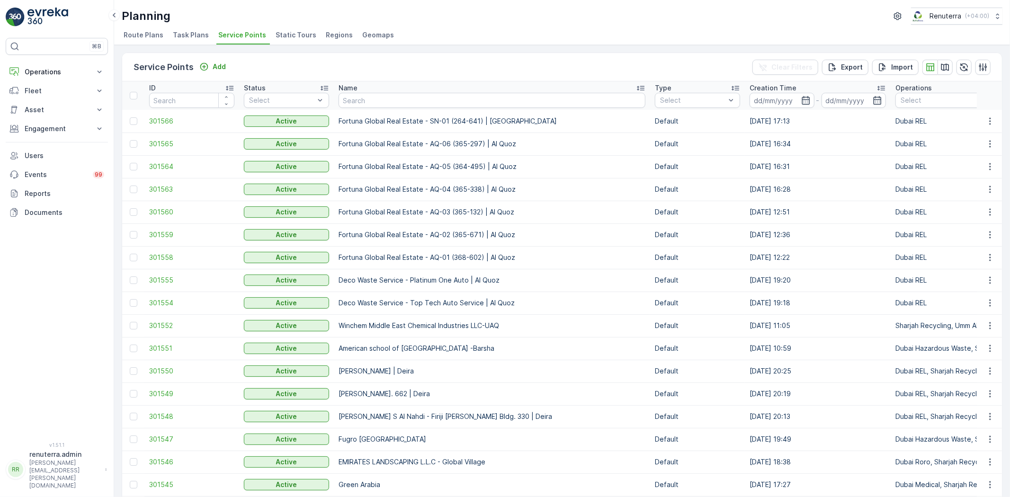
click at [394, 107] on th "Name" at bounding box center [492, 95] width 316 height 28
type input "Ajman"
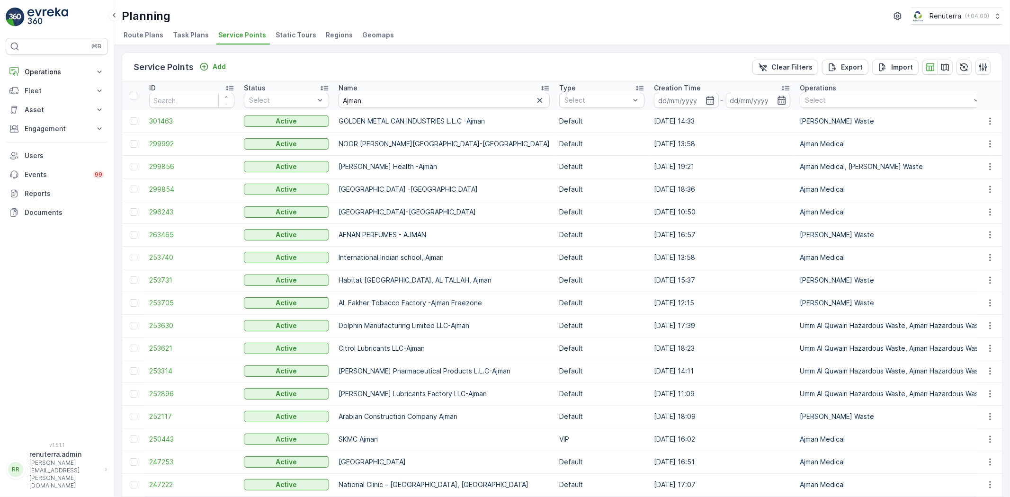
click at [369, 105] on input "Ajman" at bounding box center [444, 100] width 211 height 15
type input "Ajman academy"
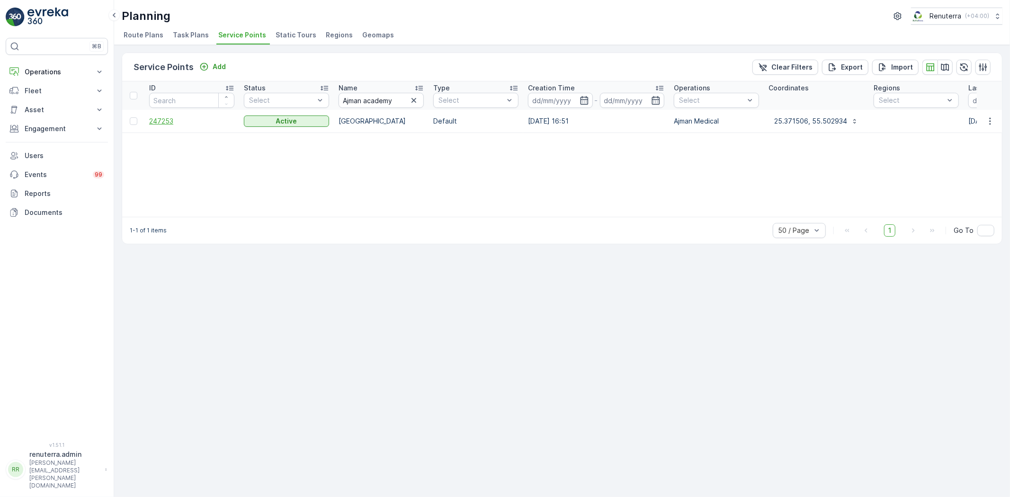
click at [176, 121] on span "247253" at bounding box center [191, 121] width 85 height 9
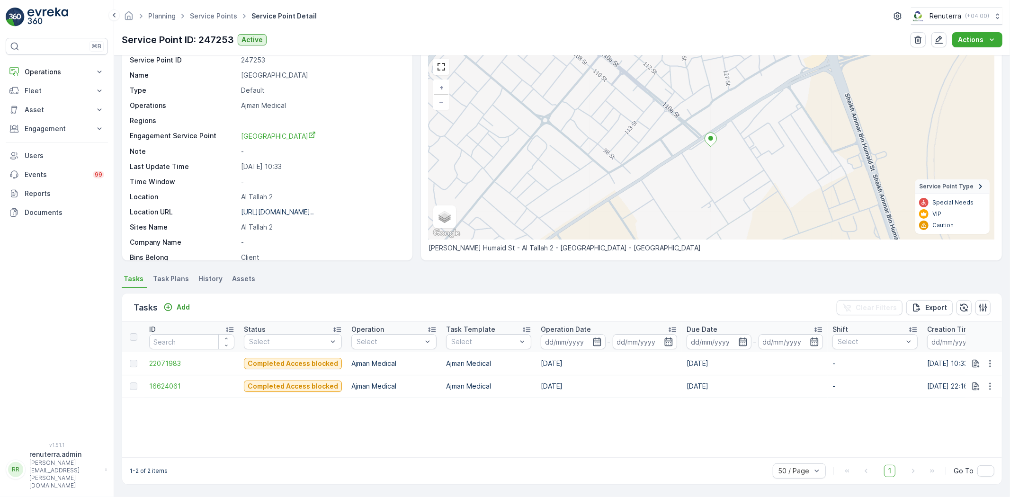
scroll to position [39, 0]
click at [176, 361] on span "22071983" at bounding box center [191, 363] width 85 height 9
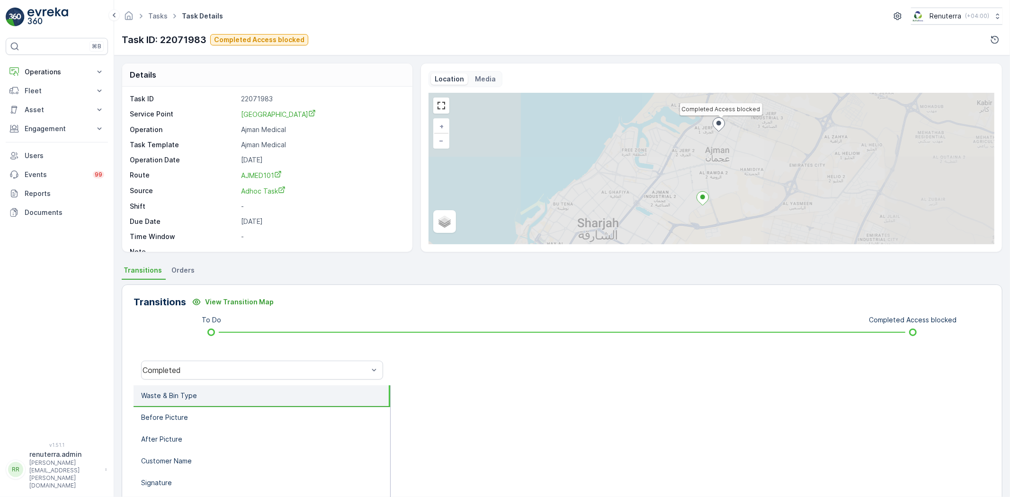
scroll to position [99, 0]
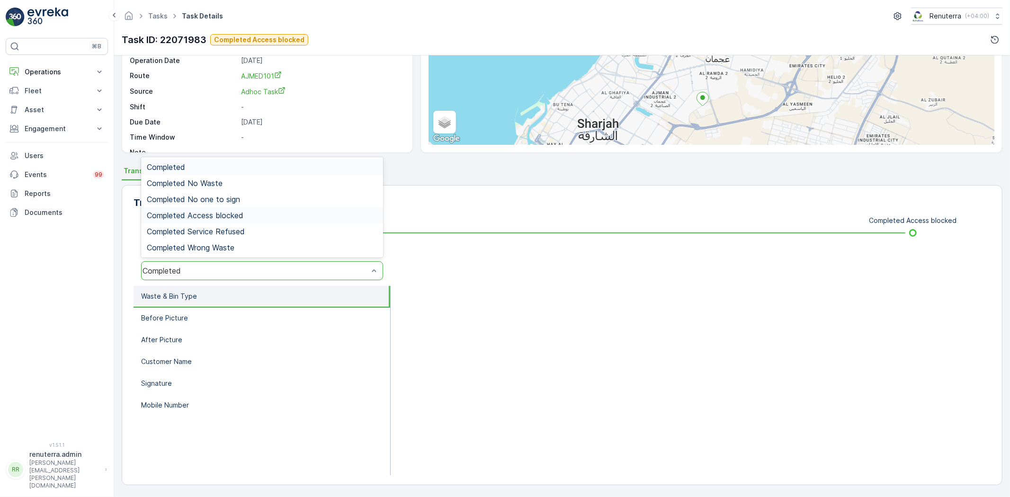
click at [219, 208] on div "Completed Access blocked" at bounding box center [262, 215] width 242 height 16
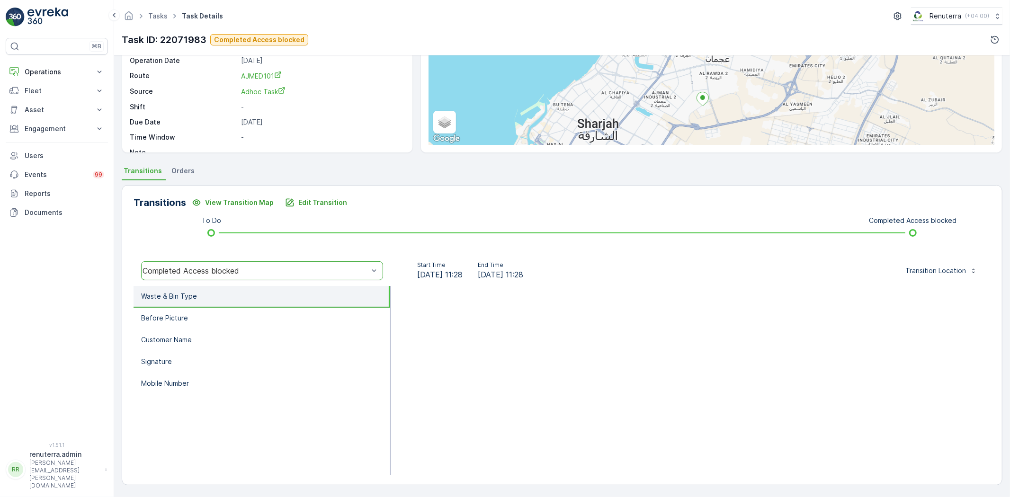
click at [254, 297] on li "Waste & Bin Type" at bounding box center [262, 297] width 257 height 22
click at [254, 315] on li "Before Picture" at bounding box center [262, 319] width 257 height 22
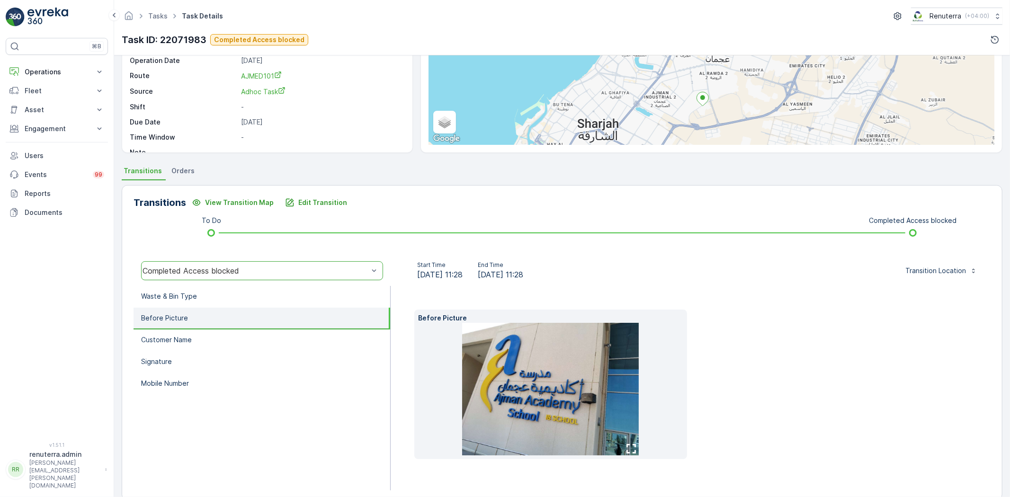
click at [535, 385] on img at bounding box center [550, 389] width 177 height 133
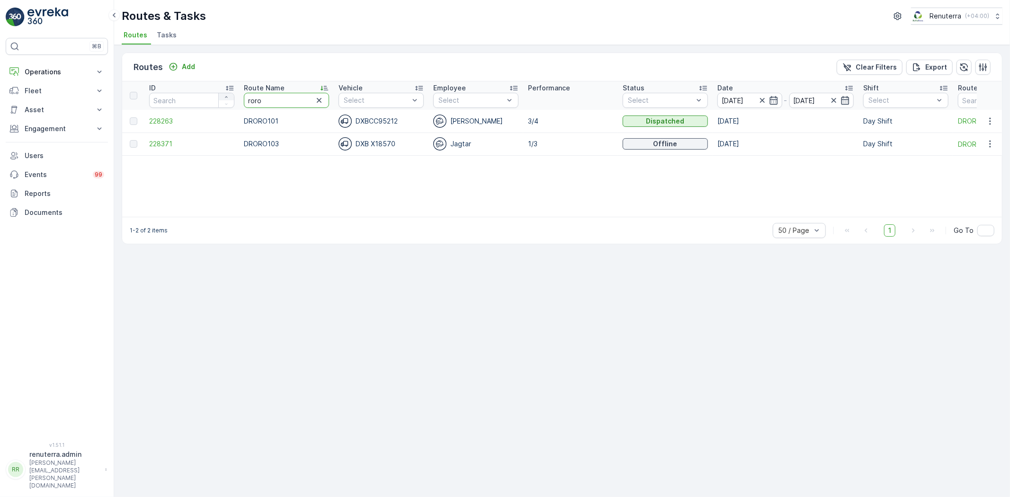
drag, startPoint x: 257, startPoint y: 100, endPoint x: 225, endPoint y: 92, distance: 32.7
click at [225, 92] on tr "ID Route Name roro Vehicle Select Employee Select Performance Status Select Dat…" at bounding box center [598, 95] width 952 height 28
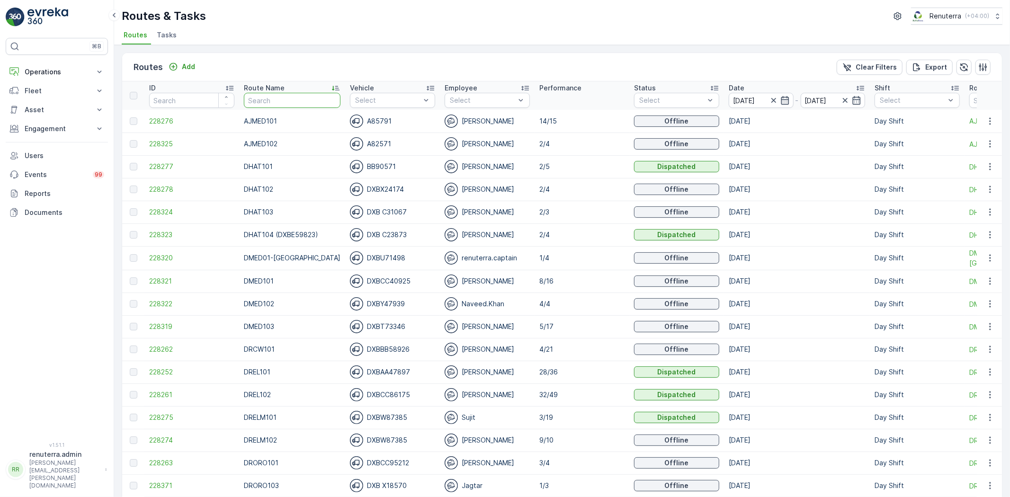
click at [281, 101] on input "text" at bounding box center [292, 100] width 97 height 15
type input "DRELM101"
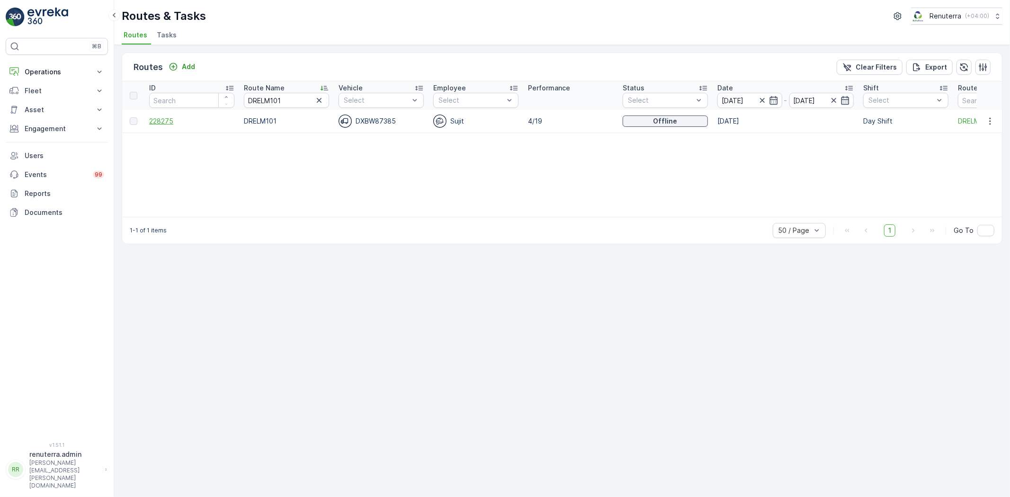
click at [174, 117] on span "228275" at bounding box center [191, 121] width 85 height 9
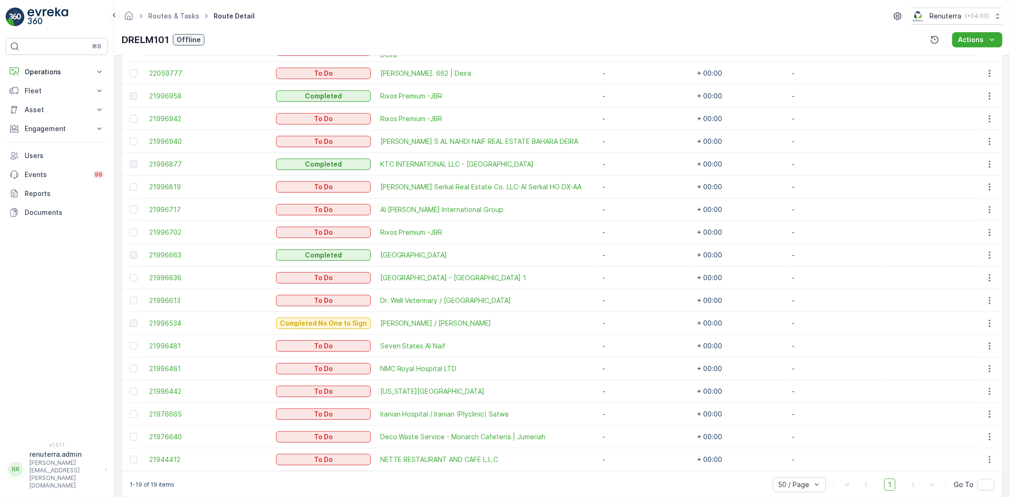
scroll to position [316, 0]
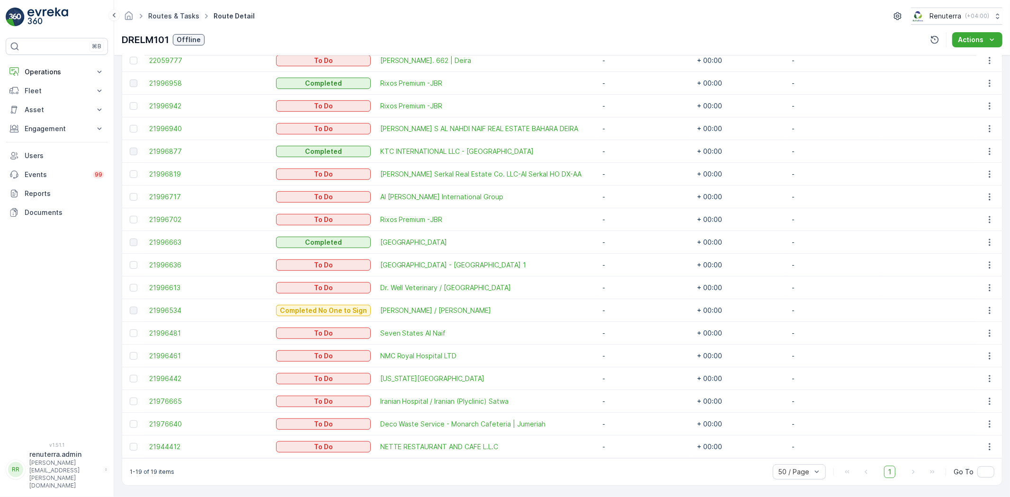
click at [172, 14] on link "Routes & Tasks" at bounding box center [173, 16] width 51 height 8
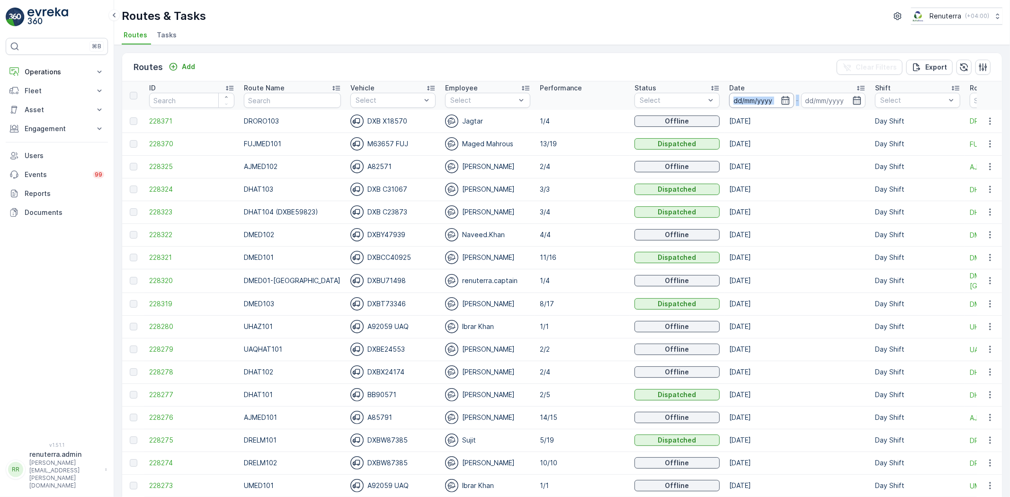
click at [782, 102] on th "Date -" at bounding box center [798, 95] width 146 height 28
click at [767, 103] on input at bounding box center [761, 100] width 65 height 15
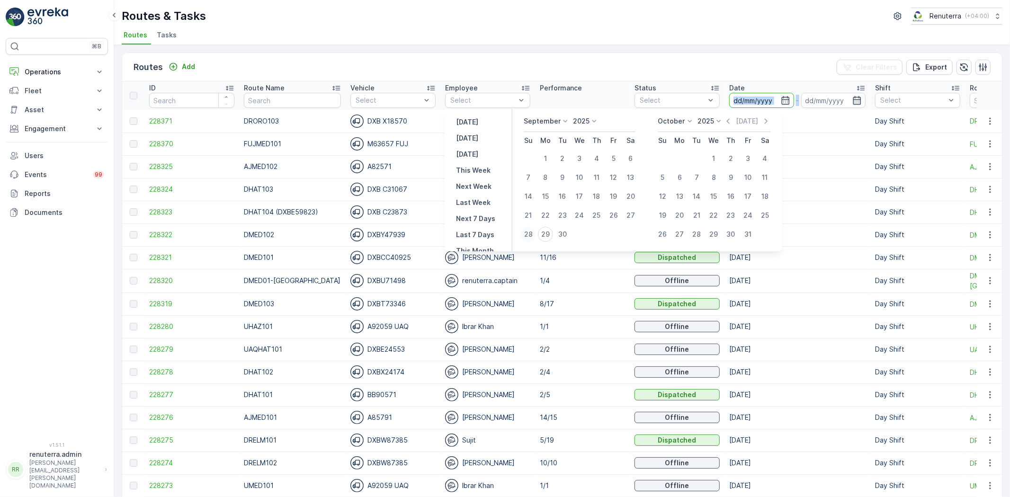
click at [536, 235] on div "28" at bounding box center [528, 234] width 15 height 15
type input "[DATE]"
click at [536, 234] on div "28" at bounding box center [528, 234] width 15 height 15
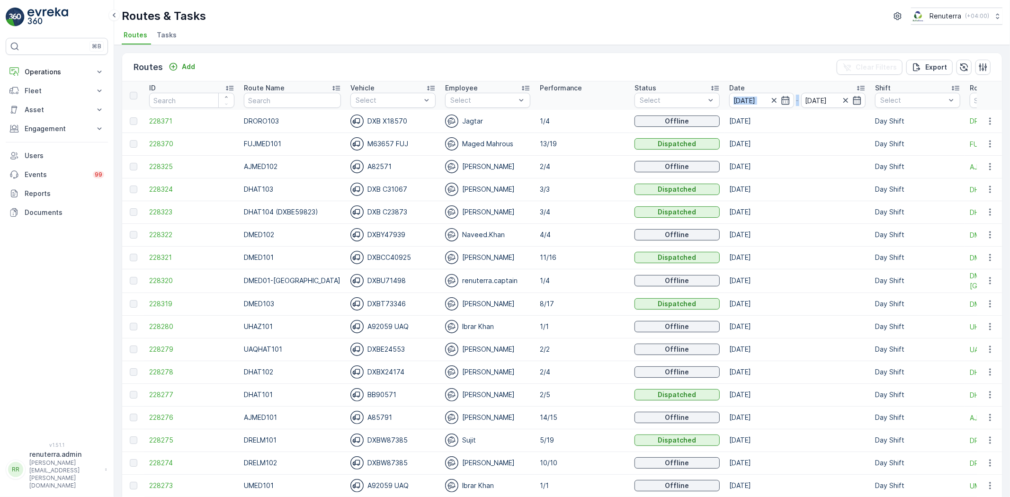
type input "[DATE]"
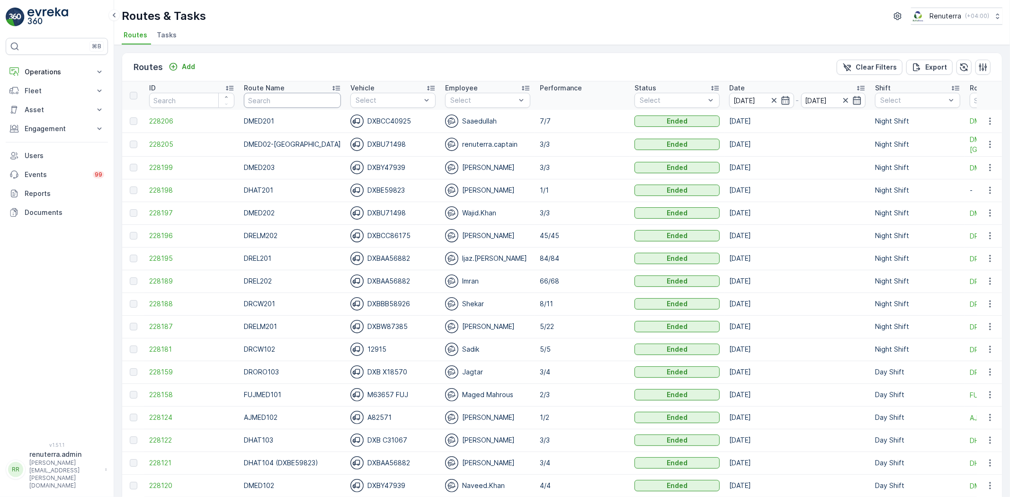
click at [280, 103] on input "text" at bounding box center [292, 100] width 97 height 15
type input "drelm101"
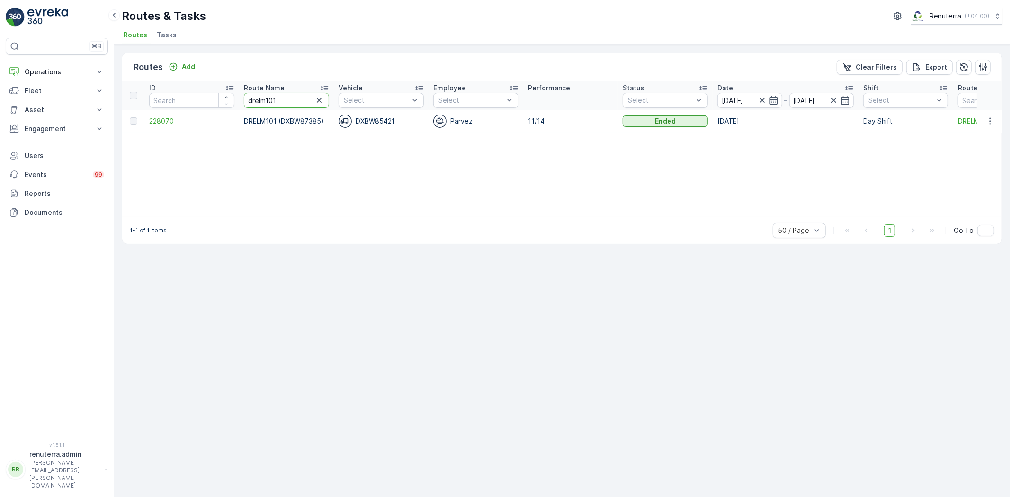
click at [286, 102] on input "drelm101" at bounding box center [286, 100] width 85 height 15
type input "drelm102"
click at [180, 122] on span "228071" at bounding box center [191, 121] width 85 height 9
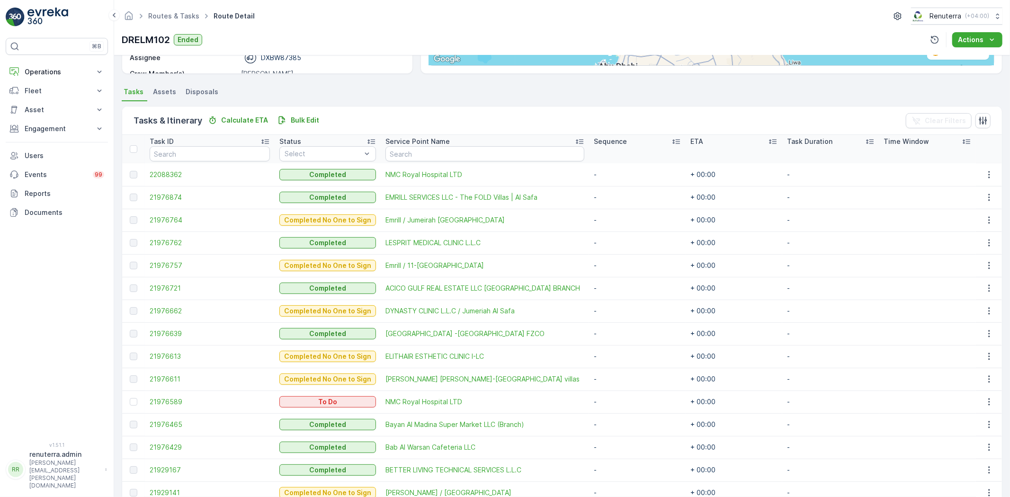
scroll to position [225, 0]
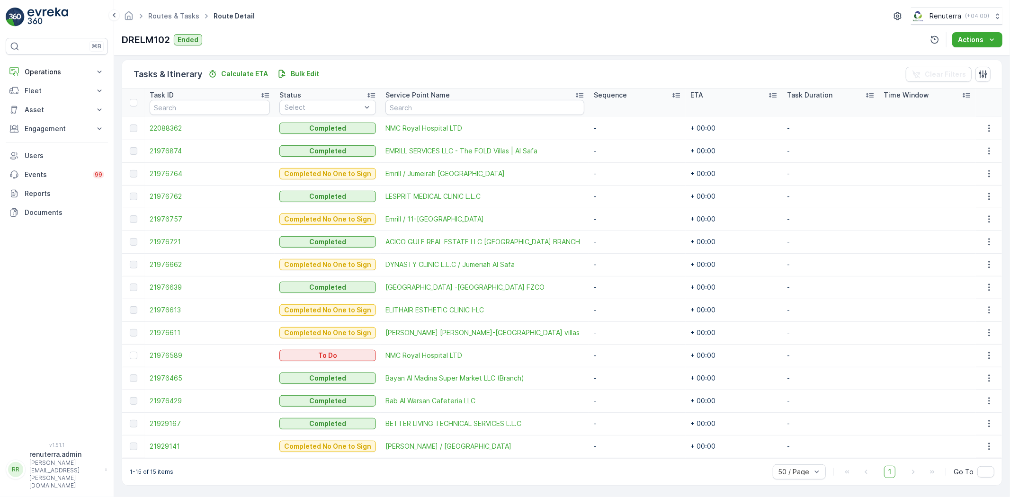
drag, startPoint x: 134, startPoint y: 357, endPoint x: 505, endPoint y: 384, distance: 372.3
click at [133, 357] on div at bounding box center [134, 356] width 8 height 8
click at [130, 352] on input "checkbox" at bounding box center [130, 352] width 0 height 0
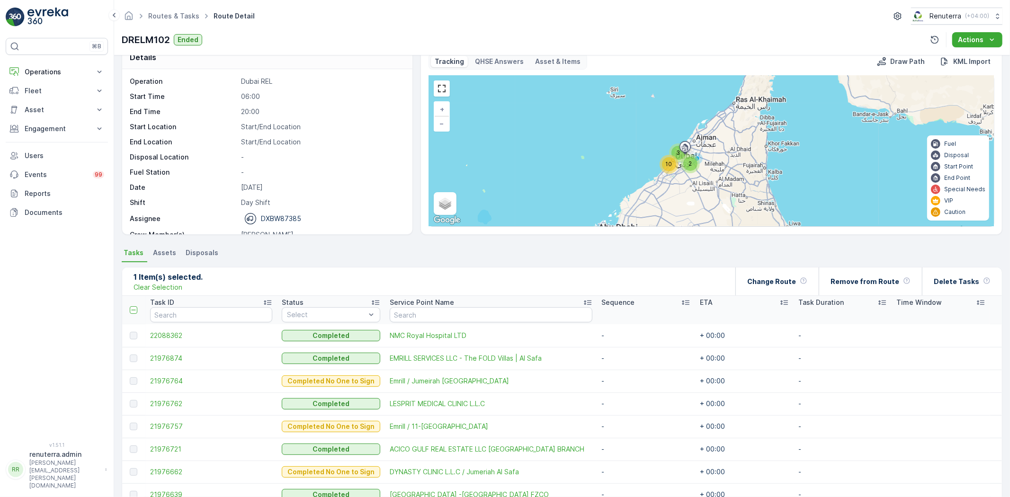
scroll to position [0, 0]
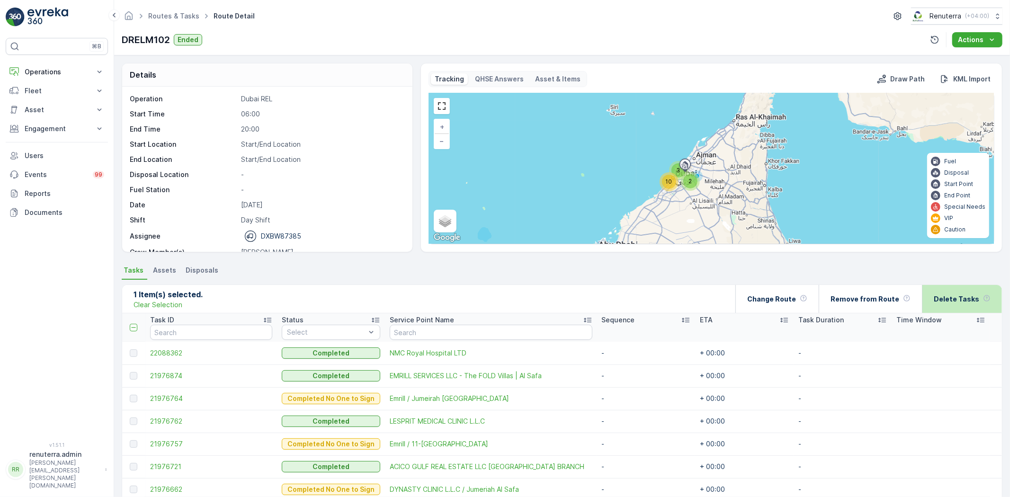
click at [945, 299] on p "Delete Tasks" at bounding box center [956, 299] width 45 height 9
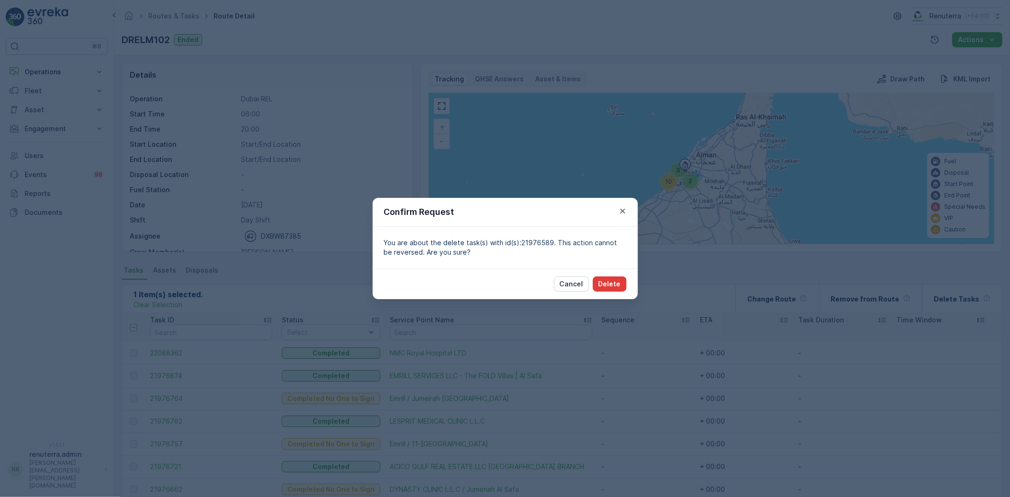
click at [604, 280] on p "Delete" at bounding box center [610, 283] width 22 height 9
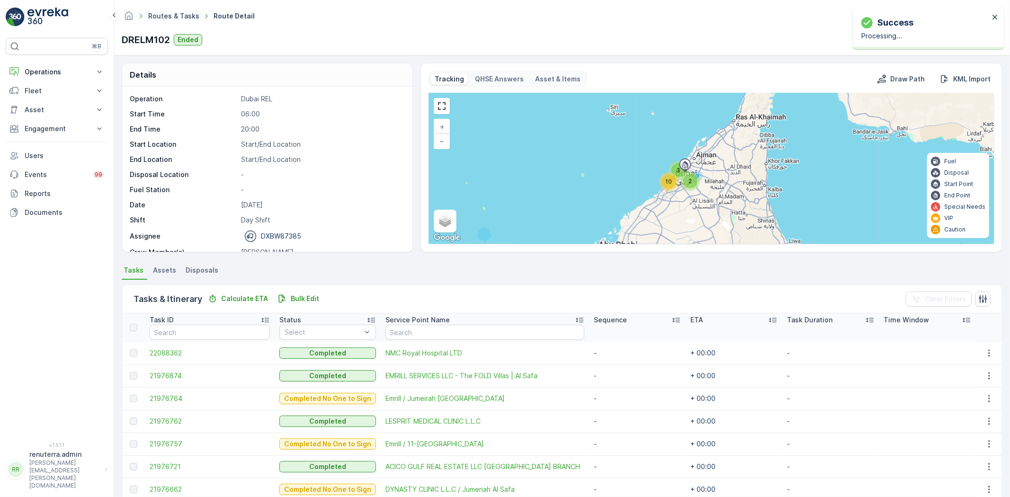
click at [163, 13] on link "Routes & Tasks" at bounding box center [173, 16] width 51 height 8
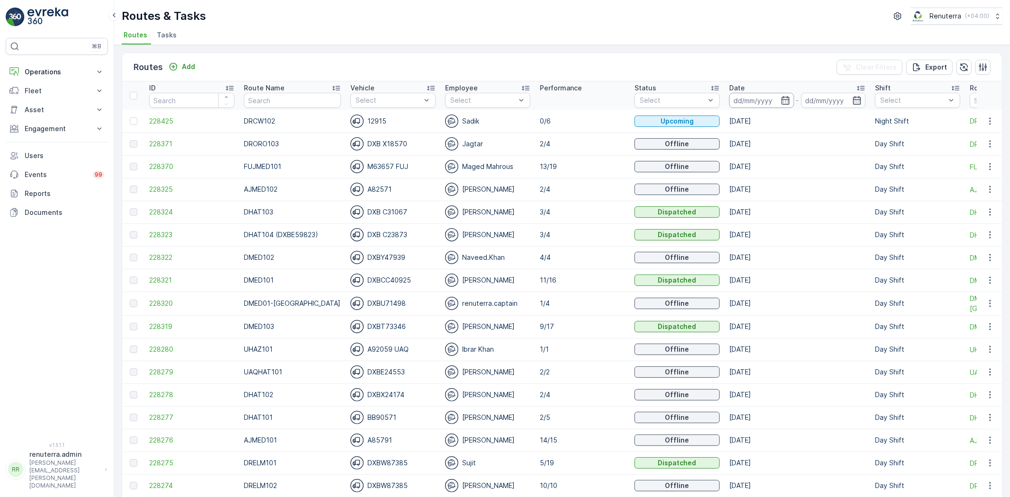
click at [762, 105] on input at bounding box center [761, 100] width 65 height 15
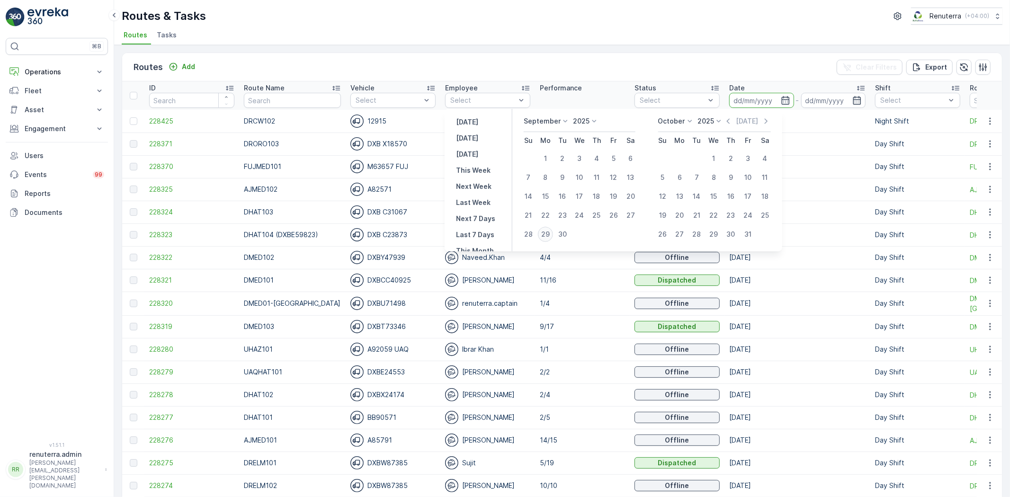
click at [548, 233] on div "29" at bounding box center [545, 234] width 15 height 15
type input "[DATE]"
click at [548, 233] on div "29" at bounding box center [545, 234] width 15 height 15
type input "[DATE]"
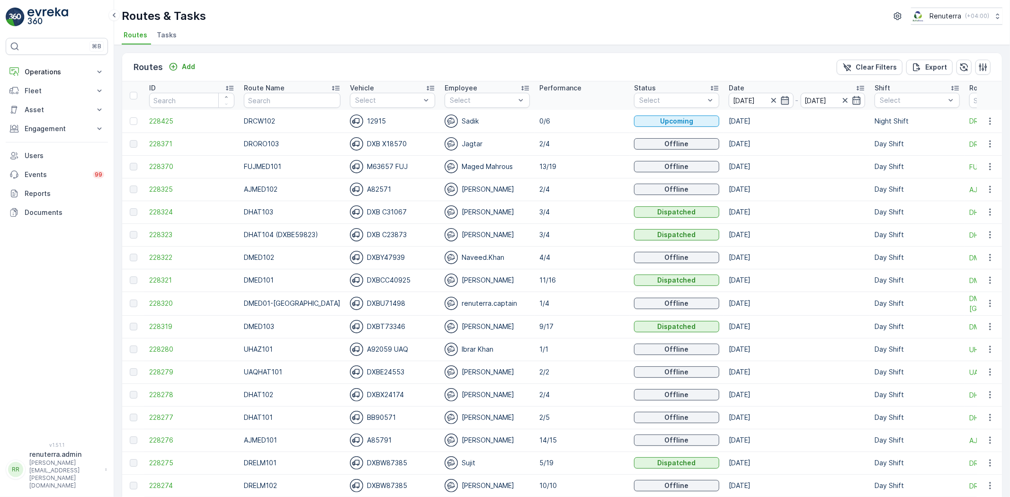
click at [724, 108] on th "Date [DATE] - [DATE]" at bounding box center [797, 95] width 146 height 28
click at [729, 103] on input "[DATE]" at bounding box center [761, 100] width 65 height 15
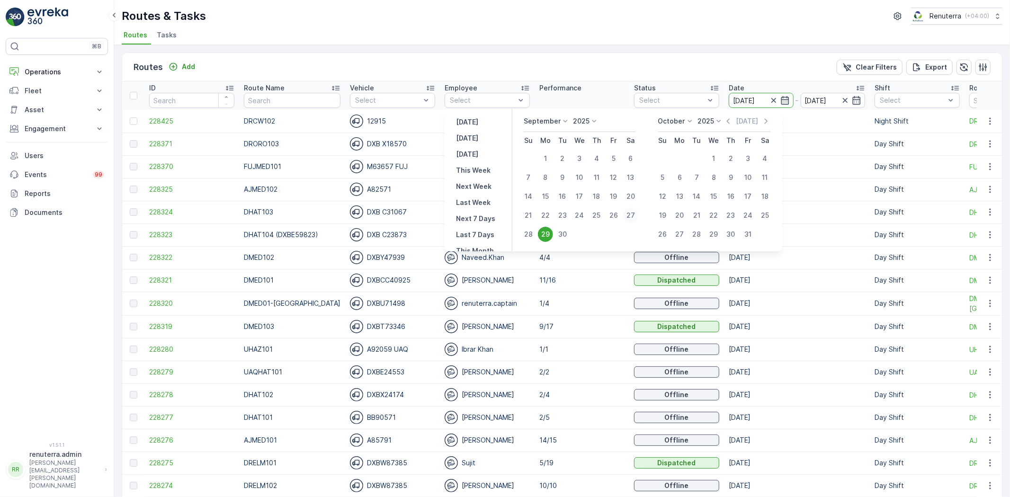
click at [637, 211] on div "27" at bounding box center [630, 215] width 15 height 15
type input "[DATE]"
click at [637, 211] on div "27" at bounding box center [630, 215] width 15 height 15
type input "[DATE]"
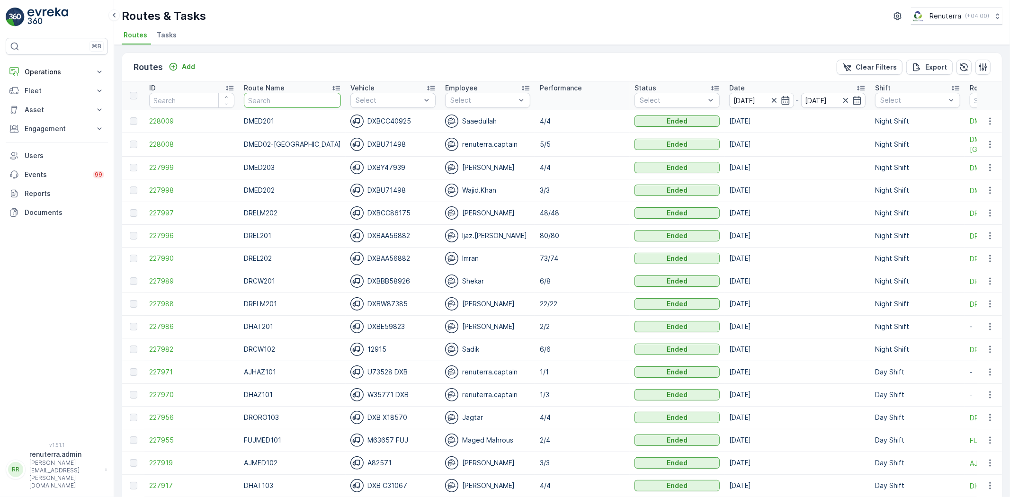
click at [261, 95] on input "text" at bounding box center [292, 100] width 97 height 15
type input "HAZ"
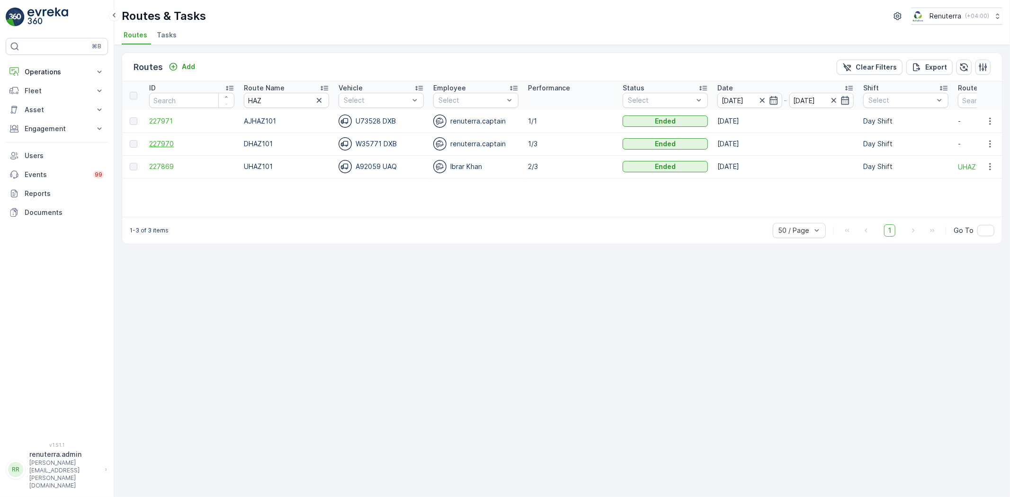
click at [166, 141] on span "227970" at bounding box center [191, 143] width 85 height 9
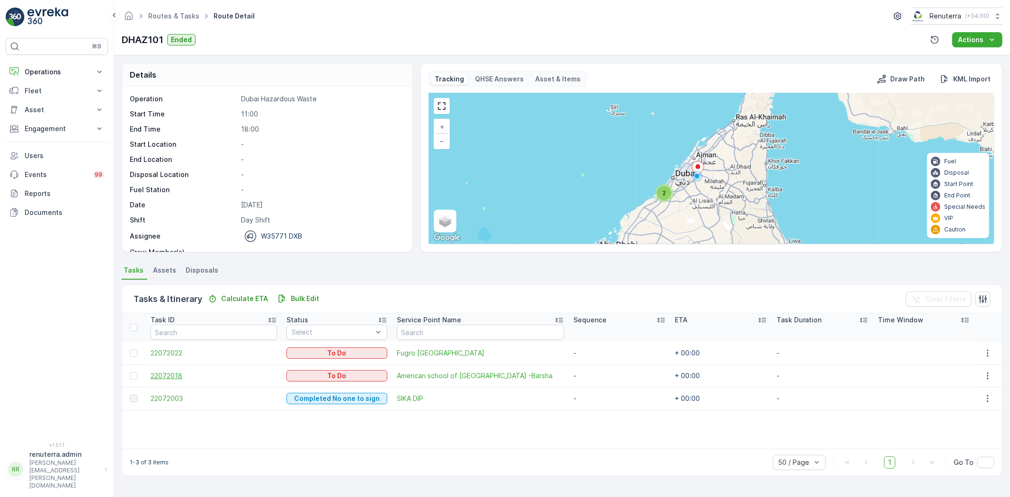
click at [177, 371] on span "22072018" at bounding box center [214, 375] width 126 height 9
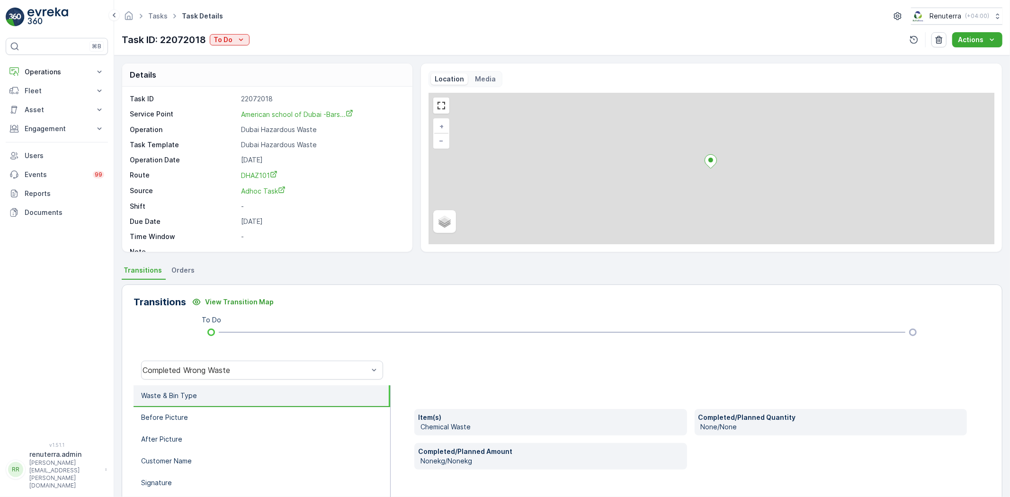
click at [221, 28] on div "Tasks Task Details Renuterra ( +04:00 ) Task ID: 22072018 To Do Actions" at bounding box center [562, 27] width 896 height 55
click at [229, 35] on p "To Do" at bounding box center [223, 39] width 19 height 9
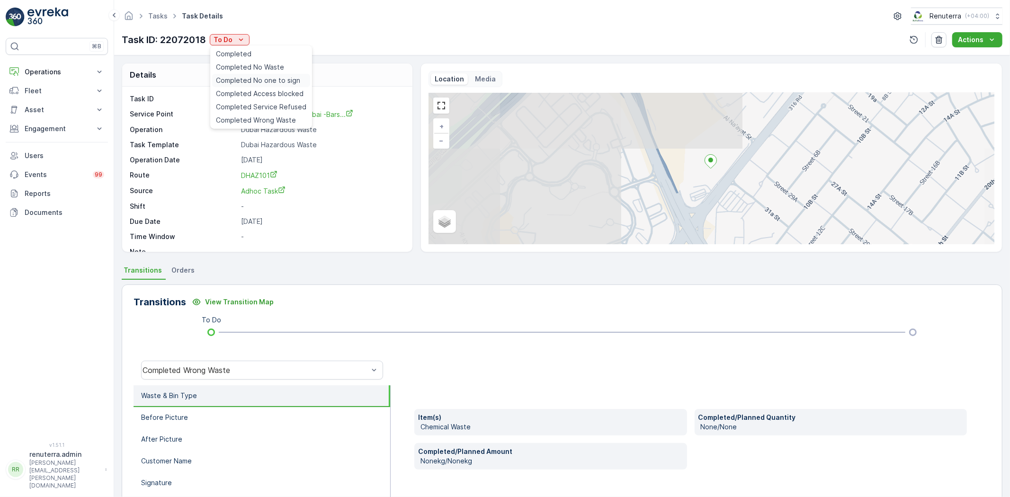
click at [279, 84] on span "Completed No one to sign" at bounding box center [258, 80] width 84 height 9
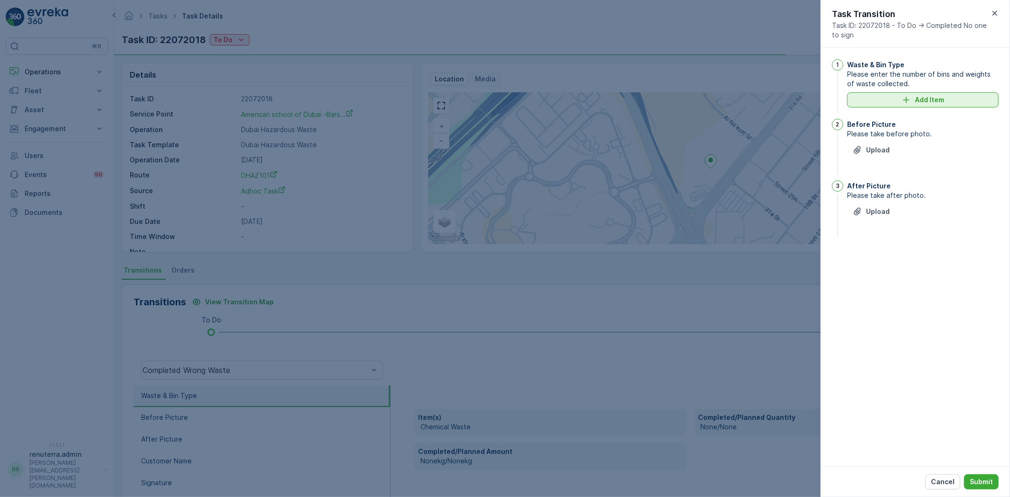
click at [935, 98] on p "Add Item" at bounding box center [929, 99] width 29 height 9
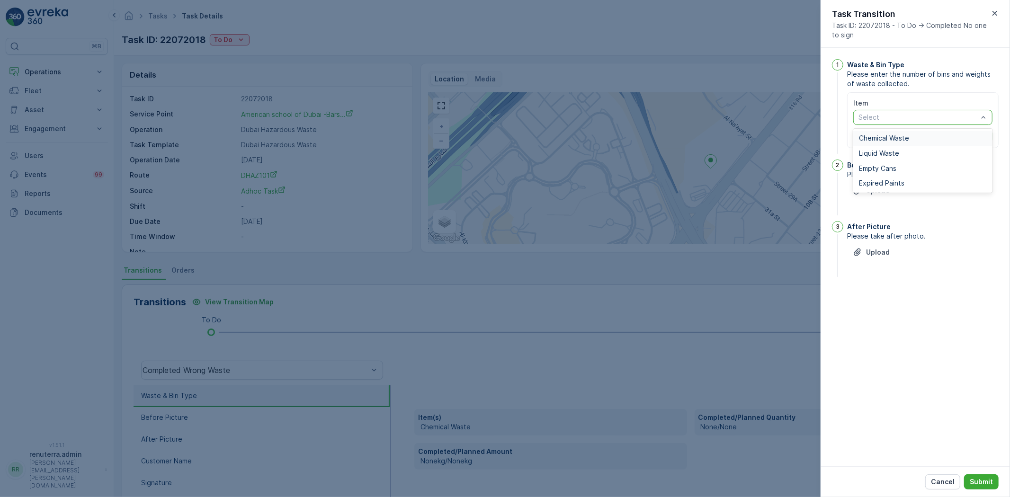
click at [889, 135] on span "Chemical Waste" at bounding box center [884, 139] width 50 height 8
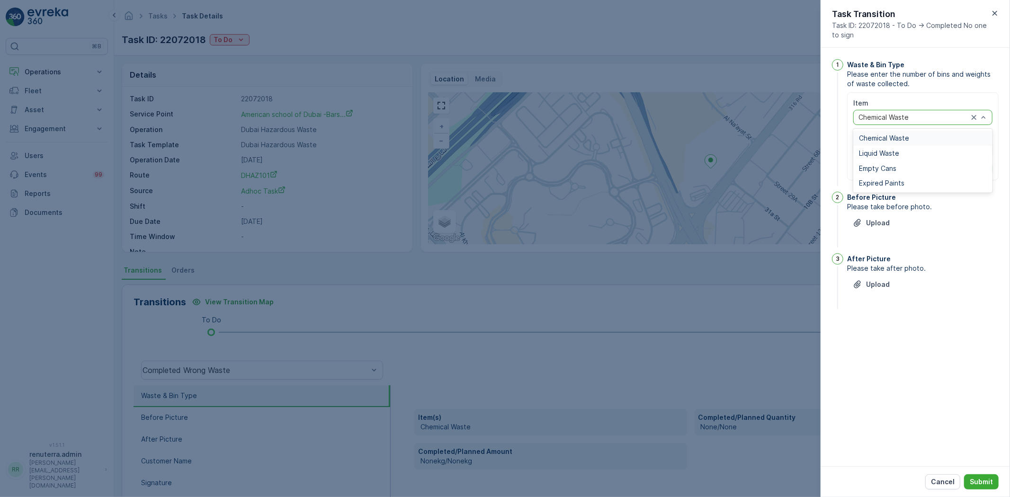
click at [882, 120] on div at bounding box center [914, 118] width 112 height 8
click at [889, 183] on span "Expired Paints" at bounding box center [881, 184] width 45 height 8
click at [885, 147] on Quantity "Actual Quantity" at bounding box center [888, 149] width 68 height 15
type Quantity "1"
click at [939, 152] on input "Weight" at bounding box center [959, 149] width 68 height 15
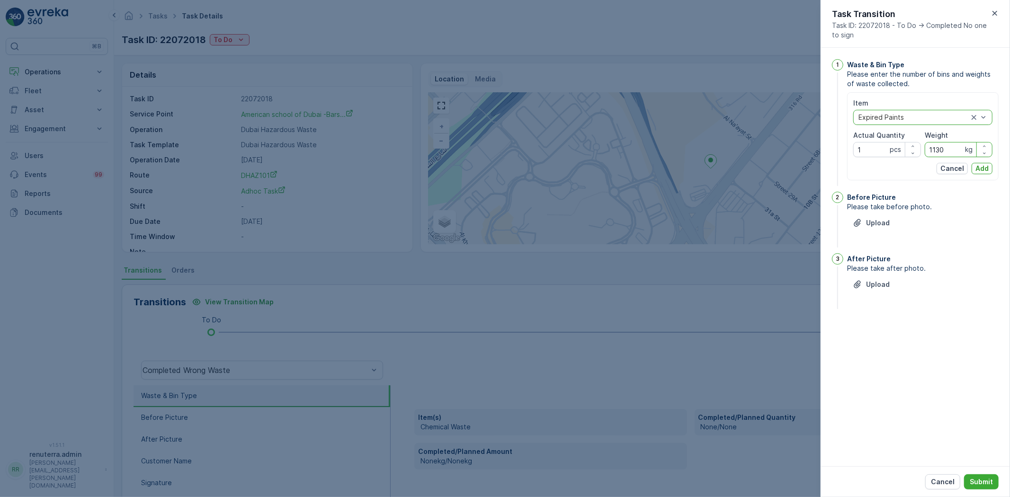
type input "1130"
click at [988, 174] on div "Item option Expired Paints, selected. Expired Paints Actual Quantity 1 pcs Weig…" at bounding box center [923, 136] width 152 height 88
click at [983, 171] on p "Add" at bounding box center [982, 168] width 13 height 9
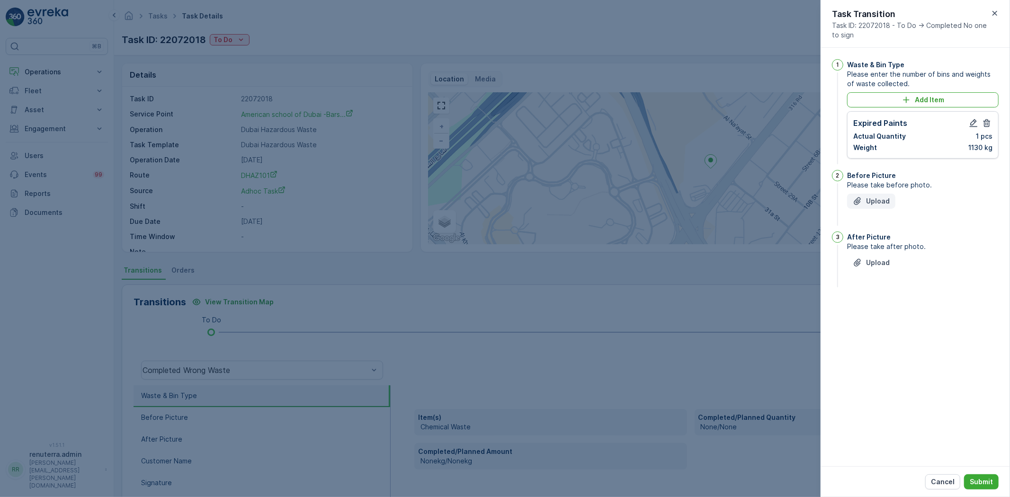
click at [877, 202] on p "Upload" at bounding box center [878, 201] width 24 height 9
click at [873, 315] on button "Upload" at bounding box center [871, 310] width 48 height 15
click at [976, 480] on p "Submit" at bounding box center [981, 481] width 23 height 9
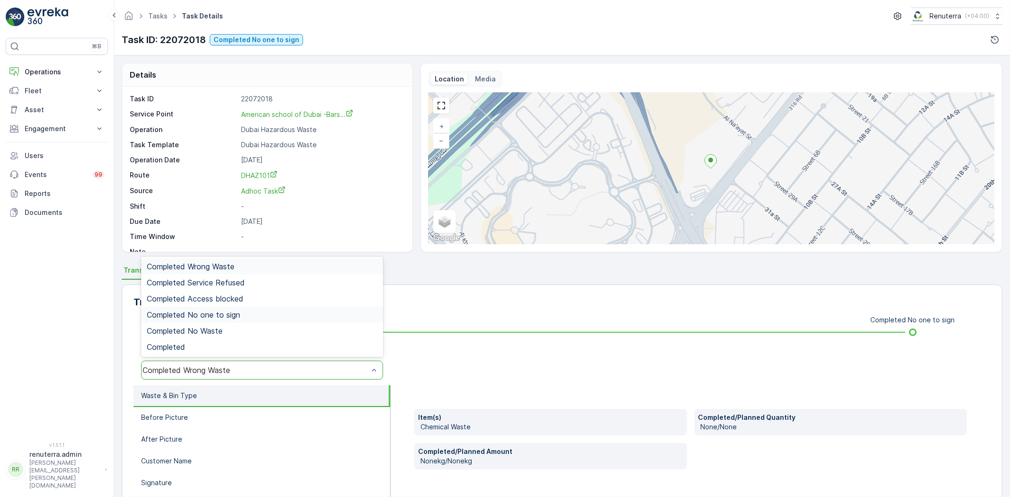
click at [237, 312] on span "Completed No one to sign" at bounding box center [193, 315] width 93 height 9
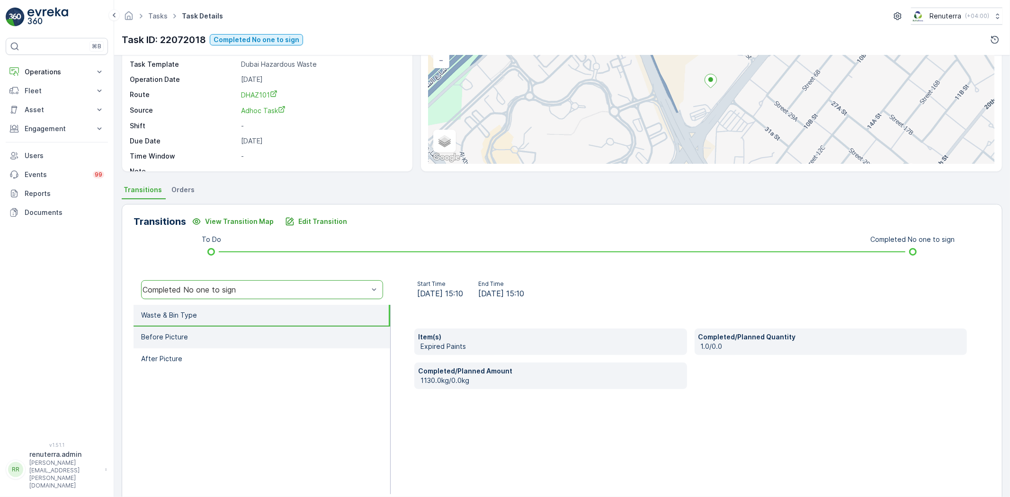
scroll to position [99, 0]
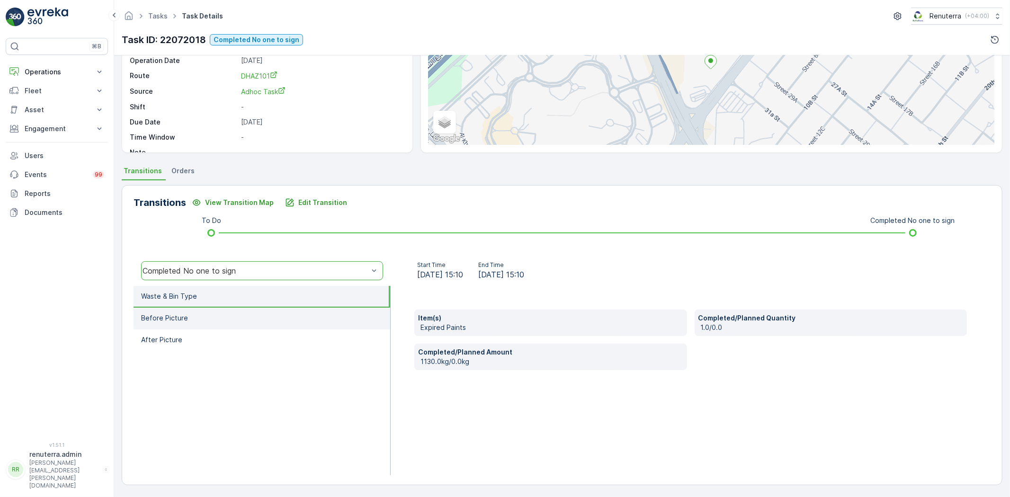
click at [166, 321] on p "Before Picture" at bounding box center [164, 318] width 47 height 9
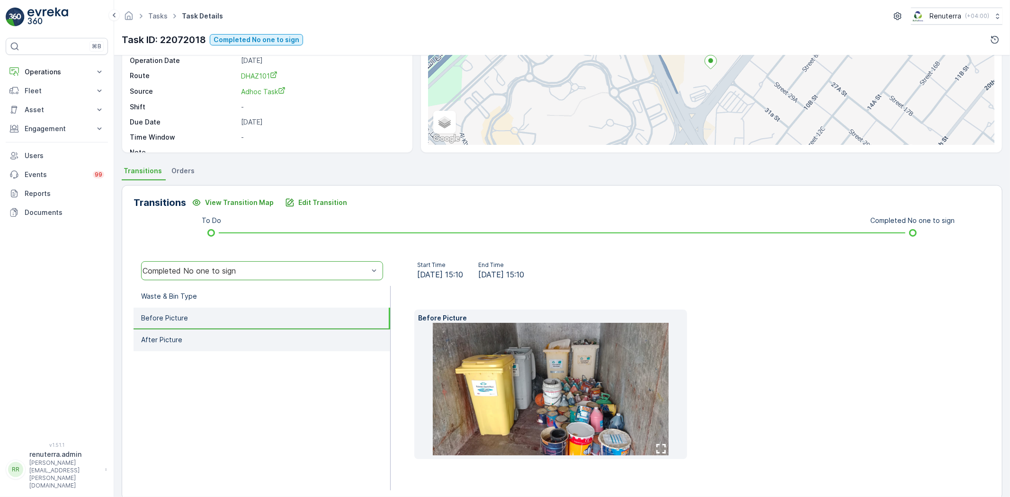
click at [173, 332] on li "After Picture" at bounding box center [262, 341] width 257 height 22
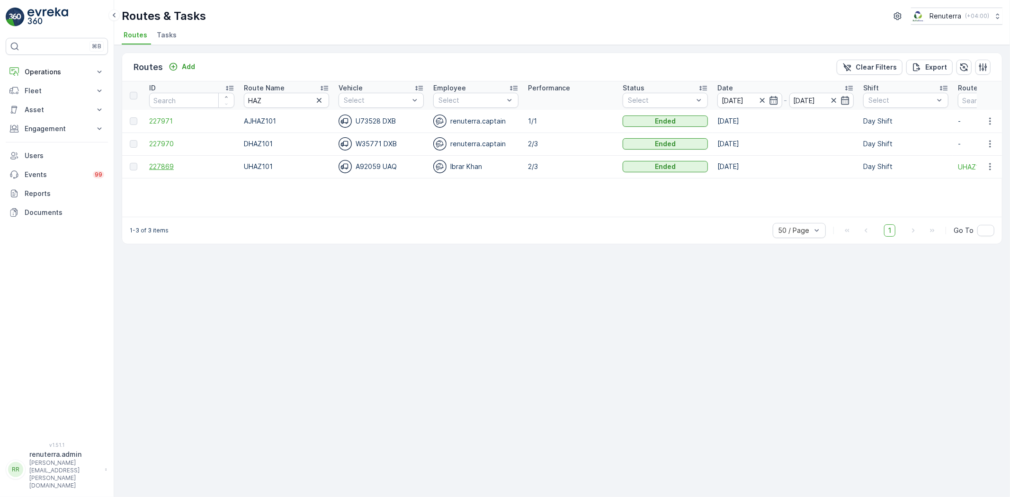
click at [153, 164] on span "227869" at bounding box center [191, 166] width 85 height 9
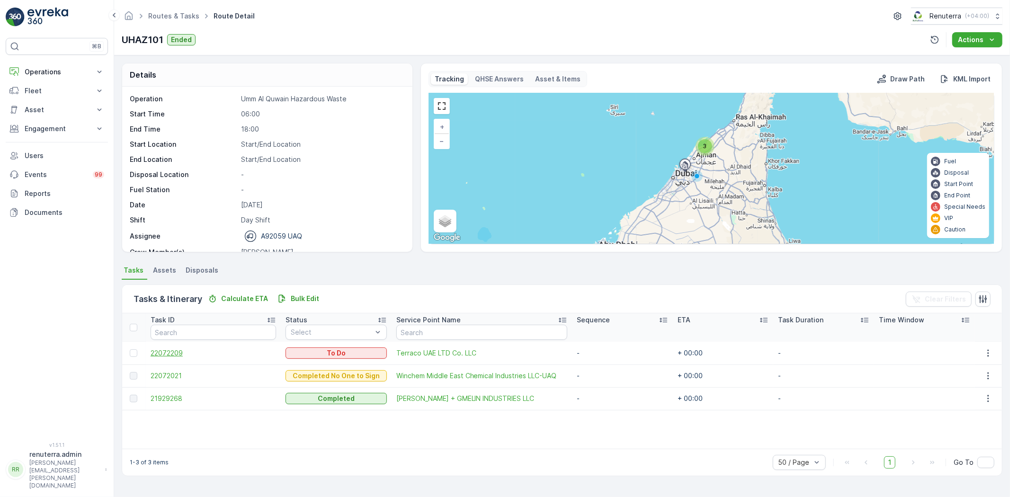
click at [188, 351] on span "22072209" at bounding box center [214, 353] width 126 height 9
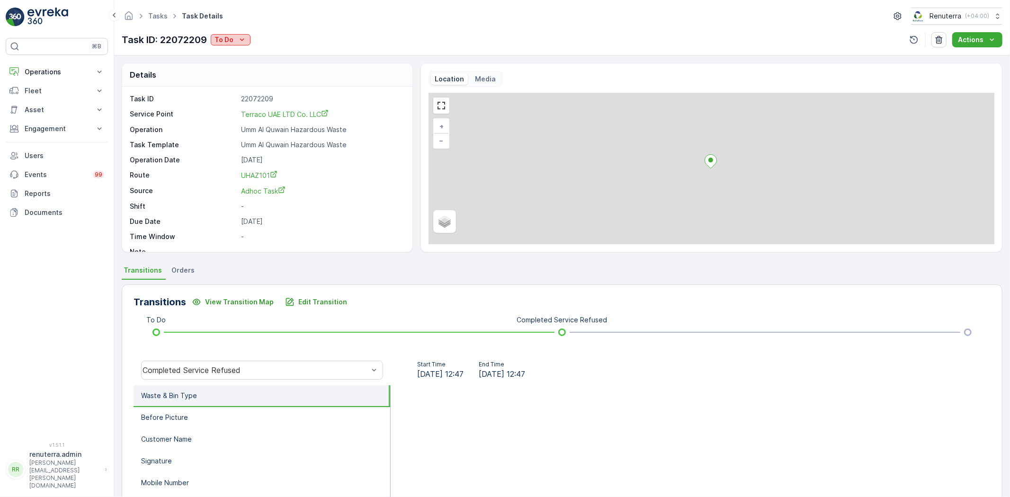
click at [227, 39] on p "To Do" at bounding box center [224, 39] width 19 height 9
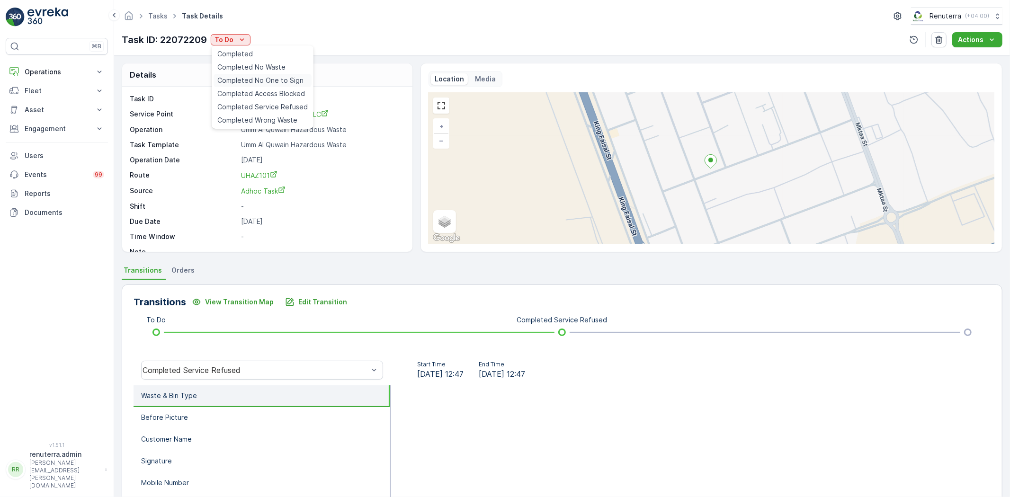
click at [283, 79] on span "Completed No One to Sign" at bounding box center [260, 80] width 86 height 9
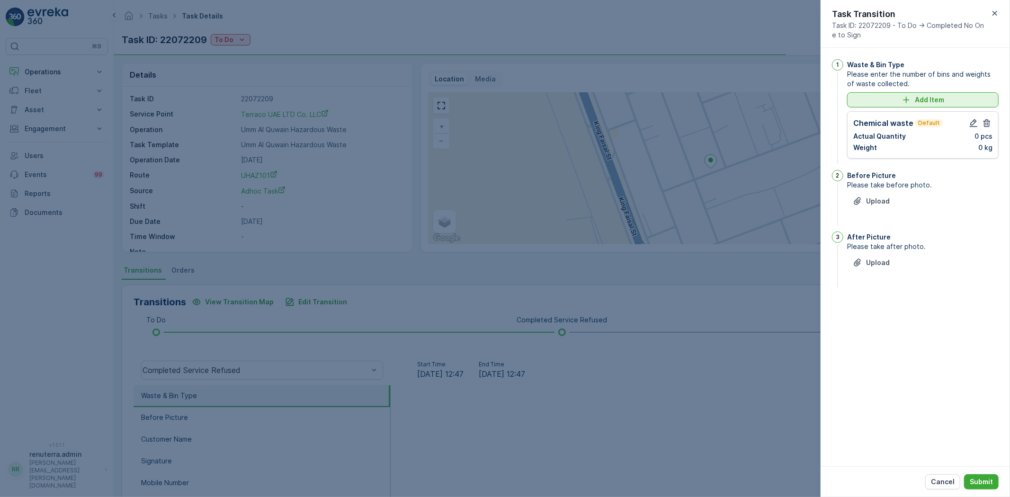
click at [944, 100] on p "Add Item" at bounding box center [929, 99] width 29 height 9
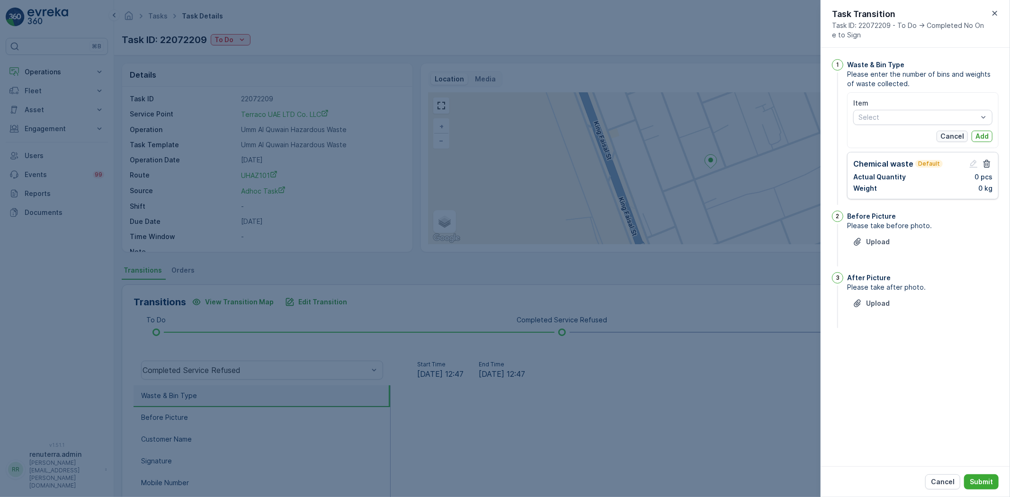
click at [957, 138] on p "Cancel" at bounding box center [953, 136] width 24 height 9
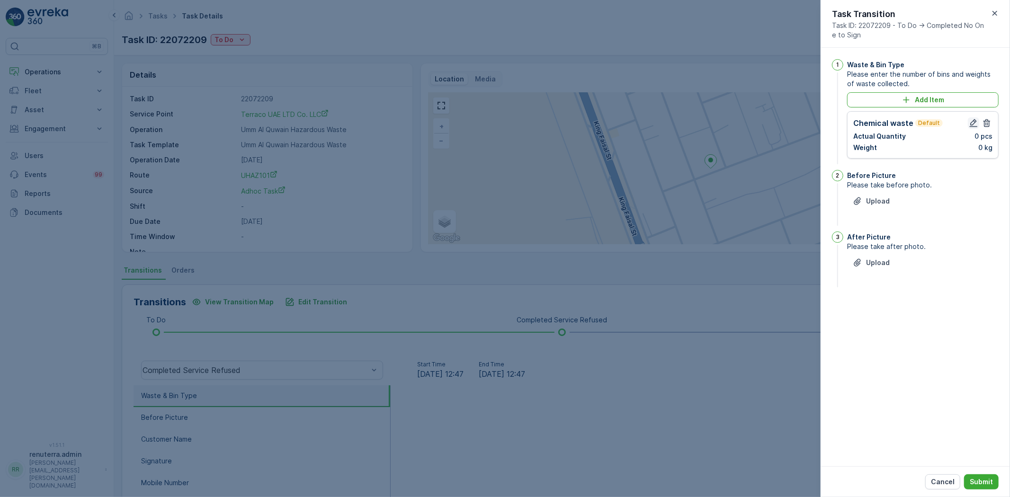
click at [972, 125] on icon "button" at bounding box center [974, 123] width 8 height 8
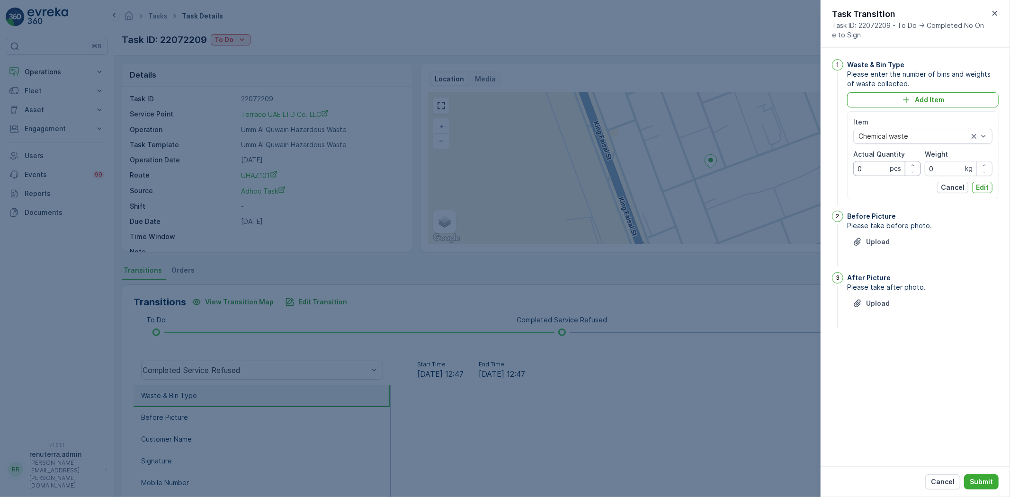
click at [866, 165] on Quantity "0" at bounding box center [888, 168] width 68 height 15
type Quantity "1"
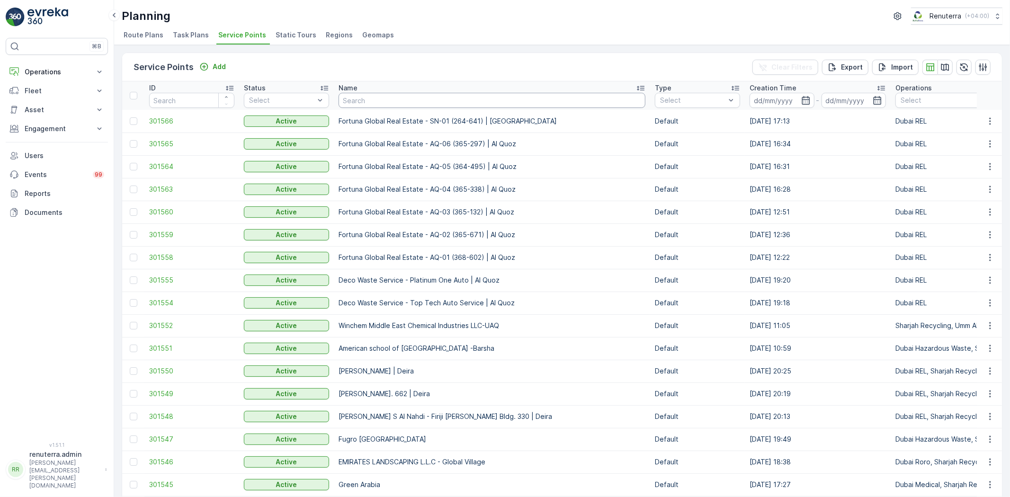
click at [396, 103] on input "text" at bounding box center [492, 100] width 307 height 15
type input "mari"
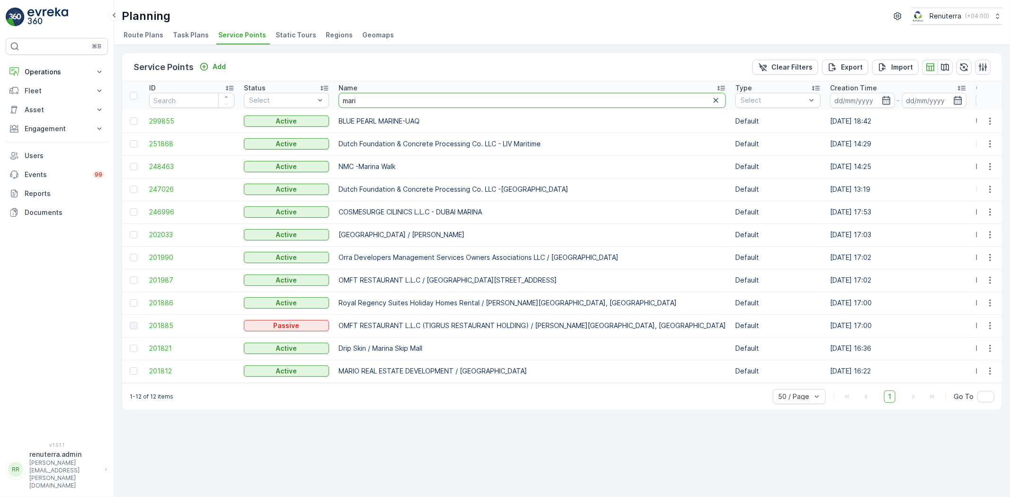
drag, startPoint x: 363, startPoint y: 101, endPoint x: 330, endPoint y: 92, distance: 34.5
type input "Dutch"
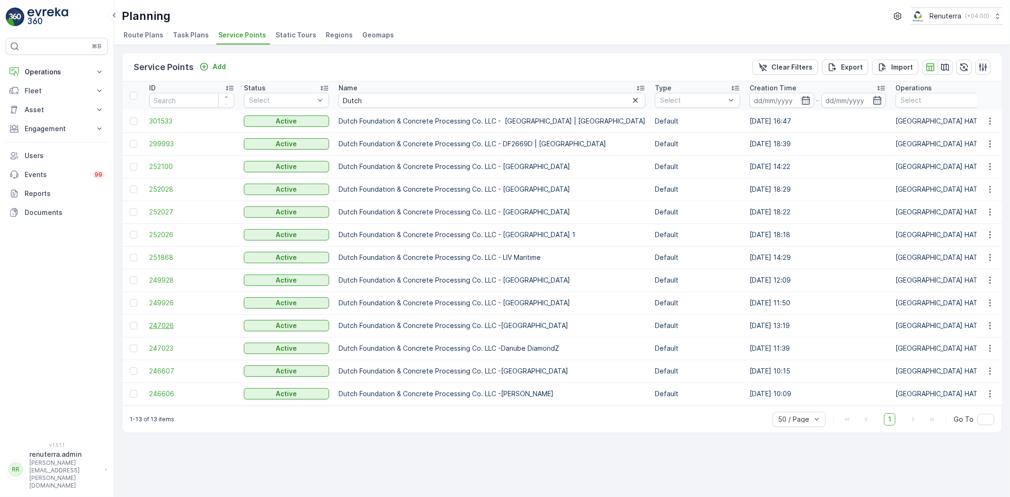
click at [153, 324] on span "247026" at bounding box center [191, 325] width 85 height 9
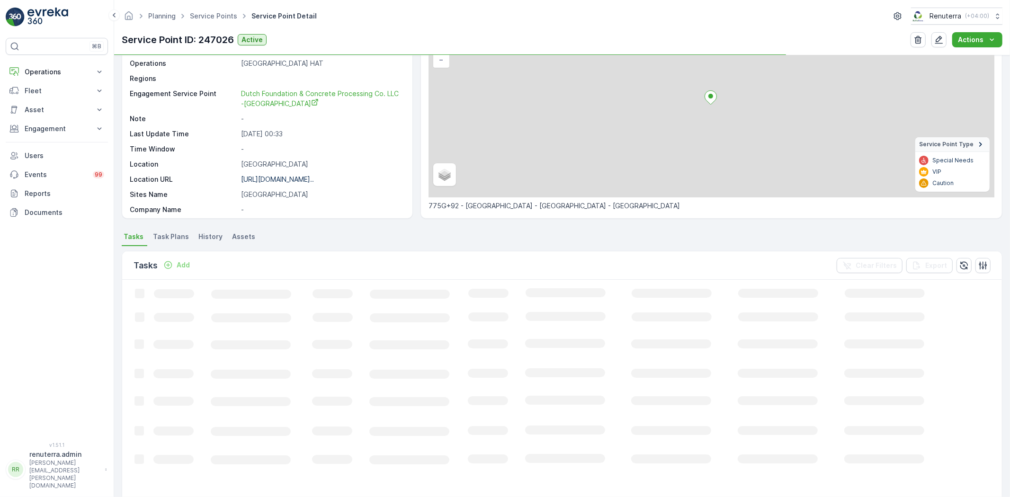
scroll to position [91, 0]
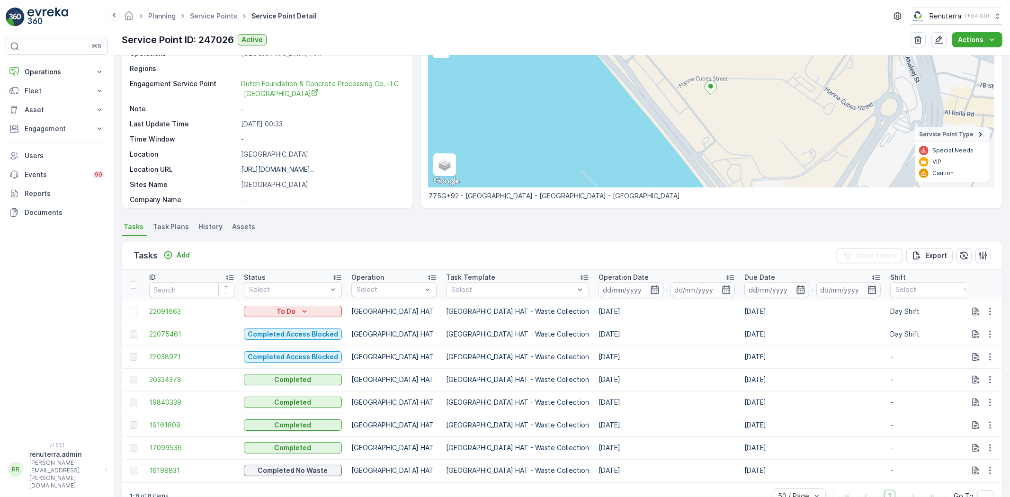
click at [184, 358] on span "22038971" at bounding box center [191, 356] width 85 height 9
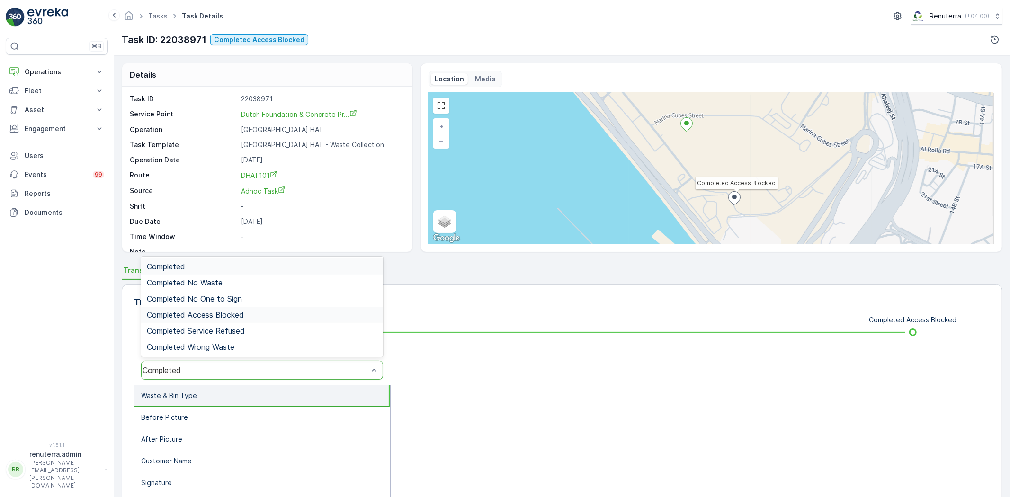
click at [252, 312] on div "Completed Access Blocked" at bounding box center [262, 315] width 231 height 9
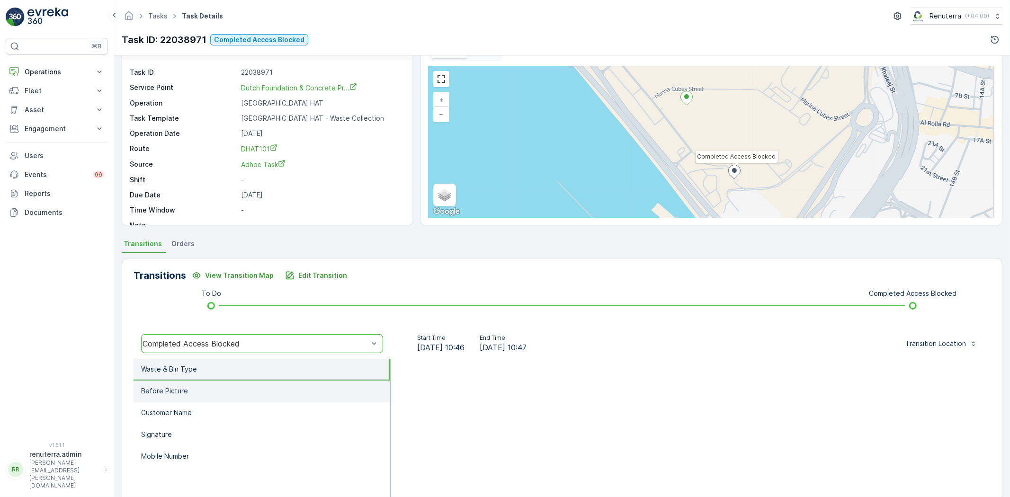
scroll to position [53, 0]
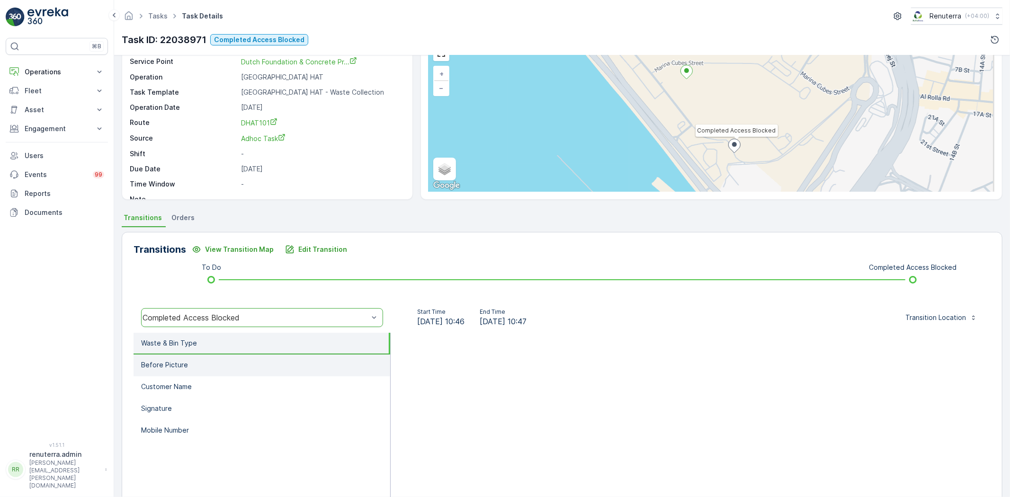
click at [258, 373] on li "Before Picture" at bounding box center [262, 366] width 257 height 22
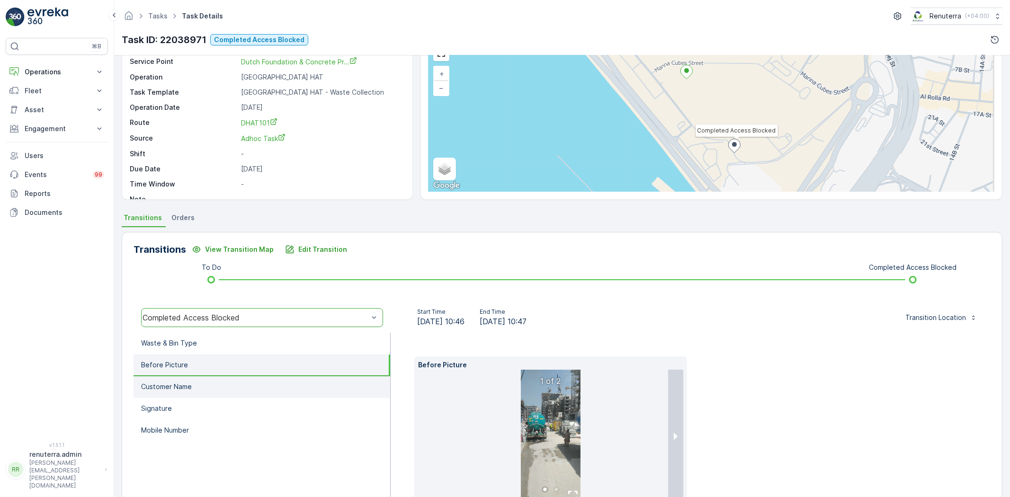
click at [240, 378] on li "Customer Name" at bounding box center [262, 388] width 257 height 22
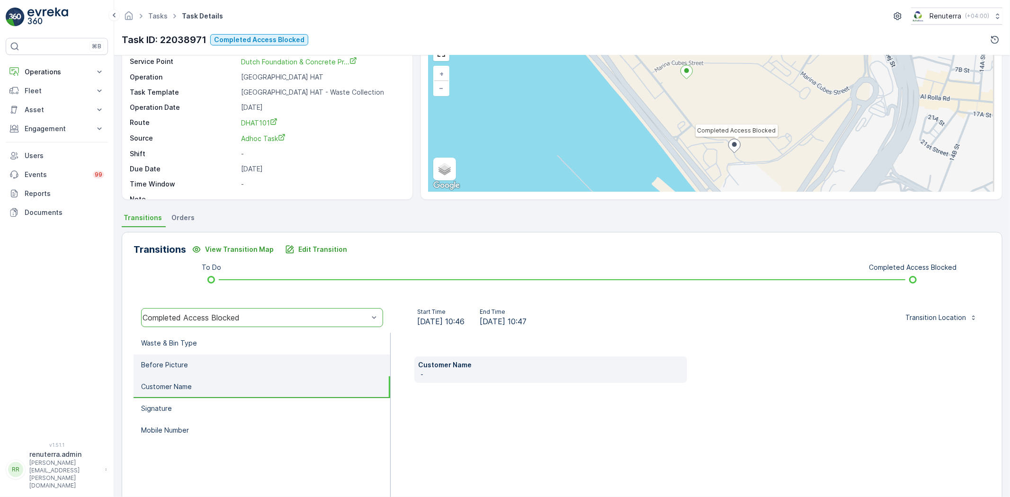
click at [227, 363] on li "Before Picture" at bounding box center [262, 366] width 257 height 22
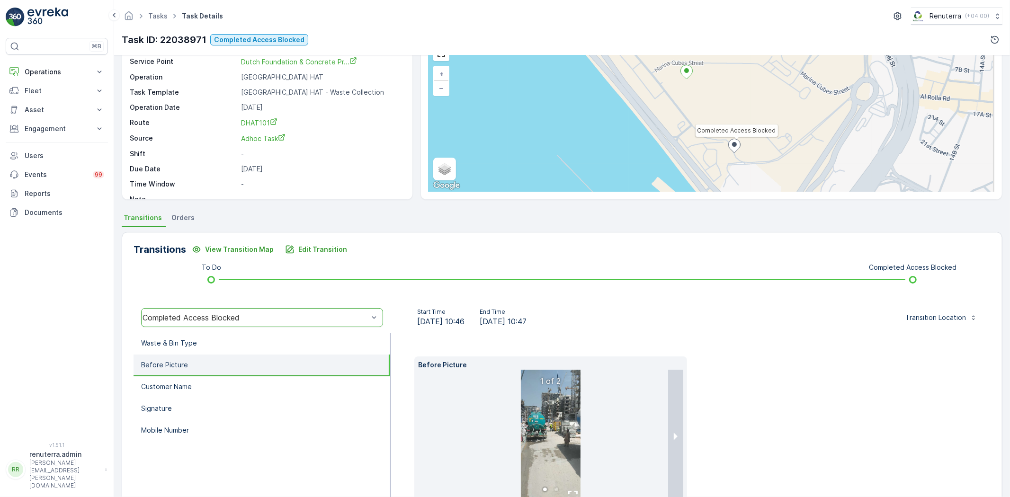
click at [677, 420] on button "next slide / item" at bounding box center [675, 436] width 15 height 133
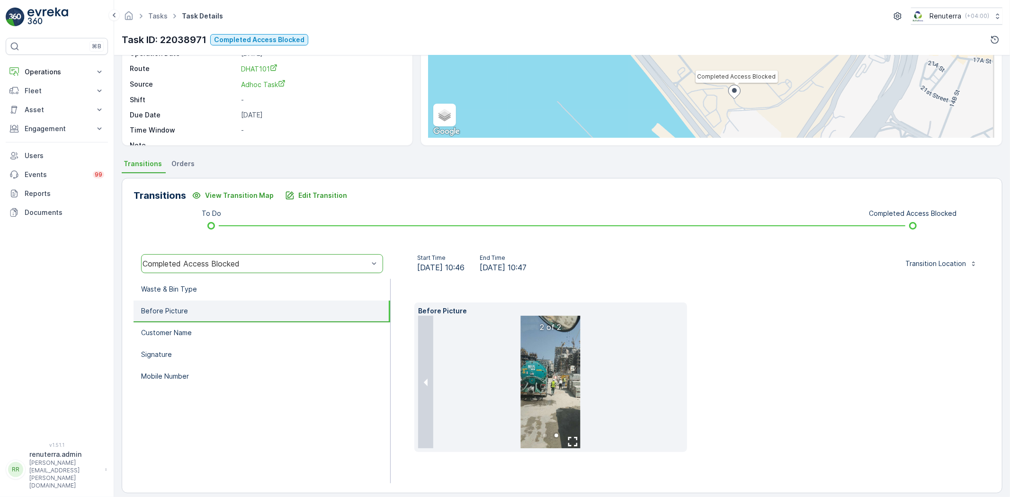
scroll to position [115, 0]
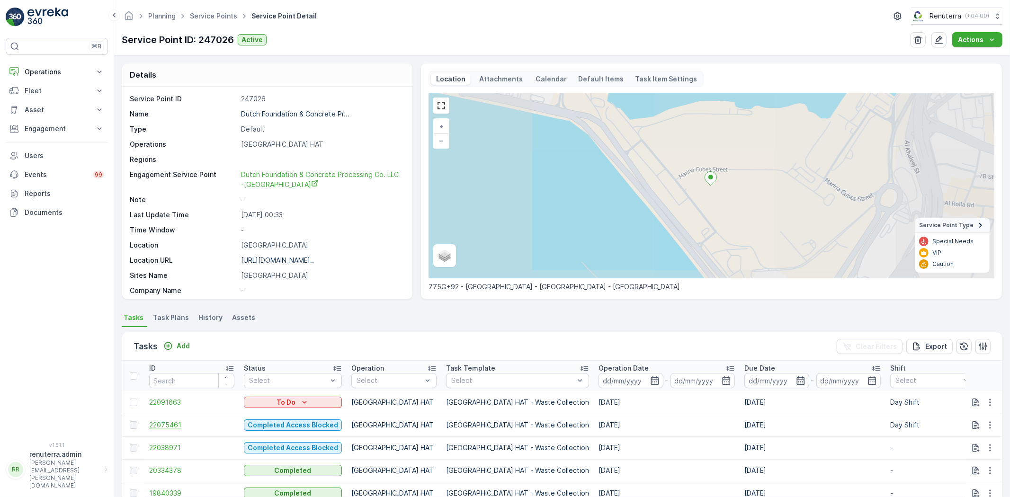
click at [162, 424] on span "22075461" at bounding box center [191, 425] width 85 height 9
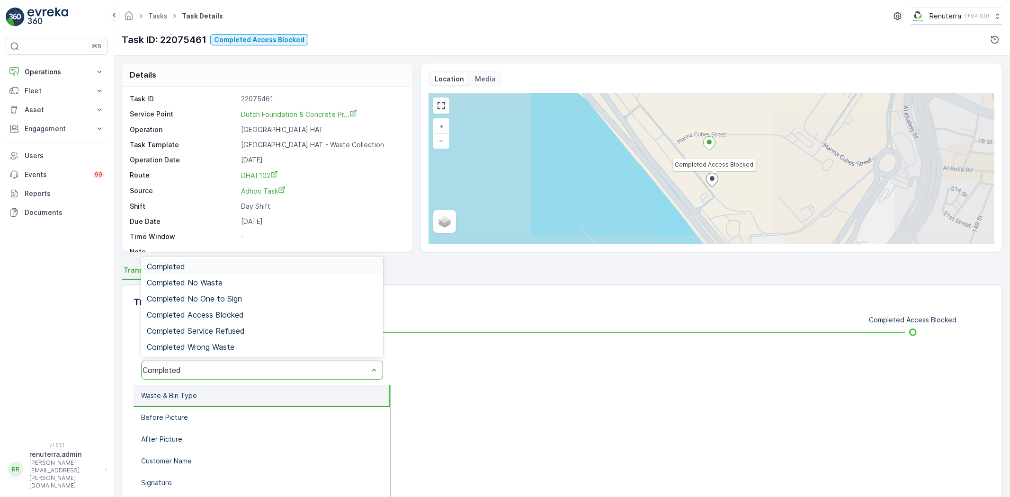
click at [235, 375] on div "Completed" at bounding box center [262, 370] width 242 height 19
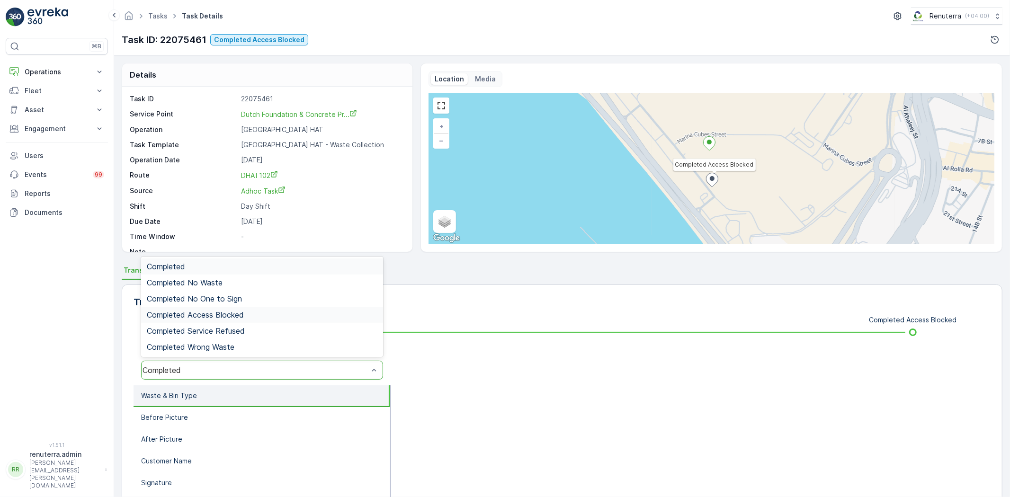
click at [238, 318] on span "Completed Access Blocked" at bounding box center [195, 315] width 97 height 9
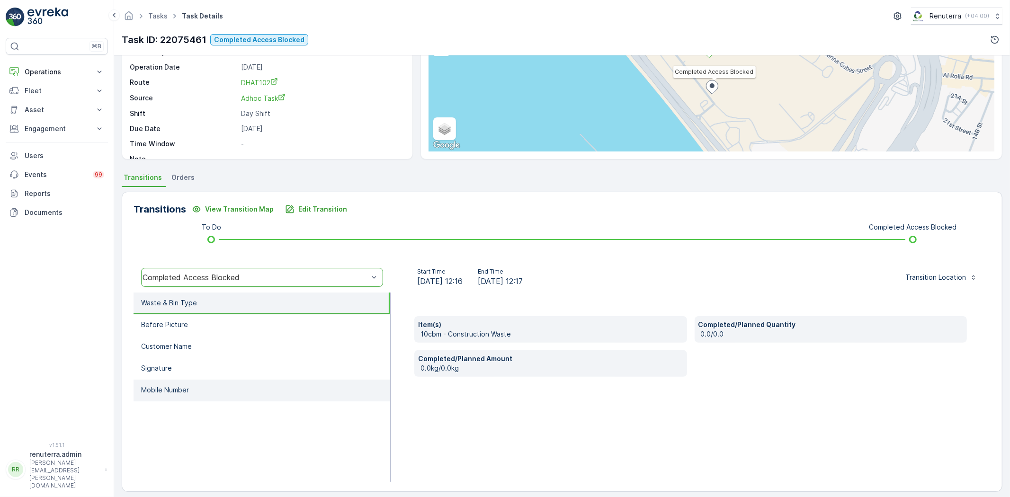
scroll to position [99, 0]
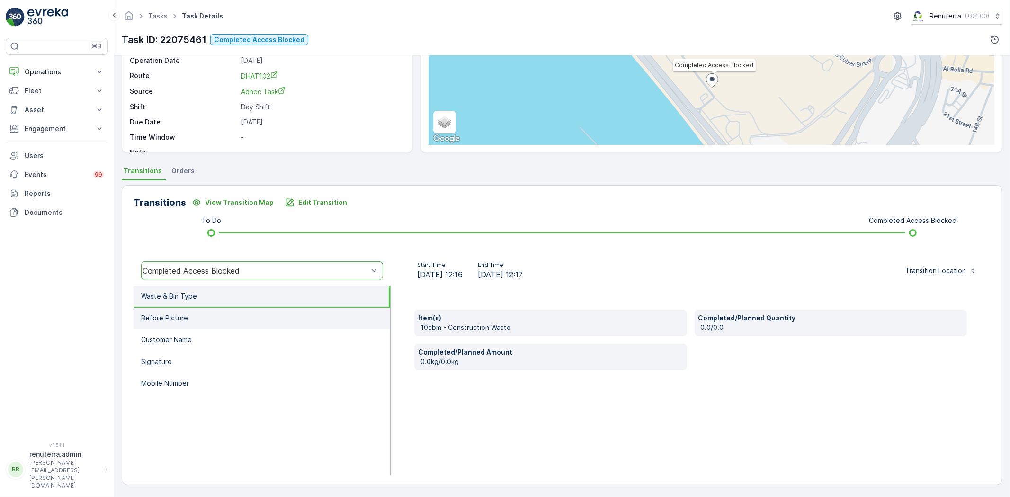
click at [211, 321] on li "Before Picture" at bounding box center [262, 319] width 257 height 22
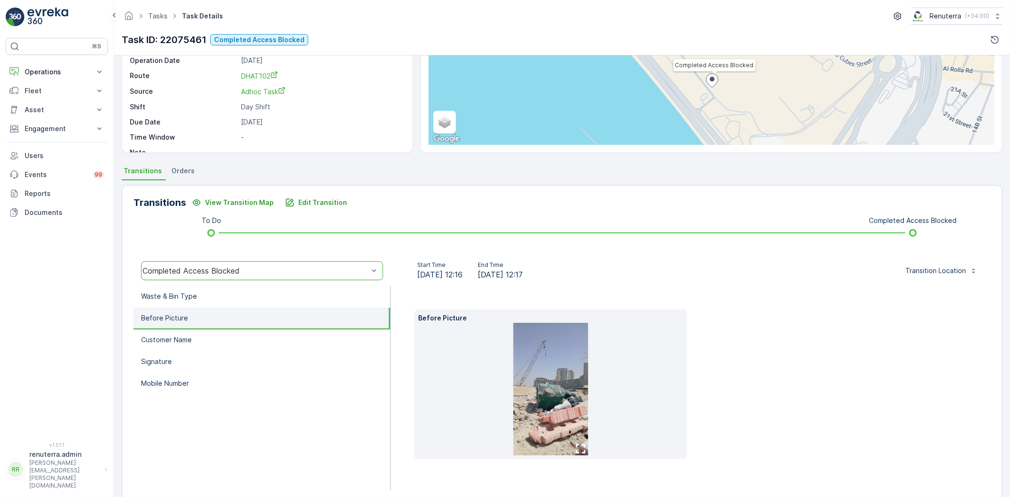
click at [564, 411] on img at bounding box center [550, 389] width 75 height 133
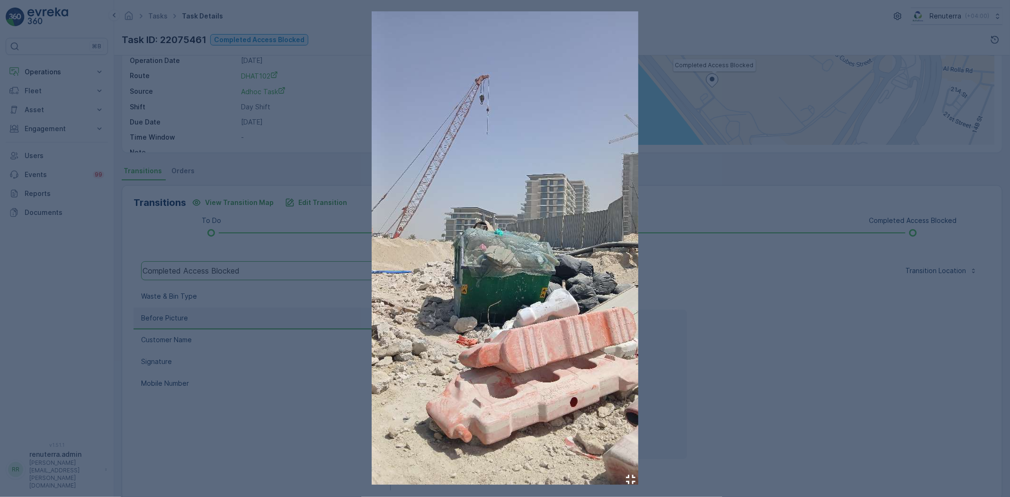
click at [808, 373] on div at bounding box center [505, 248] width 1010 height 497
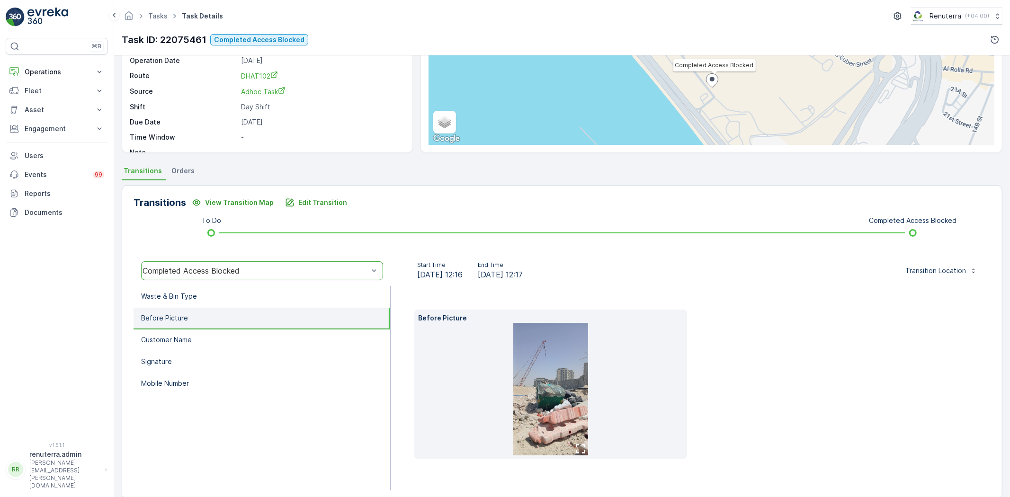
click at [541, 348] on img at bounding box center [550, 389] width 75 height 133
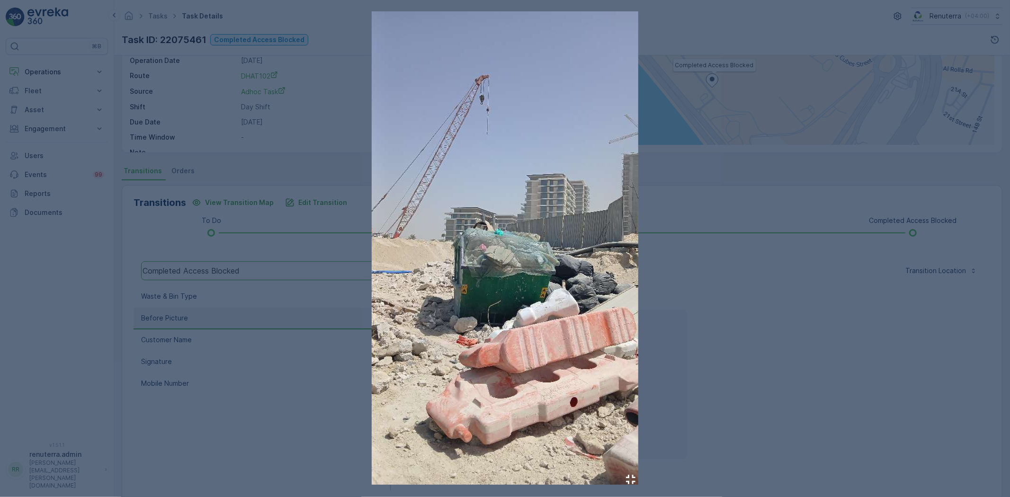
click at [769, 323] on div at bounding box center [505, 248] width 1010 height 497
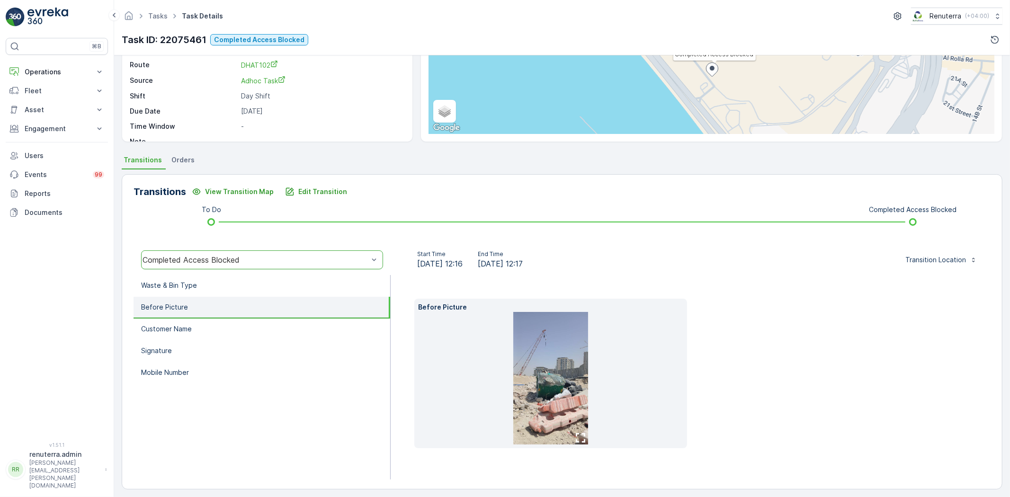
scroll to position [115, 0]
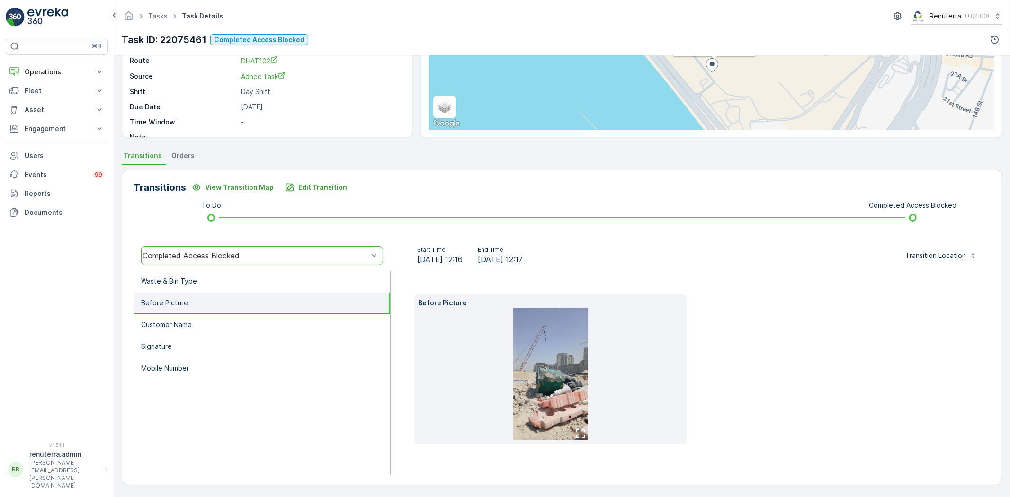
click at [548, 380] on img at bounding box center [550, 374] width 75 height 133
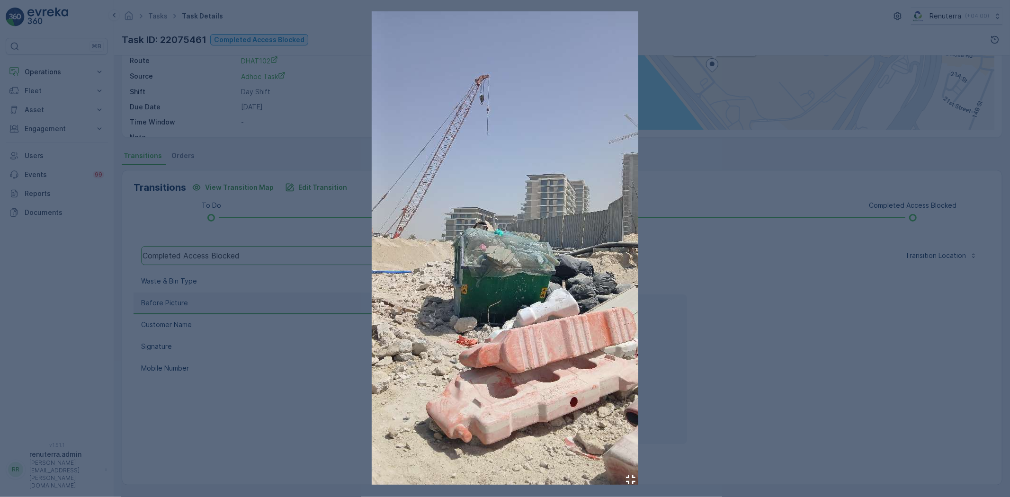
click at [860, 398] on div at bounding box center [505, 248] width 1010 height 497
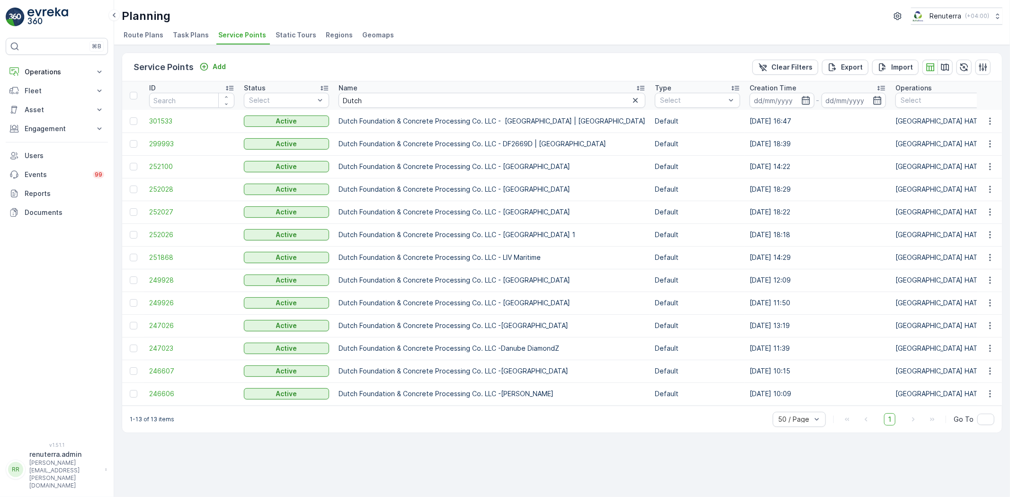
click at [355, 103] on input "Dutch" at bounding box center [492, 100] width 307 height 15
click at [182, 325] on span "247026" at bounding box center [191, 325] width 85 height 9
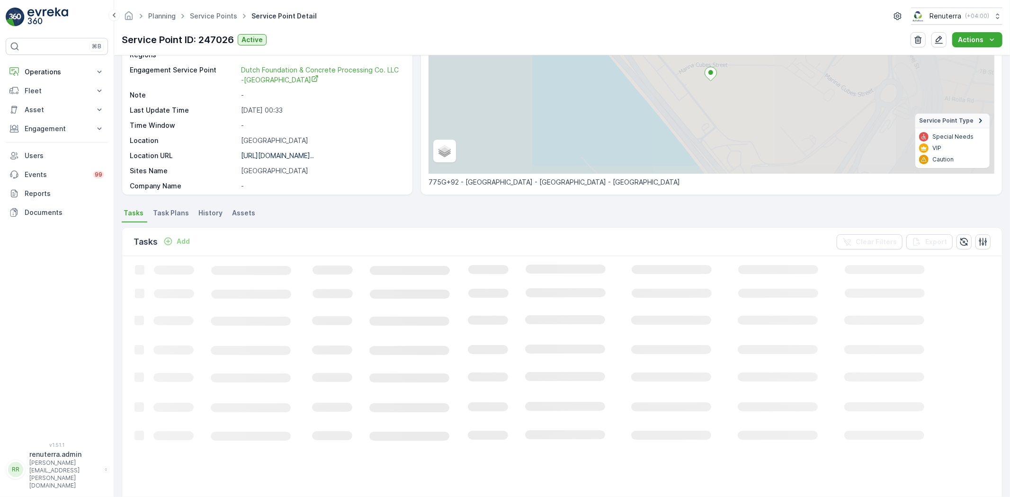
scroll to position [105, 0]
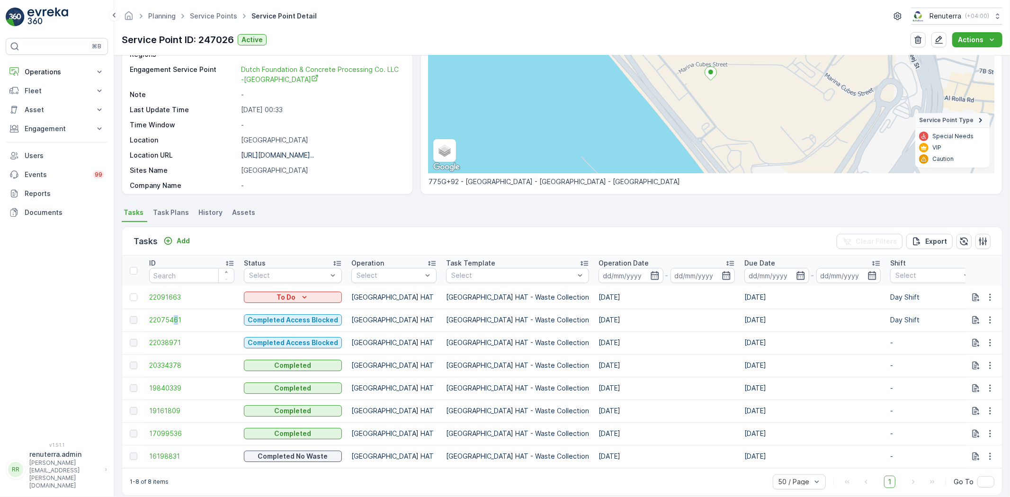
click at [175, 325] on td "22075461" at bounding box center [191, 320] width 95 height 23
click at [168, 335] on td "22038971" at bounding box center [191, 343] width 95 height 23
click at [168, 338] on span "22038971" at bounding box center [191, 342] width 85 height 9
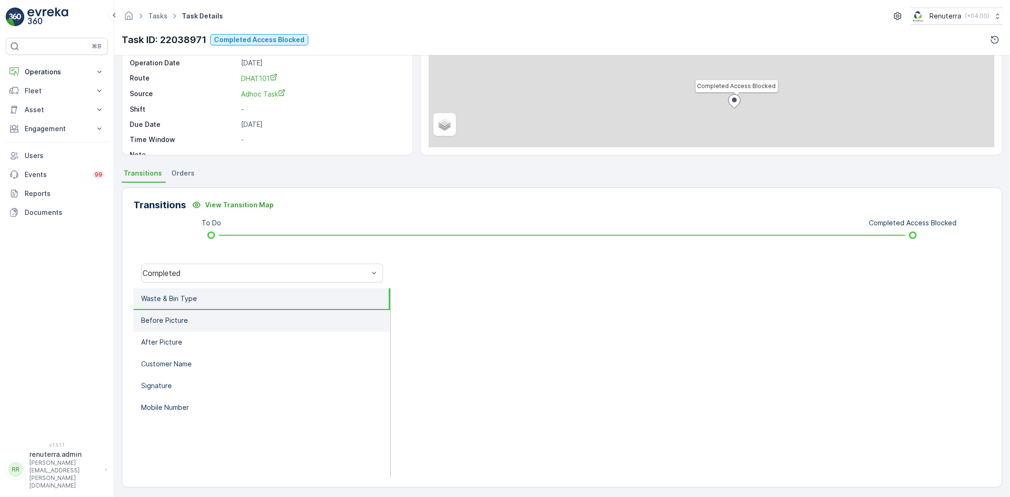
scroll to position [99, 0]
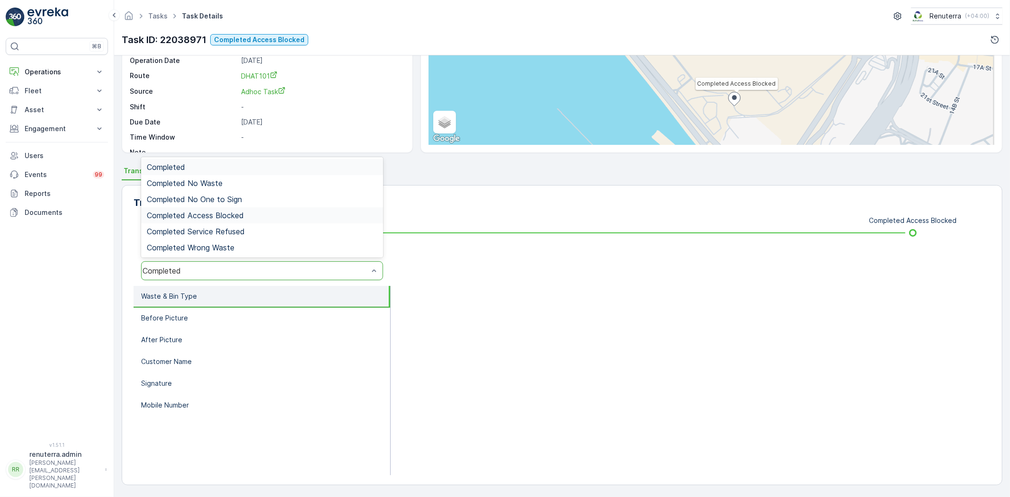
click at [222, 214] on span "Completed Access Blocked" at bounding box center [195, 215] width 97 height 9
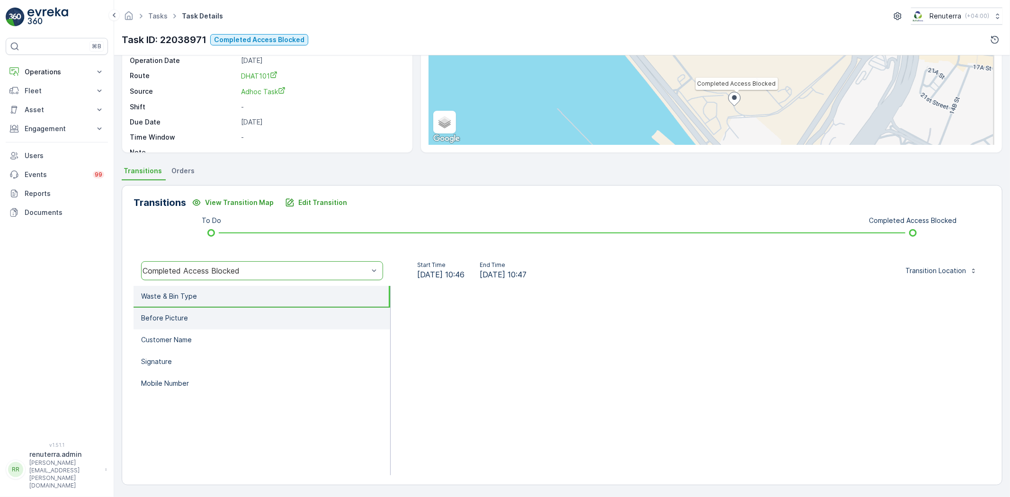
click at [233, 310] on li "Before Picture" at bounding box center [262, 319] width 257 height 22
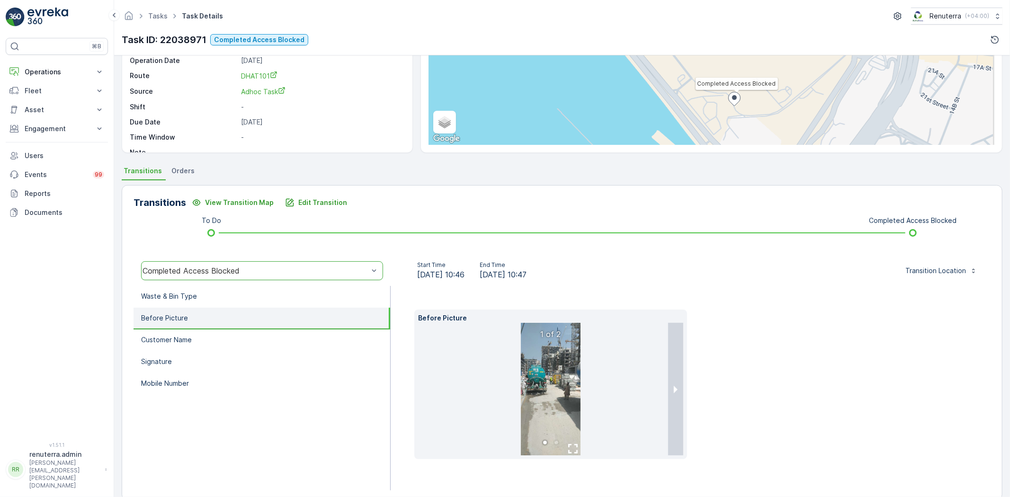
click at [550, 402] on img at bounding box center [551, 389] width 60 height 133
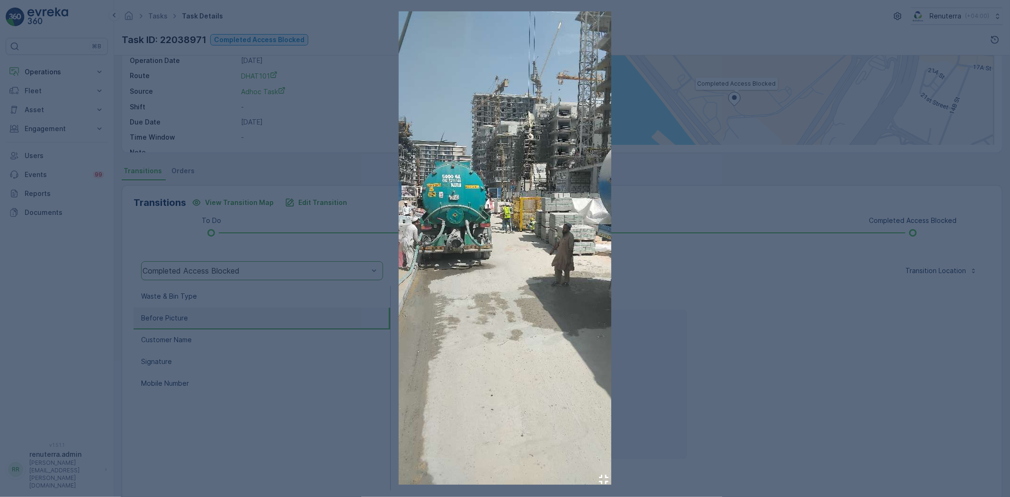
click at [747, 359] on div at bounding box center [505, 248] width 1010 height 497
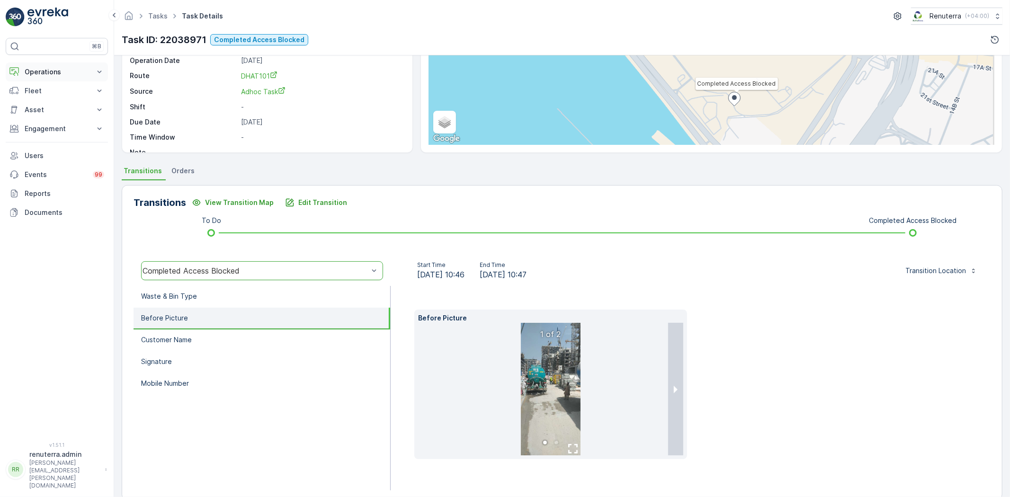
click at [50, 78] on button "Operations" at bounding box center [57, 72] width 102 height 19
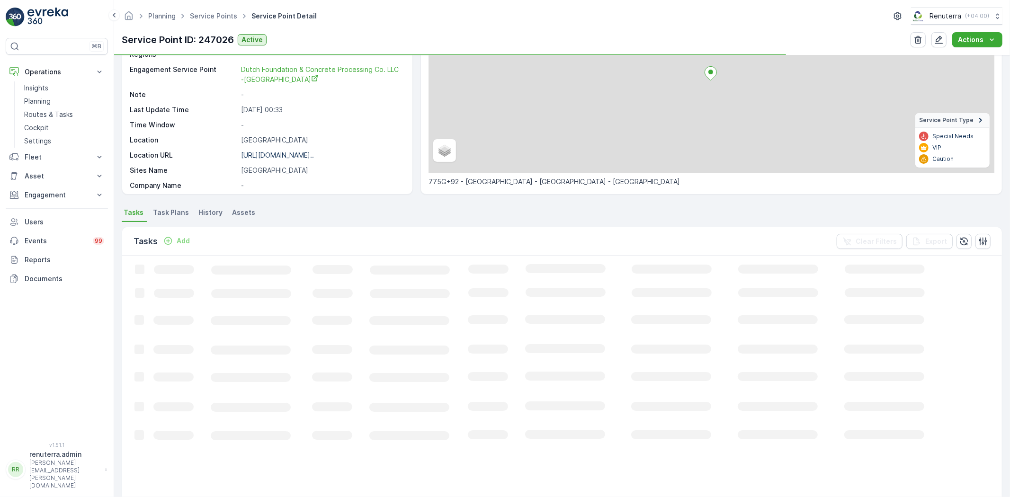
scroll to position [118, 0]
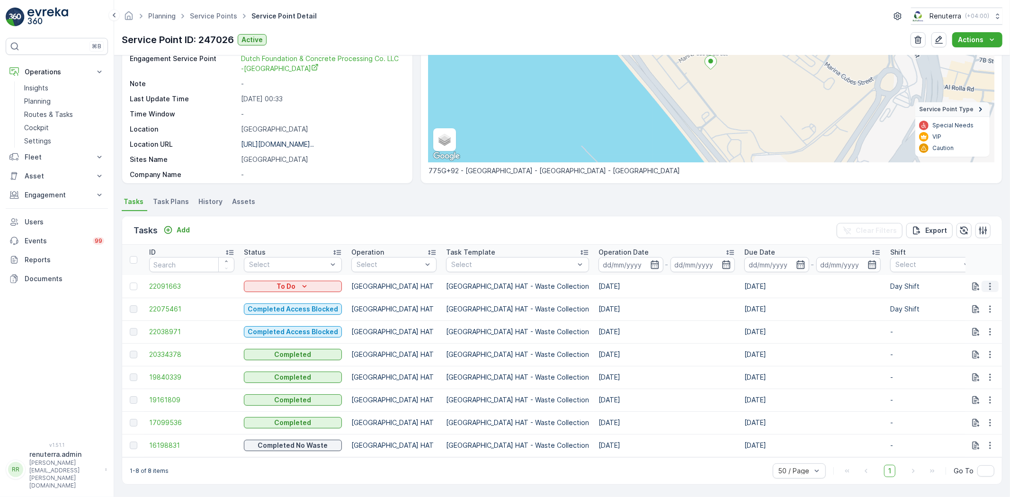
click at [986, 283] on icon "button" at bounding box center [990, 286] width 9 height 9
click at [971, 324] on span "Change Route" at bounding box center [966, 324] width 46 height 9
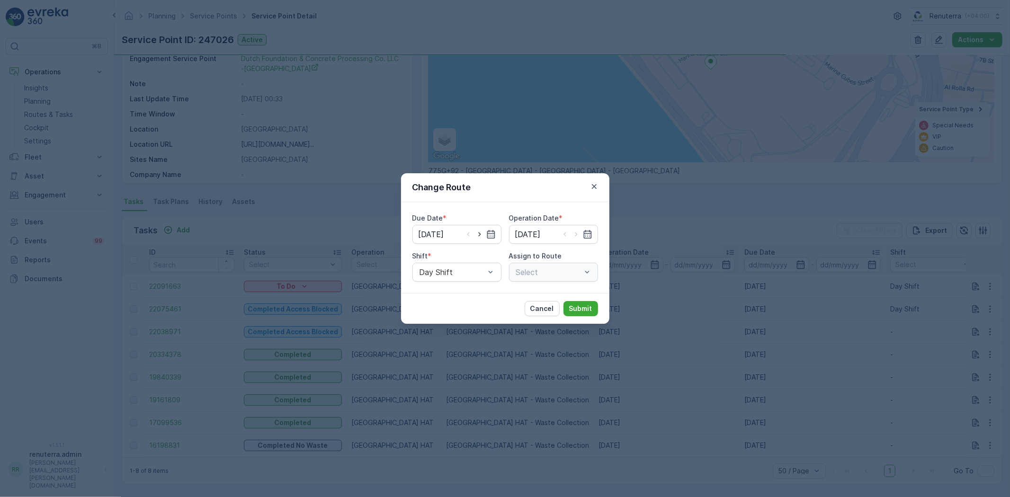
type input "[DATE]"
click at [543, 311] on p "Cancel" at bounding box center [542, 308] width 24 height 9
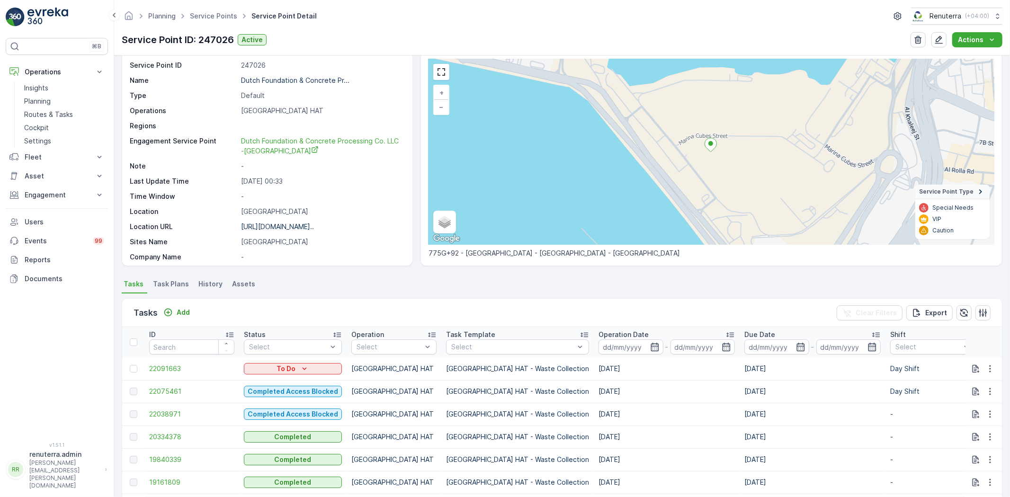
scroll to position [13, 0]
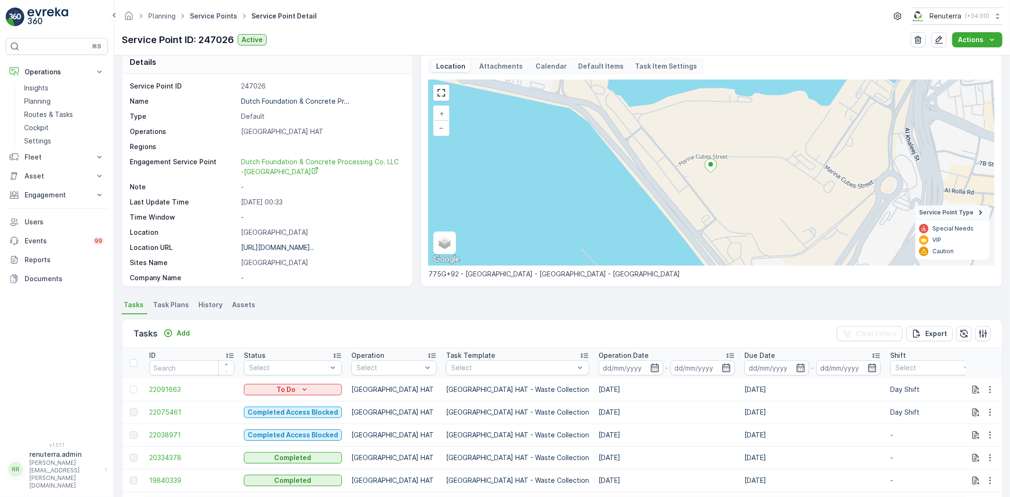
click at [199, 12] on link "Service Points" at bounding box center [213, 16] width 47 height 8
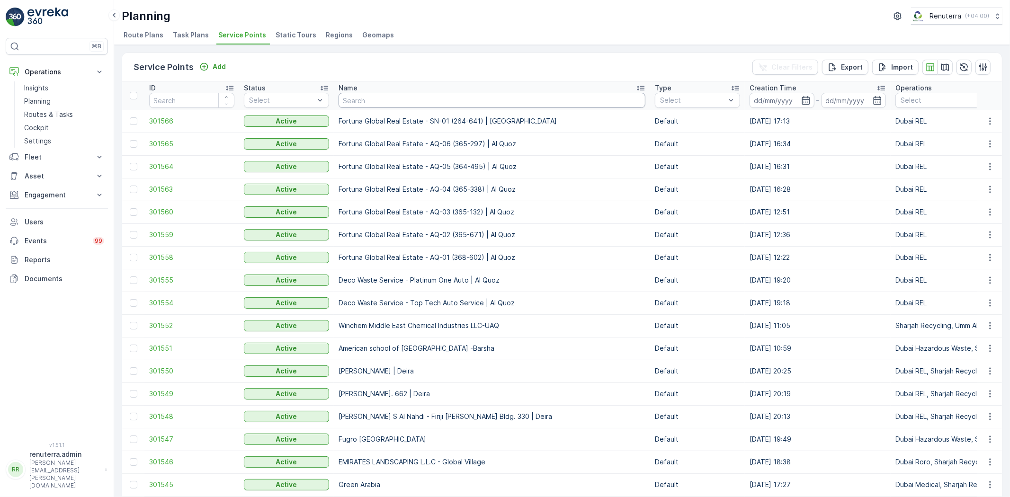
click at [350, 96] on input "text" at bounding box center [492, 100] width 307 height 15
type input "tarac"
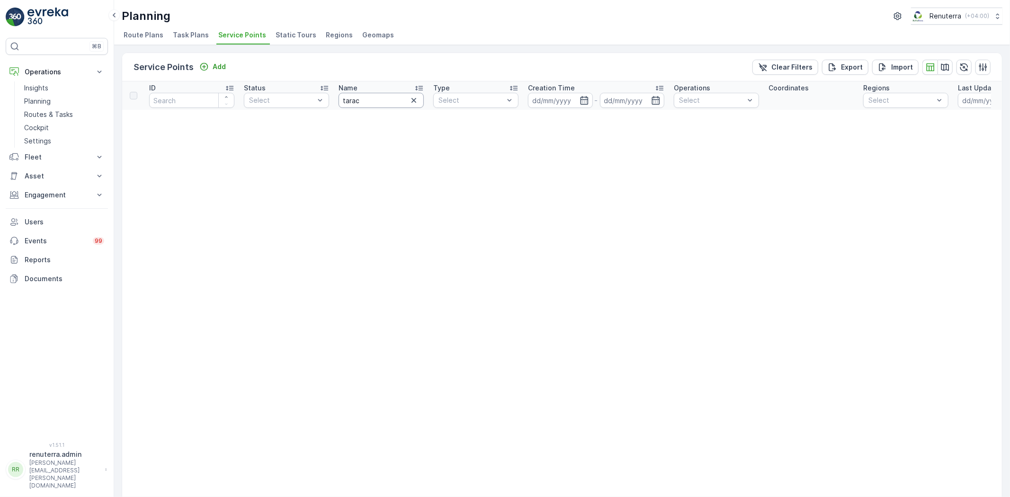
drag, startPoint x: 363, startPoint y: 93, endPoint x: 342, endPoint y: 100, distance: 21.9
click at [351, 95] on input "tarac" at bounding box center [381, 100] width 85 height 15
type input "tarab"
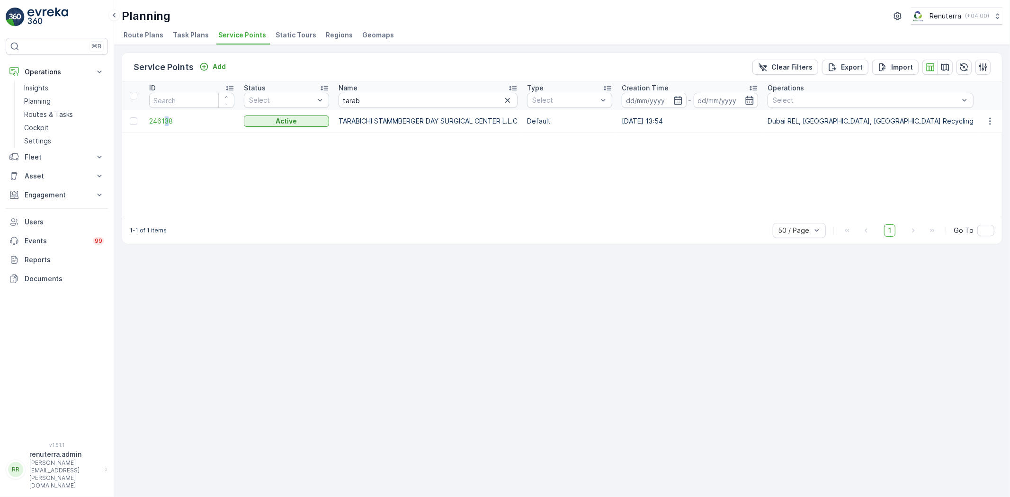
click at [167, 127] on td "246138" at bounding box center [191, 121] width 95 height 23
click at [171, 117] on span "246138" at bounding box center [191, 121] width 85 height 9
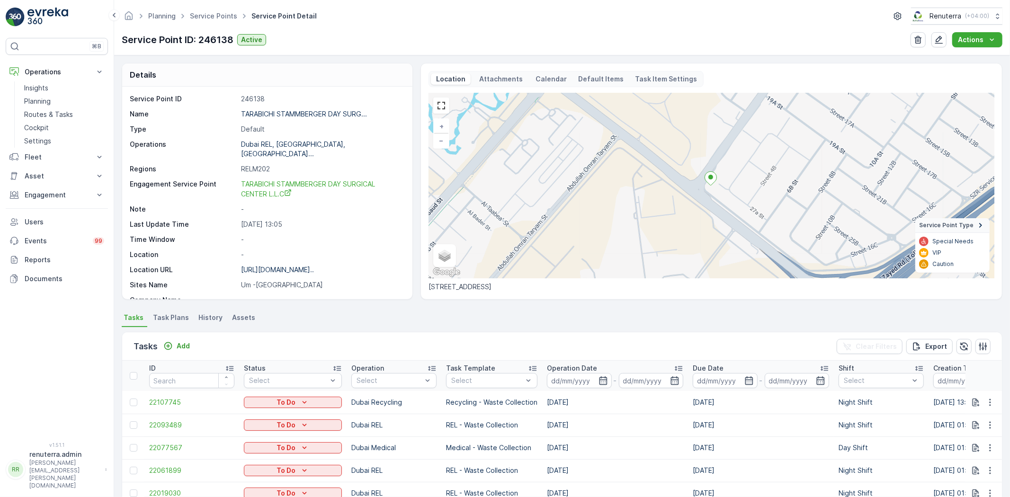
click at [214, 7] on div "Planning Service Points Service Point Detail Renuterra ( +04:00 ) Service Point…" at bounding box center [562, 27] width 896 height 55
click at [218, 17] on link "Service Points" at bounding box center [213, 16] width 47 height 8
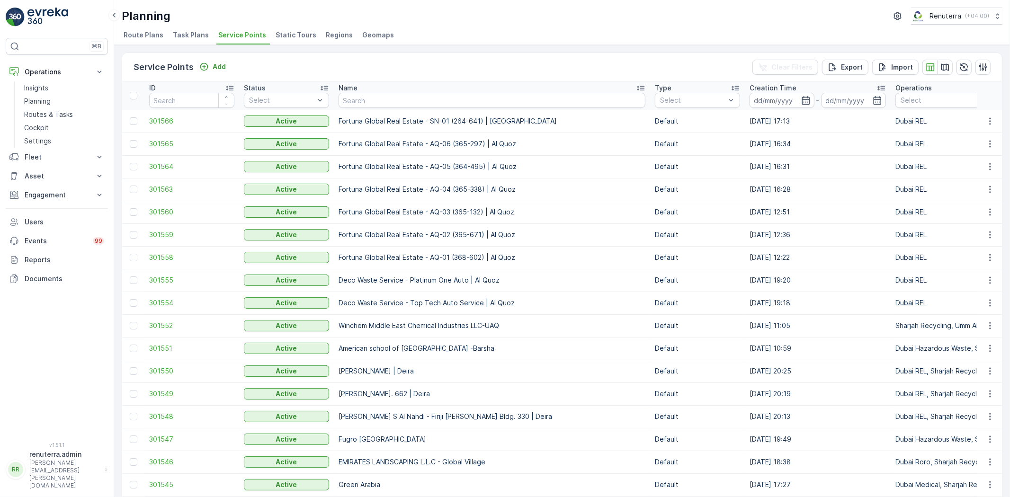
click at [363, 97] on input "text" at bounding box center [492, 100] width 307 height 15
type input "d"
type input "s"
click at [353, 98] on input "text" at bounding box center [492, 100] width 307 height 15
type input "all"
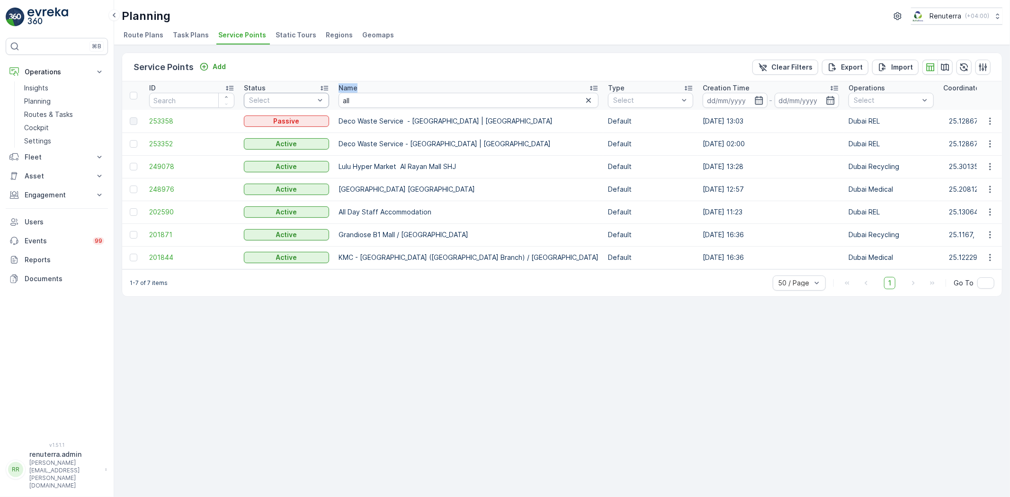
drag, startPoint x: 366, startPoint y: 108, endPoint x: 324, endPoint y: 99, distance: 43.2
drag, startPoint x: 360, startPoint y: 106, endPoint x: 346, endPoint y: 101, distance: 15.6
click at [346, 101] on input "all" at bounding box center [469, 100] width 260 height 15
type input "a"
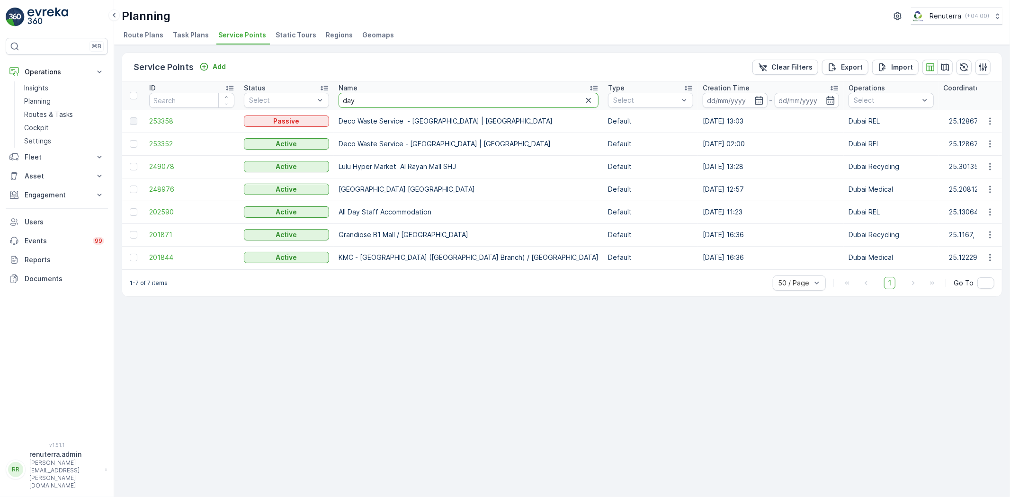
type input "day"
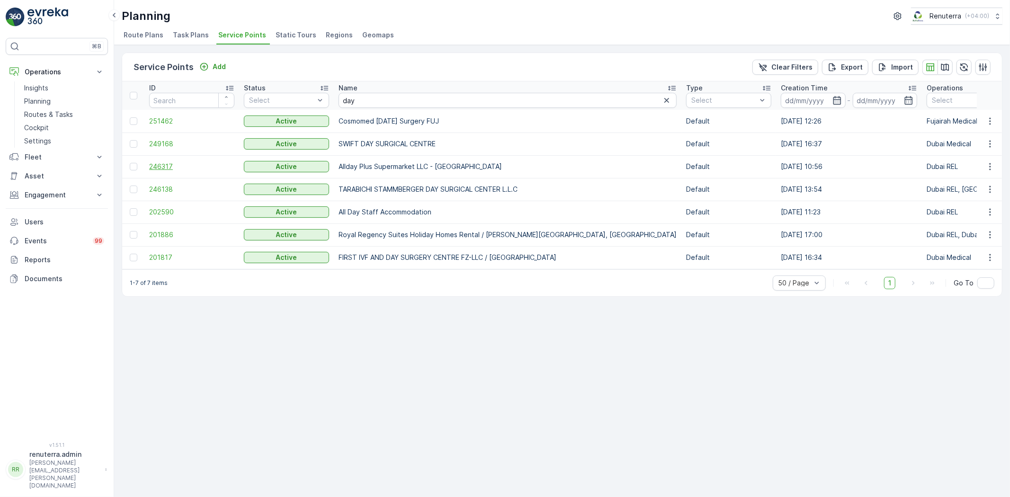
click at [158, 168] on span "246317" at bounding box center [191, 166] width 85 height 9
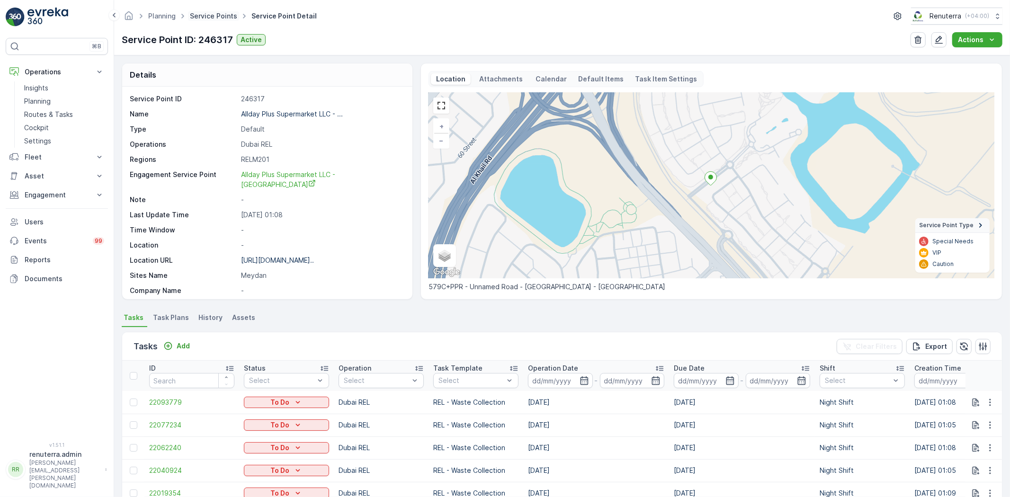
click at [211, 19] on link "Service Points" at bounding box center [213, 16] width 47 height 8
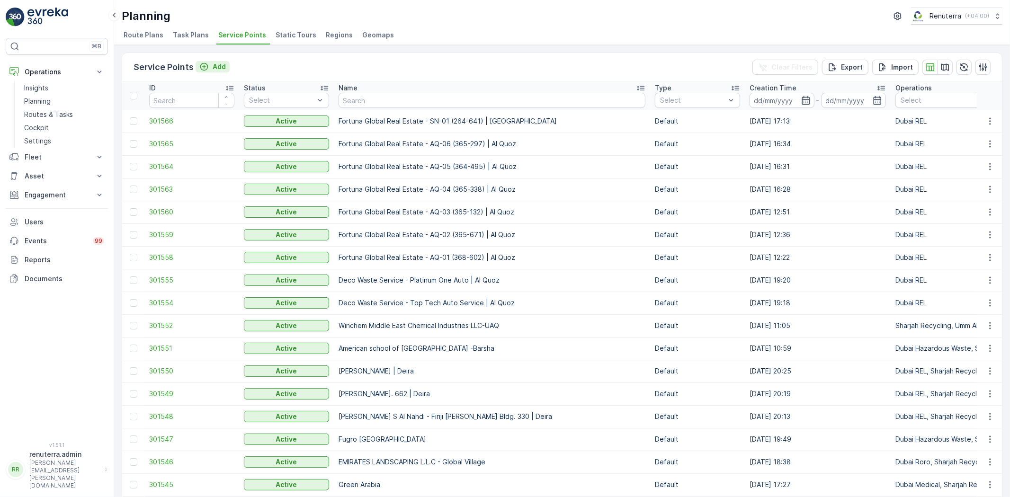
click at [216, 62] on p "Add" at bounding box center [219, 66] width 13 height 9
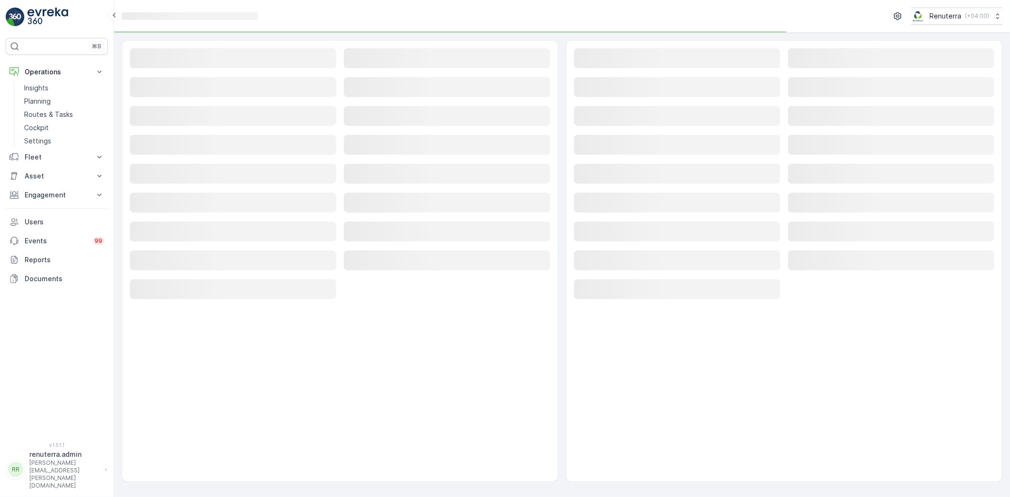
click at [216, 70] on div "Loading... Loading... Loading... Loading... Loading... Loading... Loading... Lo…" at bounding box center [340, 174] width 421 height 252
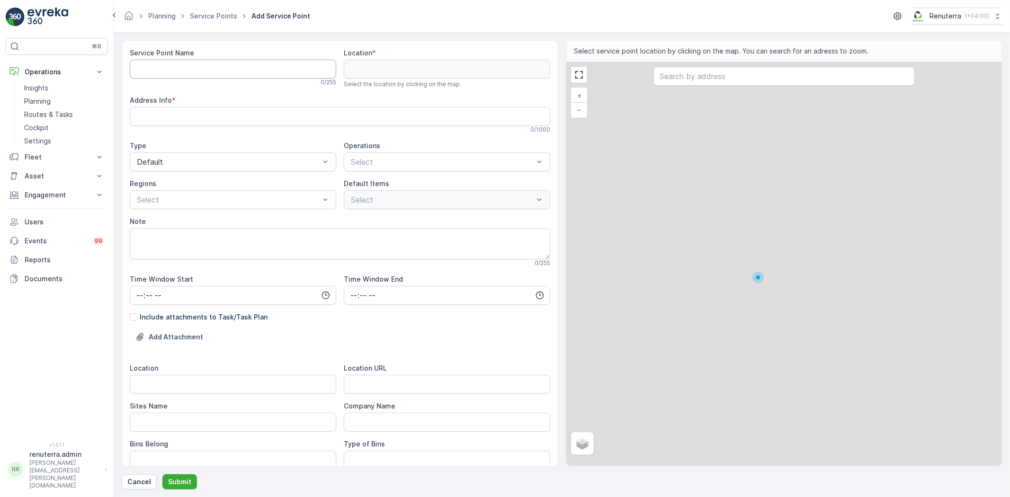
click at [207, 67] on Name "Service Point Name" at bounding box center [233, 69] width 207 height 19
paste Name "AL FATTAN PROPERTIES LLC - [GEOGRAPHIC_DATA]"
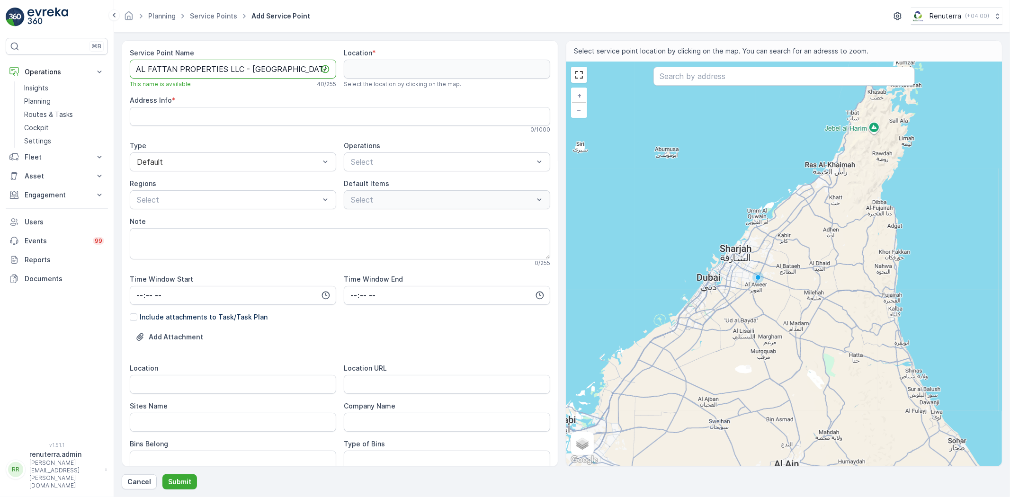
click at [308, 68] on Name "AL FATTAN PROPERTIES LLC - [GEOGRAPHIC_DATA]" at bounding box center [233, 69] width 207 height 19
click at [278, 66] on Name "AL FATTAN PROPERTIES LLC - [GEOGRAPHIC_DATA]" at bounding box center [233, 69] width 207 height 19
type Name "AL FATTAN PROPERTIES LLC - [GEOGRAPHIC_DATA]"
